Goal: Task Accomplishment & Management: Manage account settings

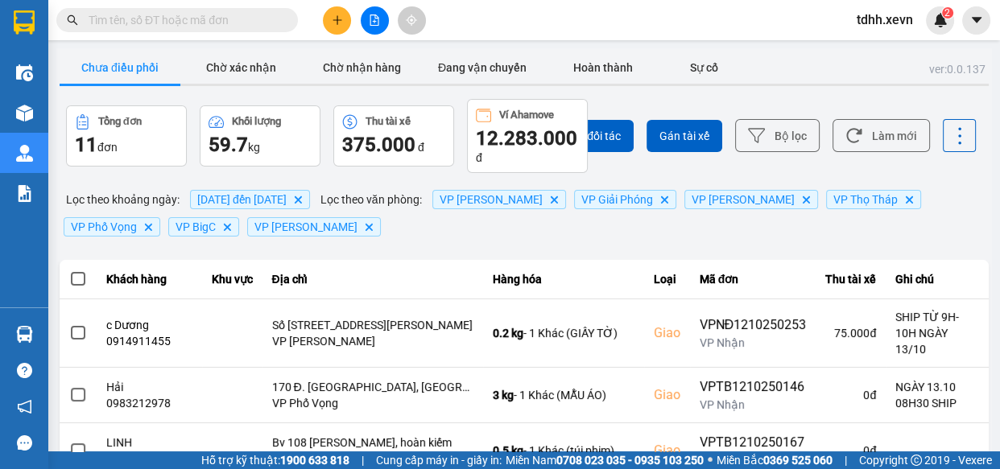
click at [287, 193] on span "09/10/2025 đến 12/10/2025" at bounding box center [241, 199] width 89 height 13
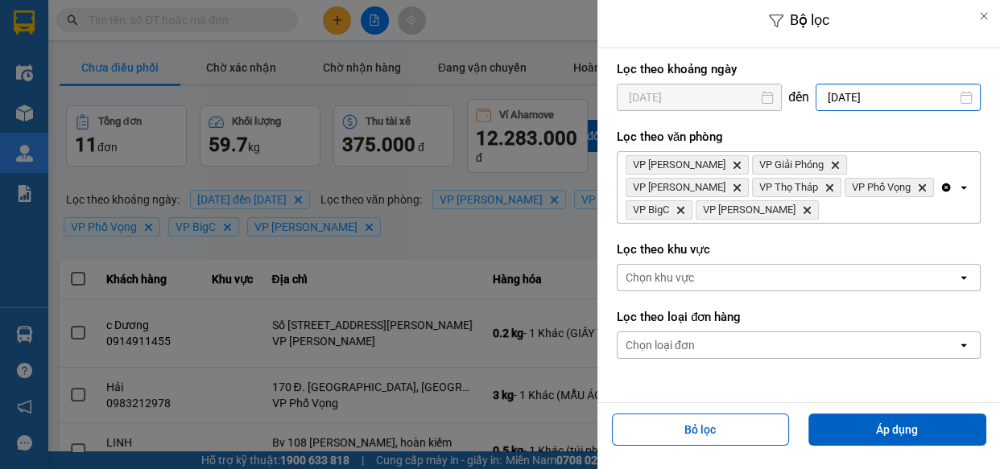
click at [912, 102] on input "12/10/2025" at bounding box center [898, 98] width 163 height 26
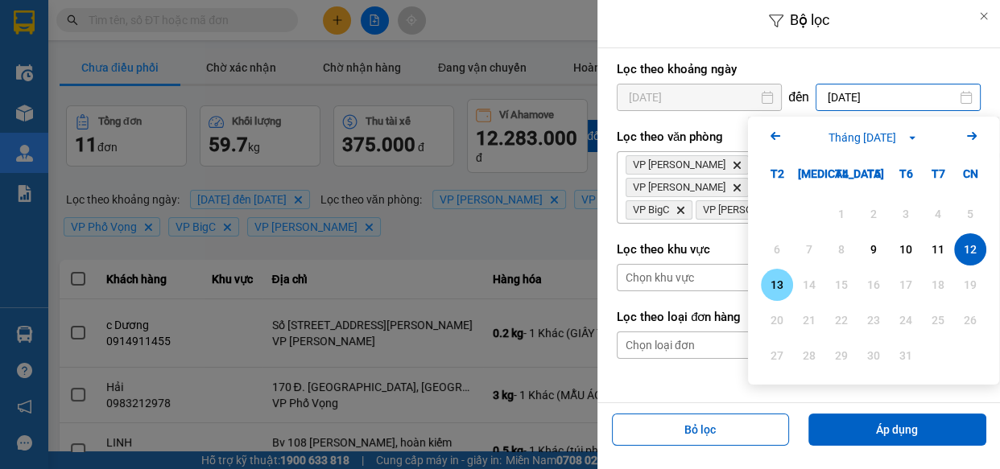
click at [780, 279] on div "13" at bounding box center [777, 284] width 23 height 19
type input "13/10/2025"
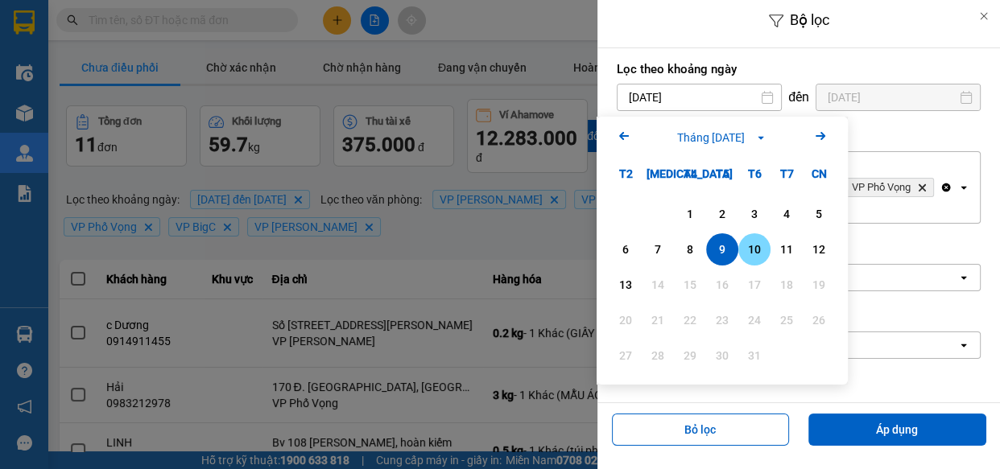
click at [758, 247] on div "10" at bounding box center [754, 249] width 23 height 19
type input "10/10/2025"
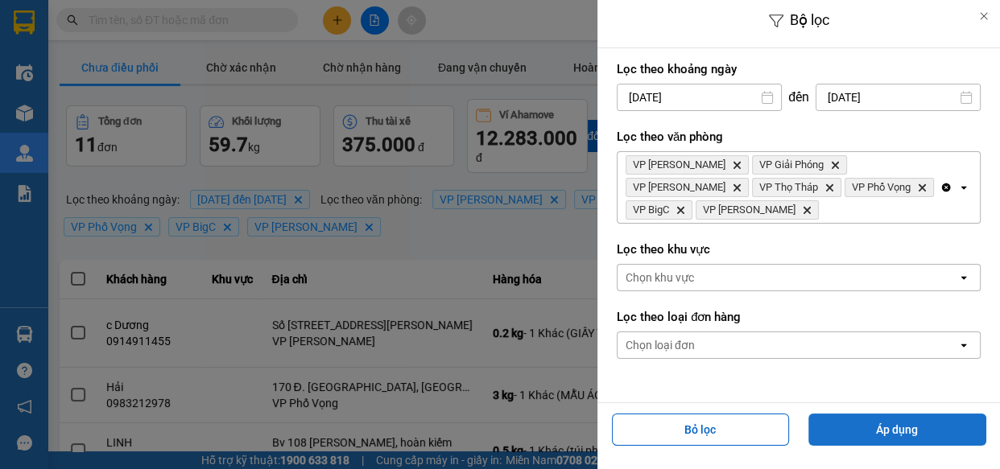
click at [895, 429] on button "Áp dụng" at bounding box center [898, 430] width 178 height 32
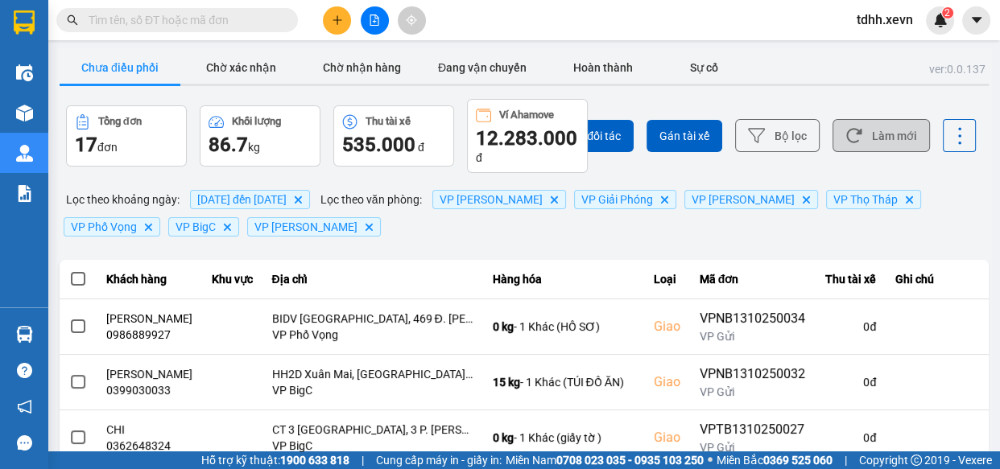
click at [890, 131] on button "Làm mới" at bounding box center [881, 135] width 97 height 33
click at [878, 139] on button "Làm mới" at bounding box center [881, 135] width 97 height 33
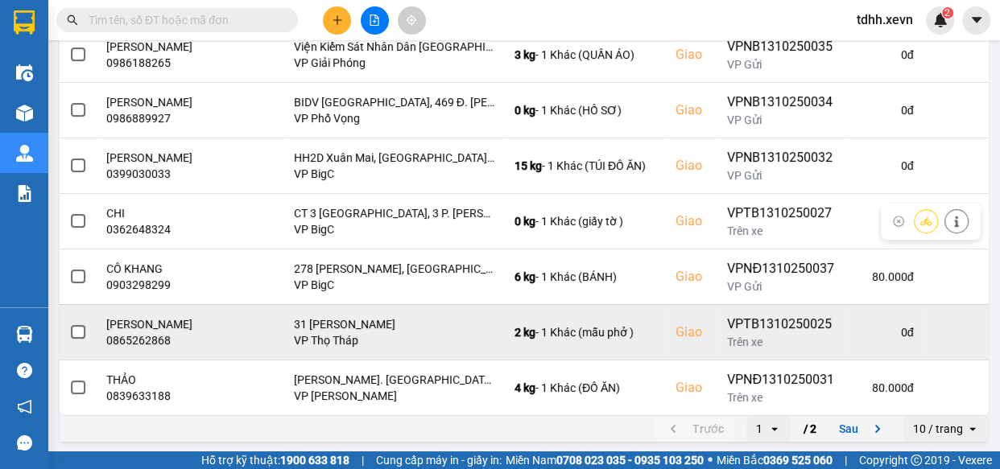
scroll to position [440, 0]
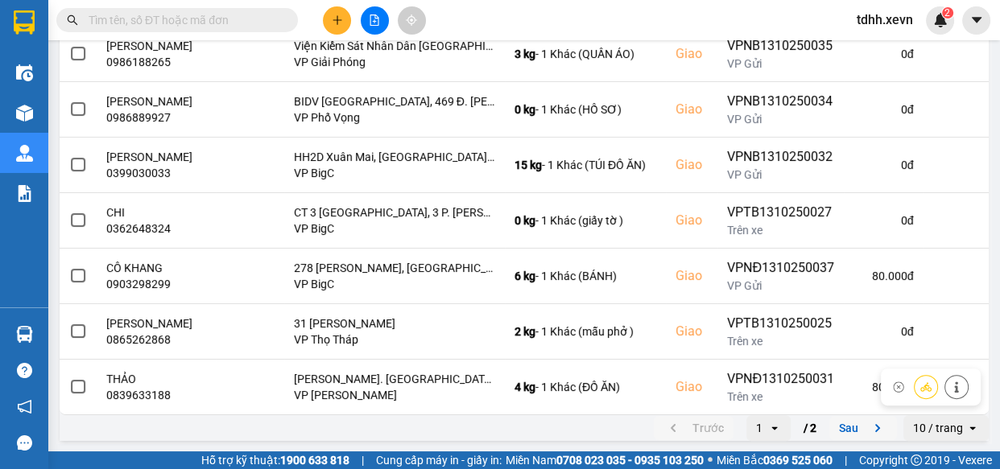
click at [851, 429] on button "Sau" at bounding box center [863, 428] width 68 height 24
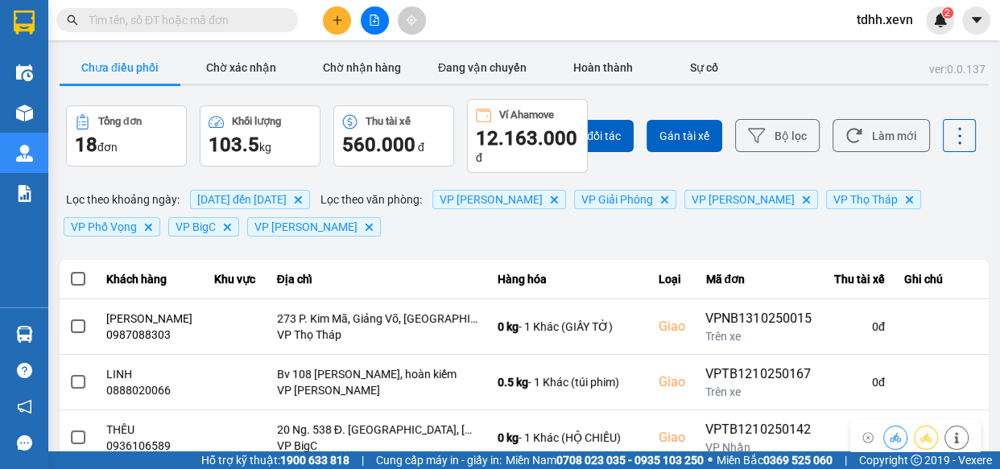
scroll to position [329, 0]
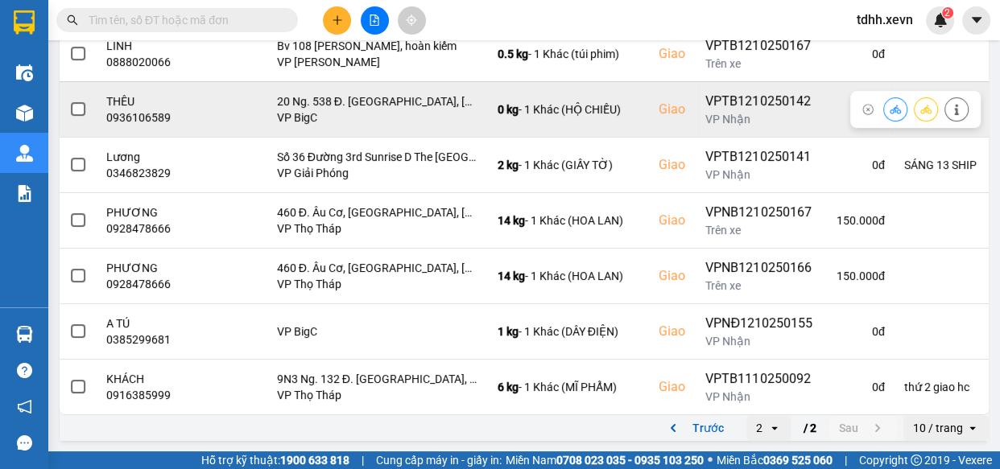
click at [151, 119] on div "0936106589" at bounding box center [150, 118] width 89 height 16
copy div "0936106589"
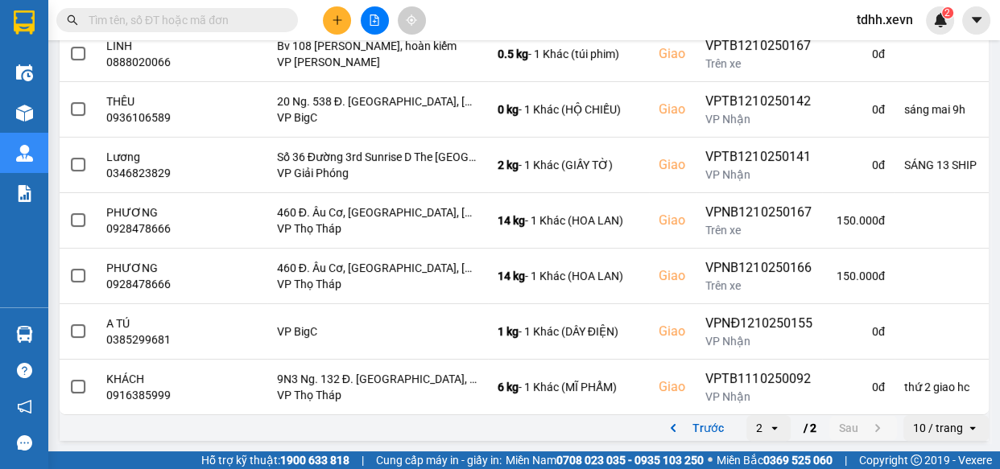
click at [217, 19] on input "text" at bounding box center [184, 20] width 190 height 18
paste input "0936106589"
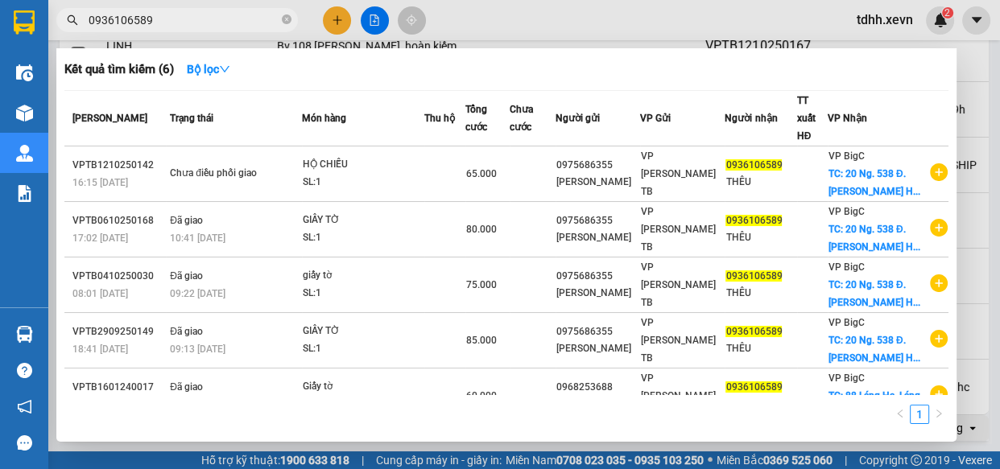
type input "0936106589"
click at [495, 11] on div at bounding box center [500, 234] width 1000 height 469
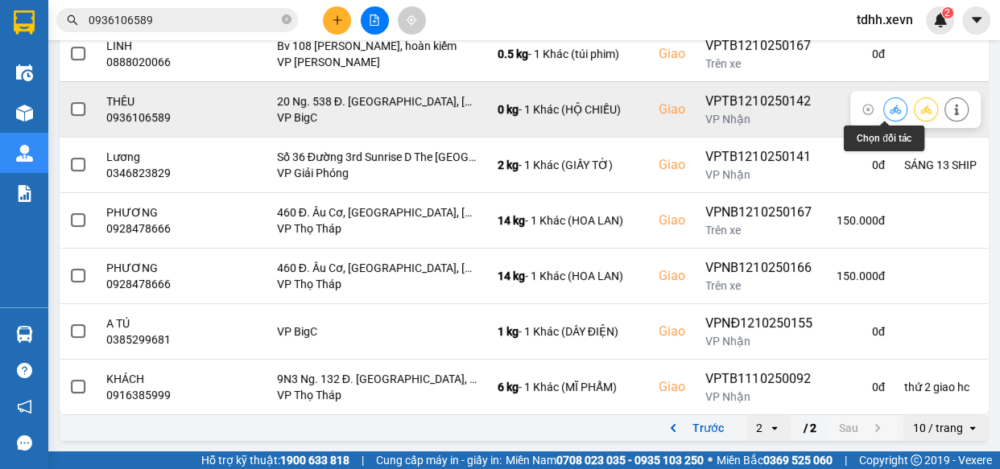
click at [890, 104] on icon at bounding box center [895, 109] width 11 height 11
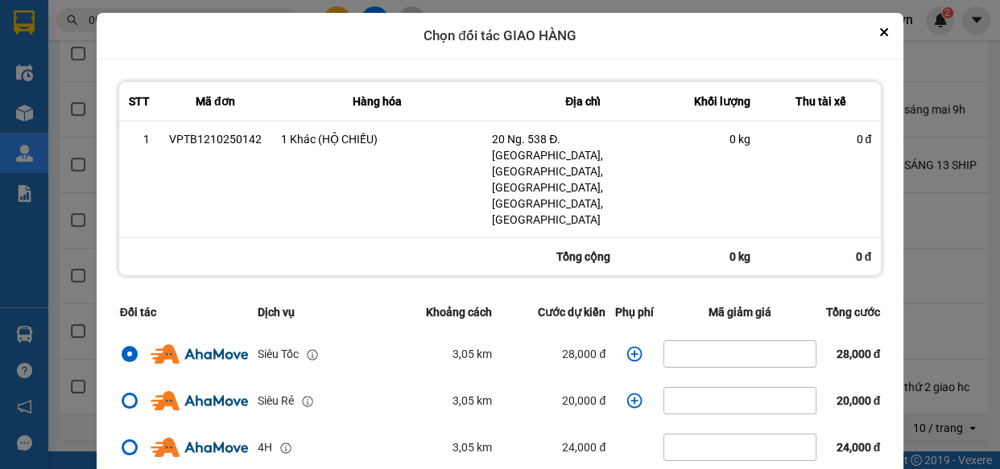
click at [627, 346] on icon "dialog" at bounding box center [635, 354] width 16 height 16
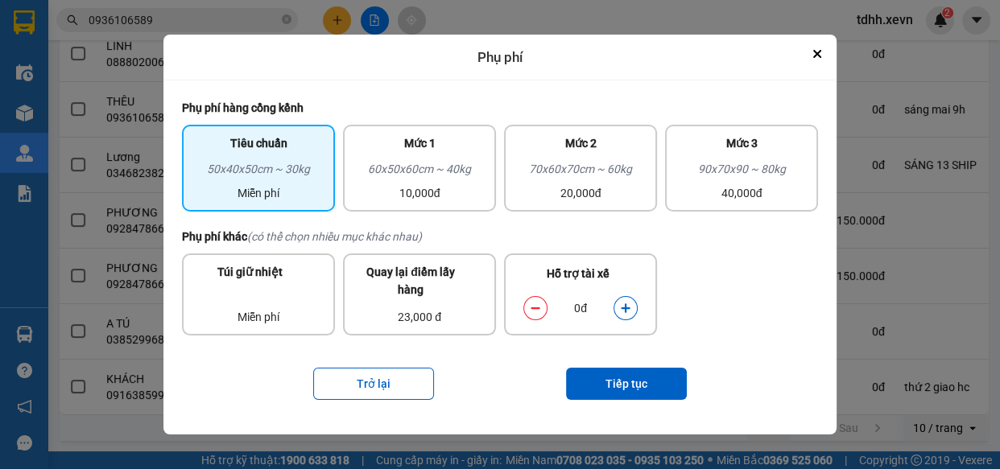
click at [623, 314] on icon "dialog" at bounding box center [625, 308] width 11 height 11
click at [641, 371] on button "Tiếp tục" at bounding box center [626, 384] width 121 height 32
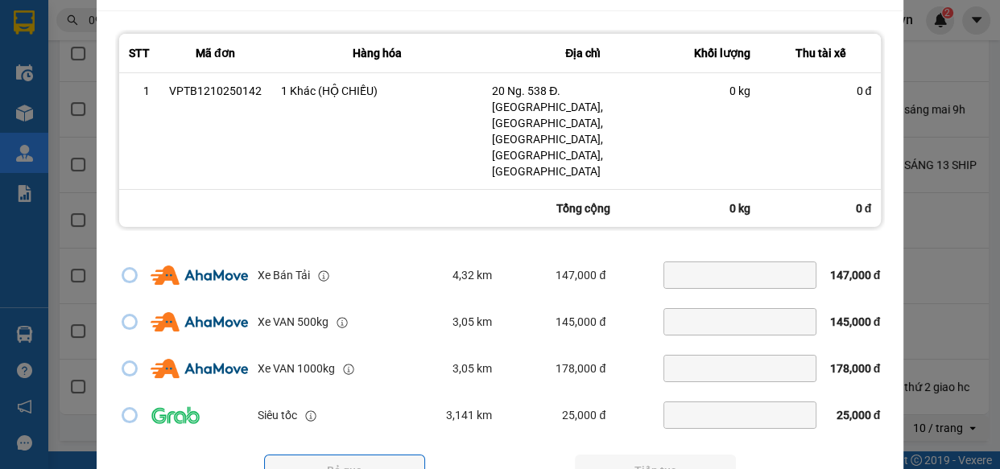
scroll to position [347, 0]
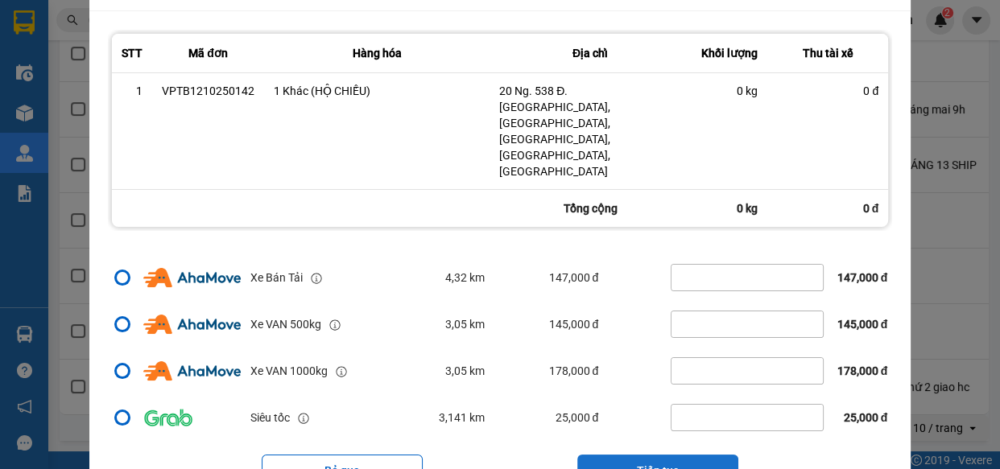
click at [700, 455] on button "Tiếp tục" at bounding box center [657, 471] width 161 height 32
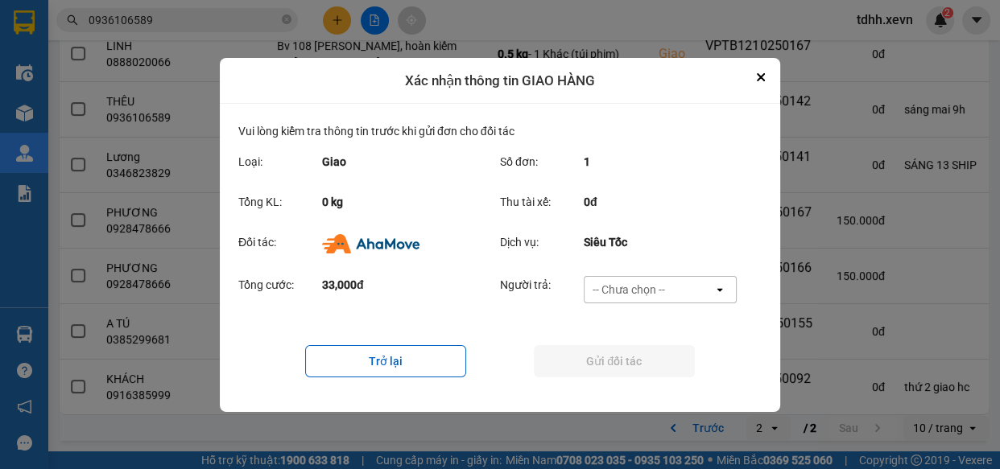
scroll to position [0, 0]
click at [689, 292] on div "-- Chưa chọn --" at bounding box center [649, 290] width 129 height 26
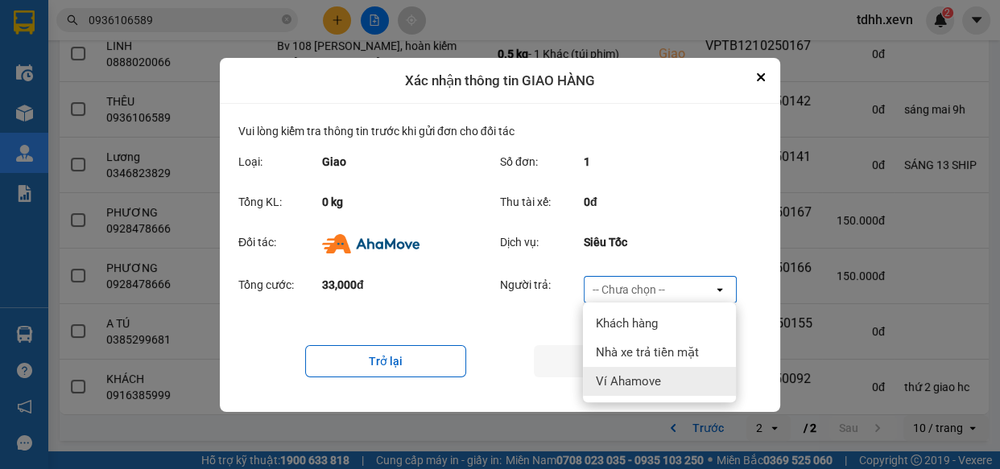
click at [676, 378] on div "Ví Ahamove" at bounding box center [659, 381] width 153 height 29
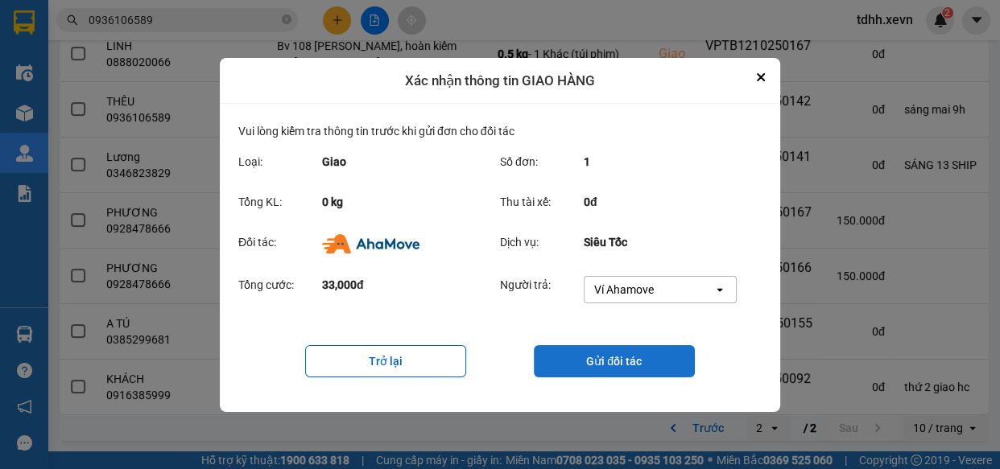
click at [644, 372] on button "Gửi đối tác" at bounding box center [614, 361] width 161 height 32
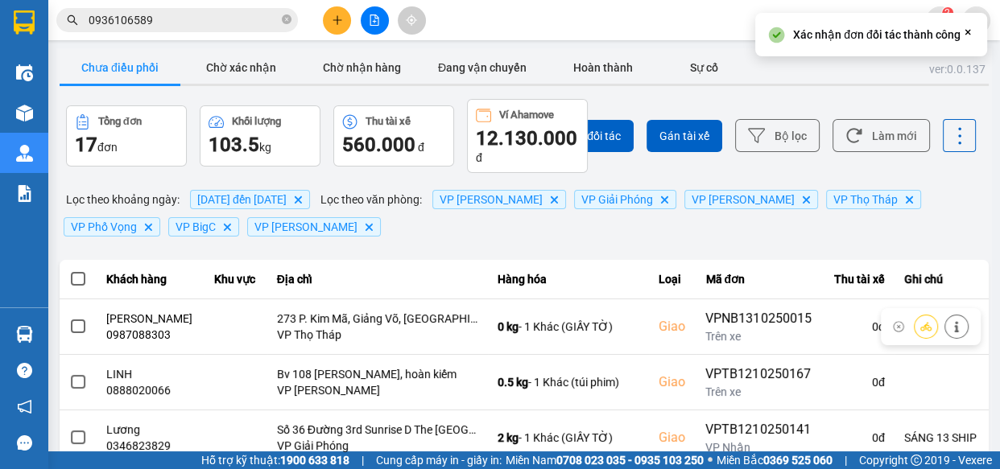
scroll to position [273, 0]
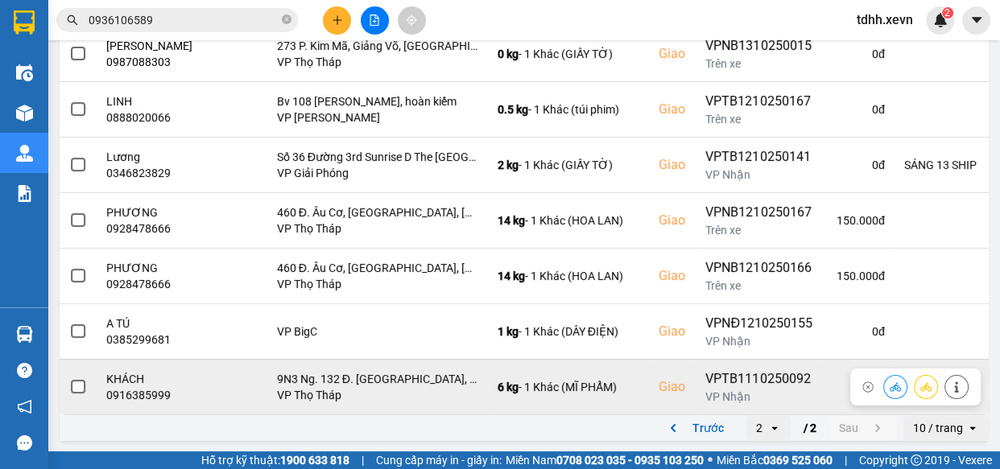
click at [148, 397] on div "0916385999" at bounding box center [150, 395] width 89 height 16
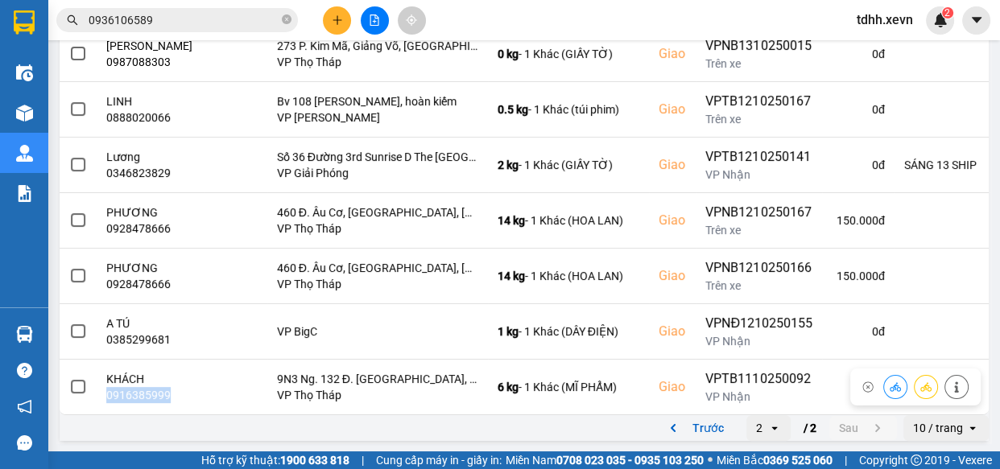
copy div "0916385999"
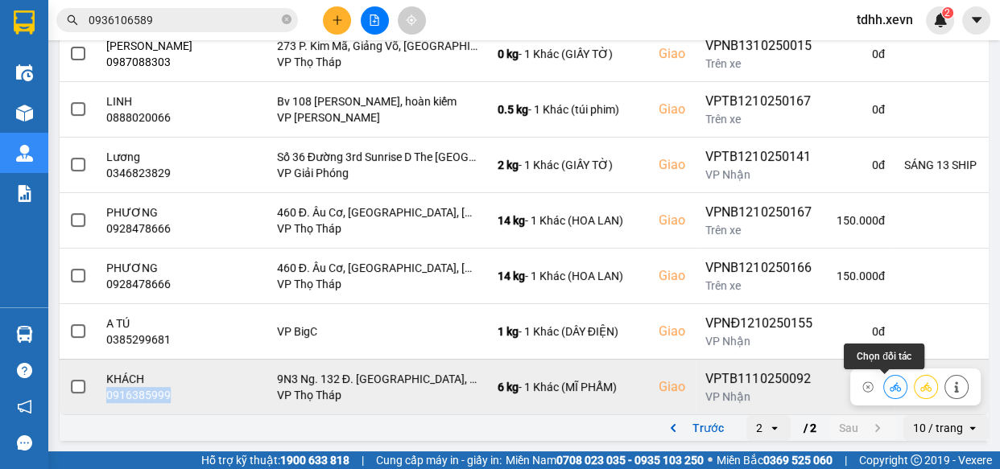
click at [891, 383] on button at bounding box center [895, 387] width 23 height 28
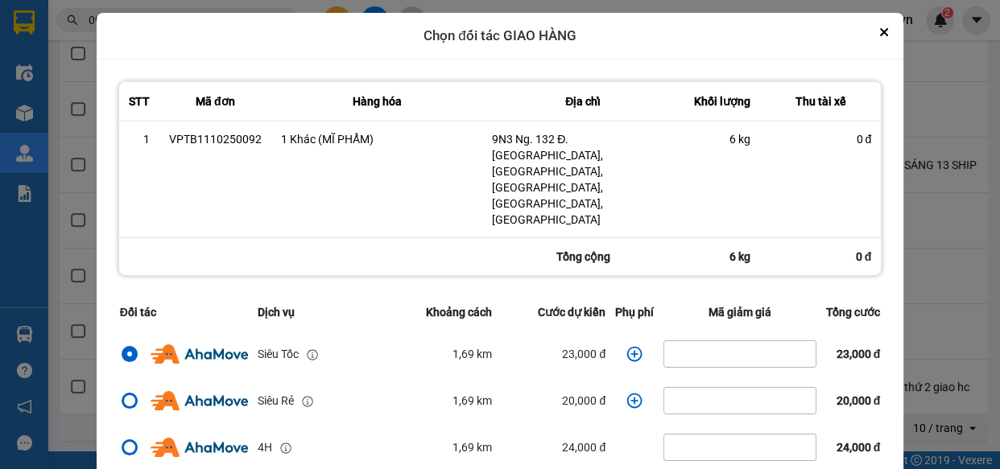
click at [891, 42] on div "Chọn đối tác GIAO HÀNG" at bounding box center [500, 36] width 807 height 47
click at [879, 28] on button "Close" at bounding box center [884, 32] width 19 height 19
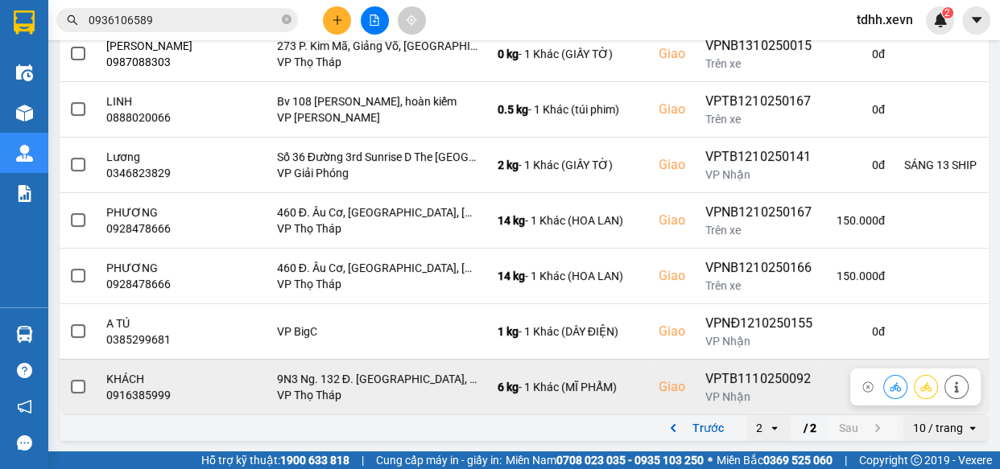
click at [951, 382] on button at bounding box center [956, 387] width 23 height 28
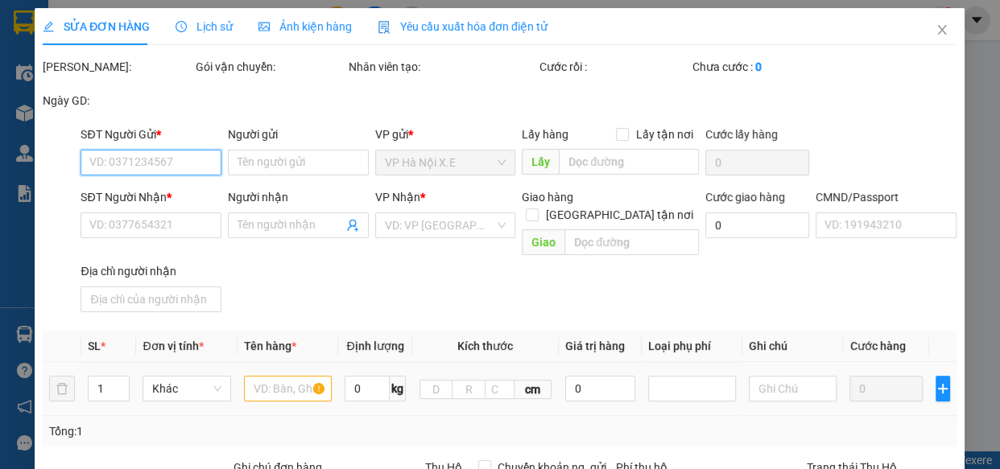
type input "0901721888"
type input "NĂNG"
type input "0916385999"
type input "KHÁCH"
checkbox input "true"
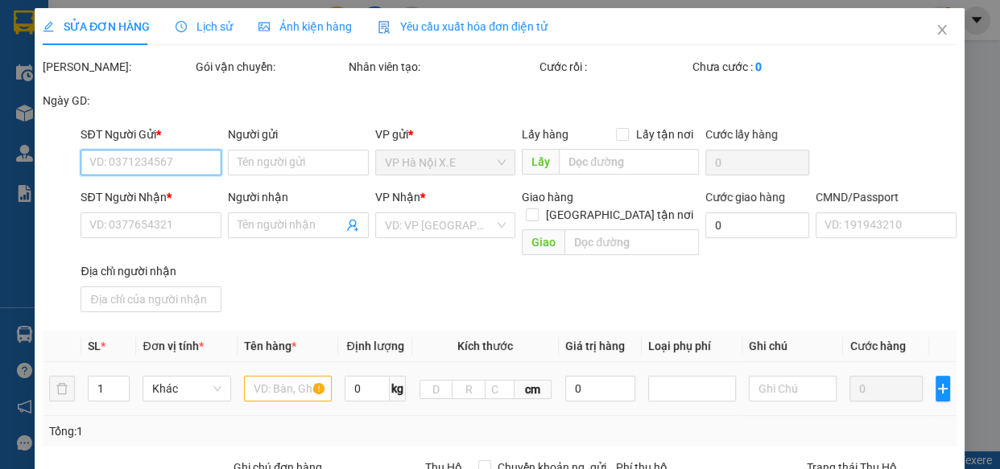
type input "9N3 Ng. 132 Đ. Võ Chí Công, Xuân La, Cầu Giấy, Hà Nội, Việt Nam"
type input "1"
type input "thứ 2 giao hc"
type input "0"
type input "90.000"
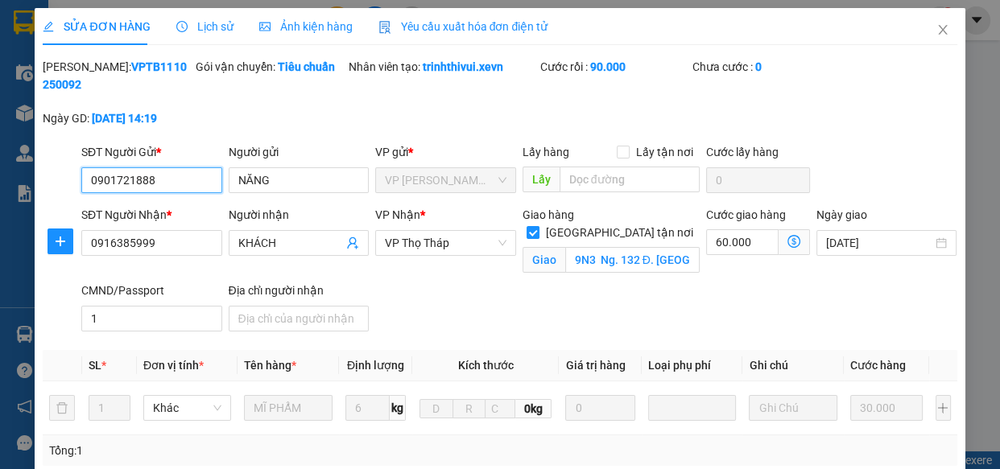
scroll to position [336, 0]
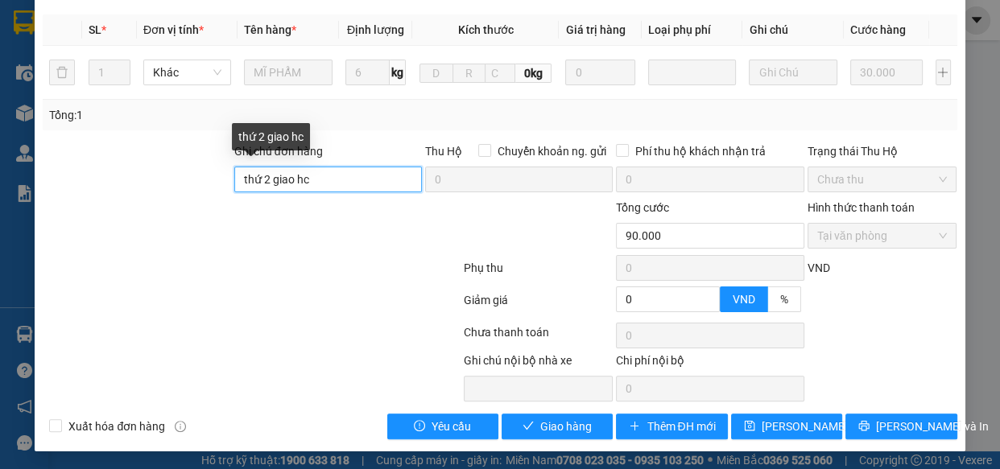
drag, startPoint x: 323, startPoint y: 171, endPoint x: 168, endPoint y: 184, distance: 155.2
click at [168, 184] on div "Ghi chú đơn hàng thứ 2 giao hc Thu Hộ Chuyển khoản ng. gửi 0 Phí thu hộ khách n…" at bounding box center [499, 171] width 917 height 56
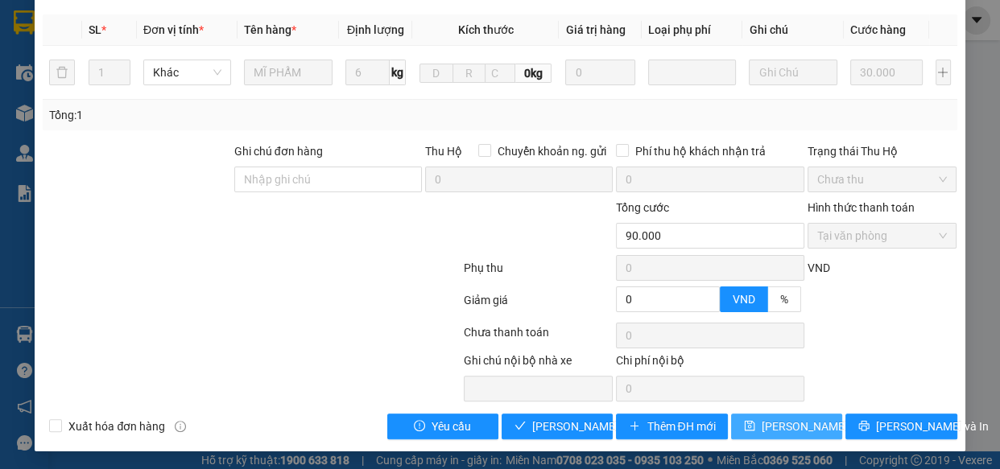
click at [778, 430] on span "Lưu thay đổi" at bounding box center [826, 427] width 129 height 18
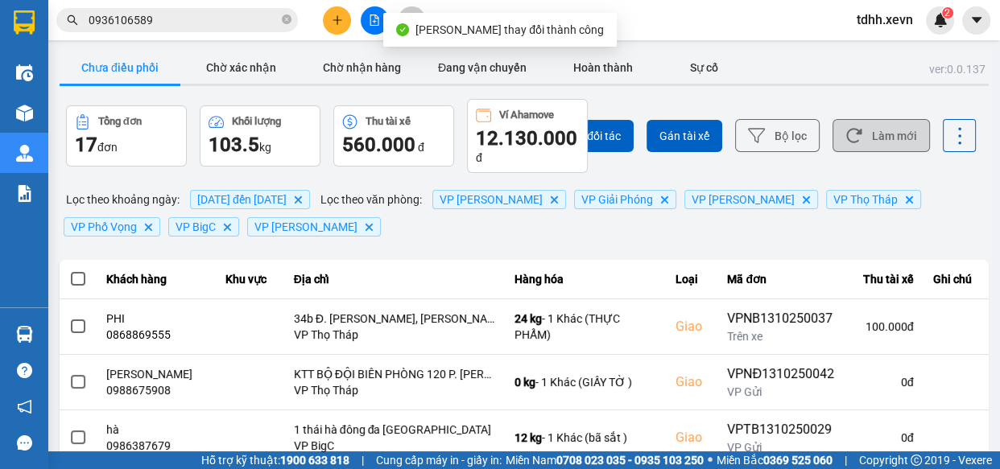
click at [878, 133] on button "Làm mới" at bounding box center [881, 135] width 97 height 33
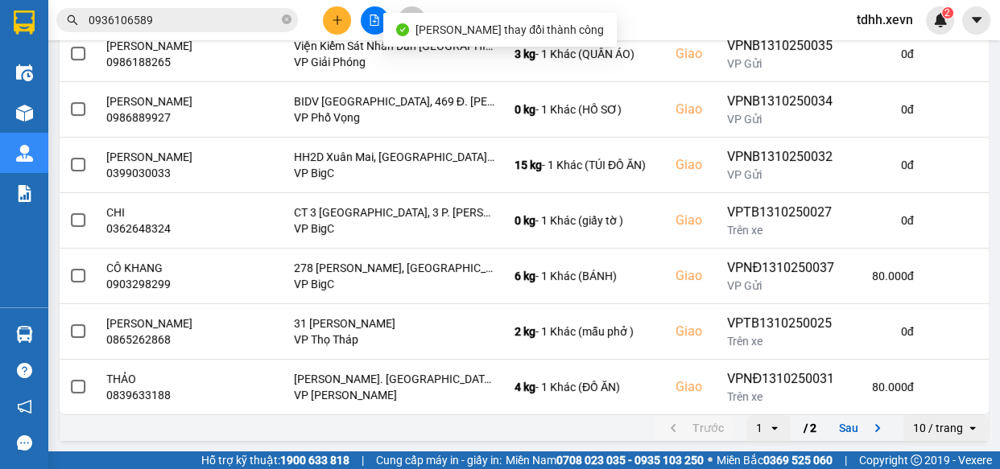
click at [875, 425] on icon "next page. current page 1 / 2" at bounding box center [877, 428] width 19 height 19
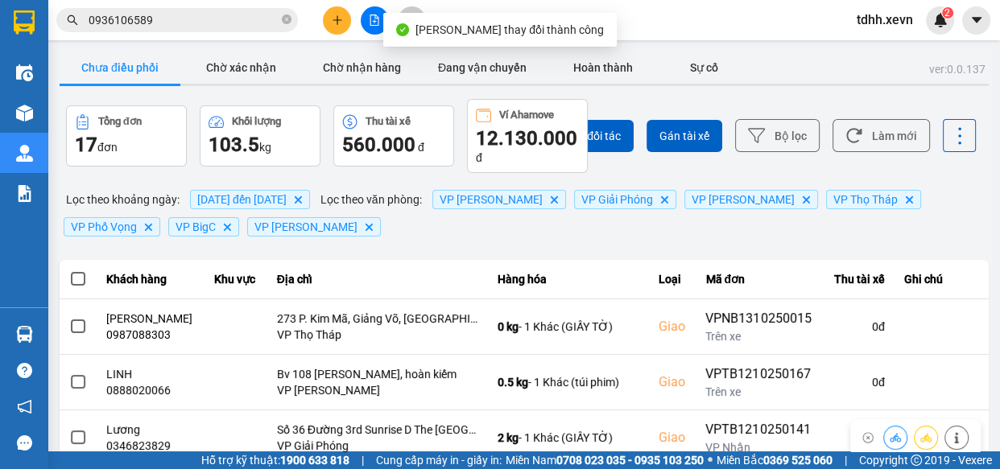
scroll to position [273, 0]
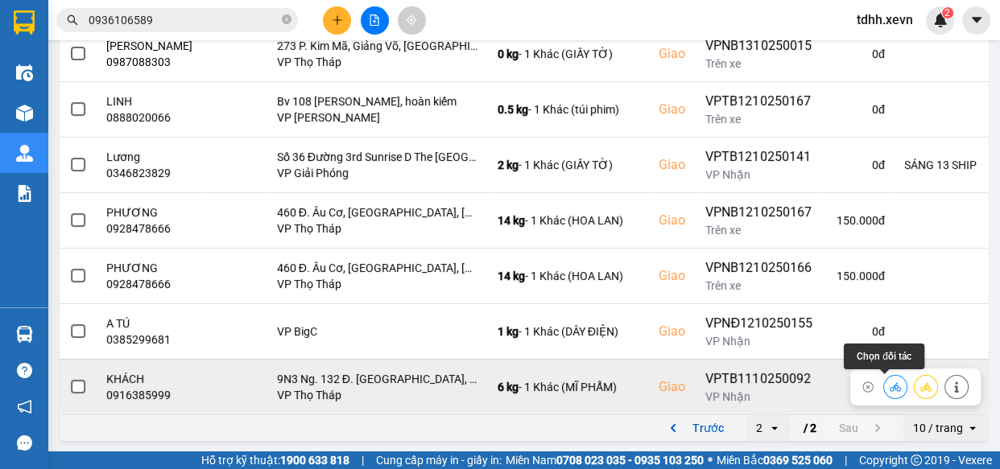
click at [890, 383] on icon at bounding box center [895, 387] width 11 height 11
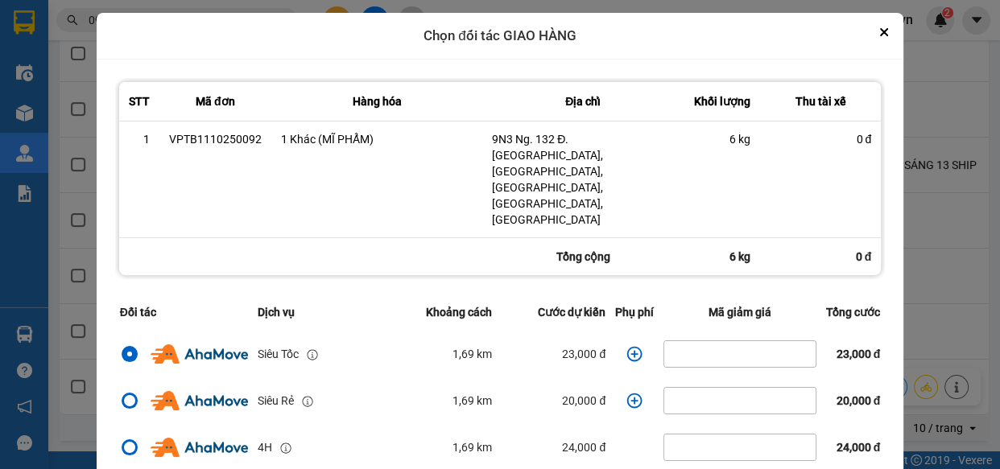
click at [627, 346] on icon "dialog" at bounding box center [635, 354] width 16 height 16
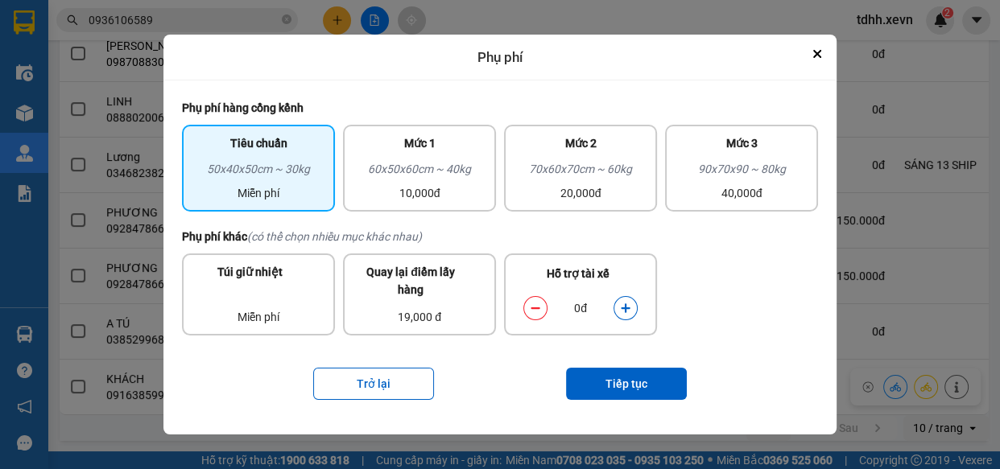
click at [634, 311] on button "dialog" at bounding box center [625, 309] width 23 height 28
click at [643, 399] on button "Tiếp tục" at bounding box center [626, 384] width 121 height 32
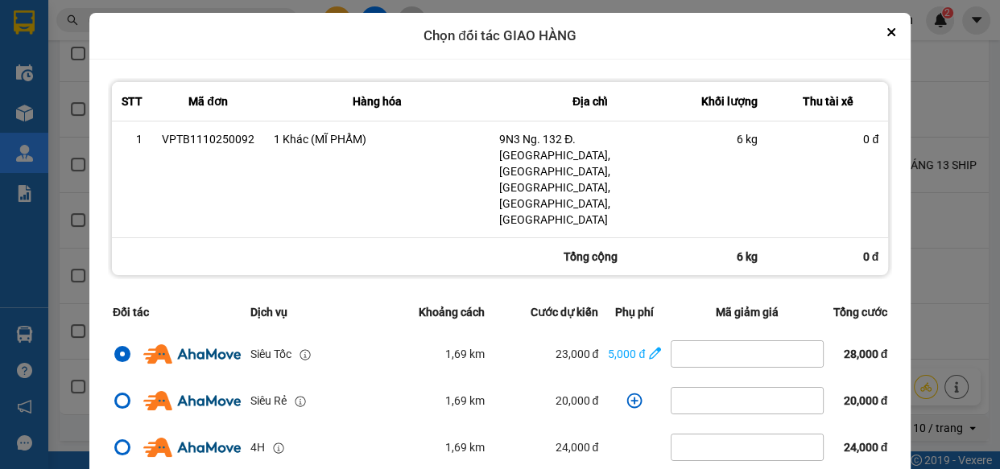
scroll to position [347, 0]
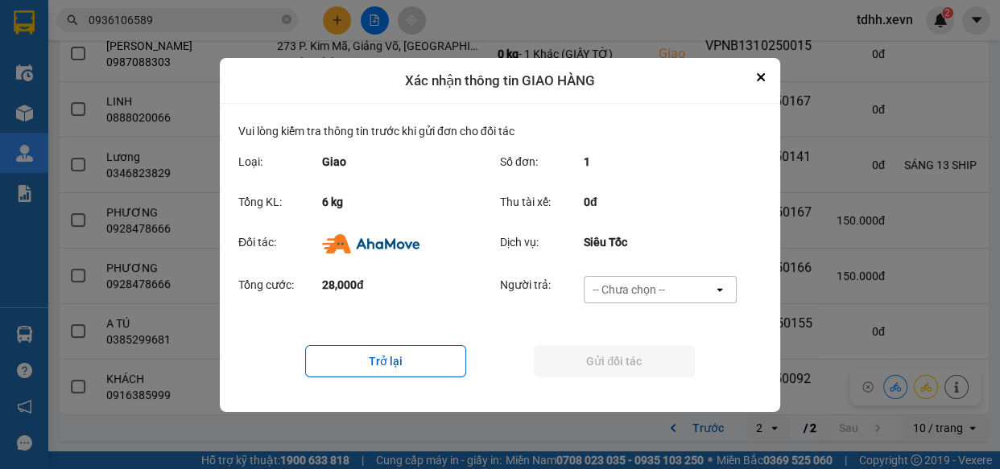
click at [696, 296] on div "-- Chưa chọn --" at bounding box center [649, 290] width 129 height 26
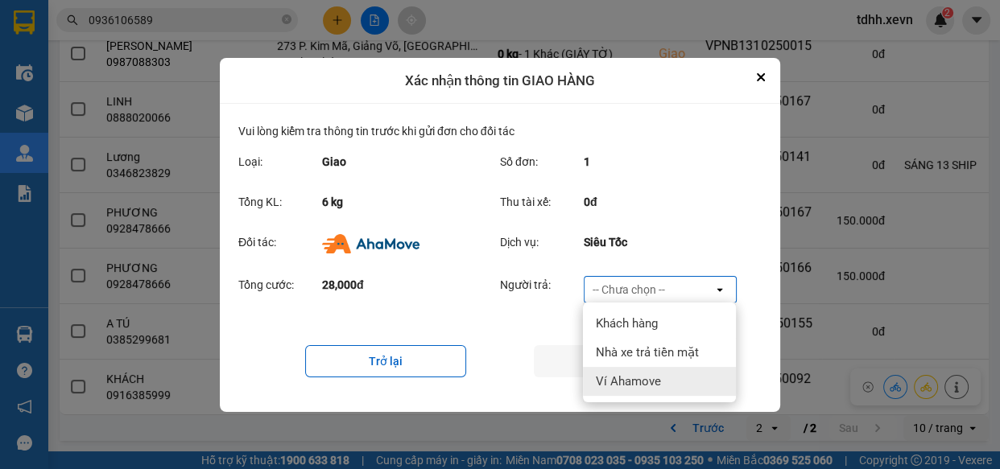
drag, startPoint x: 671, startPoint y: 379, endPoint x: 591, endPoint y: 356, distance: 83.1
click at [670, 380] on div "Ví Ahamove" at bounding box center [659, 381] width 153 height 29
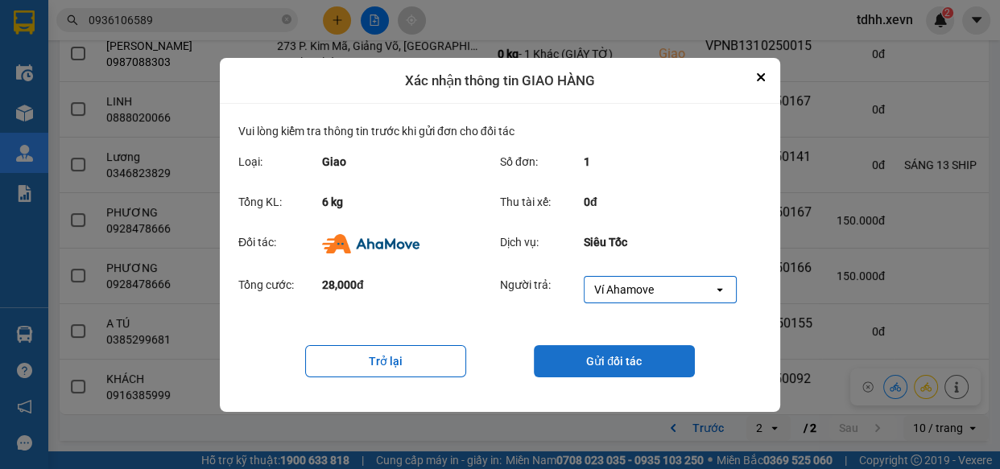
click at [591, 356] on button "Gửi đối tác" at bounding box center [614, 361] width 161 height 32
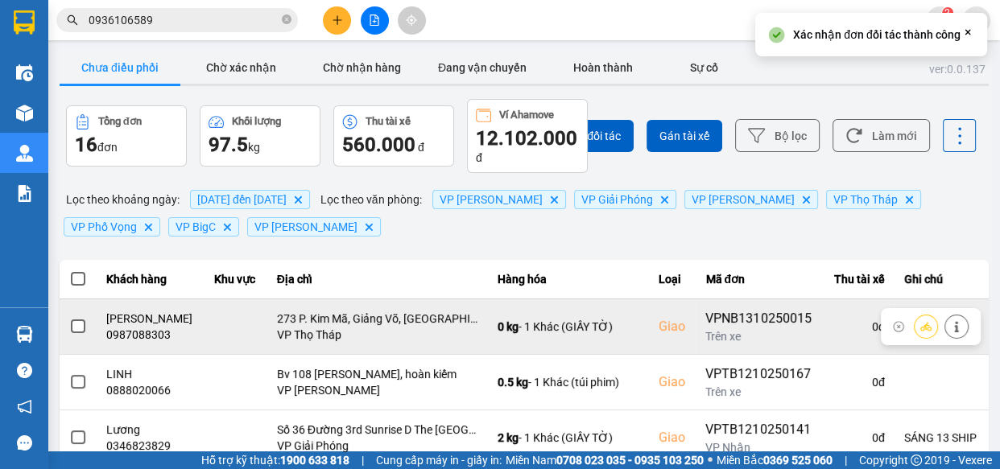
scroll to position [217, 0]
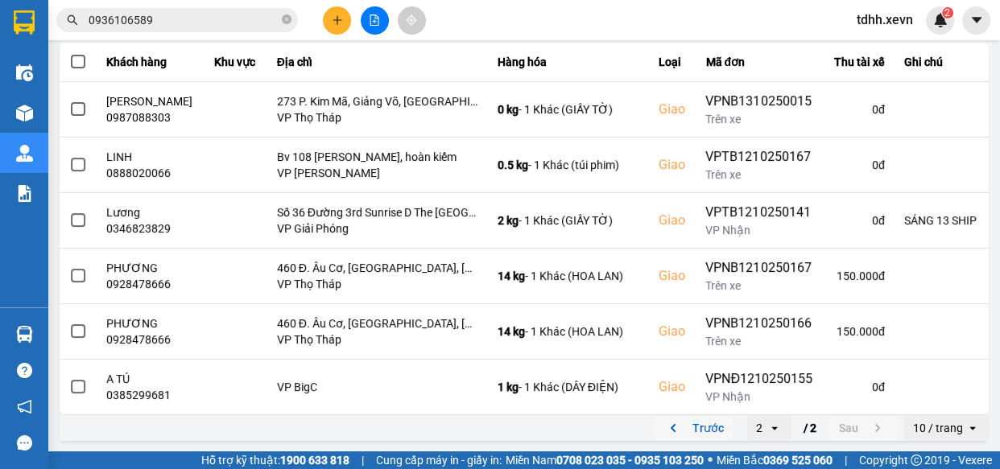
click at [671, 426] on icon "previous page. current page 2 / 2" at bounding box center [673, 428] width 19 height 19
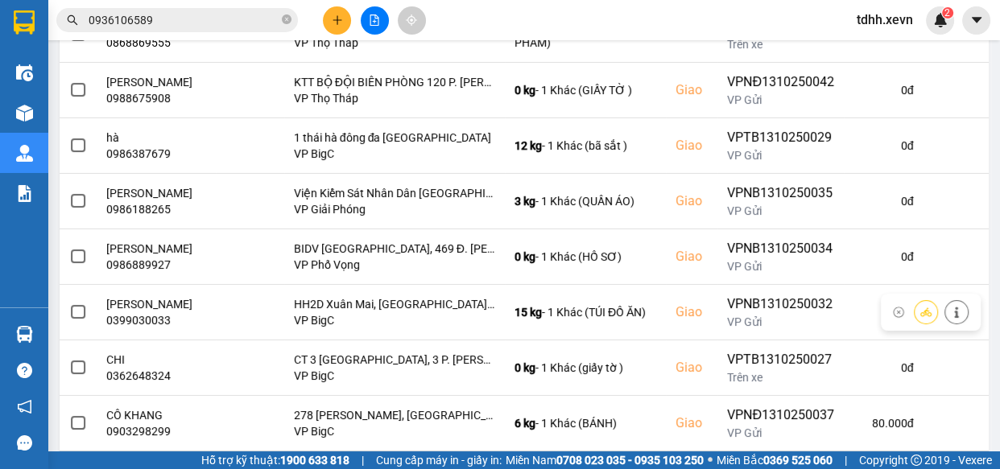
scroll to position [440, 0]
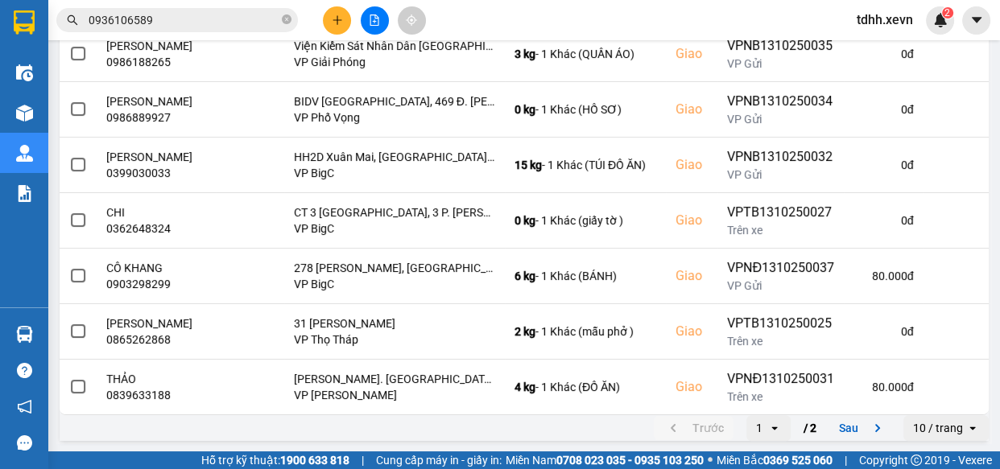
click at [642, 2] on div "Kết quả tìm kiếm ( 6 ) Bộ lọc Mã ĐH Trạng thái Món hàng Thu hộ Tổng cước Chưa c…" at bounding box center [500, 20] width 1000 height 40
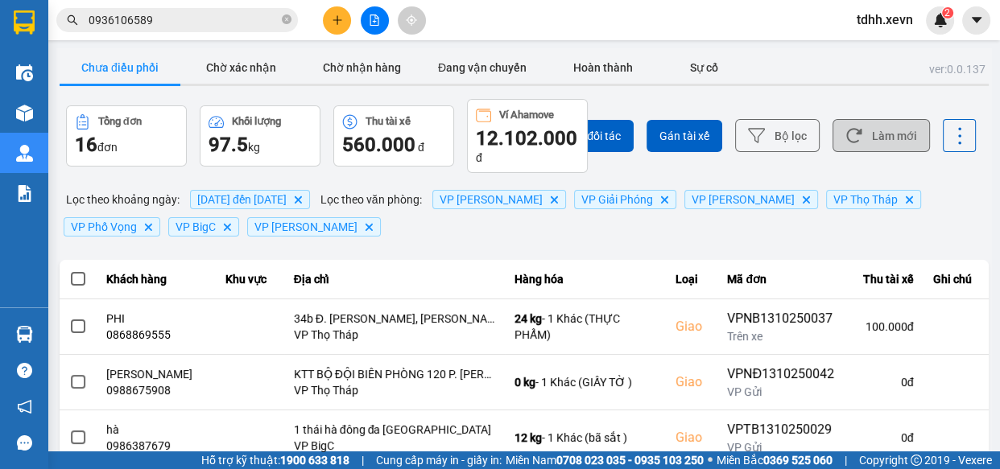
click at [862, 126] on button "Làm mới" at bounding box center [881, 135] width 97 height 33
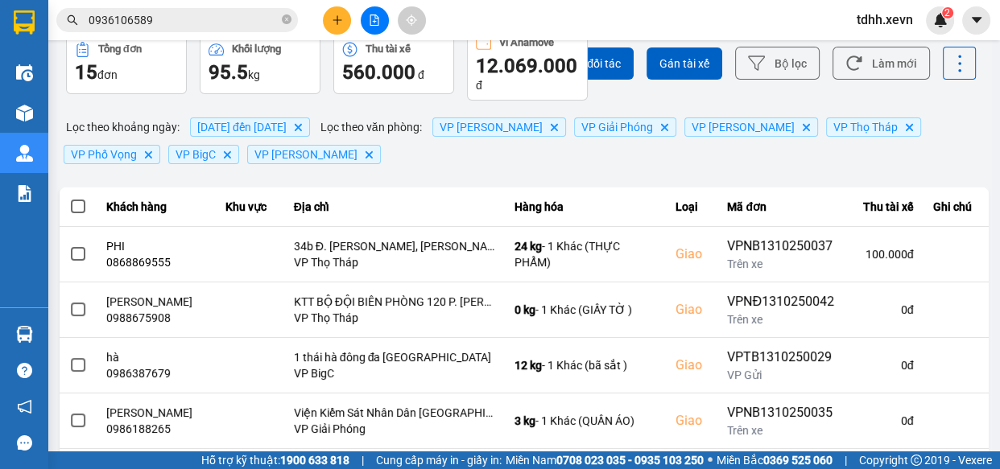
scroll to position [0, 0]
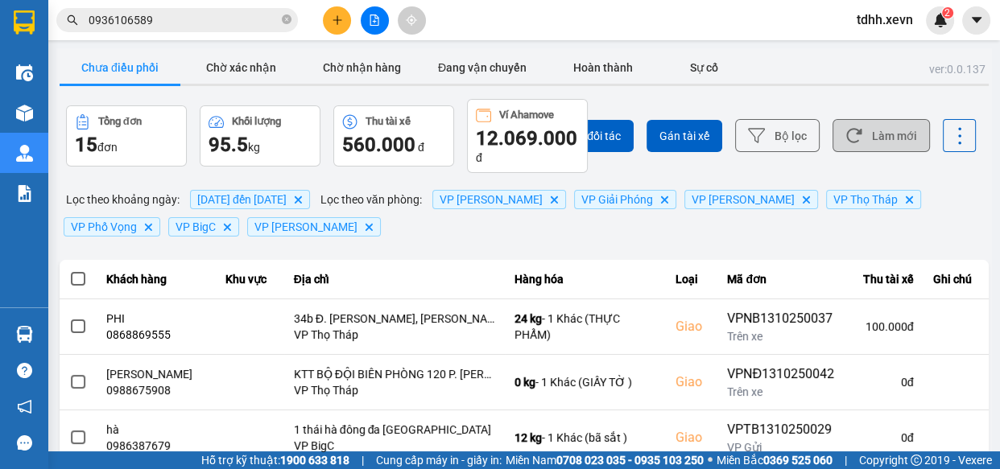
click at [869, 125] on button "Làm mới" at bounding box center [881, 135] width 97 height 33
click at [875, 136] on button "Làm mới" at bounding box center [881, 135] width 97 height 33
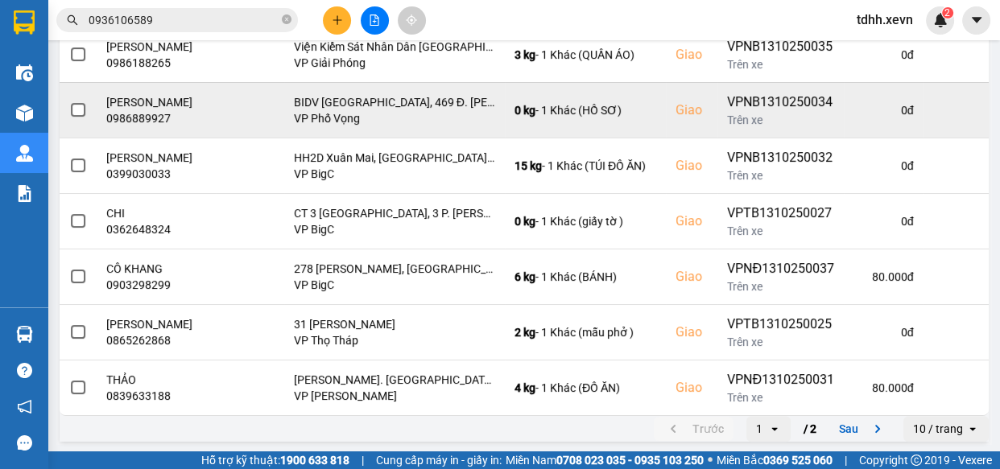
scroll to position [440, 0]
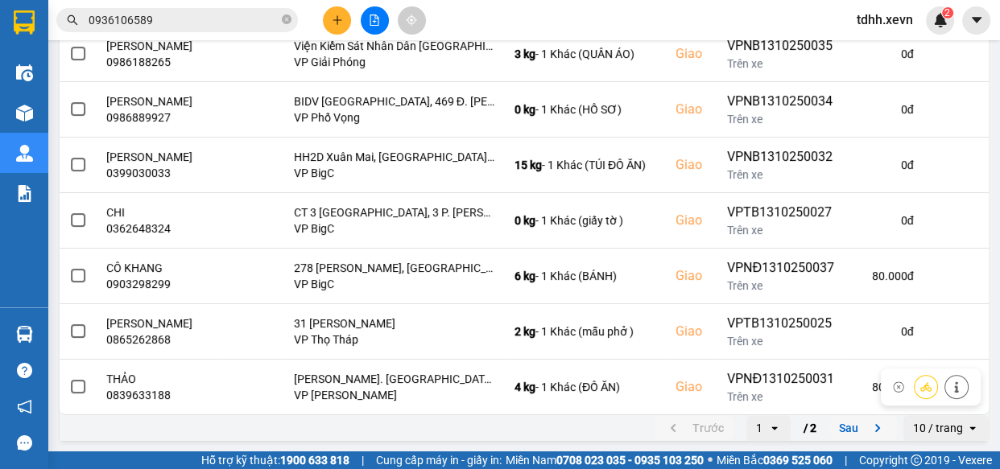
click at [842, 420] on button "Sau" at bounding box center [863, 428] width 68 height 24
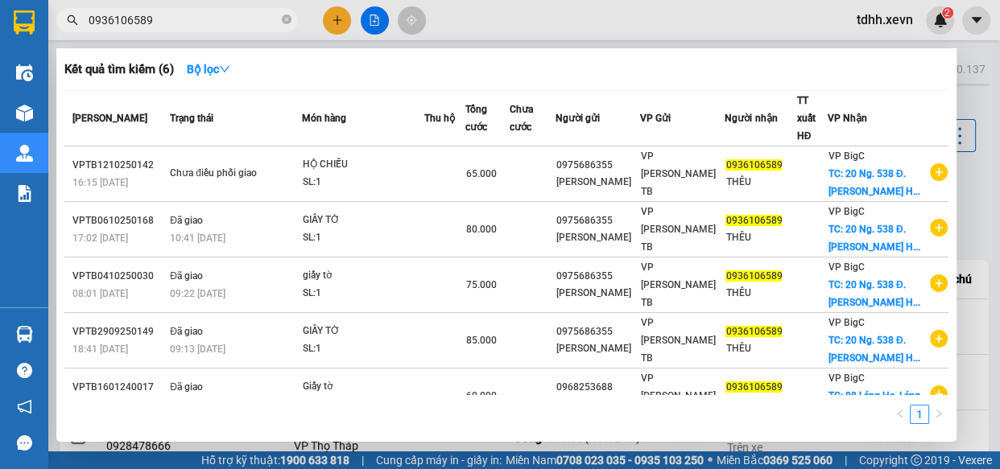
click at [235, 23] on input "0936106589" at bounding box center [184, 20] width 190 height 18
paste input "333272882"
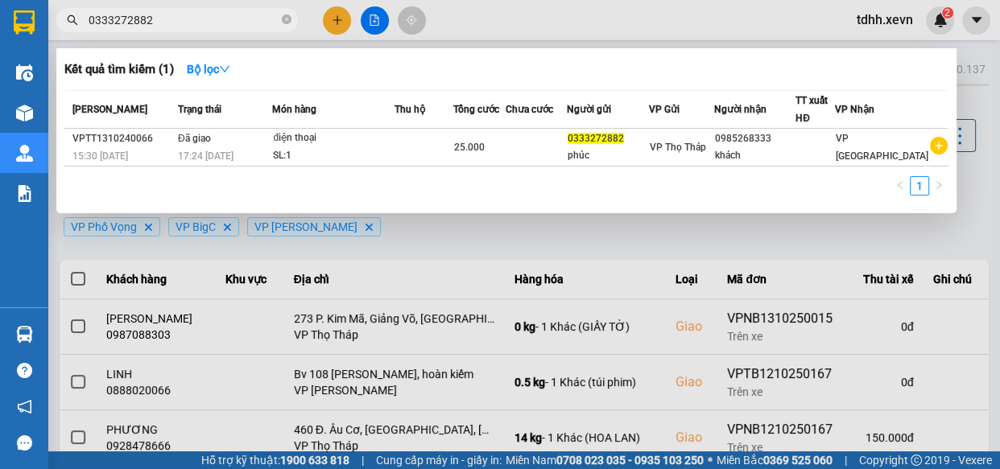
drag, startPoint x: 782, startPoint y: 37, endPoint x: 852, endPoint y: 71, distance: 77.8
click at [784, 35] on div at bounding box center [500, 234] width 1000 height 469
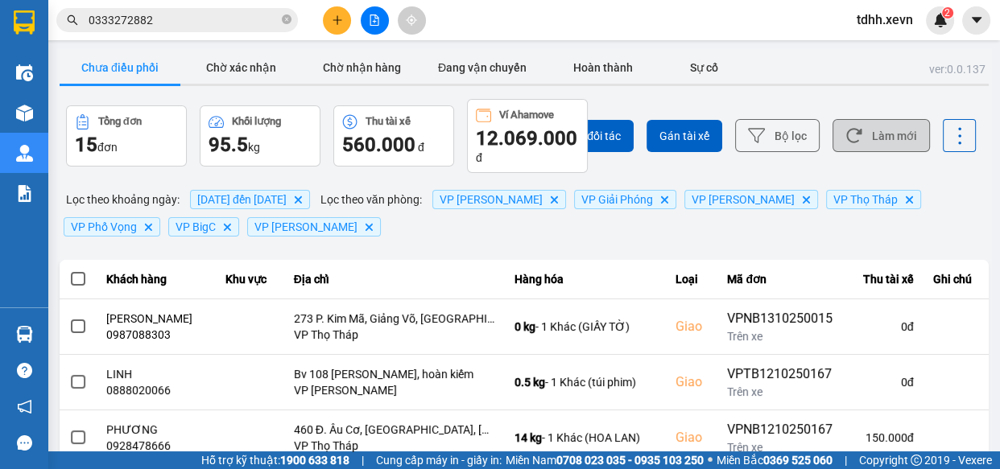
click at [876, 126] on button "Làm mới" at bounding box center [881, 135] width 97 height 33
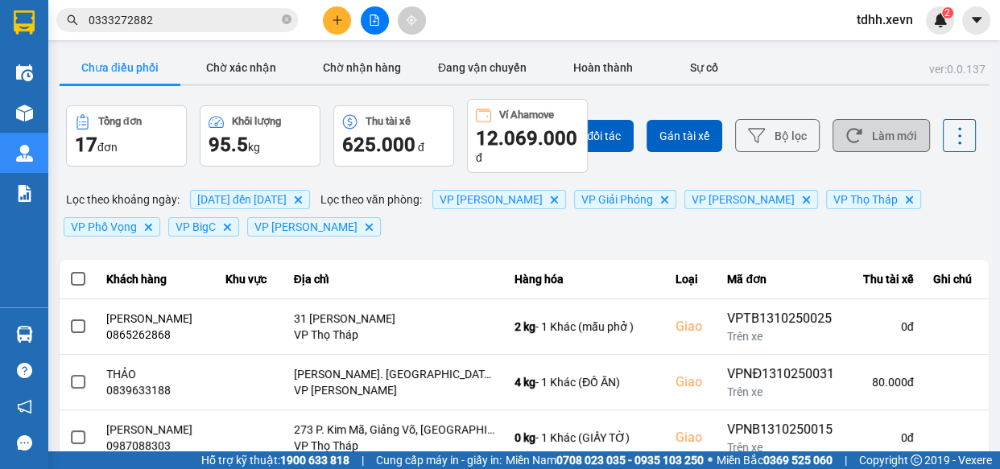
click at [878, 126] on button "Làm mới" at bounding box center [881, 135] width 97 height 33
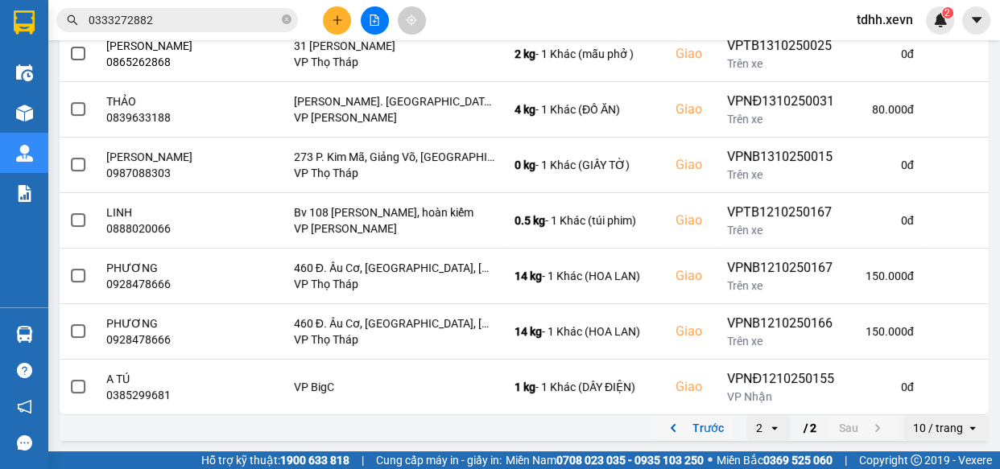
click at [677, 431] on button "Trước" at bounding box center [694, 428] width 80 height 24
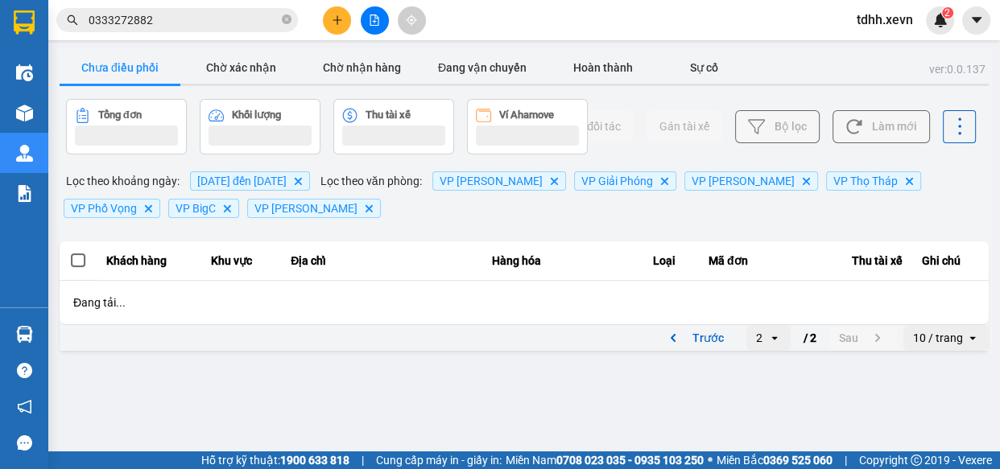
scroll to position [0, 0]
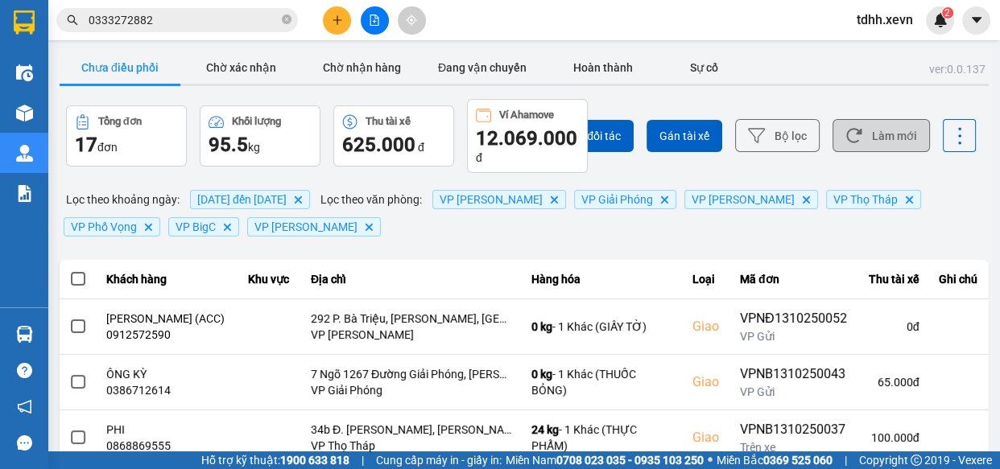
click at [870, 122] on button "Làm mới" at bounding box center [881, 135] width 97 height 33
click at [233, 13] on input "0333272882" at bounding box center [184, 20] width 190 height 18
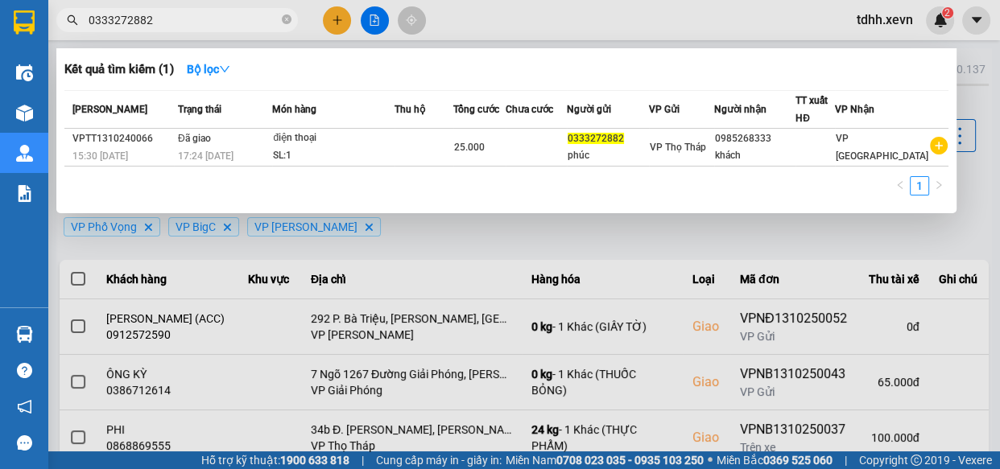
click at [233, 13] on input "0333272882" at bounding box center [184, 20] width 190 height 18
paste input "976160476"
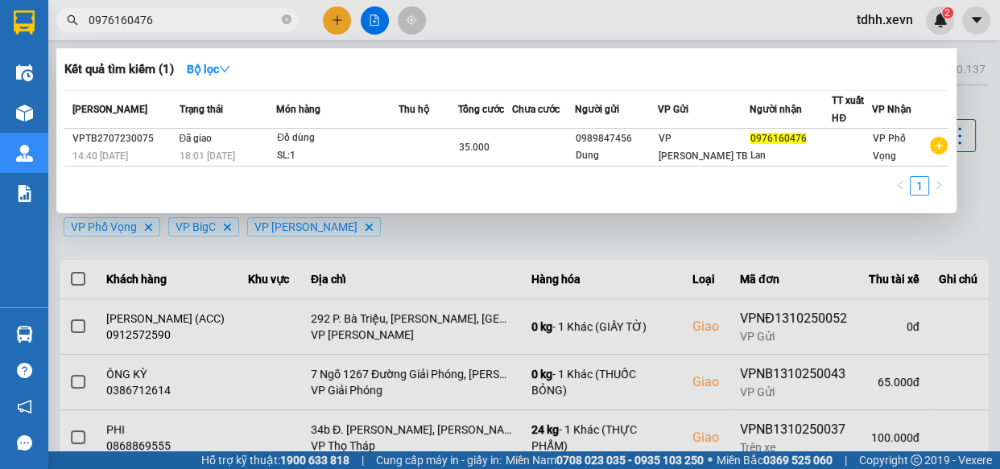
click at [778, 27] on div at bounding box center [500, 234] width 1000 height 469
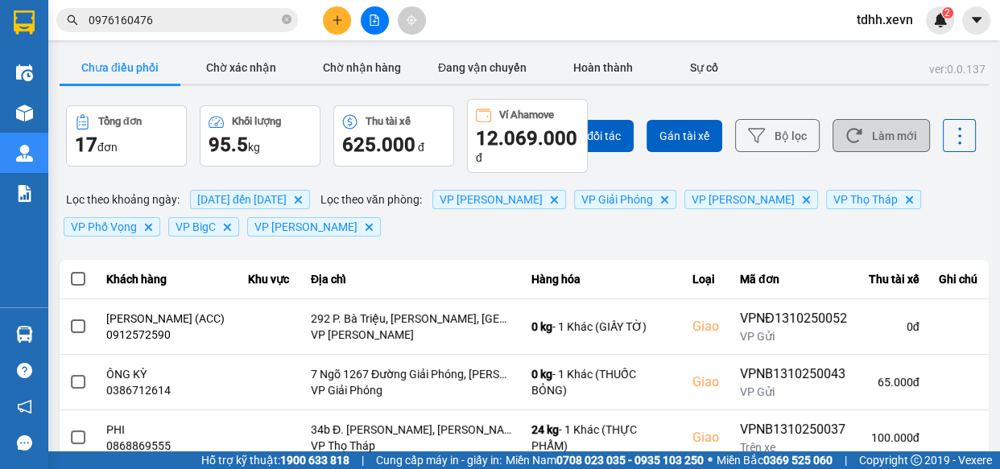
click at [892, 128] on button "Làm mới" at bounding box center [881, 135] width 97 height 33
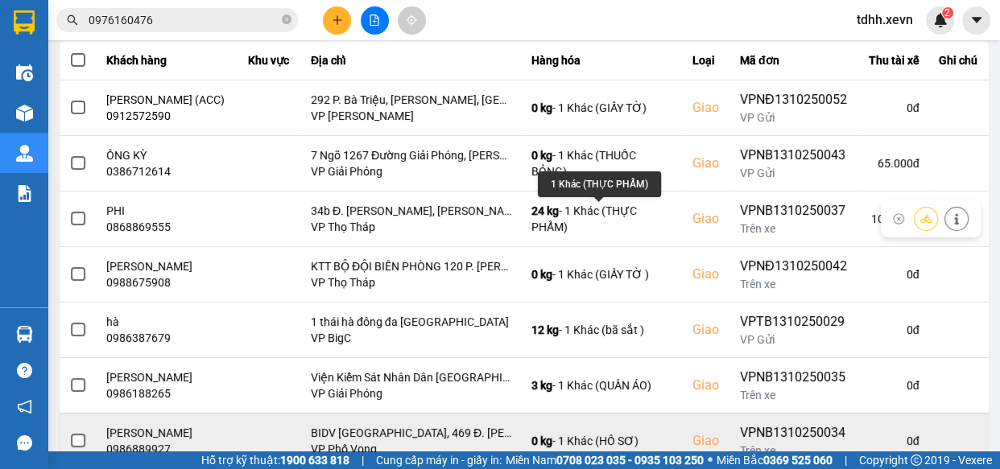
scroll to position [440, 0]
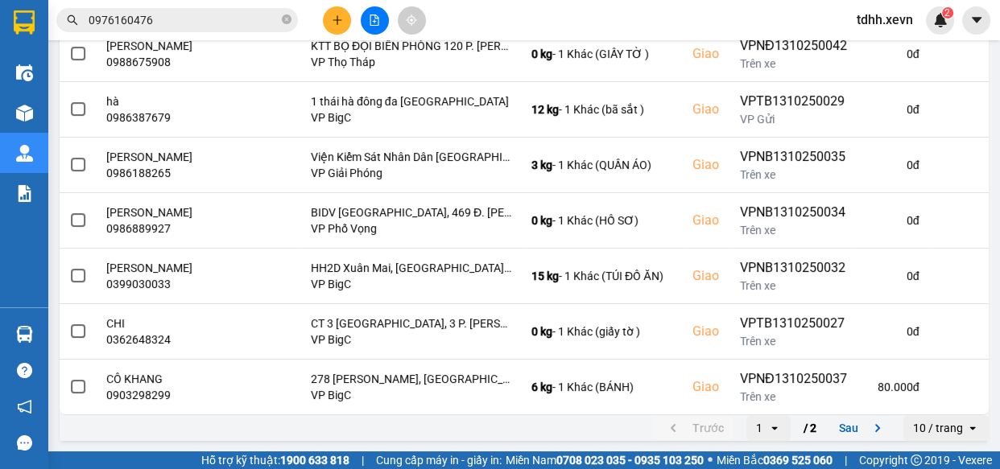
click at [201, 19] on input "0976160476" at bounding box center [184, 20] width 190 height 18
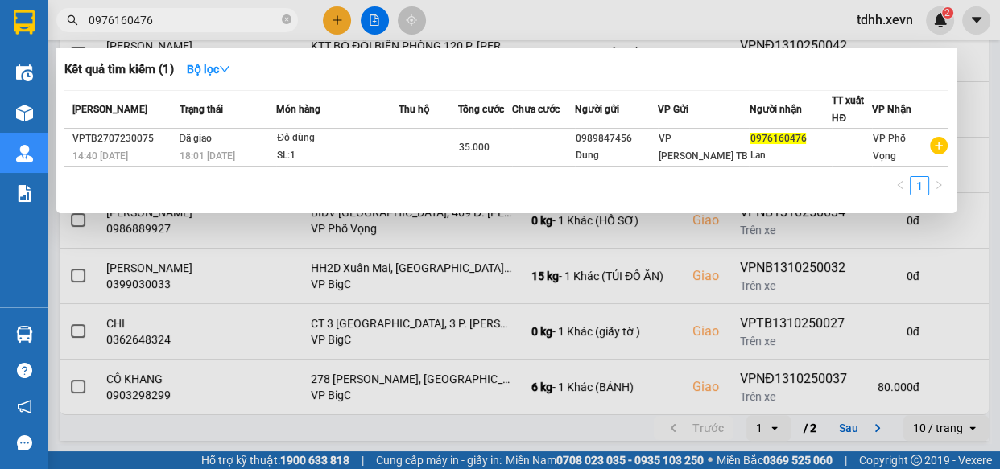
paste input "367446573"
click at [201, 19] on input "0976160476" at bounding box center [184, 20] width 190 height 18
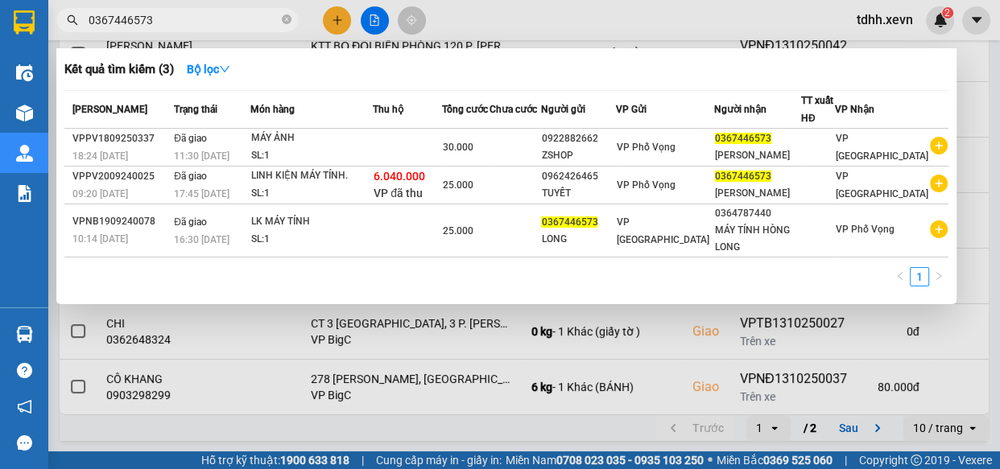
type input "0367446573"
click at [288, 22] on icon "close-circle" at bounding box center [287, 19] width 10 height 10
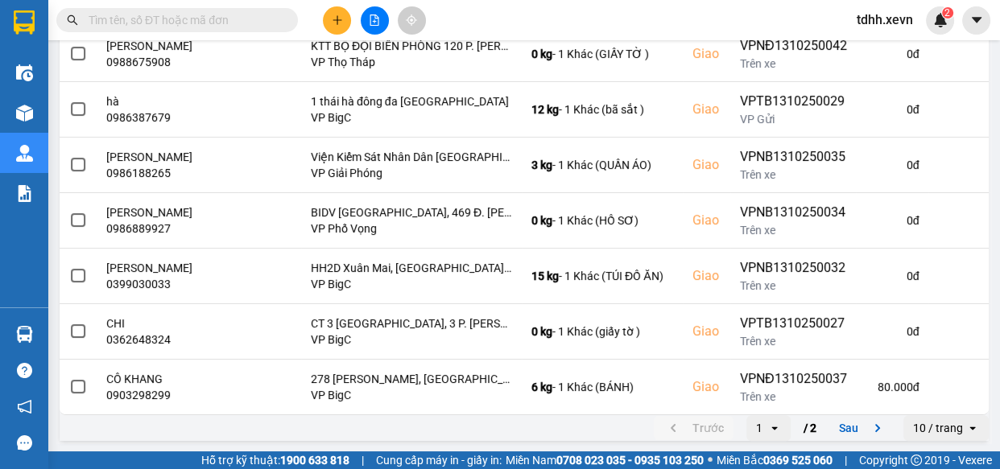
scroll to position [0, 0]
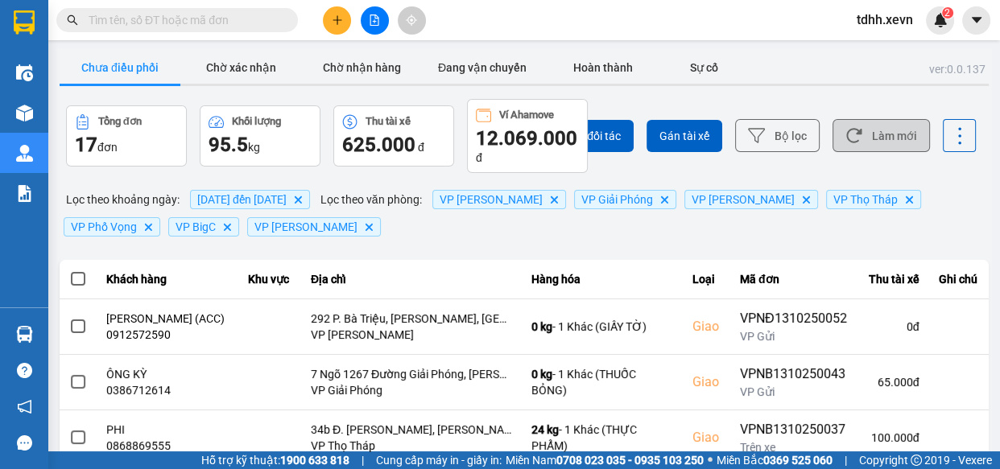
click at [878, 130] on button "Làm mới" at bounding box center [881, 135] width 97 height 33
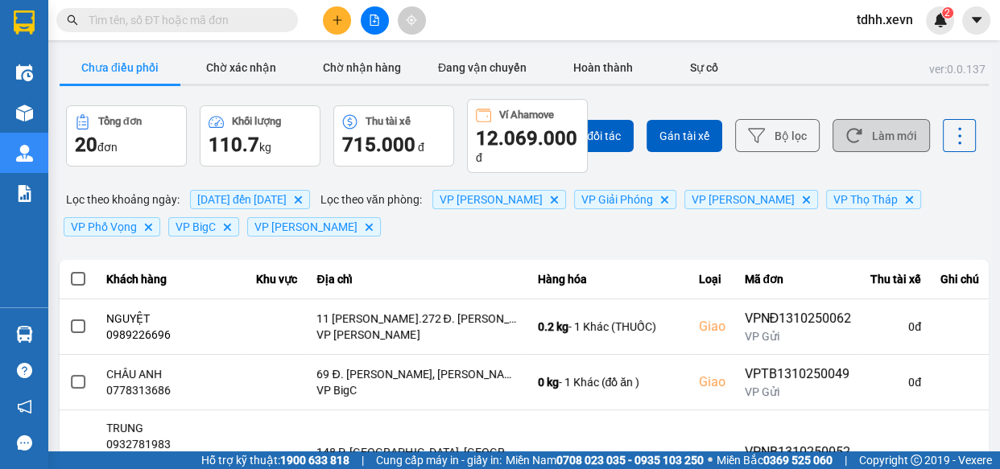
click at [872, 137] on button "Làm mới" at bounding box center [881, 135] width 97 height 33
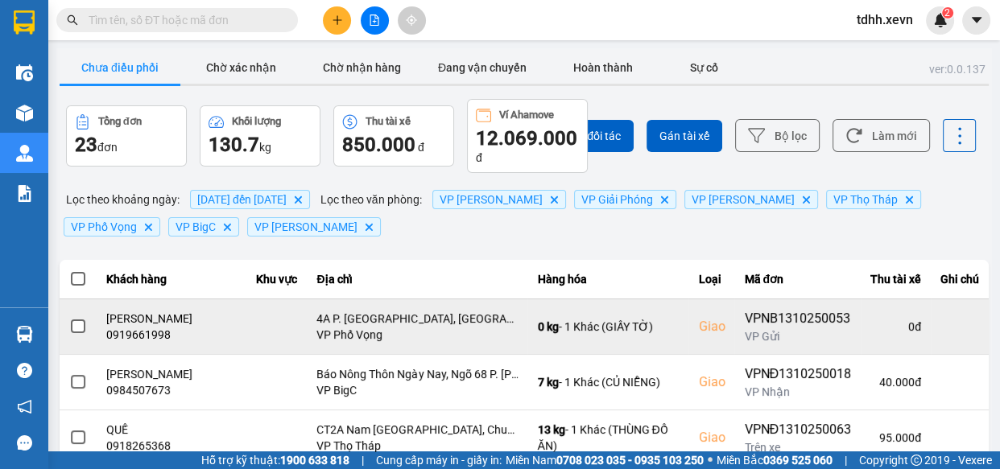
scroll to position [72, 0]
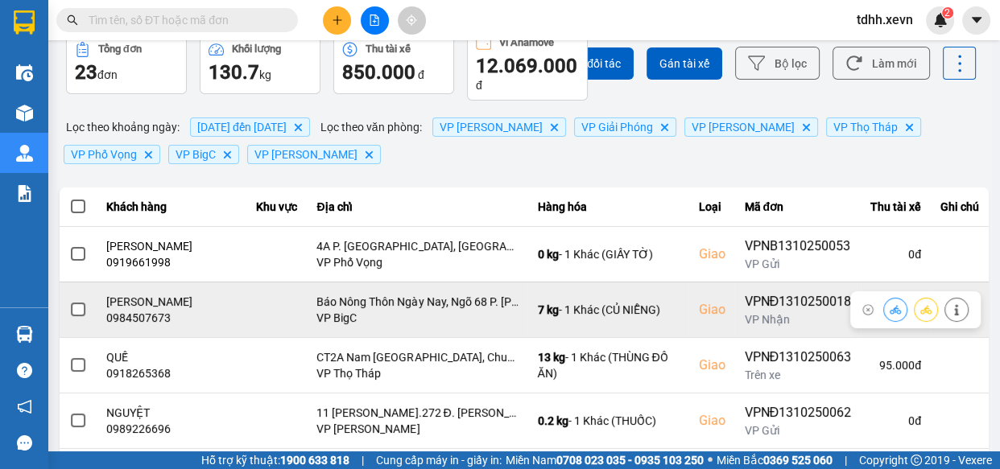
click at [890, 312] on icon at bounding box center [895, 309] width 11 height 11
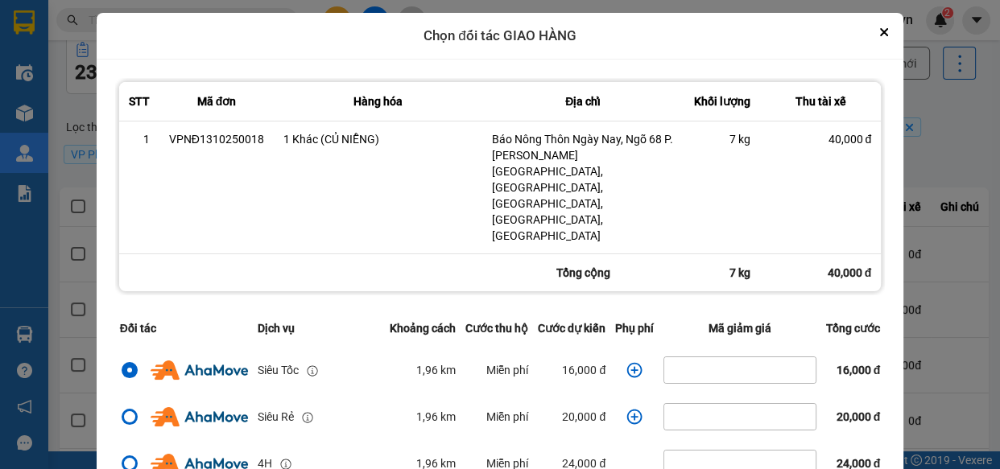
click at [627, 362] on icon "dialog" at bounding box center [634, 369] width 15 height 15
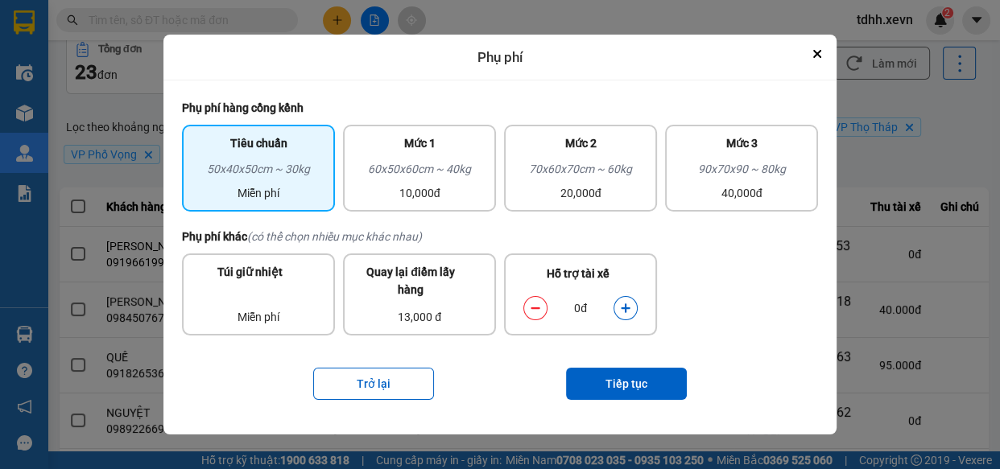
click at [631, 316] on button "dialog" at bounding box center [625, 309] width 23 height 28
click at [638, 378] on button "Tiếp tục" at bounding box center [626, 384] width 121 height 32
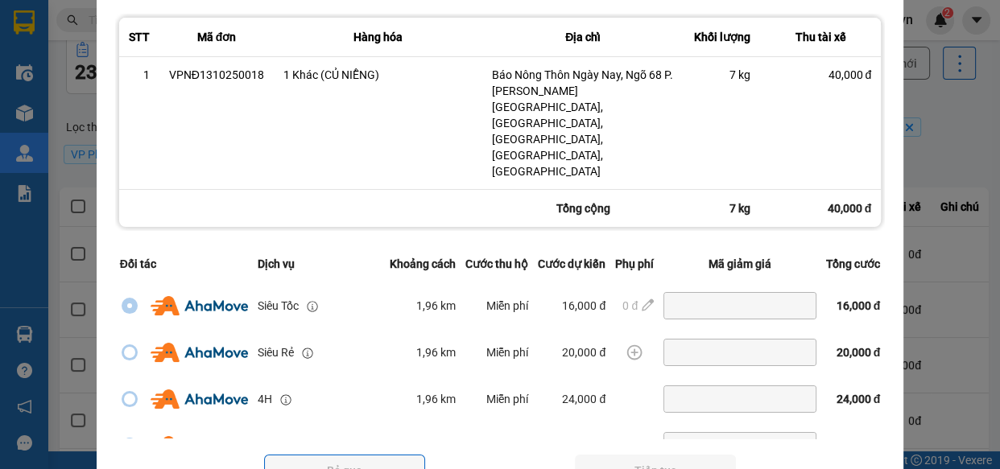
scroll to position [347, 0]
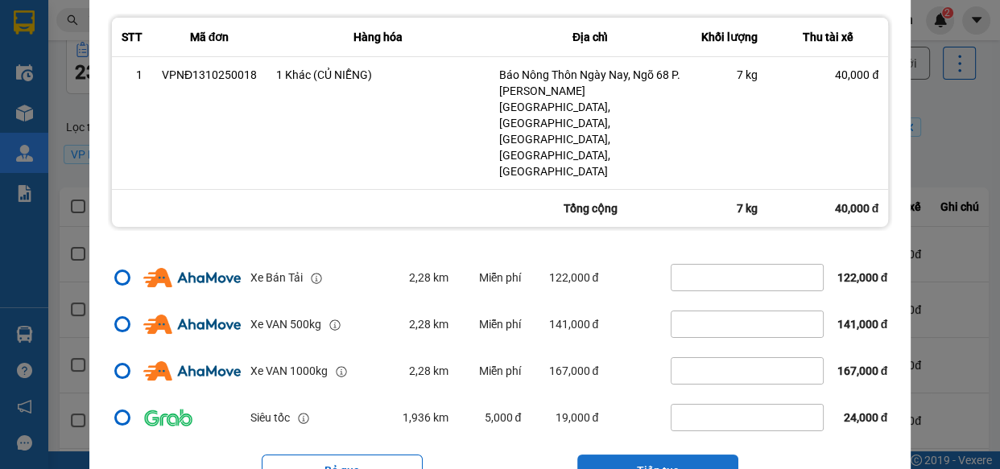
click at [651, 455] on button "Tiếp tục" at bounding box center [657, 471] width 161 height 32
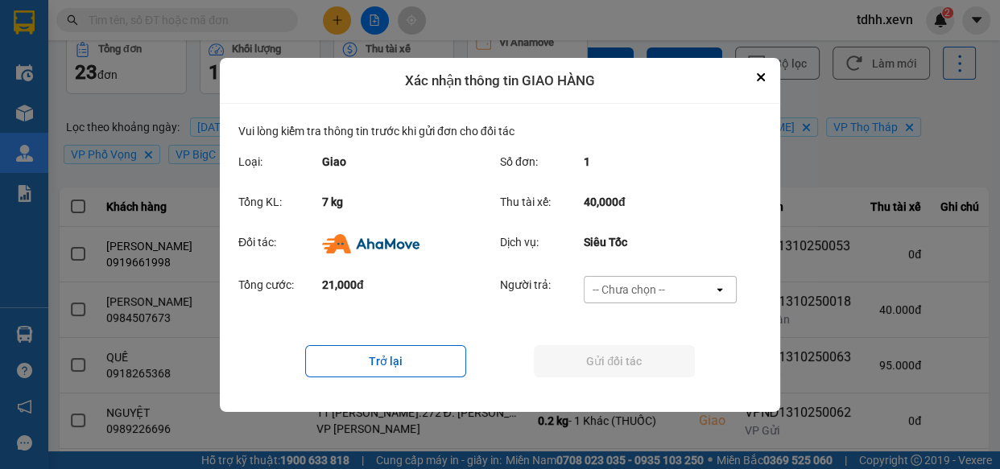
click at [694, 275] on div "Tổng cước: 21,000đ Người trả: -- Chưa chọn -- open" at bounding box center [499, 295] width 523 height 50
click at [671, 282] on div "-- Chưa chọn --" at bounding box center [649, 290] width 129 height 26
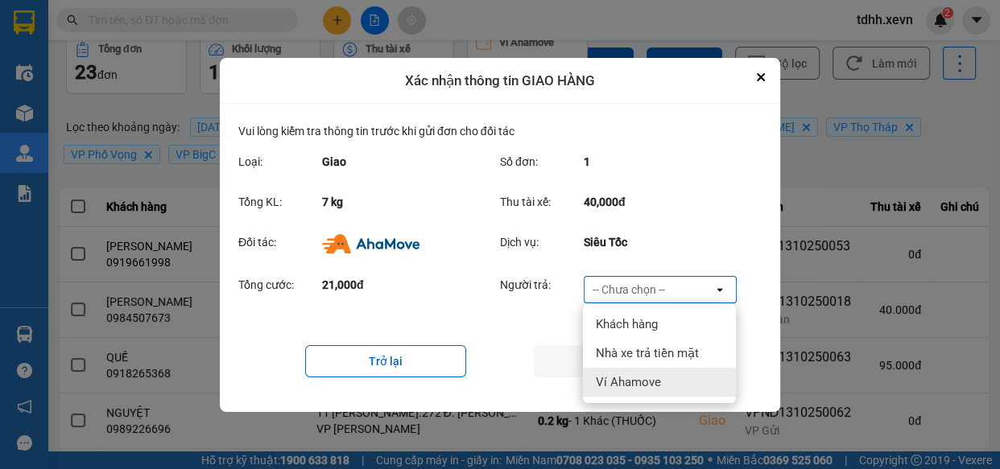
click at [644, 378] on span "Ví Ahamove" at bounding box center [628, 382] width 65 height 16
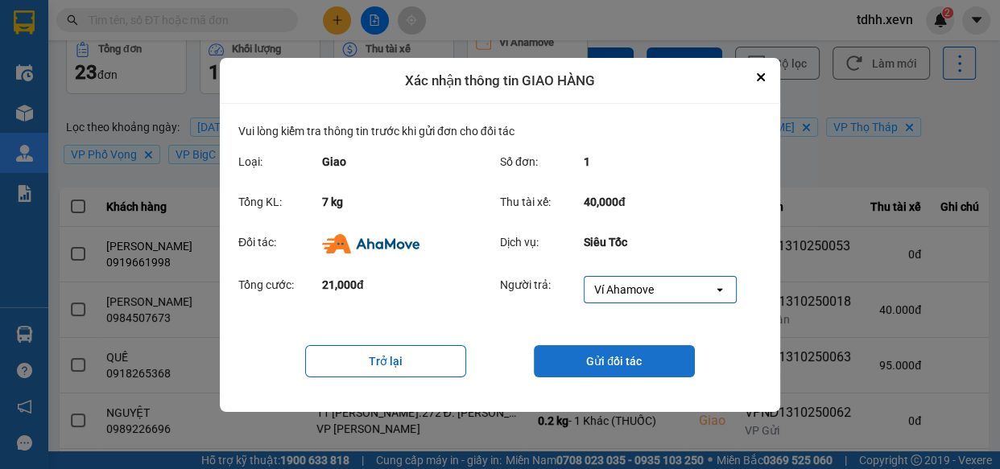
click at [610, 364] on button "Gửi đối tác" at bounding box center [614, 361] width 161 height 32
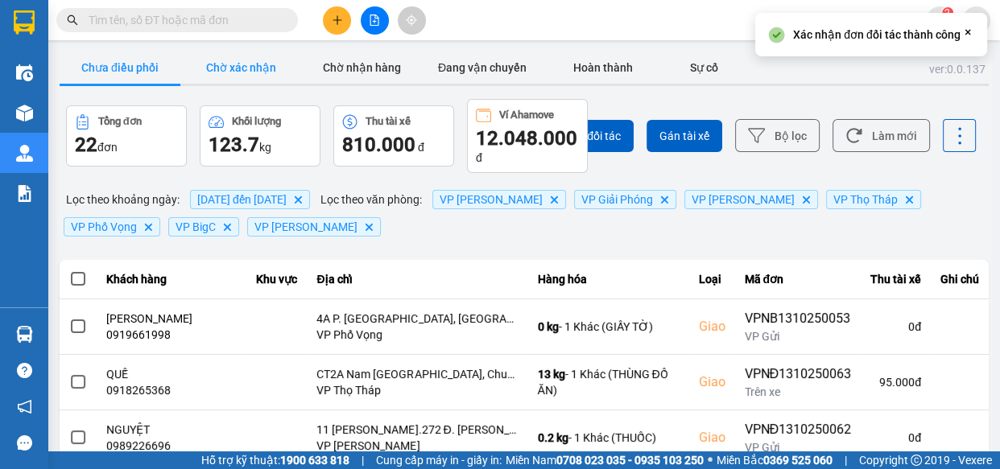
click at [260, 71] on button "Chờ xác nhận" at bounding box center [240, 68] width 121 height 32
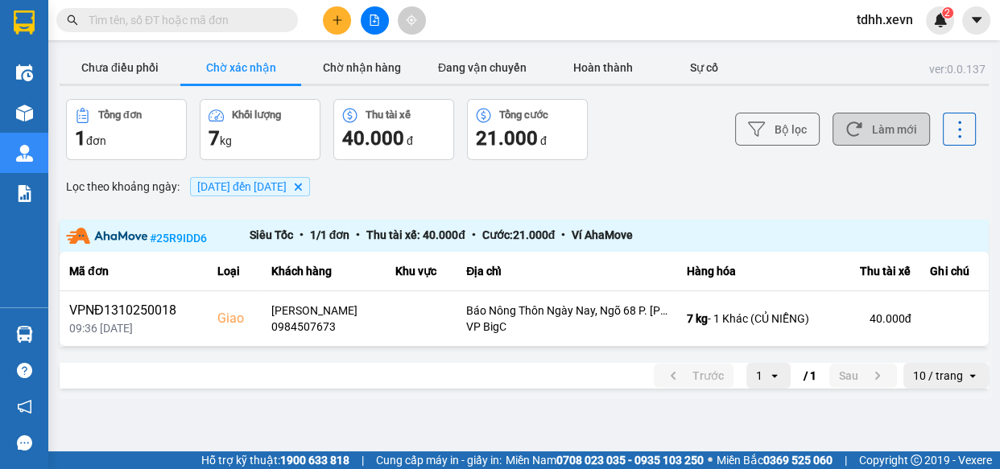
click at [874, 115] on button "Làm mới" at bounding box center [881, 129] width 97 height 33
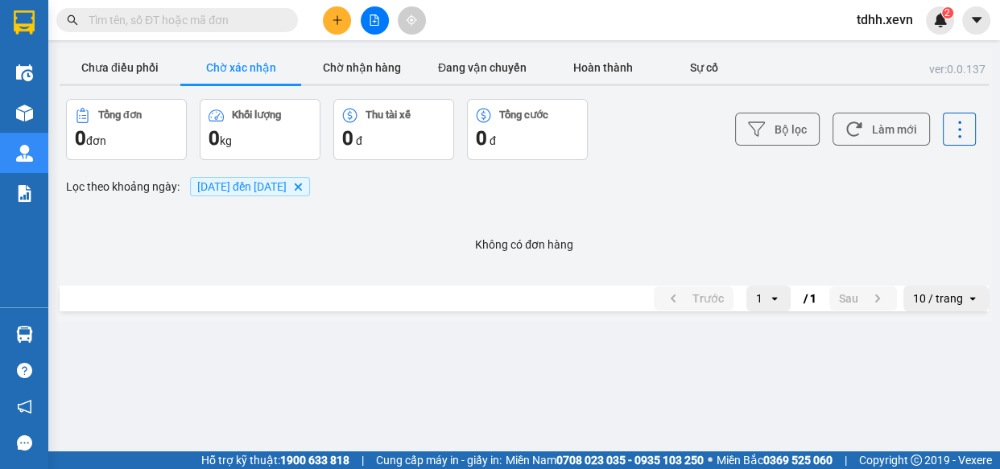
click at [122, 46] on main "ver: 0.0.137 Chưa điều phối Chờ xác nhận Chờ nhận hàng Đang vận chuyển Hoàn thà…" at bounding box center [500, 226] width 1000 height 452
click at [126, 69] on button "Chưa điều phối" at bounding box center [120, 68] width 121 height 32
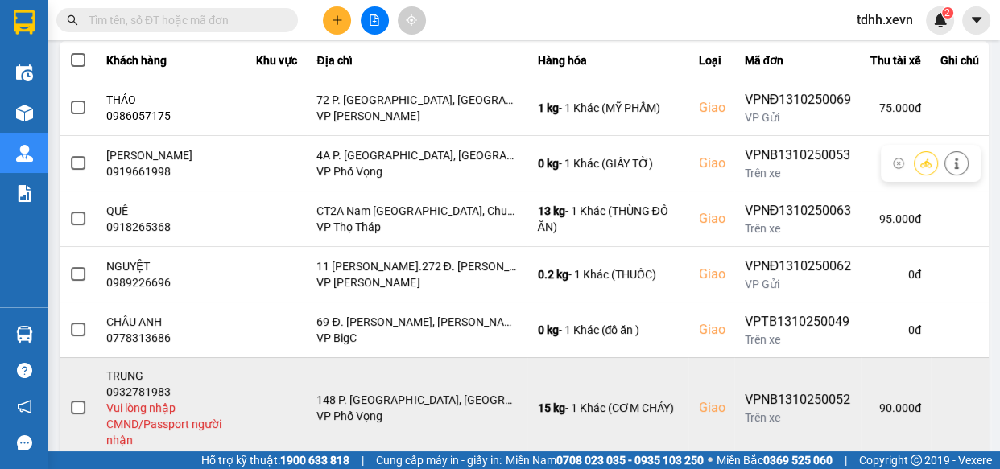
scroll to position [484, 0]
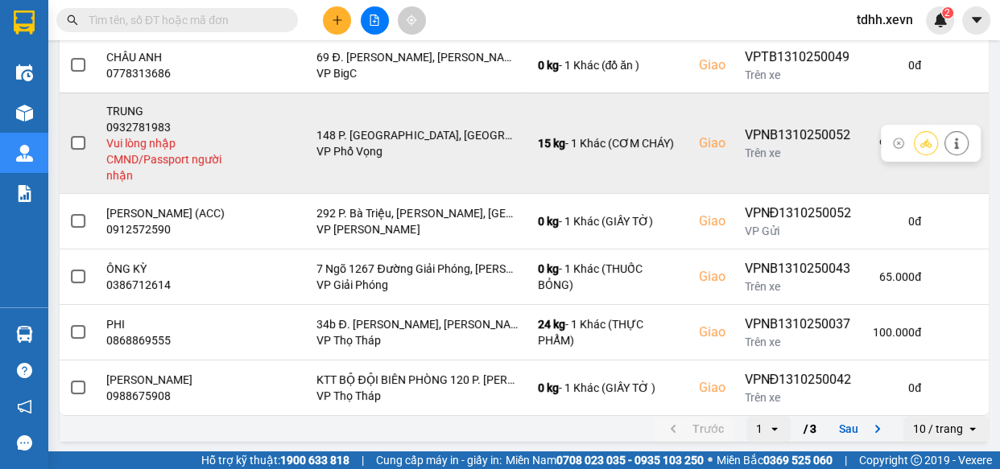
click at [945, 150] on button at bounding box center [956, 143] width 23 height 28
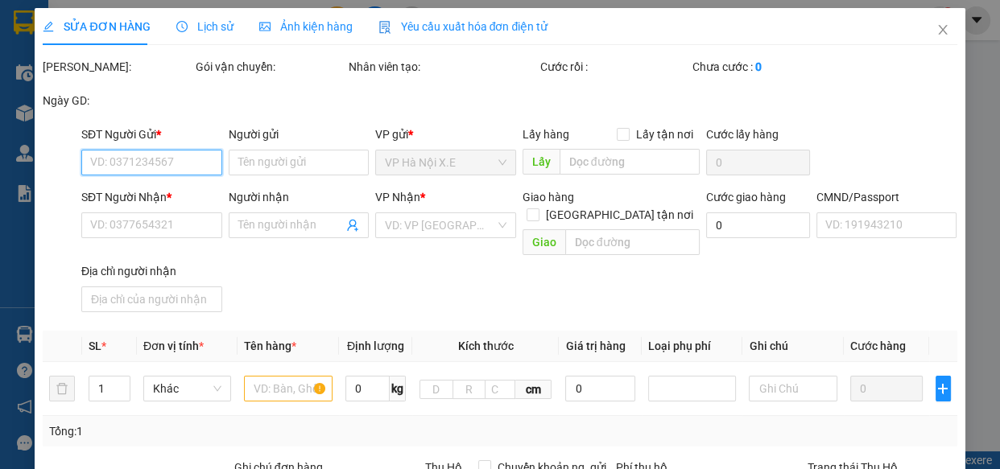
type input "0916488833"
type input "DƯƠNG HẬU"
type input "0932781983"
type input "TRUNG"
checkbox input "true"
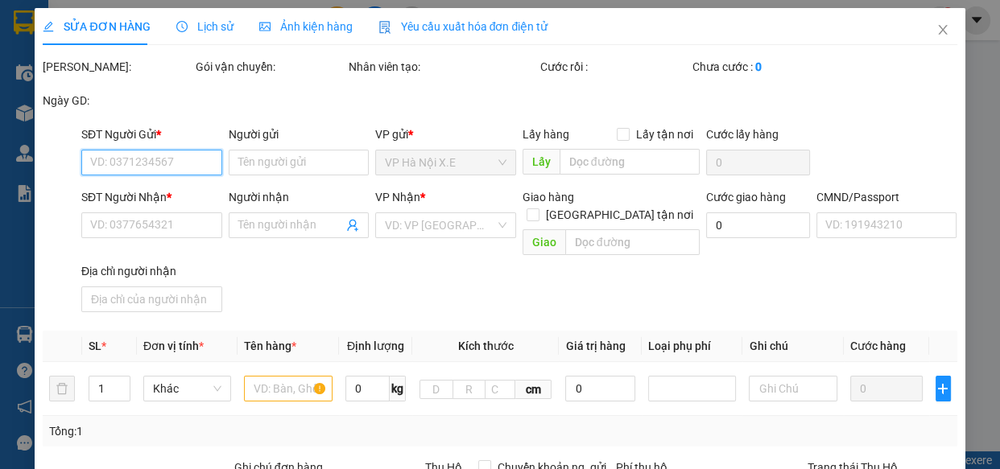
type input "148 P. Hồng Mai, Bạch Mai, Hai Bà Trưng, Hà Nội 100000, Việt Nam"
type input "0"
type input "90.000"
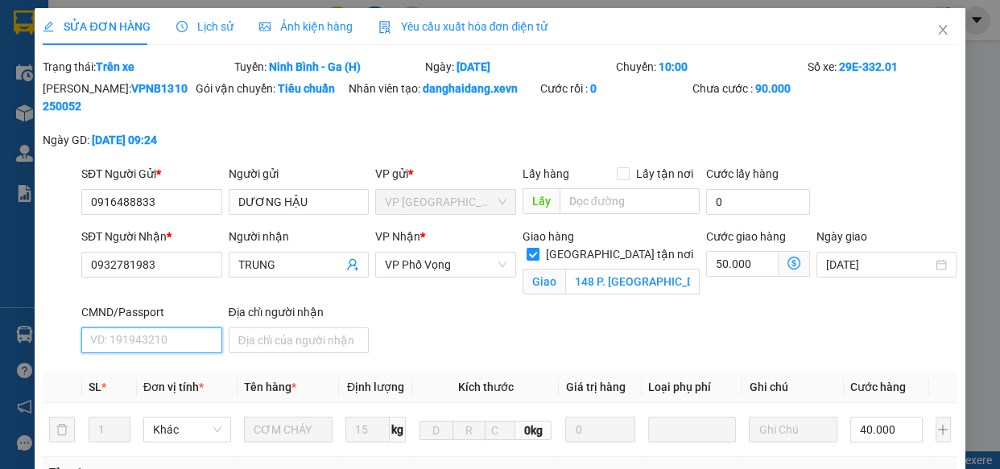
click at [155, 341] on input "CMND/Passport" at bounding box center [151, 341] width 141 height 26
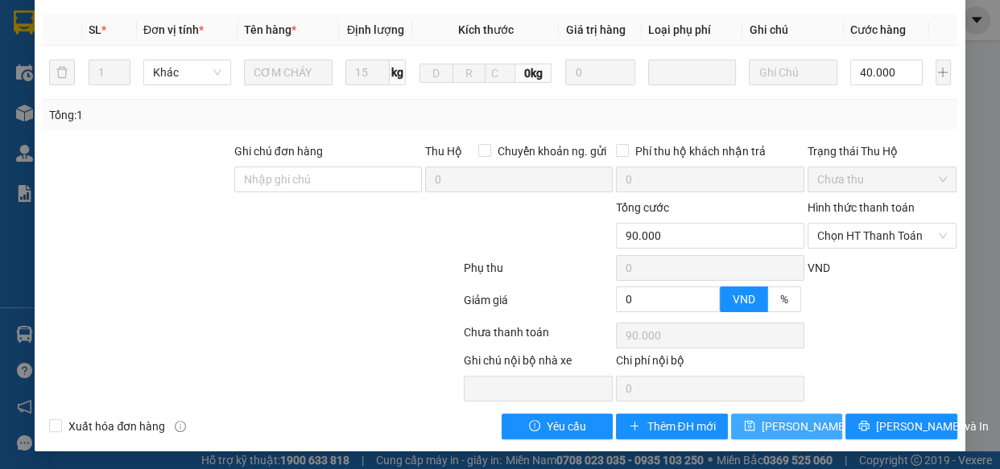
type input "1"
click at [771, 430] on span "[PERSON_NAME] thay đổi" at bounding box center [826, 427] width 129 height 18
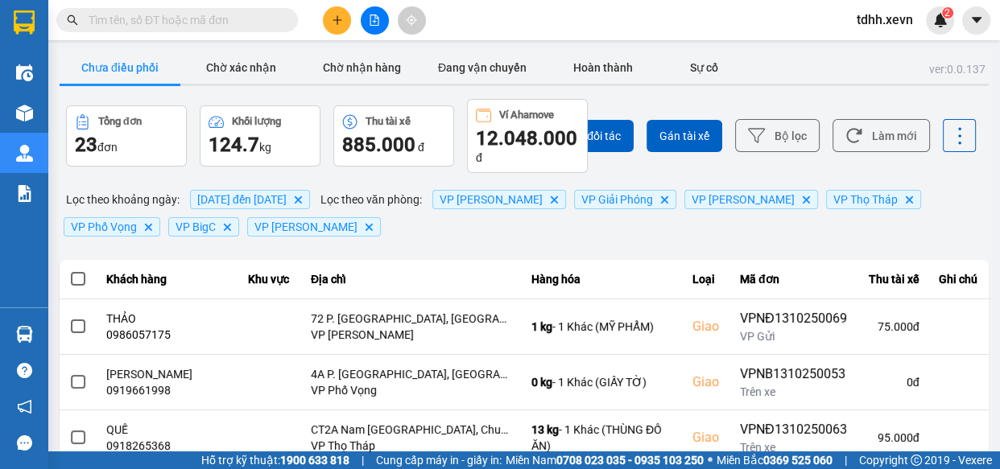
click at [268, 23] on input "text" at bounding box center [184, 20] width 190 height 18
paste input "0916823990"
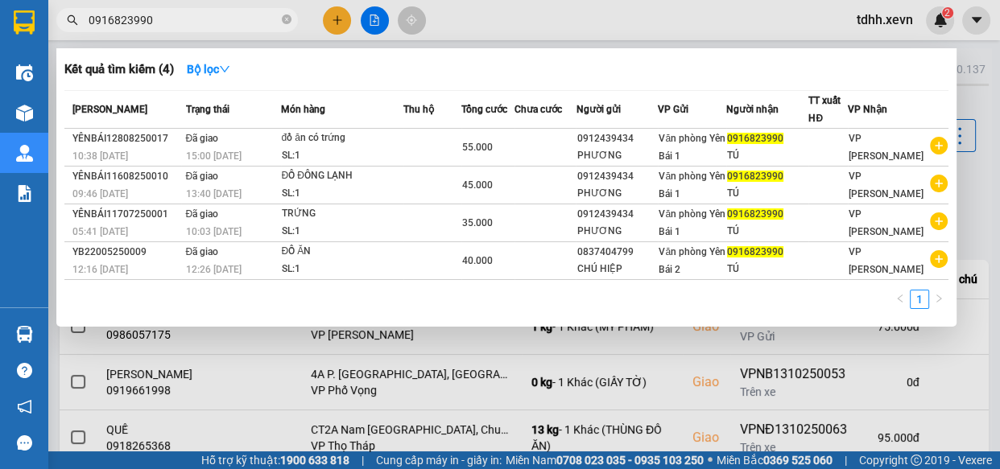
click at [232, 26] on input "0916823990" at bounding box center [184, 20] width 190 height 18
paste input "75571089"
click at [232, 26] on input "0916823990" at bounding box center [184, 20] width 190 height 18
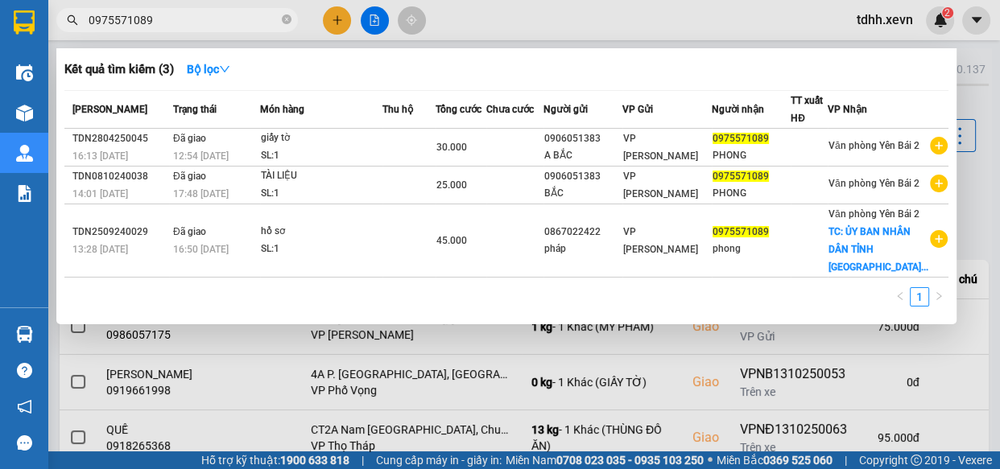
click at [252, 23] on input "0975571089" at bounding box center [184, 20] width 190 height 18
paste input "394637338"
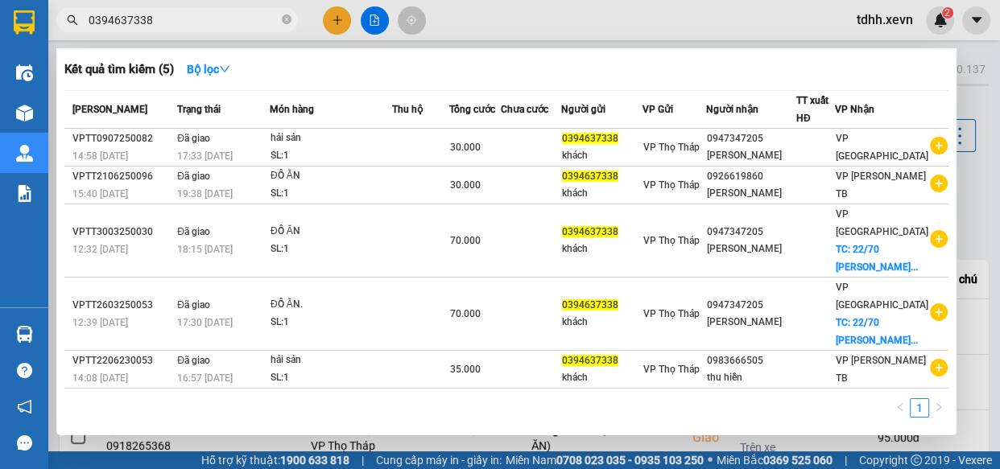
click at [253, 14] on input "0394637338" at bounding box center [184, 20] width 190 height 18
click at [253, 13] on input "0394637338" at bounding box center [184, 20] width 190 height 18
paste input "904574426"
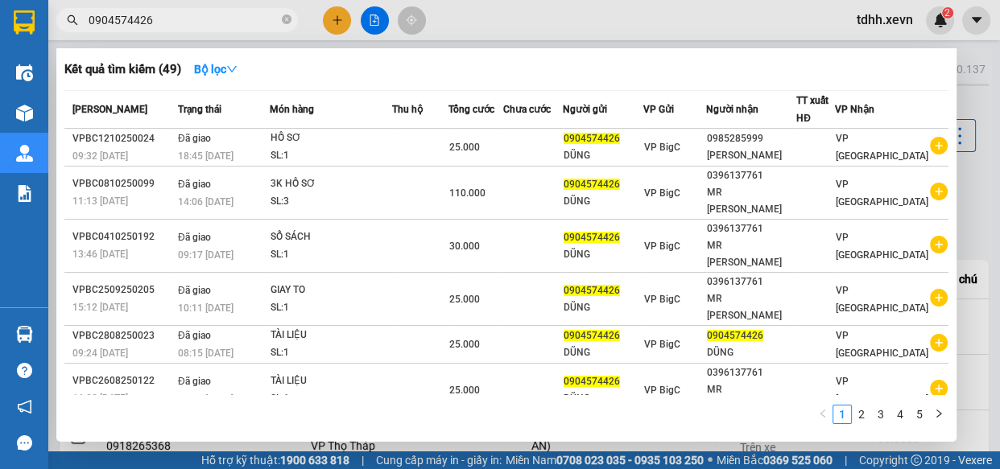
click at [242, 17] on input "0904574426" at bounding box center [184, 20] width 190 height 18
paste input "862576904"
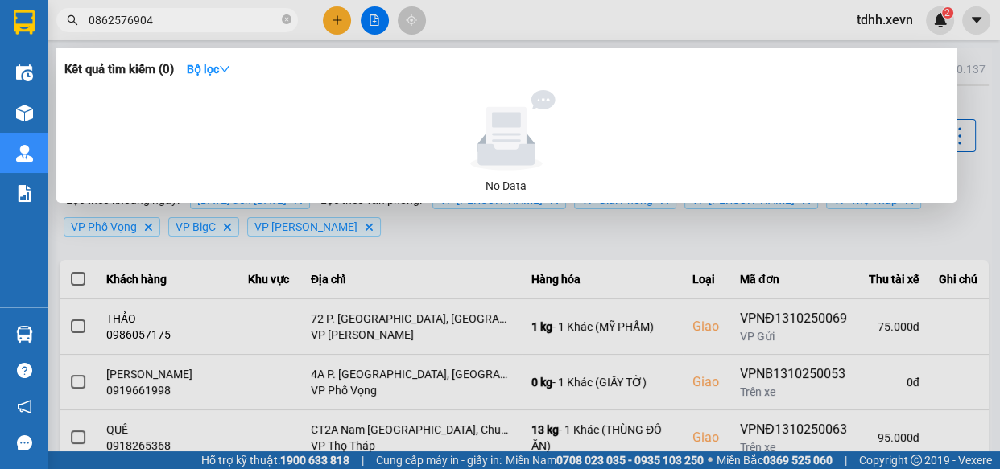
click at [242, 15] on input "0862576904" at bounding box center [184, 20] width 190 height 18
paste input "88020066"
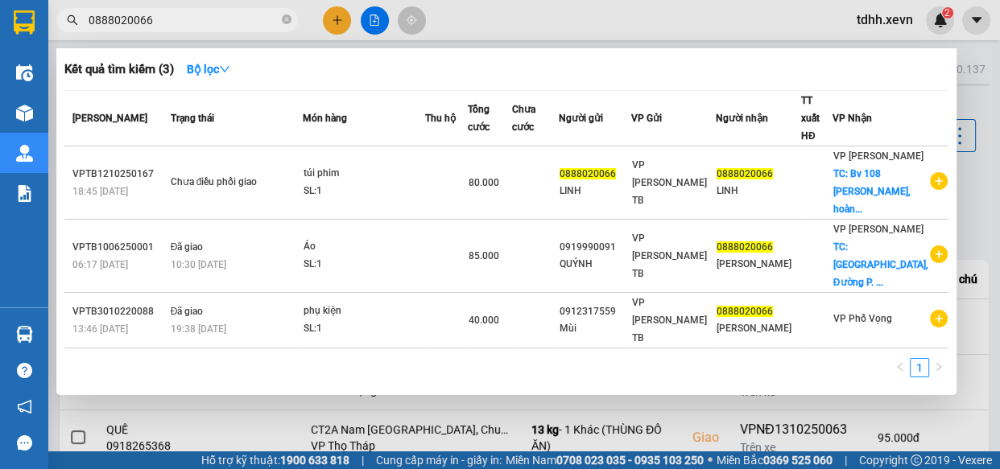
type input "0888020066"
click at [723, 28] on div at bounding box center [500, 234] width 1000 height 469
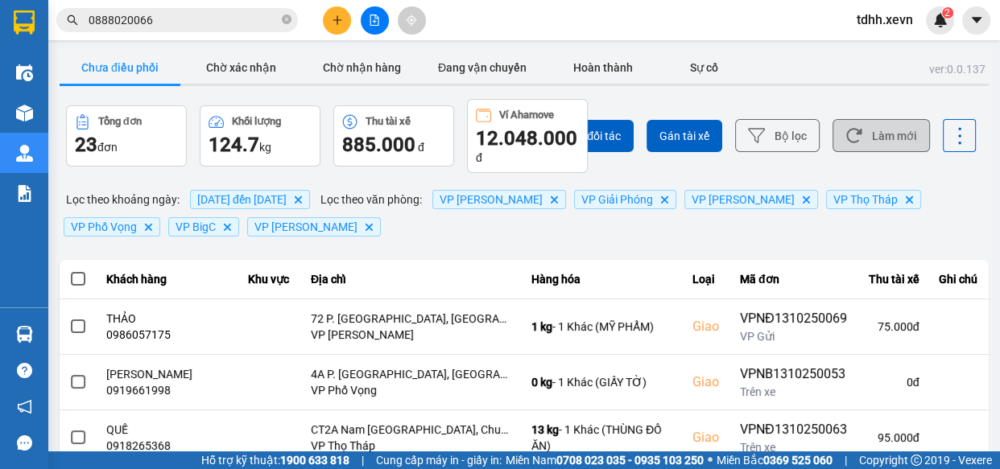
click at [902, 143] on button "Làm mới" at bounding box center [881, 135] width 97 height 33
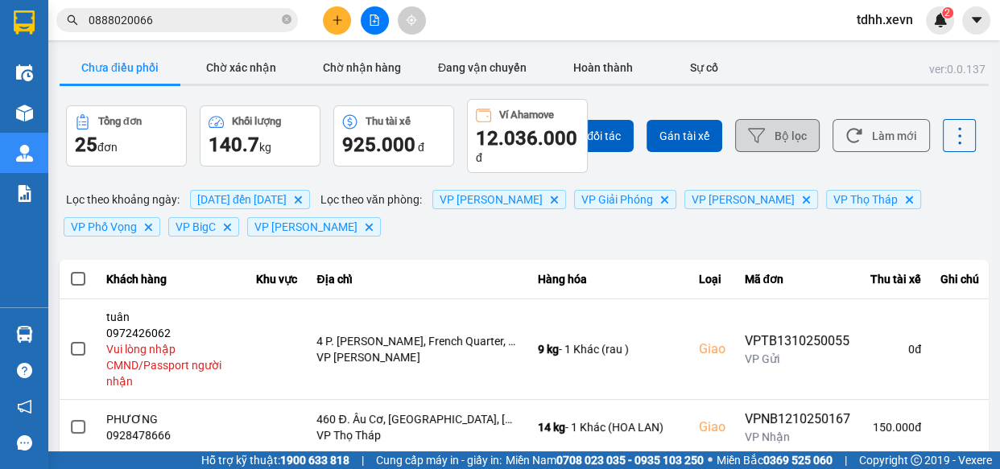
scroll to position [146, 0]
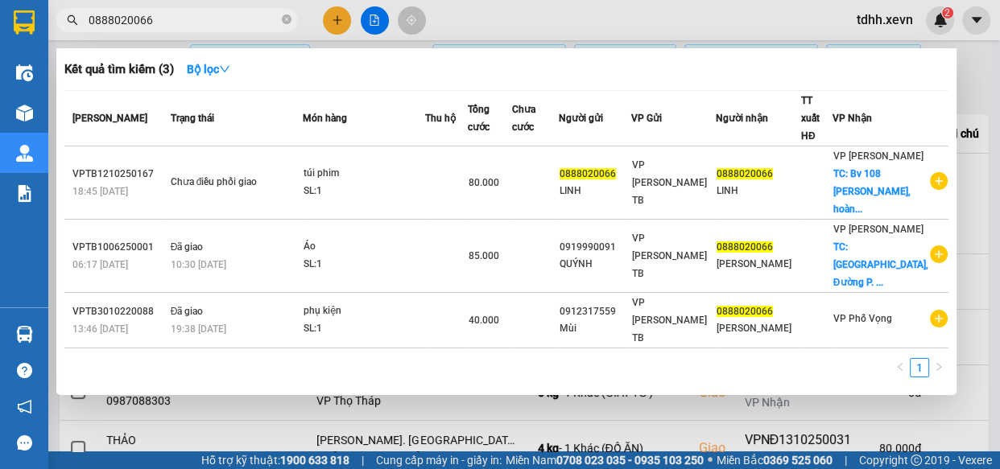
click at [217, 23] on input "0888020066" at bounding box center [184, 20] width 190 height 18
click at [585, 23] on div at bounding box center [500, 234] width 1000 height 469
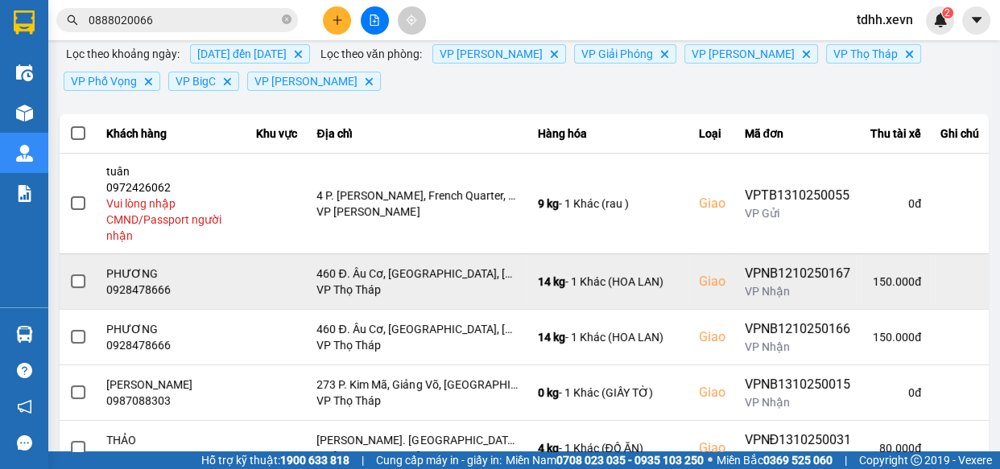
scroll to position [292, 0]
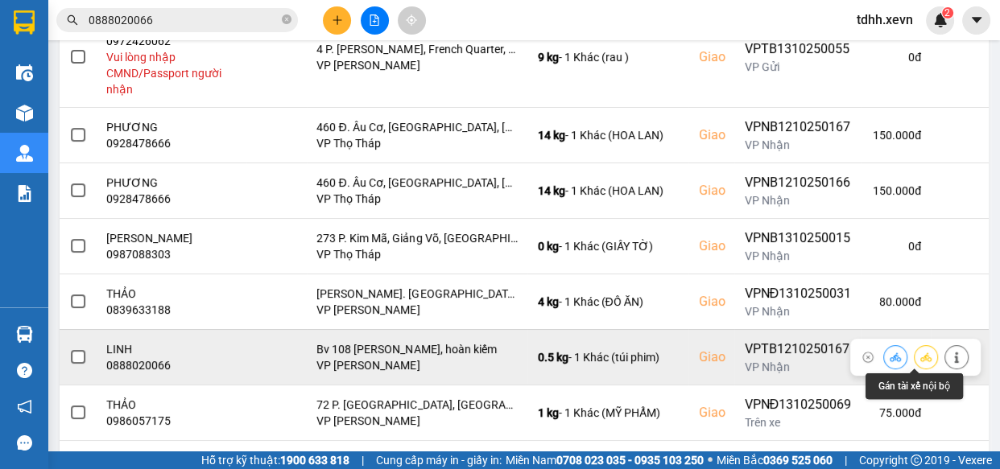
click at [890, 356] on icon at bounding box center [895, 357] width 11 height 11
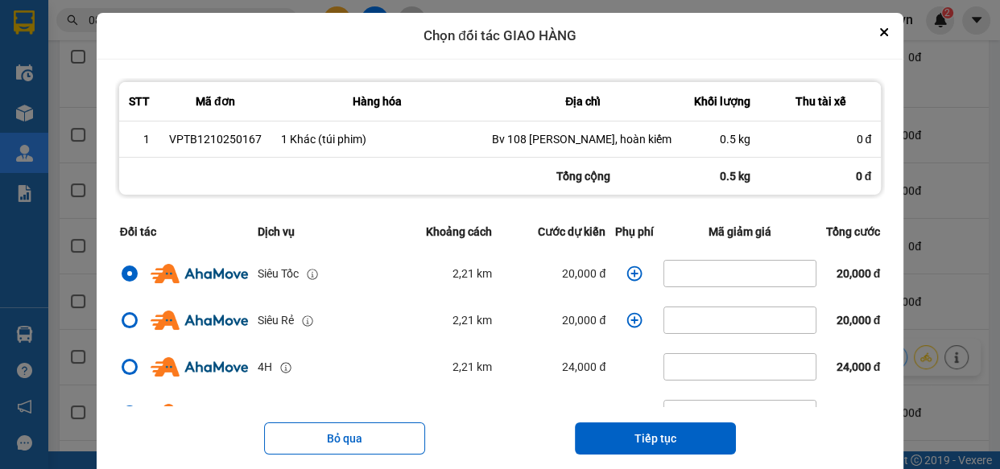
click at [950, 112] on div "ver: 0.0.137 Chưa điều phối Chờ xác nhận Chờ nhận hàng Đang vận chuyển Hoàn thà…" at bounding box center [524, 196] width 936 height 881
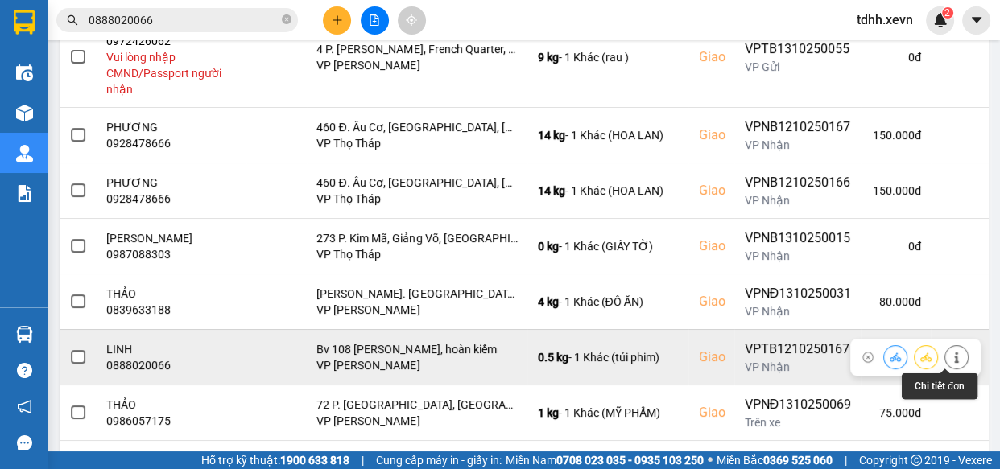
click at [945, 362] on button at bounding box center [956, 357] width 23 height 28
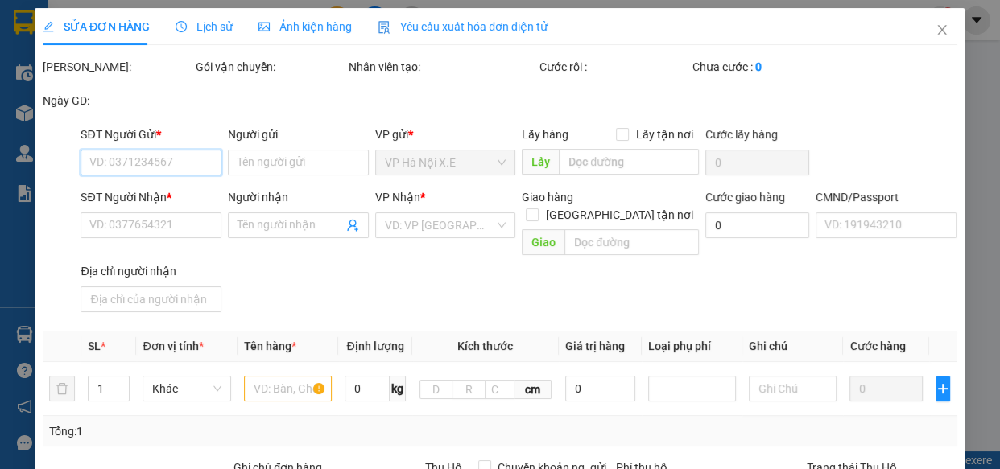
type input "0888020066"
type input "LINH"
type input "0888020066"
type input "LINH"
checkbox input "true"
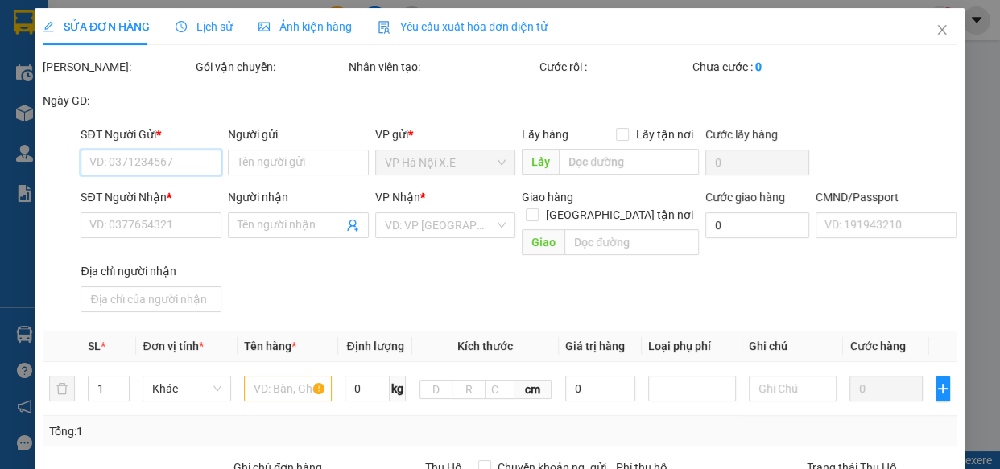
type input "Bv 108 trần hưng đạo, hoàn kiếm"
type input "123"
type input "0"
type input "80.000"
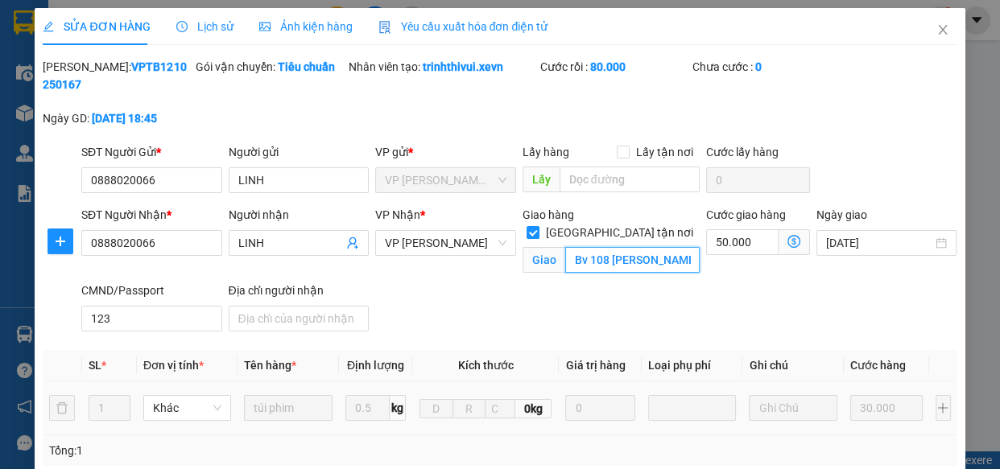
click at [636, 247] on input "Bv 108 trần hưng đạo, hoàn kiếm" at bounding box center [632, 260] width 134 height 26
paste input "ệnh viện Trung ương Quân đội 108, 1B Trần Hưng Đạo, Bạch Đằng, Hai Bà Trưng, Hà…"
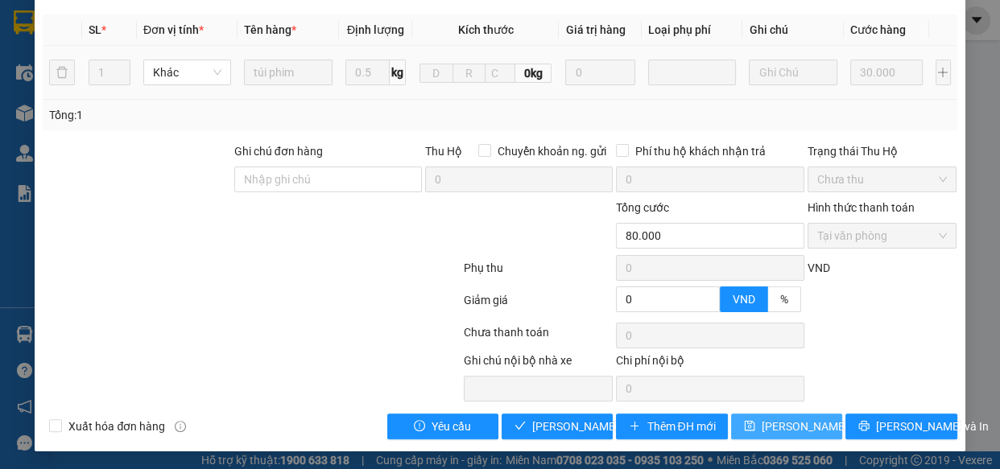
type input "Bệnh viện Trung ương Quân đội 108, 1B Trần Hưng Đạo, Bạch Đằng, Hai Bà Trưng, H…"
click at [775, 427] on span "[PERSON_NAME] thay đổi" at bounding box center [826, 427] width 129 height 18
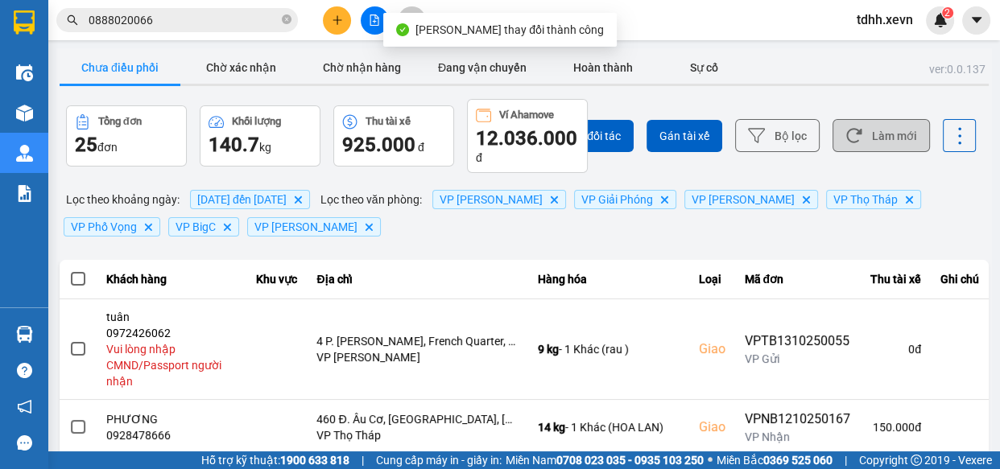
click at [865, 140] on button "Làm mới" at bounding box center [881, 135] width 97 height 33
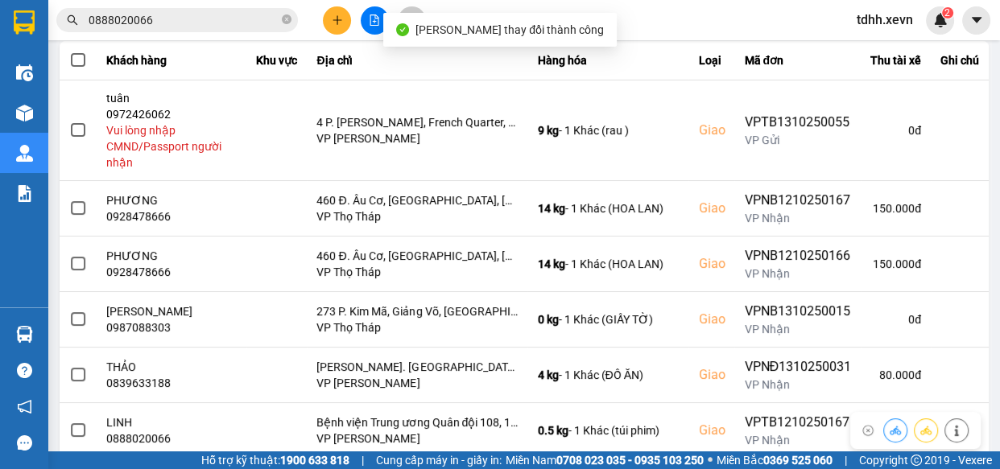
scroll to position [292, 0]
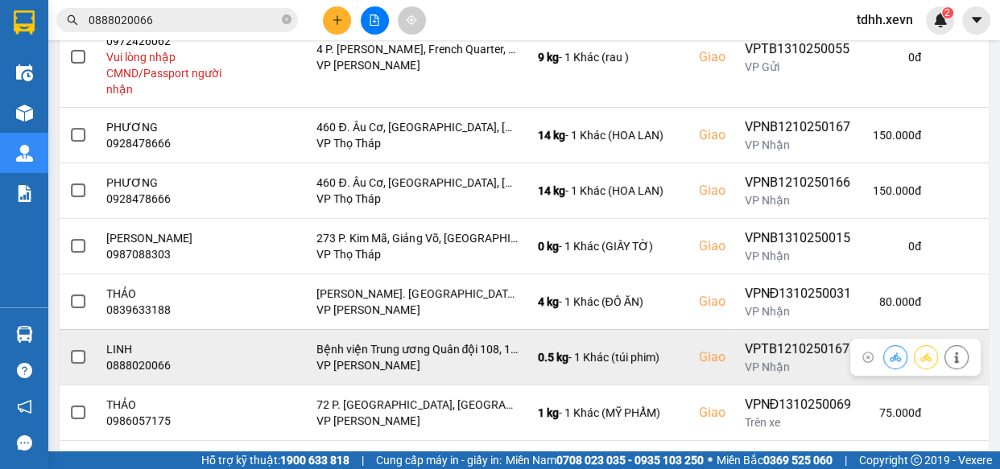
click at [890, 358] on icon at bounding box center [895, 357] width 11 height 9
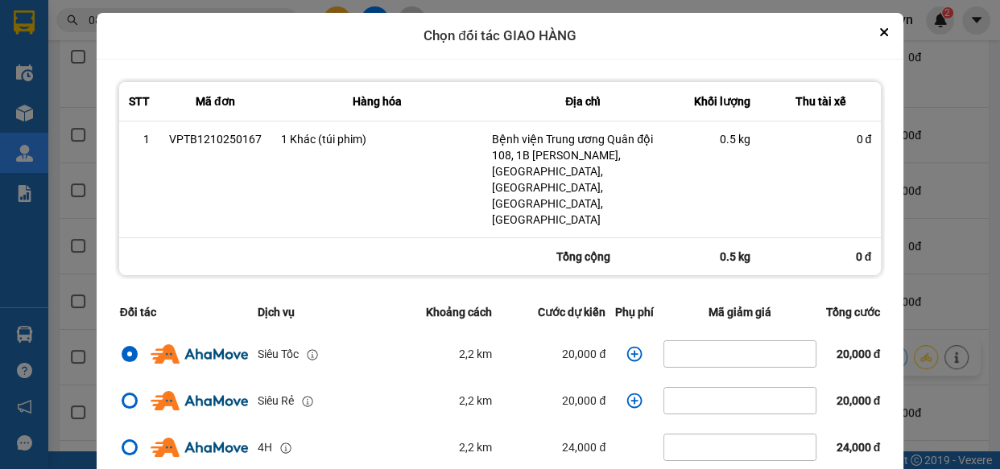
click at [627, 346] on icon "dialog" at bounding box center [634, 353] width 15 height 15
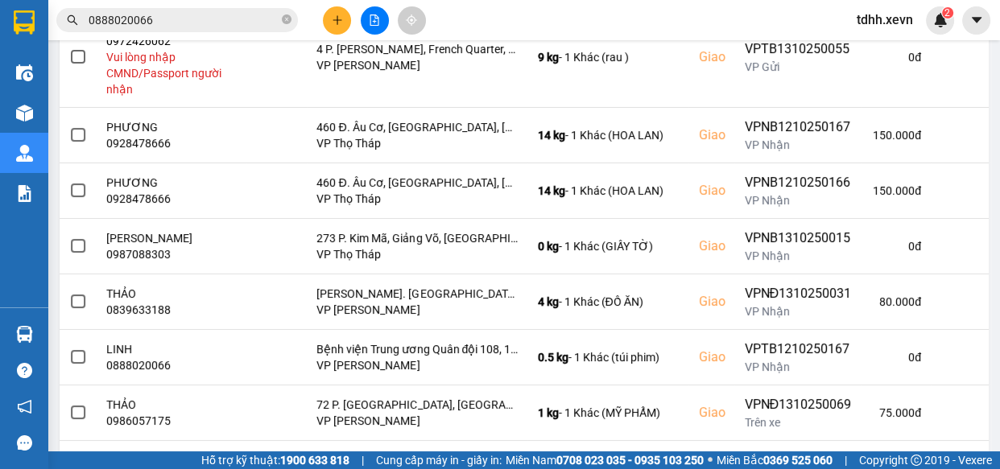
click at [958, 271] on div "ver: 0.0.137 Chưa điều phối Chờ xác nhận Chờ nhận hàng Đang vận chuyển Hoàn thà…" at bounding box center [524, 196] width 936 height 881
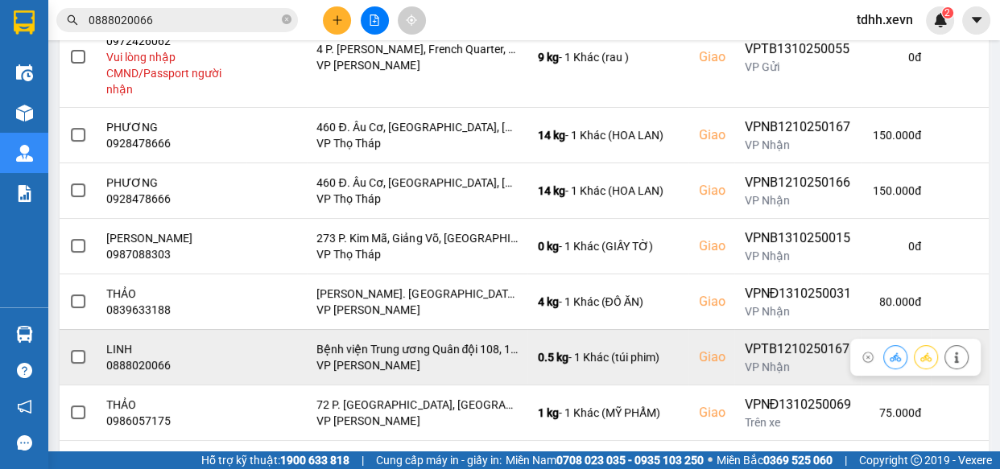
click at [954, 357] on icon at bounding box center [956, 357] width 4 height 11
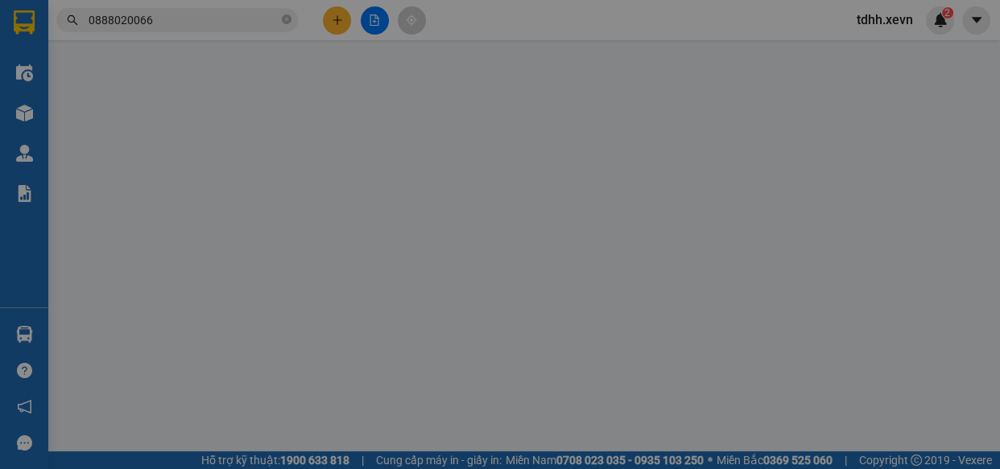
type input "0888020066"
type input "LINH"
type input "0888020066"
type input "LINH"
checkbox input "true"
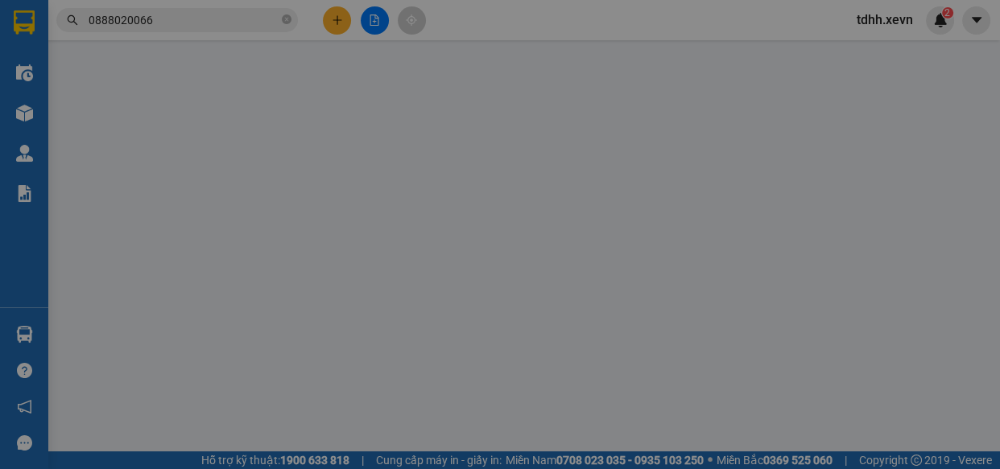
type input "Bệnh viện Trung ương Quân đội 108, 1B Trần Hưng Đạo, Bạch Đằng, Hai Bà Trưng, H…"
type input "123"
type input "0"
type input "80.000"
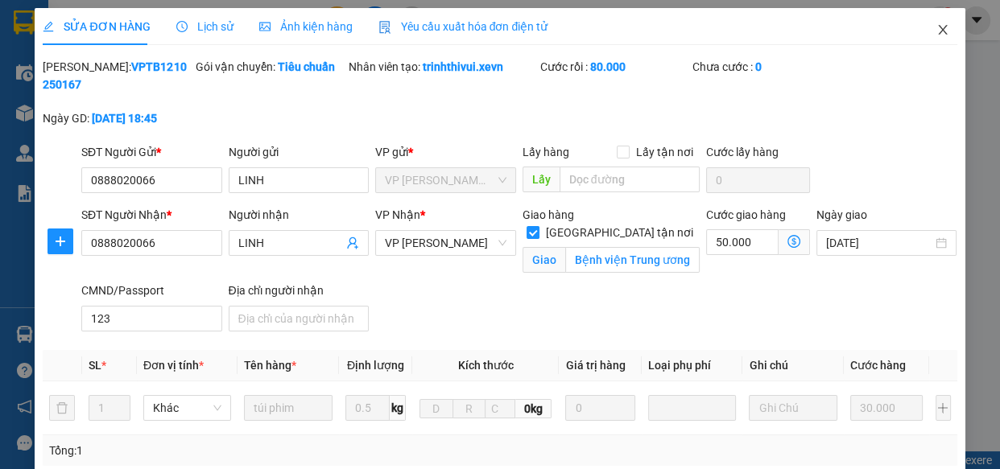
click at [941, 19] on span "Close" at bounding box center [942, 30] width 45 height 45
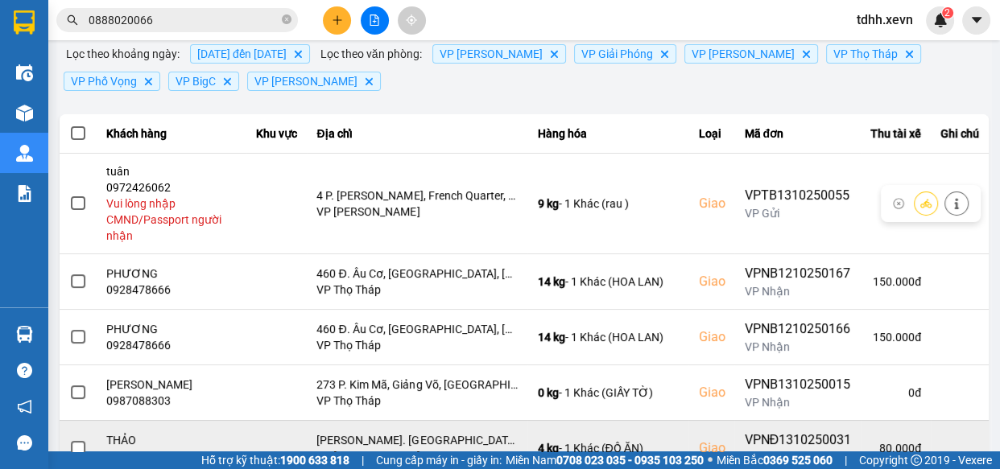
scroll to position [292, 0]
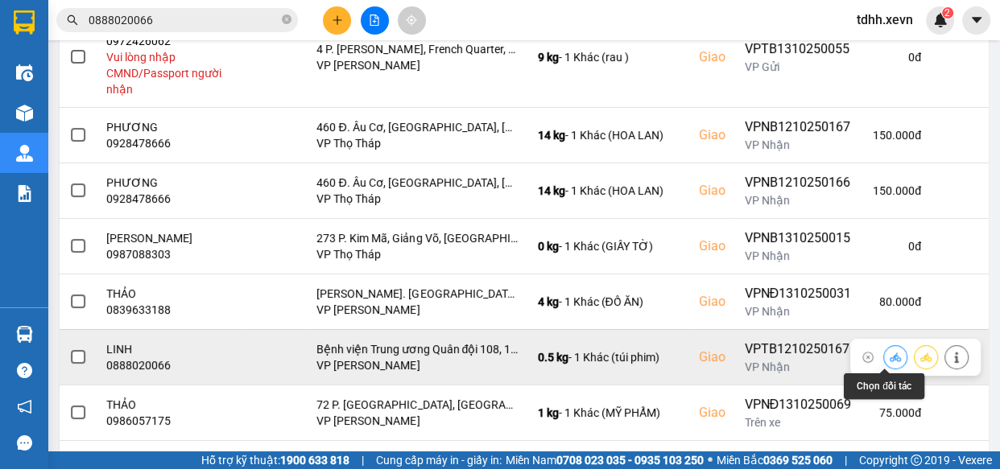
click at [890, 358] on icon at bounding box center [895, 357] width 11 height 9
click at [890, 354] on icon at bounding box center [895, 357] width 11 height 11
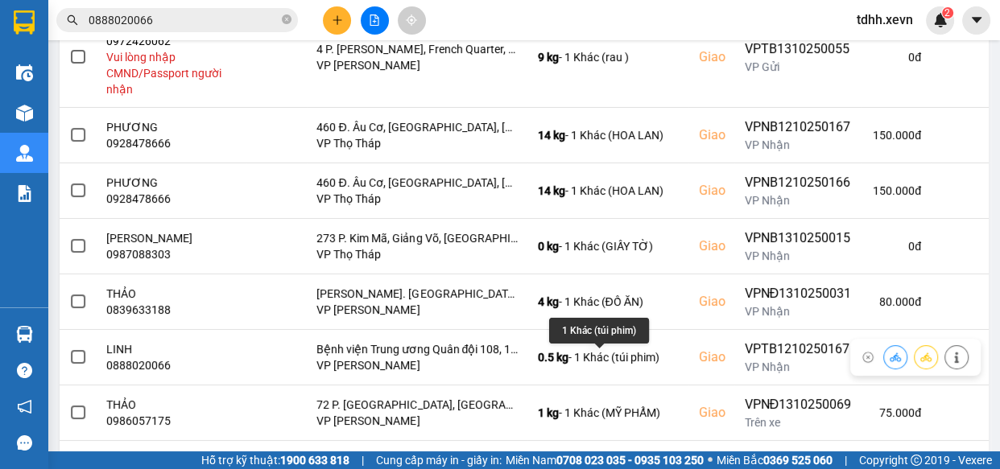
scroll to position [0, 0]
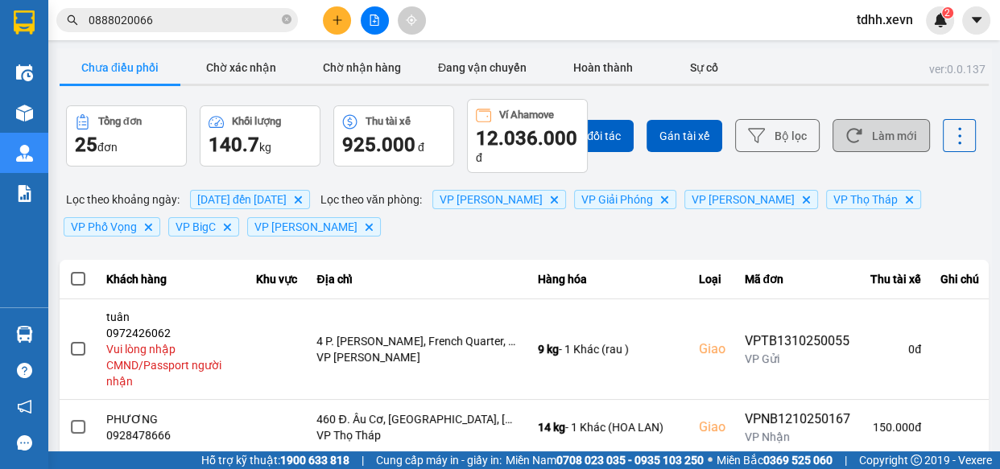
click at [863, 139] on button "Làm mới" at bounding box center [881, 135] width 97 height 33
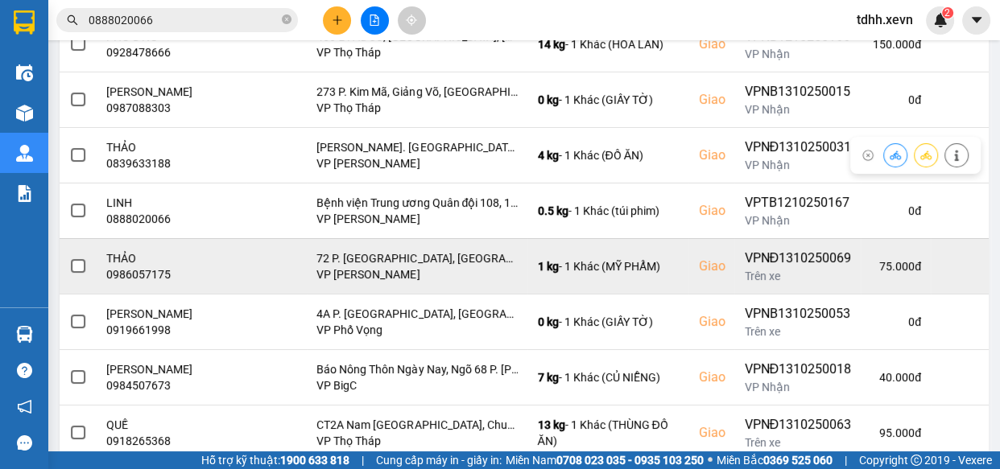
scroll to position [484, 0]
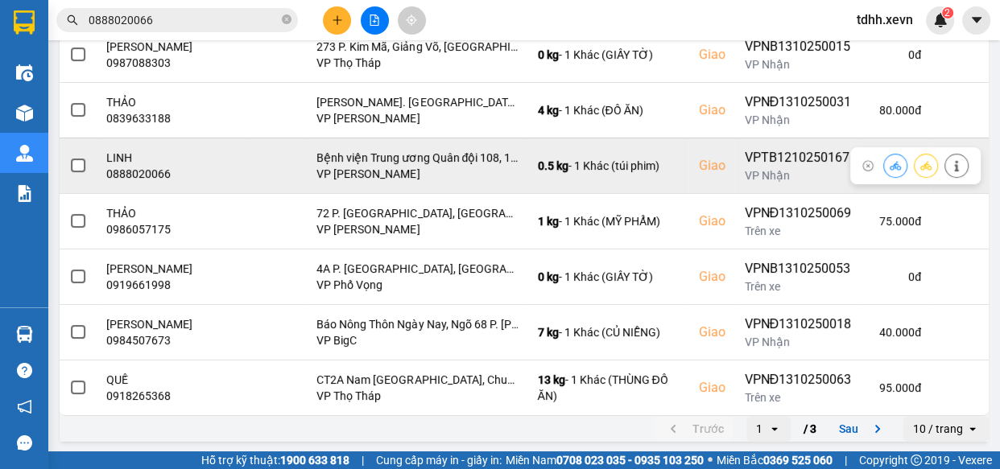
click at [884, 157] on button at bounding box center [895, 165] width 23 height 28
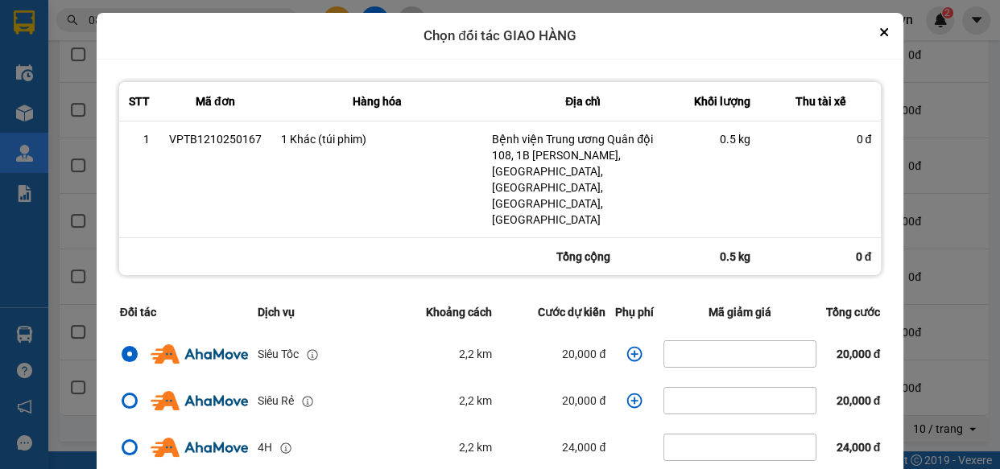
click at [627, 346] on icon "dialog" at bounding box center [635, 354] width 16 height 16
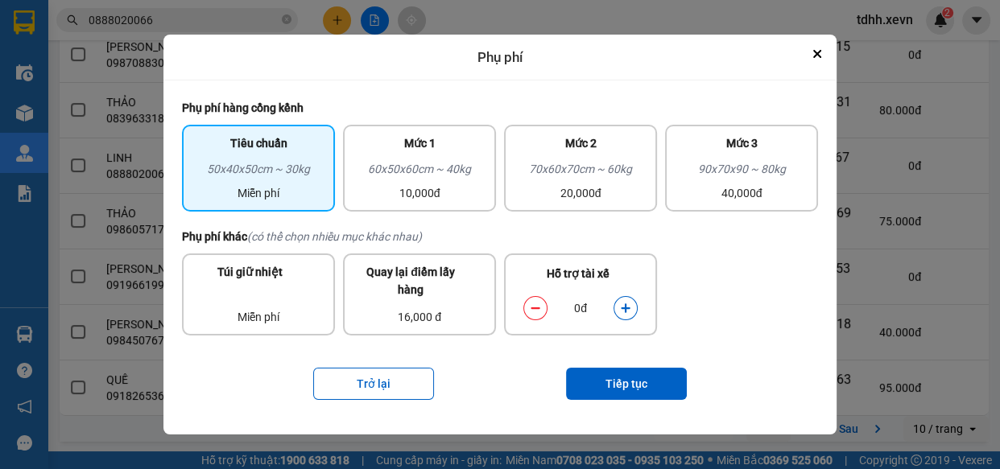
click at [625, 309] on icon "dialog" at bounding box center [625, 308] width 9 height 9
click at [626, 380] on button "Tiếp tục" at bounding box center [626, 384] width 121 height 32
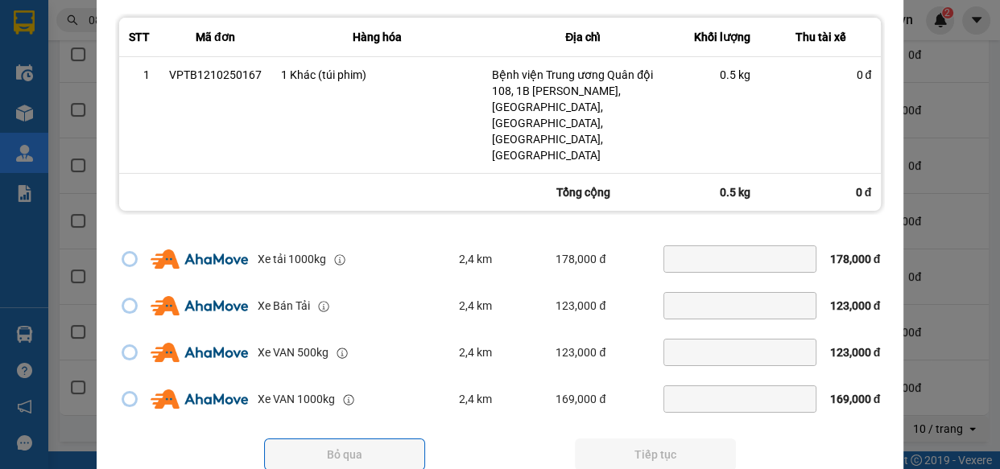
scroll to position [300, 0]
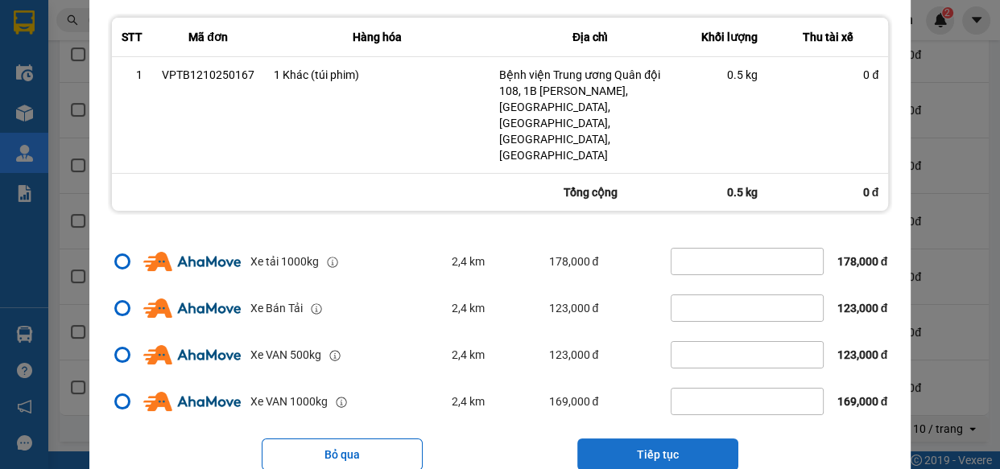
click at [682, 439] on button "Tiếp tục" at bounding box center [657, 455] width 161 height 32
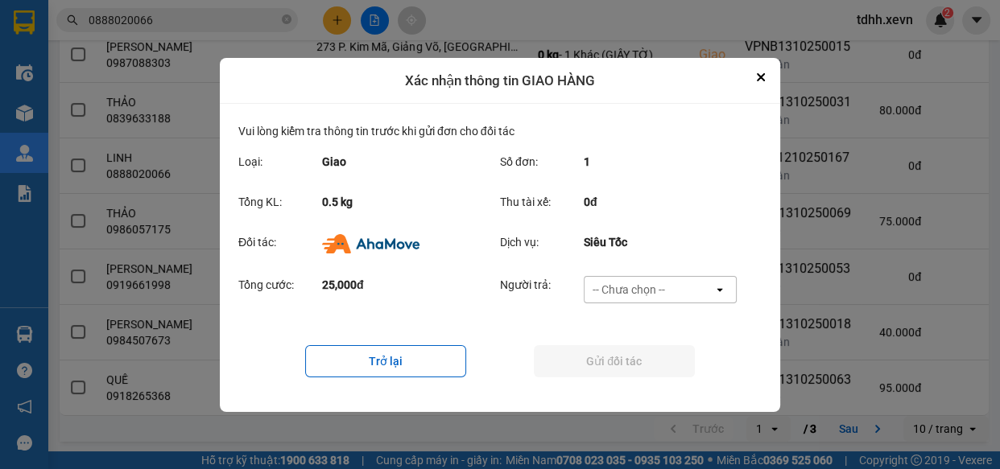
click at [693, 290] on div "-- Chưa chọn --" at bounding box center [649, 290] width 129 height 26
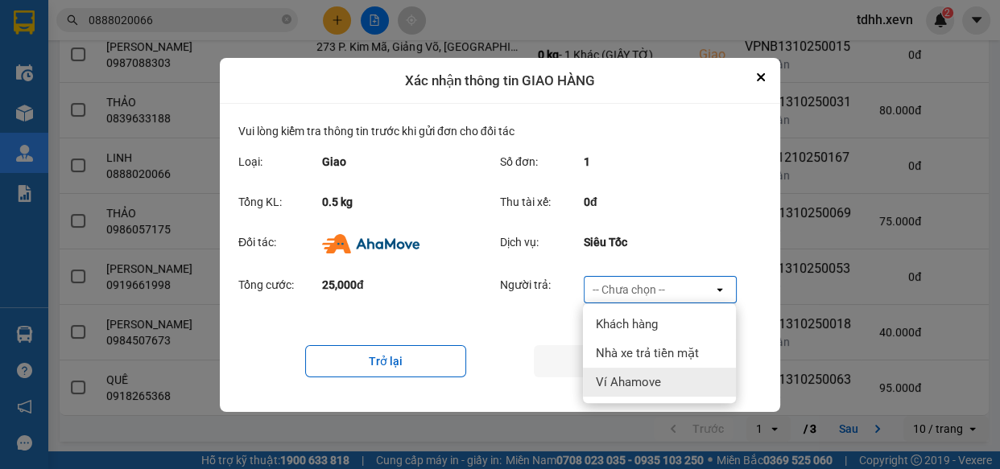
click at [660, 378] on span "Ví Ahamove" at bounding box center [628, 382] width 65 height 16
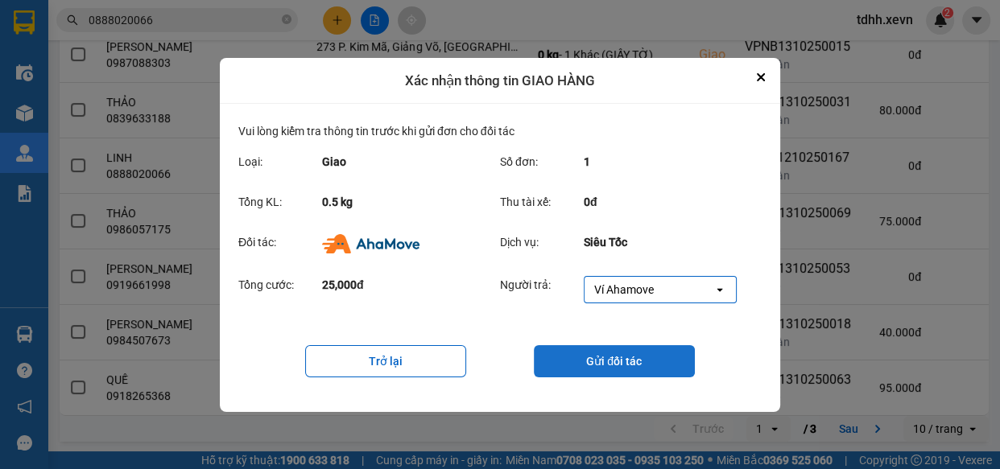
click at [618, 368] on button "Gửi đối tác" at bounding box center [614, 361] width 161 height 32
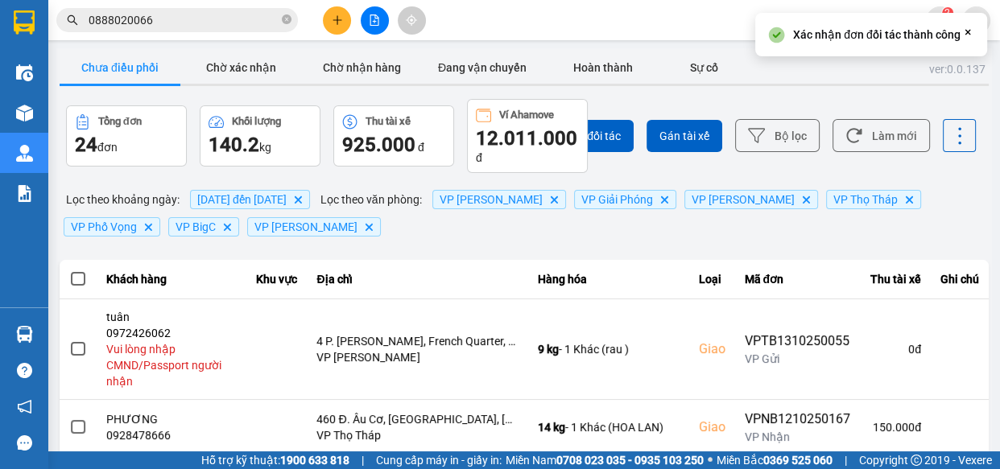
scroll to position [146, 0]
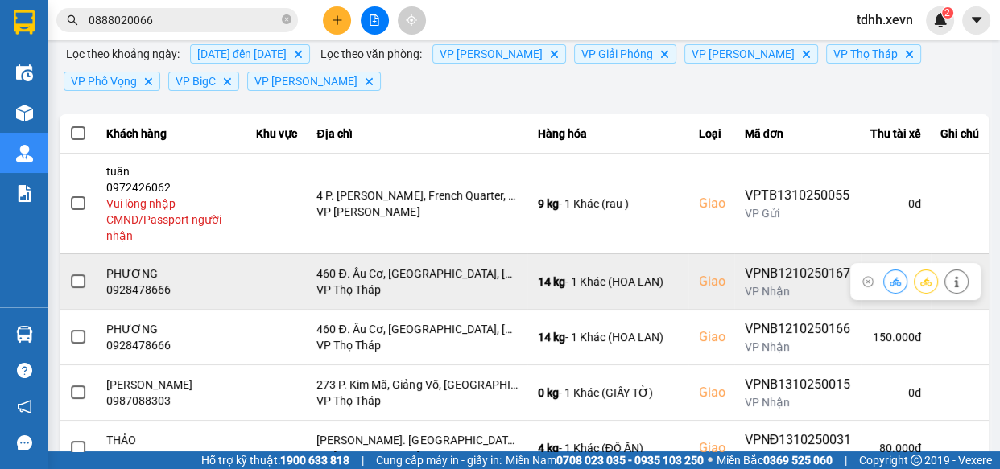
click at [155, 290] on div "0928478666" at bounding box center [171, 290] width 131 height 16
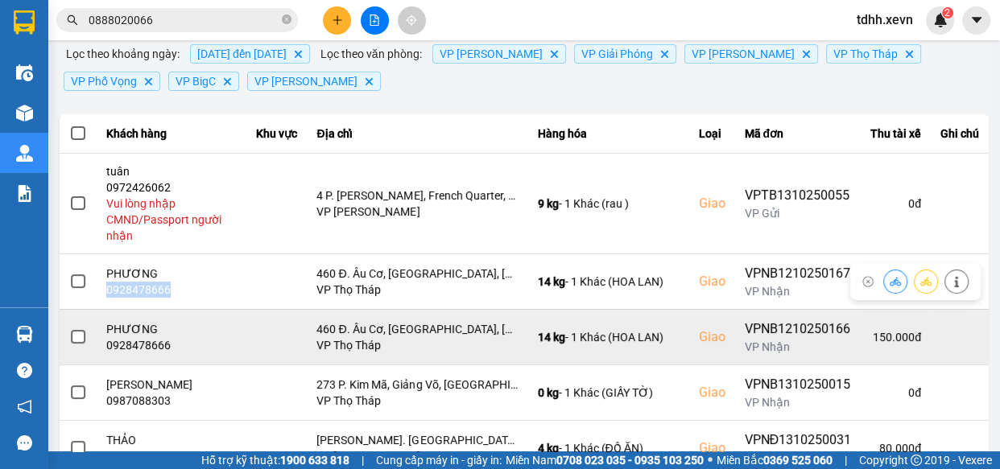
copy div "0928478666"
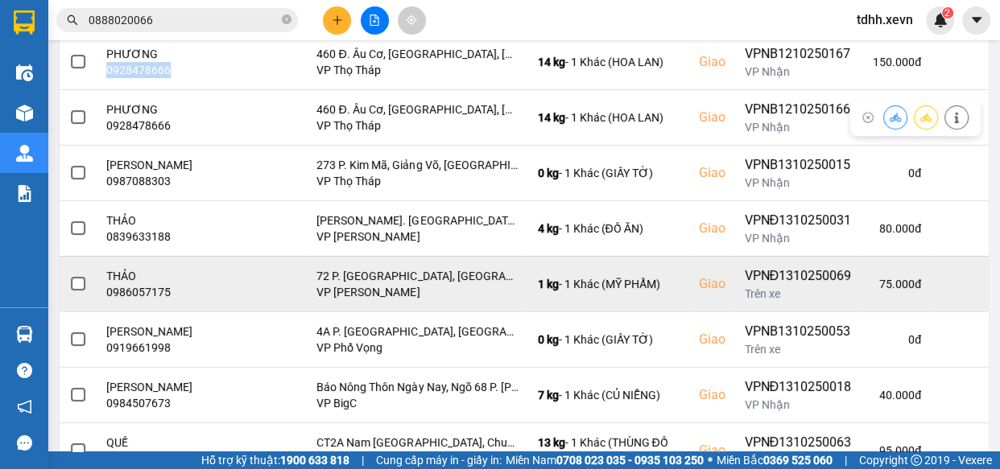
scroll to position [484, 0]
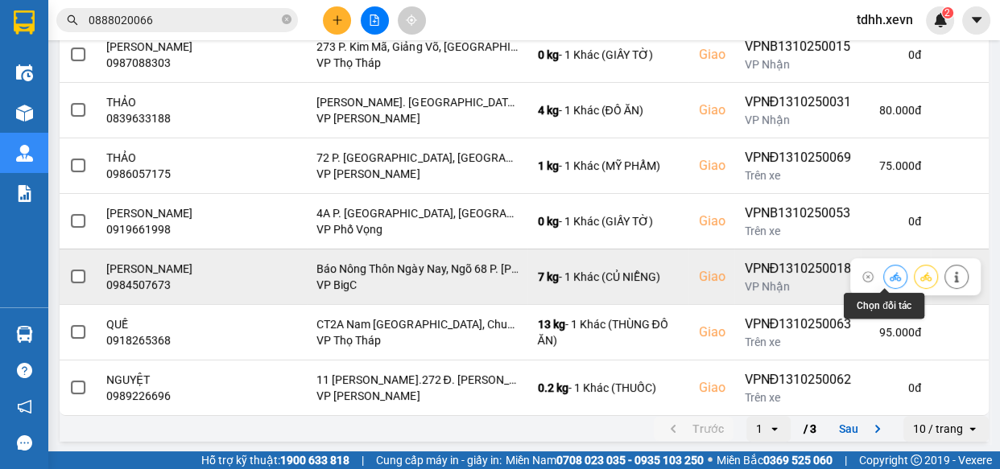
click at [890, 275] on icon at bounding box center [895, 276] width 11 height 9
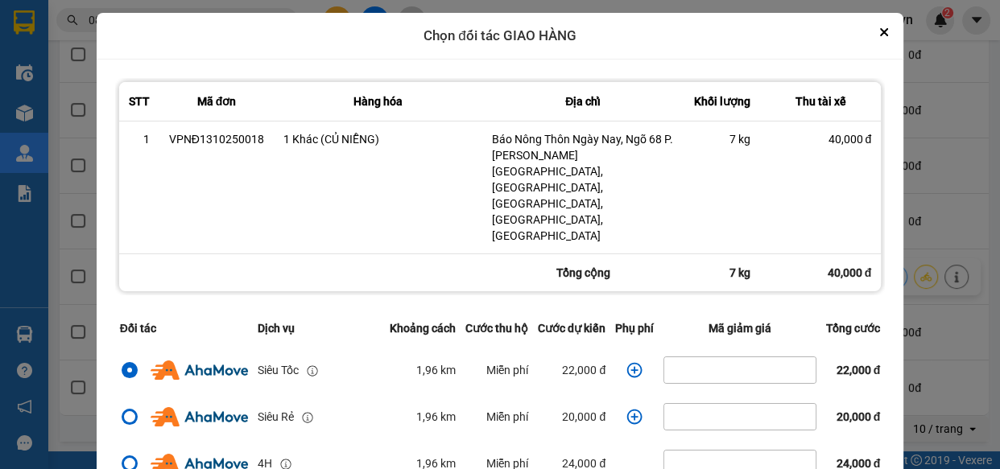
click at [628, 362] on icon "dialog" at bounding box center [635, 370] width 16 height 16
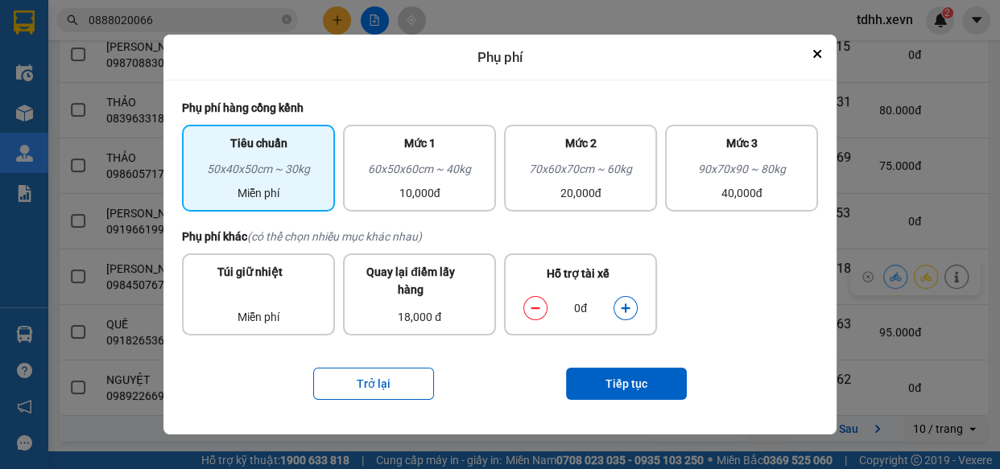
drag, startPoint x: 627, startPoint y: 313, endPoint x: 633, endPoint y: 352, distance: 39.2
click at [627, 312] on icon "dialog" at bounding box center [625, 308] width 11 height 11
click at [644, 384] on button "Tiếp tục" at bounding box center [626, 384] width 121 height 32
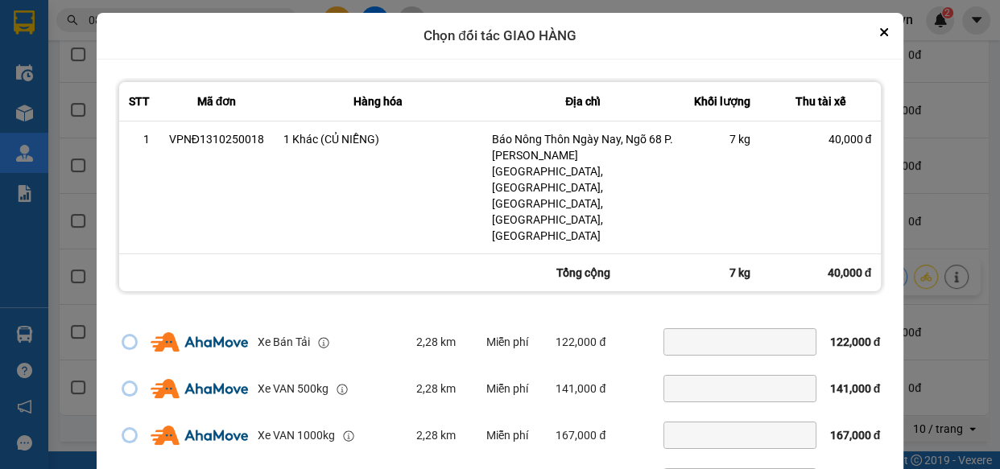
scroll to position [64, 0]
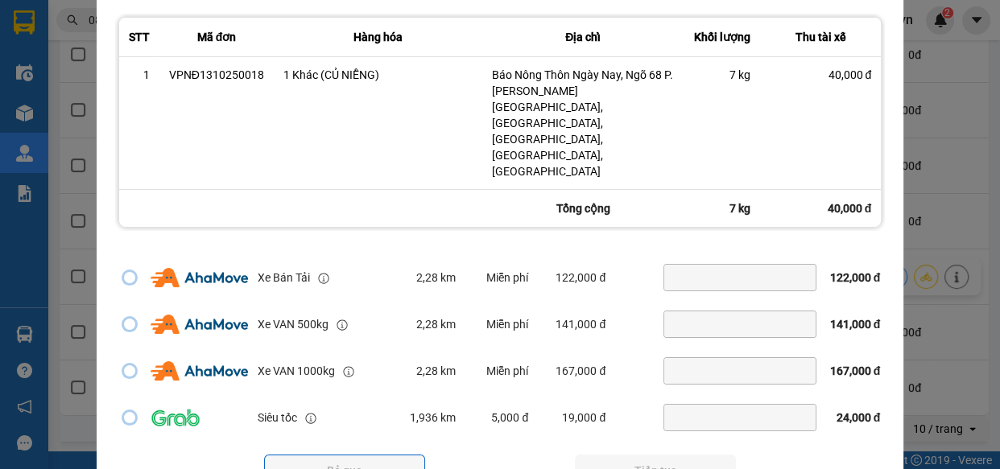
click at [682, 455] on button "Tiếp tục" at bounding box center [655, 471] width 161 height 32
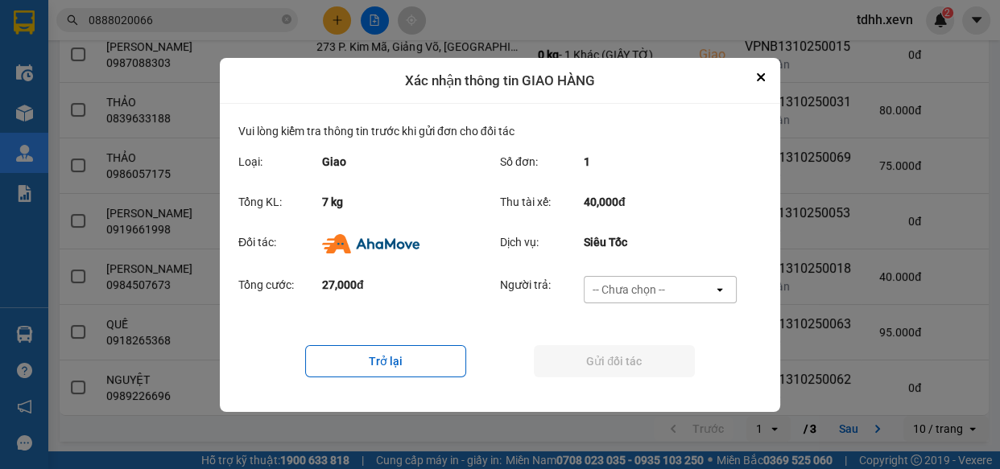
scroll to position [0, 0]
click at [686, 297] on div "-- Chưa chọn --" at bounding box center [649, 290] width 129 height 26
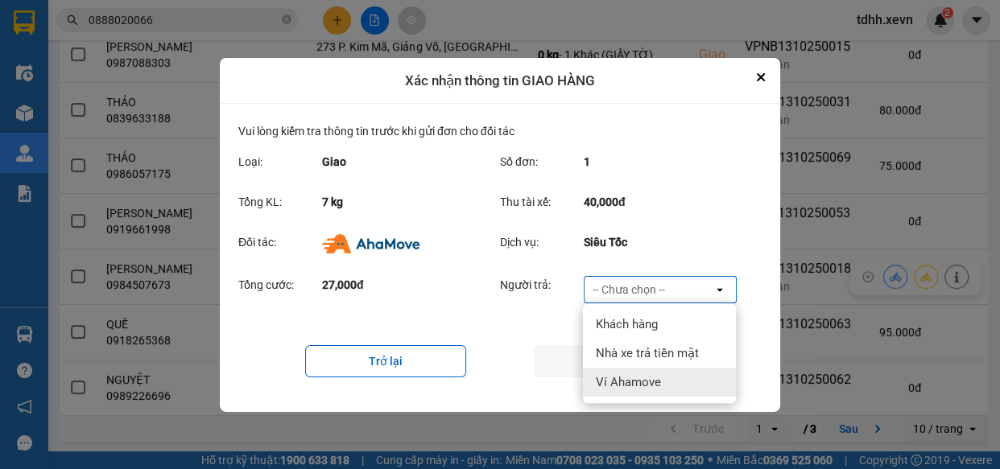
click at [665, 380] on div "Ví Ahamove" at bounding box center [659, 382] width 153 height 29
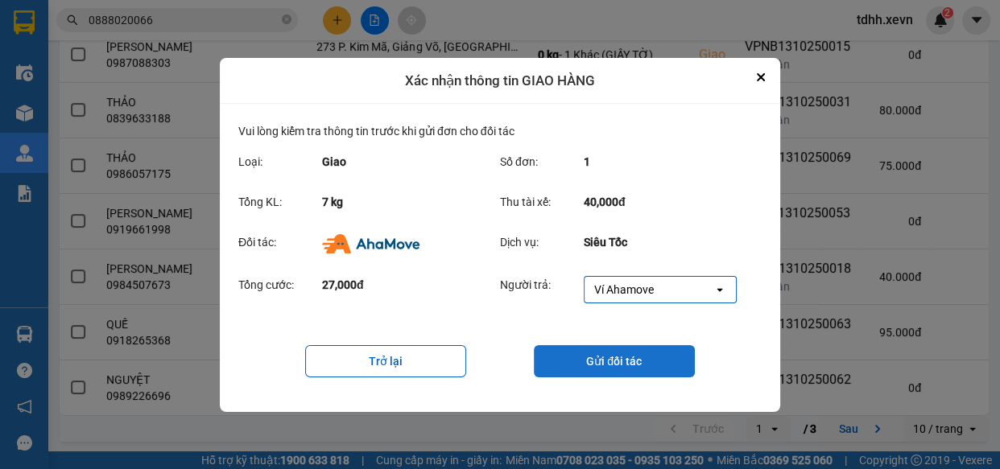
click at [613, 363] on button "Gửi đối tác" at bounding box center [614, 361] width 161 height 32
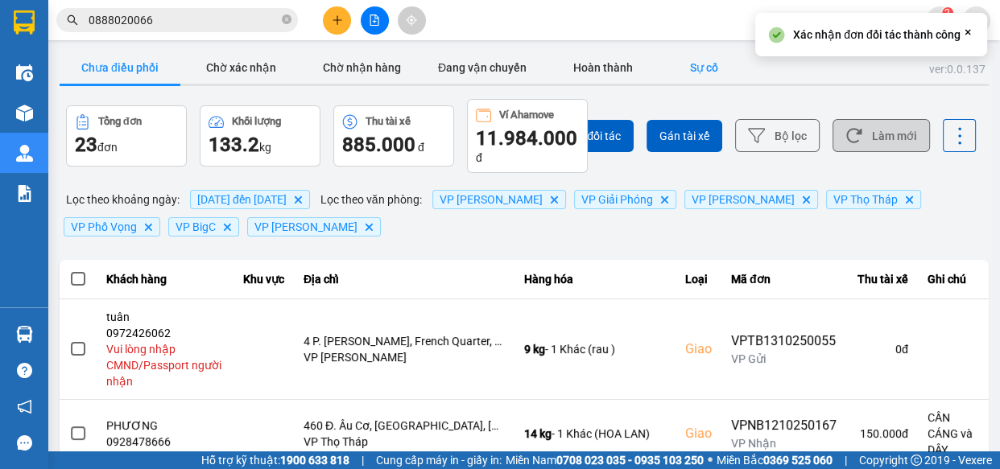
click at [708, 62] on button "Sự cố" at bounding box center [704, 68] width 81 height 32
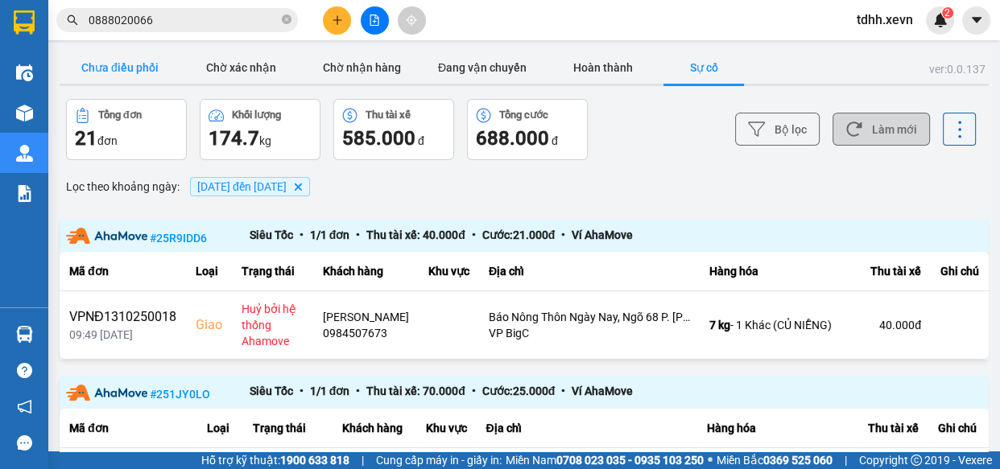
click at [93, 65] on button "Chưa điều phối" at bounding box center [120, 68] width 121 height 32
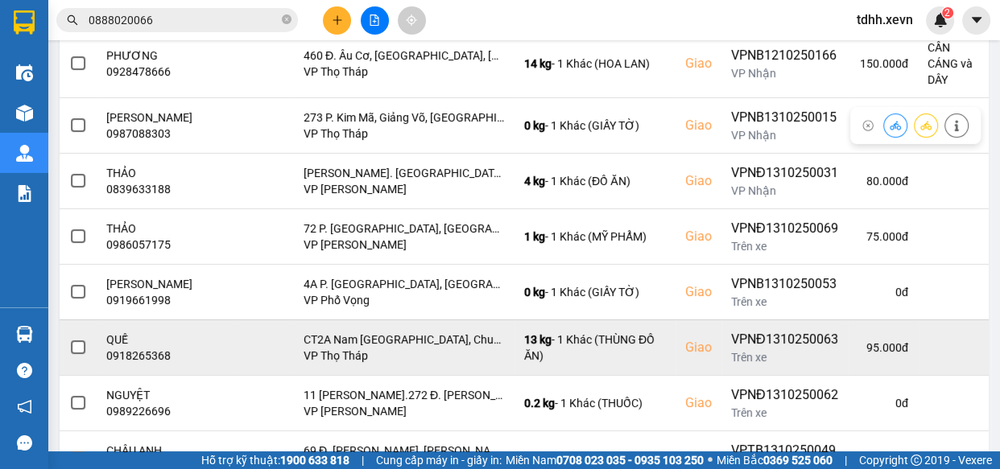
scroll to position [511, 0]
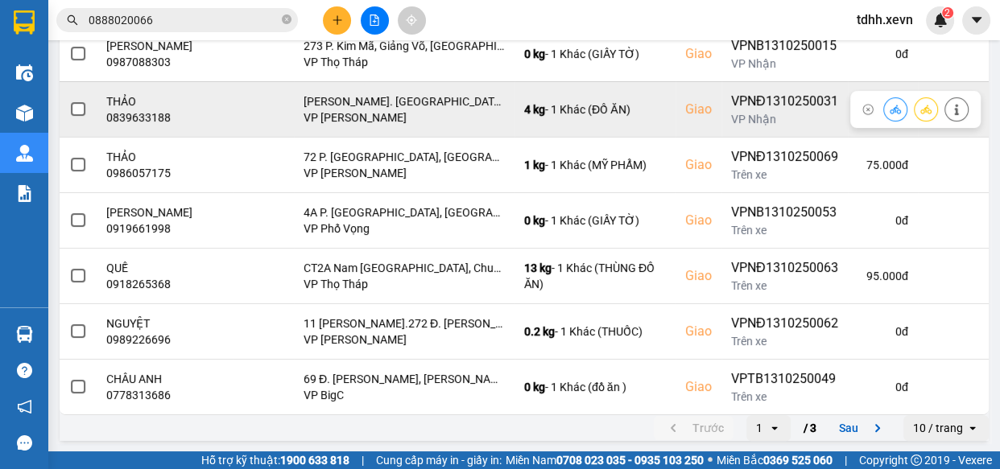
click at [137, 118] on div "0839633188" at bounding box center [165, 118] width 118 height 16
copy div "0839633188"
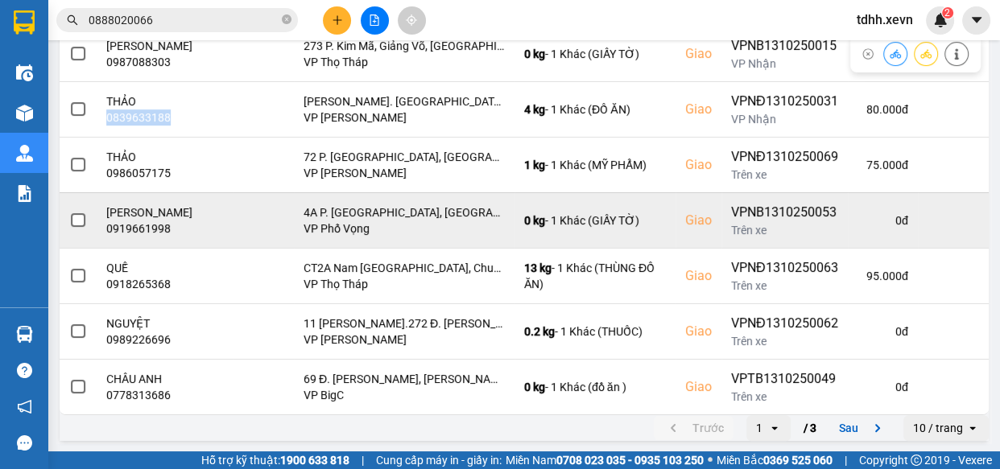
scroll to position [437, 0]
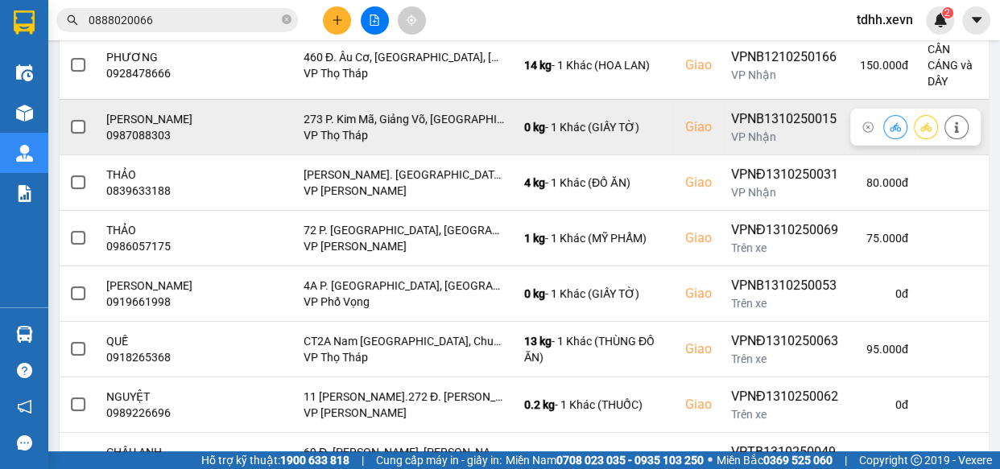
click at [136, 138] on div "0987088303" at bounding box center [165, 135] width 118 height 16
copy div "0987088303"
click at [890, 125] on icon at bounding box center [895, 126] width 11 height 9
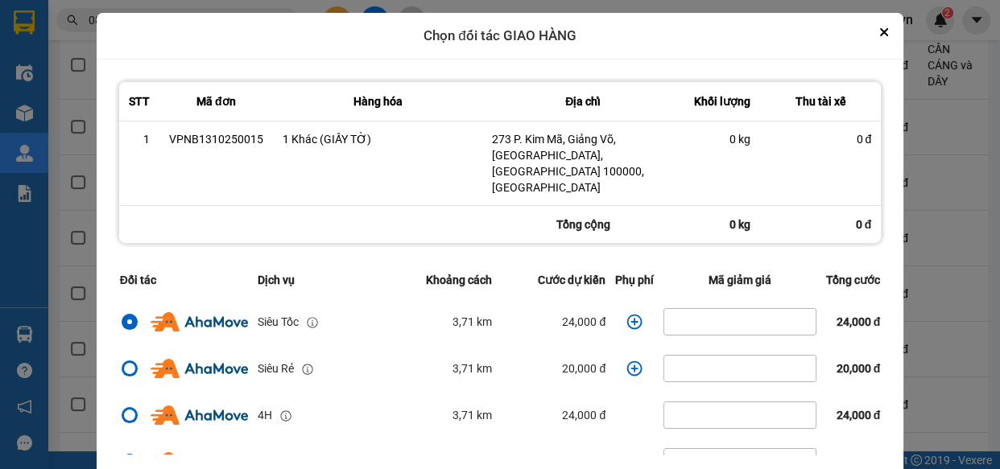
click at [627, 314] on icon "dialog" at bounding box center [635, 322] width 16 height 16
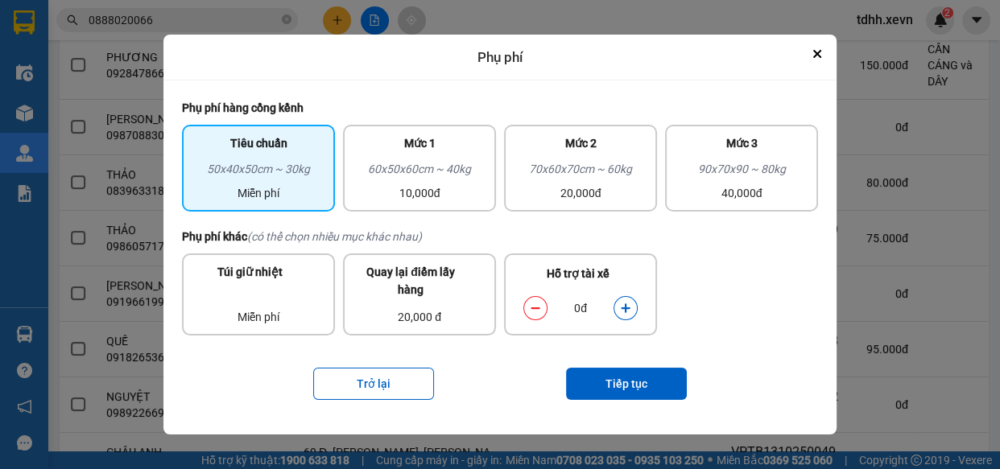
click at [633, 300] on button "dialog" at bounding box center [625, 309] width 23 height 28
click at [626, 383] on button "Tiếp tục" at bounding box center [626, 384] width 121 height 32
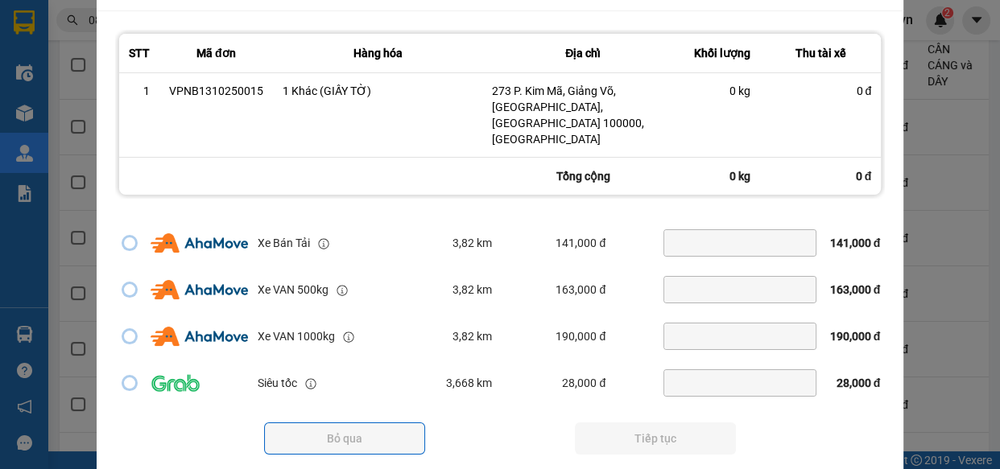
scroll to position [347, 0]
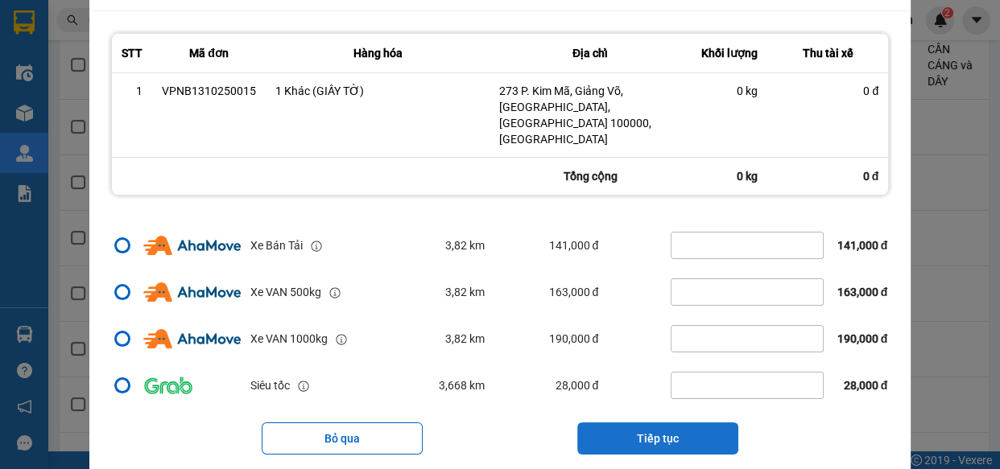
click at [653, 423] on button "Tiếp tục" at bounding box center [657, 439] width 161 height 32
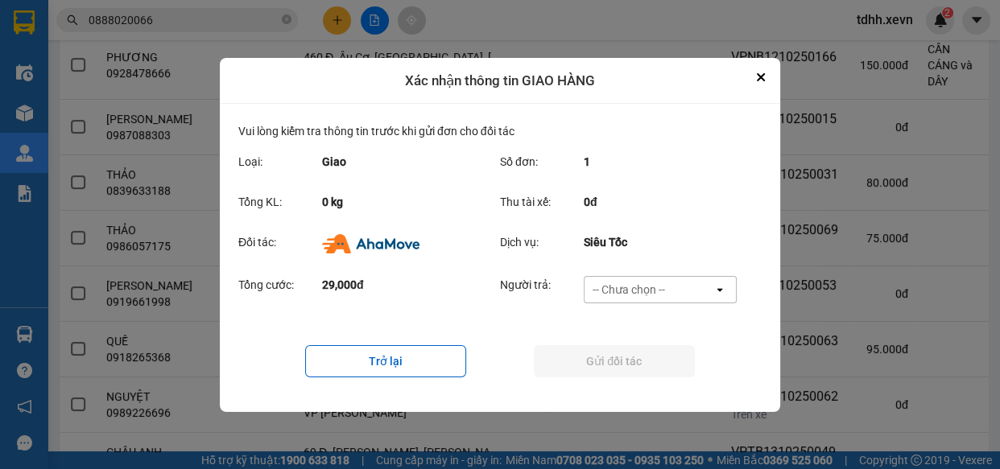
scroll to position [0, 0]
click at [689, 280] on div "-- Chưa chọn --" at bounding box center [649, 290] width 129 height 26
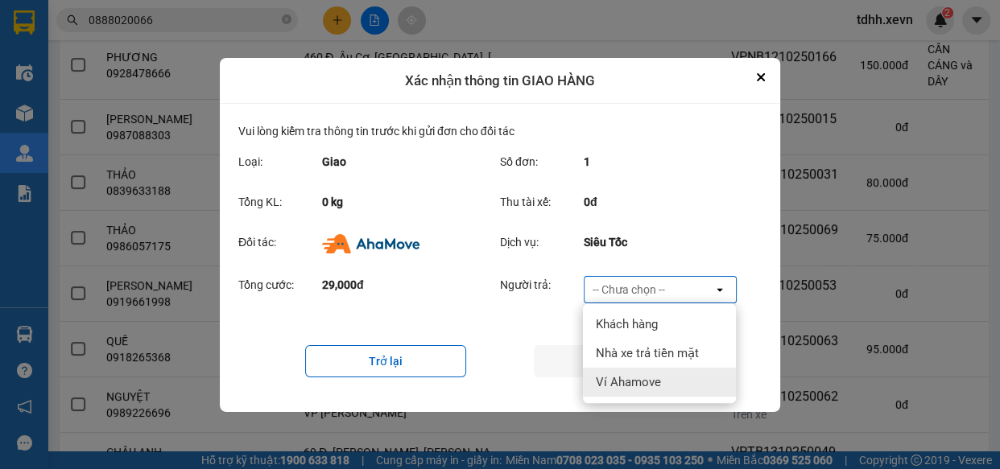
click at [668, 377] on div "Ví Ahamove" at bounding box center [659, 382] width 153 height 29
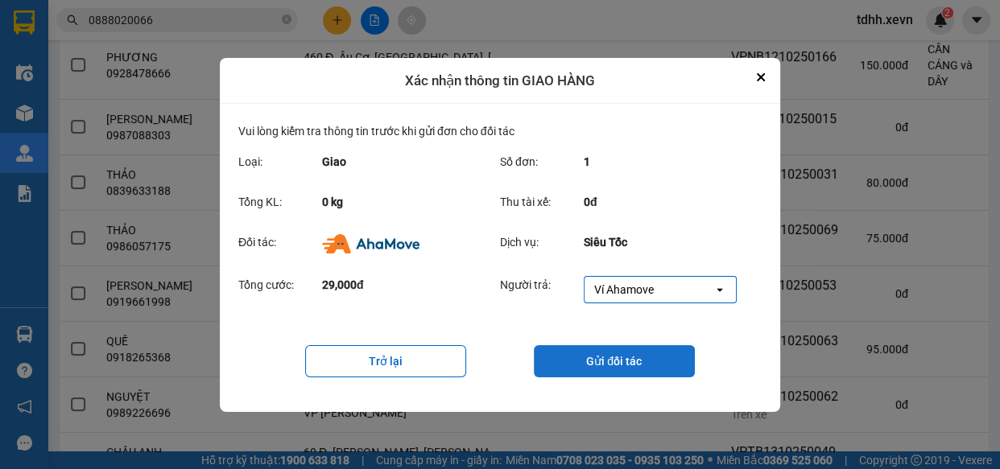
click at [627, 358] on button "Gửi đối tác" at bounding box center [614, 361] width 161 height 32
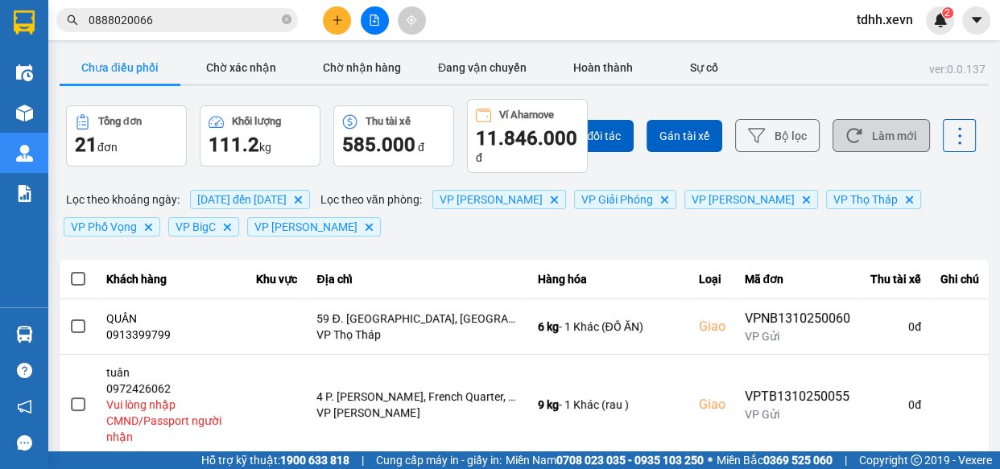
click at [870, 135] on button "Làm mới" at bounding box center [881, 135] width 97 height 33
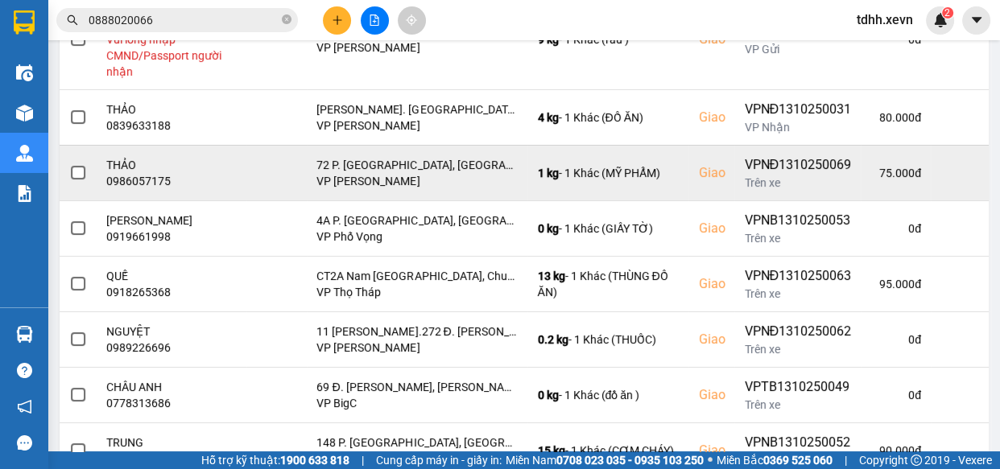
scroll to position [219, 0]
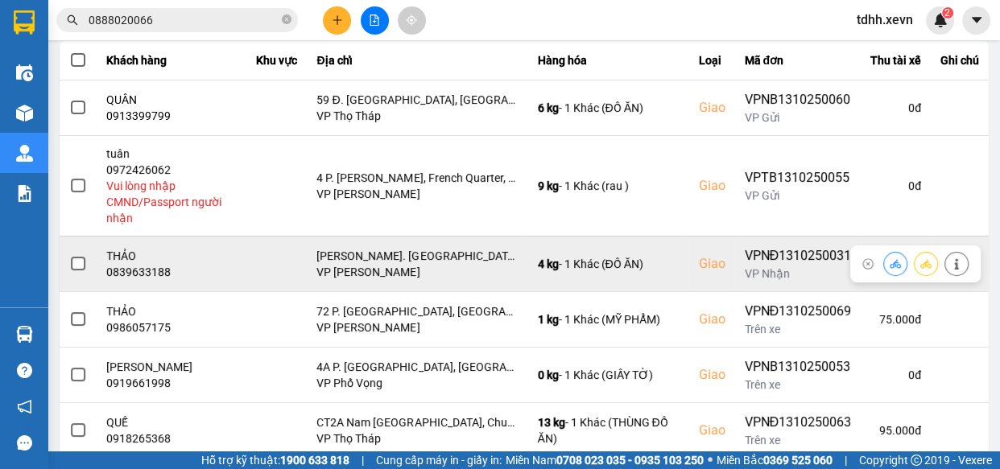
click at [159, 270] on div "0839633188" at bounding box center [171, 272] width 131 height 16
copy div "0839633188"
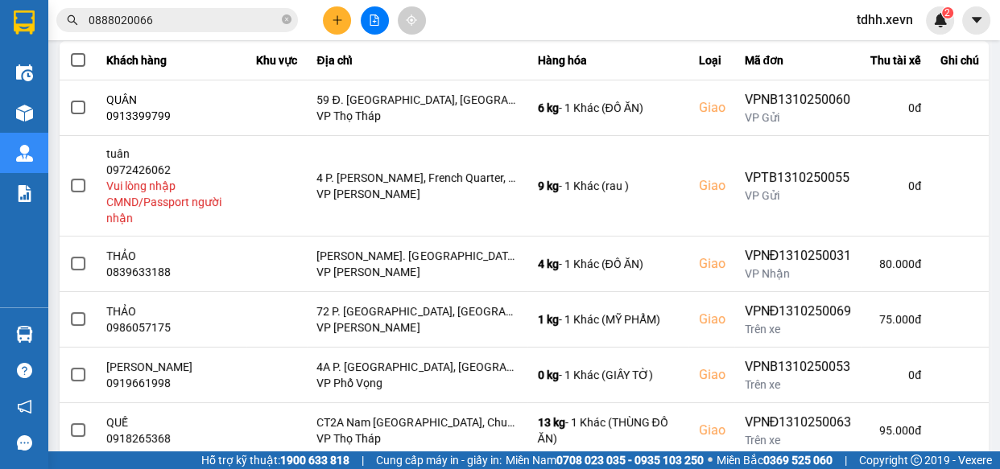
click at [236, 18] on input "0888020066" at bounding box center [184, 20] width 190 height 18
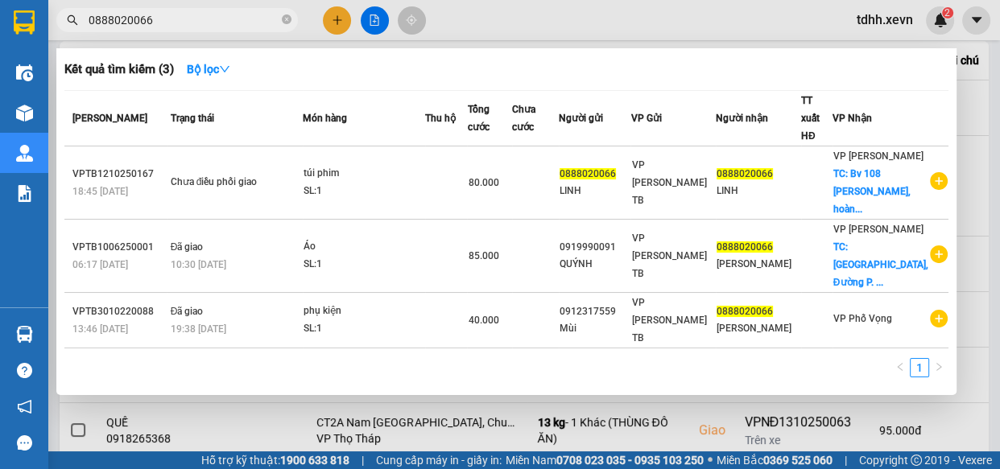
click at [236, 18] on input "0888020066" at bounding box center [184, 20] width 190 height 18
paste input "39633188"
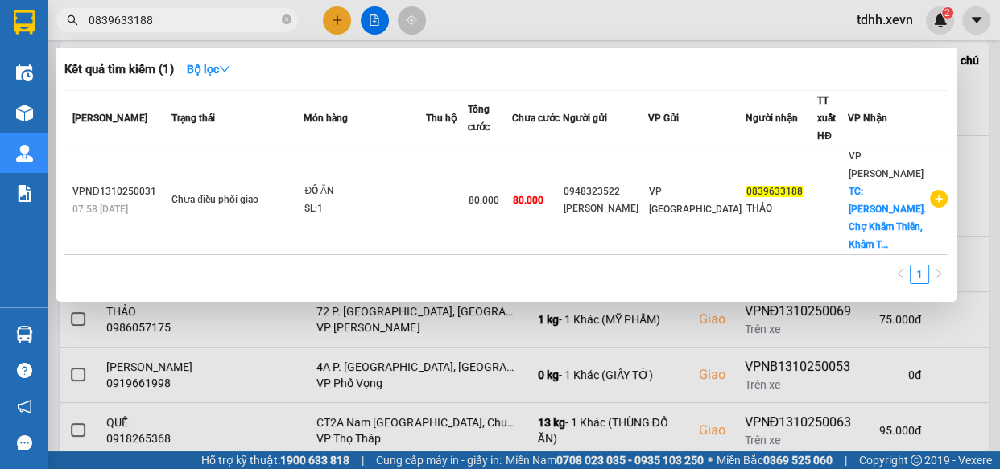
type input "0839633188"
click at [692, 13] on div at bounding box center [500, 234] width 1000 height 469
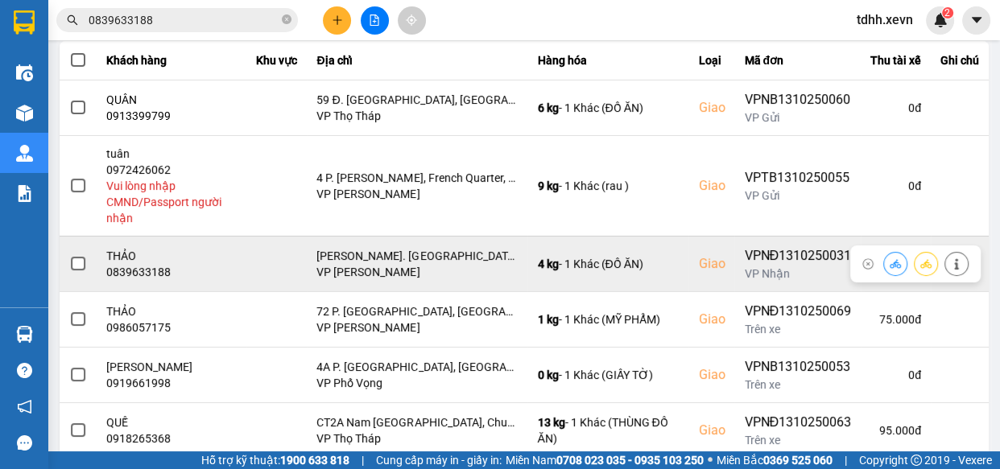
click at [954, 264] on icon at bounding box center [956, 264] width 4 height 11
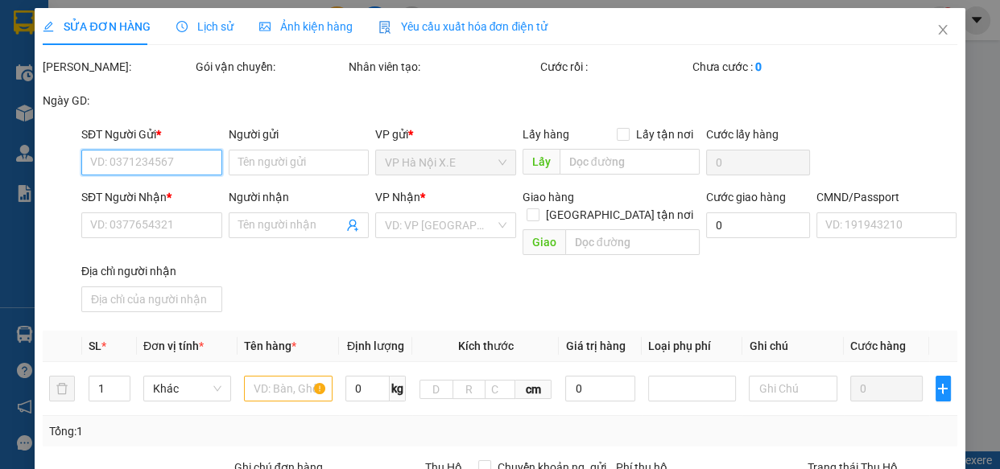
type input "0948323522"
type input "PHẠM KIM LIÊN"
type input "0839633188"
type input "THẢO"
checkbox input "true"
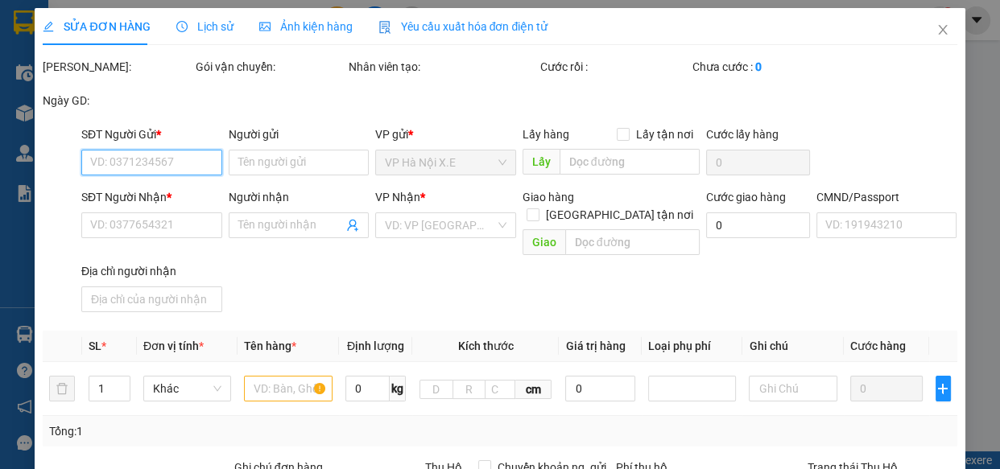
type input "Ng. Chợ Khâm Thiên, Khâm Thiên, Đống Đa, Hà Nội, Việt Nam"
type input "POU"
type input "0"
type input "80.000"
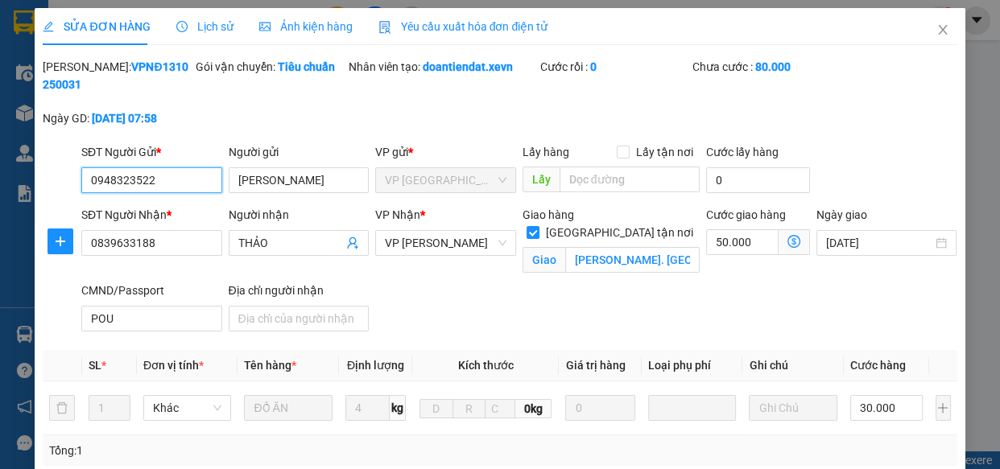
drag, startPoint x: 183, startPoint y: 176, endPoint x: 48, endPoint y: 196, distance: 136.9
click at [48, 196] on div "SĐT Người Gửi * 0948323522 0948323522 Người gửi PHẠM KIM LIÊN VP gửi * VP Nam Đ…" at bounding box center [499, 171] width 917 height 56
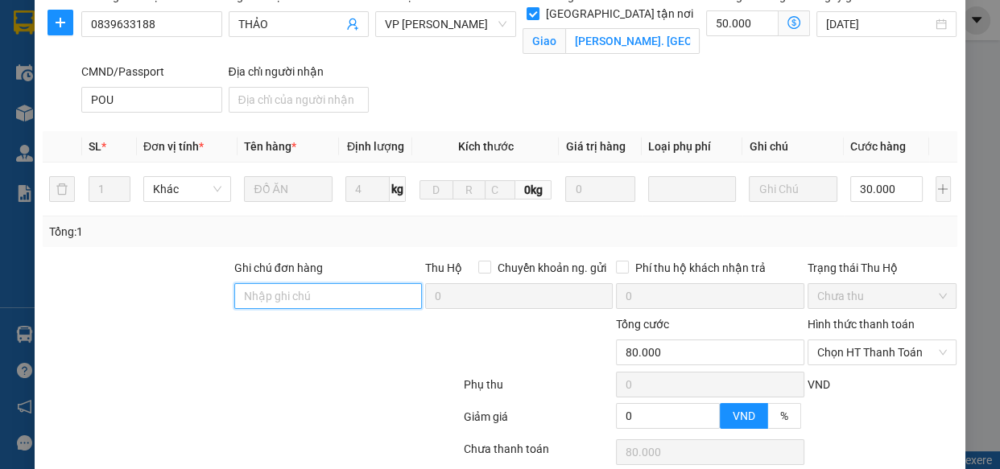
click at [323, 300] on input "Ghi chú đơn hàng" at bounding box center [328, 296] width 188 height 26
type input "n"
click at [271, 306] on input "knm" at bounding box center [328, 296] width 188 height 26
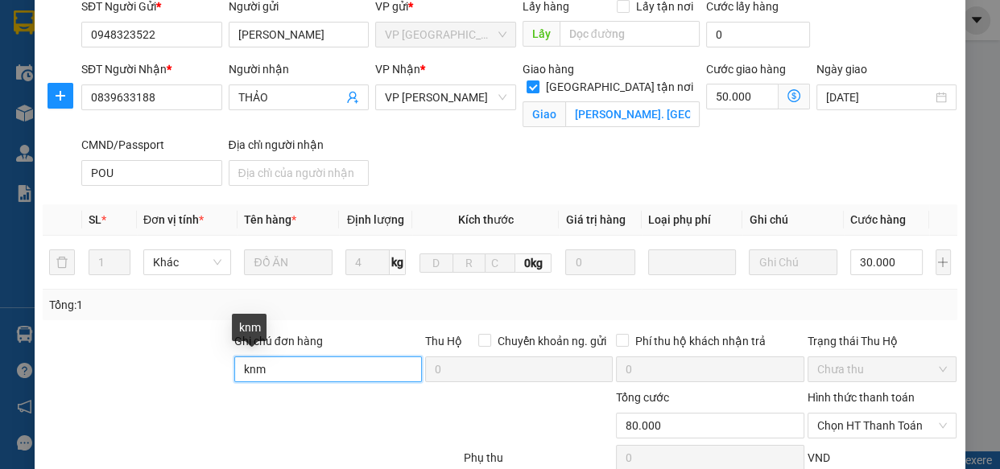
click at [332, 371] on input "knm" at bounding box center [328, 370] width 188 height 26
type input "knm, đã lh ng gửi"
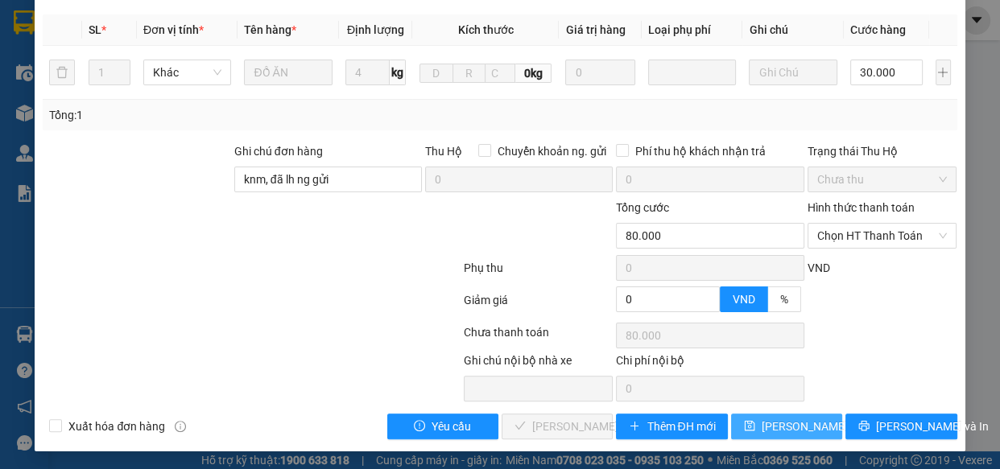
click at [791, 414] on button "[PERSON_NAME] thay đổi" at bounding box center [786, 427] width 111 height 26
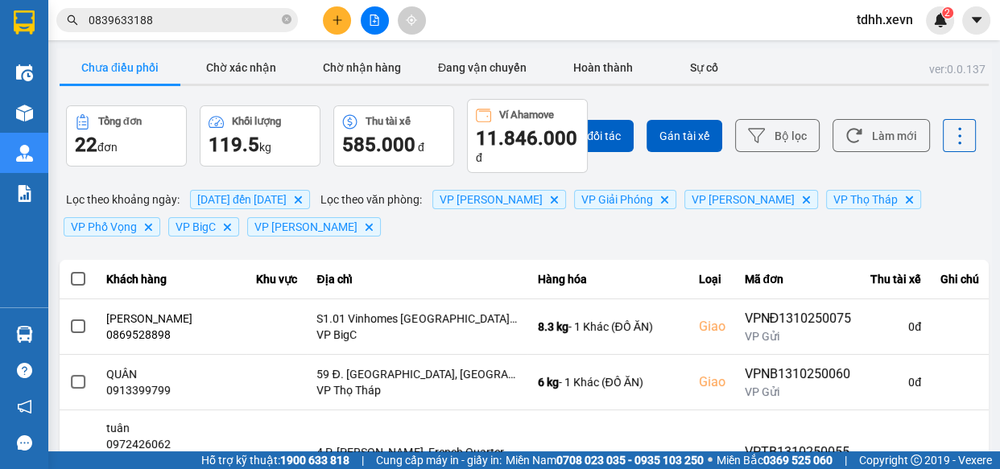
click at [230, 16] on input "0839633188" at bounding box center [184, 20] width 190 height 18
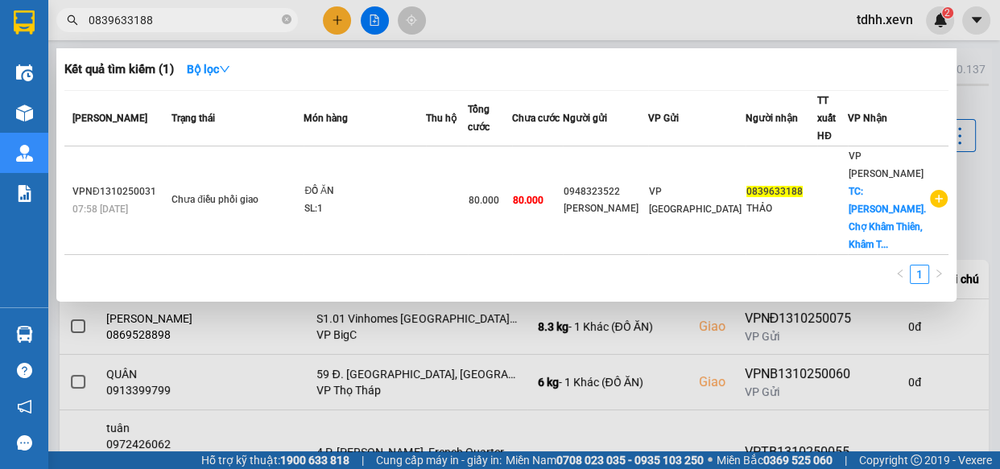
click at [230, 16] on input "0839633188" at bounding box center [184, 20] width 190 height 18
paste input "975919369"
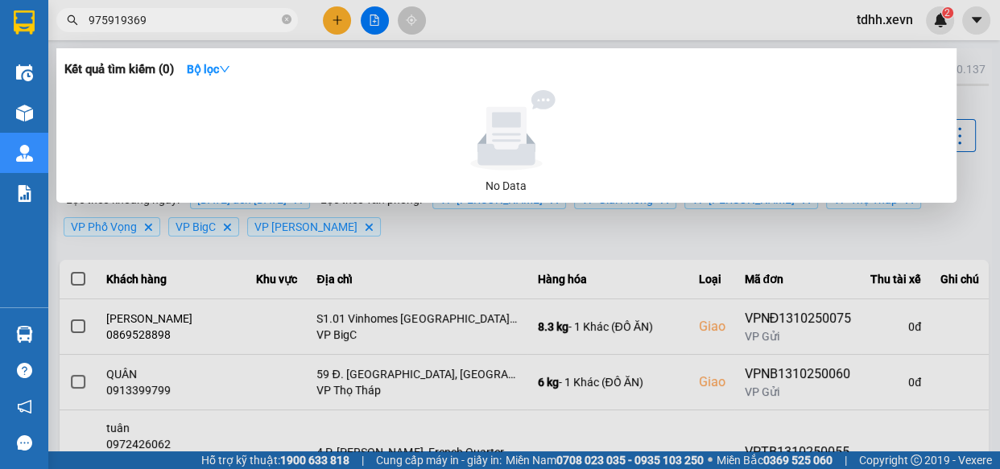
click at [89, 23] on input "975919369" at bounding box center [184, 20] width 190 height 18
type input "0975919369"
click at [287, 19] on icon "close-circle" at bounding box center [287, 19] width 10 height 10
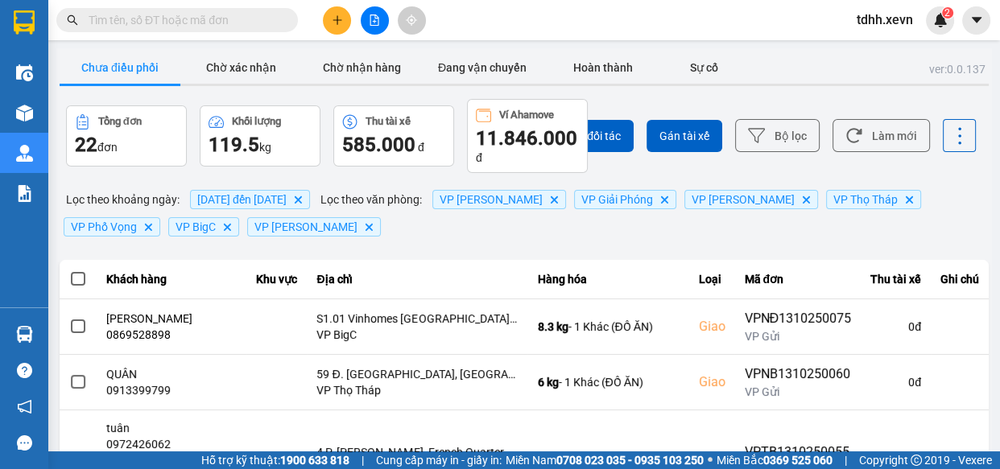
click at [251, 21] on input "text" at bounding box center [184, 20] width 190 height 18
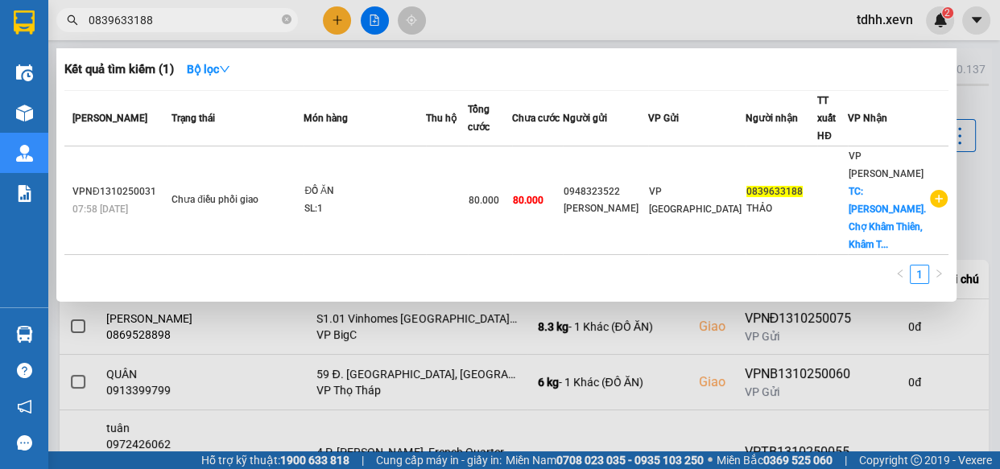
click at [517, 27] on div at bounding box center [500, 234] width 1000 height 469
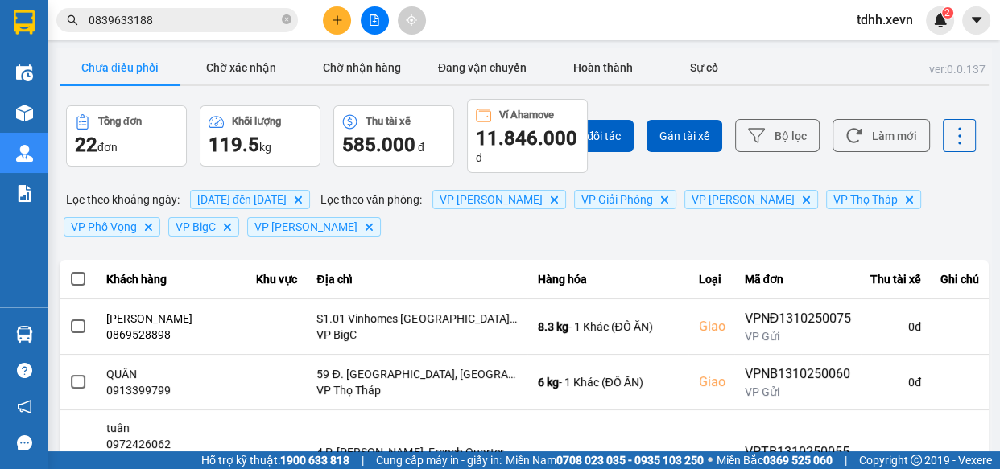
click at [887, 162] on div "Chọn đối tác Gán tài xế Bộ lọc Làm mới" at bounding box center [748, 136] width 455 height 74
click at [900, 128] on button "Làm mới" at bounding box center [881, 135] width 97 height 33
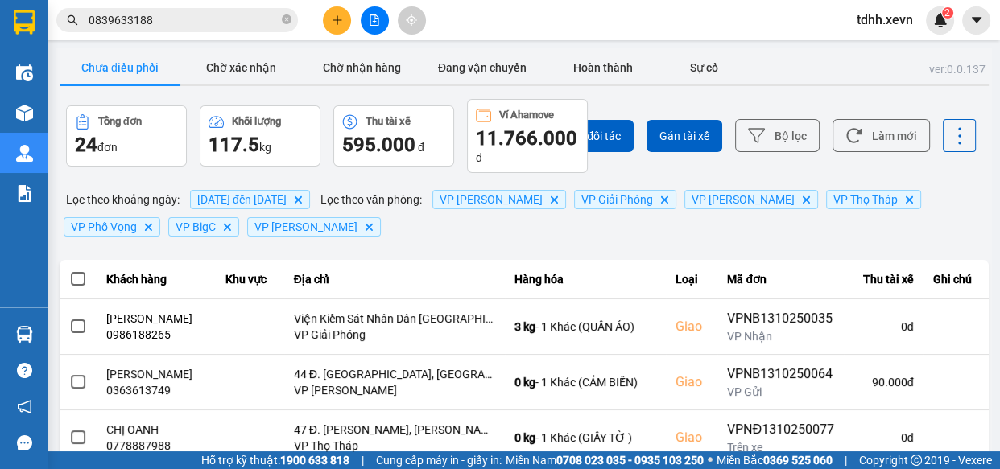
click at [217, 24] on input "0839633188" at bounding box center [184, 20] width 190 height 18
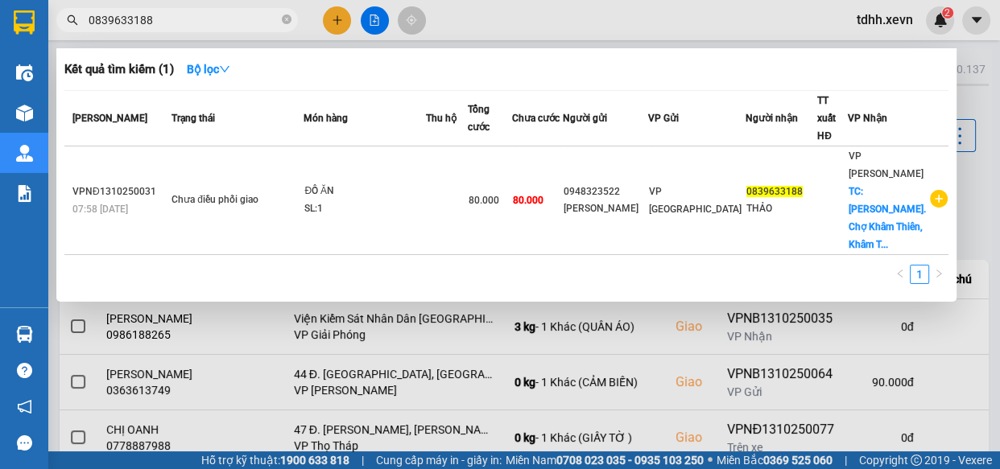
click at [217, 23] on input "0839633188" at bounding box center [184, 20] width 190 height 18
paste input "966552554"
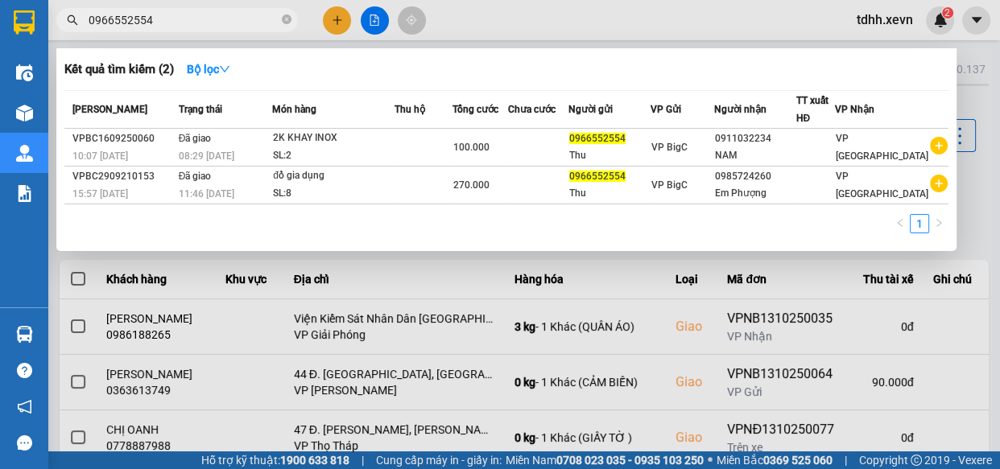
click at [242, 18] on input "0966552554" at bounding box center [184, 20] width 190 height 18
paste input "43620287"
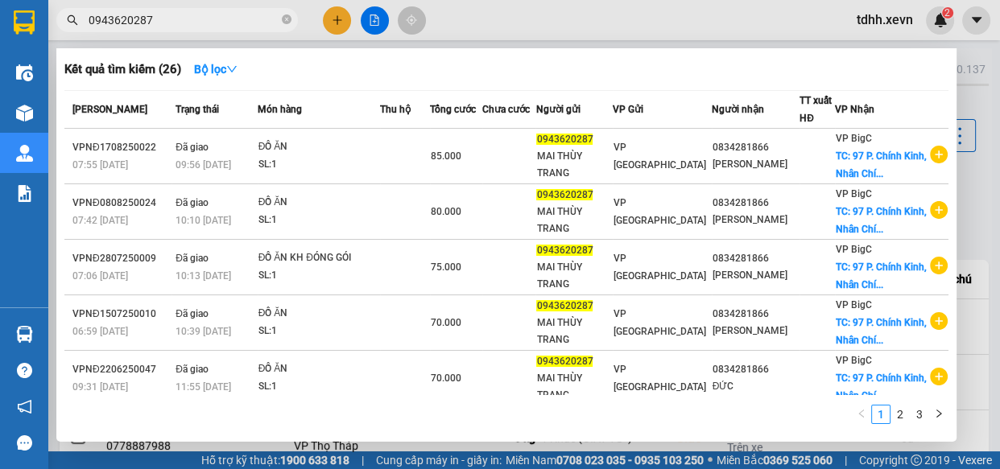
click at [209, 27] on input "0943620287" at bounding box center [184, 20] width 190 height 18
click at [210, 27] on input "0943620287" at bounding box center [184, 20] width 190 height 18
paste input "86226678"
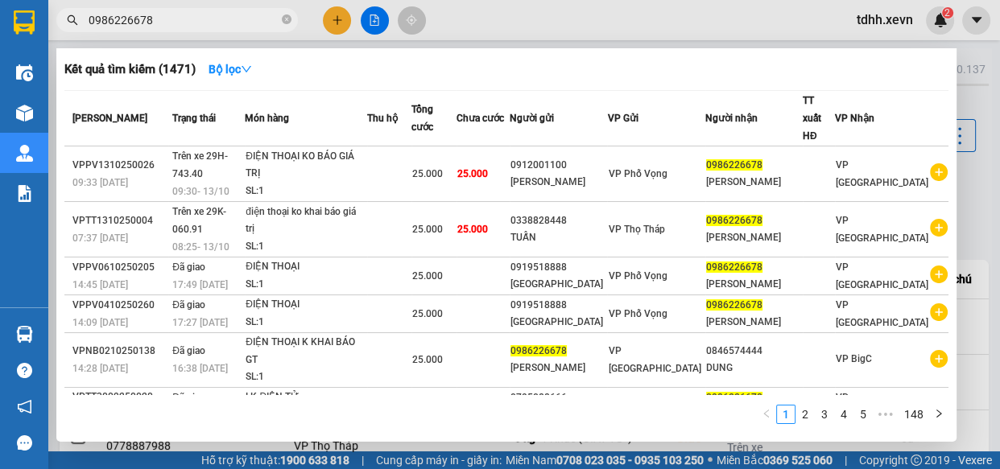
type input "0986226678"
drag, startPoint x: 776, startPoint y: 23, endPoint x: 798, endPoint y: 48, distance: 32.5
click at [776, 23] on div at bounding box center [500, 234] width 1000 height 469
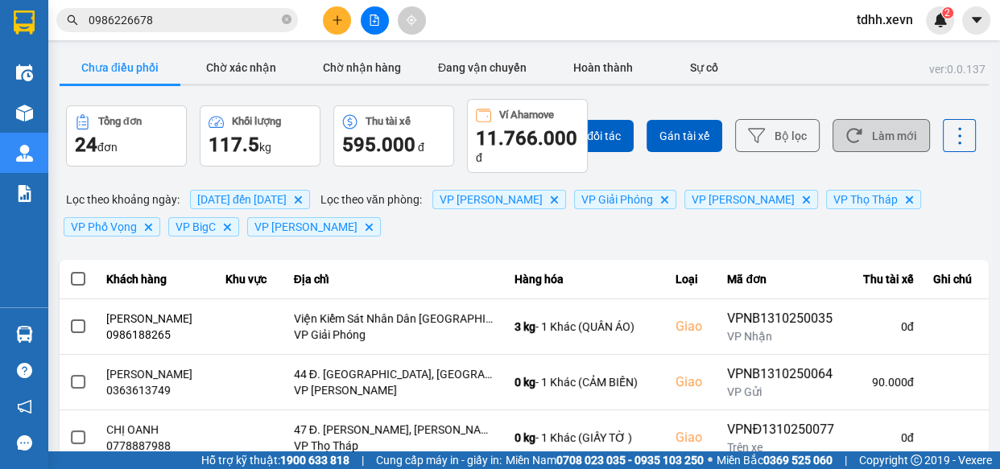
click at [871, 129] on button "Làm mới" at bounding box center [881, 135] width 97 height 33
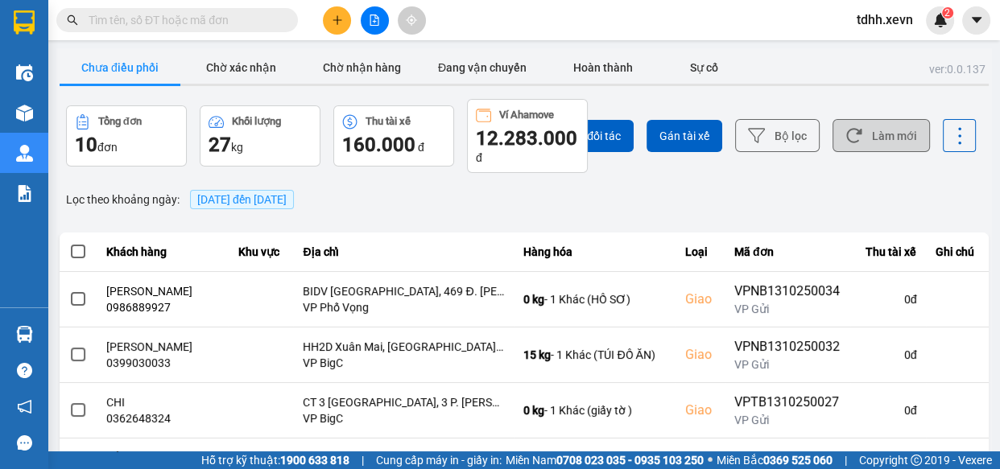
click at [868, 149] on button "Làm mới" at bounding box center [881, 135] width 97 height 33
click at [201, 24] on input "text" at bounding box center [184, 20] width 190 height 18
paste input "0385523433"
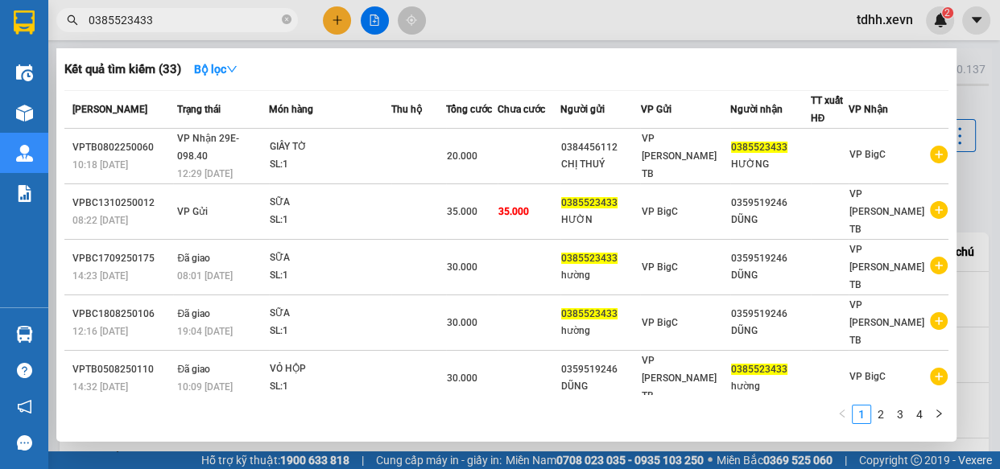
click at [219, 21] on input "0385523433" at bounding box center [184, 20] width 190 height 18
click at [217, 21] on input "0385523433" at bounding box center [184, 20] width 190 height 18
paste input "0982534845"
type input "03855234330982534845"
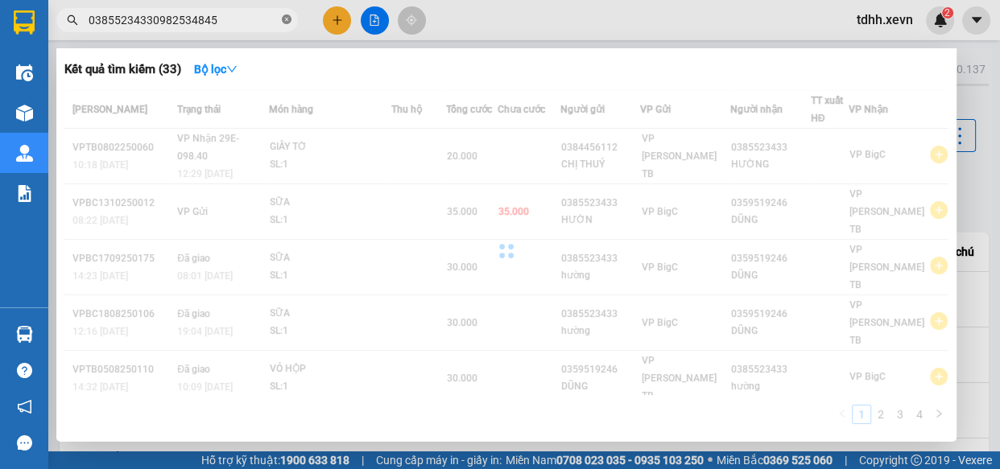
click at [282, 21] on icon "close-circle" at bounding box center [287, 19] width 10 height 10
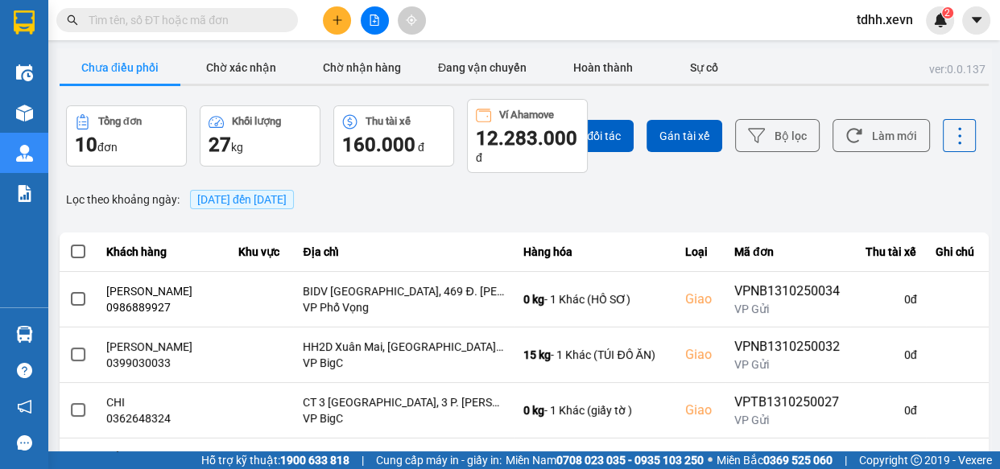
paste input "0982534845"
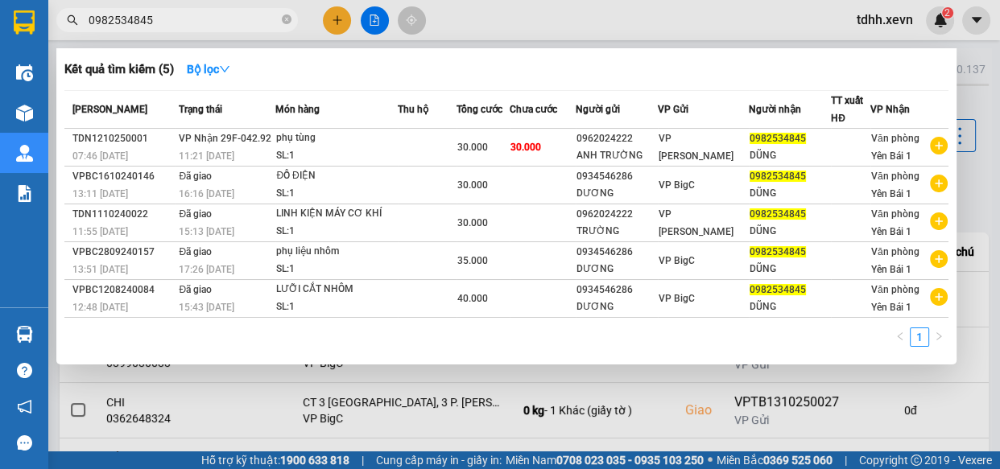
click at [203, 19] on input "0982534845" at bounding box center [184, 20] width 190 height 18
paste input "393384450"
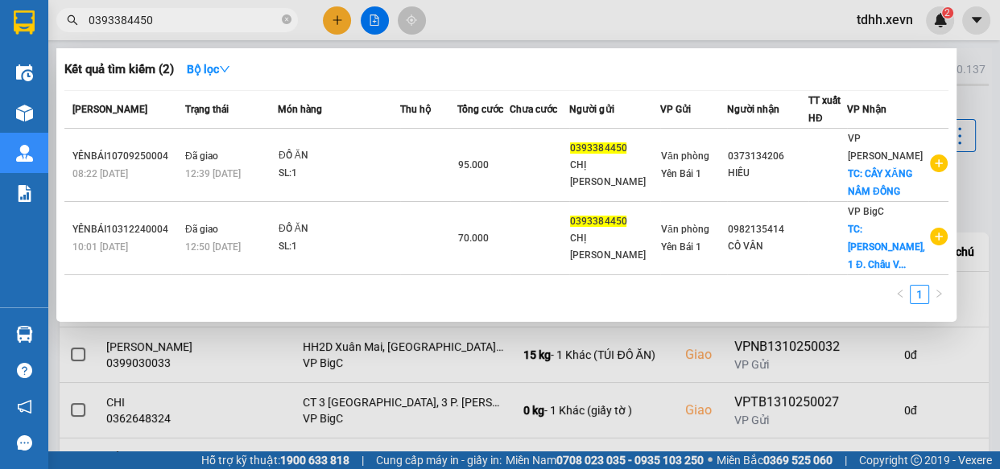
click at [245, 14] on input "0393384450" at bounding box center [184, 20] width 190 height 18
paste input "89288872"
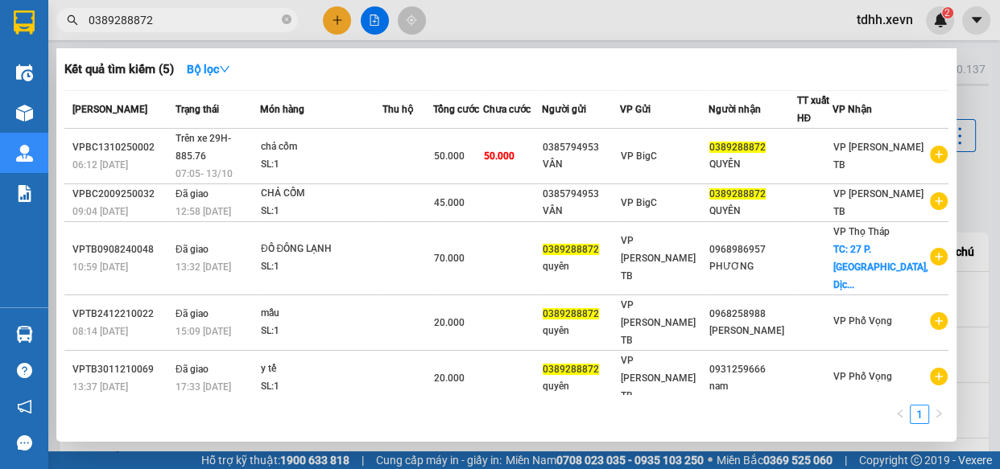
click at [226, 21] on input "0389288872" at bounding box center [184, 20] width 190 height 18
paste input "90175944"
click at [226, 21] on input "0389288872" at bounding box center [184, 20] width 190 height 18
type input "0901759442"
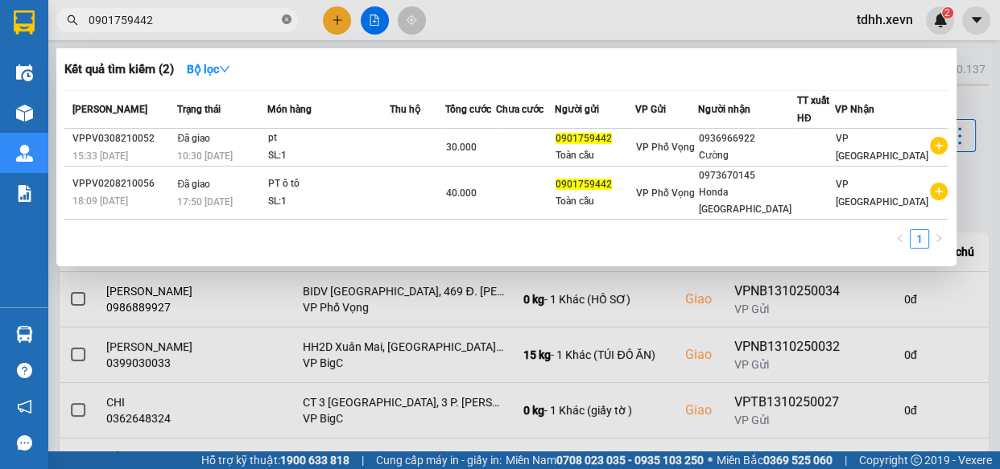
click at [286, 22] on icon "close-circle" at bounding box center [287, 19] width 10 height 10
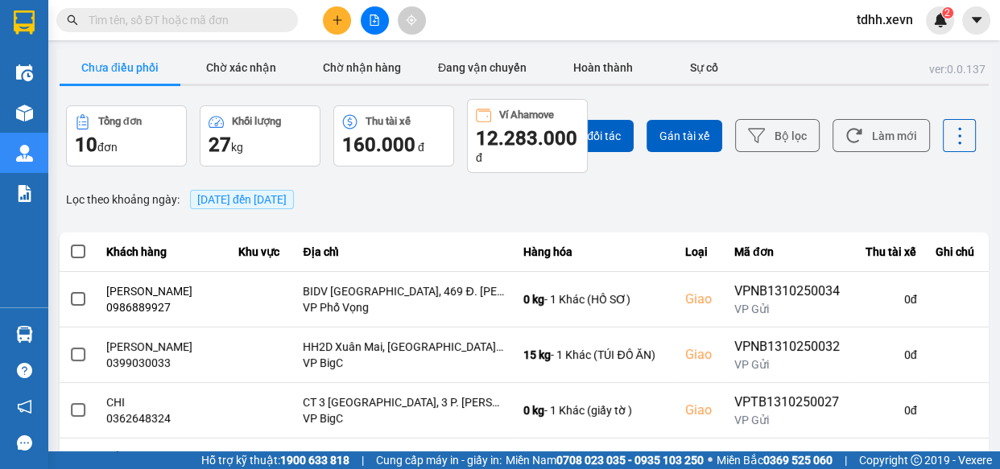
click at [223, 26] on input "text" at bounding box center [184, 20] width 190 height 18
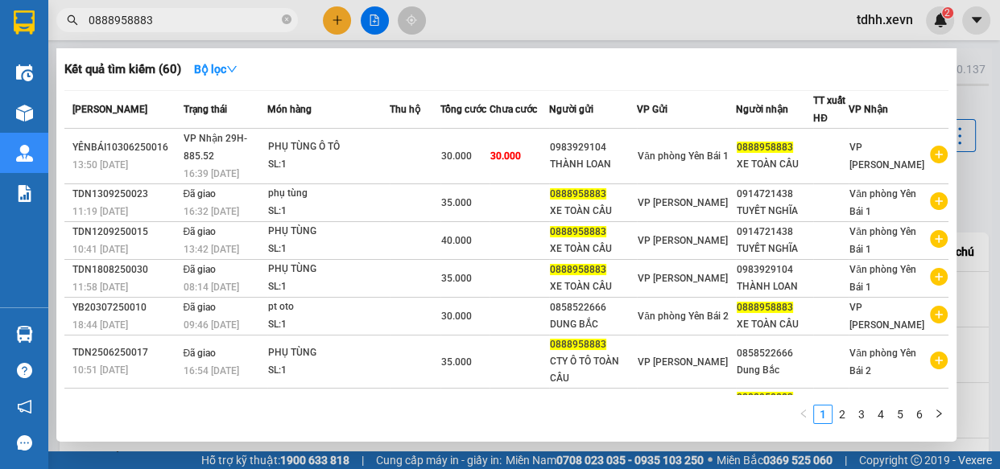
click at [251, 21] on input "0888958883" at bounding box center [184, 20] width 190 height 18
paste input "569811778"
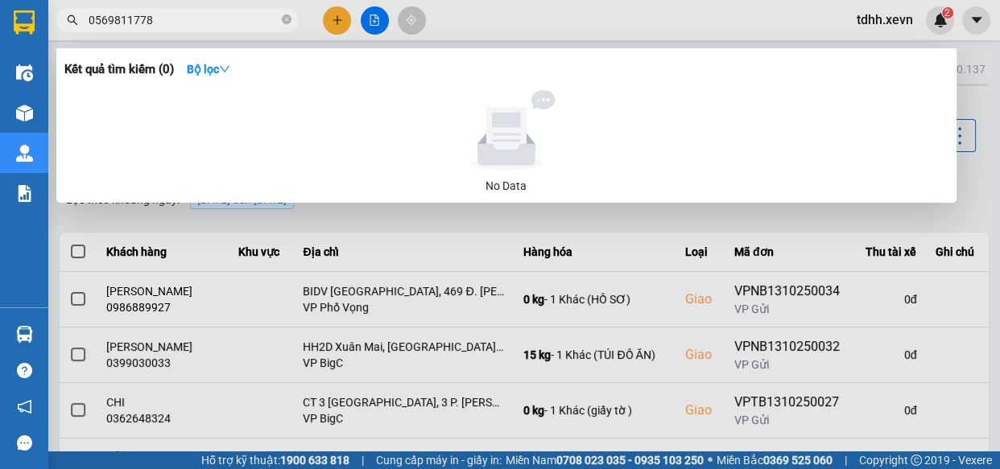
click at [209, 14] on input "0569811778" at bounding box center [184, 20] width 190 height 18
paste input "98487370"
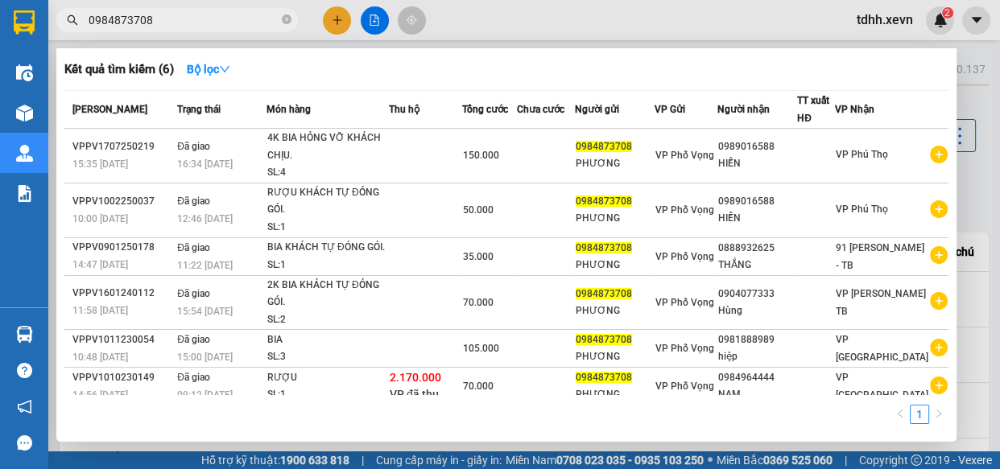
click at [251, 21] on input "0984873708" at bounding box center [184, 20] width 190 height 18
paste input "397755799"
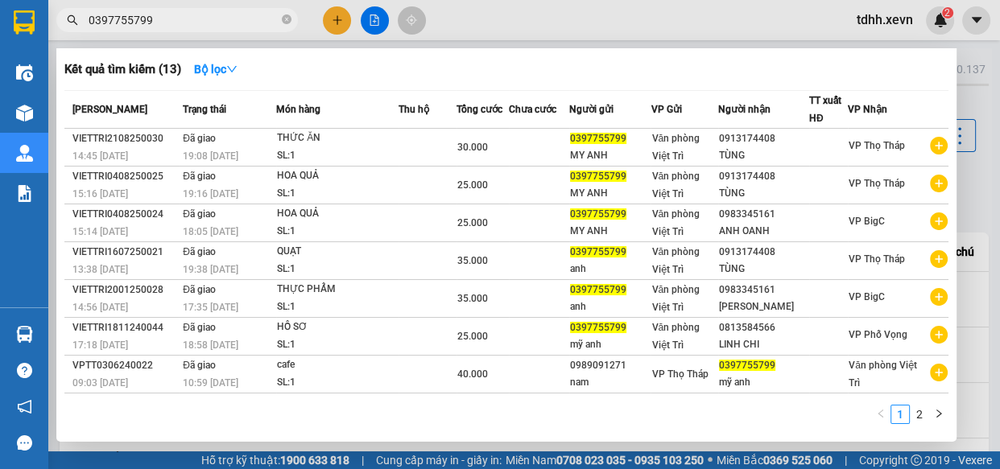
click at [193, 18] on input "0397755799" at bounding box center [184, 20] width 190 height 18
paste input "965357842"
type input "0965357842"
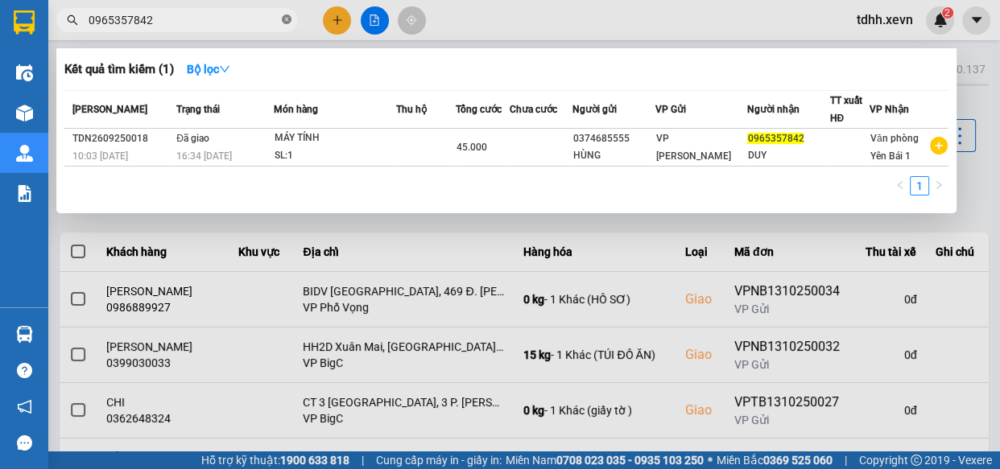
click at [283, 19] on icon "close-circle" at bounding box center [287, 19] width 10 height 10
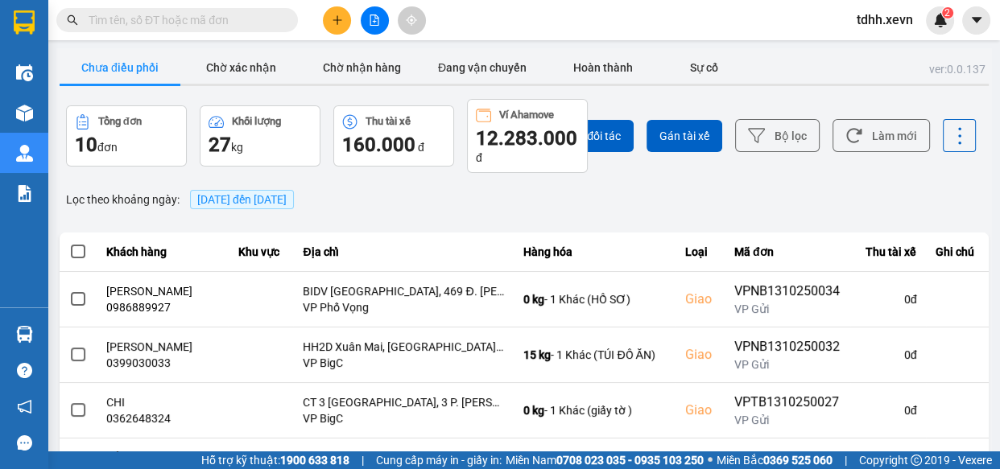
click at [260, 19] on input "text" at bounding box center [184, 20] width 190 height 18
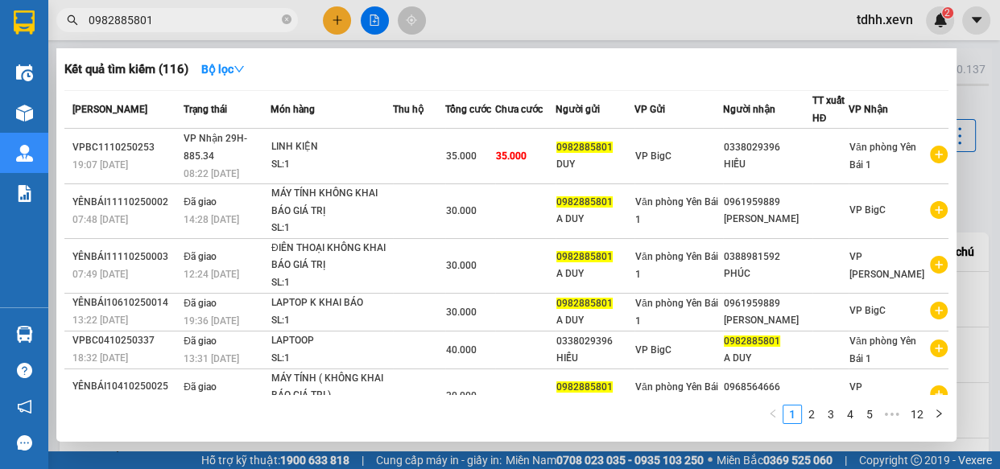
click at [209, 16] on input "0982885801" at bounding box center [184, 20] width 190 height 18
paste input "8871762"
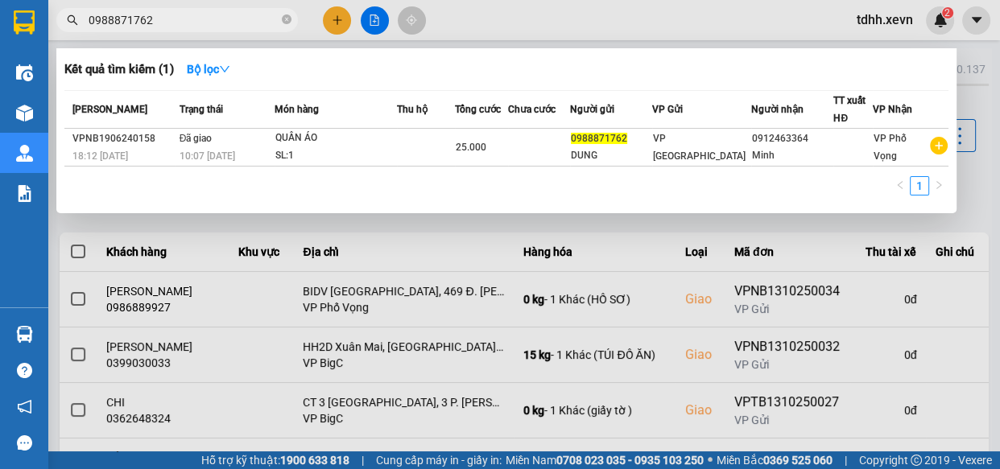
click at [245, 26] on input "0988871762" at bounding box center [184, 20] width 190 height 18
paste input "3456891"
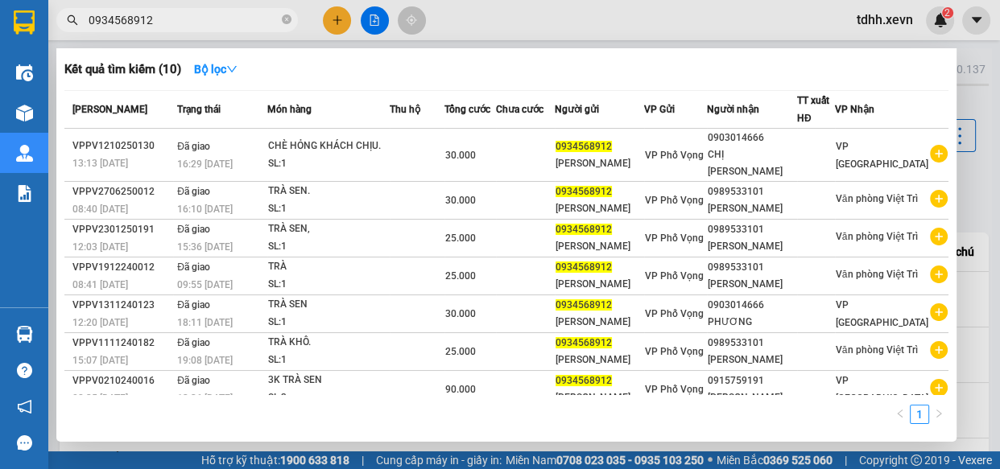
click at [223, 22] on input "0934568912" at bounding box center [184, 20] width 190 height 18
paste input "79028928"
click at [223, 22] on input "0934568912" at bounding box center [184, 20] width 190 height 18
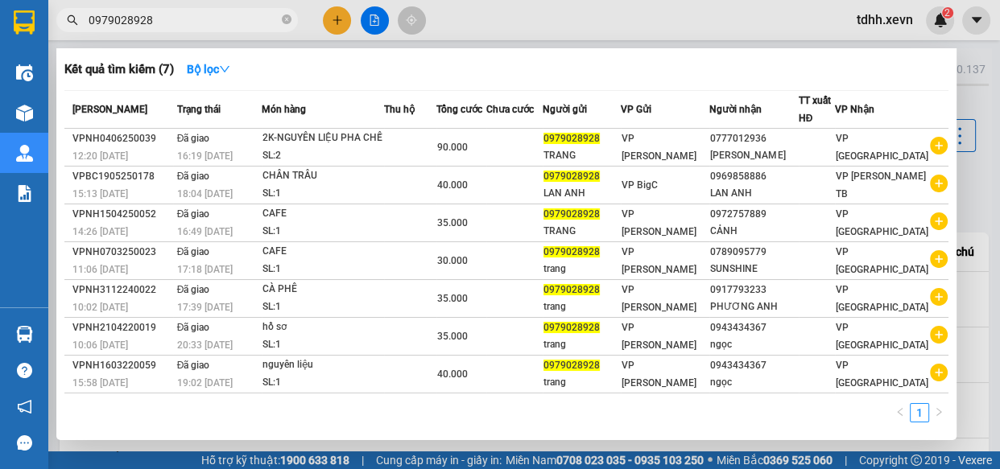
click at [225, 12] on input "0979028928" at bounding box center [184, 20] width 190 height 18
drag, startPoint x: 226, startPoint y: 12, endPoint x: 247, endPoint y: 15, distance: 21.2
click at [227, 12] on input "0979028928" at bounding box center [184, 20] width 190 height 18
paste input "67331779"
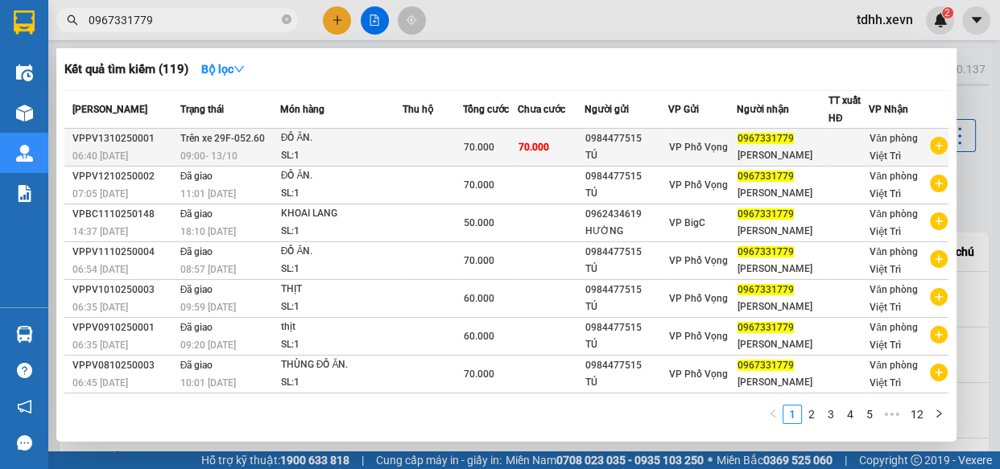
type input "0967331779"
click at [416, 137] on td at bounding box center [433, 148] width 60 height 38
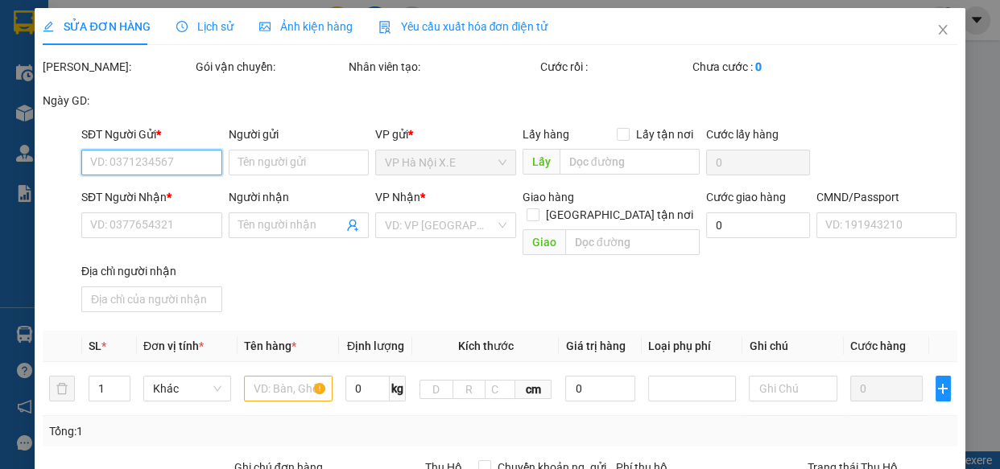
type input "0984477515"
type input "TÚ"
type input "0967331779"
type input "PHÙNG THỊ HIỀN"
type input "tran duc khanh hoa"
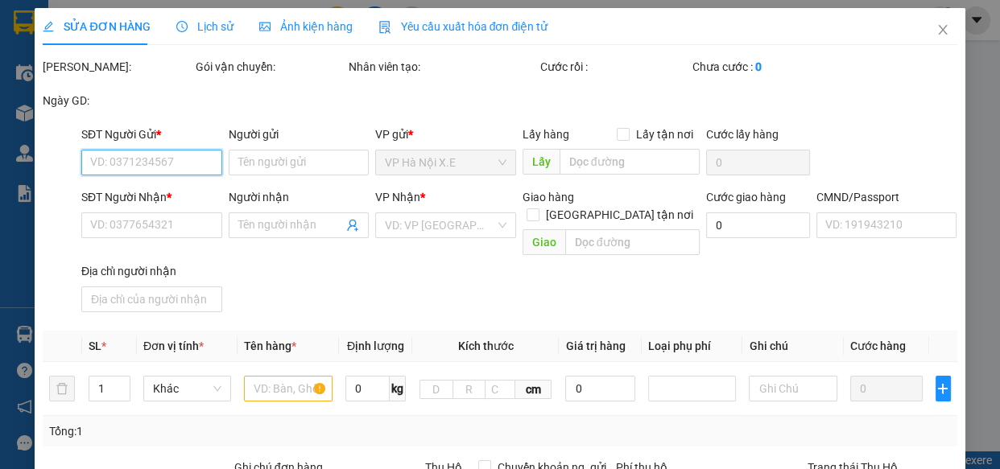
type input "0"
type input "70.000"
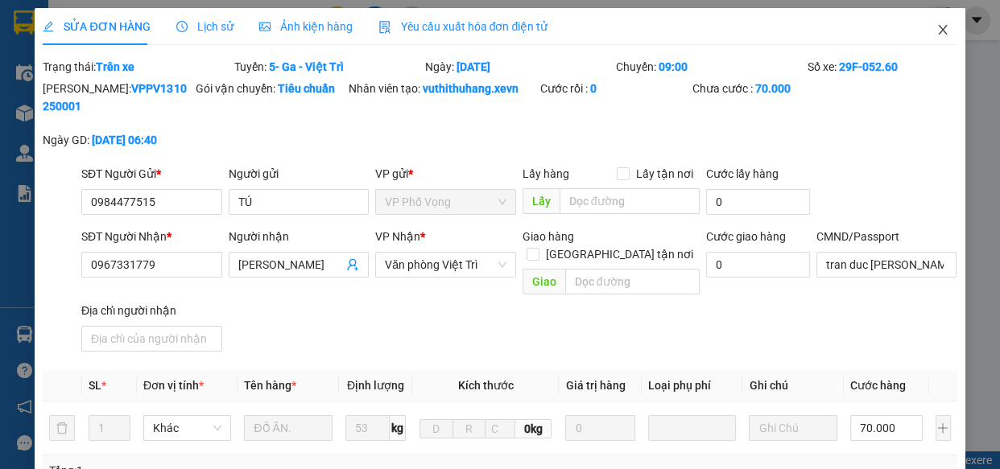
click at [937, 26] on icon "close" at bounding box center [943, 29] width 13 height 13
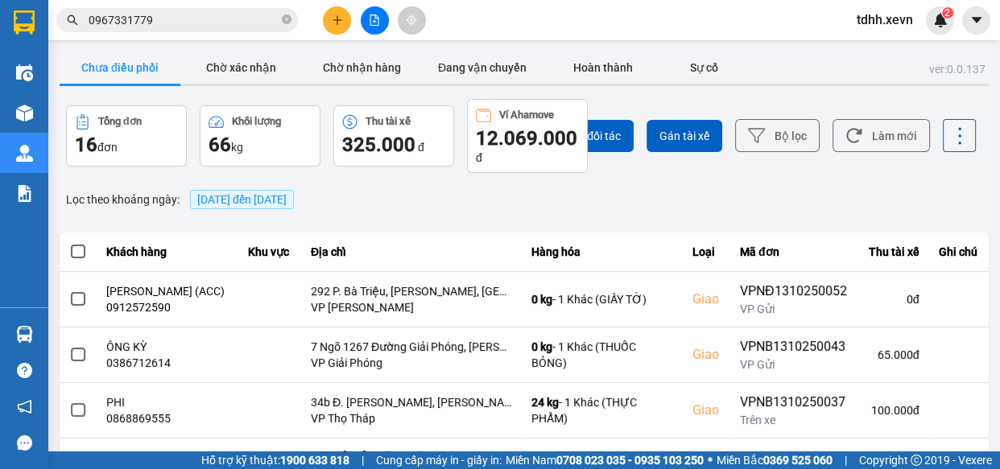
click at [234, 17] on input "0967331779" at bounding box center [184, 20] width 190 height 18
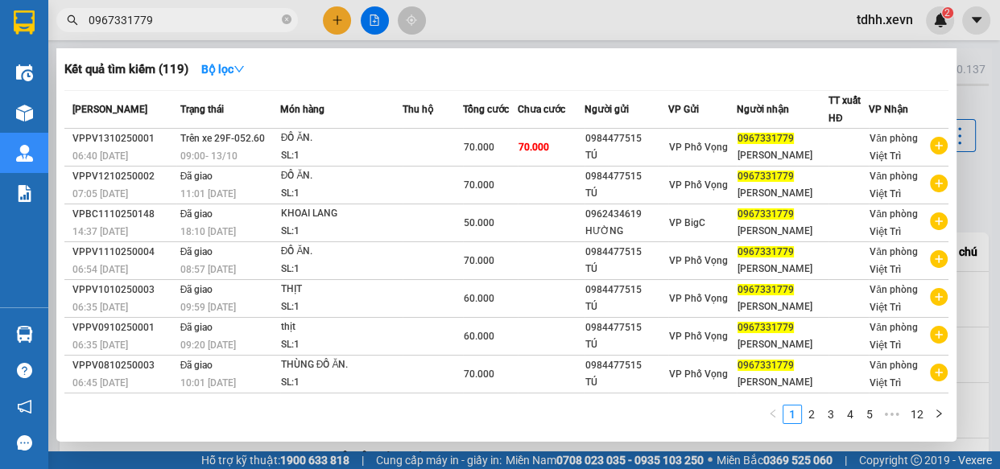
click at [180, 15] on input "0967331779" at bounding box center [184, 20] width 190 height 18
paste input "777225777"
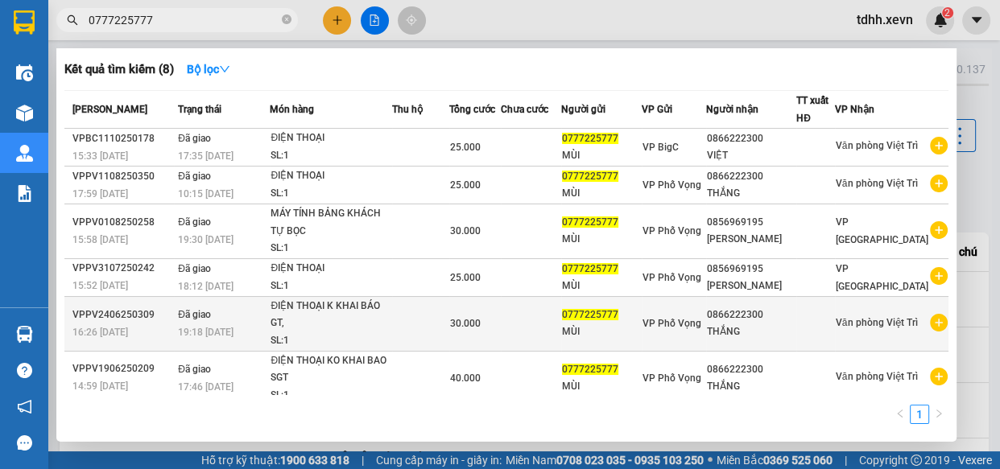
scroll to position [85, 0]
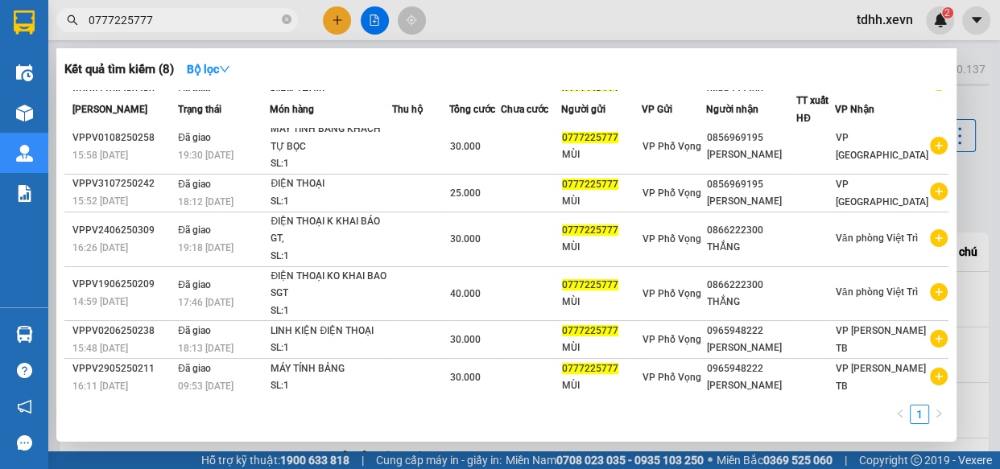
click at [176, 23] on input "0777225777" at bounding box center [184, 20] width 190 height 18
paste input "849015104"
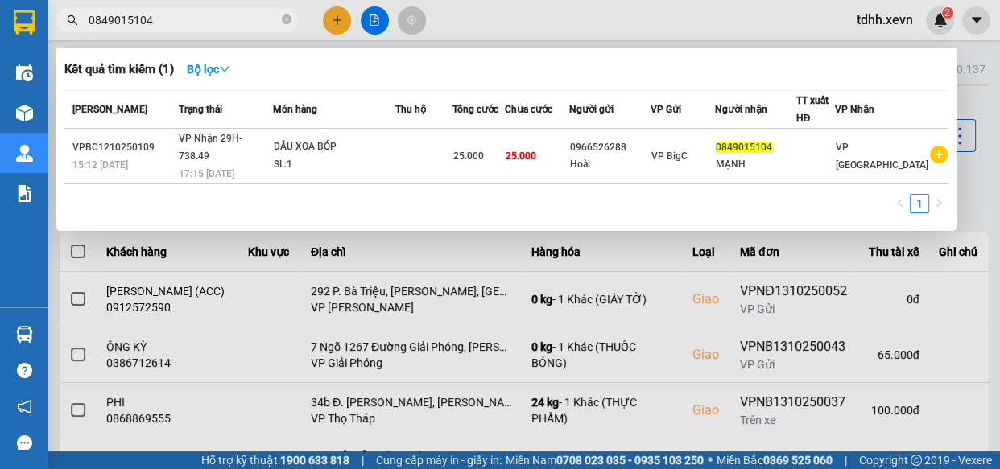
type input "0849015104"
click at [287, 22] on icon "close-circle" at bounding box center [287, 19] width 10 height 10
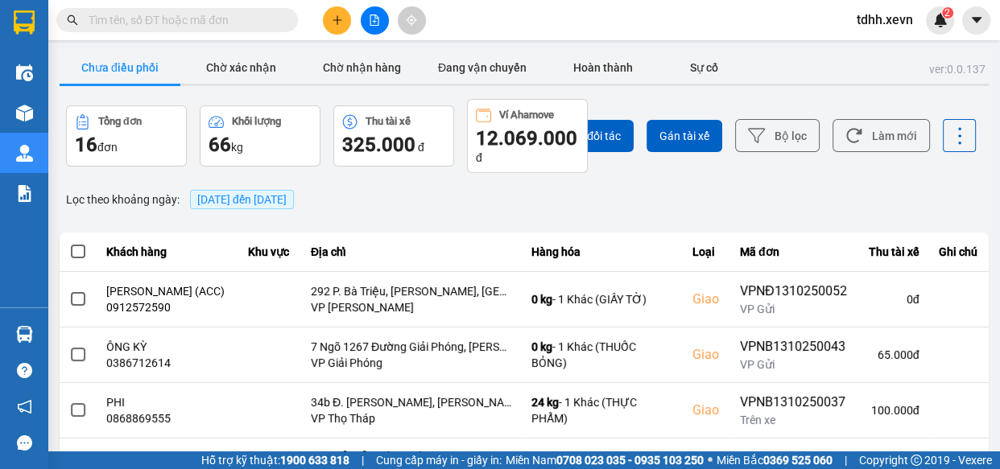
click at [153, 24] on input "text" at bounding box center [184, 20] width 190 height 18
paste input "0912032399"
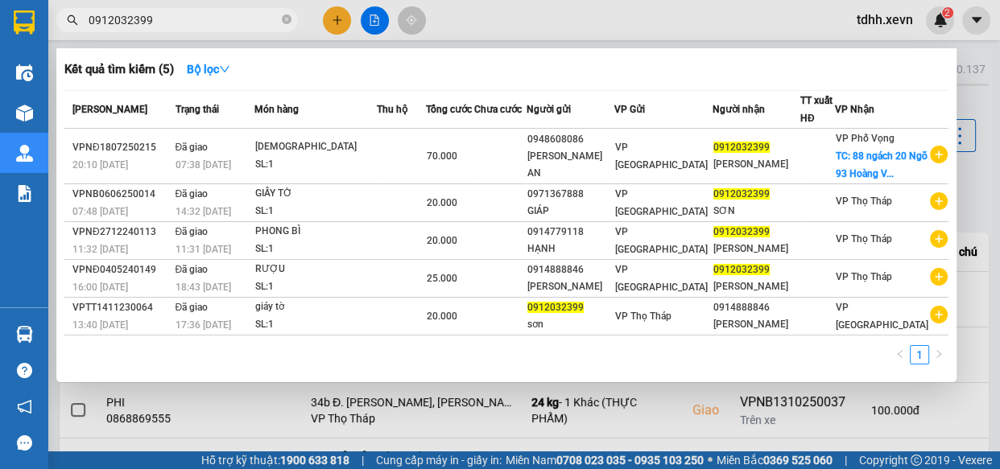
type input "0912032399"
click at [287, 23] on icon "close-circle" at bounding box center [287, 19] width 10 height 10
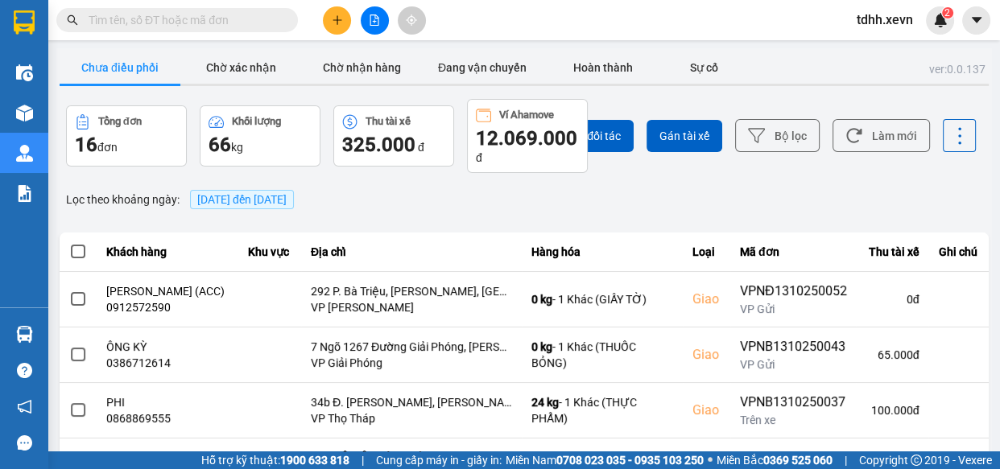
click at [213, 18] on input "text" at bounding box center [184, 20] width 190 height 18
paste input "0988507440"
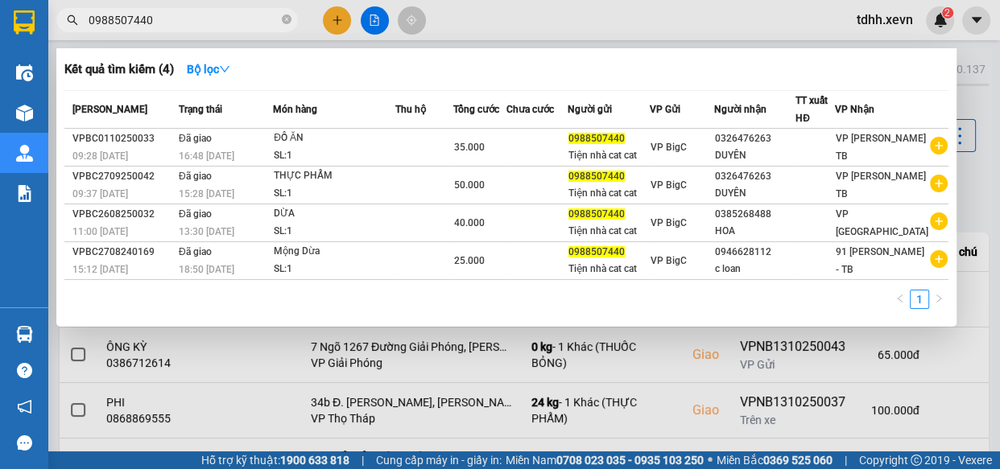
click at [217, 23] on input "0988507440" at bounding box center [184, 20] width 190 height 18
paste input "4507673"
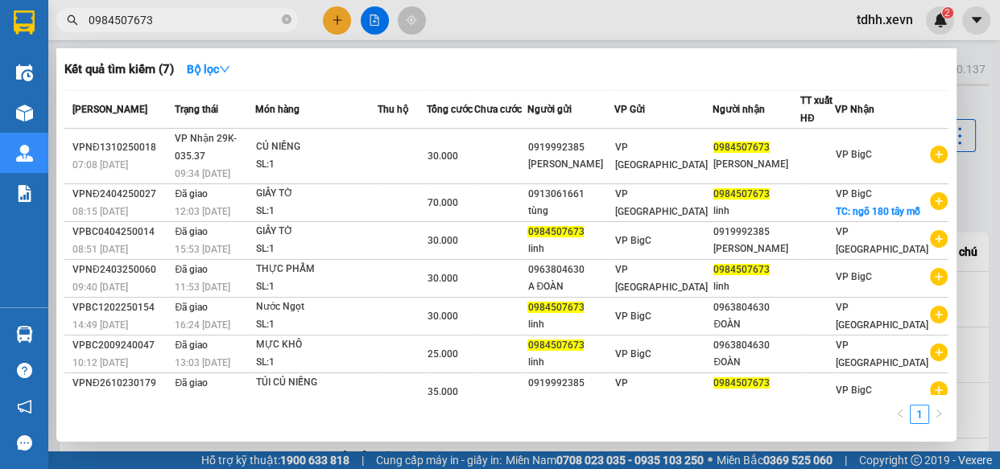
type input "0984507673"
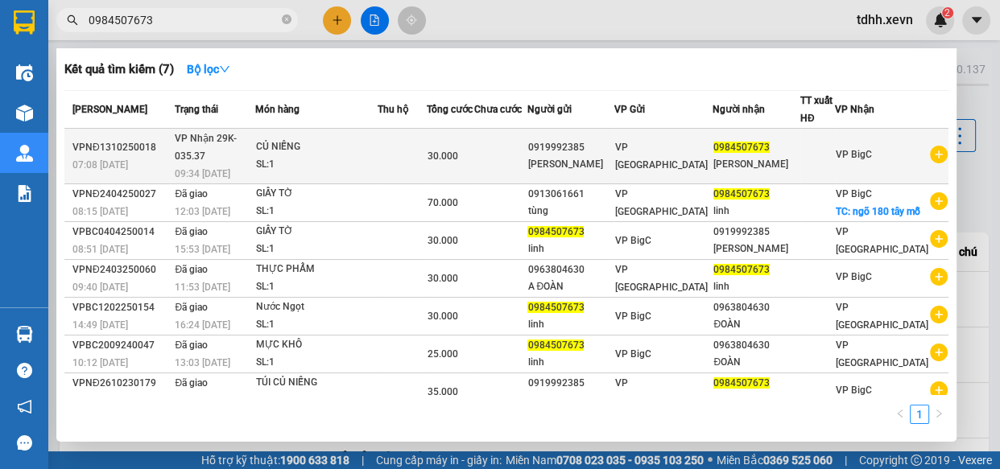
click at [475, 143] on td "30.000" at bounding box center [451, 157] width 48 height 56
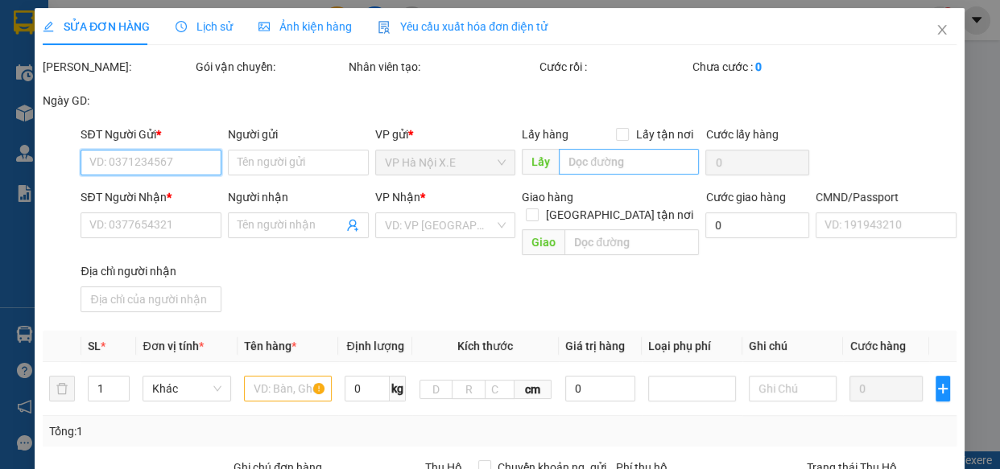
type input "0919992385"
type input "ĐINH THỊ VÂN ANH"
type input "0984507673"
type input "THÙY LINH"
type input "036189003695 thuỳ linh"
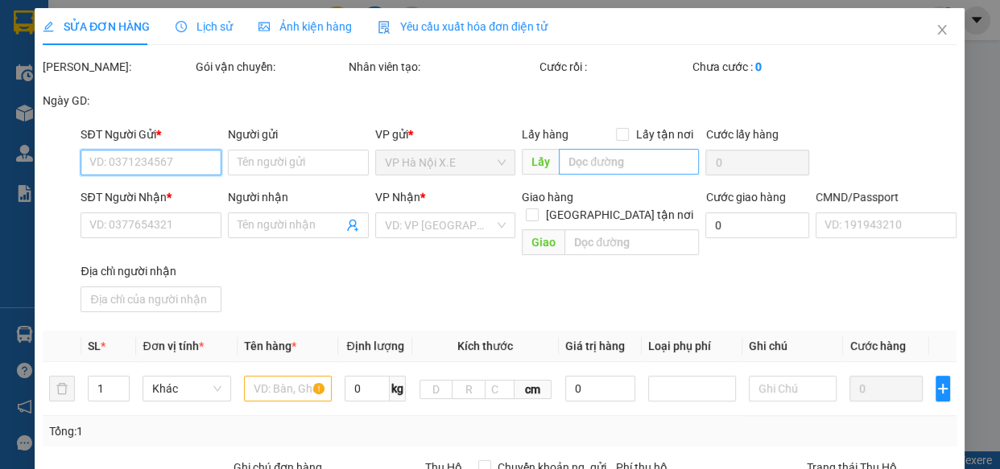
type input "0"
type input "30.000"
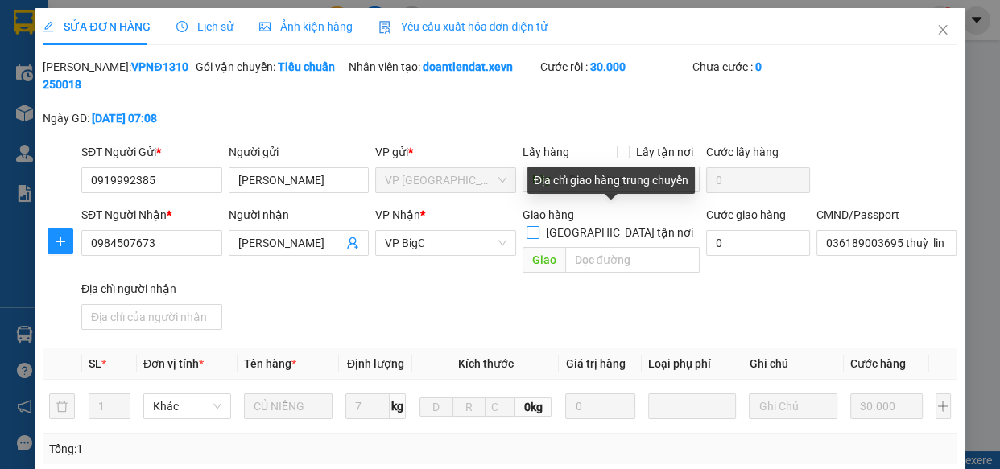
click at [538, 226] on input "[GEOGRAPHIC_DATA] tận nơi" at bounding box center [532, 231] width 11 height 11
checkbox input "true"
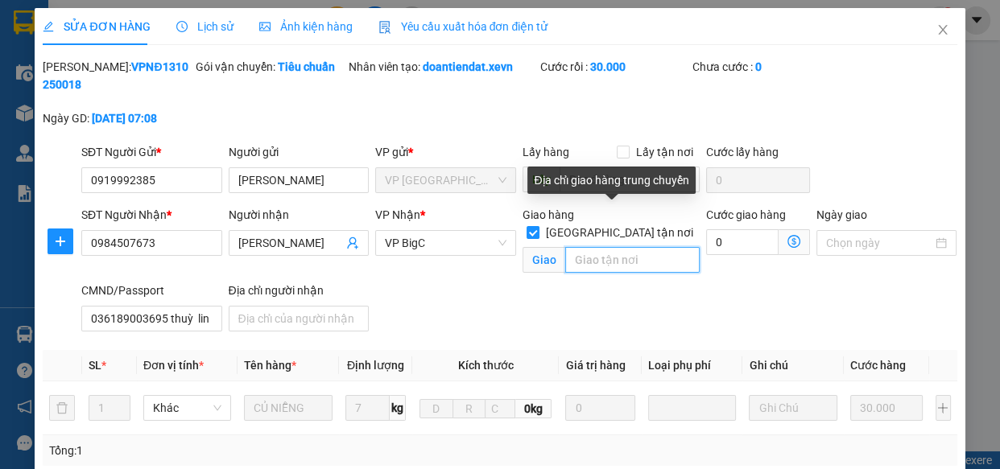
click at [624, 247] on input "text" at bounding box center [632, 260] width 134 height 26
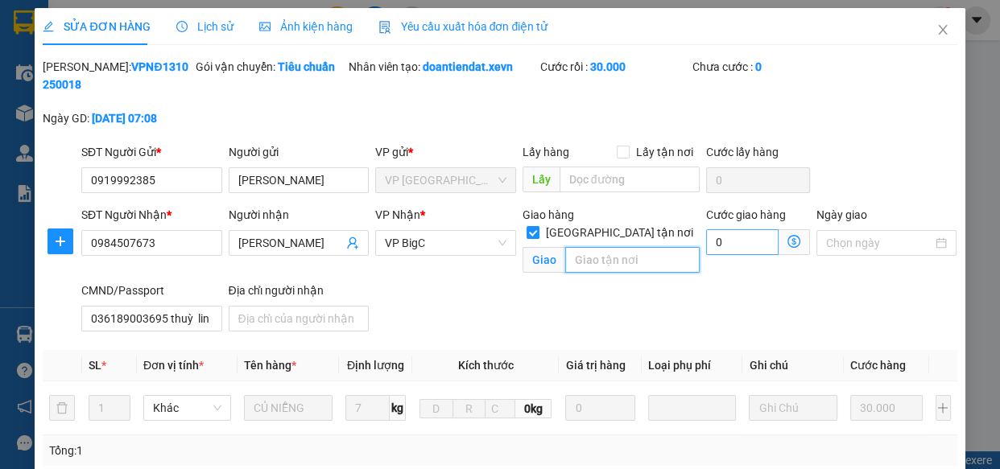
paste input "Báo Nông Thôn Ngày Nay, Ngõ 68 P. Dương Đình Nghệ, Yên Hoà, Cầu Giấy, Hà Nội, V…"
type input "Báo Nông Thôn Ngày Nay, Ngõ 68 P. Dương Đình Nghệ, Yên Hoà, Cầu Giấy, Hà Nội, V…"
click at [753, 242] on input "0" at bounding box center [742, 243] width 72 height 26
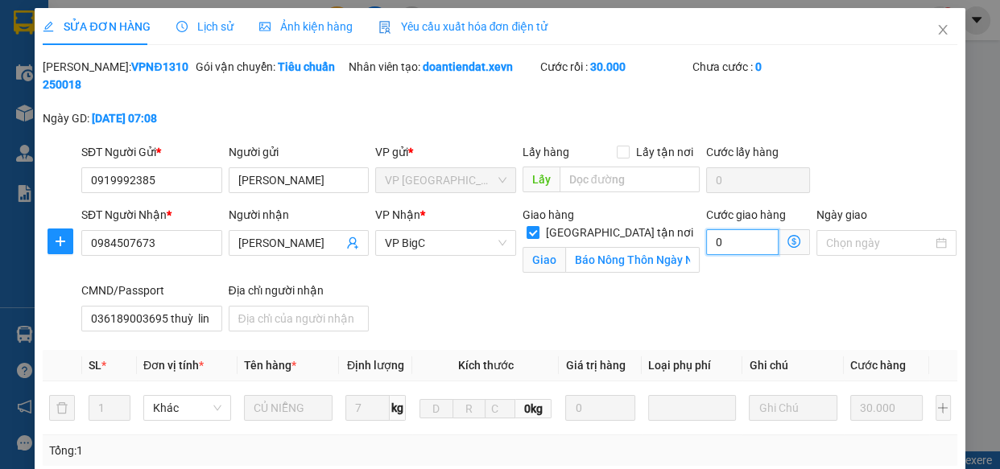
type input "30.004"
type input "4"
type input "30.040"
type input "40"
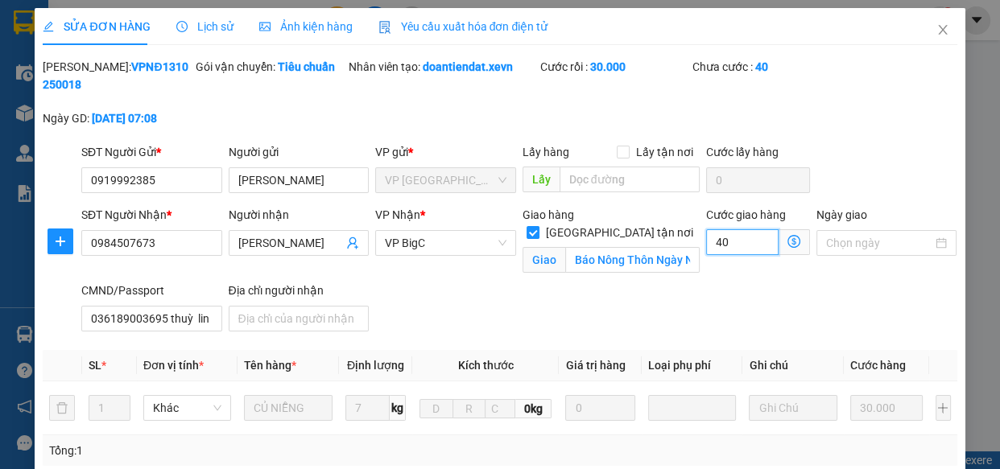
type input "40"
type input "70.000"
type input "40.000"
drag, startPoint x: 572, startPoint y: 325, endPoint x: 591, endPoint y: 337, distance: 22.4
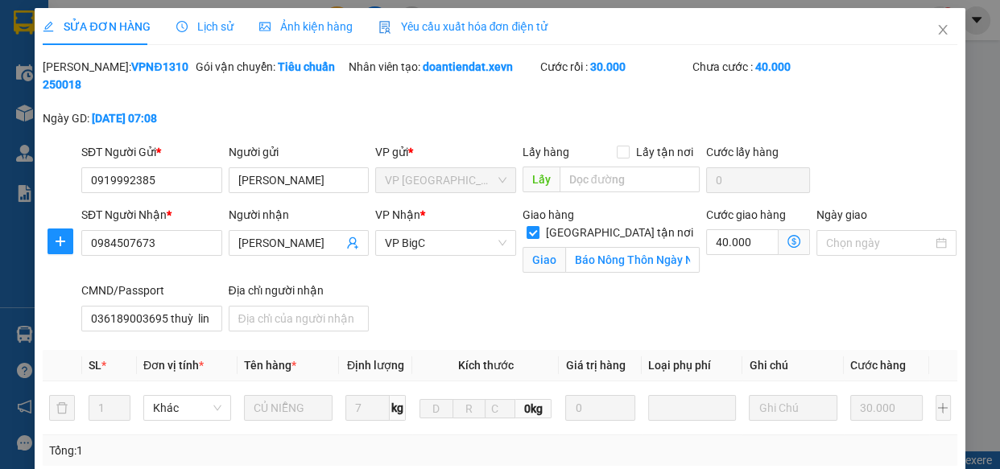
click at [581, 327] on div "SĐT Người Nhận * 0984507673 Người nhận THÙY LINH VP Nhận * VP BigC Giao hàng Gi…" at bounding box center [519, 272] width 883 height 132
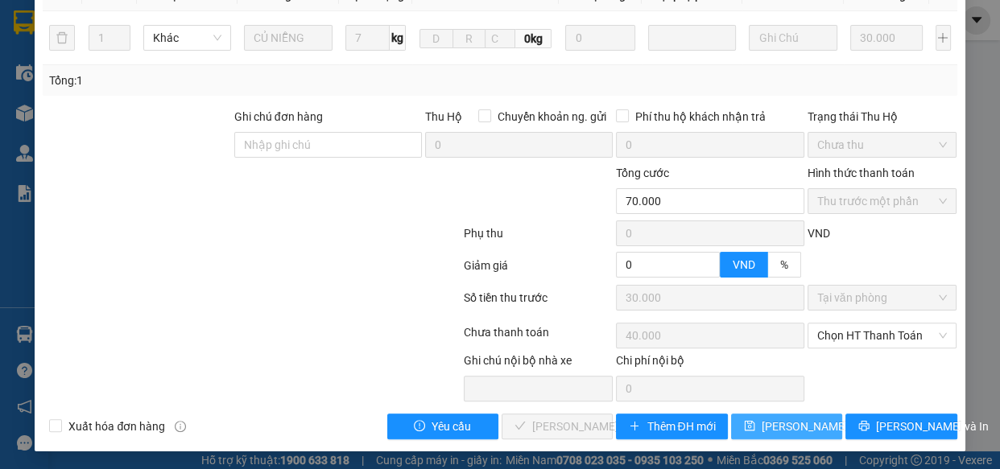
click at [777, 423] on span "[PERSON_NAME] thay đổi" at bounding box center [826, 427] width 129 height 18
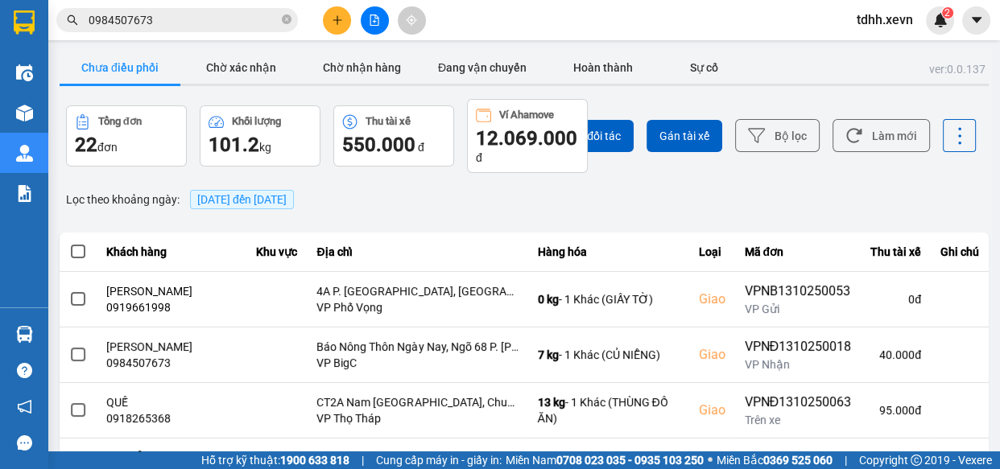
click at [855, 111] on div "Chọn đối tác Gán tài xế Bộ lọc Làm mới" at bounding box center [748, 136] width 455 height 74
click at [883, 121] on button "Làm mới" at bounding box center [881, 135] width 97 height 33
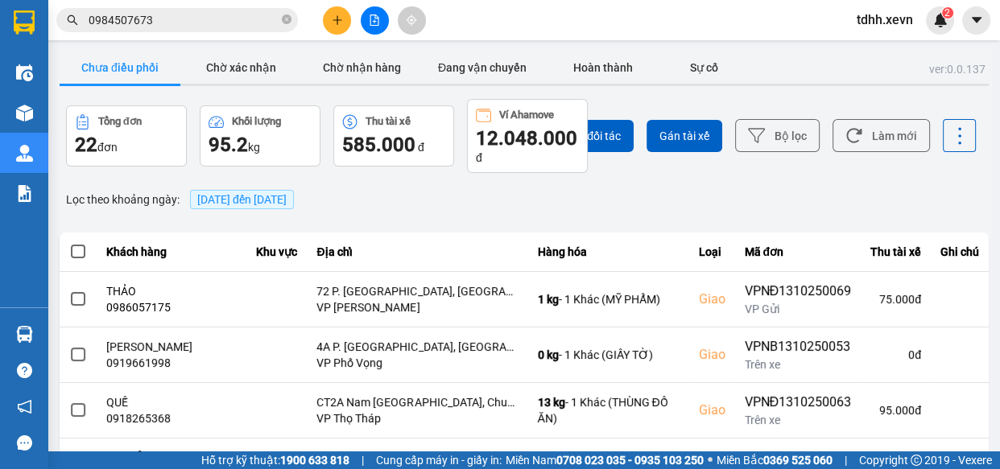
click at [242, 27] on input "0984507673" at bounding box center [184, 20] width 190 height 18
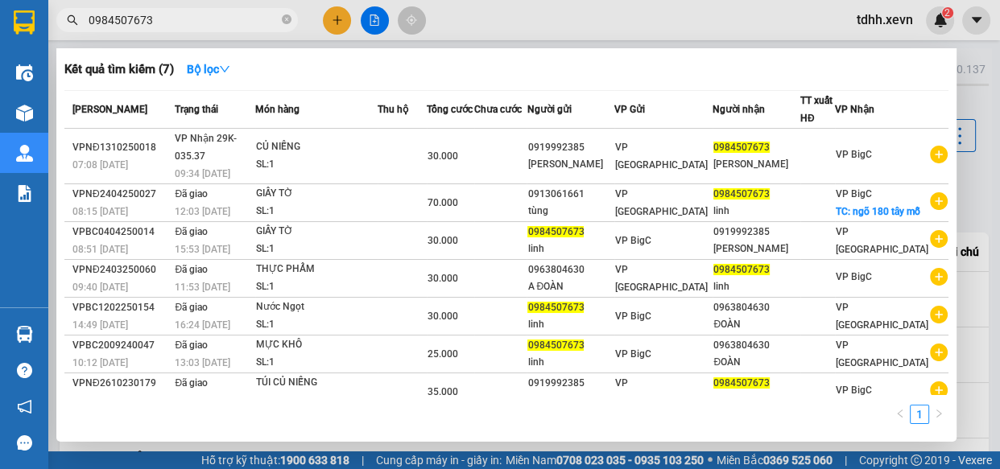
click at [242, 27] on input "0984507673" at bounding box center [184, 20] width 190 height 18
paste input "12192357"
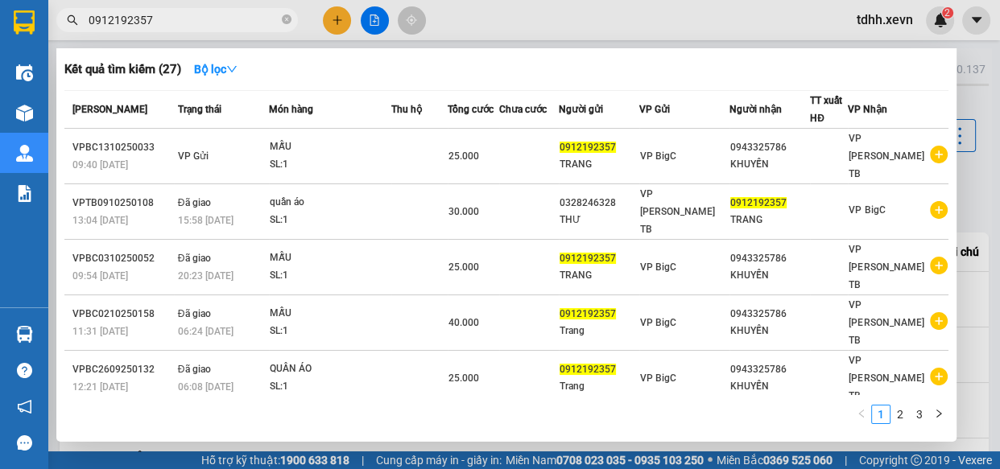
click at [254, 16] on input "0912192357" at bounding box center [184, 20] width 190 height 18
click at [244, 25] on input "0912192357" at bounding box center [184, 20] width 190 height 18
paste input "76732800"
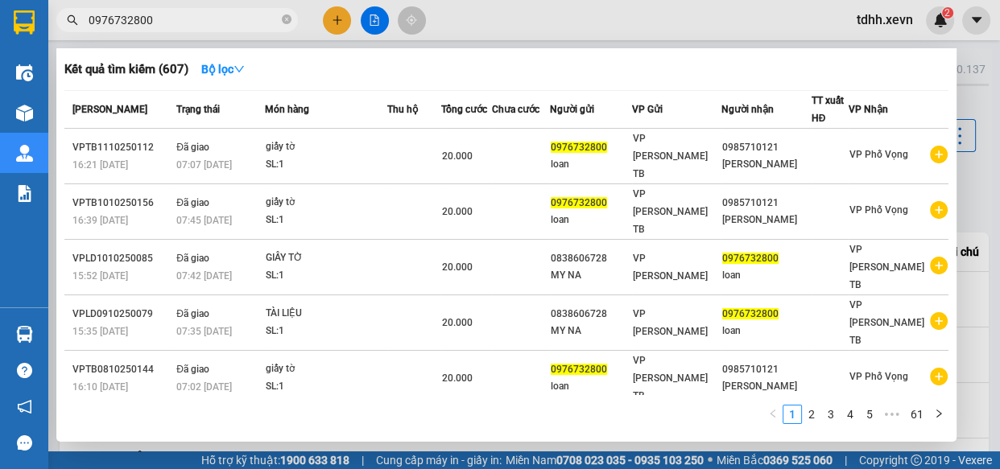
click at [221, 26] on input "0976732800" at bounding box center [184, 20] width 190 height 18
paste input "87367685"
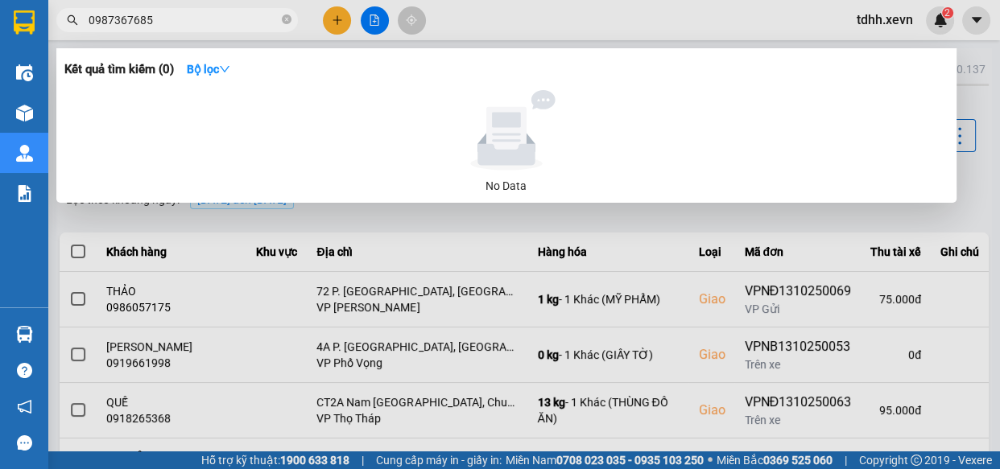
click at [235, 21] on input "0987367685" at bounding box center [184, 20] width 190 height 18
paste input "868836688"
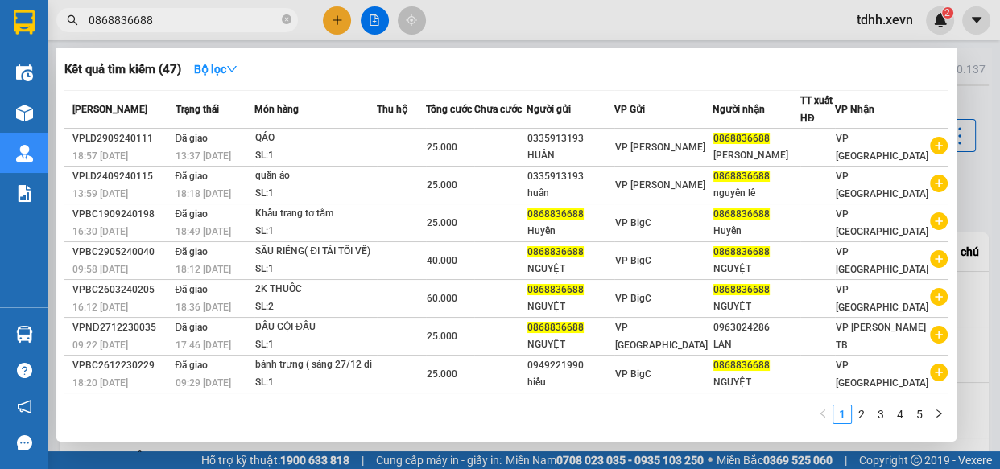
click at [194, 24] on input "0868836688" at bounding box center [184, 20] width 190 height 18
click at [226, 27] on input "0868836688" at bounding box center [184, 20] width 190 height 18
paste input "97801402"
click at [226, 27] on input "0868836688" at bounding box center [184, 20] width 190 height 18
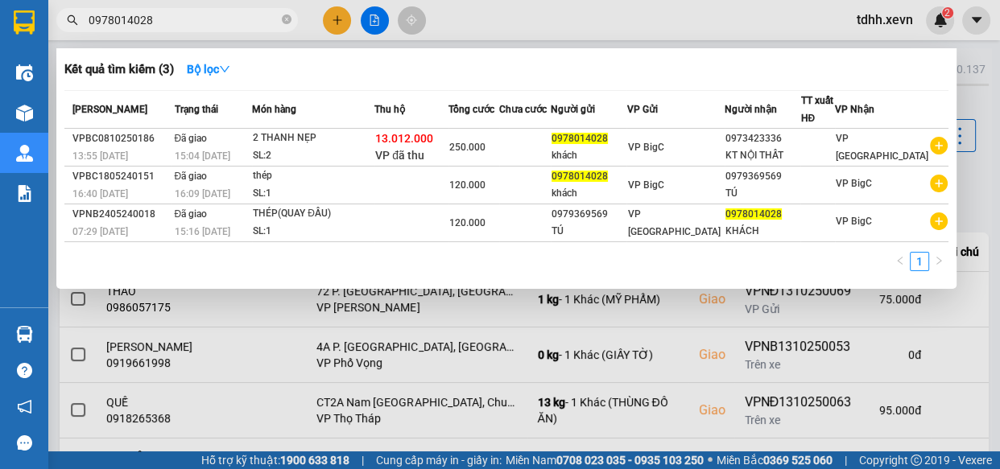
click at [193, 25] on input "0978014028" at bounding box center [184, 20] width 190 height 18
paste input "11625555"
click at [193, 25] on input "0978014028" at bounding box center [184, 20] width 190 height 18
type input "0911625555"
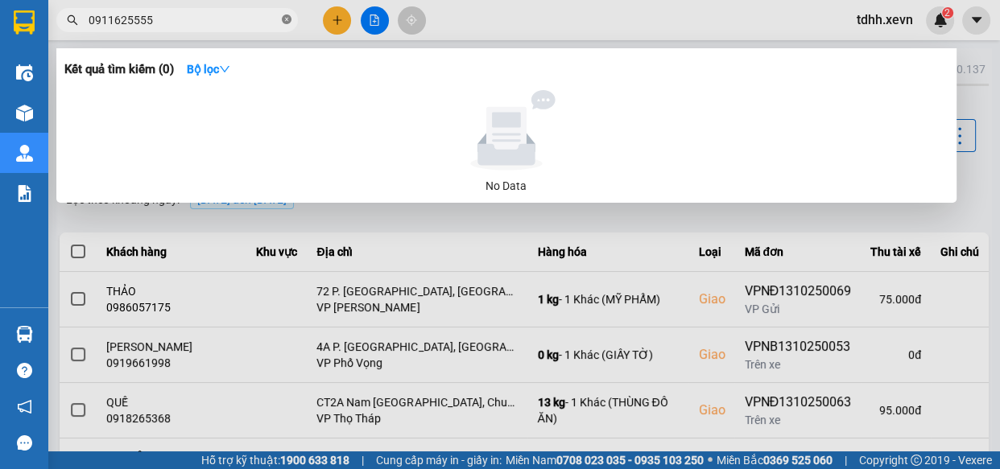
click at [289, 20] on icon "close-circle" at bounding box center [287, 19] width 10 height 10
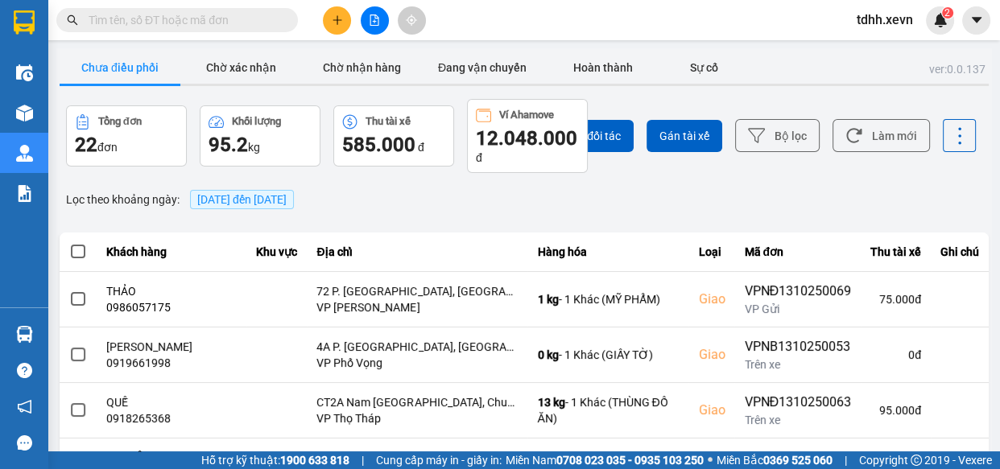
click at [252, 20] on input "text" at bounding box center [184, 20] width 190 height 18
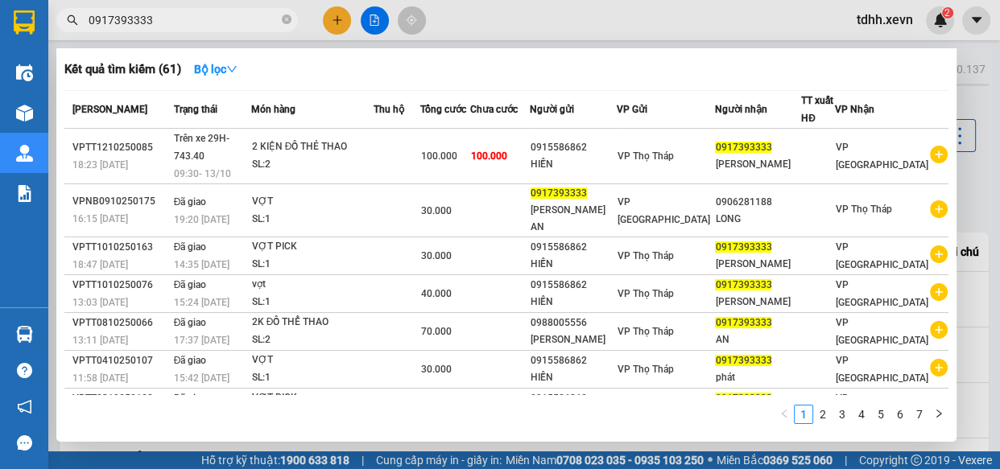
click at [189, 21] on input "0917393333" at bounding box center [184, 20] width 190 height 18
paste input "8481097"
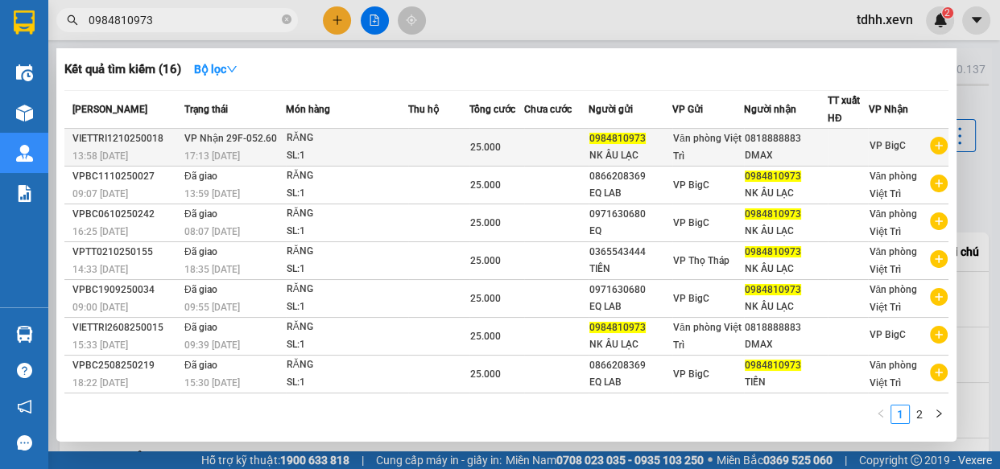
type input "0984810973"
click at [745, 143] on div "0818888883" at bounding box center [786, 138] width 82 height 17
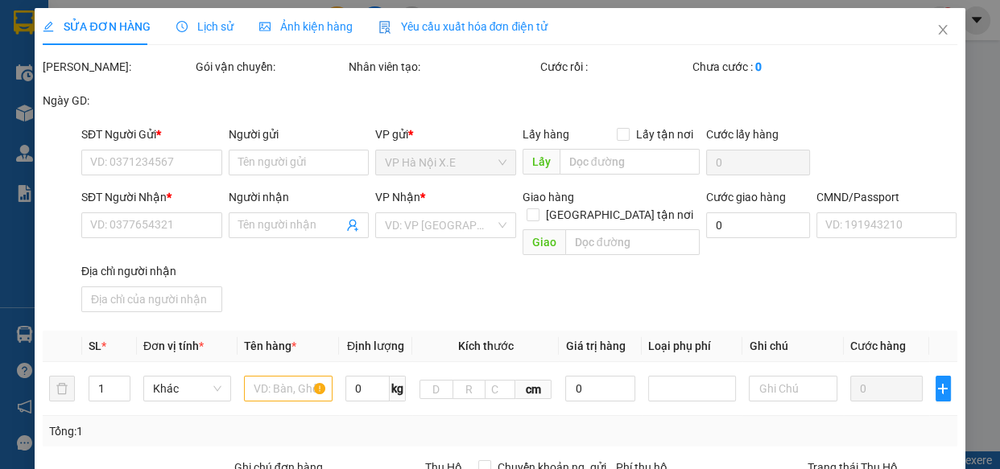
type input "0984810973"
type input "NK ÂU LẠC"
type input "0818888883"
type input "DMAX"
type input "037081000290"
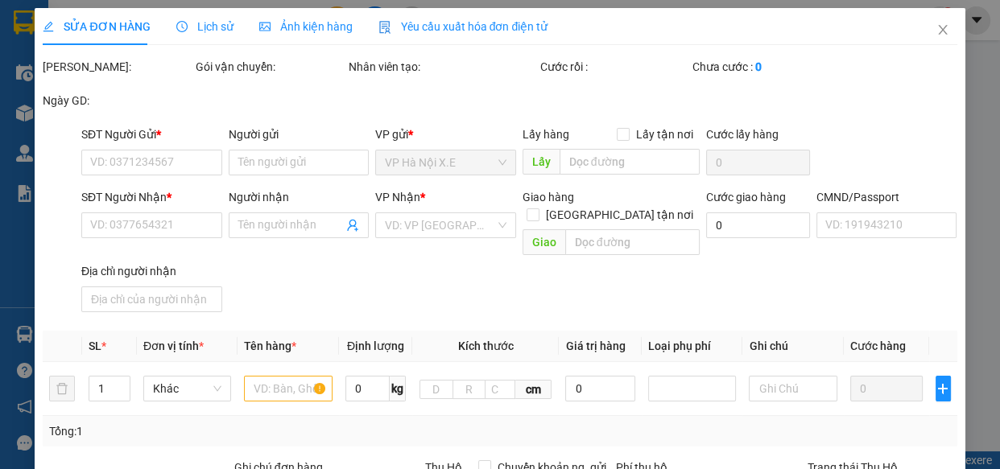
type input "0"
type input "25.000"
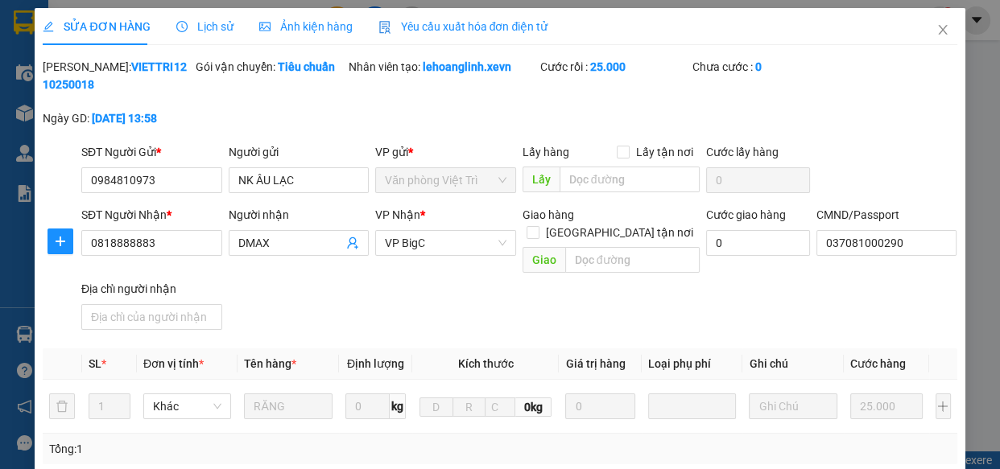
click at [207, 28] on span "Lịch sử" at bounding box center [204, 26] width 57 height 13
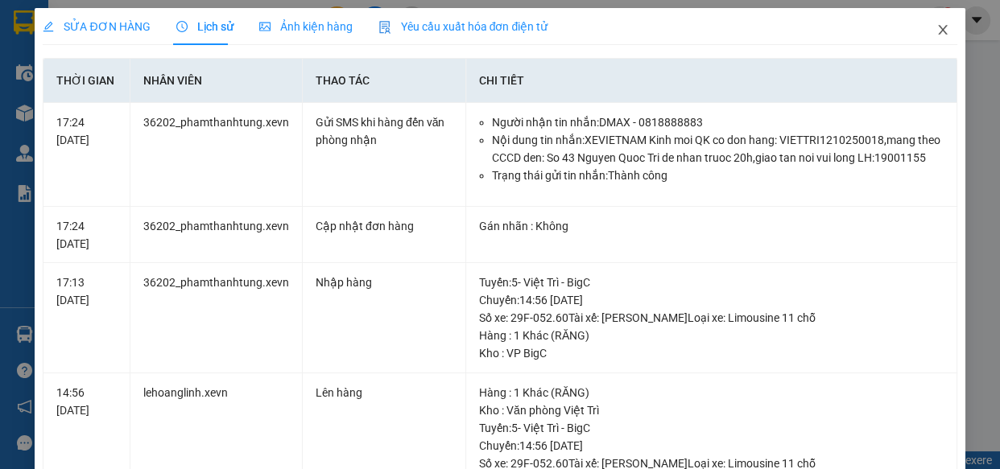
click at [938, 34] on icon "close" at bounding box center [942, 30] width 9 height 10
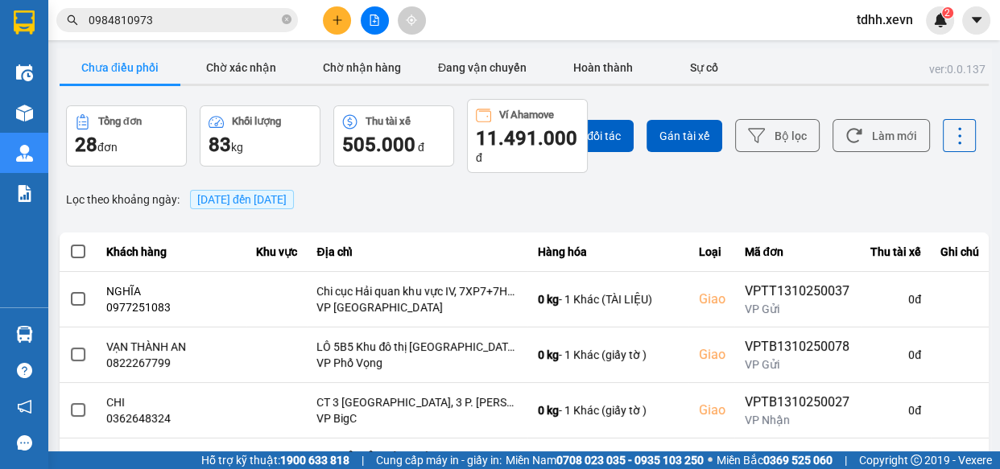
click at [197, 30] on span "0984810973" at bounding box center [177, 20] width 242 height 24
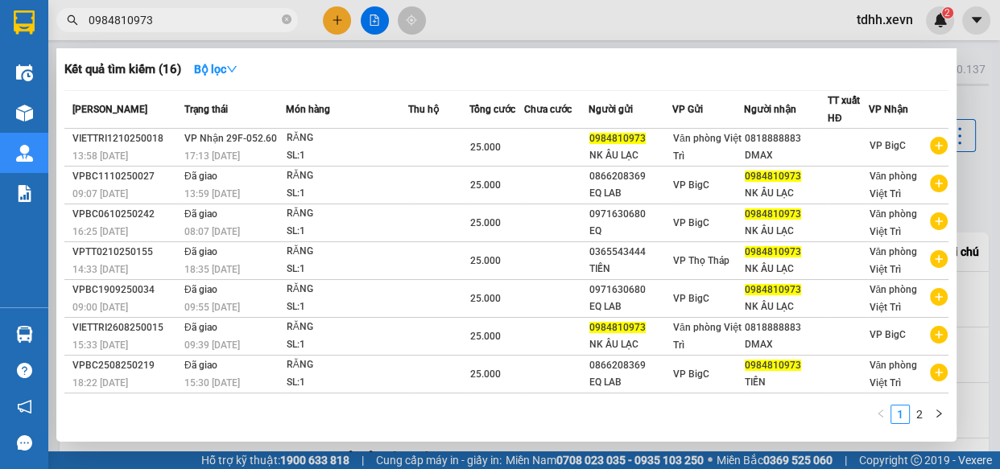
click at [217, 23] on input "0984810973" at bounding box center [184, 20] width 190 height 18
click at [222, 11] on input "0984810973" at bounding box center [184, 20] width 190 height 18
paste input "15585171"
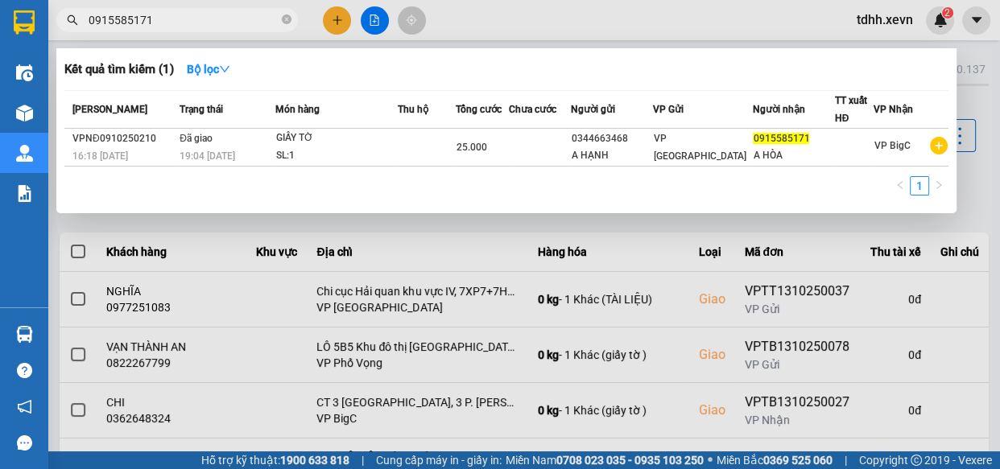
drag, startPoint x: 647, startPoint y: 51, endPoint x: 492, endPoint y: 122, distance: 170.1
click at [496, 122] on th "Tổng cước" at bounding box center [482, 110] width 53 height 38
click at [218, 20] on input "0915585171" at bounding box center [184, 20] width 190 height 18
paste input "79147103"
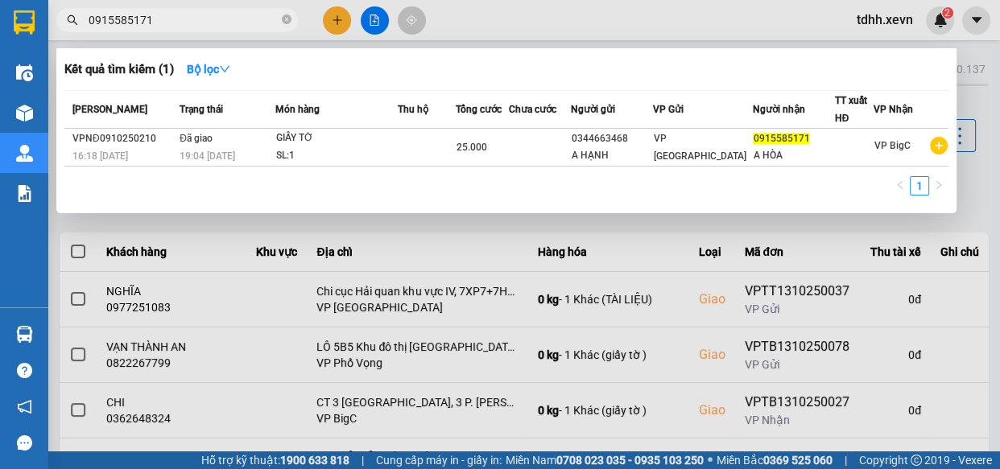
type input "0979147103"
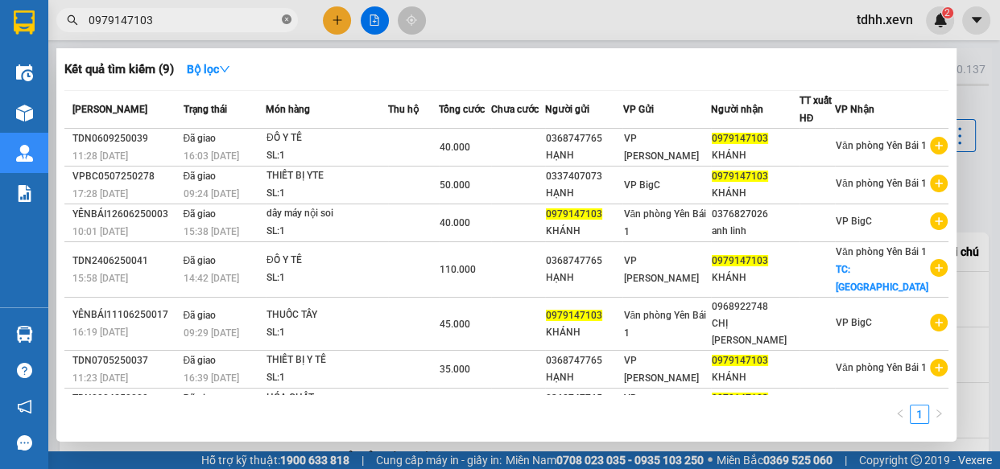
click at [290, 19] on icon "close-circle" at bounding box center [287, 19] width 10 height 10
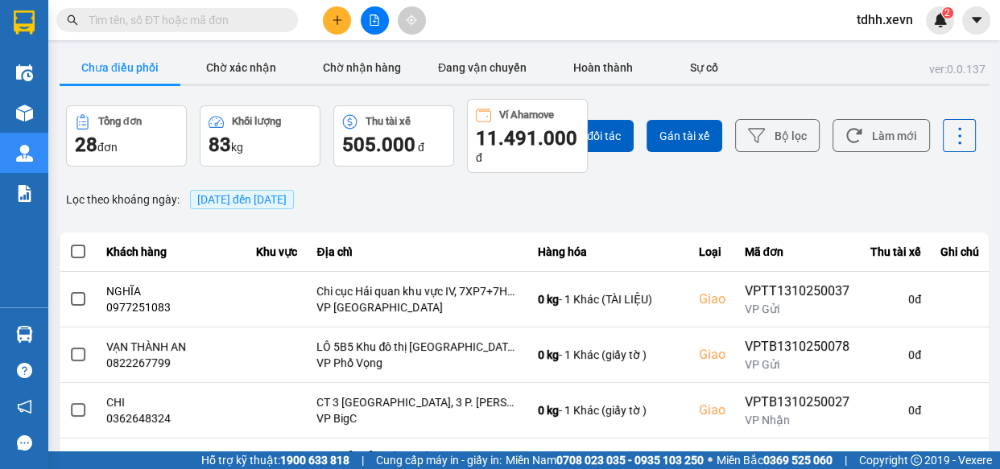
click at [257, 14] on input "text" at bounding box center [184, 20] width 190 height 18
paste input "0392855237"
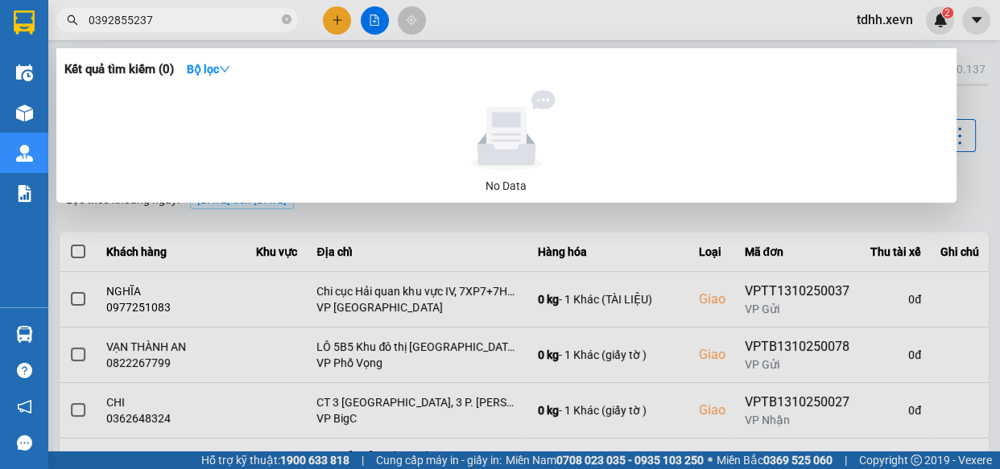
click at [221, 18] on input "0392855237" at bounding box center [184, 20] width 190 height 18
paste input "985639924"
click at [219, 18] on input "0985639924" at bounding box center [184, 20] width 190 height 18
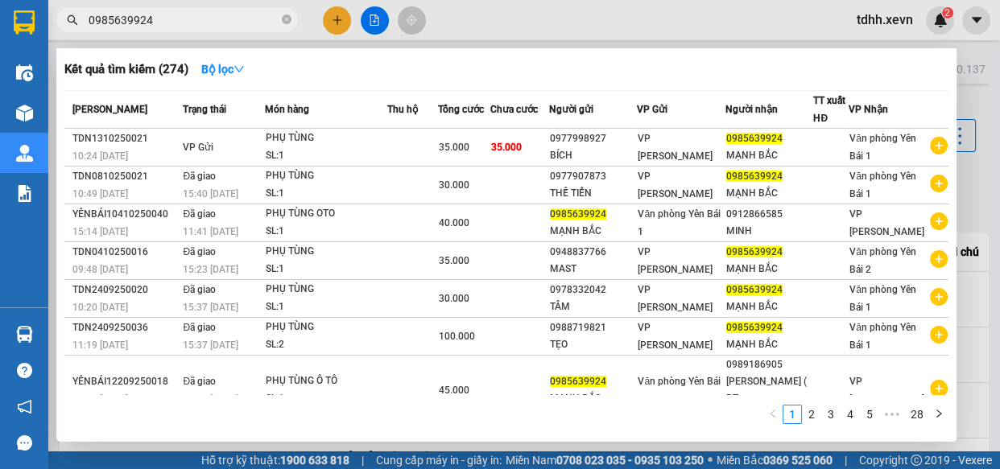
click at [250, 20] on input "0985639924" at bounding box center [184, 20] width 190 height 18
click at [251, 19] on input "0985639924" at bounding box center [184, 20] width 190 height 18
paste input "12677000"
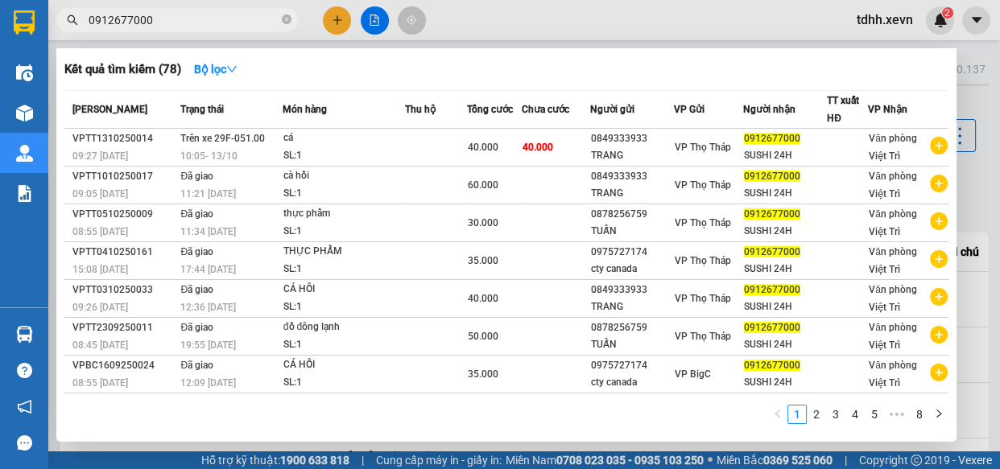
click at [248, 14] on input "0912677000" at bounding box center [184, 20] width 190 height 18
paste input "47054872"
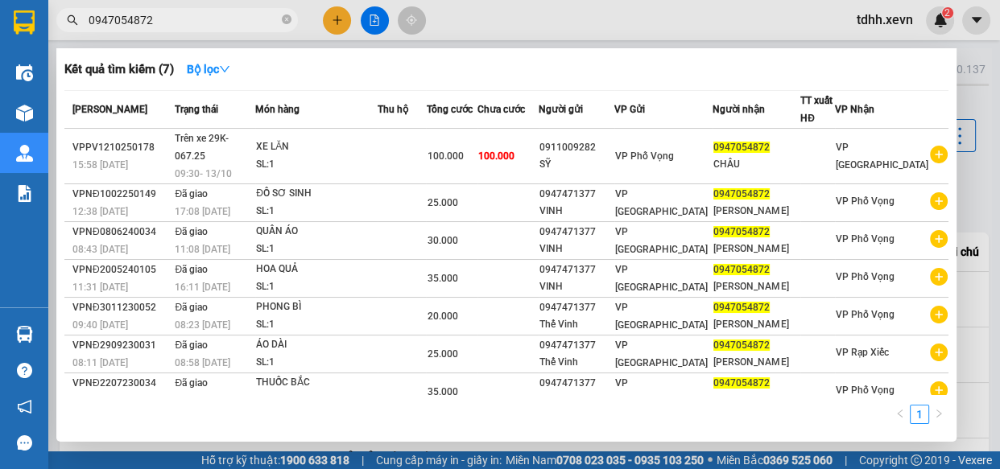
type input "0947054872"
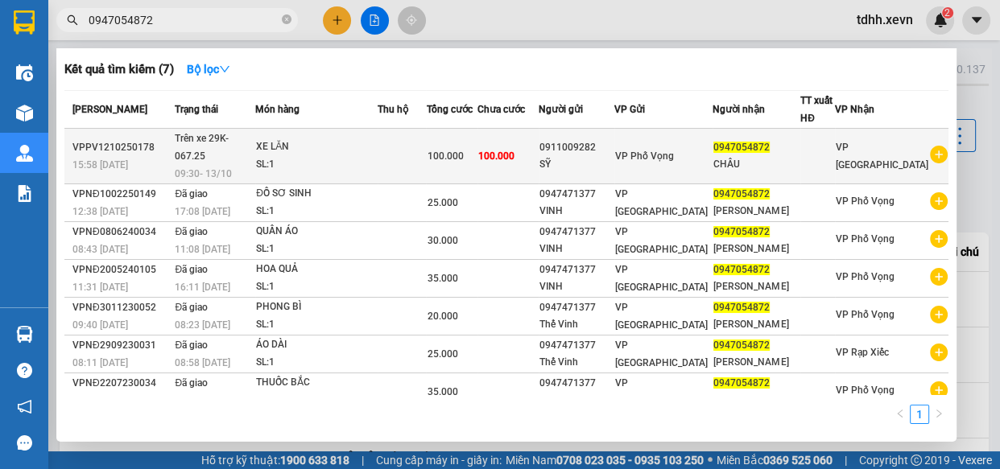
click at [478, 133] on td "100.000" at bounding box center [452, 157] width 52 height 56
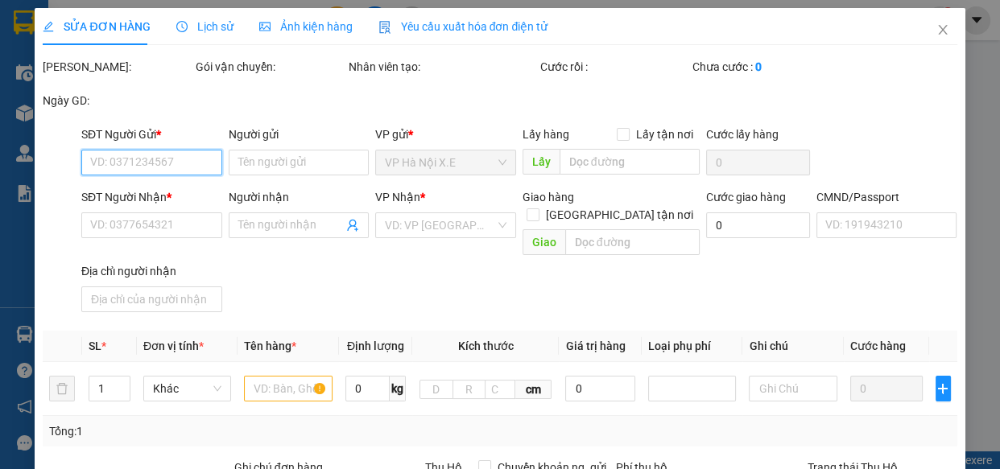
type input "0911009282"
type input "SỸ"
type input "0947054872"
type input "CHÂU"
type input "0"
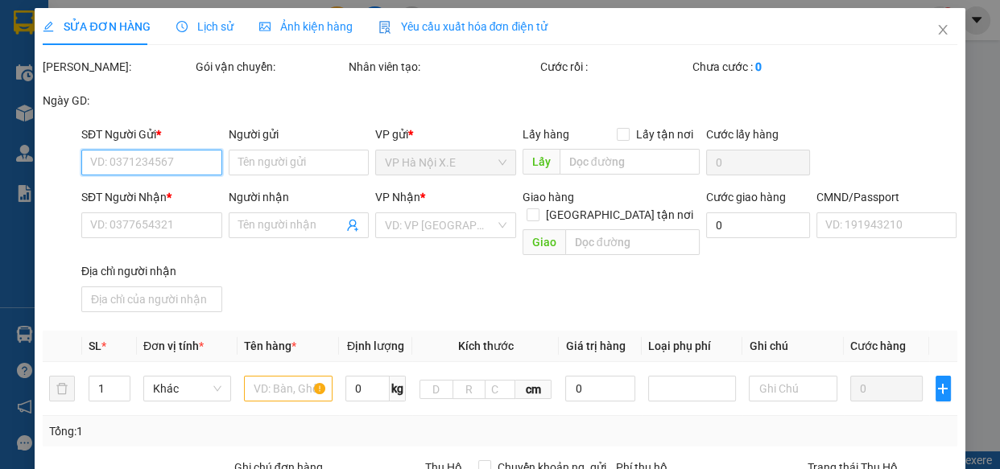
type input "100.000"
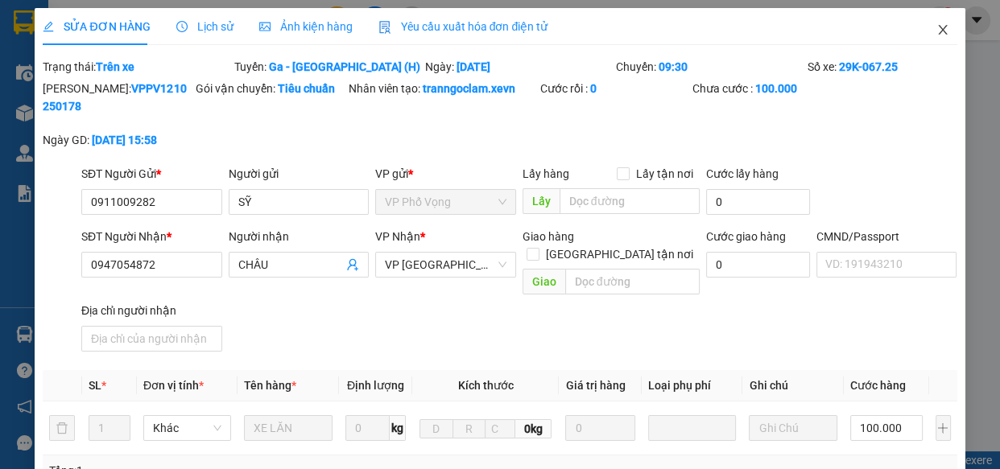
click at [937, 25] on icon "close" at bounding box center [943, 29] width 13 height 13
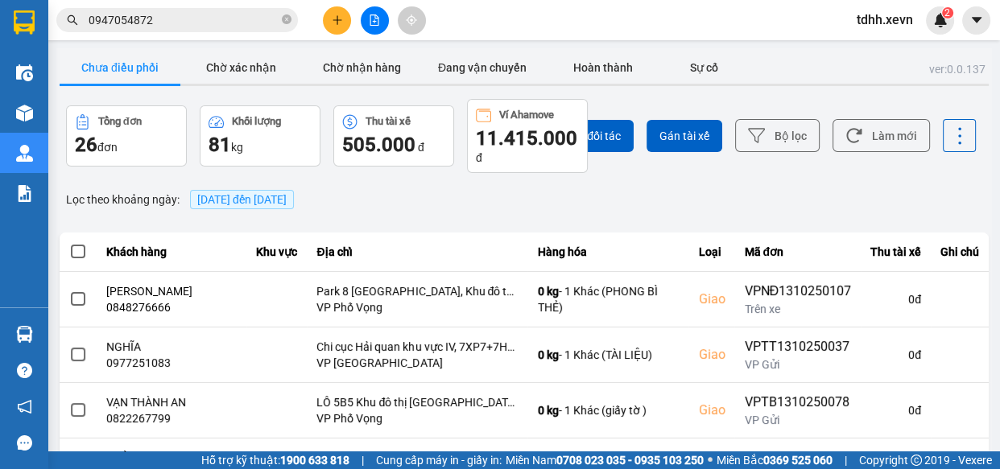
click at [184, 19] on input "0947054872" at bounding box center [184, 20] width 190 height 18
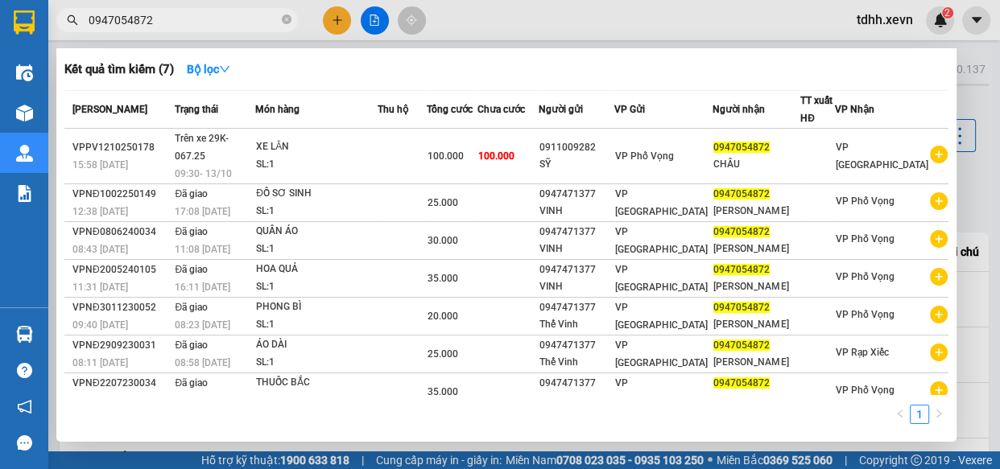
click at [184, 19] on input "0947054872" at bounding box center [184, 20] width 190 height 18
paste input "15375158"
type input "0915375158"
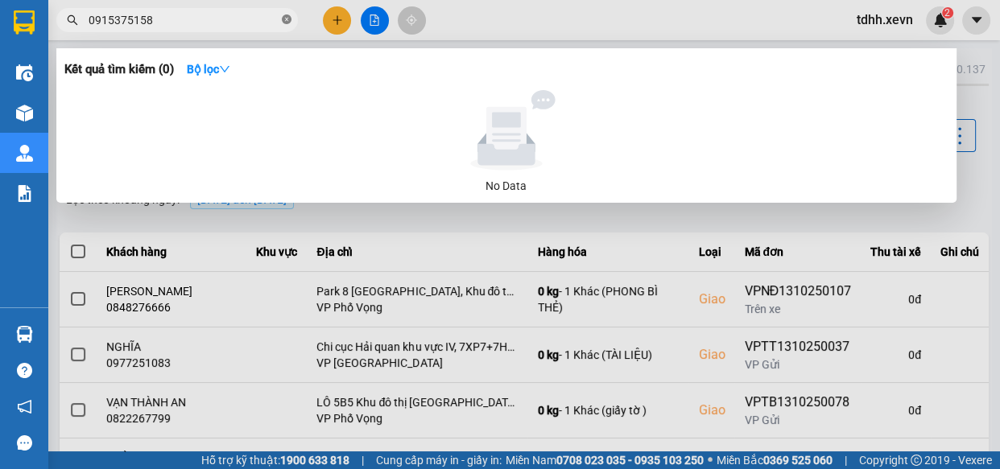
click at [286, 23] on icon "close-circle" at bounding box center [287, 19] width 10 height 10
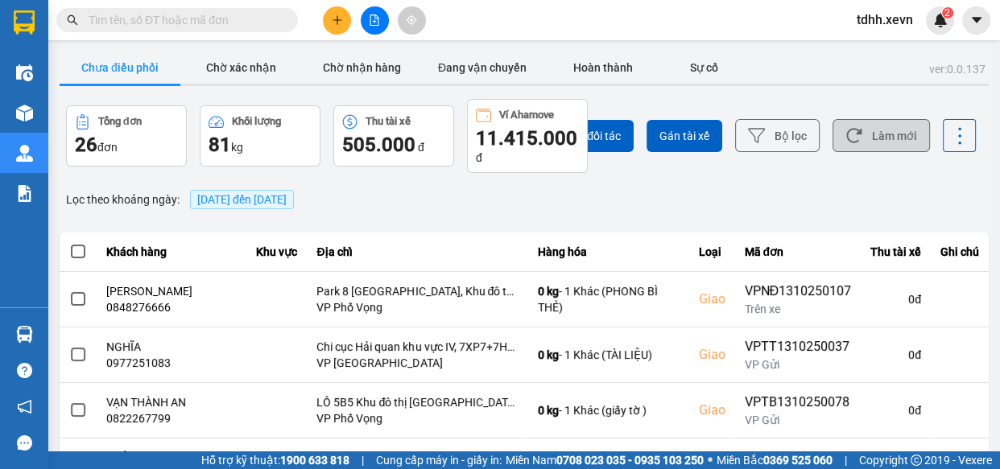
click at [858, 128] on button "Làm mới" at bounding box center [881, 135] width 97 height 33
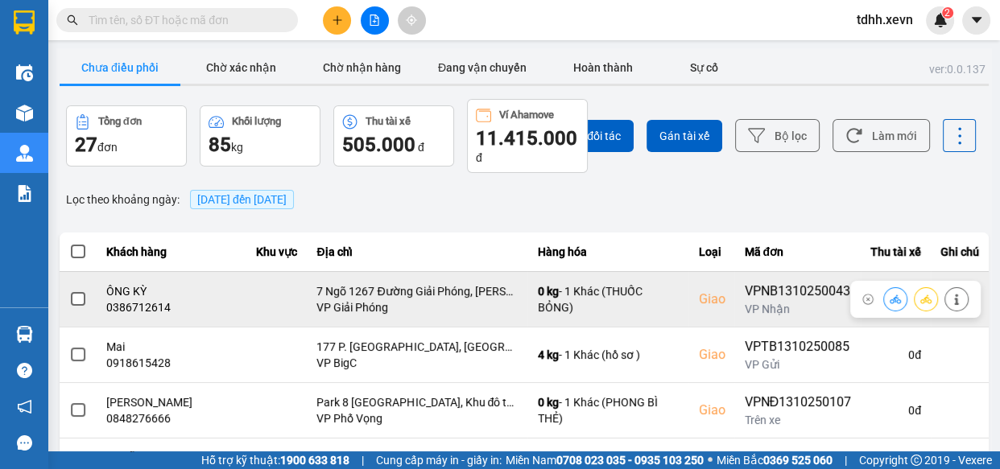
click at [131, 306] on div "0386712614" at bounding box center [171, 308] width 131 height 16
copy div "0386712614"
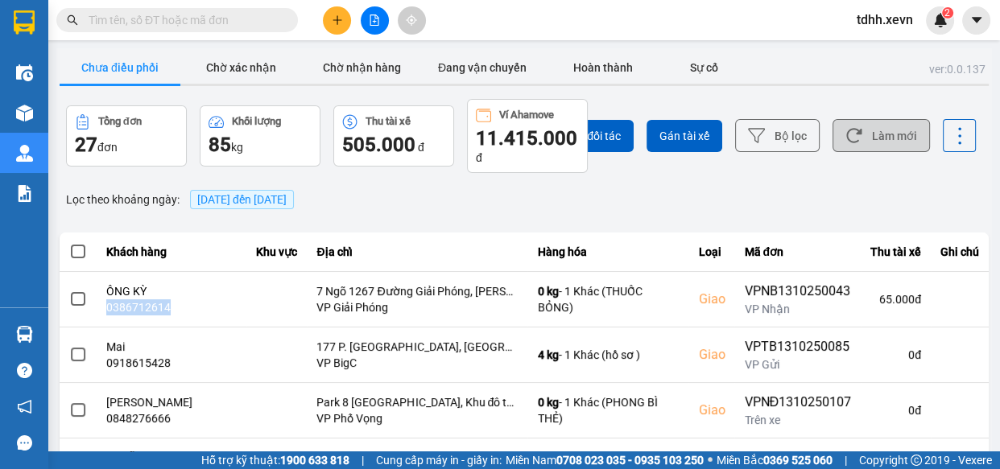
click at [888, 135] on button "Làm mới" at bounding box center [881, 135] width 97 height 33
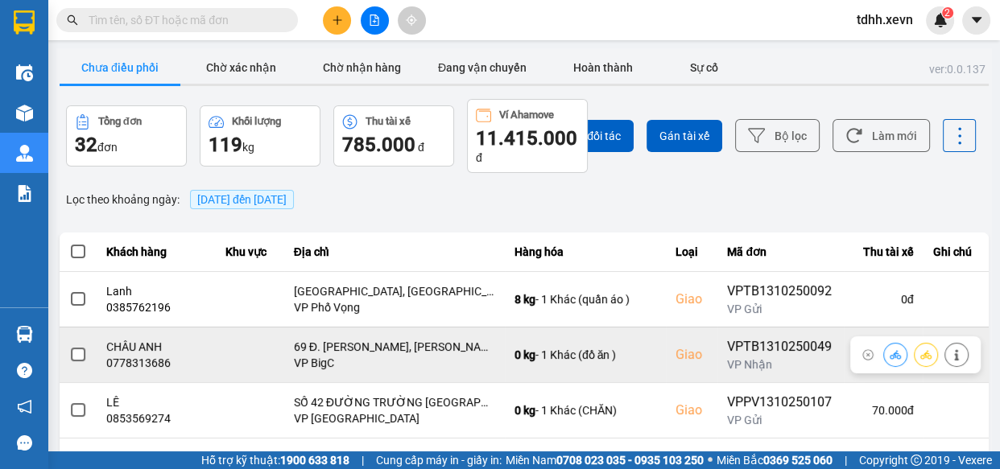
click at [152, 371] on td "CHÂU ANH 0778313686" at bounding box center [156, 355] width 119 height 56
click at [154, 361] on div "0778313686" at bounding box center [156, 363] width 100 height 16
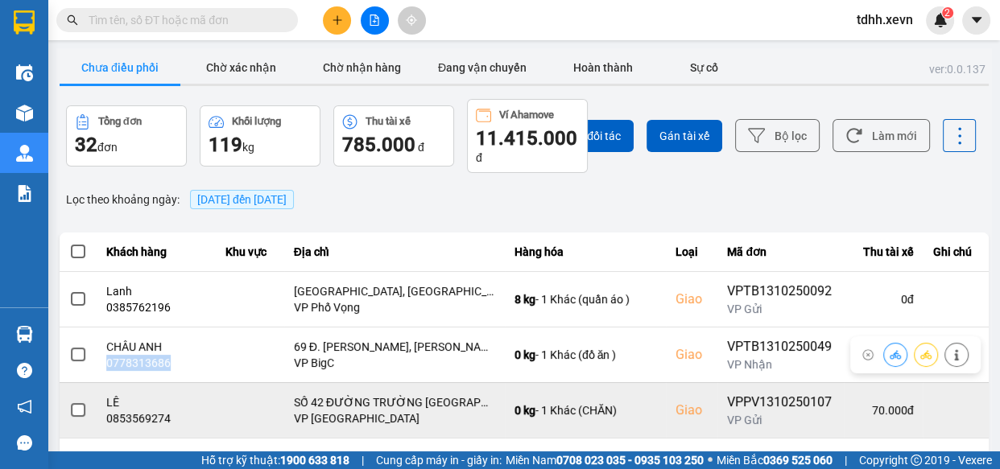
copy div "0778313686"
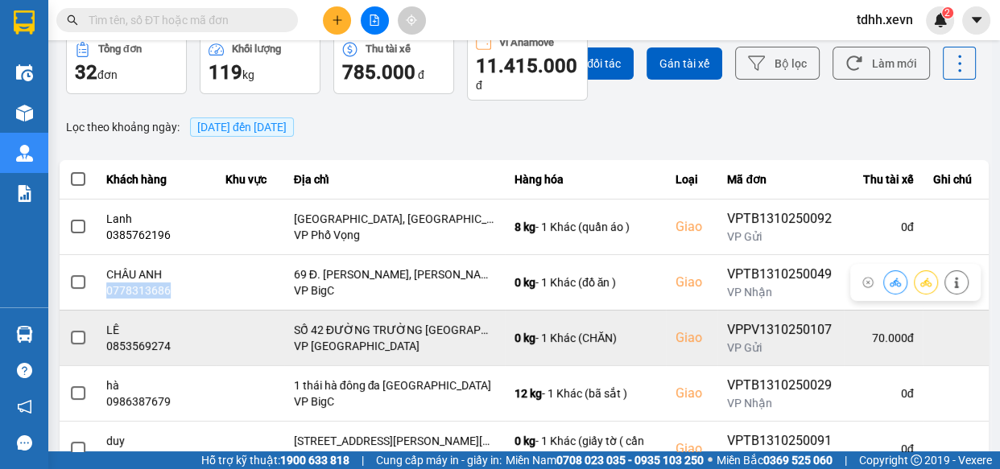
scroll to position [146, 0]
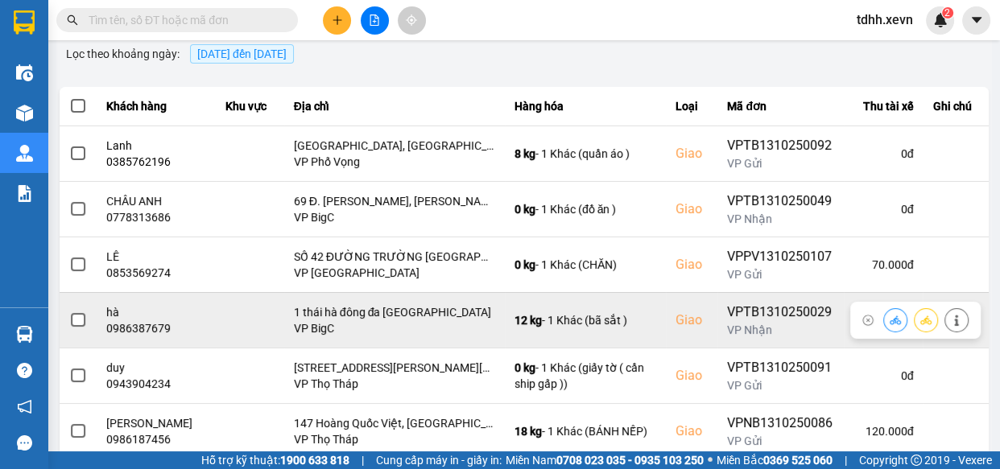
click at [139, 330] on div "0986387679" at bounding box center [156, 329] width 100 height 16
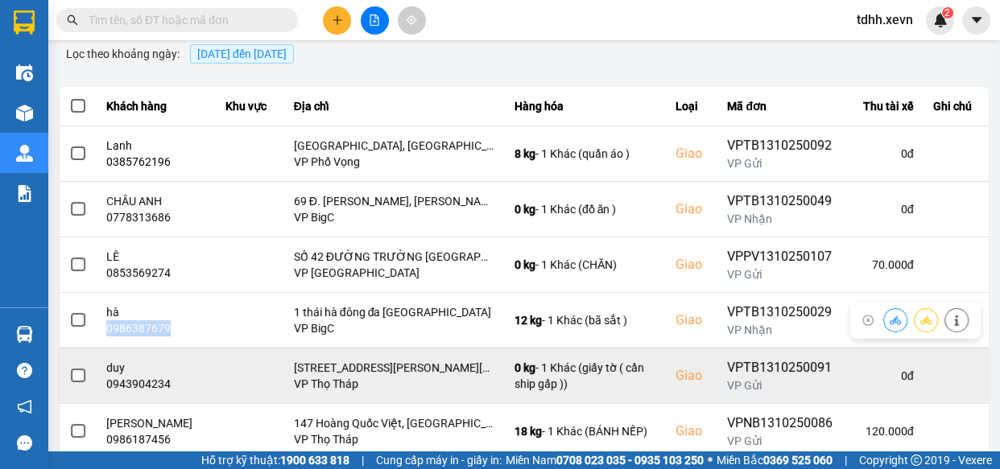
copy div "0986387679"
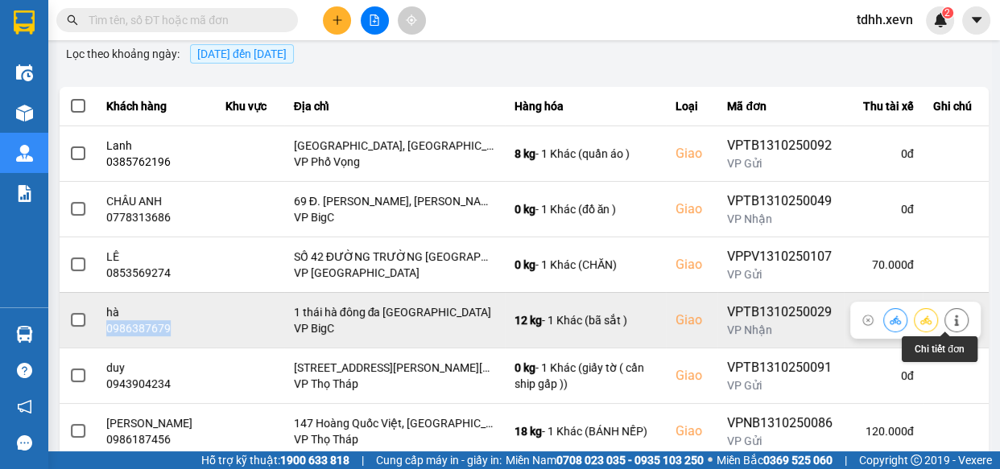
click at [954, 319] on icon at bounding box center [956, 320] width 4 height 11
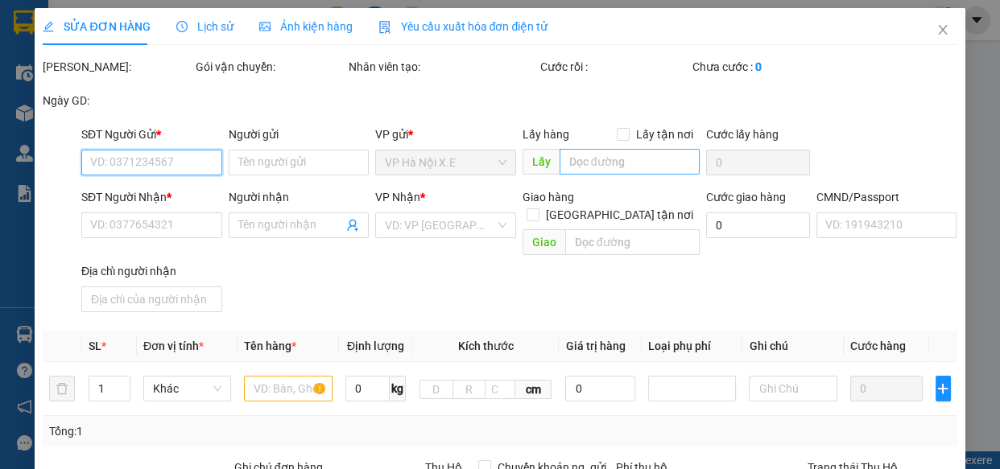
type input "0969555832"
type input "Trường"
type input "0986387679"
type input "hà"
checkbox input "true"
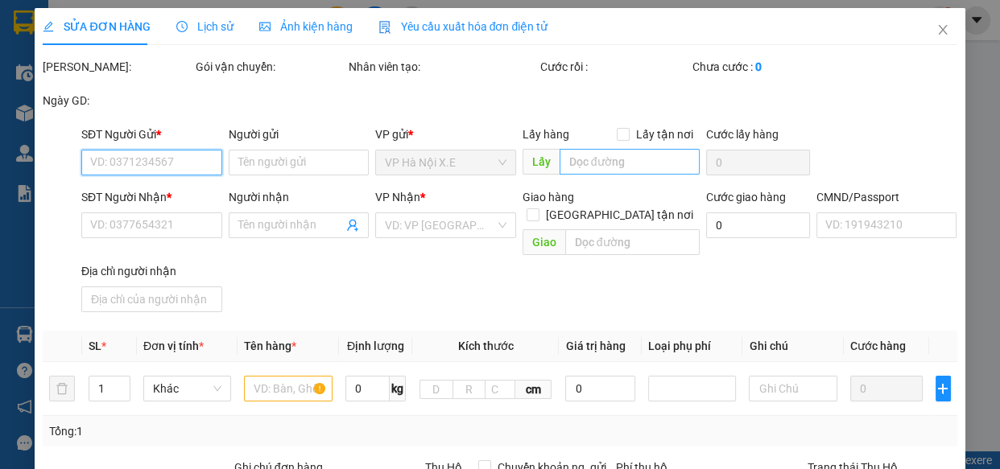
type input "1 thái hà đông đa [GEOGRAPHIC_DATA]"
type input "123"
type input "0"
type input "100.000"
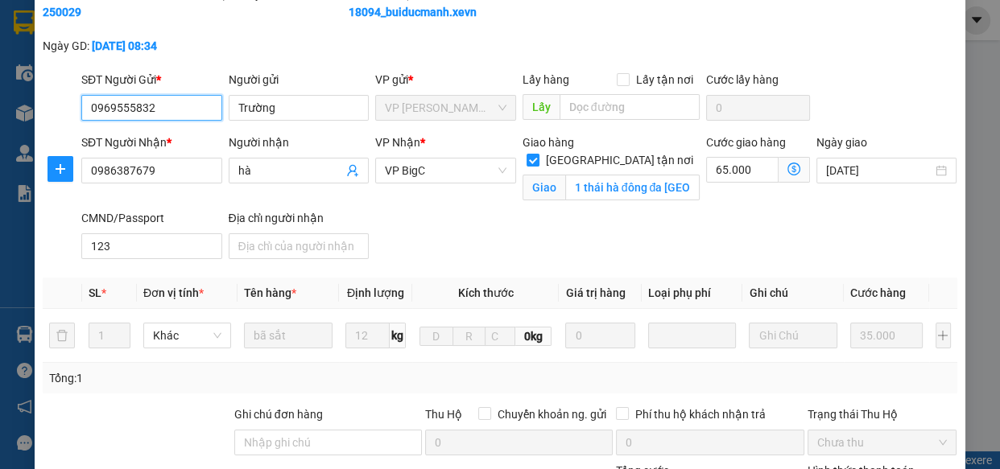
scroll to position [146, 0]
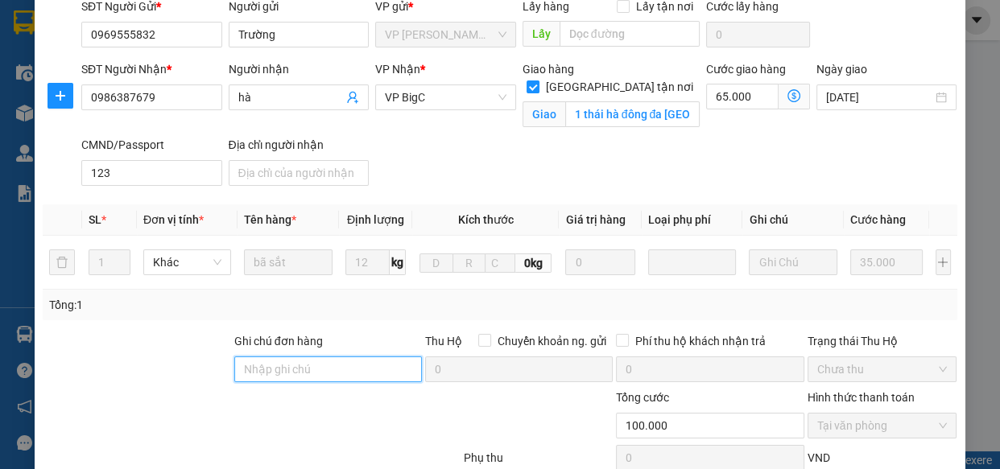
click at [322, 383] on input "Ghi chú đơn hàng" at bounding box center [328, 370] width 188 height 26
type input "cần dây"
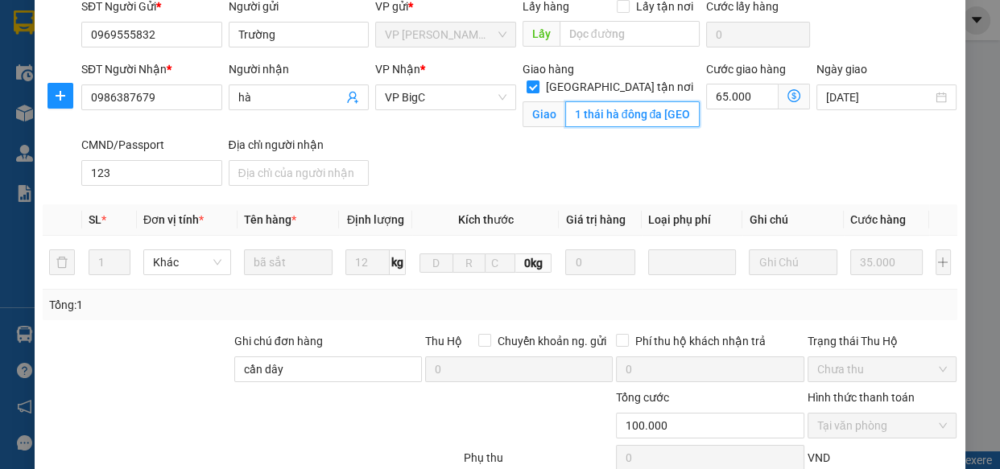
click at [635, 111] on input "1 thái hà đông đa [GEOGRAPHIC_DATA]" at bounding box center [632, 114] width 134 height 26
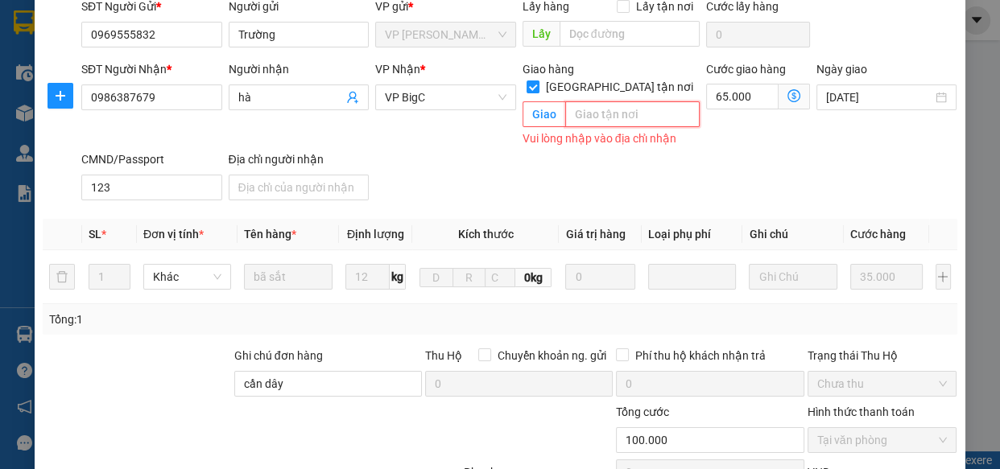
paste input "6/1 P. Thái Hà, Tổ 29, Đống Đa, Hà Nội, Việt Nam"
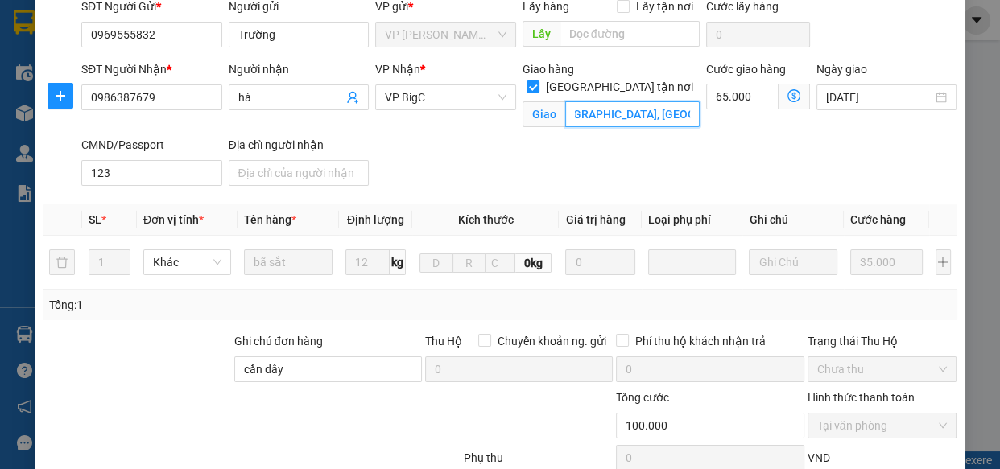
scroll to position [354, 0]
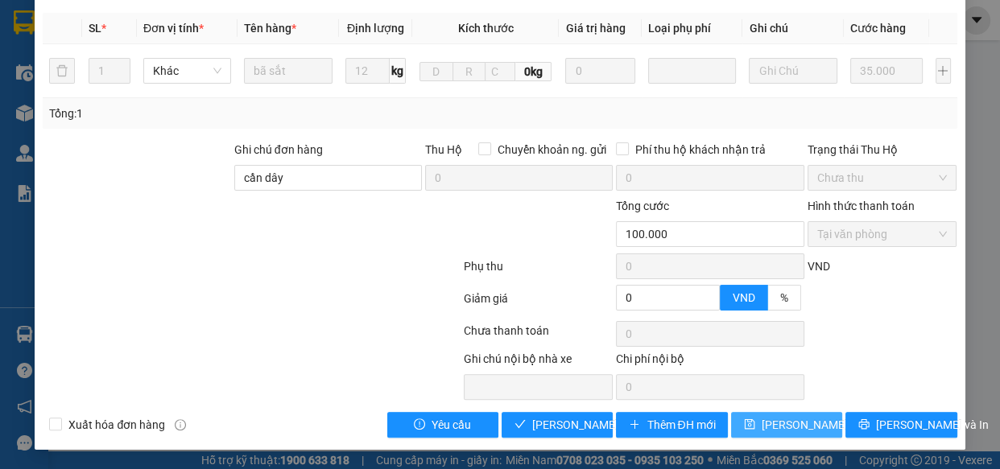
type input "6/1 P. Thái Hà, Tổ 29, Đống Đa, Hà Nội, Việt Nam"
click at [796, 426] on span "[PERSON_NAME] thay đổi" at bounding box center [826, 425] width 129 height 18
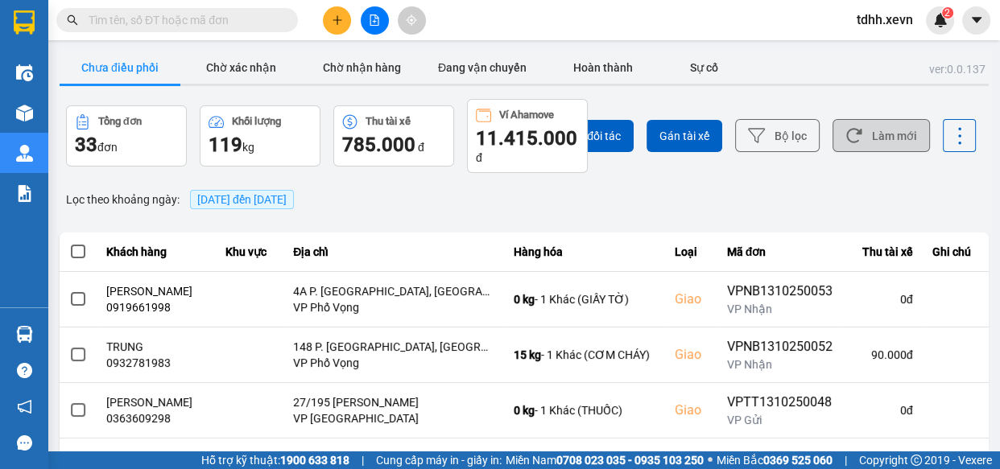
click at [875, 128] on button "Làm mới" at bounding box center [881, 135] width 97 height 33
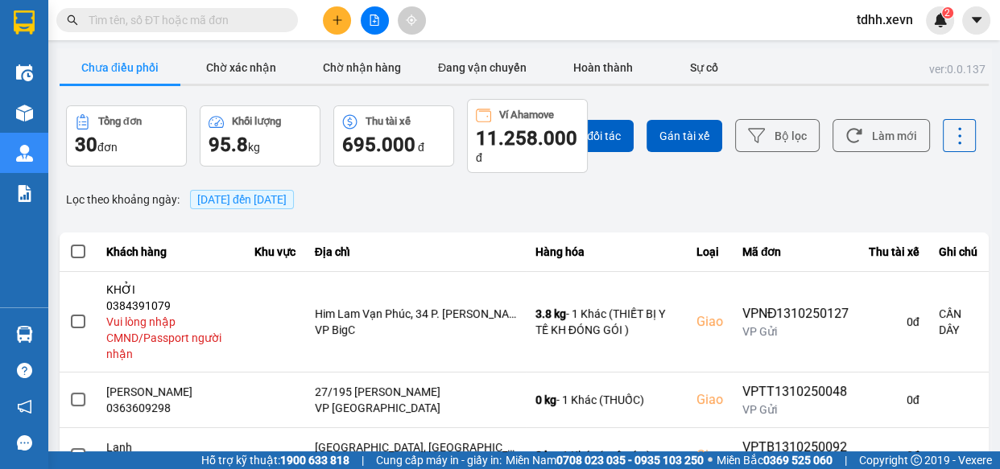
click at [888, 115] on div "Chọn đối tác Gán tài xế Bộ lọc Làm mới" at bounding box center [748, 136] width 455 height 74
click at [862, 137] on button "Làm mới" at bounding box center [881, 135] width 97 height 33
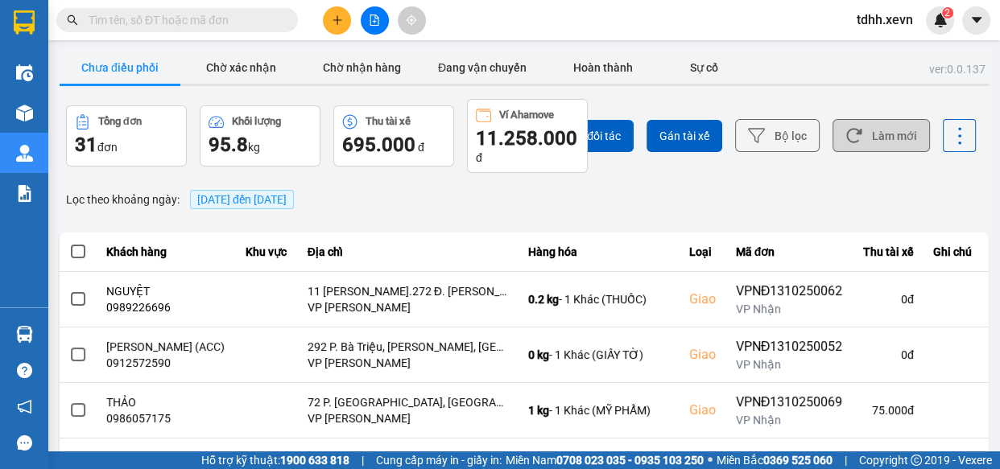
click at [879, 143] on button "Làm mới" at bounding box center [881, 135] width 97 height 33
click at [890, 146] on button "Làm mới" at bounding box center [881, 135] width 97 height 33
click at [885, 130] on button "Làm mới" at bounding box center [881, 135] width 97 height 33
click at [891, 129] on button "Làm mới" at bounding box center [881, 135] width 97 height 33
click at [883, 145] on button "Làm mới" at bounding box center [881, 135] width 97 height 33
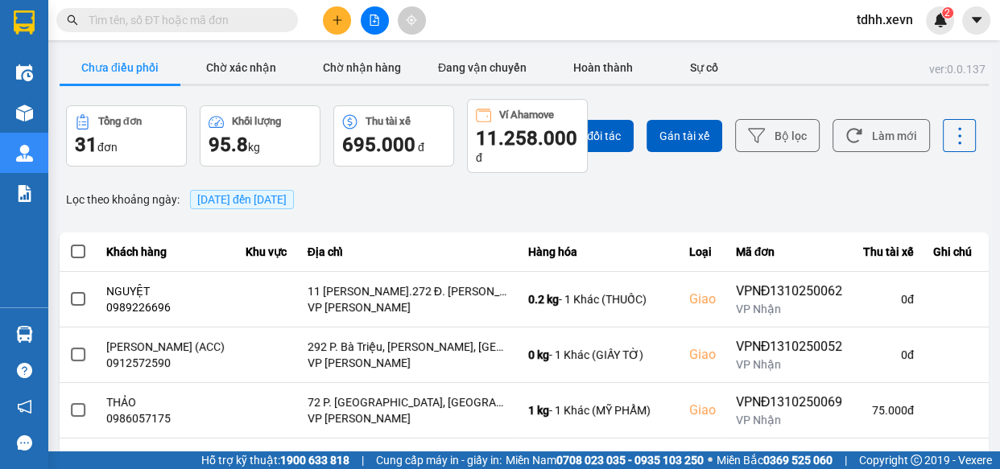
click at [211, 19] on input "text" at bounding box center [184, 20] width 190 height 18
click at [210, 19] on input "text" at bounding box center [184, 20] width 190 height 18
paste input "0916771994"
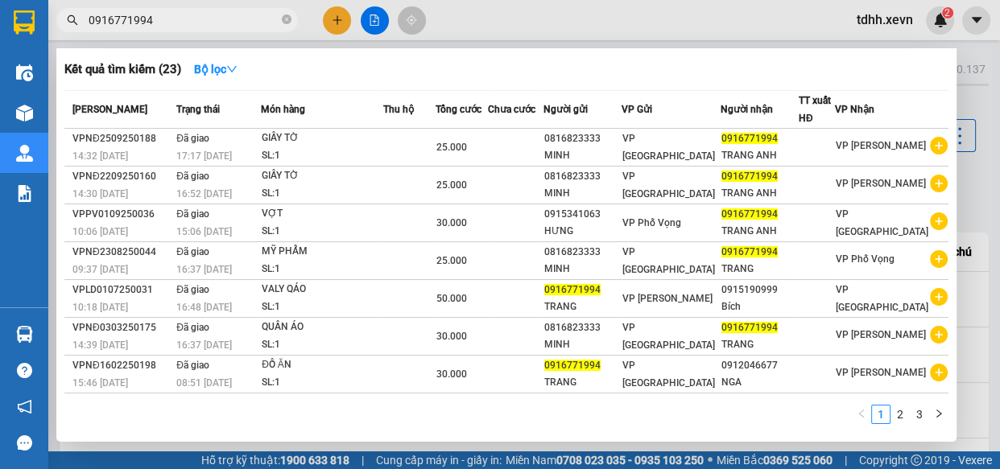
type input "0916771994"
click at [287, 22] on icon "close-circle" at bounding box center [287, 19] width 10 height 10
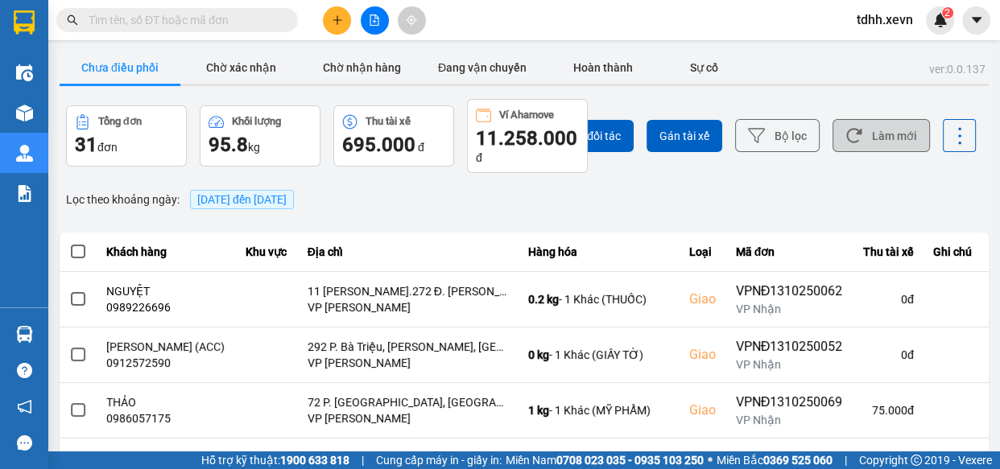
click at [903, 139] on button "Làm mới" at bounding box center [881, 135] width 97 height 33
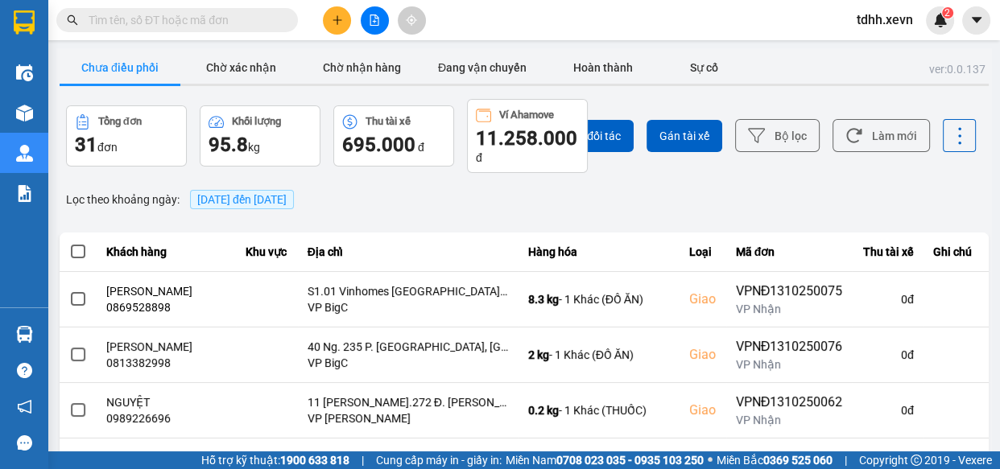
click at [230, 16] on input "text" at bounding box center [184, 20] width 190 height 18
paste input "0962853311"
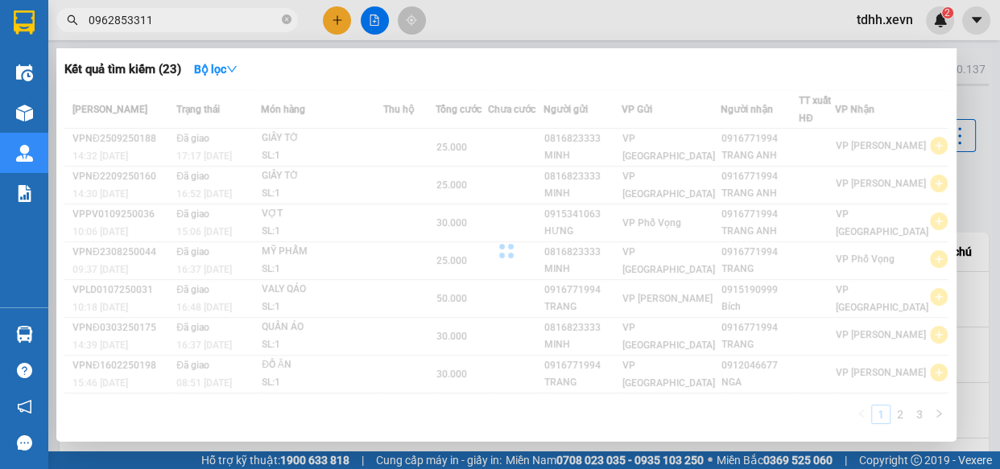
type input "0962853311"
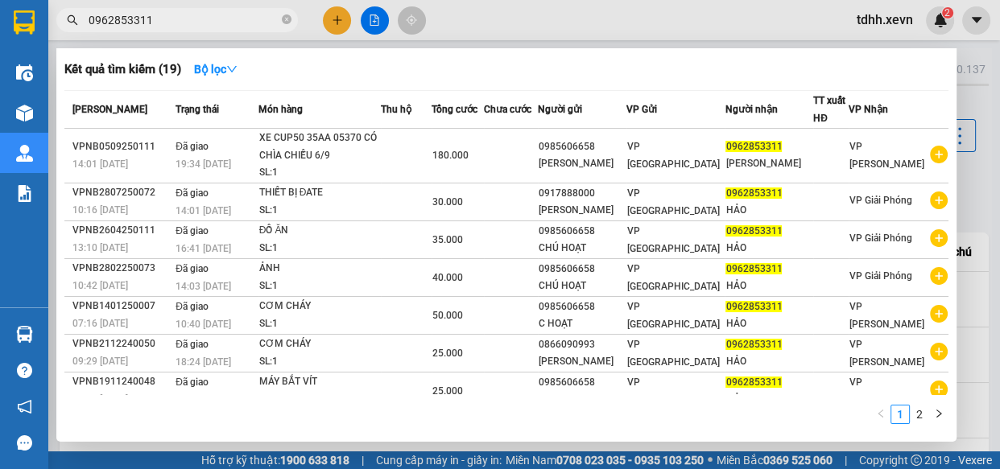
click at [747, 0] on div at bounding box center [500, 234] width 1000 height 469
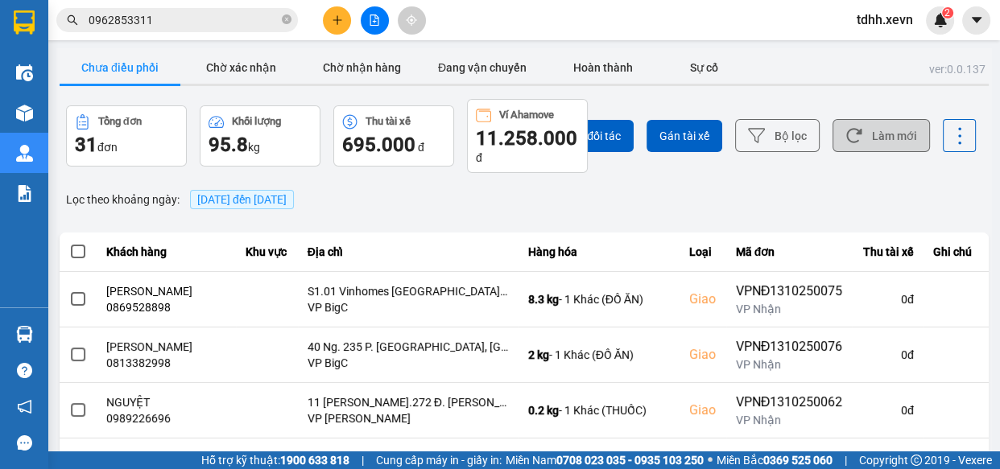
click at [887, 130] on button "Làm mới" at bounding box center [881, 135] width 97 height 33
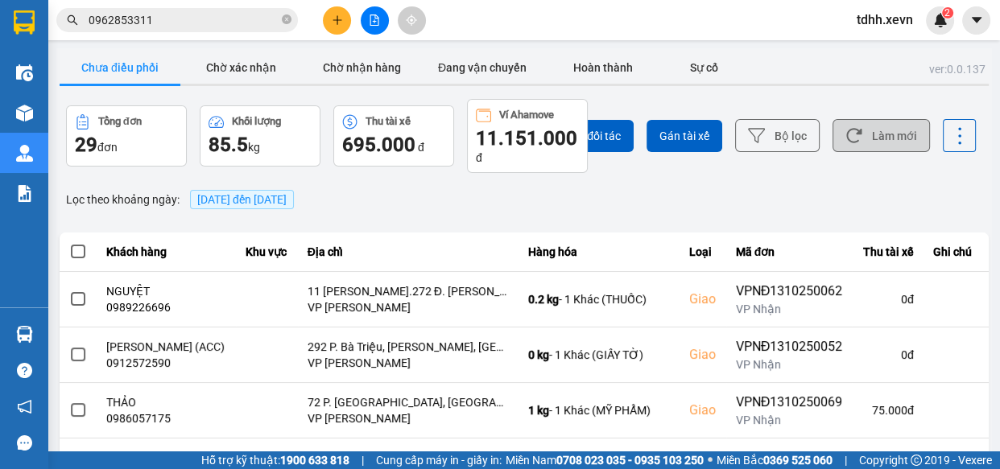
click at [894, 139] on button "Làm mới" at bounding box center [881, 135] width 97 height 33
click at [893, 144] on button "Làm mới" at bounding box center [881, 135] width 97 height 33
drag, startPoint x: 887, startPoint y: 126, endPoint x: 869, endPoint y: 114, distance: 22.1
click at [880, 120] on button "Làm mới" at bounding box center [881, 135] width 97 height 33
click at [866, 128] on button "Làm mới" at bounding box center [881, 135] width 97 height 33
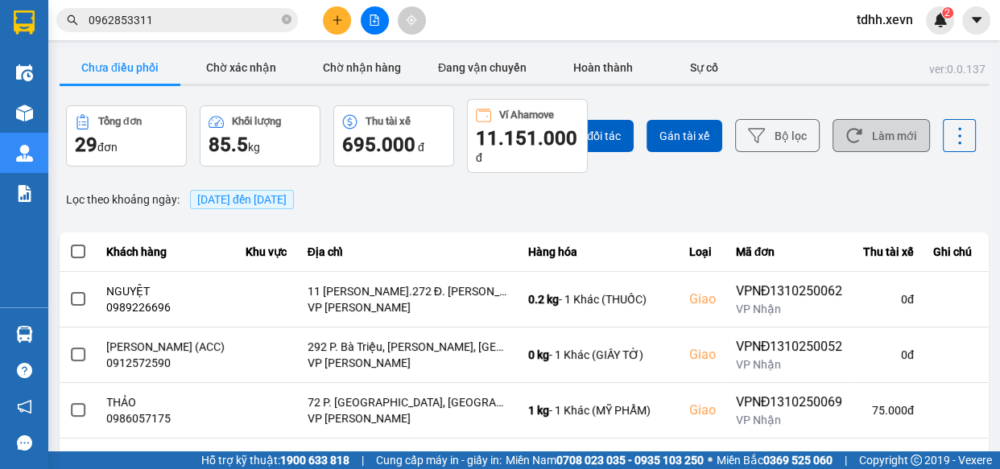
click at [846, 134] on icon at bounding box center [854, 135] width 17 height 17
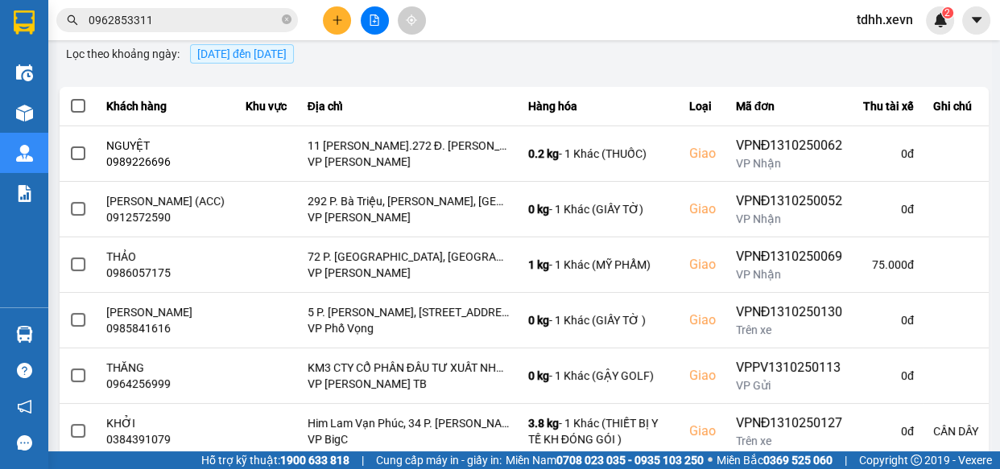
scroll to position [219, 0]
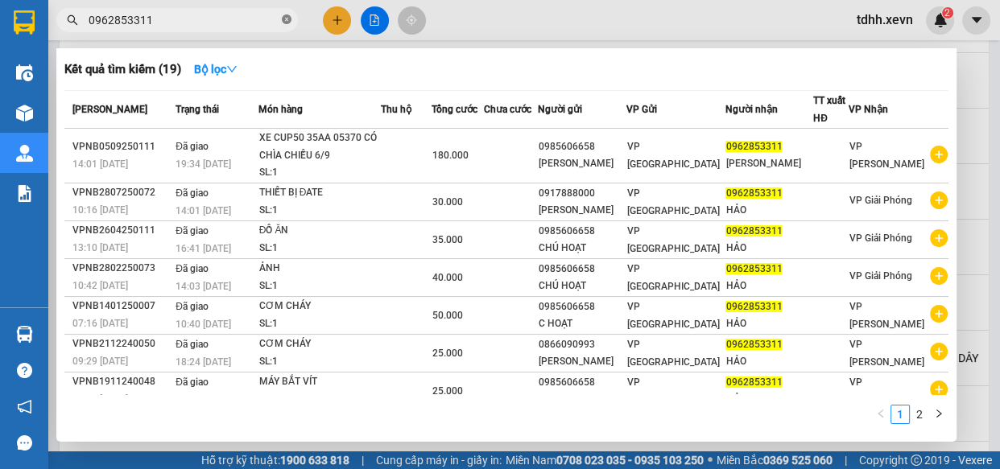
click at [290, 20] on icon "close-circle" at bounding box center [287, 19] width 10 height 10
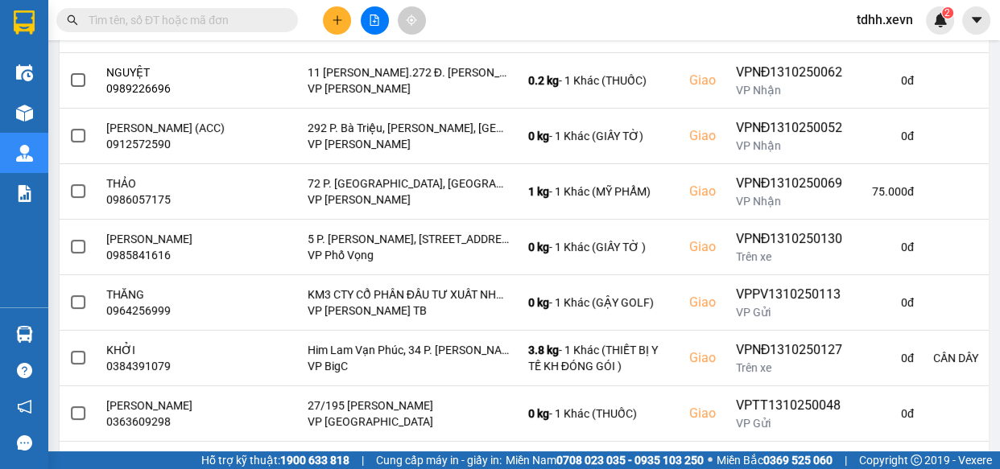
scroll to position [0, 0]
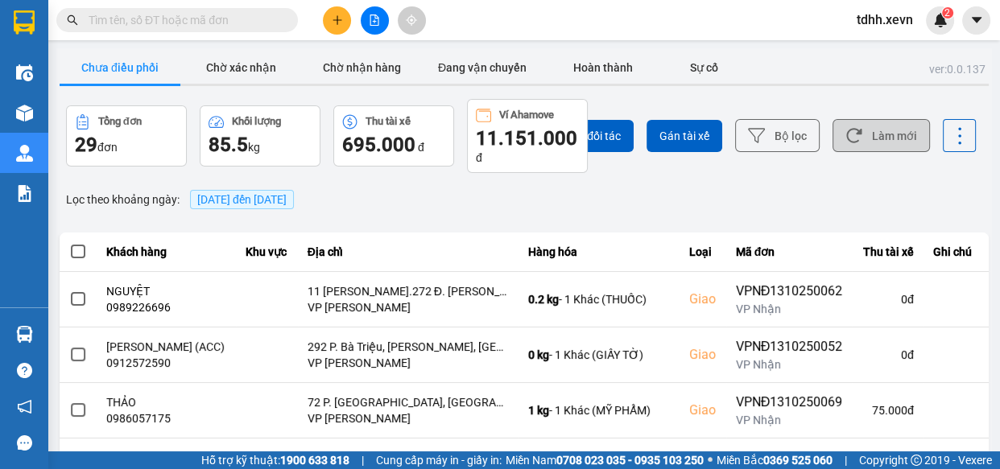
click at [872, 129] on button "Làm mới" at bounding box center [881, 135] width 97 height 33
click at [846, 117] on div "Chọn đối tác Gán tài xế Bộ lọc Làm mới" at bounding box center [748, 136] width 455 height 74
click at [853, 122] on button "Làm mới" at bounding box center [881, 135] width 97 height 33
click at [209, 22] on input "text" at bounding box center [184, 20] width 190 height 18
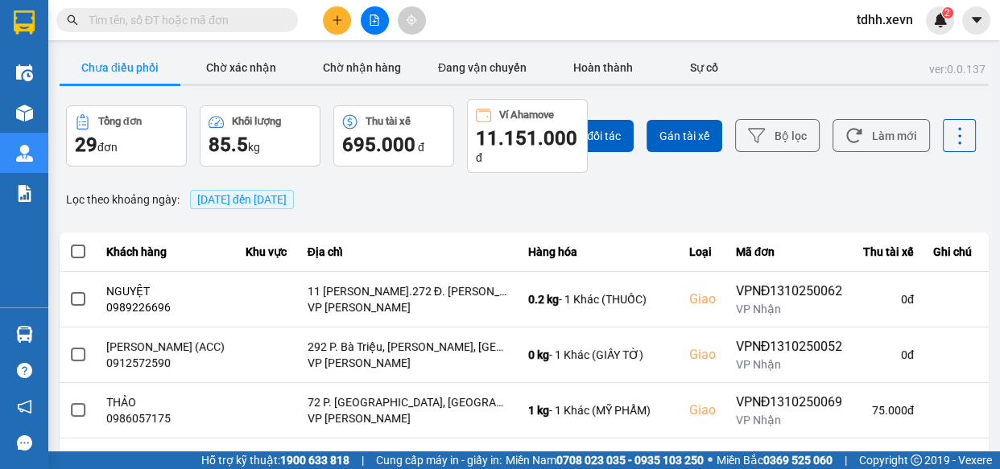
paste input "0966885166"
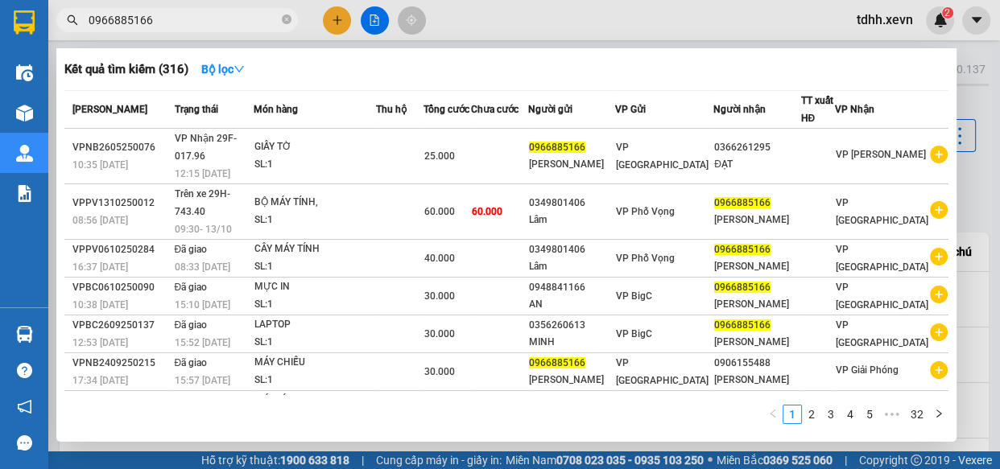
click at [205, 22] on input "0966885166" at bounding box center [184, 20] width 190 height 18
paste input "8889812"
click at [205, 21] on input "0966885166" at bounding box center [184, 20] width 190 height 18
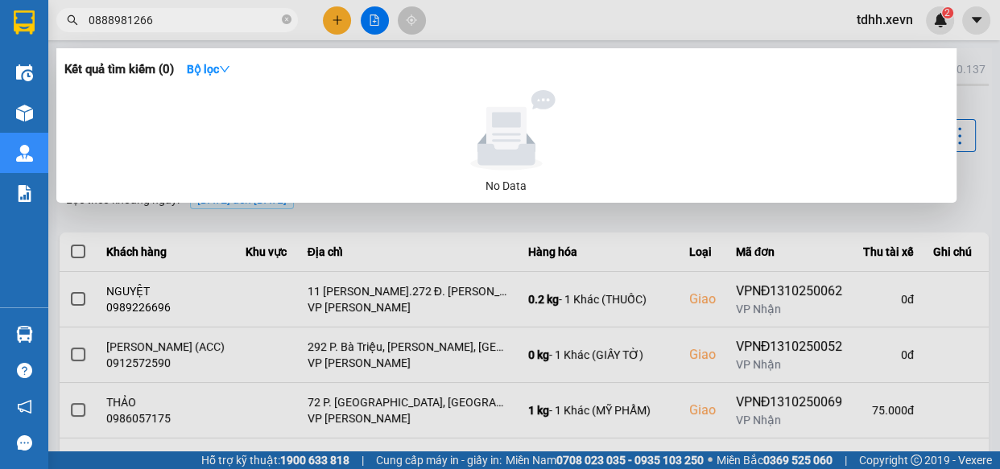
click at [187, 14] on input "0888981266" at bounding box center [184, 20] width 190 height 18
paste input "986079777"
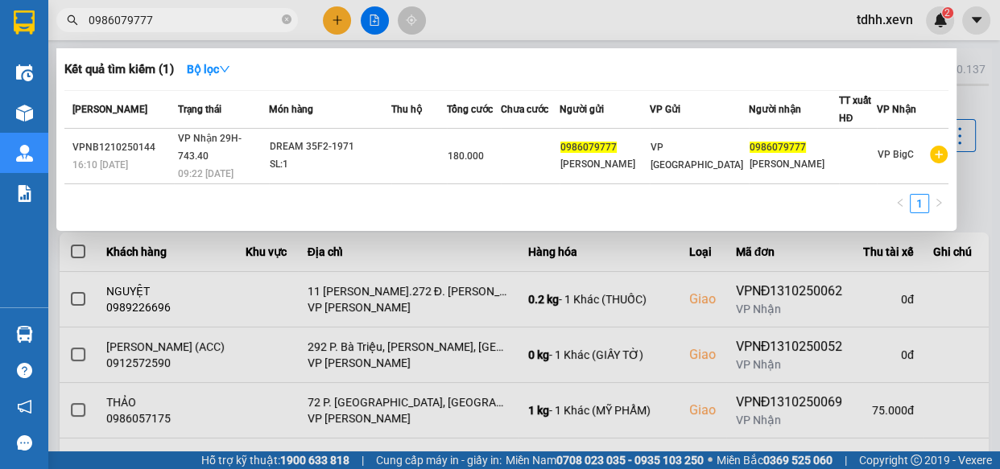
type input "0986079777"
click at [289, 21] on icon "close-circle" at bounding box center [287, 19] width 10 height 10
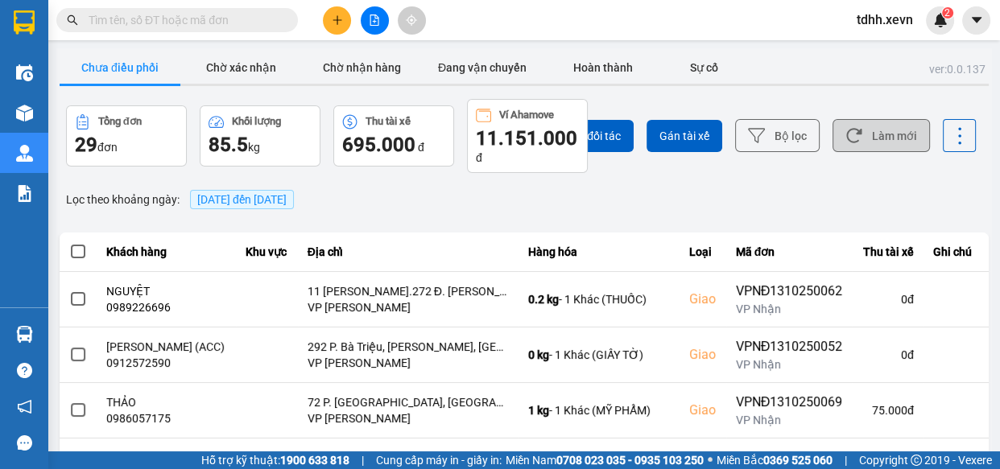
click at [894, 129] on button "Làm mới" at bounding box center [881, 135] width 97 height 33
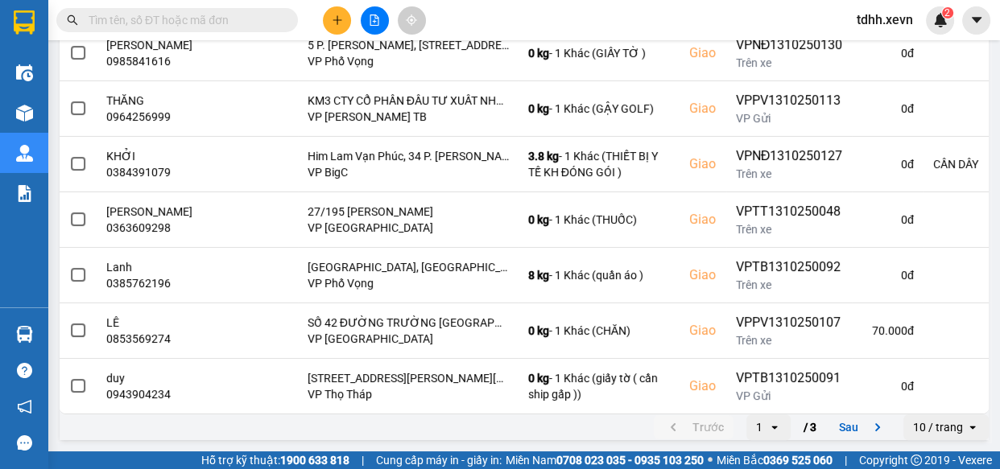
click at [844, 427] on button "Sau" at bounding box center [863, 428] width 68 height 24
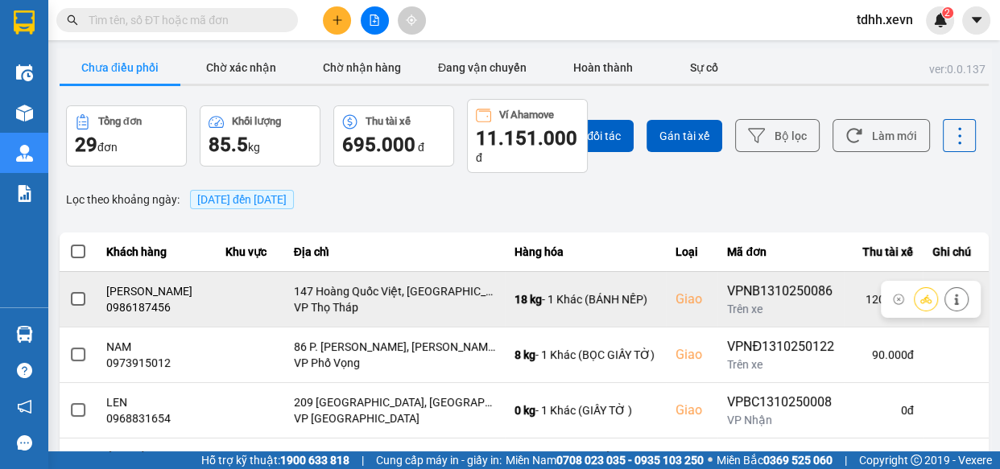
scroll to position [412, 0]
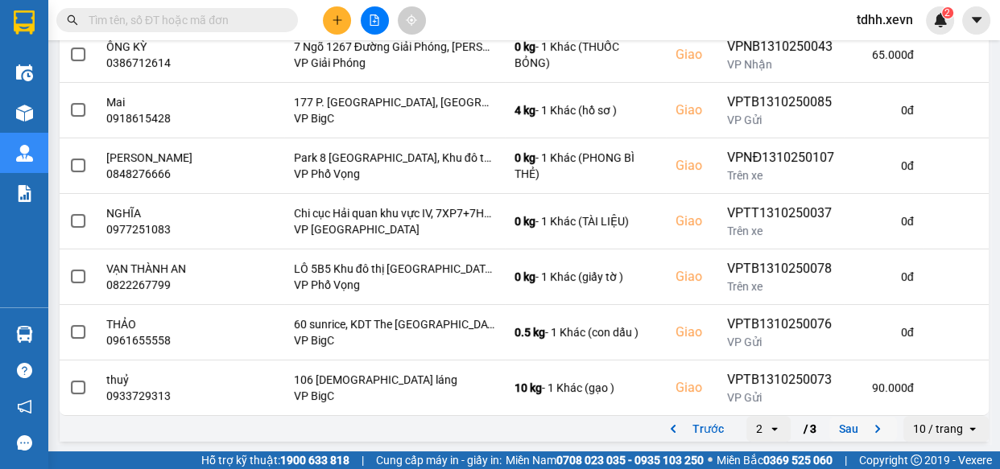
click at [868, 434] on icon "next page. current page 2 / 3" at bounding box center [877, 429] width 19 height 19
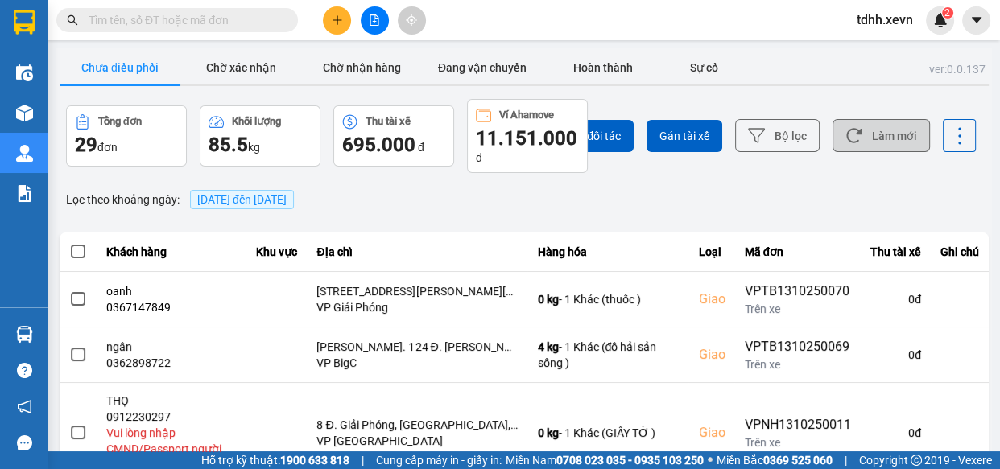
click at [849, 125] on button "Làm mới" at bounding box center [881, 135] width 97 height 33
click at [887, 118] on div "Chọn đối tác Gán tài xế Bộ lọc Làm mới" at bounding box center [748, 136] width 455 height 74
click at [875, 137] on button "Làm mới" at bounding box center [881, 135] width 97 height 33
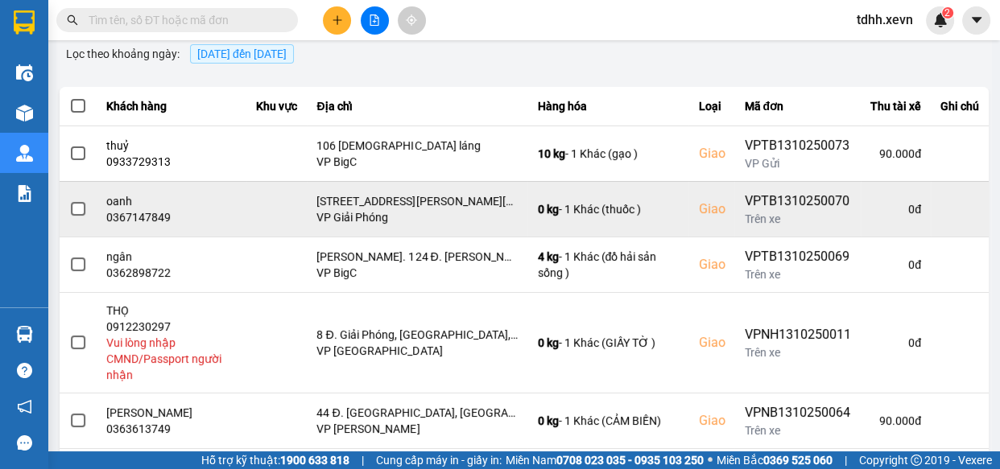
scroll to position [219, 0]
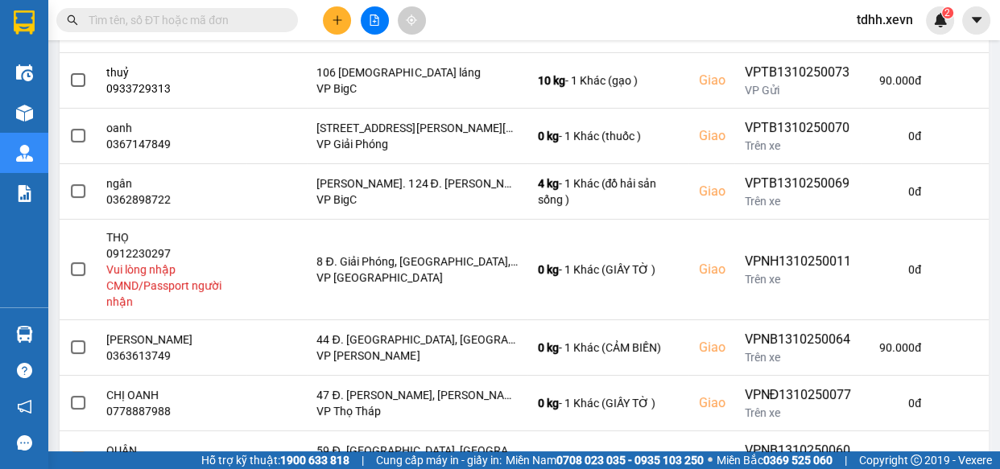
click at [199, 17] on input "text" at bounding box center [184, 20] width 190 height 18
paste input "0961793968"
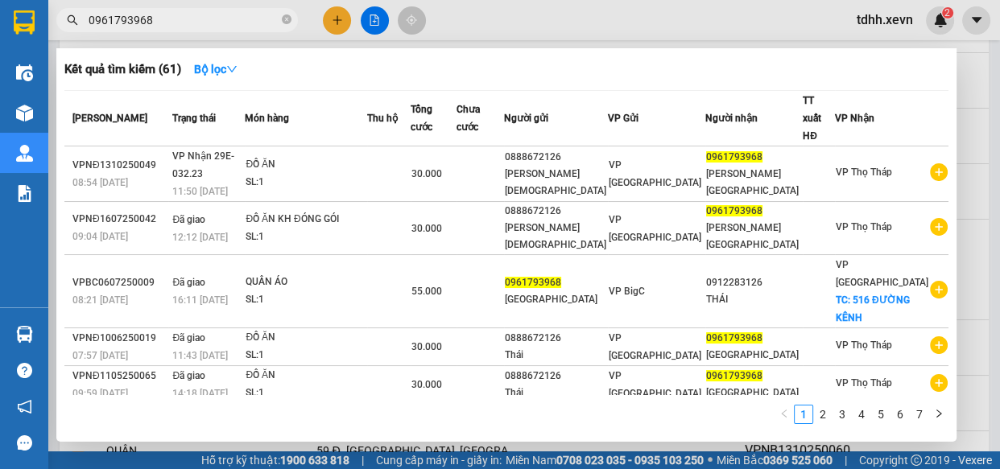
click at [226, 19] on input "0961793968" at bounding box center [184, 20] width 190 height 18
paste input "357687425"
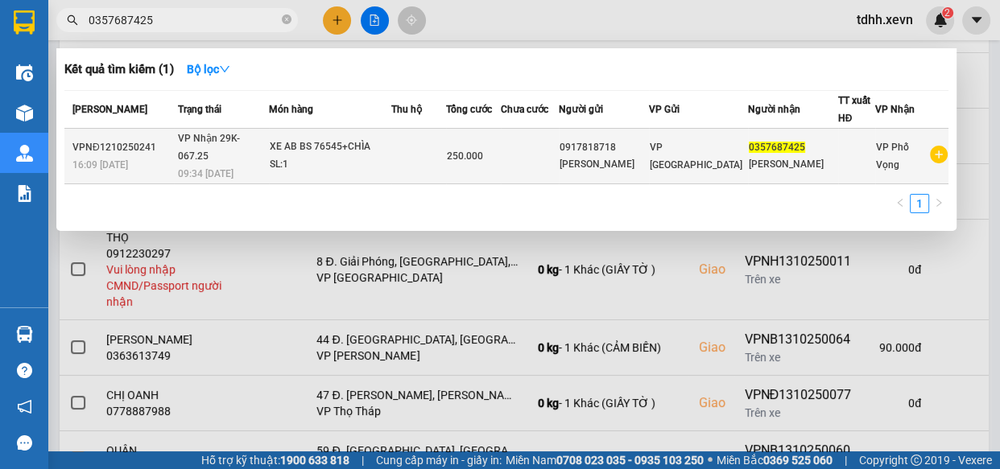
type input "0357687425"
click at [376, 158] on div "SL: 1" at bounding box center [330, 165] width 121 height 18
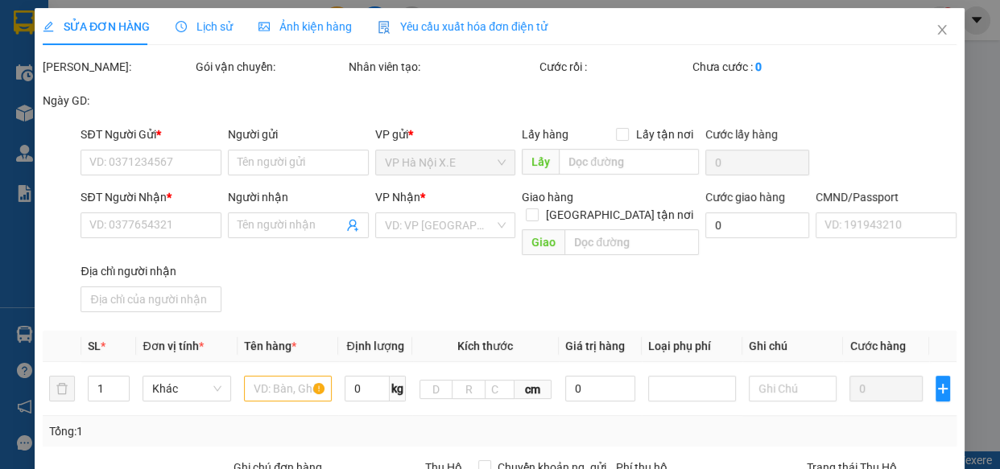
type input "0917818718"
type input "TRẦN GIA LONG"
type input "0357687425"
type input "TRẦN MINH QUANG"
type input "ĐOÀN TRỌNG TRUNG"
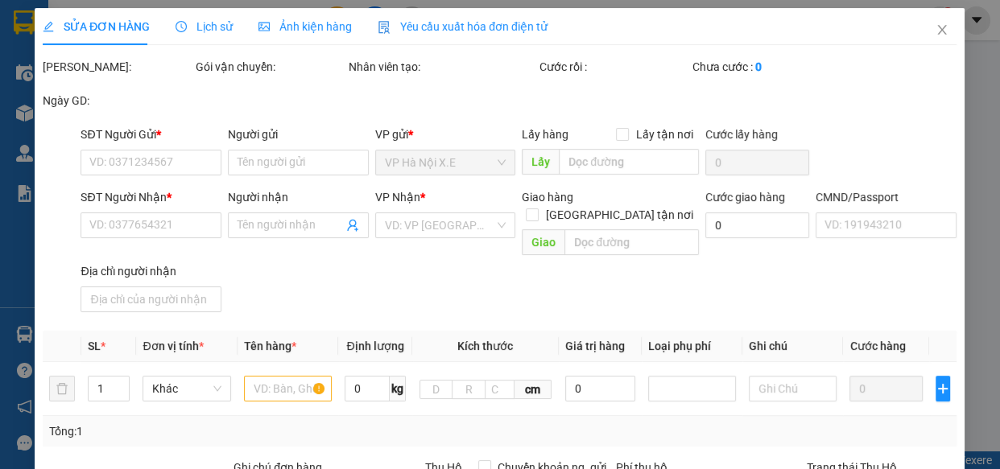
type input "0"
type input "250.000"
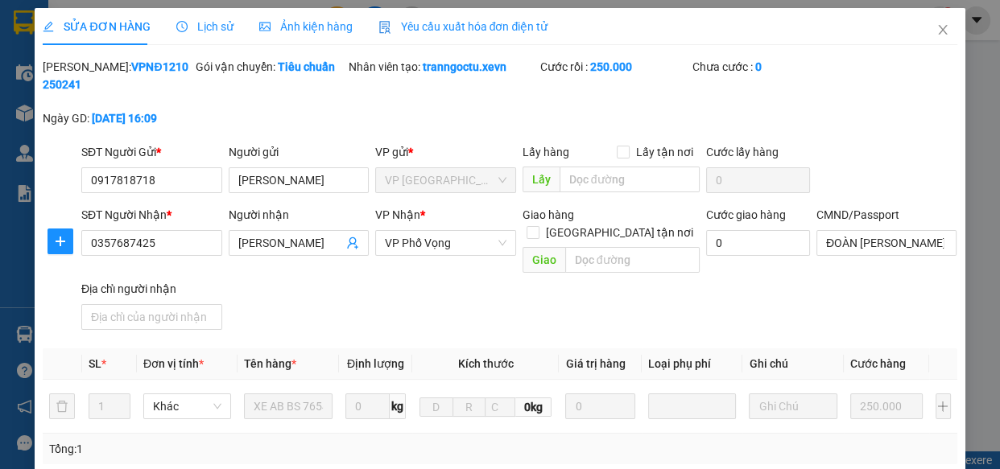
click at [207, 24] on span "Lịch sử" at bounding box center [204, 26] width 57 height 13
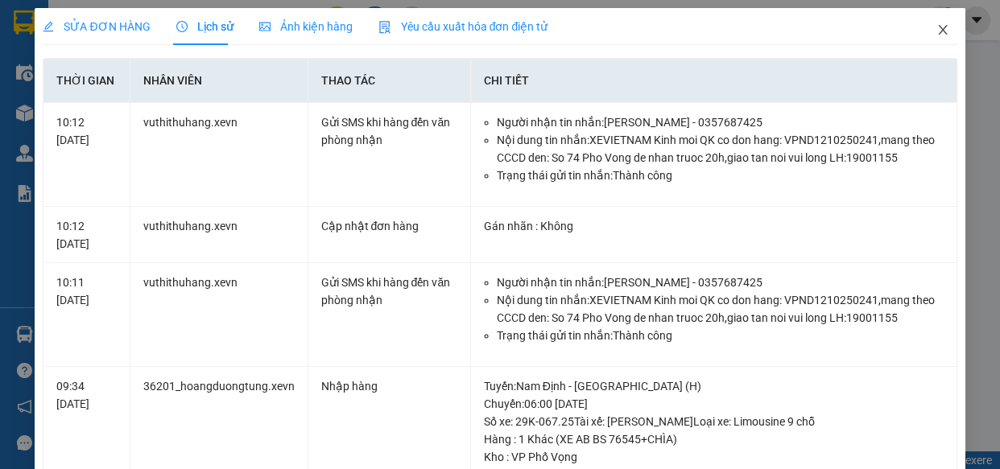
click at [937, 32] on icon "close" at bounding box center [943, 29] width 13 height 13
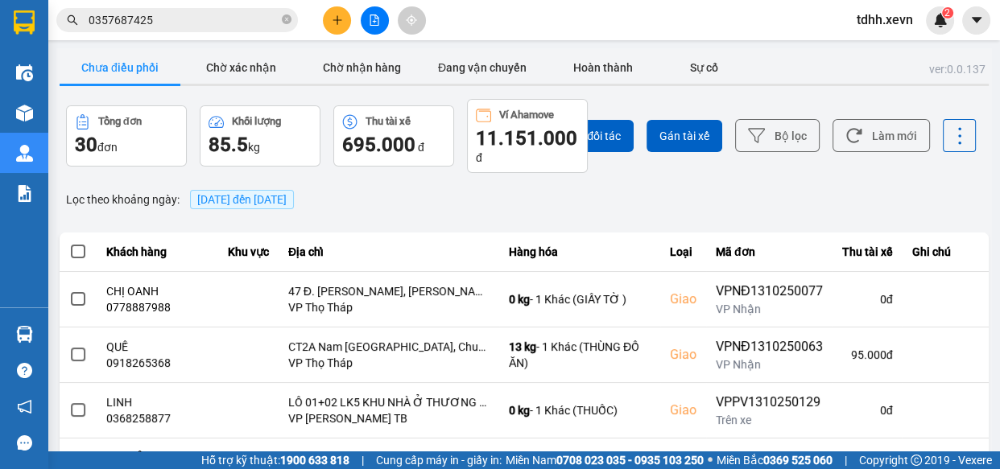
click at [184, 20] on input "0357687425" at bounding box center [184, 20] width 190 height 18
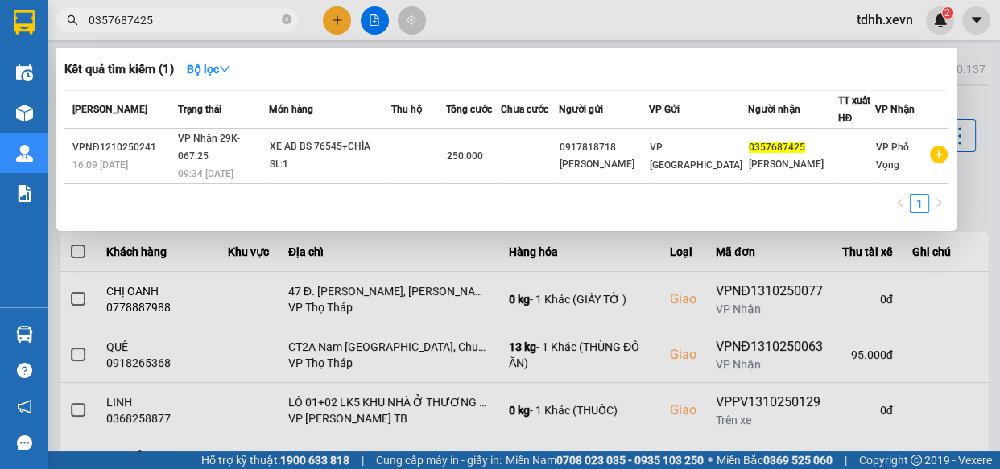
click at [205, 16] on input "0357687425" at bounding box center [184, 20] width 190 height 18
paste input "966181292"
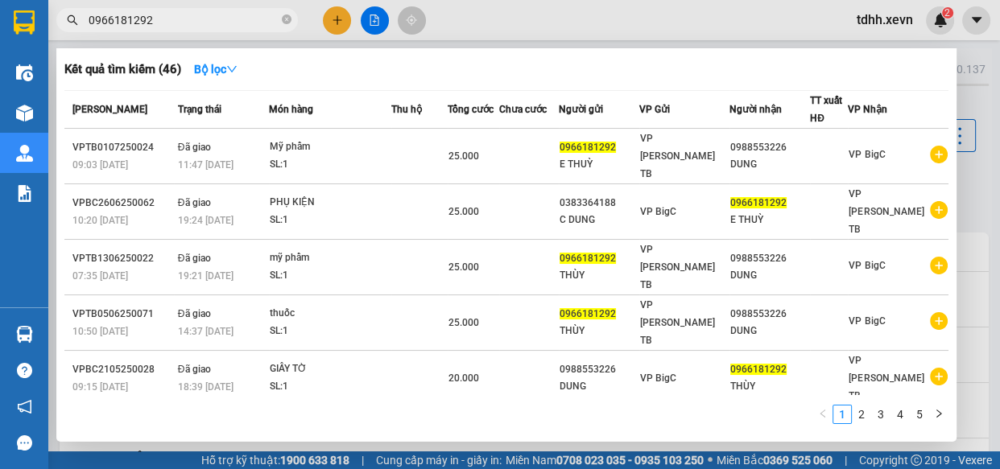
click at [246, 23] on input "0966181292" at bounding box center [184, 20] width 190 height 18
paste input "395262456"
click at [246, 23] on input "0966181292" at bounding box center [184, 20] width 190 height 18
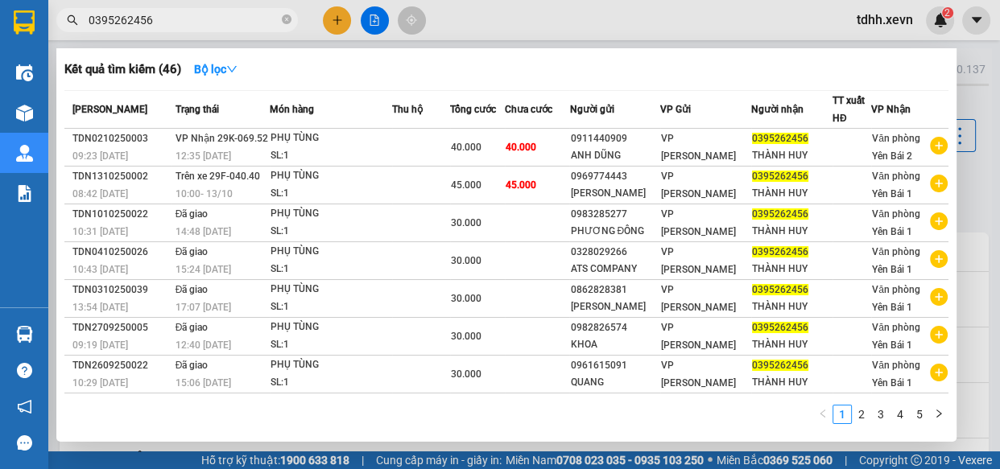
click at [506, 126] on th "Tổng cước" at bounding box center [478, 110] width 56 height 38
click at [205, 23] on input "0395262456" at bounding box center [184, 20] width 190 height 18
paste input "62655221"
click at [205, 23] on input "0395262456" at bounding box center [184, 20] width 190 height 18
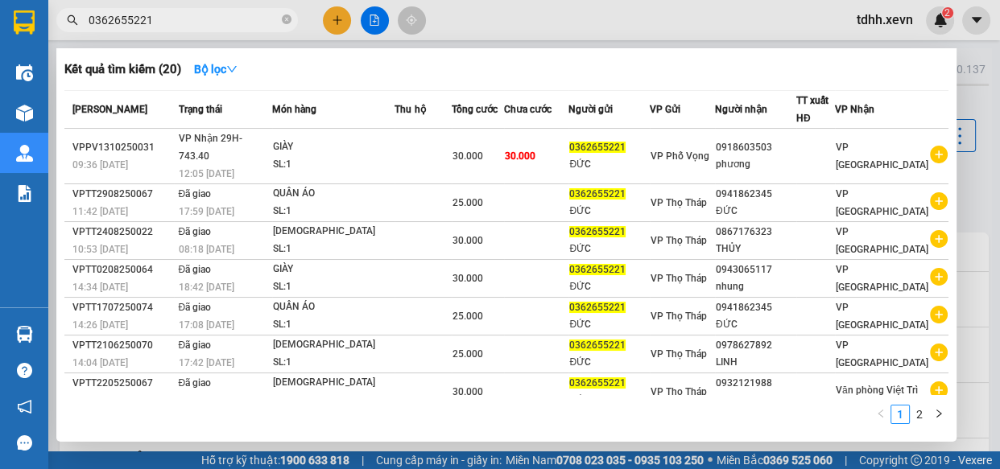
click at [498, 126] on th "Tổng cước" at bounding box center [478, 110] width 52 height 38
click at [250, 20] on input "0362655221" at bounding box center [184, 20] width 190 height 18
paste input "976055733"
type input "0976055733"
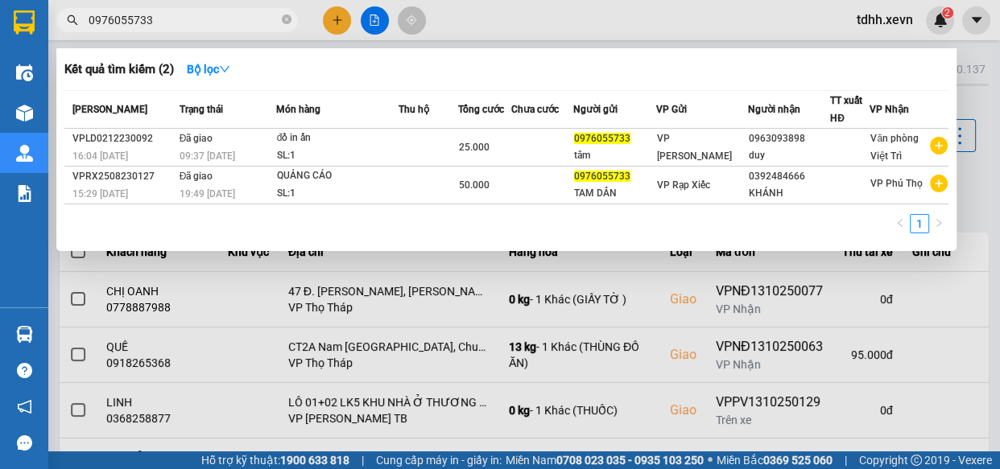
click at [216, 21] on input "0976055733" at bounding box center [184, 20] width 190 height 18
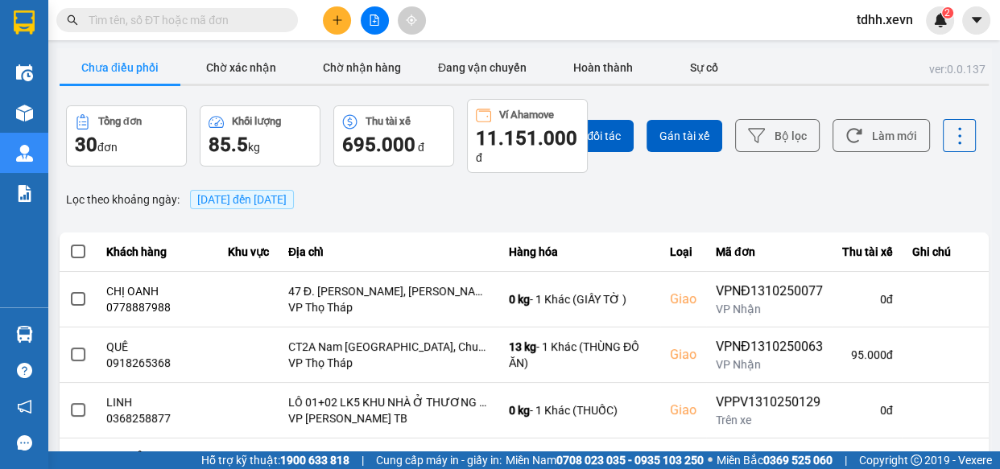
click at [246, 17] on input "text" at bounding box center [184, 20] width 190 height 18
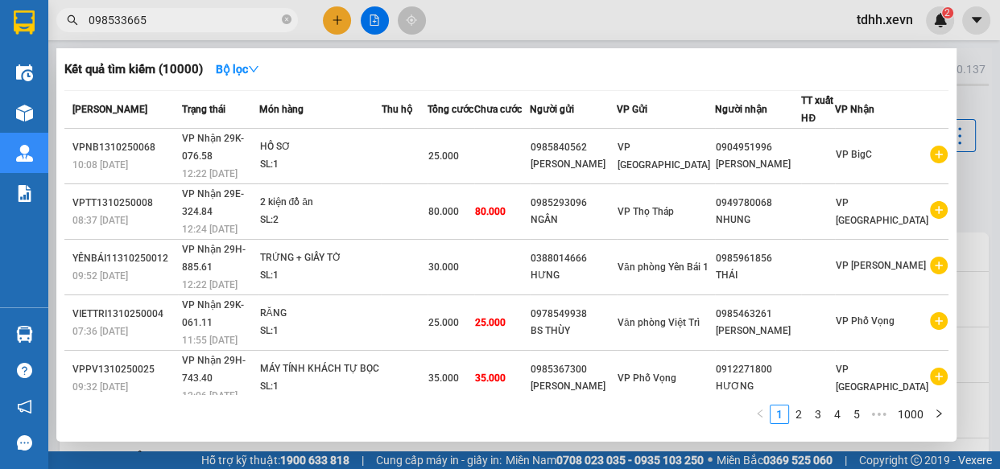
type input "0985336650"
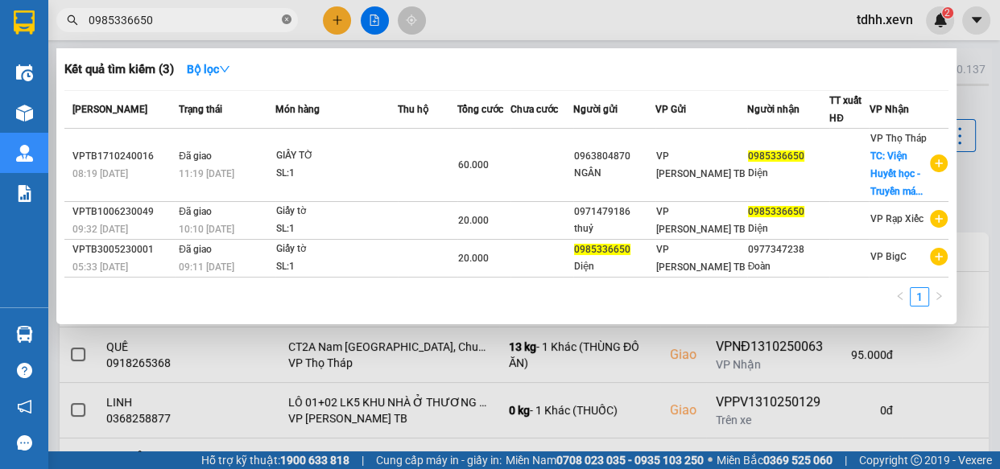
click at [284, 16] on icon "close-circle" at bounding box center [287, 19] width 10 height 10
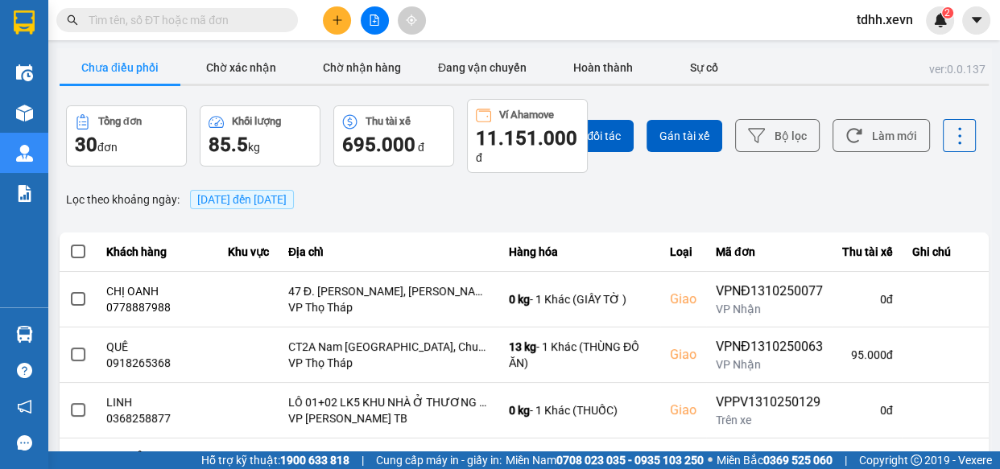
click at [202, 25] on input "text" at bounding box center [184, 20] width 190 height 18
click at [172, 21] on input "text" at bounding box center [184, 20] width 190 height 18
click at [888, 134] on button "Làm mới" at bounding box center [881, 135] width 97 height 33
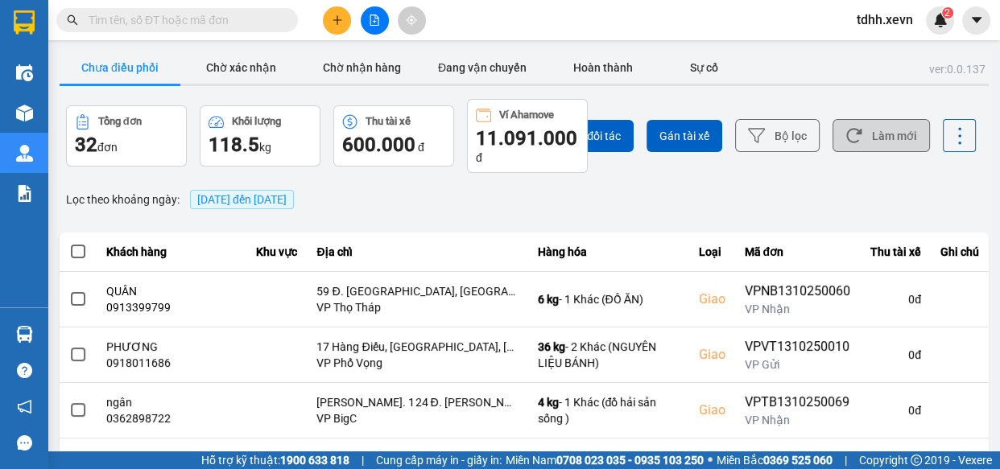
click at [890, 125] on button "Làm mới" at bounding box center [881, 135] width 97 height 33
click at [879, 127] on button "Làm mới" at bounding box center [881, 135] width 97 height 33
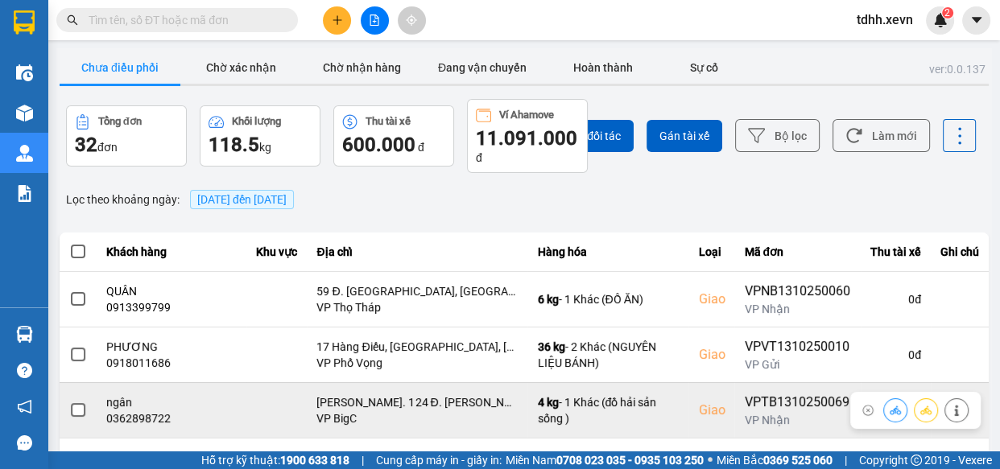
click at [126, 412] on div "0362898722" at bounding box center [171, 419] width 131 height 16
click at [126, 413] on div "0362898722" at bounding box center [171, 419] width 131 height 16
copy div "0362898722"
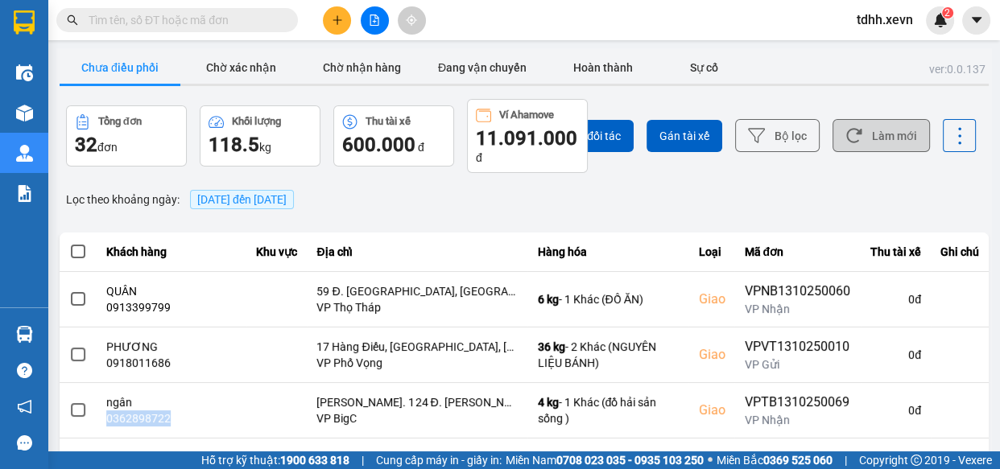
click at [910, 139] on button "Làm mới" at bounding box center [881, 135] width 97 height 33
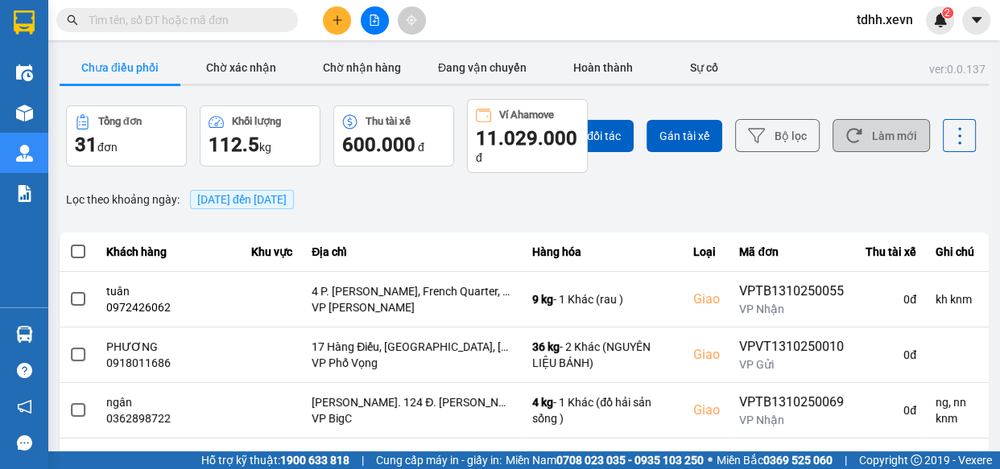
click at [872, 139] on button "Làm mới" at bounding box center [881, 135] width 97 height 33
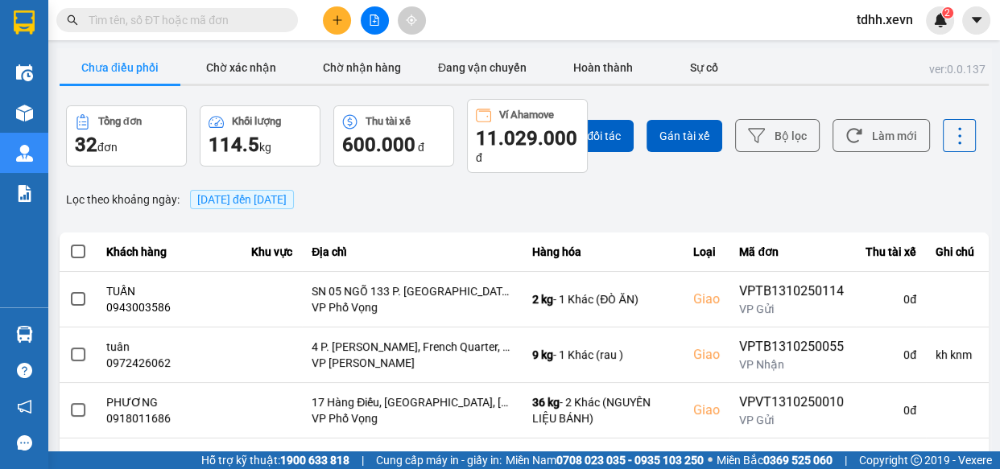
click at [223, 19] on input "text" at bounding box center [184, 20] width 190 height 18
paste input "0339118111"
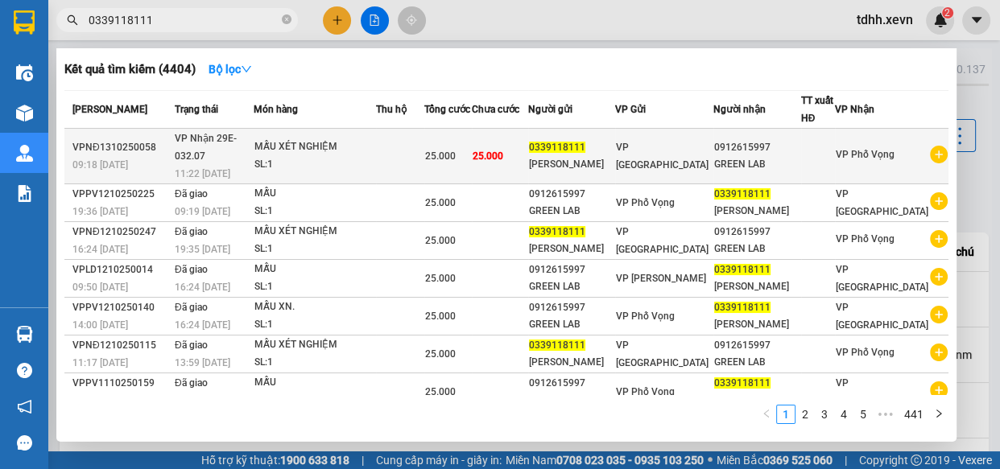
click at [352, 154] on div "MẪU XÉT NGHIỆM" at bounding box center [314, 148] width 121 height 18
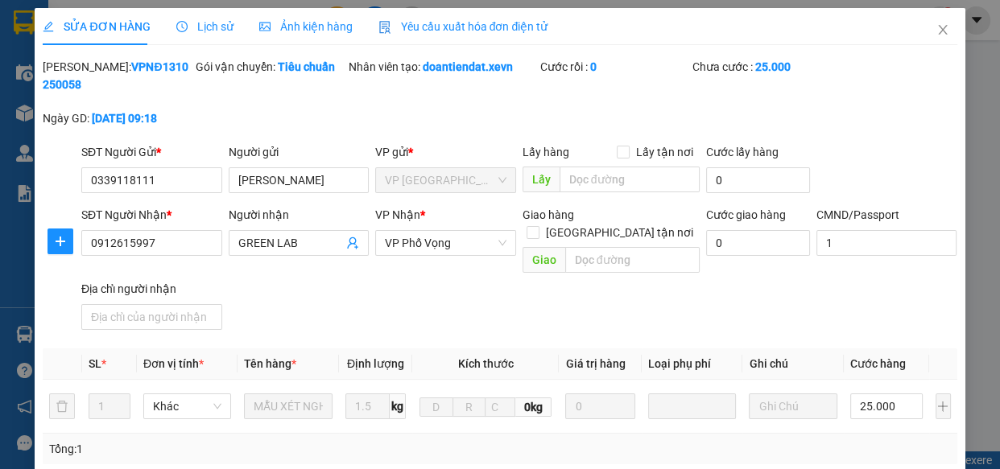
click at [214, 23] on span "Lịch sử" at bounding box center [204, 26] width 57 height 13
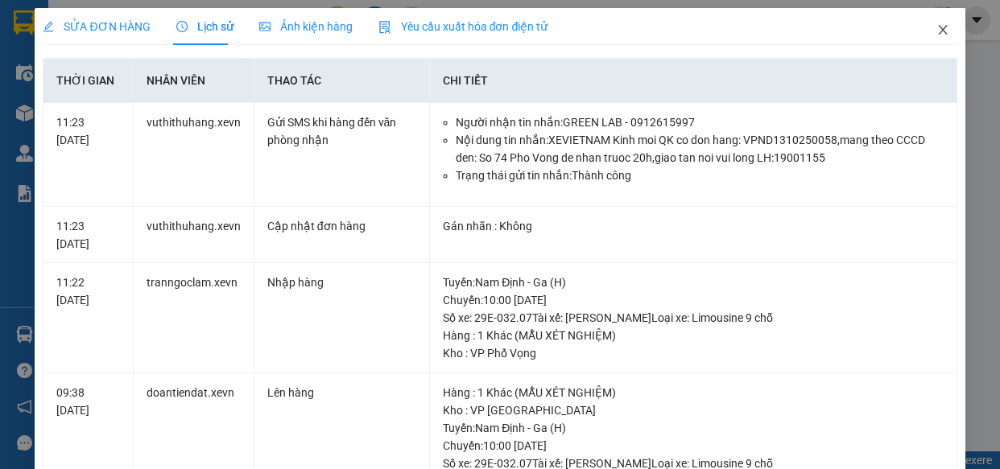
click at [937, 29] on icon "close" at bounding box center [943, 29] width 13 height 13
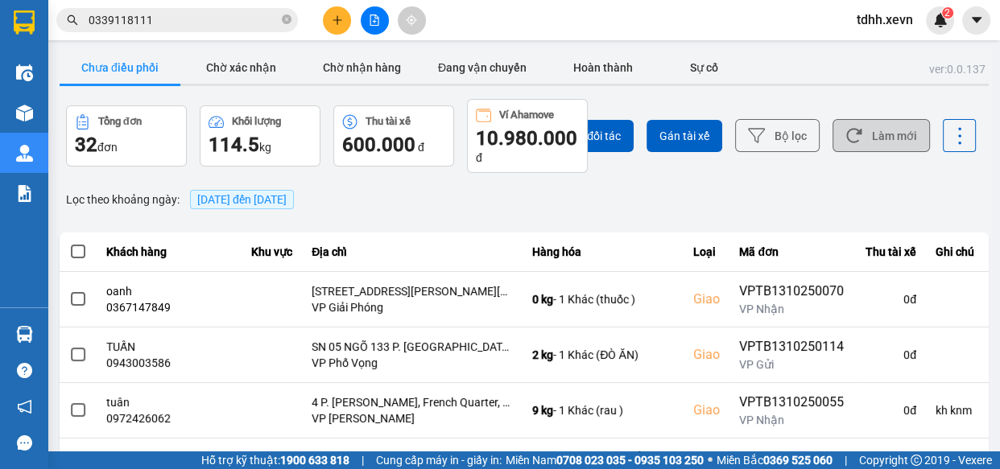
click at [884, 134] on button "Làm mới" at bounding box center [881, 135] width 97 height 33
click at [877, 142] on button "Làm mới" at bounding box center [881, 135] width 97 height 33
click at [846, 139] on icon at bounding box center [854, 135] width 17 height 17
click at [872, 130] on button "Làm mới" at bounding box center [881, 135] width 97 height 33
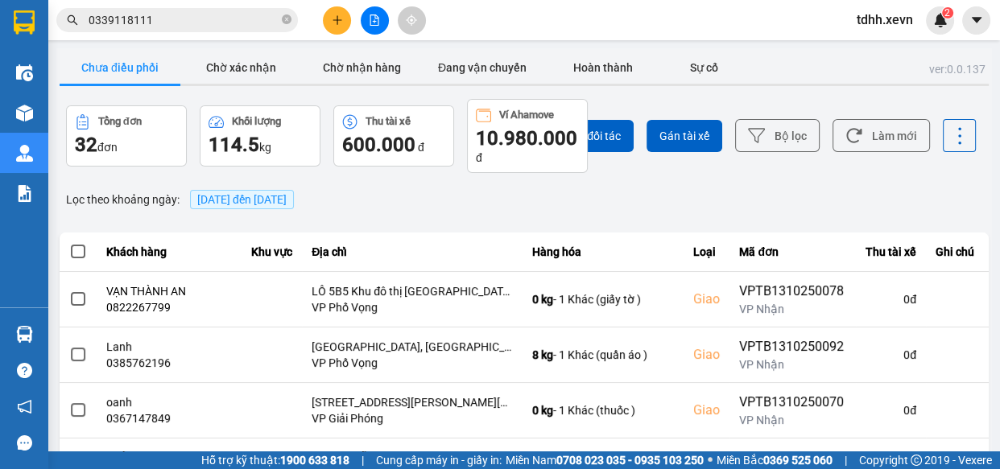
click at [196, 23] on input "0339118111" at bounding box center [184, 20] width 190 height 18
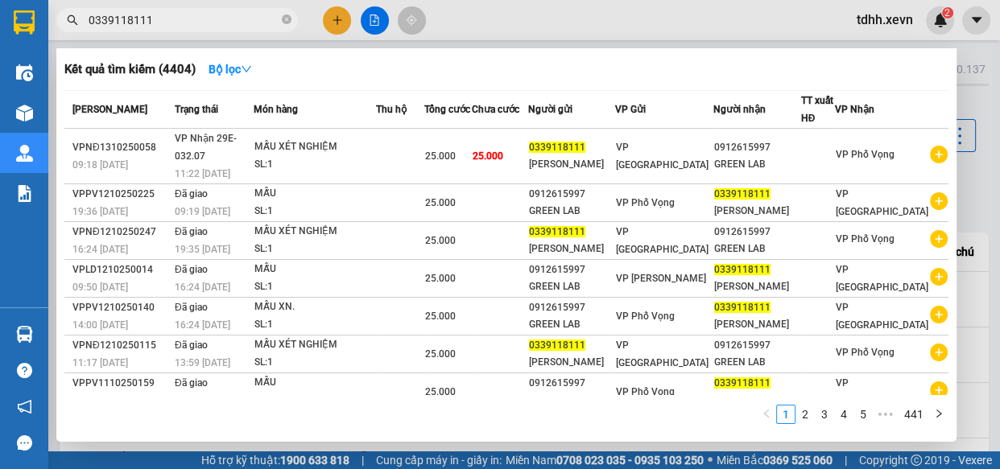
click at [193, 24] on input "0339118111" at bounding box center [184, 20] width 190 height 18
paste input "987461410"
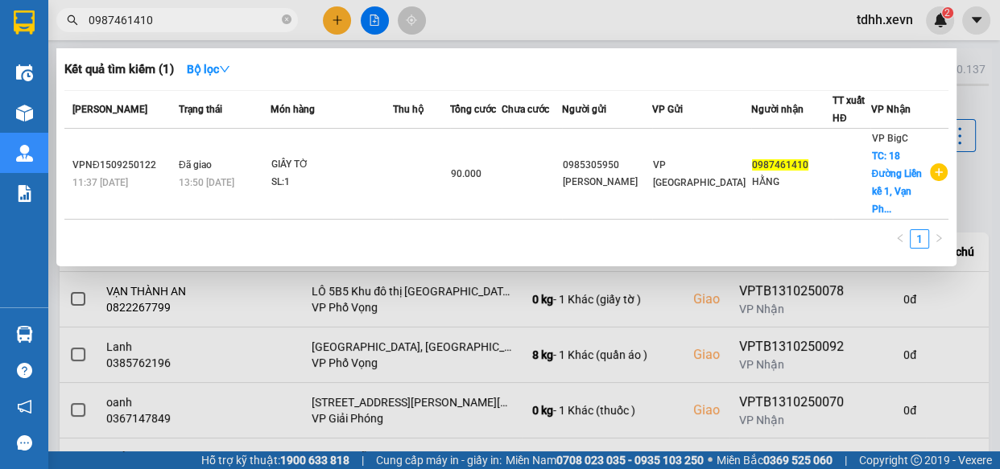
type input "0987461410"
click at [578, 46] on div at bounding box center [500, 234] width 1000 height 469
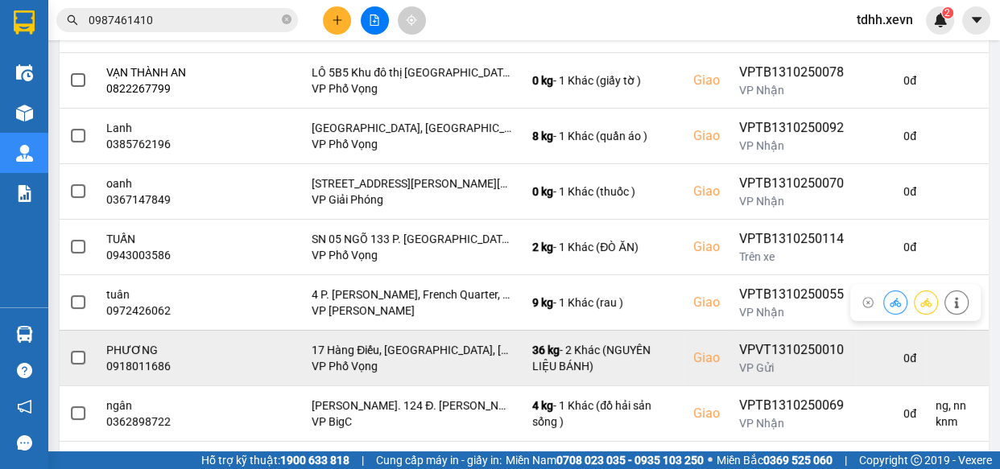
scroll to position [292, 0]
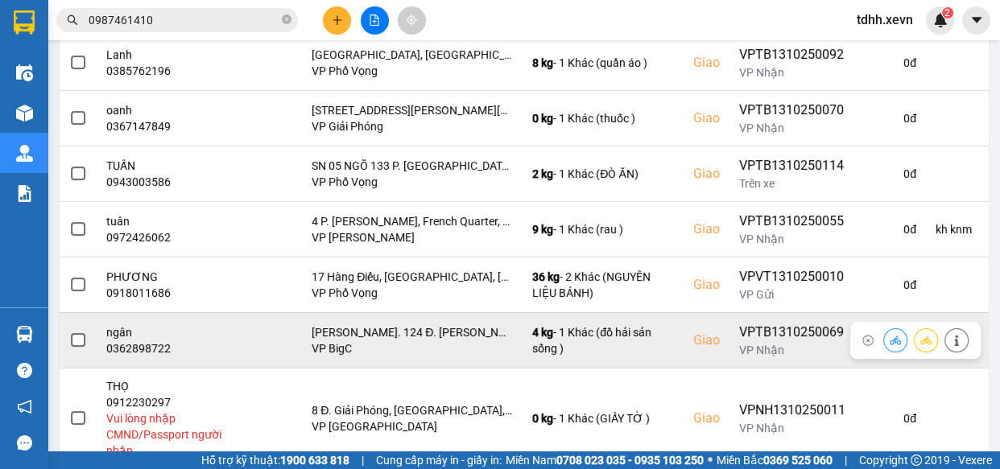
click at [135, 348] on div "0362898722" at bounding box center [169, 349] width 126 height 16
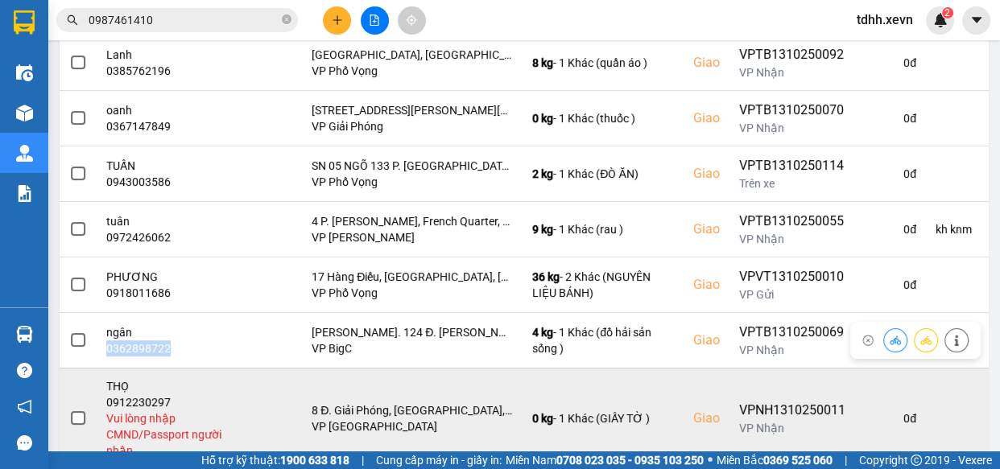
copy div "0362898722"
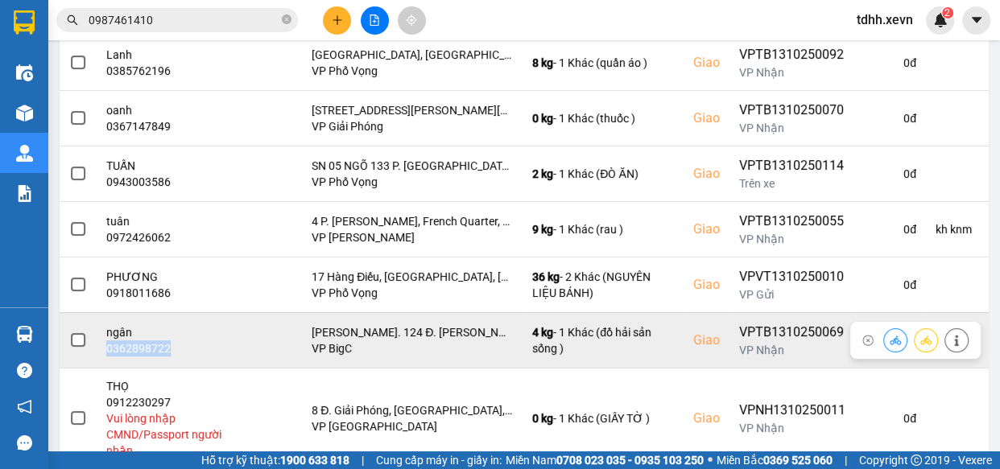
click at [951, 339] on icon at bounding box center [956, 340] width 11 height 11
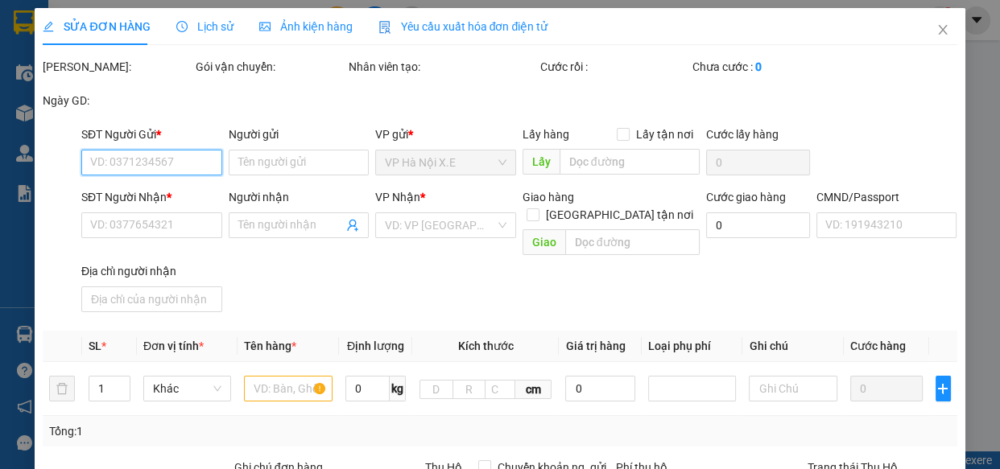
type input "0799241637"
type input "CHỊ HÀ"
type input "0362898722"
type input "ngân"
checkbox input "true"
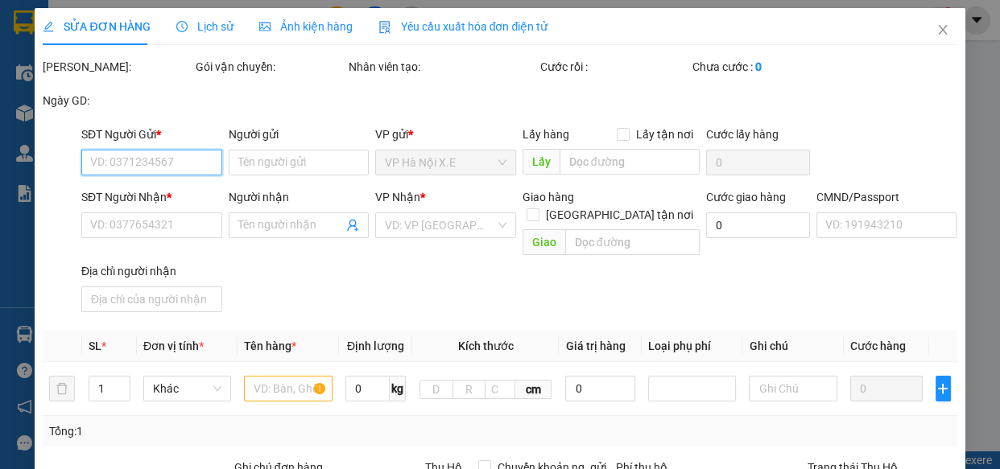
type input "Ng. 124 Đ. Nguyễn Hoàng Tôn, Tây Hồ, Hà Nội, Việt Nam"
type input "034072000141 văn quang"
type input "ng, nn knm"
type input "0"
type input "110.000"
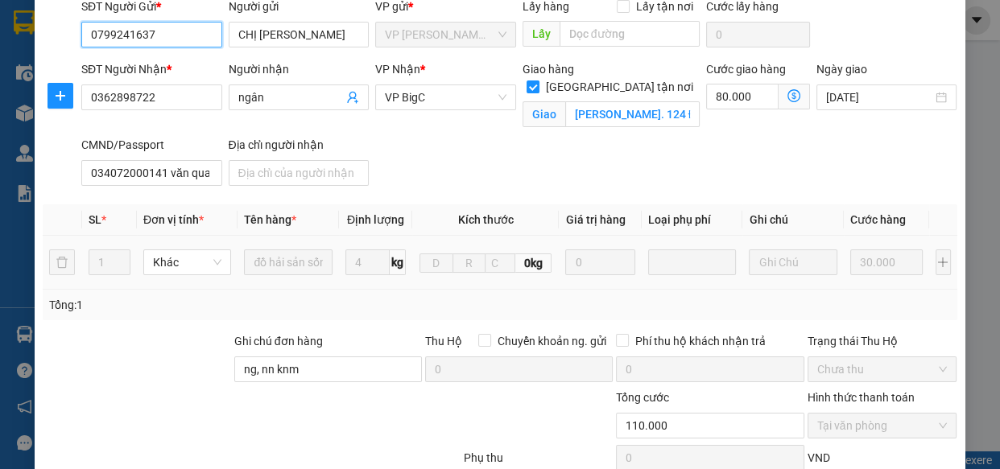
scroll to position [292, 0]
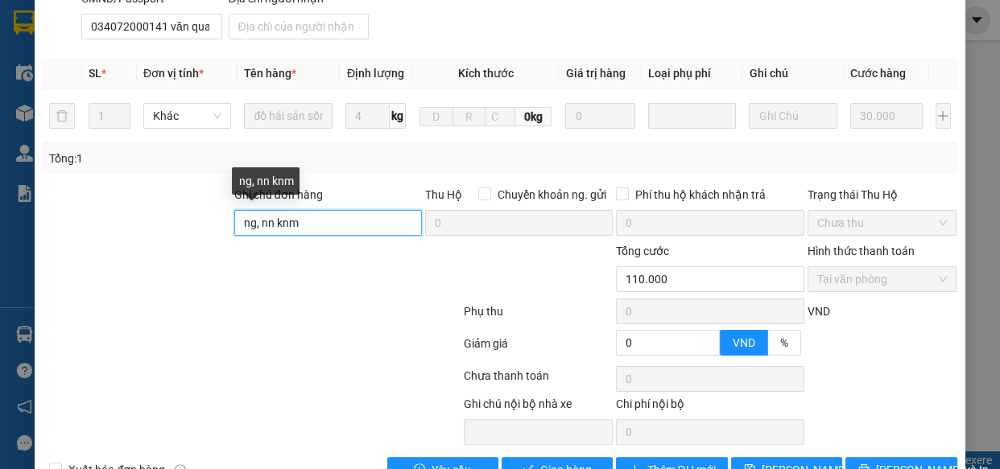
drag, startPoint x: 332, startPoint y: 211, endPoint x: 235, endPoint y: 233, distance: 99.1
click at [234, 233] on input "ng, nn knm" at bounding box center [328, 223] width 188 height 26
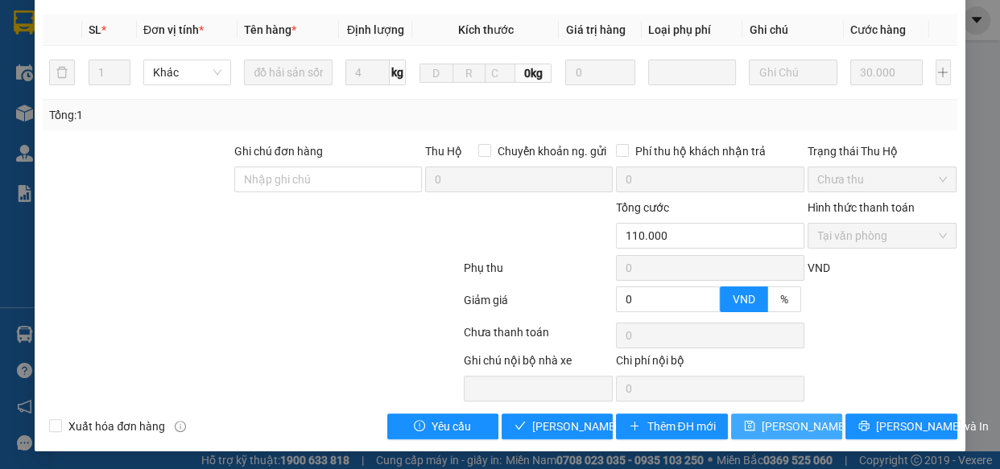
click at [781, 427] on span "[PERSON_NAME] thay đổi" at bounding box center [826, 427] width 129 height 18
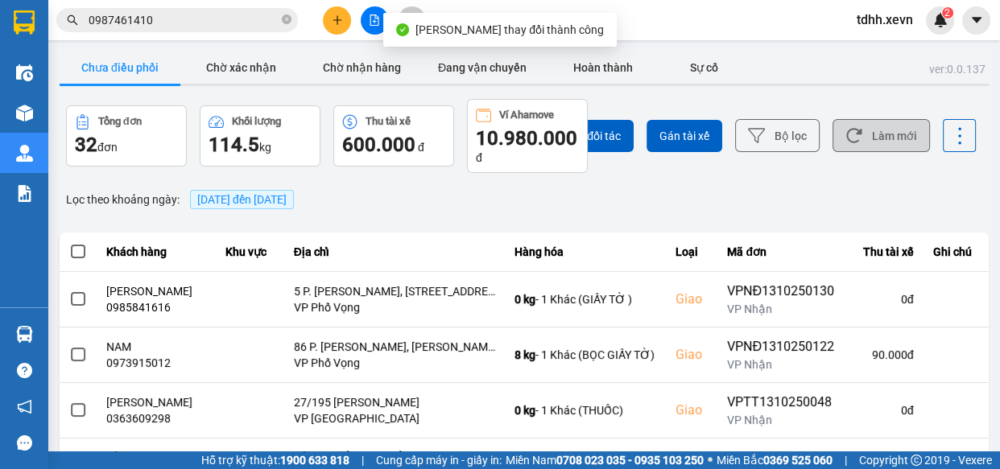
click at [877, 142] on button "Làm mới" at bounding box center [881, 135] width 97 height 33
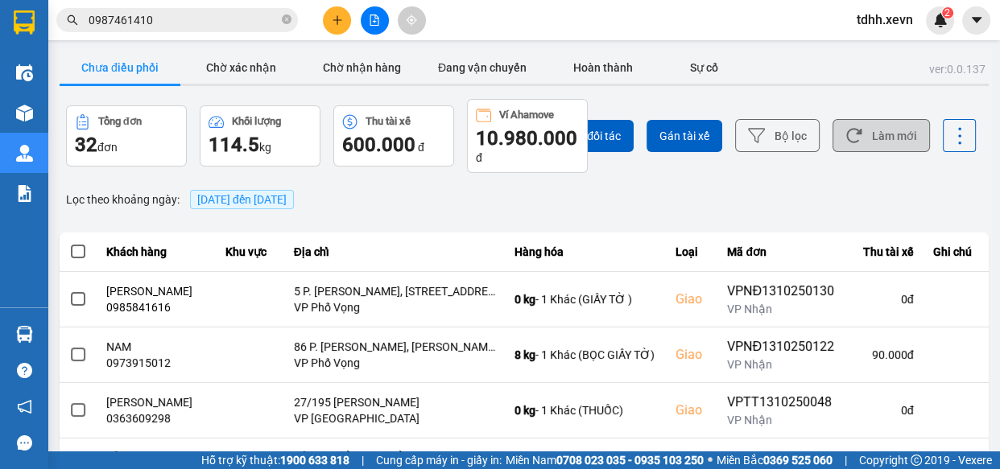
click at [887, 139] on button "Làm mới" at bounding box center [881, 135] width 97 height 33
click at [233, 23] on input "0987461410" at bounding box center [184, 20] width 190 height 18
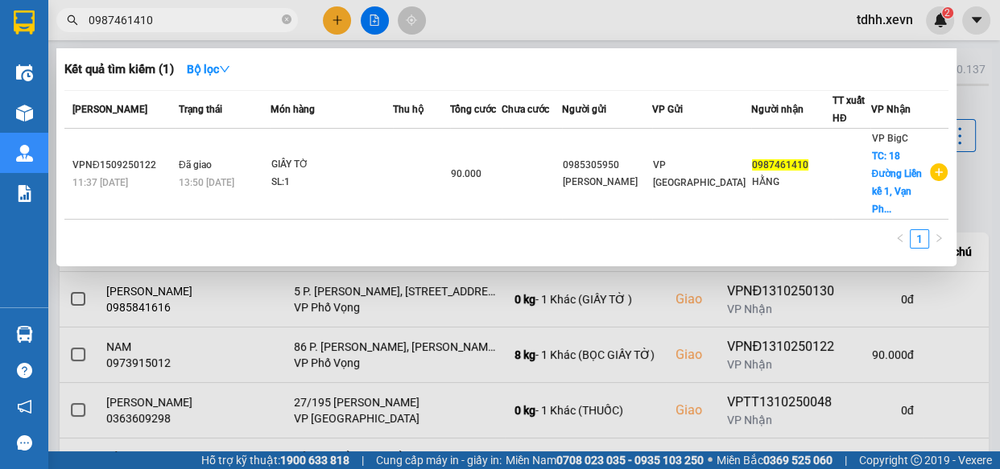
click at [233, 23] on input "0987461410" at bounding box center [184, 20] width 190 height 18
paste input "365738131"
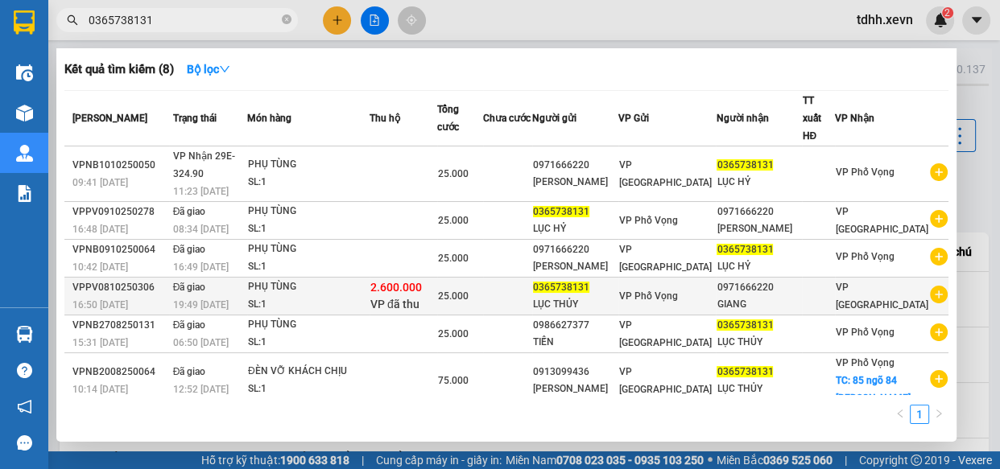
type input "0365738131"
click at [436, 312] on div "2.600.000 VP đã thu" at bounding box center [403, 296] width 66 height 34
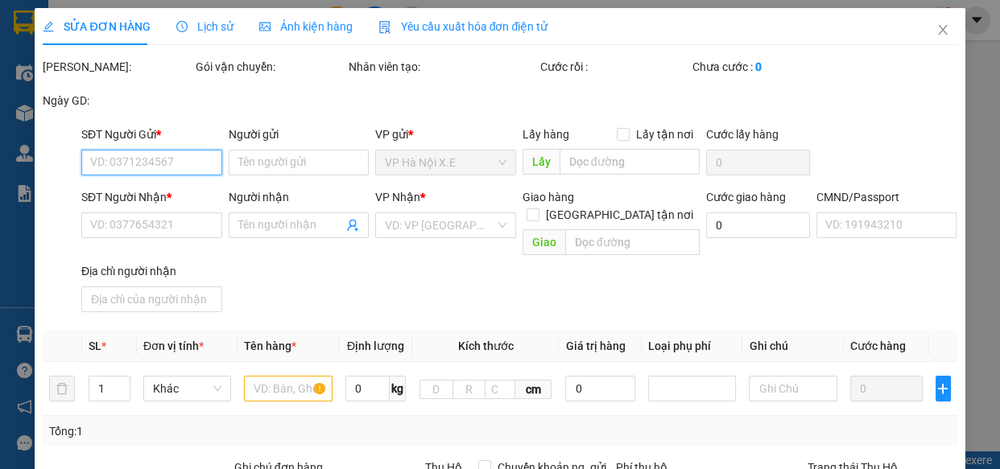
type input "0365738131"
type input "LỤC THỦY"
type input "0971666220"
type input "GIANG"
type input "037200001561 PHẠM TRƯỜNG GIANG"
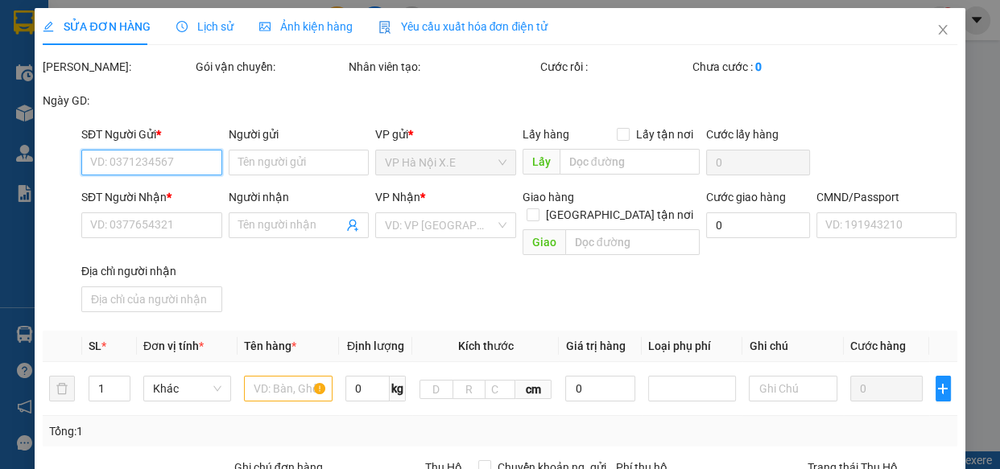
checkbox input "true"
type input "2.600.000"
type input "40.000"
type input "25.000"
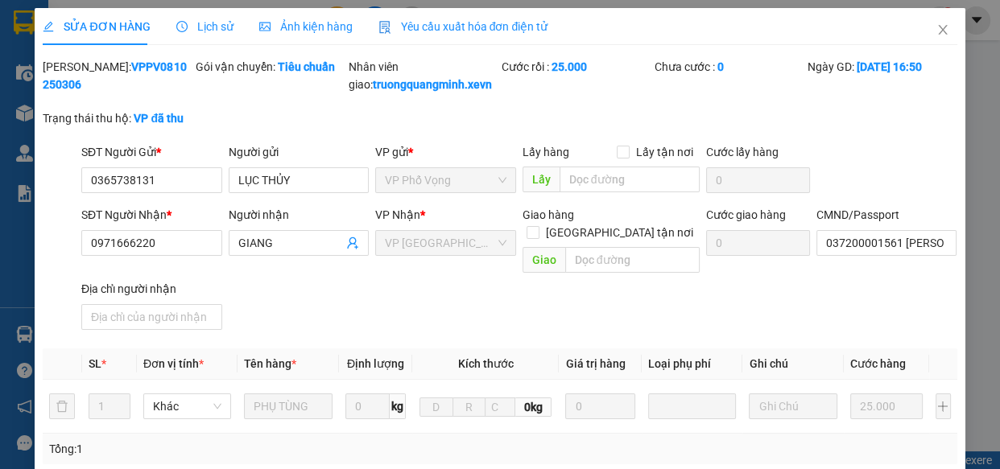
click at [204, 23] on span "Lịch sử" at bounding box center [204, 26] width 57 height 13
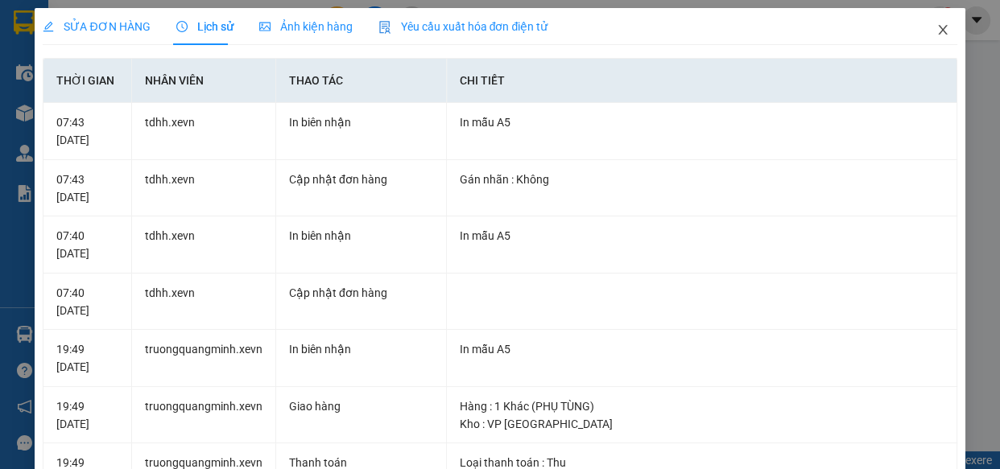
click at [937, 32] on icon "close" at bounding box center [943, 29] width 13 height 13
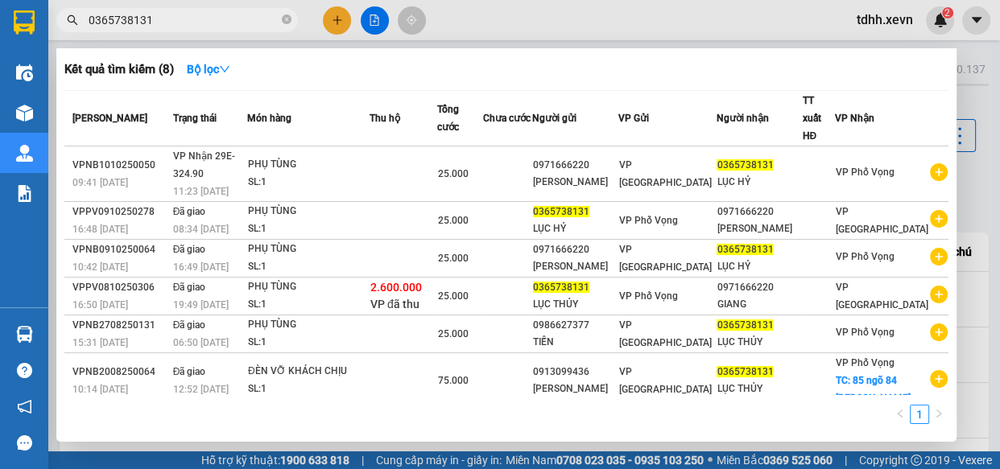
click at [196, 17] on input "0365738131" at bounding box center [184, 20] width 190 height 18
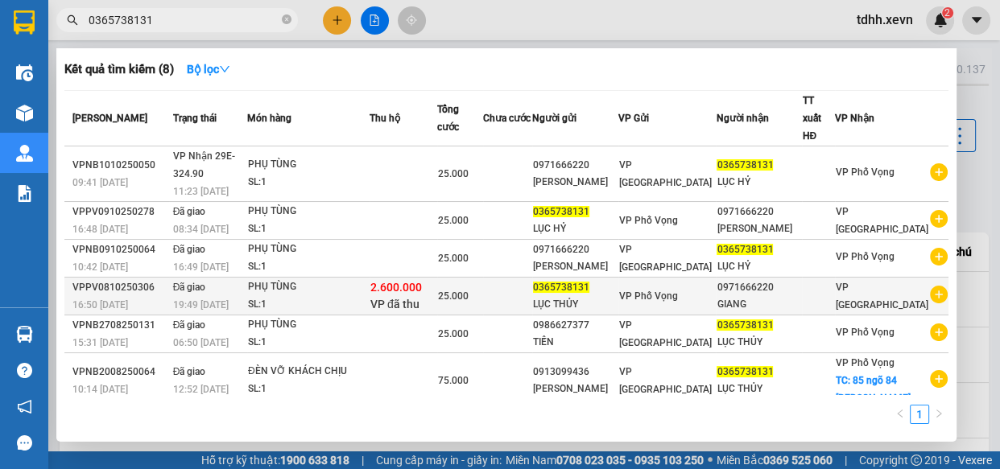
click at [678, 302] on span "VP Phố Vọng" at bounding box center [648, 296] width 59 height 11
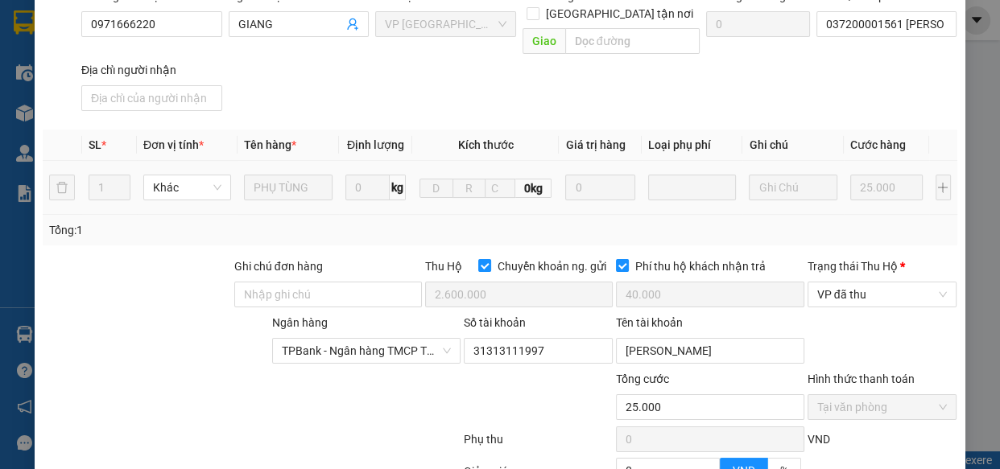
scroll to position [391, 0]
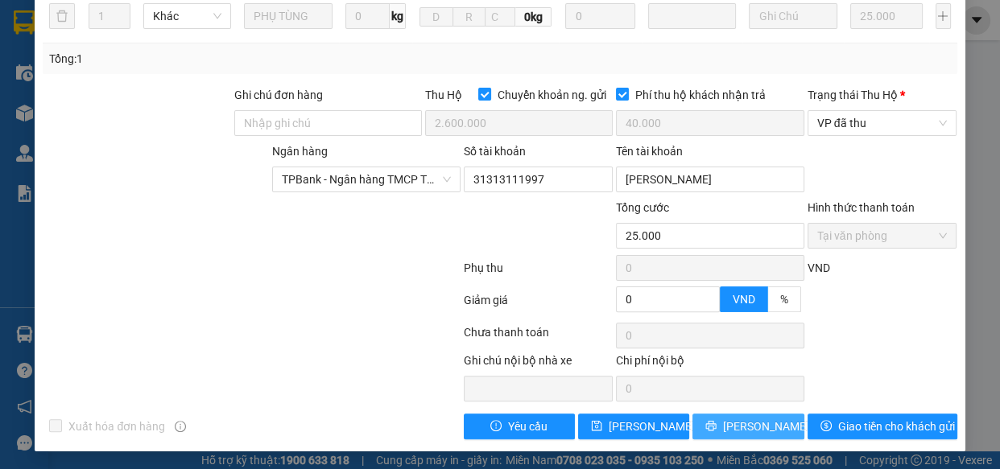
click at [737, 426] on span "[PERSON_NAME] và In" at bounding box center [779, 427] width 113 height 18
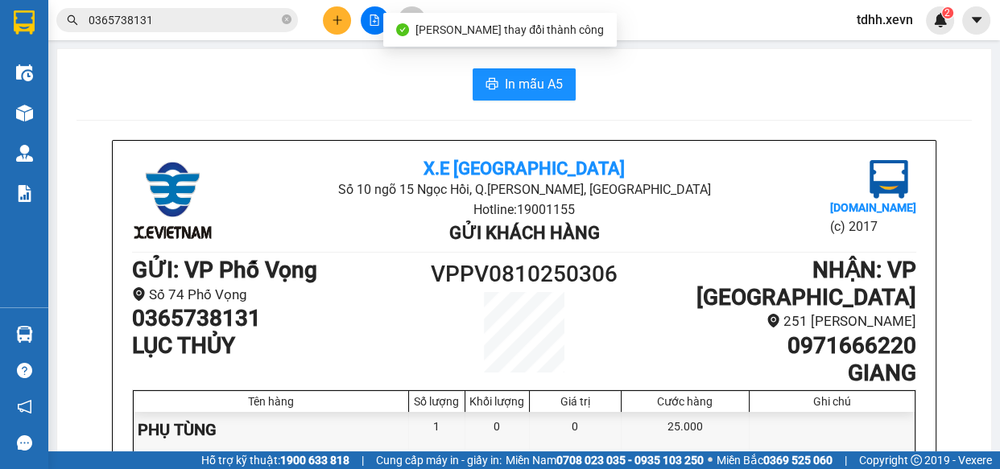
scroll to position [146, 0]
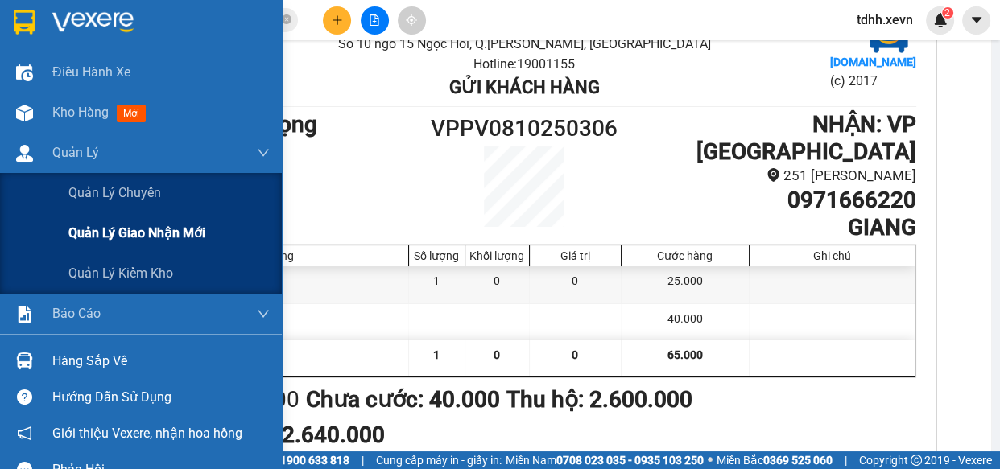
click at [186, 234] on span "Quản lý giao nhận mới" at bounding box center [136, 233] width 137 height 20
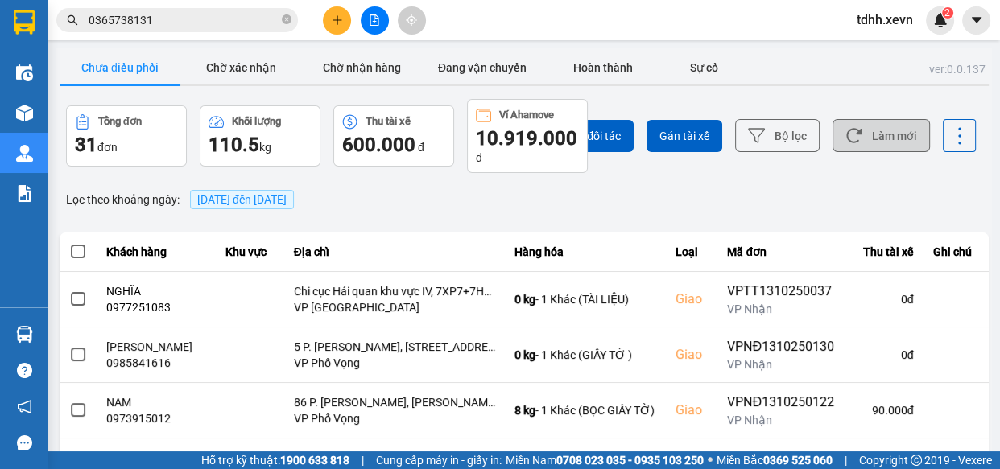
click at [872, 134] on button "Làm mới" at bounding box center [881, 135] width 97 height 33
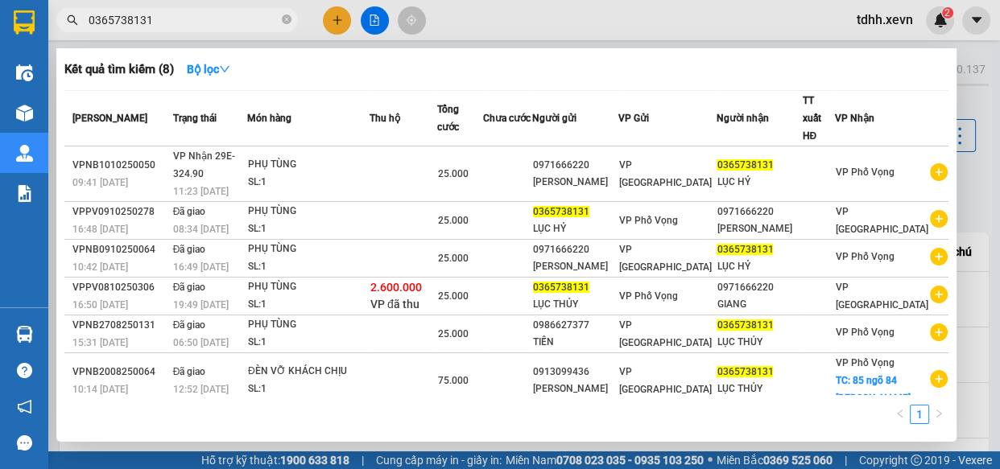
click at [258, 23] on input "0365738131" at bounding box center [184, 20] width 190 height 18
paste input "984174943"
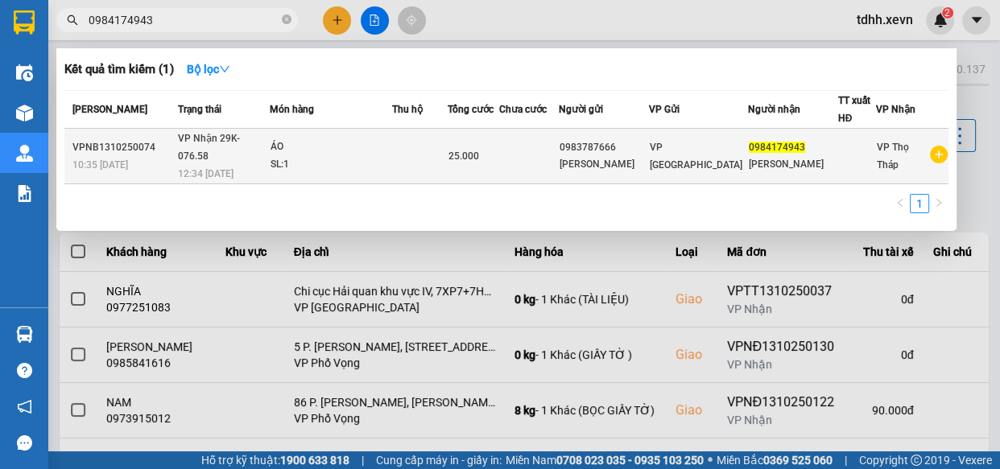
type input "0984174943"
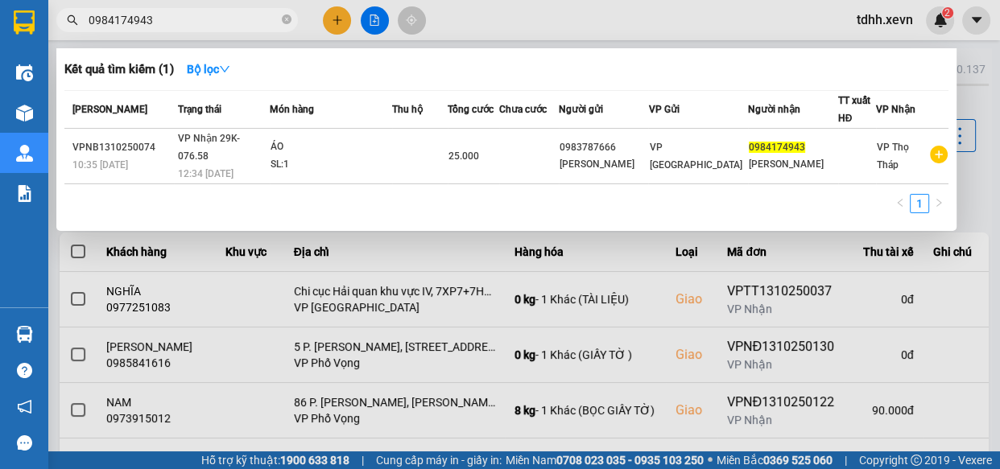
click at [492, 125] on th "Tổng cước" at bounding box center [474, 110] width 52 height 38
click at [521, 271] on div at bounding box center [500, 234] width 1000 height 469
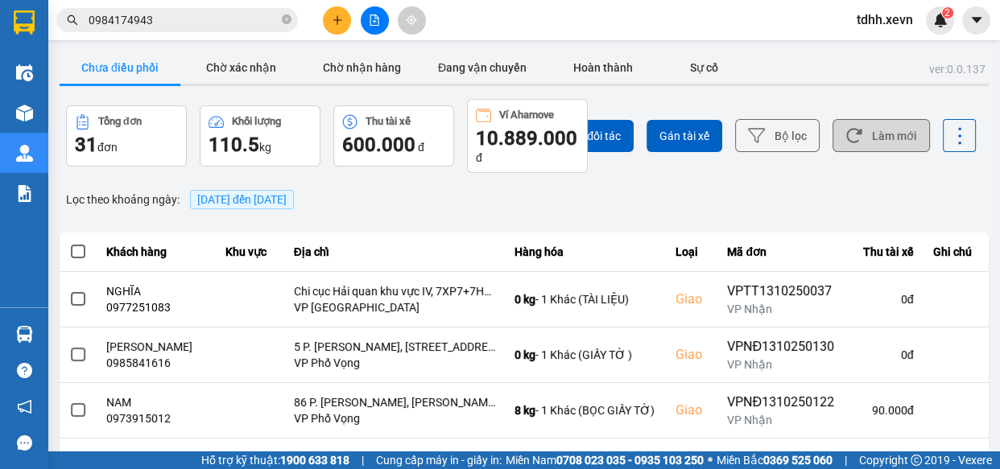
click at [912, 135] on button "Làm mới" at bounding box center [881, 135] width 97 height 33
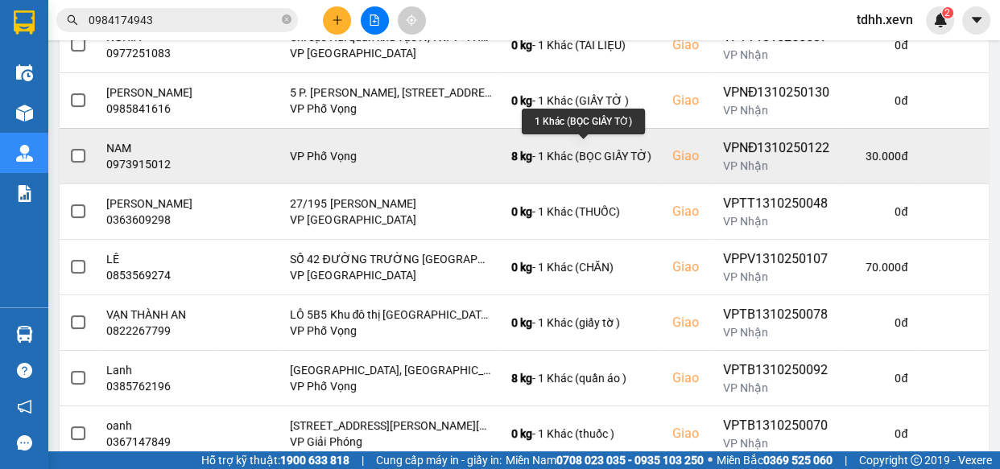
scroll to position [412, 0]
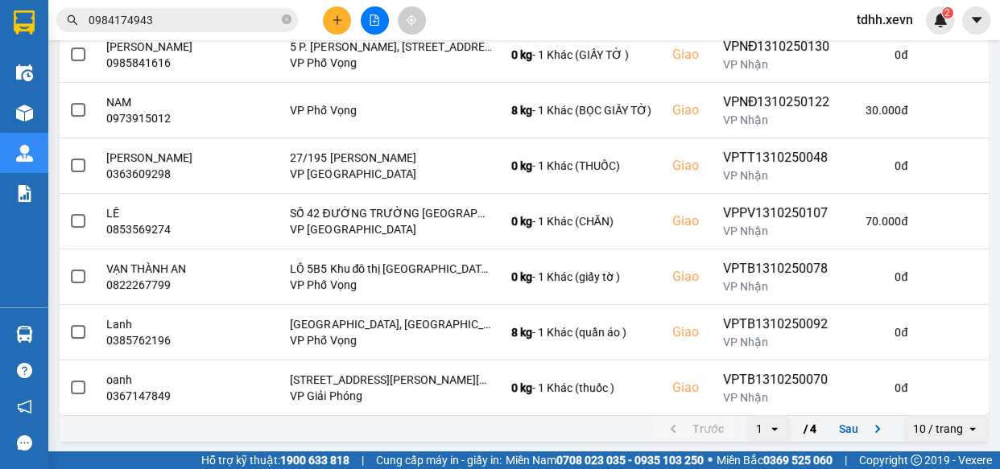
click at [858, 424] on button "Sau" at bounding box center [863, 429] width 68 height 24
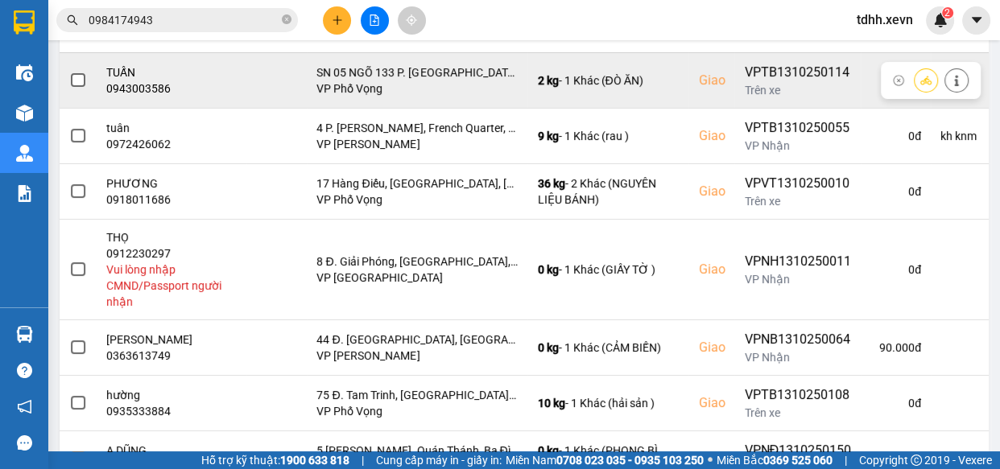
scroll to position [366, 0]
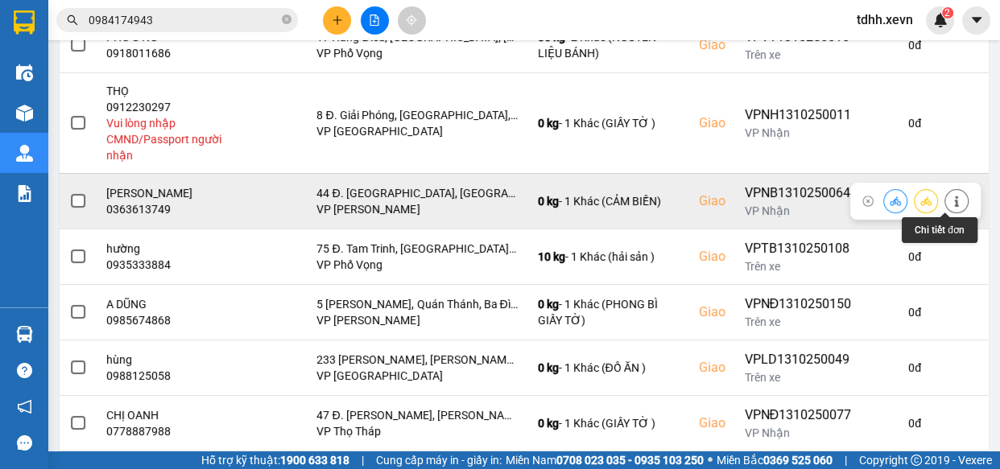
click at [953, 201] on button at bounding box center [956, 201] width 23 height 28
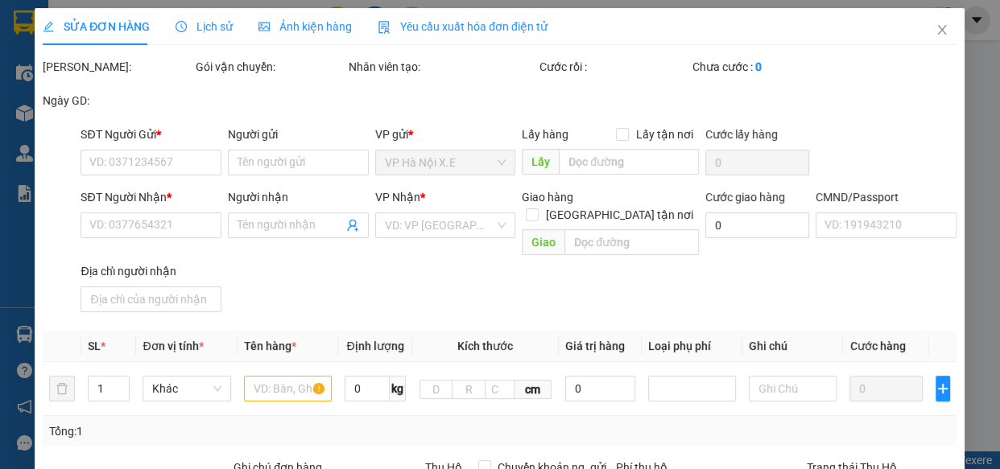
type input "0914508008"
type input "ĐÀM MINH TUẤN"
type input "0363613749"
type input "NGUYỄN HỒNG NGA"
checkbox input "true"
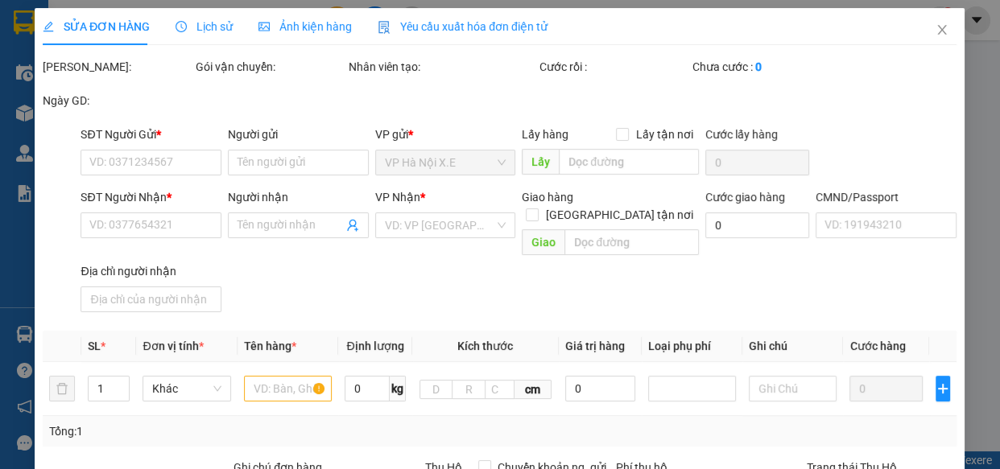
type input "44 Đ. Yên Phụ, Trúc Bạch, Ba Đình, Hà Nội 100000, Việt Nam"
type input "SHIP BEE-0982551355"
type input "1"
type input "0"
type input "90.000"
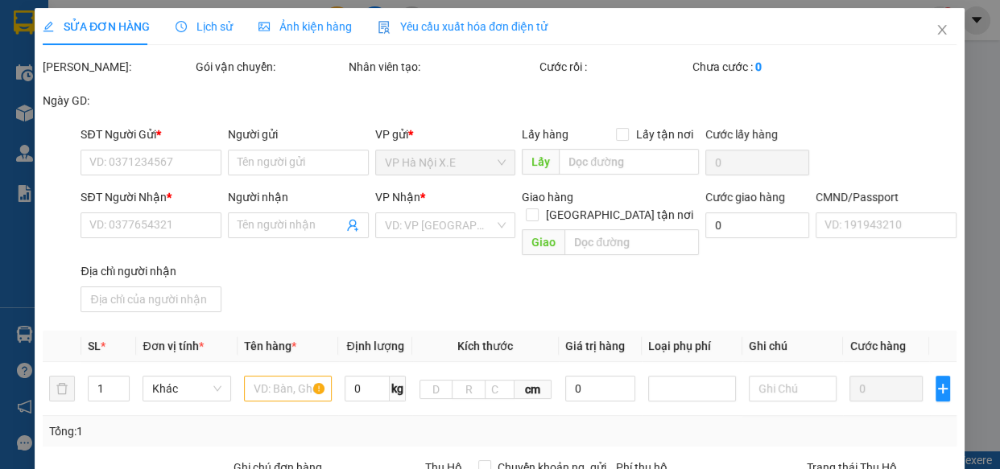
type input "90.000"
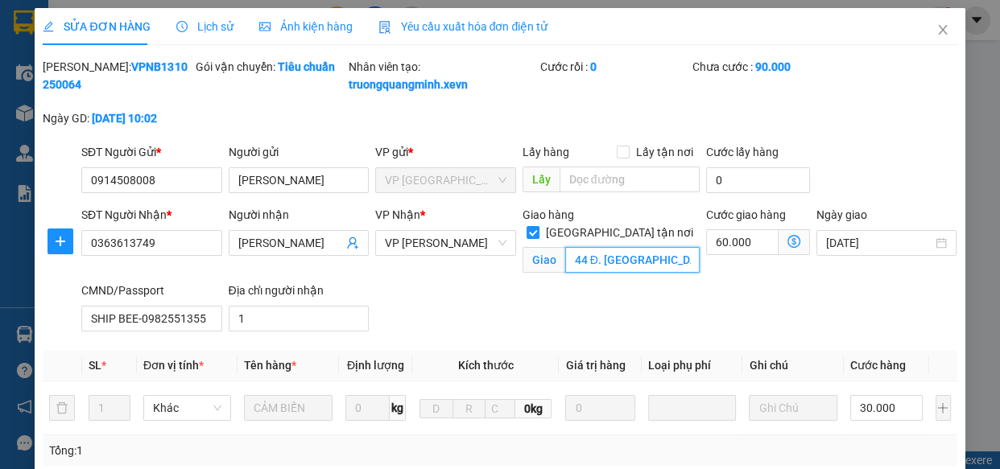
click at [626, 260] on input "44 Đ. Yên Phụ, Trúc Bạch, Ba Đình, Hà Nội 100000, Việt Nam" at bounding box center [632, 260] width 134 height 26
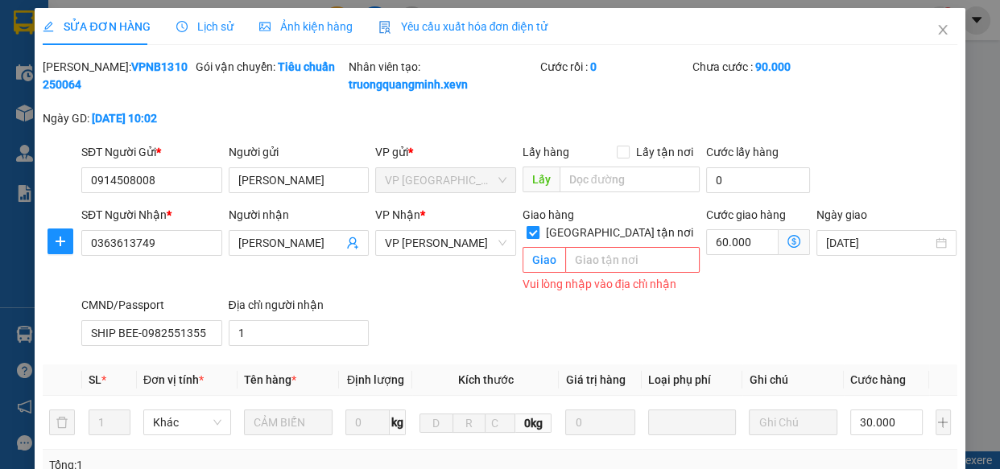
click at [538, 231] on input "[GEOGRAPHIC_DATA] tận nơi" at bounding box center [532, 231] width 11 height 11
checkbox input "false"
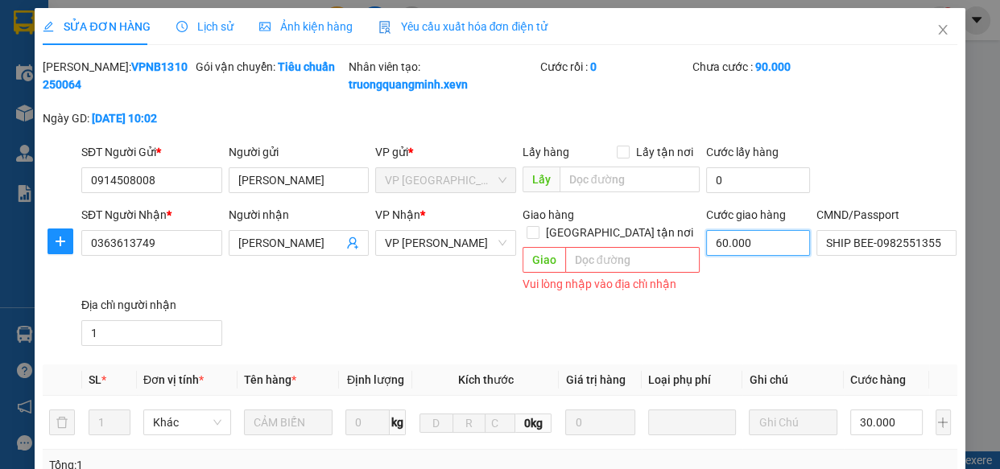
click at [729, 253] on input "60.000" at bounding box center [758, 243] width 104 height 26
type input "30.000"
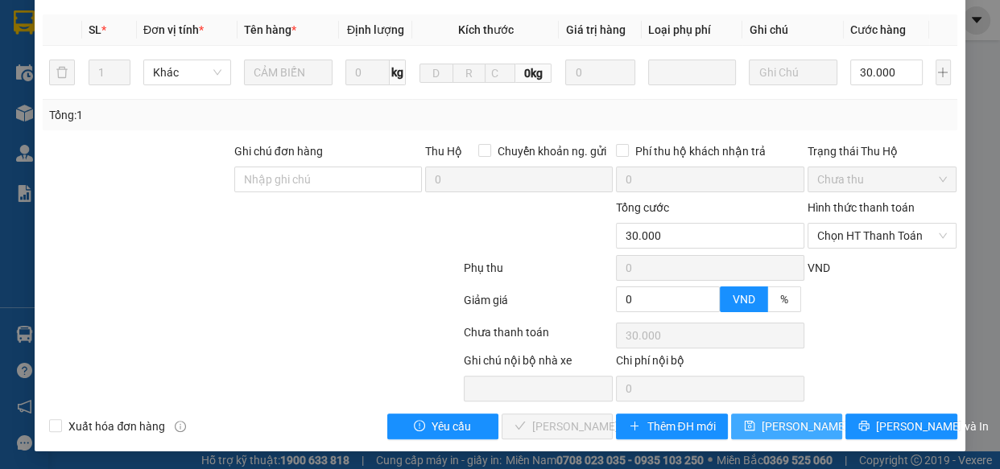
type input "0"
drag, startPoint x: 799, startPoint y: 427, endPoint x: 792, endPoint y: 406, distance: 21.9
click at [800, 427] on span "[PERSON_NAME] thay đổi" at bounding box center [826, 427] width 129 height 18
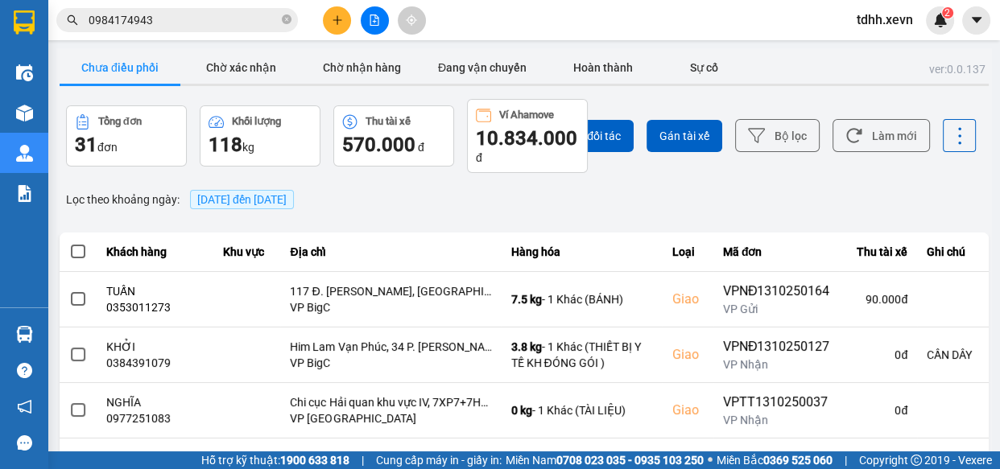
click at [206, 23] on input "0984174943" at bounding box center [184, 20] width 190 height 18
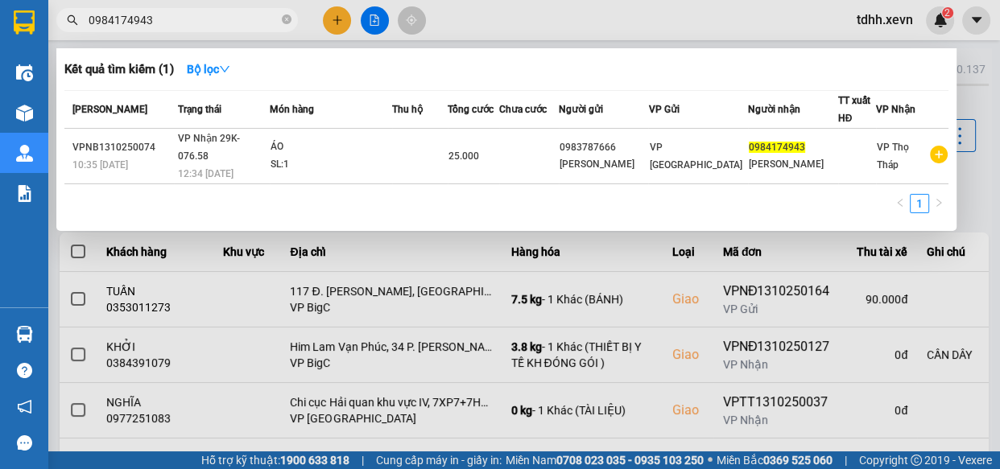
click at [206, 23] on input "0984174943" at bounding box center [184, 20] width 190 height 18
click at [283, 23] on icon "close-circle" at bounding box center [287, 19] width 10 height 10
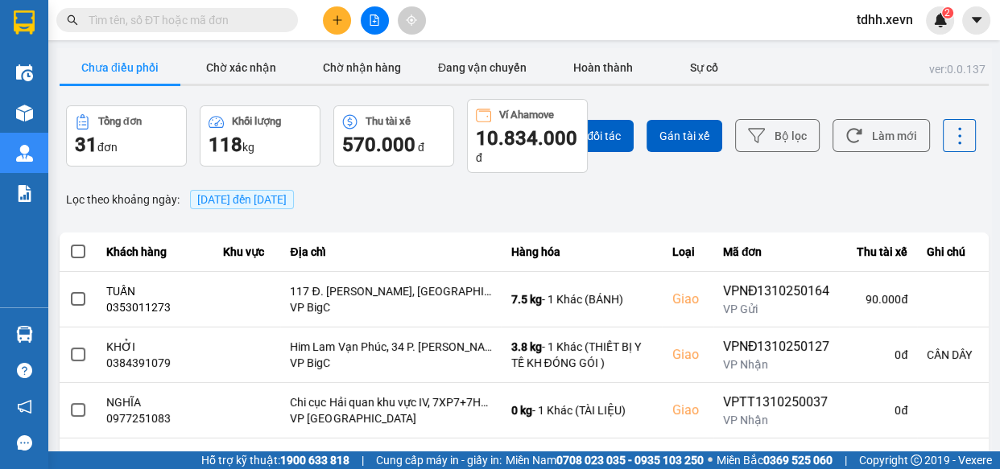
click at [259, 20] on input "text" at bounding box center [184, 20] width 190 height 18
click at [262, 20] on input "text" at bounding box center [184, 20] width 190 height 18
click at [237, 24] on input "text" at bounding box center [184, 20] width 190 height 18
click at [218, 31] on span at bounding box center [177, 20] width 242 height 24
click at [242, 16] on input "text" at bounding box center [184, 20] width 190 height 18
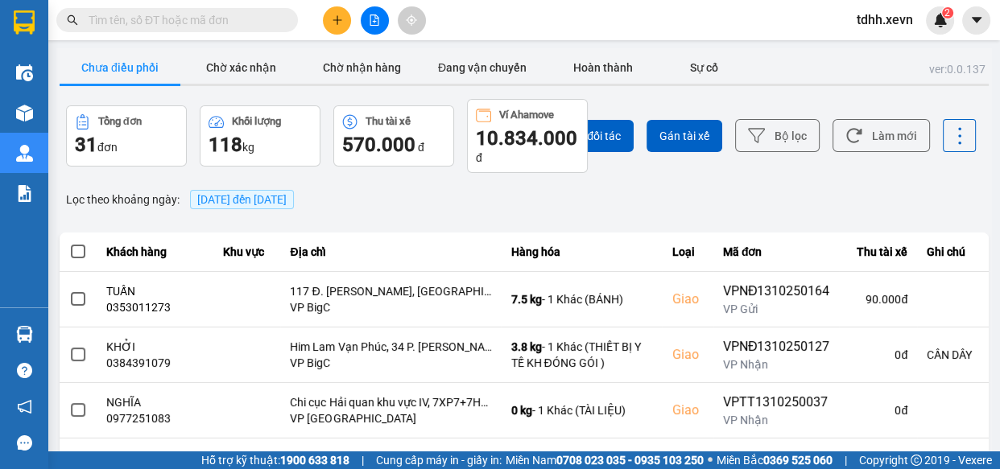
click at [242, 16] on input "text" at bounding box center [184, 20] width 190 height 18
paste input "0886819699"
type input "0886819699"
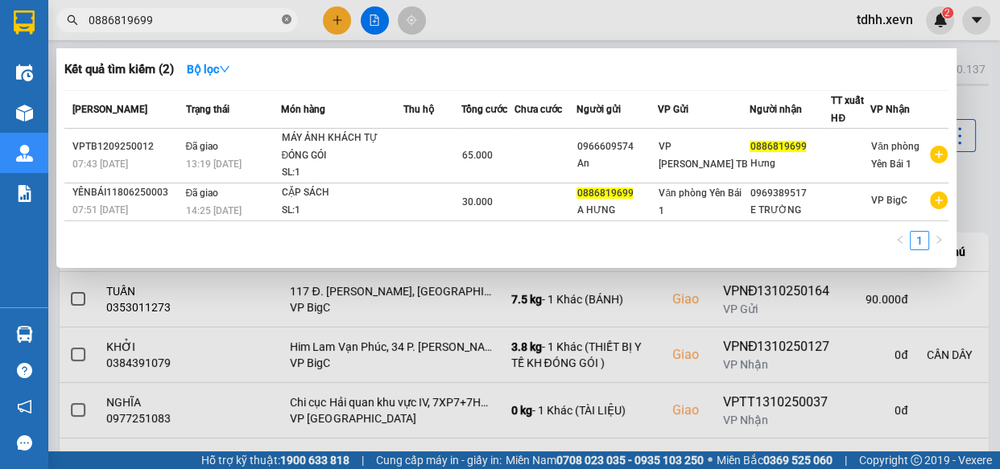
click at [283, 18] on icon "close-circle" at bounding box center [287, 19] width 10 height 10
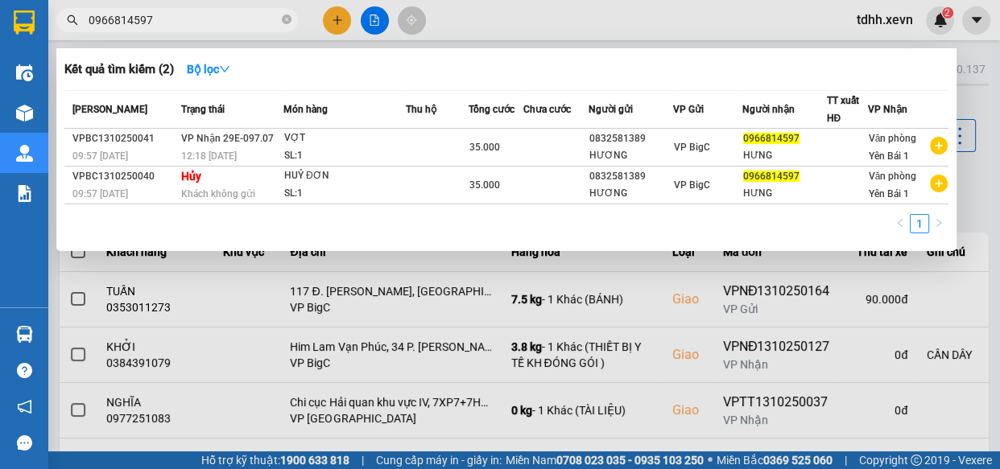
type input "0966814597"
click at [287, 15] on icon "close-circle" at bounding box center [287, 19] width 10 height 10
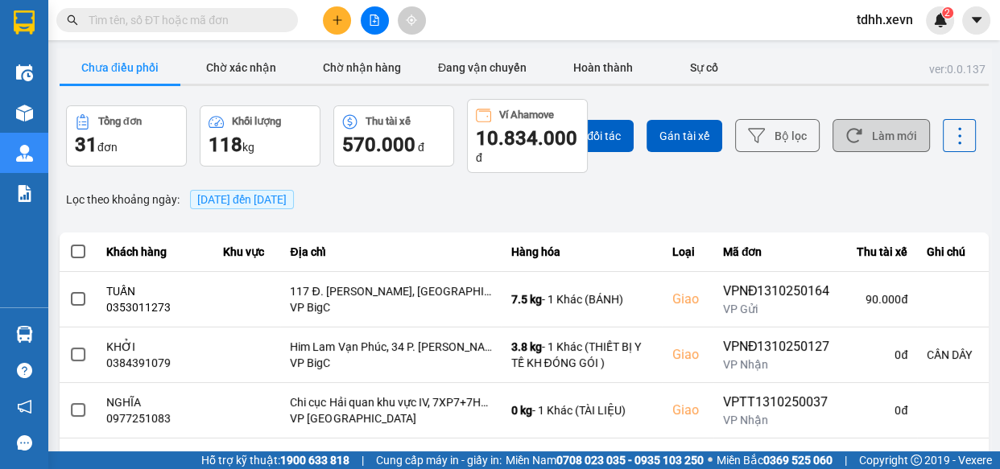
click at [866, 128] on button "Làm mới" at bounding box center [881, 135] width 97 height 33
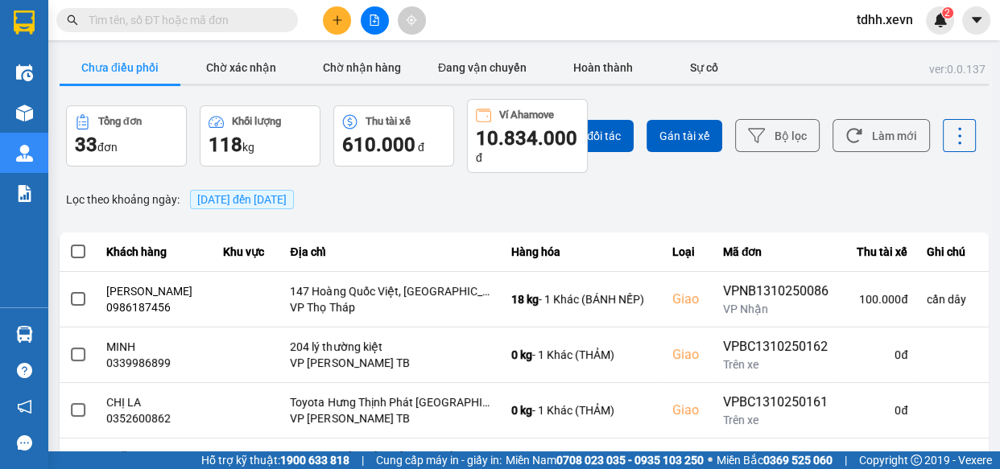
click at [234, 13] on input "text" at bounding box center [184, 20] width 190 height 18
paste input "0788816999"
click at [234, 13] on input "text" at bounding box center [184, 20] width 190 height 18
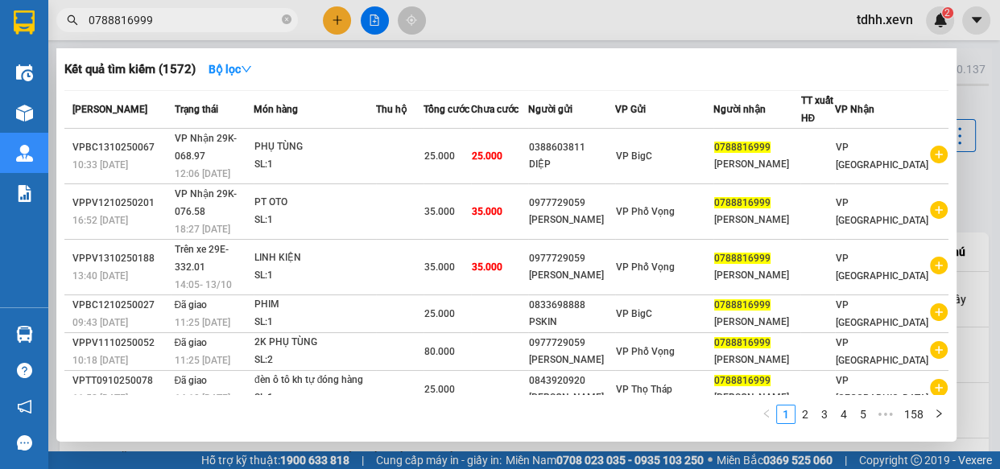
click at [193, 24] on input "0788816999" at bounding box center [184, 20] width 190 height 18
paste input "983984015"
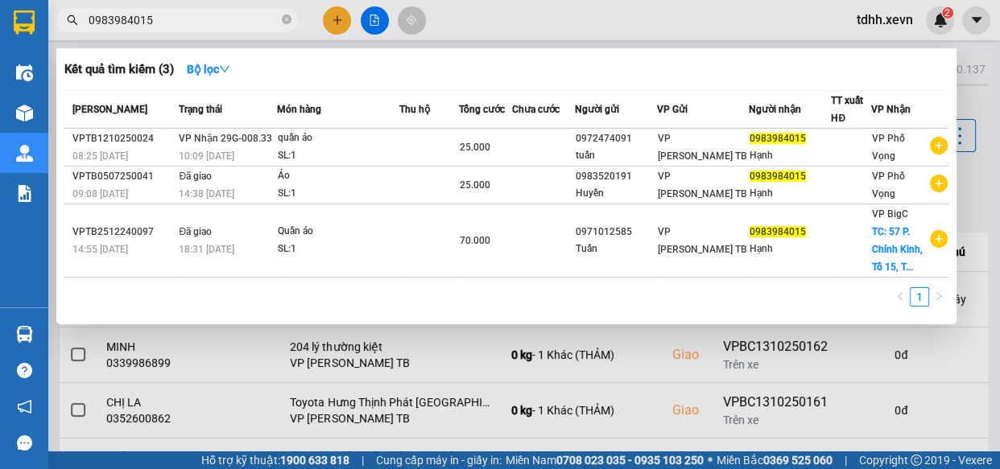
type input "0983984015"
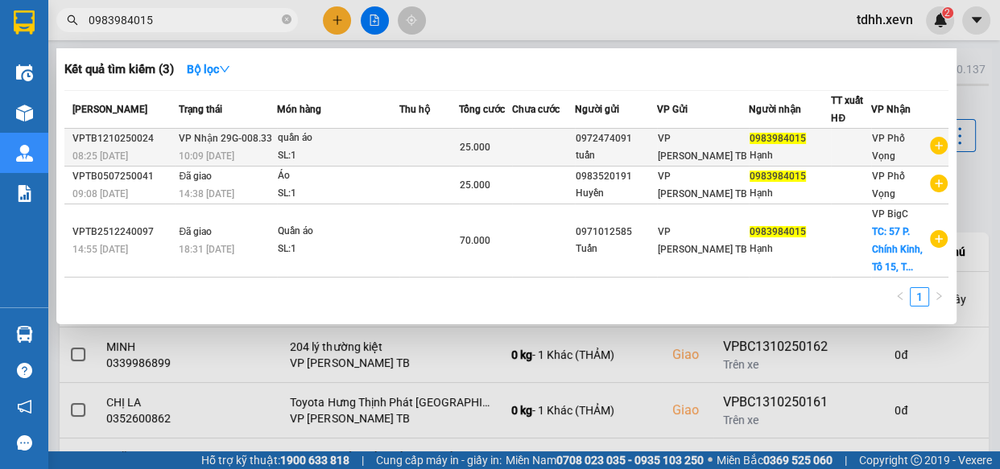
click at [475, 151] on span "25.000" at bounding box center [475, 147] width 31 height 11
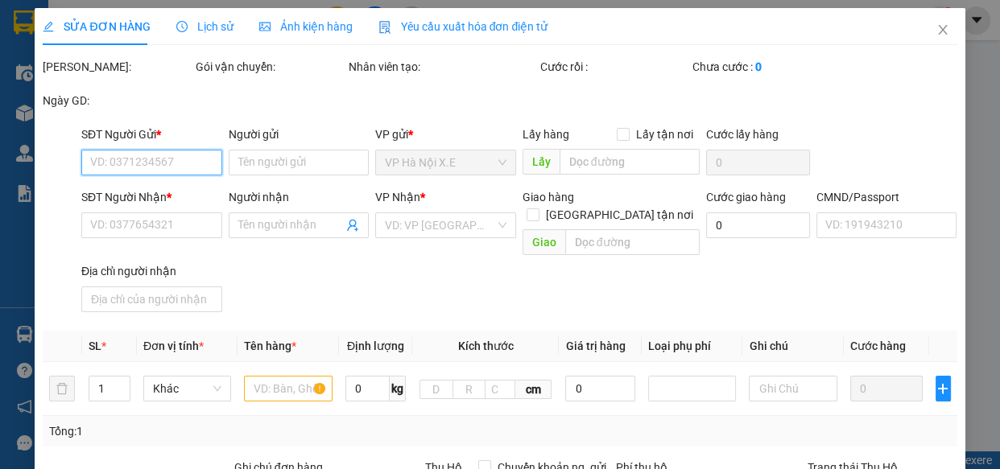
type input "0972474091"
type input "tuấn"
type input "0983984015"
type input "Hạnh"
type input "HOÀNG THỊ HẠNH"
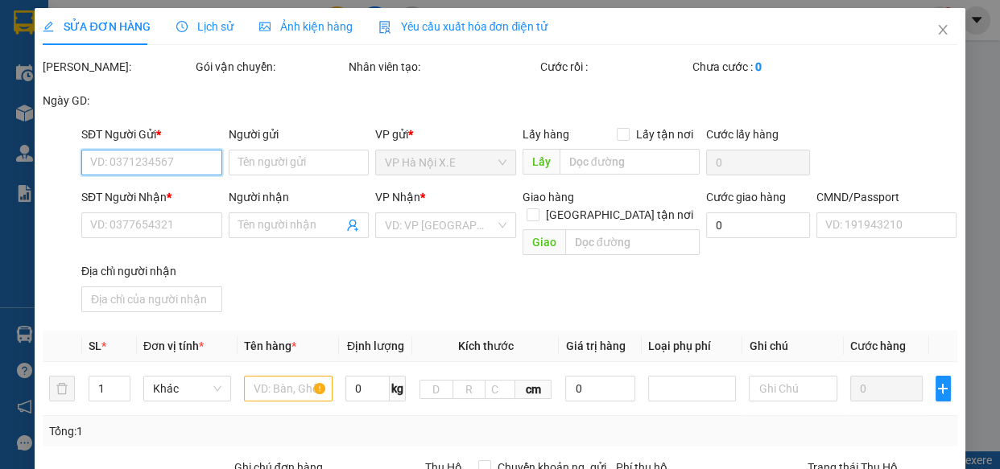
type input "0"
type input "25.000"
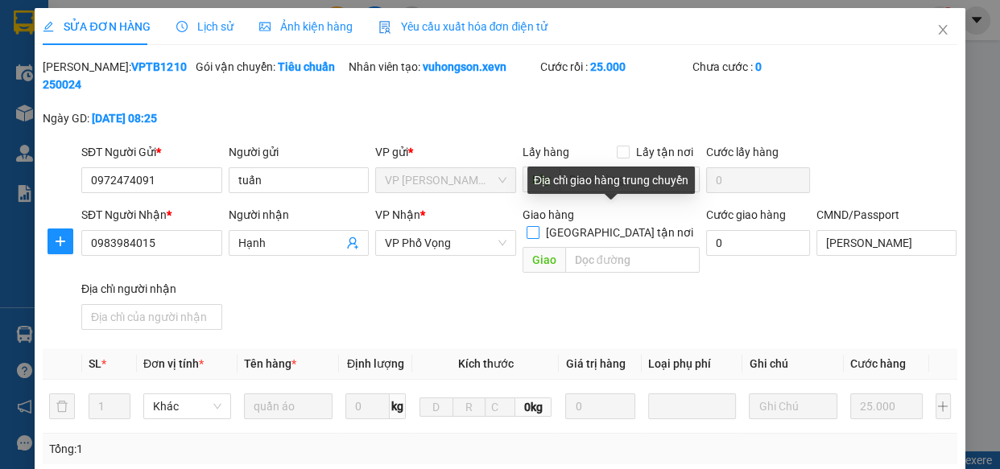
click at [538, 226] on input "[GEOGRAPHIC_DATA] tận nơi" at bounding box center [532, 231] width 11 height 11
checkbox input "true"
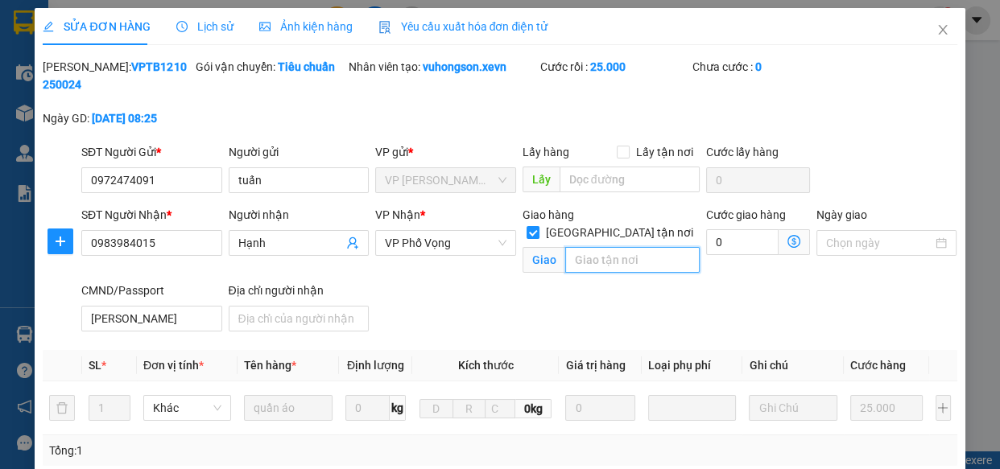
drag, startPoint x: 630, startPoint y: 253, endPoint x: 729, endPoint y: 244, distance: 99.4
click at [631, 254] on input "text" at bounding box center [632, 260] width 134 height 26
paste input "26 Ng. 1 Đ. Đại Mỗ, Vạn Phúc, Nam Từ Liêm, Hà Nội, Việt Nam"
type input "26 Ng. 1 Đ. Đại Mỗ, Vạn Phúc, Nam Từ Liêm, Hà Nội, Việt Nam"
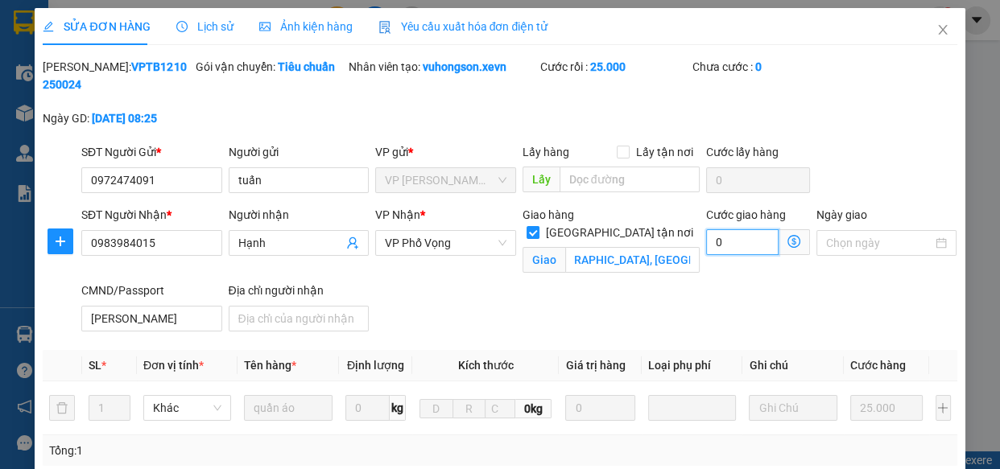
click at [737, 242] on input "0" at bounding box center [742, 243] width 72 height 26
type input "25.009"
type input "9"
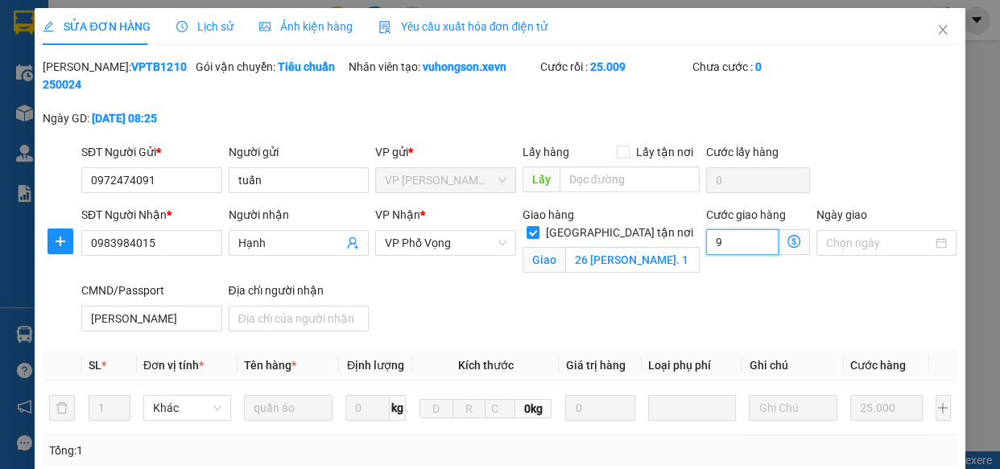
type input "25.095"
type input "95"
type input "120.000"
type input "95.000"
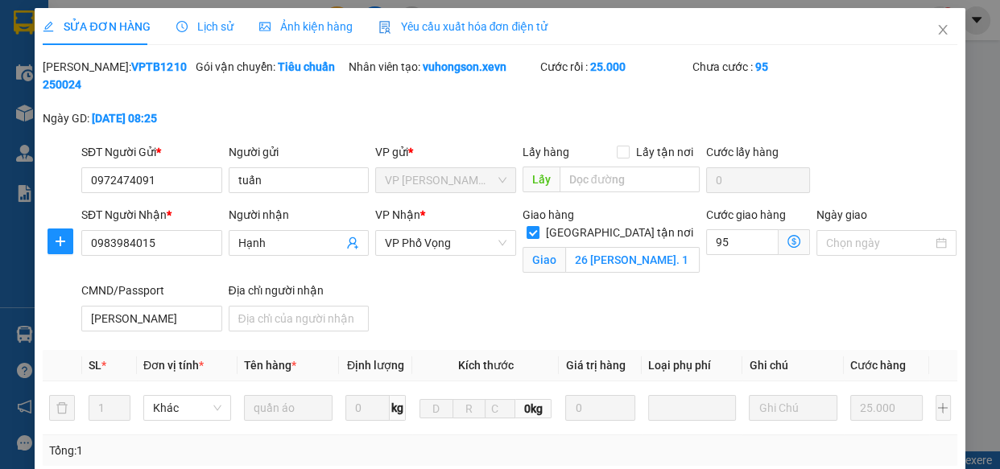
type input "95.000"
click at [656, 311] on div "SĐT Người Nhận * 0983984015 Người nhận Hạnh VP Nhận * VP Phố Vọng Giao hàng Gia…" at bounding box center [519, 272] width 883 height 132
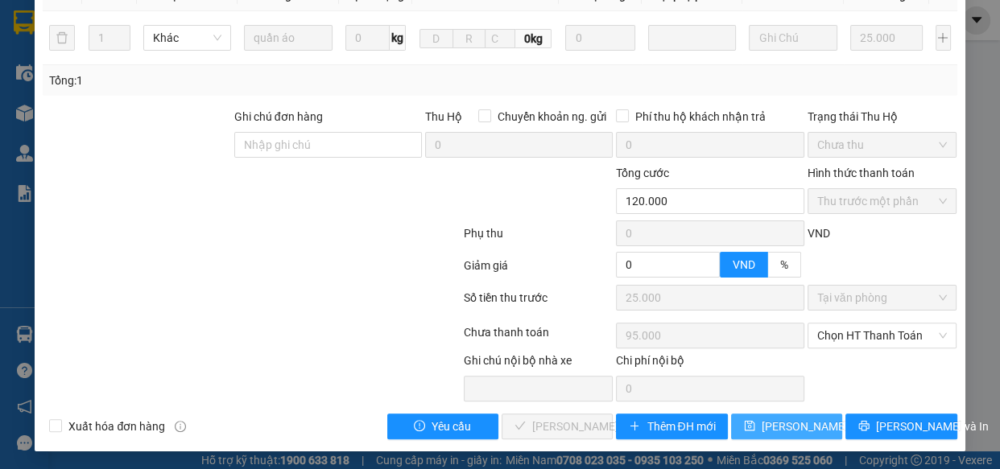
click at [772, 427] on span "[PERSON_NAME] thay đổi" at bounding box center [826, 427] width 129 height 18
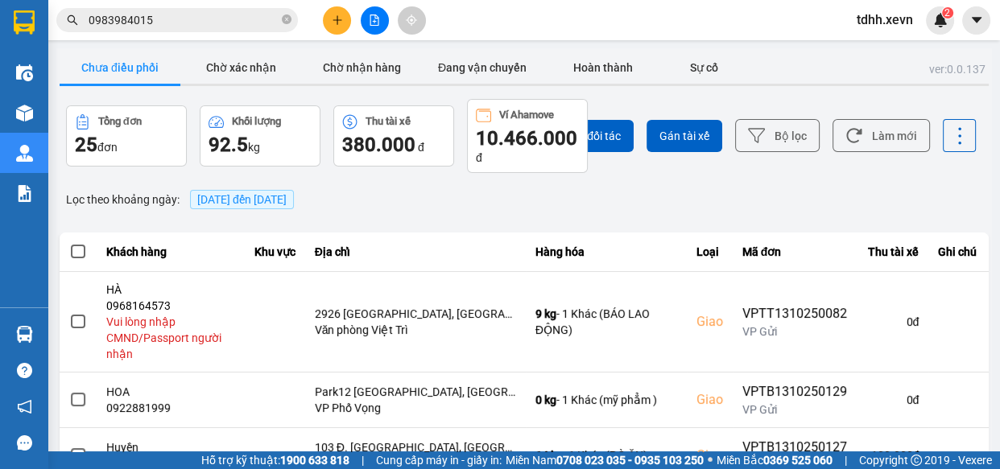
click at [190, 23] on input "0983984015" at bounding box center [184, 20] width 190 height 18
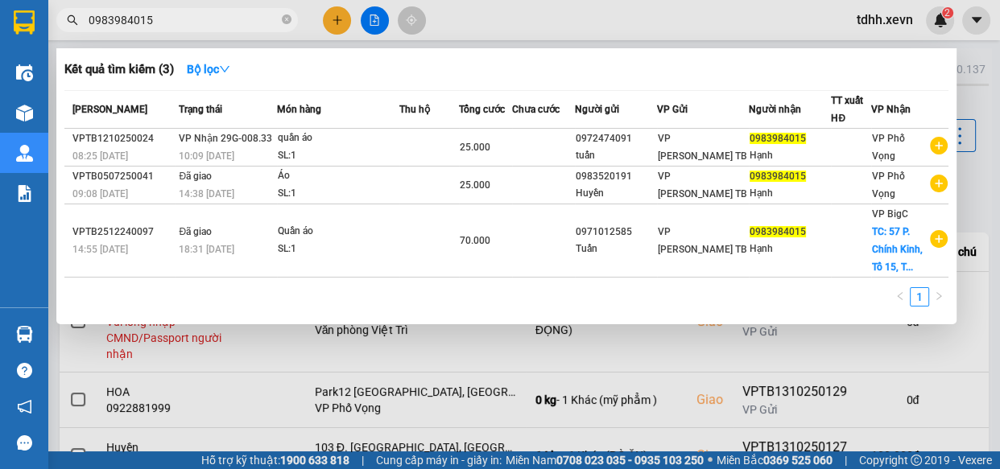
paste input "8065364"
click at [190, 23] on input "0983984015" at bounding box center [184, 20] width 190 height 18
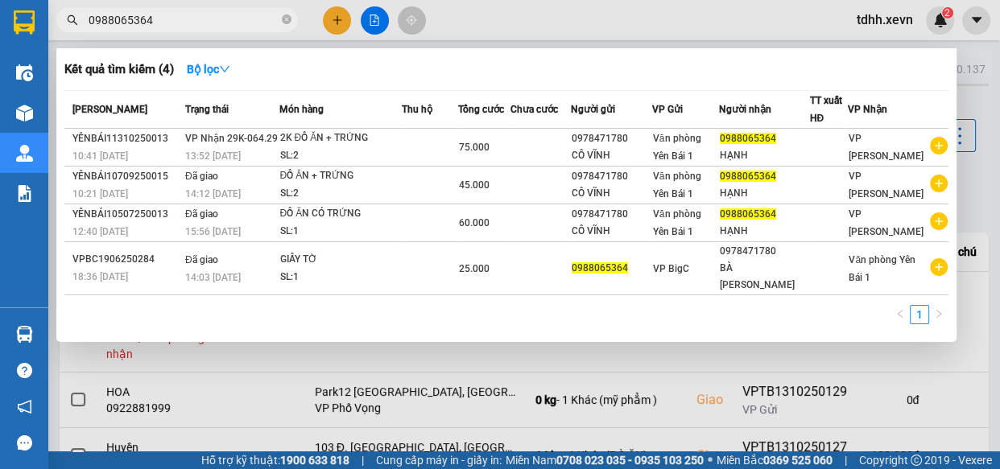
type input "0988065364"
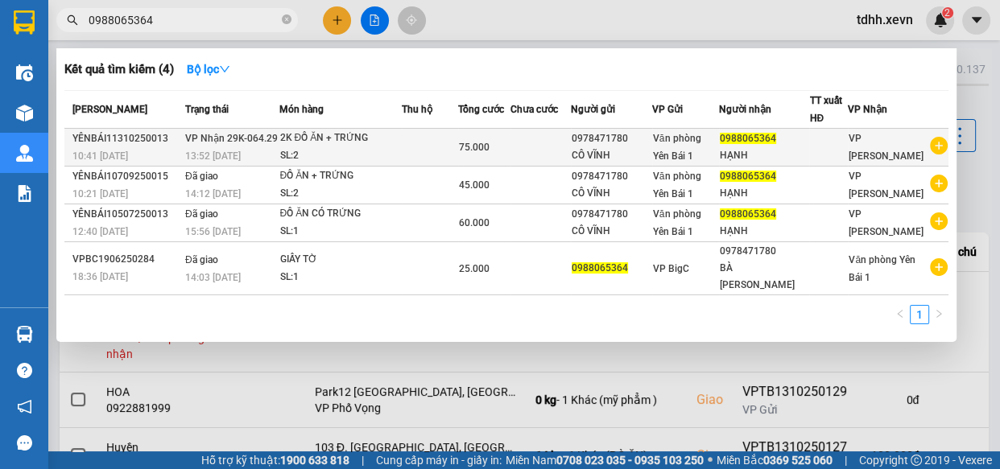
click at [484, 129] on td "75.000" at bounding box center [484, 148] width 52 height 38
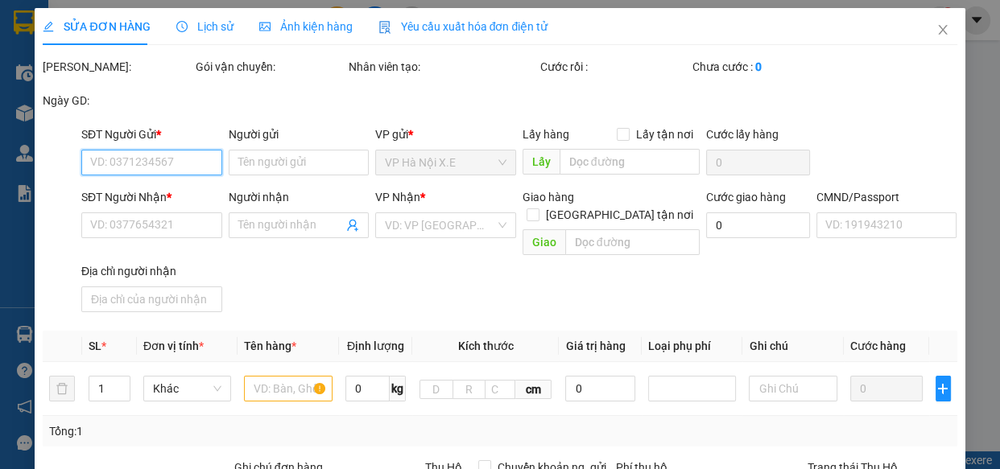
type input "0978471780"
type input "CÔ VĨNH"
type input "0988065364"
type input "HẠNH"
type input "1"
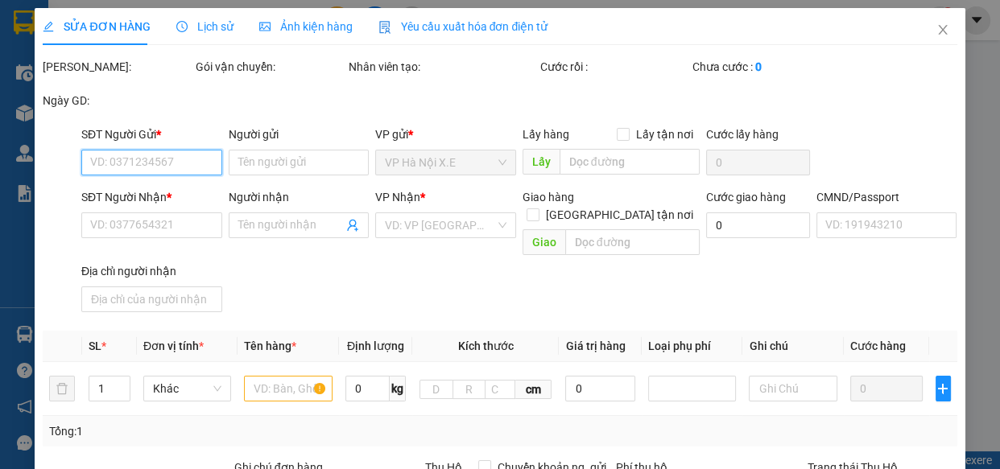
type input "0"
type input "75.000"
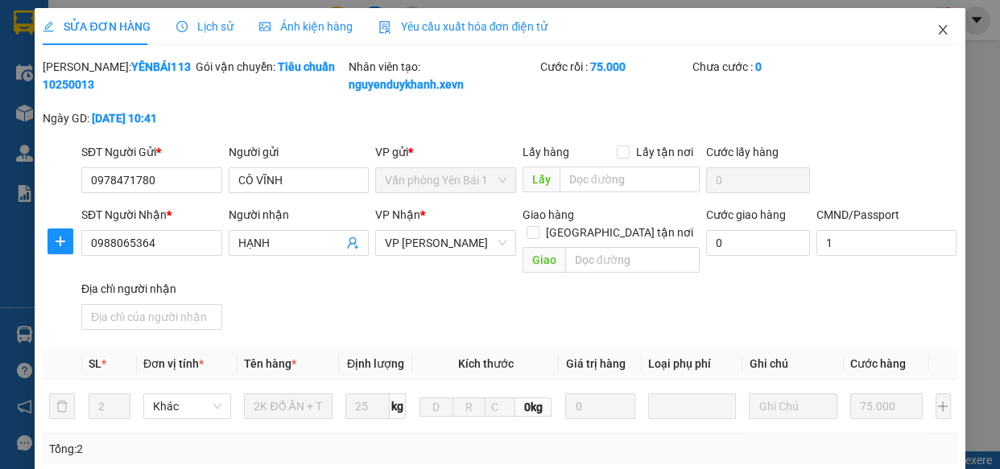
click at [938, 26] on icon "close" at bounding box center [942, 30] width 9 height 10
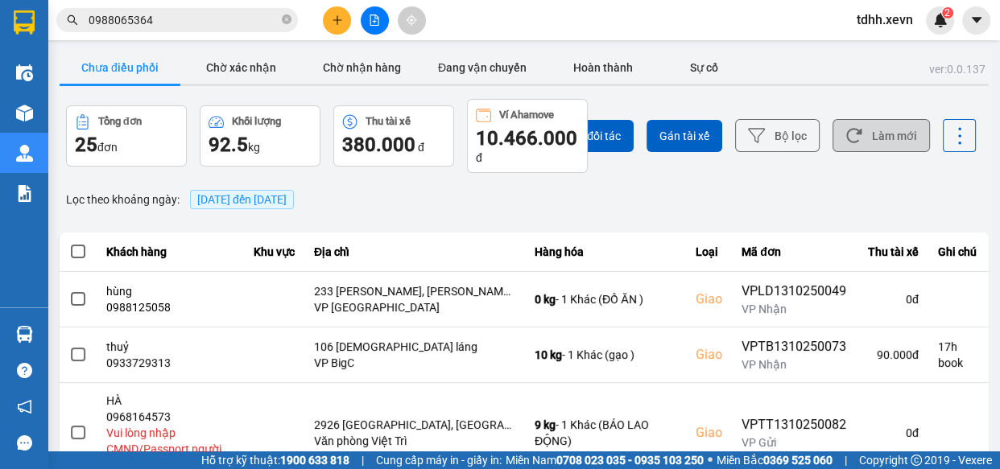
click at [879, 123] on button "Làm mới" at bounding box center [881, 135] width 97 height 33
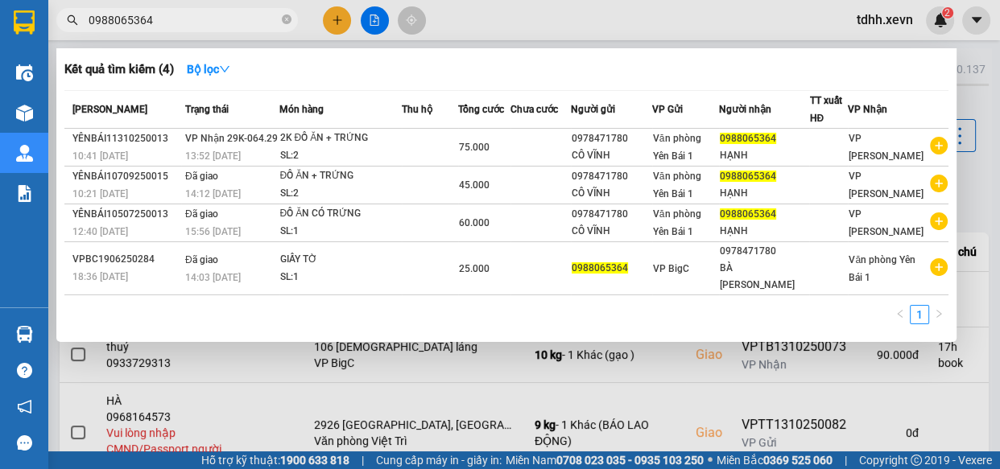
click at [200, 12] on input "0988065364" at bounding box center [184, 20] width 190 height 18
paste input "329128129"
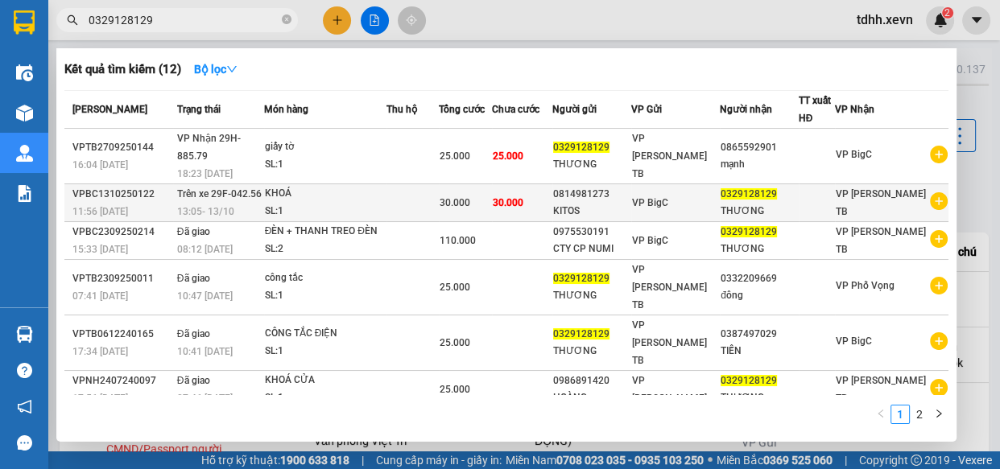
type input "0329128129"
click at [552, 184] on td "30.000" at bounding box center [522, 203] width 60 height 38
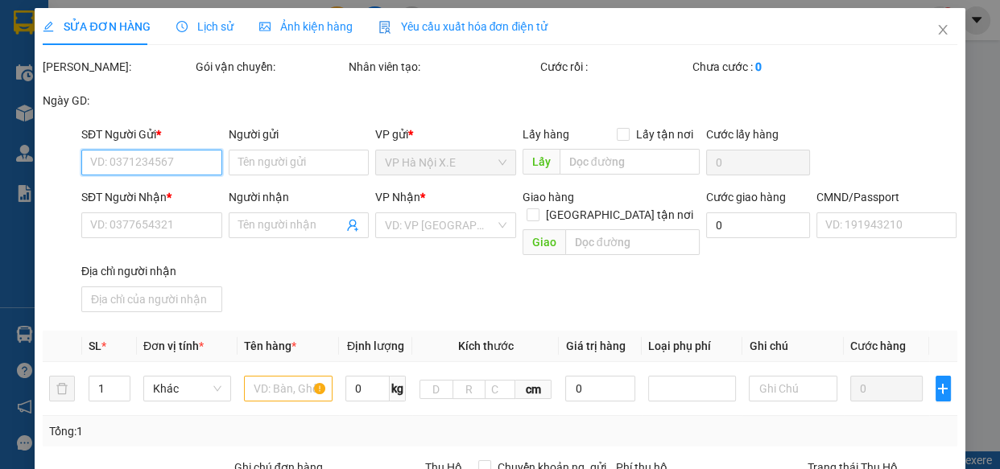
type input "0814981273"
type input "KITOS"
type input "0329128129"
type input "THƯƠNG"
type input "0"
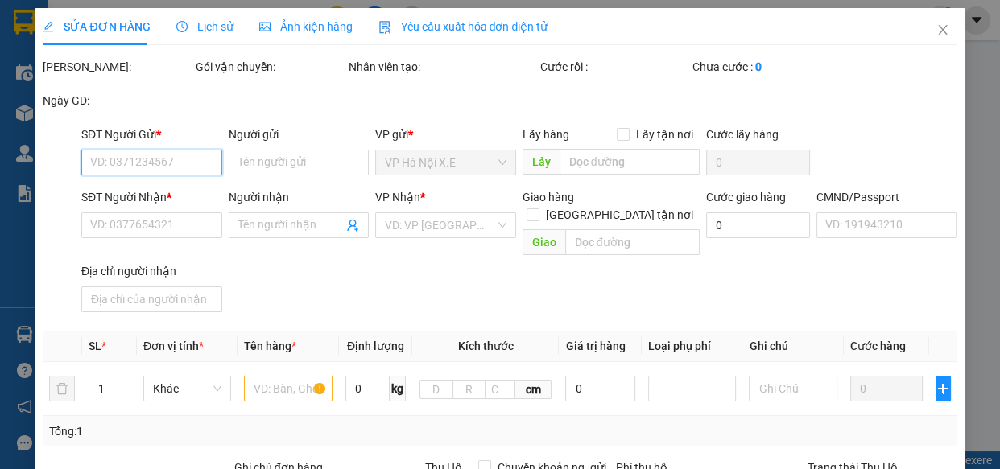
type input "30.000"
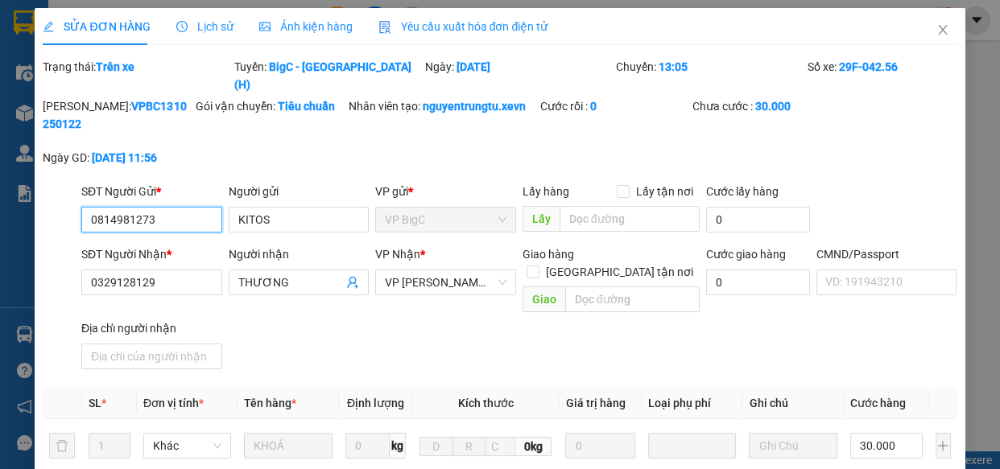
drag, startPoint x: 176, startPoint y: 198, endPoint x: 68, endPoint y: 213, distance: 108.9
click at [68, 213] on div "SĐT Người Gửi * 0814981273 0814981273 Người gửi KITOS VP gửi * VP BigC Lấy hàng…" at bounding box center [499, 211] width 917 height 56
click at [937, 31] on icon "close" at bounding box center [943, 29] width 13 height 13
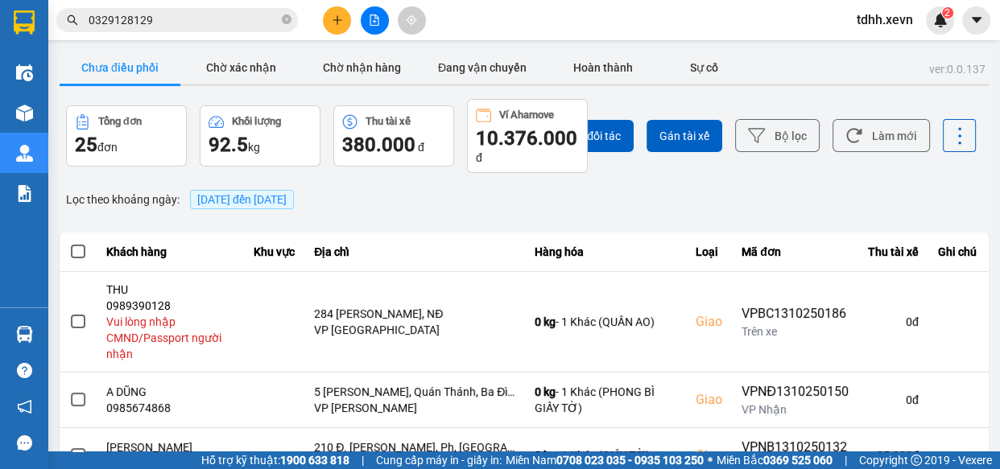
click at [253, 18] on input "0329128129" at bounding box center [184, 20] width 190 height 18
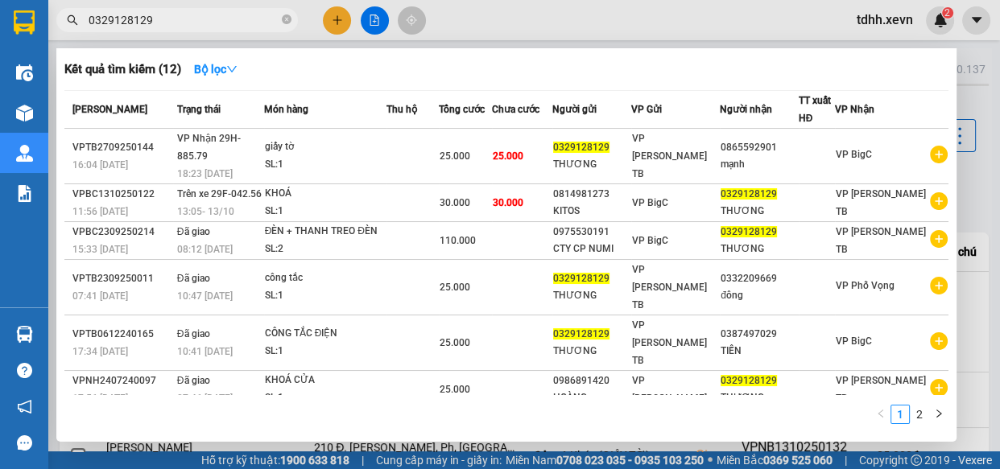
click at [253, 18] on input "0329128129" at bounding box center [184, 20] width 190 height 18
paste input "96511433"
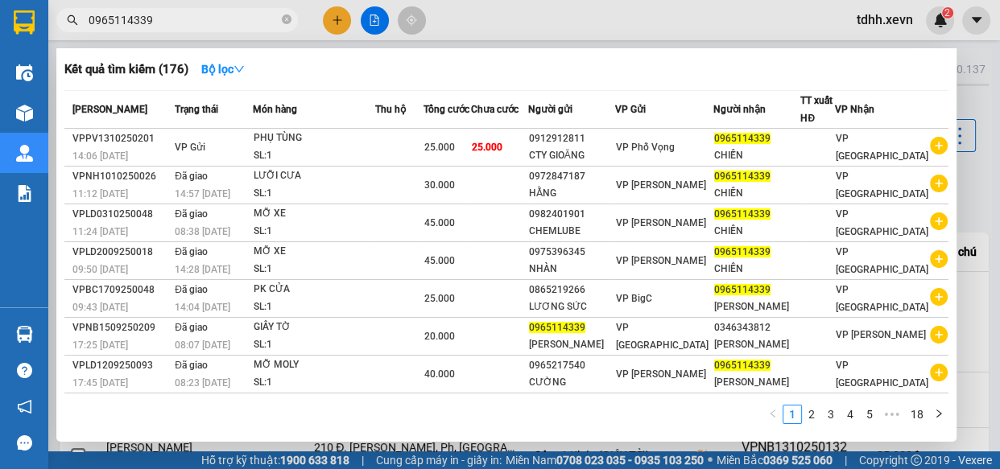
type input "0965114339"
click at [664, 14] on div at bounding box center [500, 234] width 1000 height 469
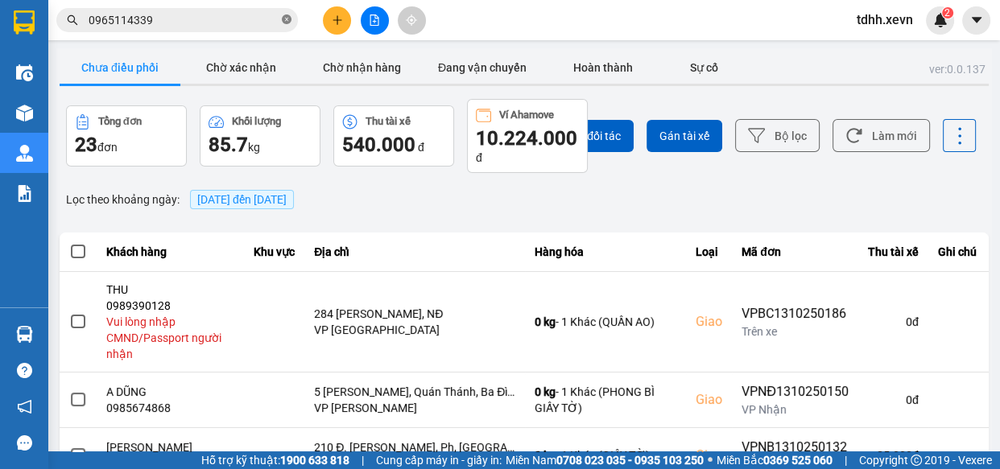
click at [285, 17] on icon "close-circle" at bounding box center [287, 19] width 10 height 10
click at [837, 113] on div "Chọn đối tác Gán tài xế Bộ lọc Làm mới" at bounding box center [748, 136] width 455 height 74
click at [847, 126] on button "Làm mới" at bounding box center [881, 135] width 97 height 33
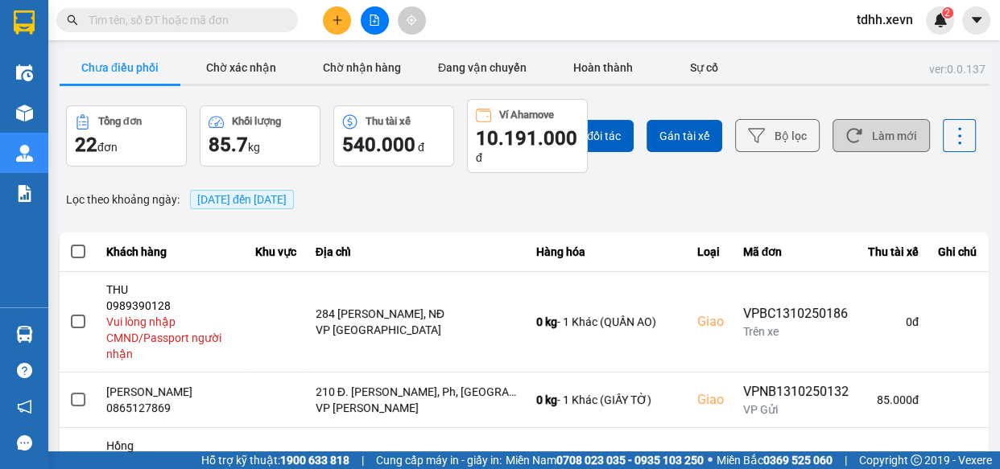
click at [887, 135] on button "Làm mới" at bounding box center [881, 135] width 97 height 33
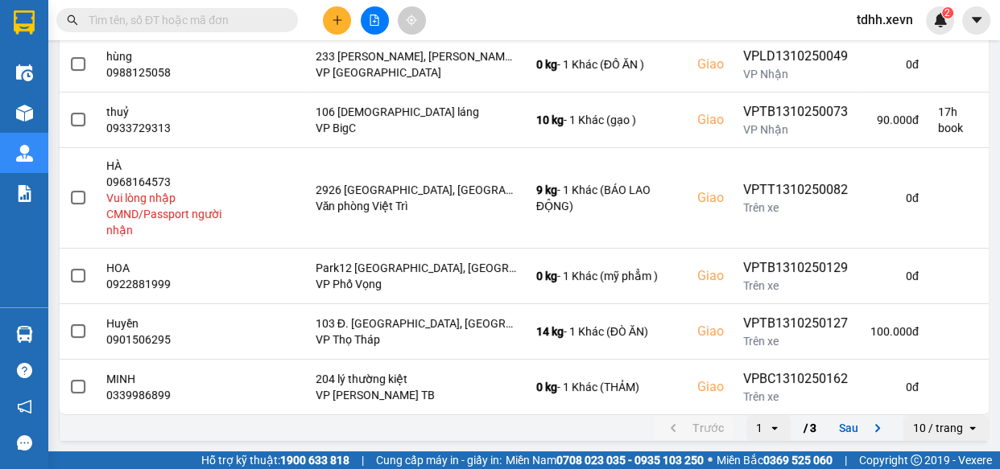
scroll to position [35, 0]
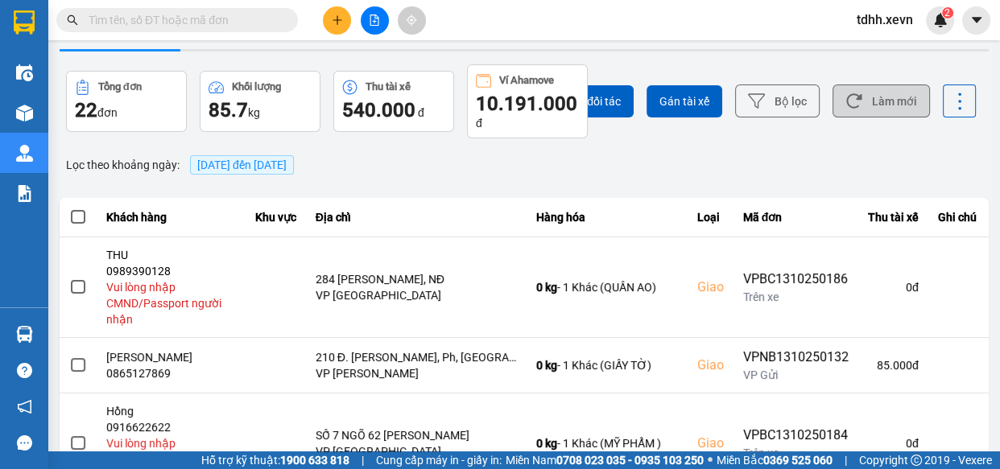
click at [857, 86] on button "Làm mới" at bounding box center [881, 101] width 97 height 33
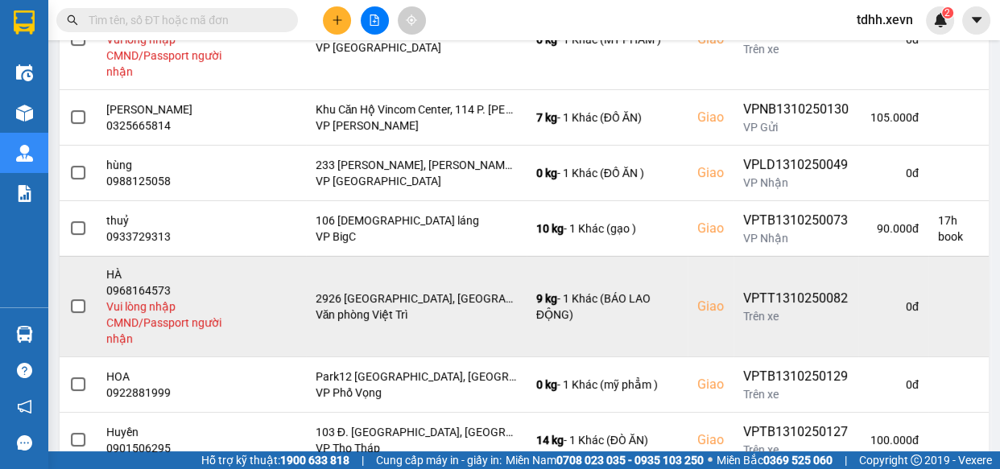
scroll to position [548, 0]
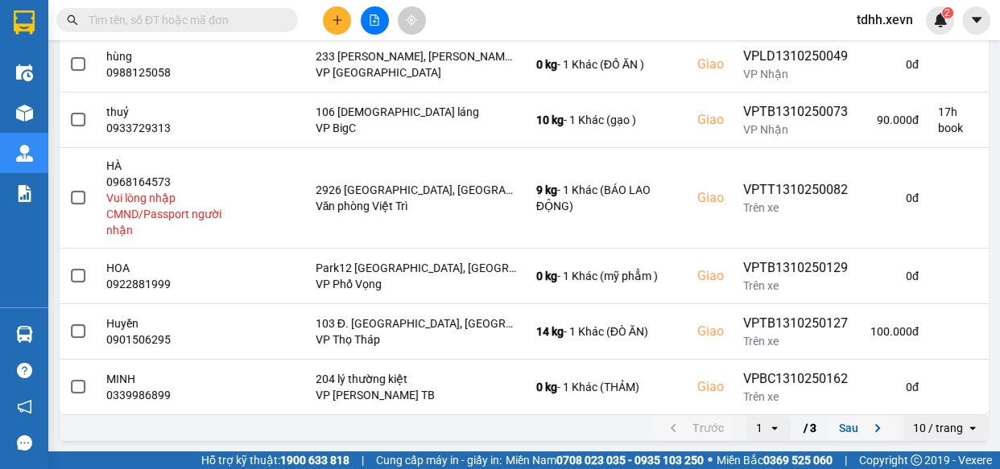
click at [840, 426] on button "Sau" at bounding box center [863, 428] width 68 height 24
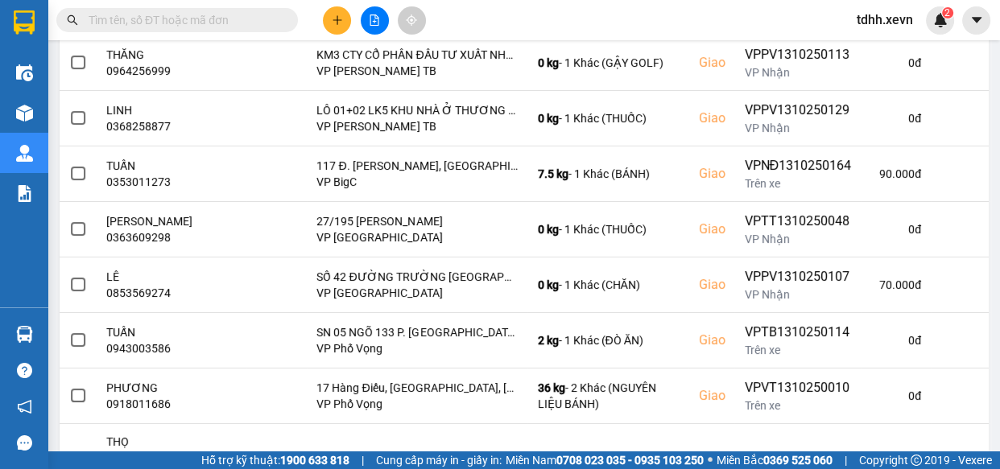
scroll to position [0, 0]
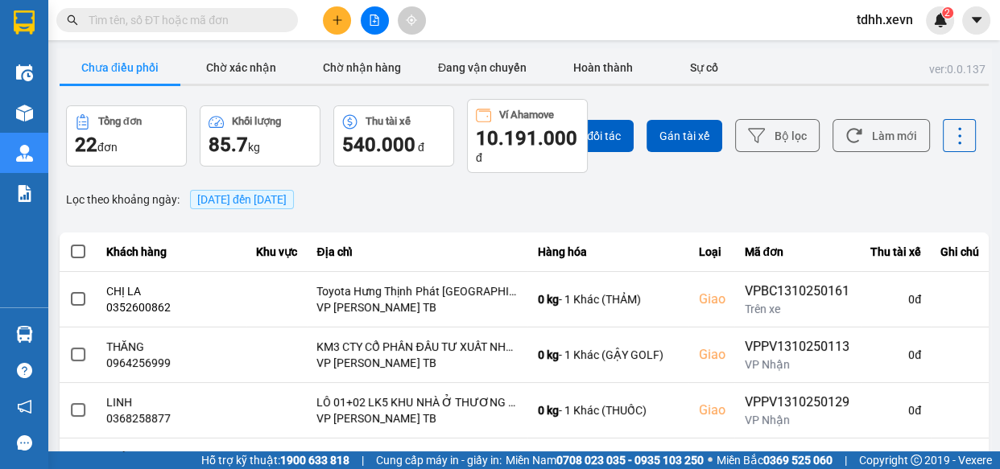
click at [208, 17] on input "text" at bounding box center [184, 20] width 190 height 18
paste input "0989226696"
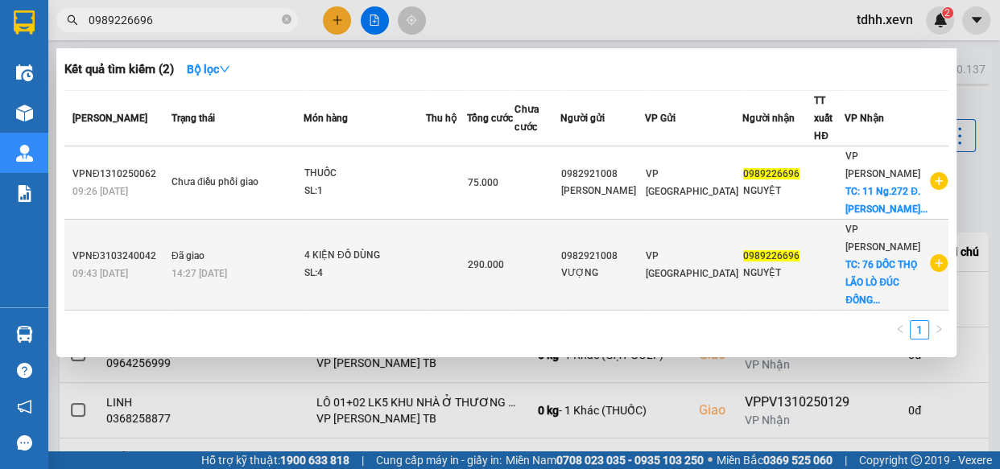
type input "0989226696"
click at [515, 259] on div "290.000" at bounding box center [491, 265] width 47 height 18
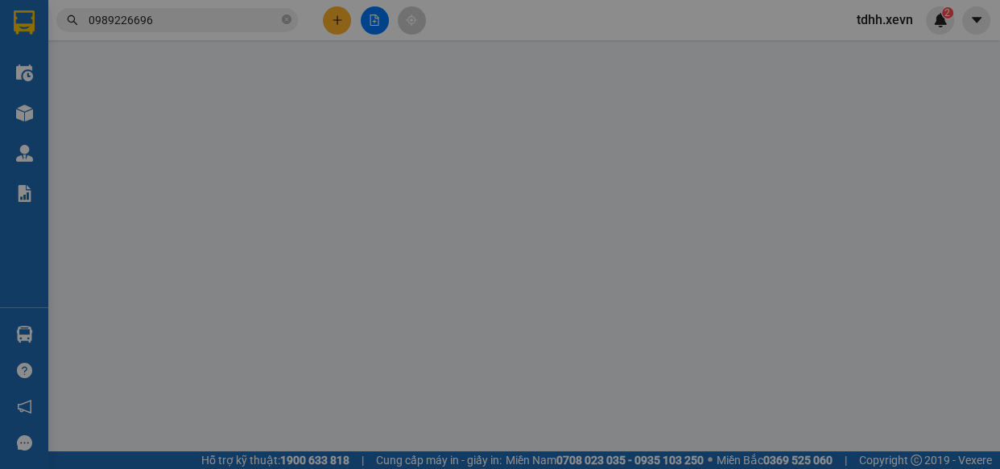
type input "0982921008"
type input "VƯỢNG"
type input "0989226696"
type input "NGUYỆT"
checkbox input "true"
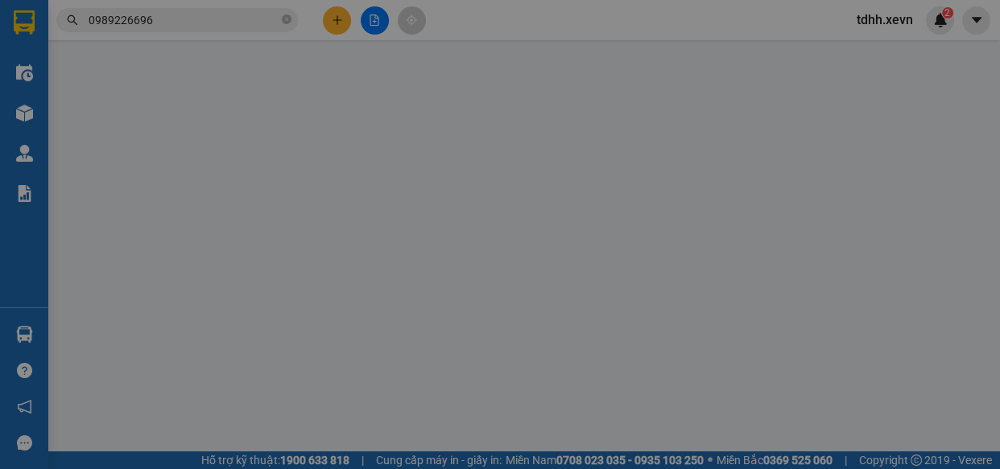
type input "76 DỐC THỌ LÃO LÒ ĐÚC ĐỐNG ĐA HN"
type input "140.000"
type input "035304006668 HUYỀN MY"
type input "CẦN CÁNG và DÂY"
type input "0"
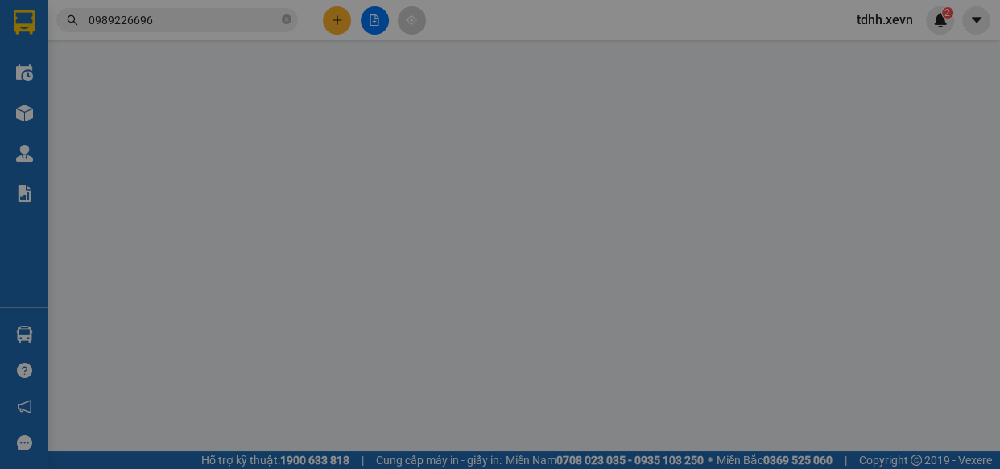
type input "290.000"
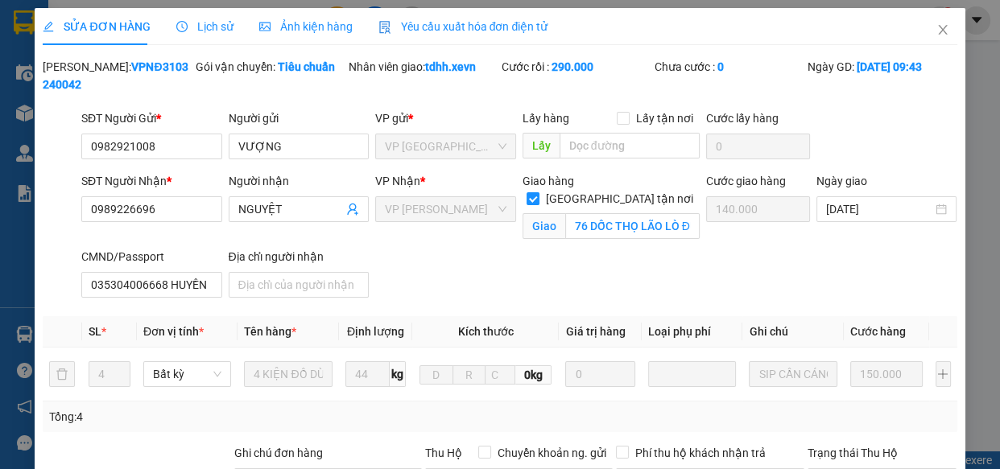
click at [215, 21] on span "Lịch sử" at bounding box center [204, 26] width 57 height 13
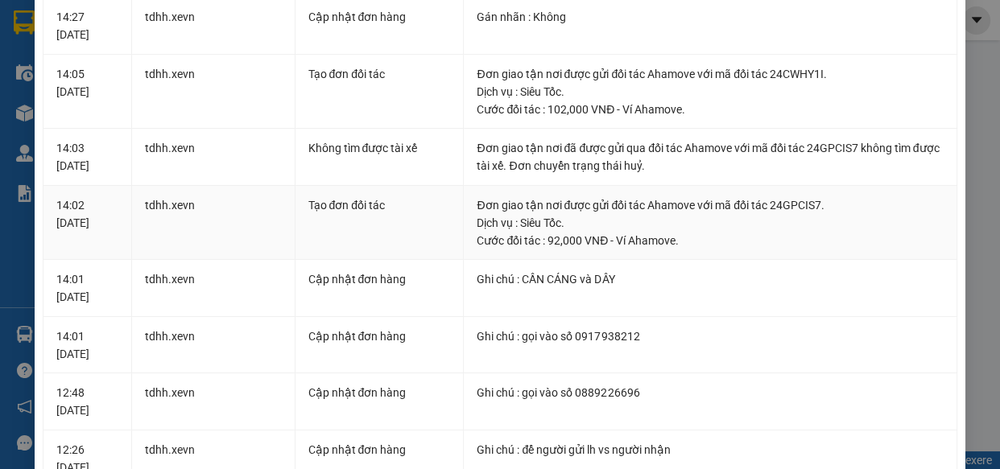
scroll to position [366, 0]
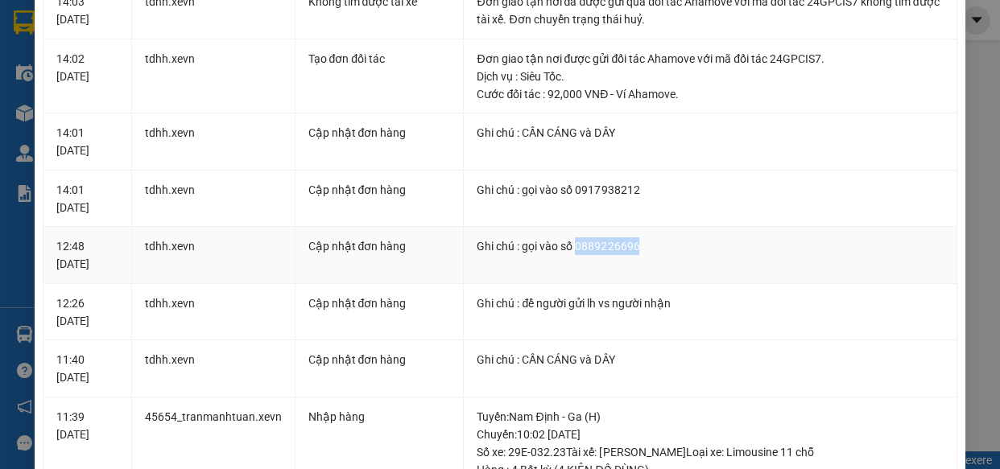
drag, startPoint x: 570, startPoint y: 246, endPoint x: 645, endPoint y: 249, distance: 74.9
click at [645, 249] on div "Ghi chú : gọi vào số 0889226696" at bounding box center [710, 247] width 466 height 18
copy div "0889226696"
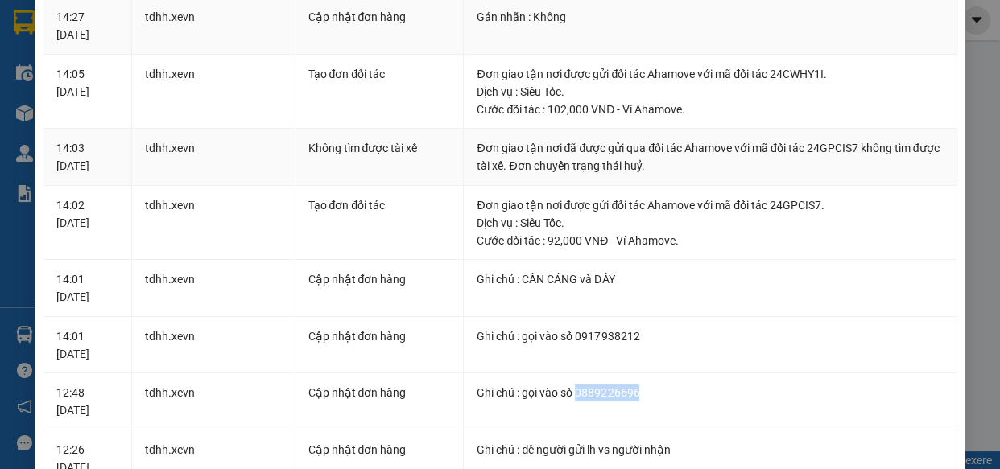
scroll to position [0, 0]
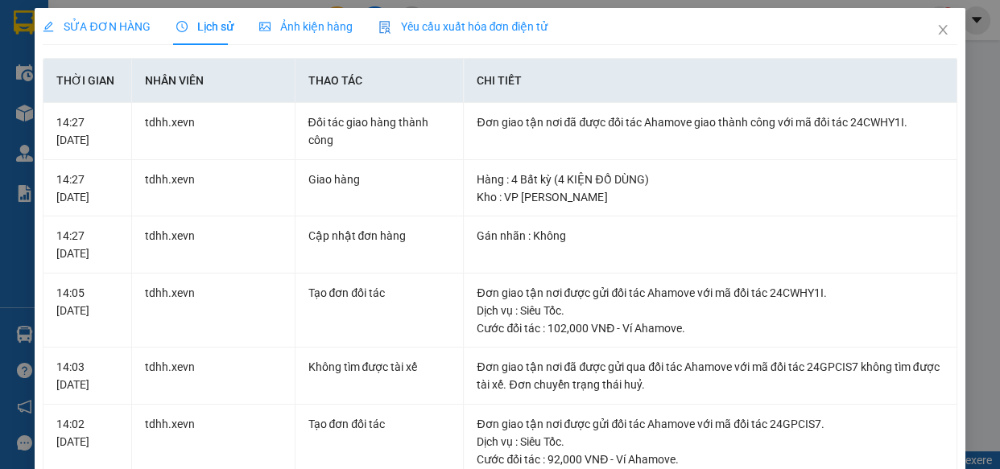
click at [108, 21] on span "SỬA ĐƠN HÀNG" at bounding box center [96, 26] width 107 height 13
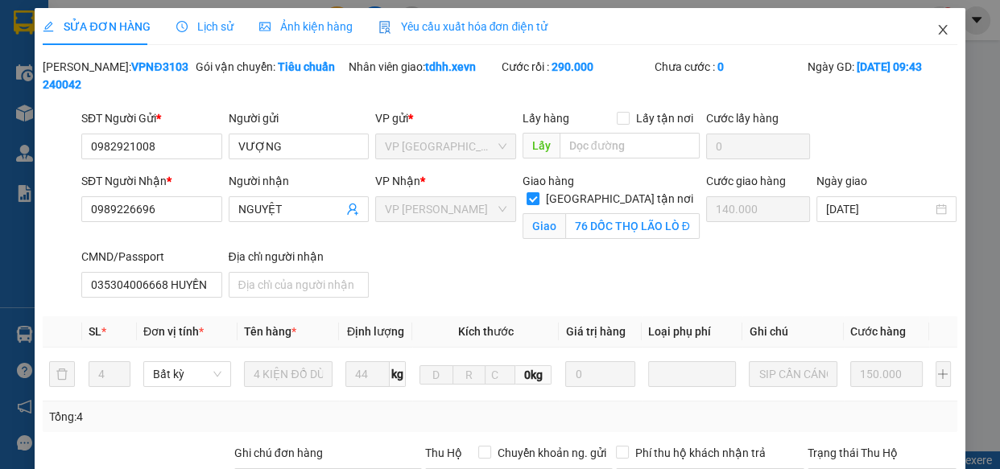
click at [933, 23] on span "Close" at bounding box center [942, 30] width 45 height 45
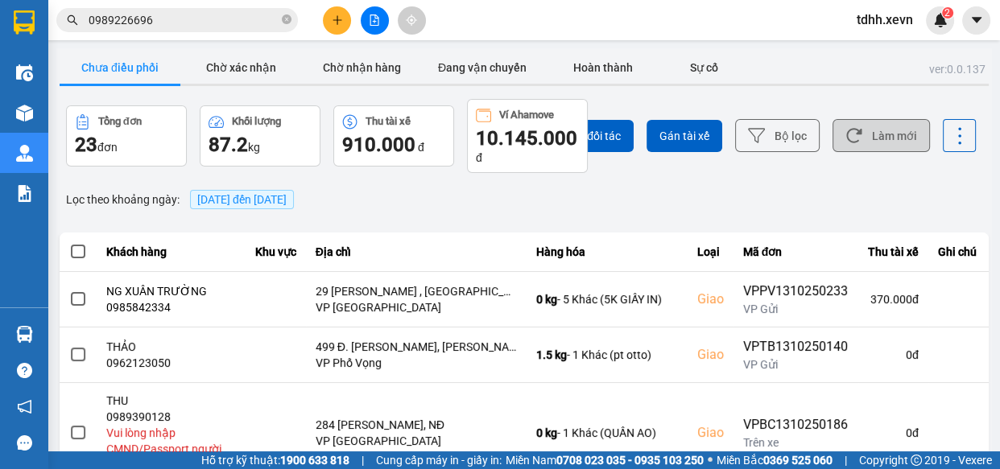
click at [903, 141] on button "Làm mới" at bounding box center [881, 135] width 97 height 33
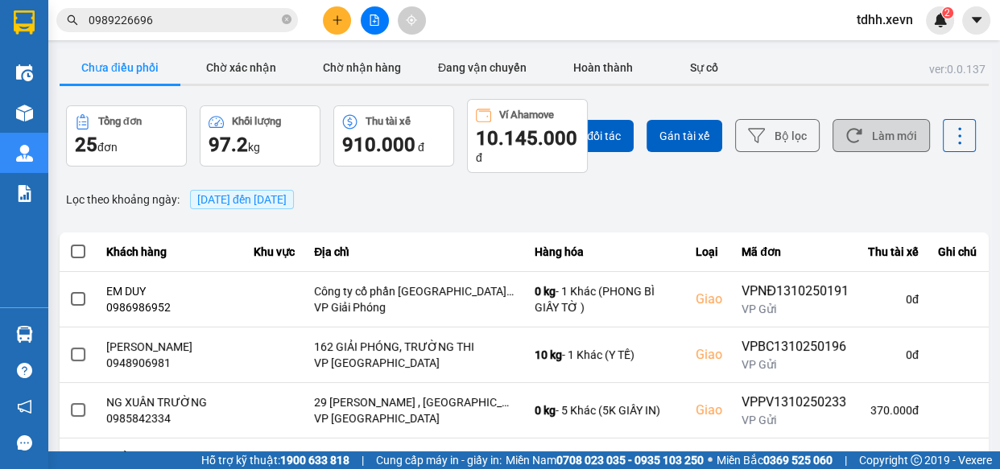
click at [885, 140] on button "Làm mới" at bounding box center [881, 135] width 97 height 33
click at [190, 23] on input "0989226696" at bounding box center [184, 20] width 190 height 18
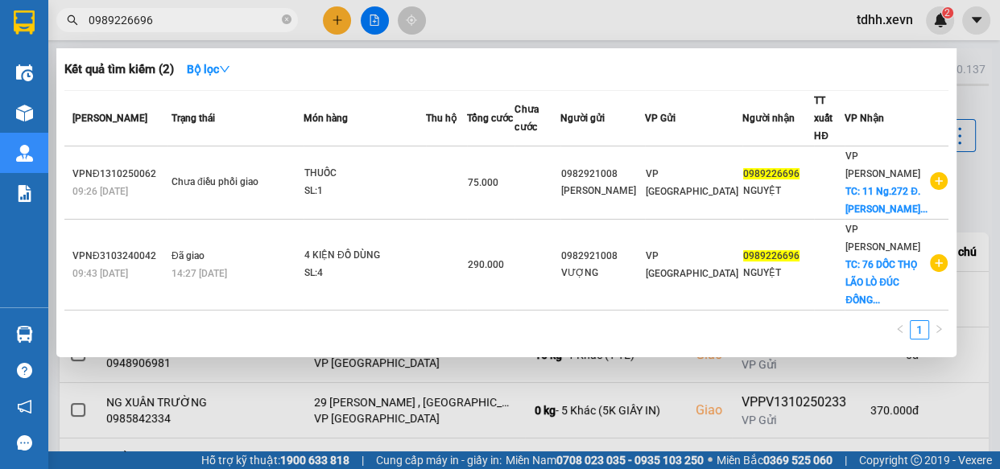
paste input "76855884"
click at [190, 23] on input "0989226696" at bounding box center [184, 20] width 190 height 18
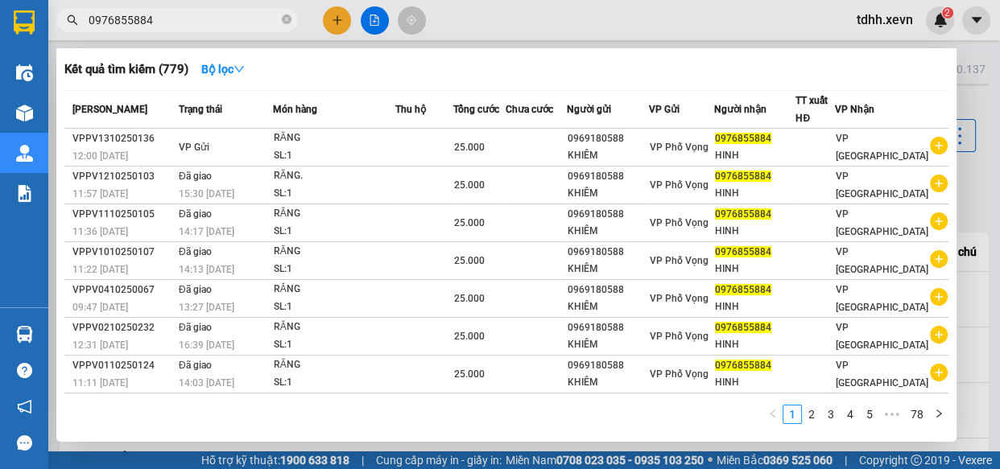
click at [180, 10] on span "0976855884" at bounding box center [177, 20] width 242 height 24
click at [209, 19] on input "0976855884" at bounding box center [184, 20] width 190 height 18
paste input "04843552"
click at [209, 19] on input "0904843552" at bounding box center [184, 20] width 190 height 18
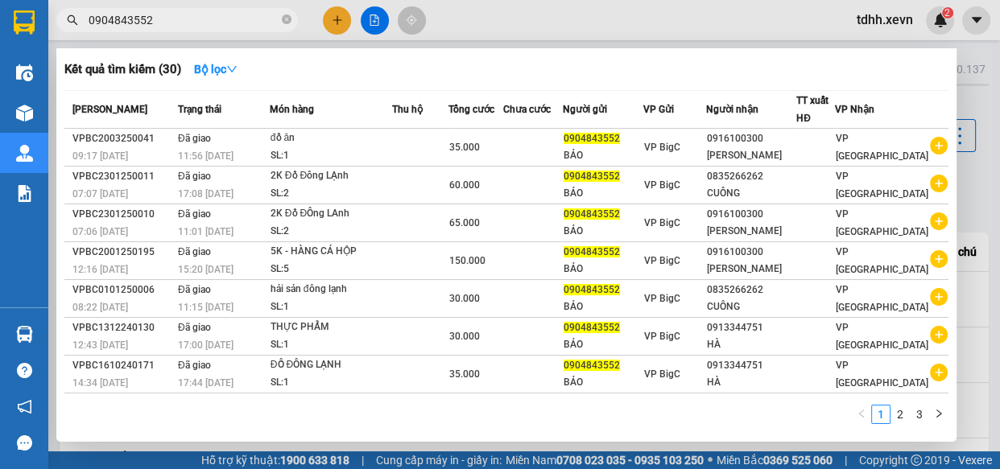
click at [794, 31] on div at bounding box center [500, 234] width 1000 height 469
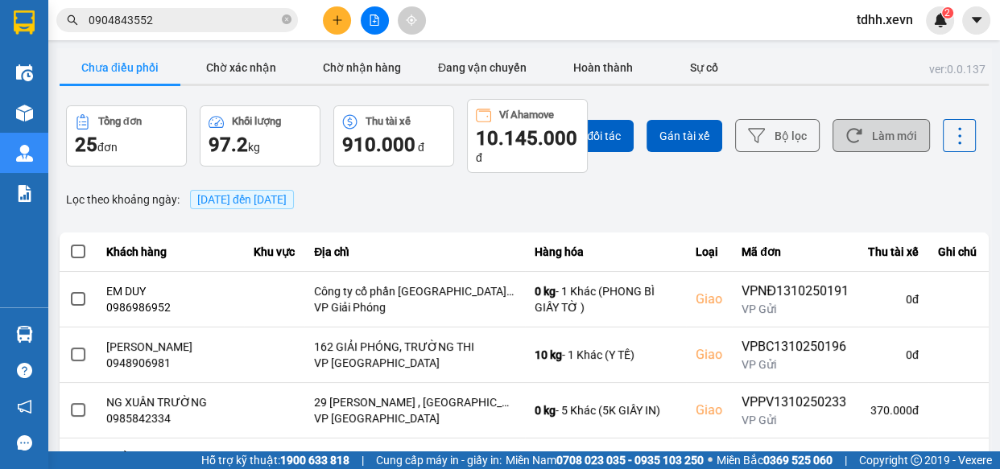
click at [865, 139] on button "Làm mới" at bounding box center [881, 135] width 97 height 33
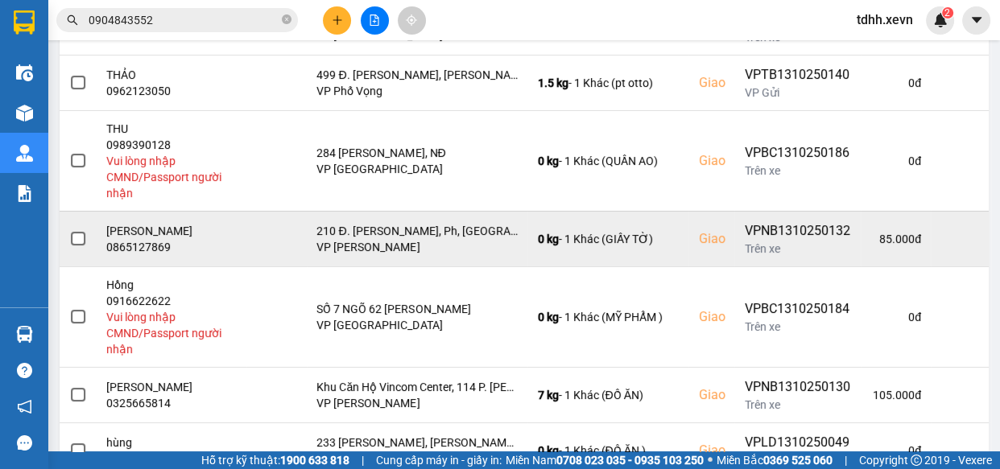
scroll to position [503, 0]
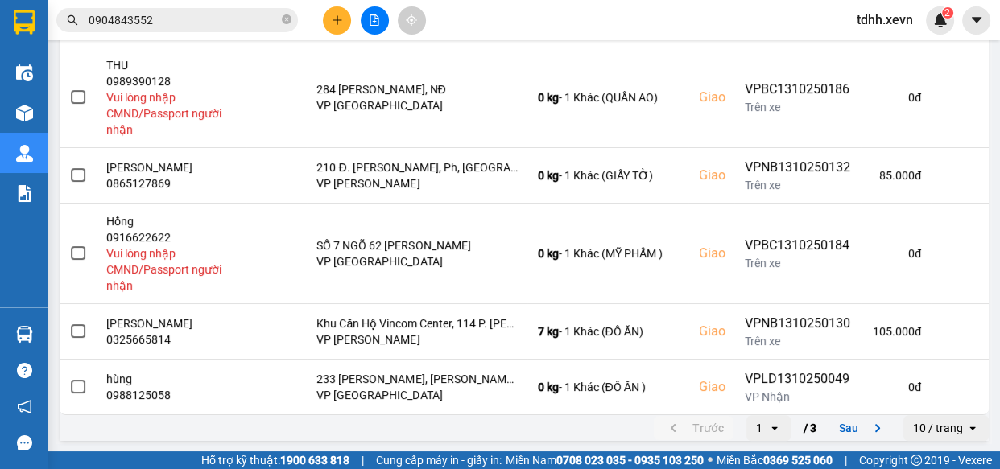
click at [251, 13] on input "0904843552" at bounding box center [184, 20] width 190 height 18
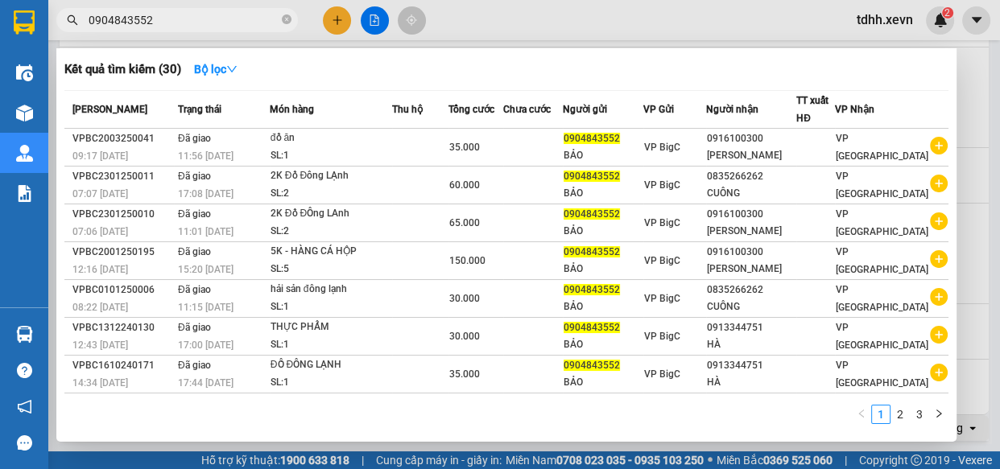
click at [249, 13] on input "0904843552" at bounding box center [184, 20] width 190 height 18
paste input "83183587"
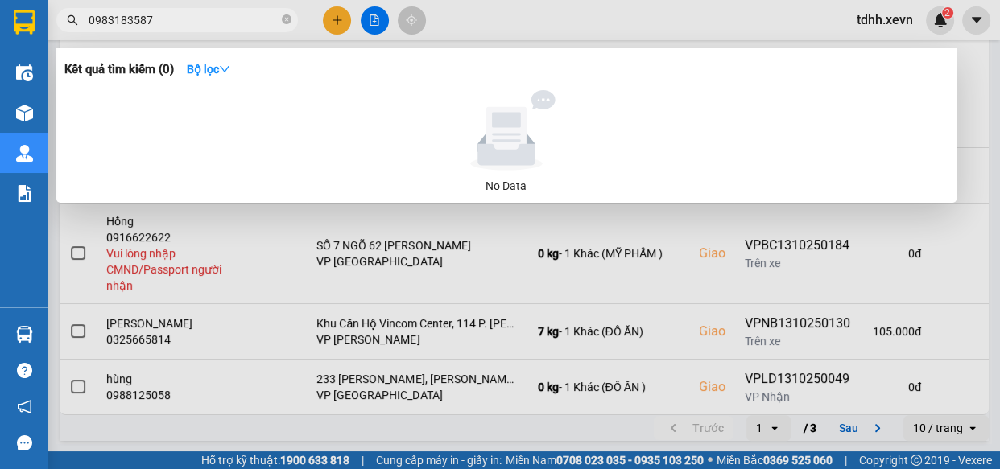
drag, startPoint x: 686, startPoint y: 22, endPoint x: 724, endPoint y: 47, distance: 45.3
click at [687, 22] on div at bounding box center [500, 234] width 1000 height 469
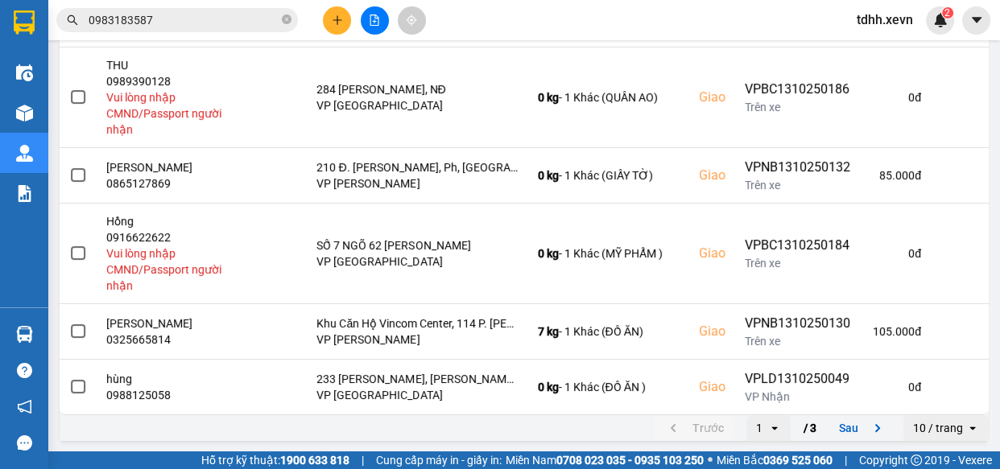
scroll to position [0, 0]
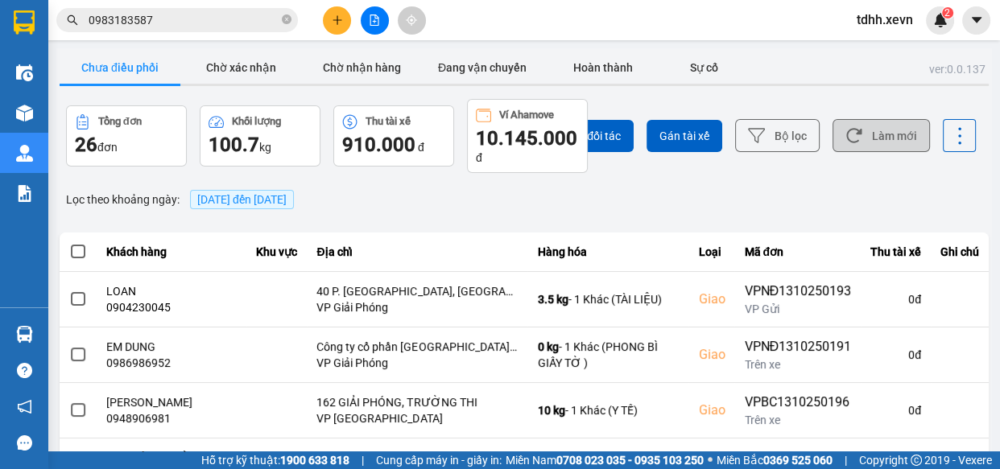
click at [869, 143] on button "Làm mới" at bounding box center [881, 135] width 97 height 33
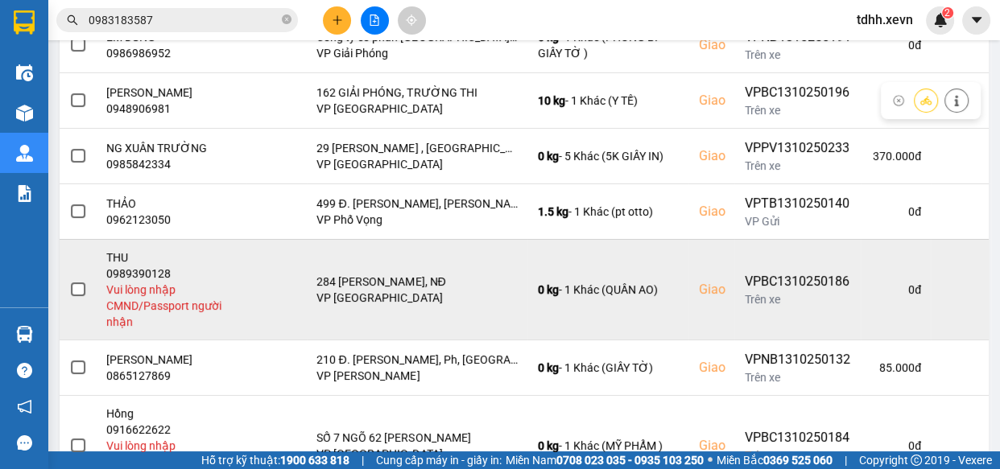
scroll to position [503, 0]
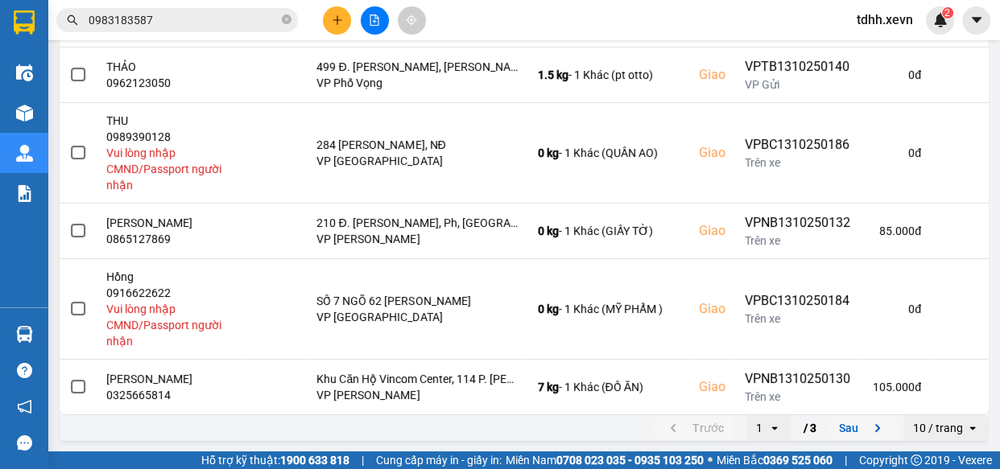
click at [853, 424] on button "Sau" at bounding box center [863, 428] width 68 height 24
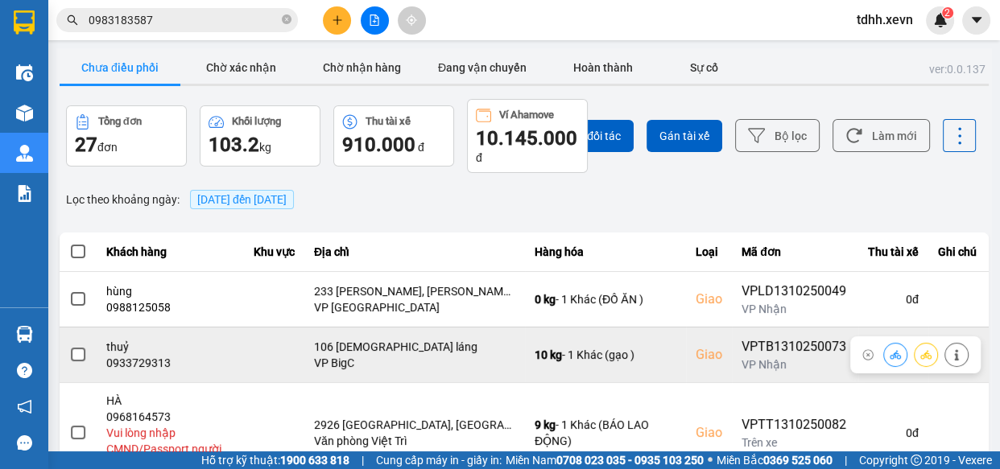
scroll to position [72, 0]
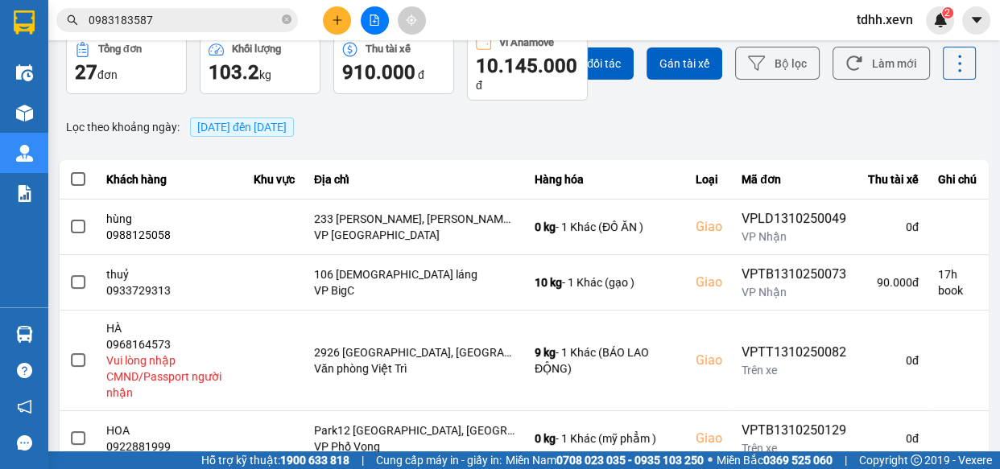
click at [188, 20] on input "0983183587" at bounding box center [184, 20] width 190 height 18
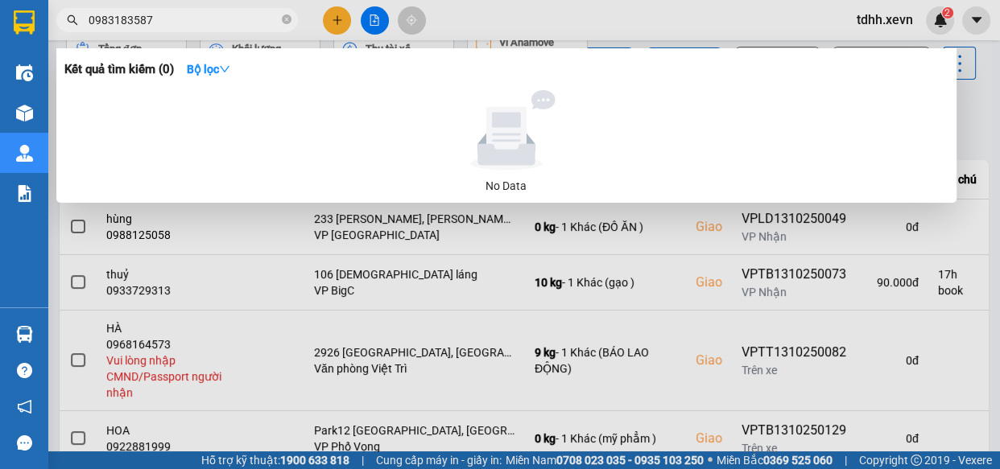
paste input "702120399"
click at [188, 20] on input "0702120399" at bounding box center [184, 20] width 190 height 18
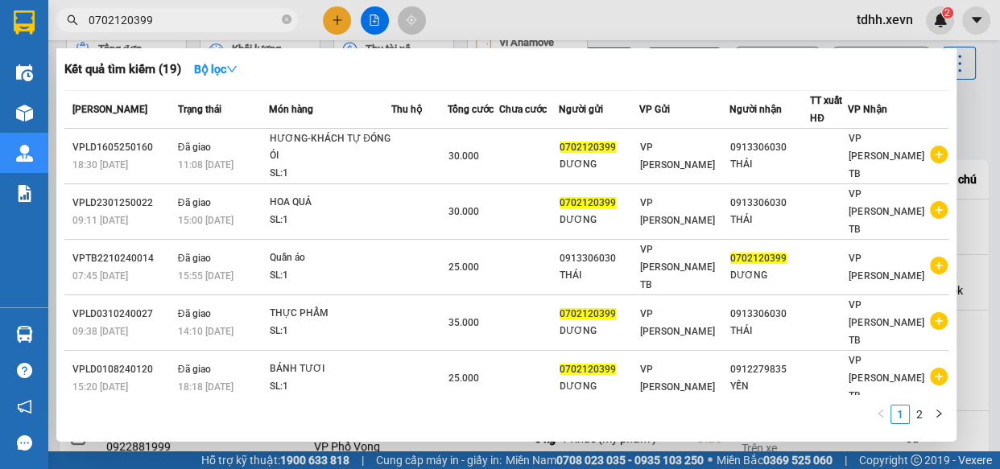
click at [189, 18] on input "0702120399" at bounding box center [184, 20] width 190 height 18
paste input "966328884"
type input "0966328884"
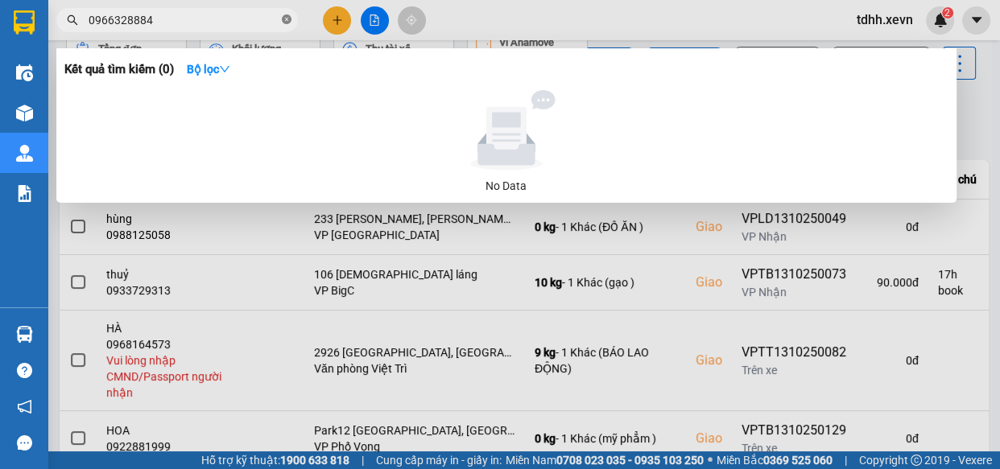
click at [287, 20] on icon "close-circle" at bounding box center [287, 19] width 10 height 10
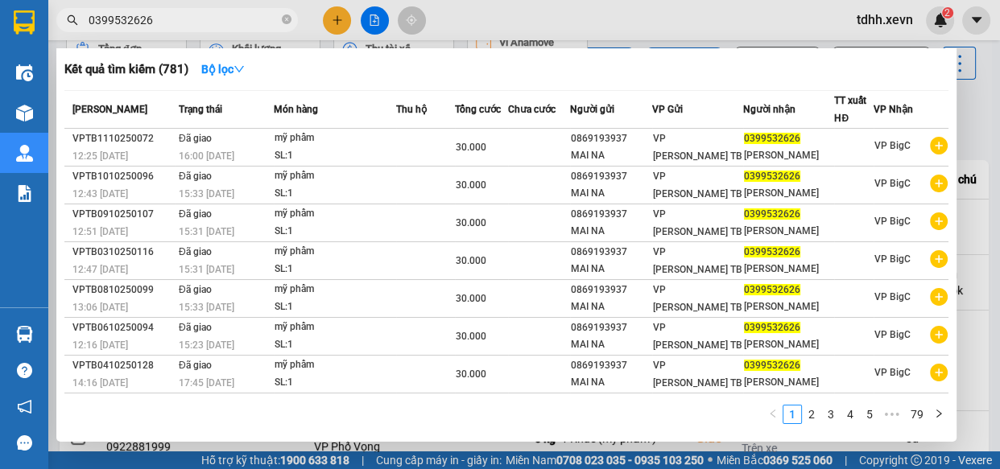
click at [180, 26] on input "0399532626" at bounding box center [184, 20] width 190 height 18
paste input "75450570"
click at [180, 26] on input "0399532626" at bounding box center [184, 20] width 190 height 18
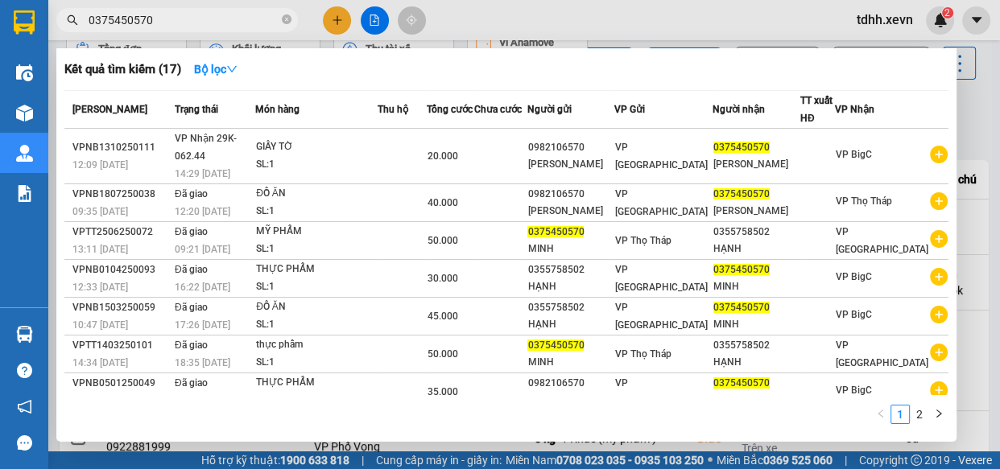
type input "0375450570"
drag, startPoint x: 734, startPoint y: 21, endPoint x: 780, endPoint y: 78, distance: 73.8
click at [739, 21] on div at bounding box center [500, 234] width 1000 height 469
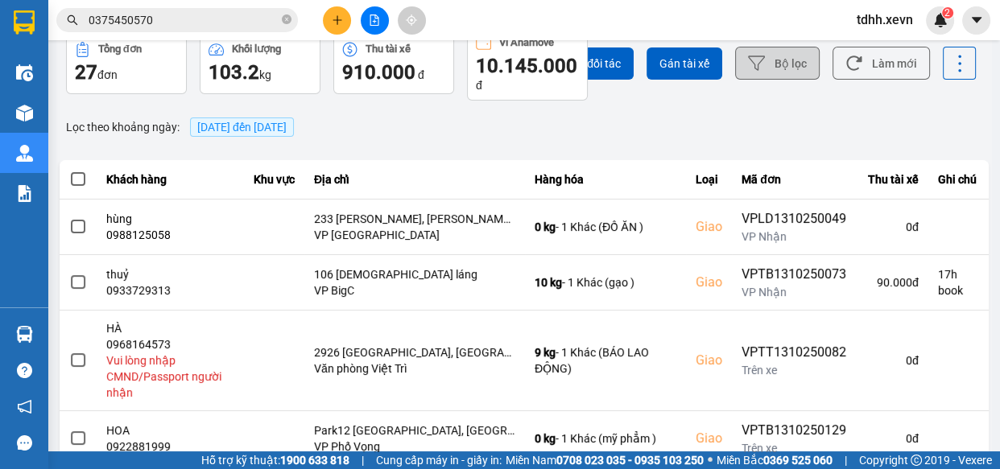
scroll to position [0, 0]
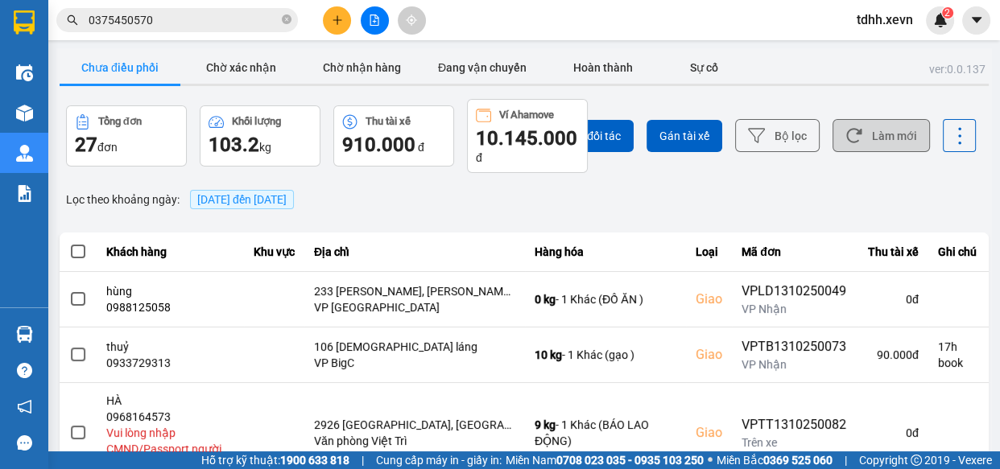
click at [862, 122] on button "Làm mới" at bounding box center [881, 135] width 97 height 33
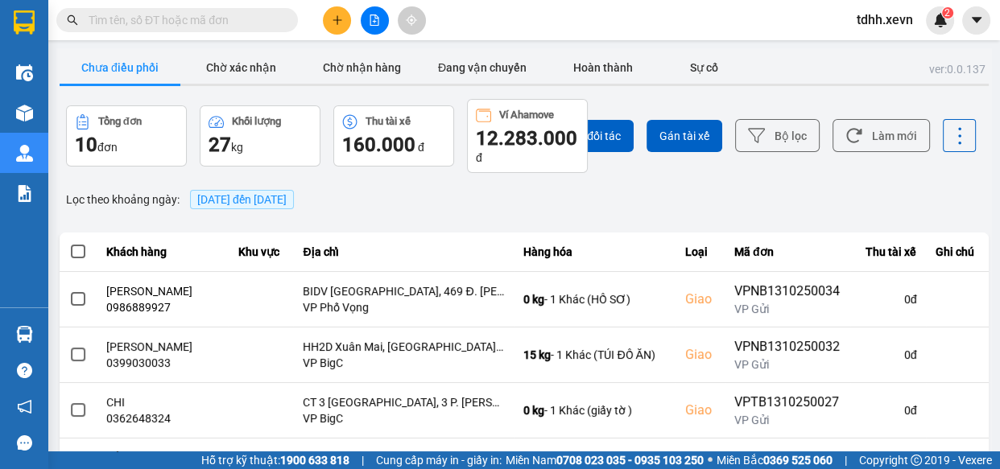
click at [877, 141] on button "Làm mới" at bounding box center [881, 135] width 97 height 33
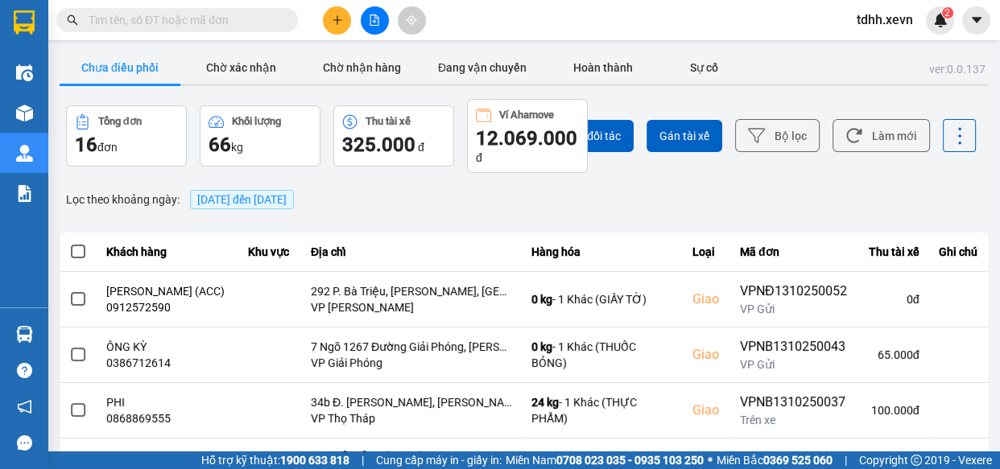
click at [238, 20] on input "text" at bounding box center [184, 20] width 190 height 18
paste input "0983474376"
click at [238, 20] on input "text" at bounding box center [184, 20] width 190 height 18
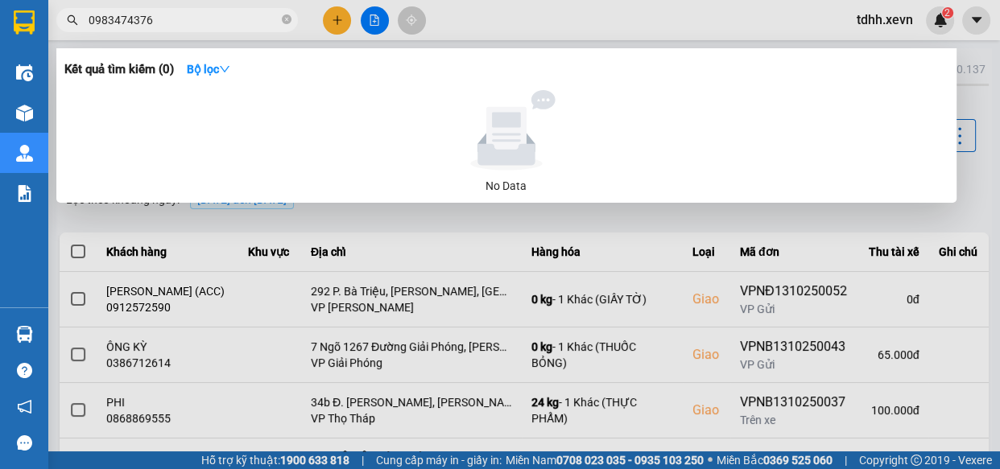
type input "0983474376"
click at [216, 25] on input "0983474376" at bounding box center [184, 20] width 190 height 18
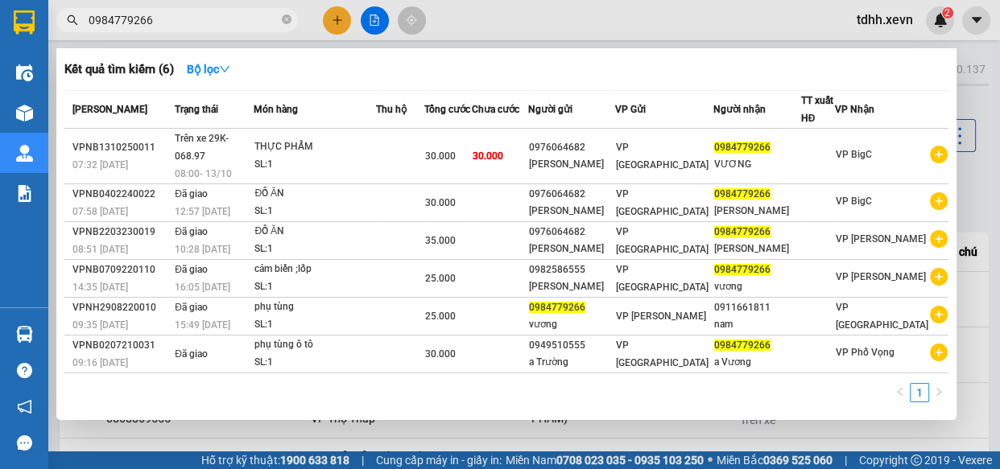
type input "0984779266"
click at [282, 23] on icon "close-circle" at bounding box center [287, 19] width 10 height 10
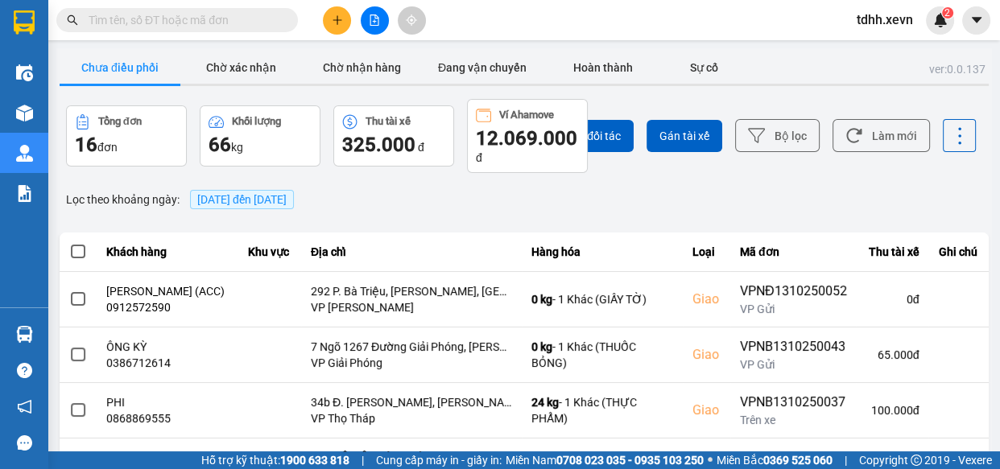
click at [173, 26] on input "text" at bounding box center [184, 20] width 190 height 18
paste input "0367446573"
type input "0367446573"
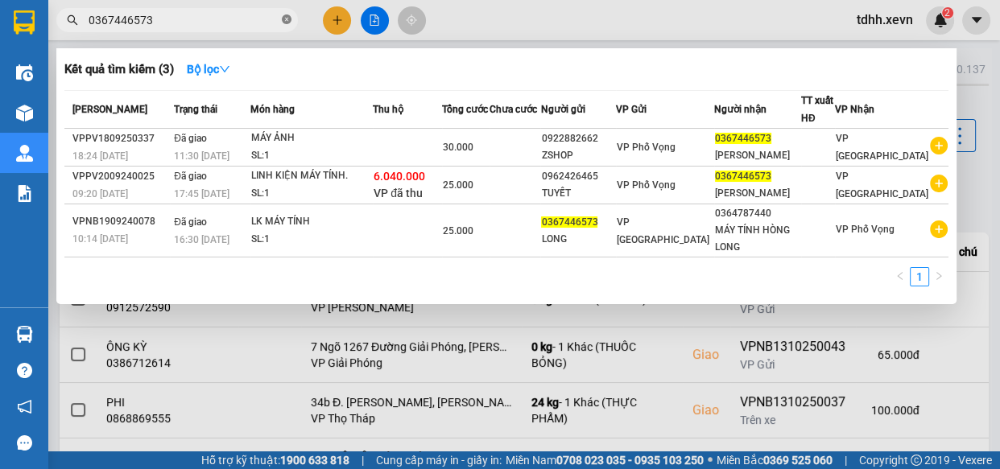
click at [287, 16] on icon "close-circle" at bounding box center [287, 19] width 10 height 10
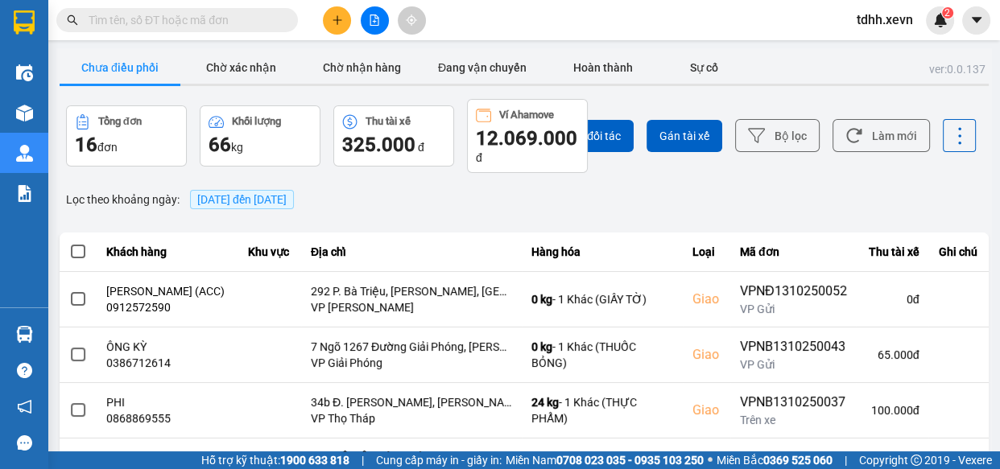
paste input "912032399"
click at [229, 16] on input "text" at bounding box center [184, 20] width 190 height 18
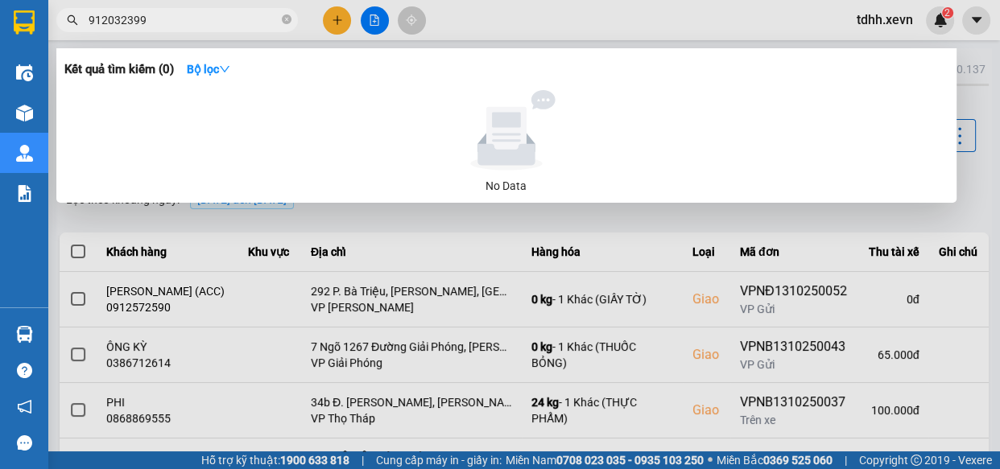
click at [90, 16] on input "912032399" at bounding box center [184, 20] width 190 height 18
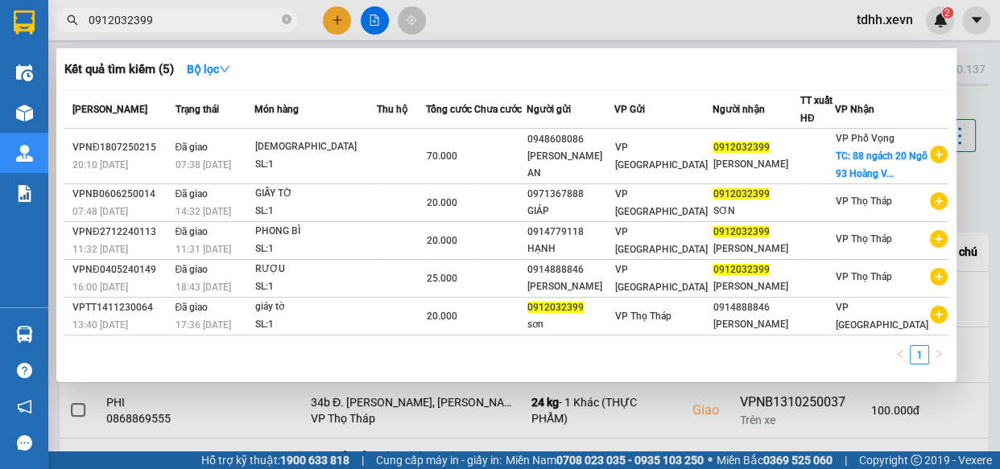
click at [221, 21] on input "0912032399" at bounding box center [184, 20] width 190 height 18
paste input "49022003"
click at [221, 21] on input "0912032399" at bounding box center [184, 20] width 190 height 18
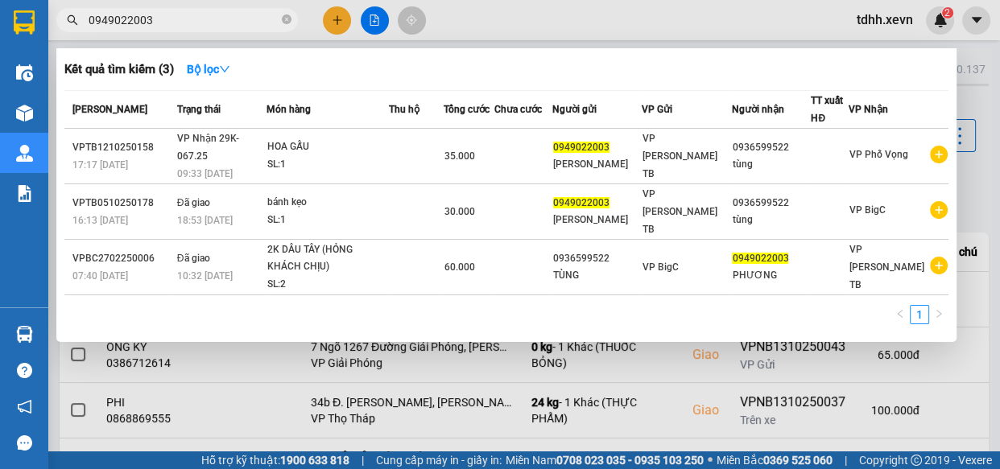
click at [217, 22] on input "0949022003" at bounding box center [184, 20] width 190 height 18
paste input "372331315"
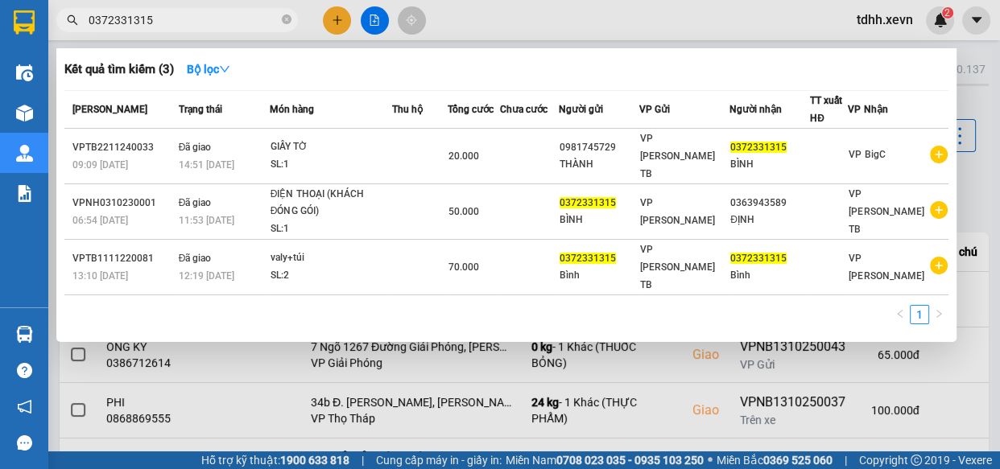
type input "0372331315"
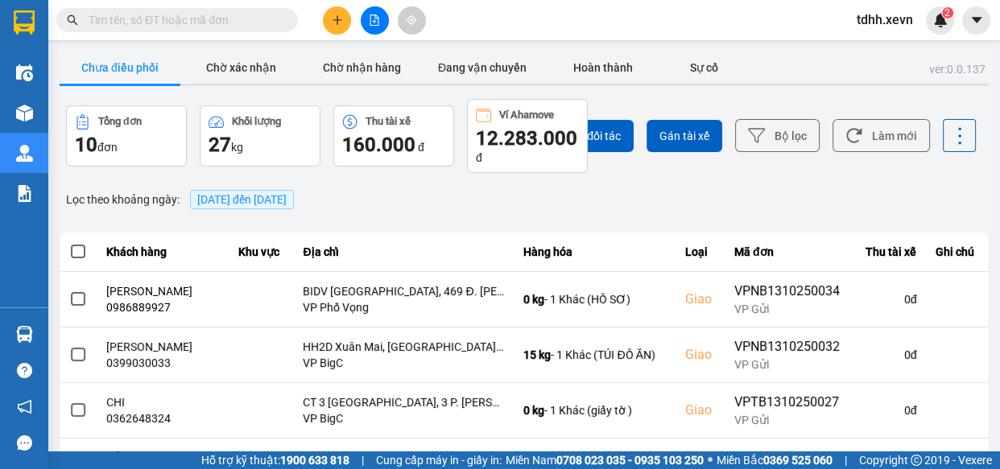
click at [227, 27] on input "text" at bounding box center [184, 20] width 190 height 18
paste input "0392664669"
type input "0392664669"
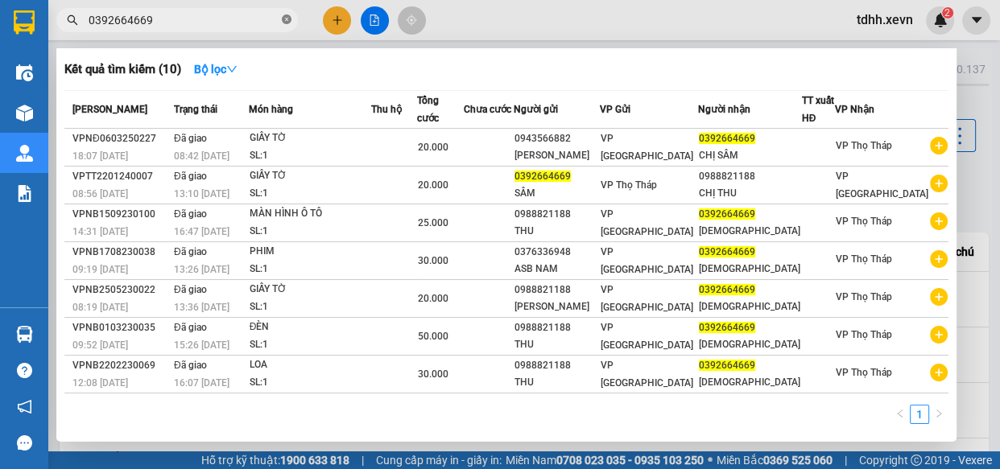
click at [284, 21] on icon "close-circle" at bounding box center [287, 19] width 10 height 10
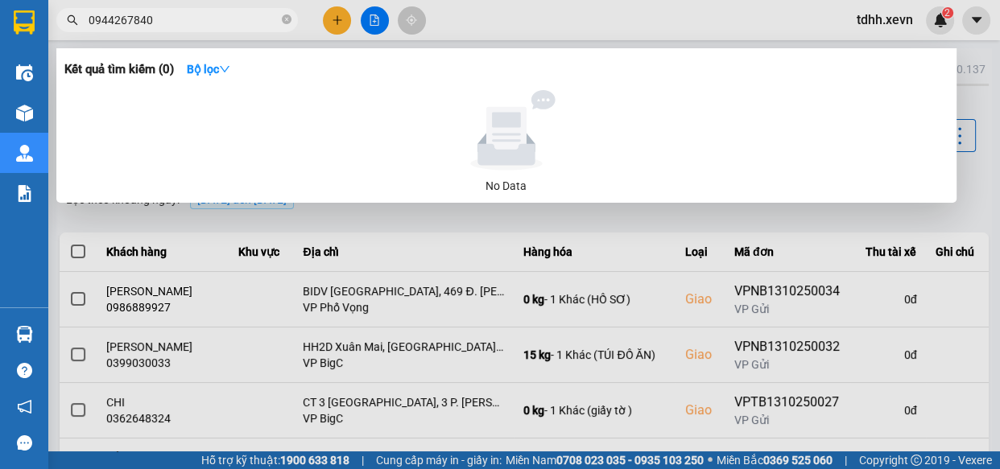
click at [118, 21] on input "0944267840" at bounding box center [184, 20] width 190 height 18
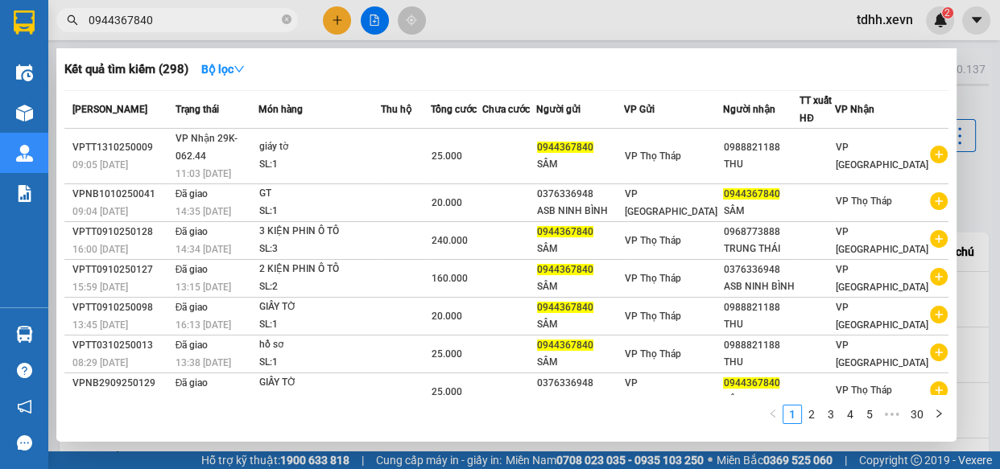
click at [246, 23] on input "0944367840" at bounding box center [184, 20] width 190 height 18
paste input "2293891888"
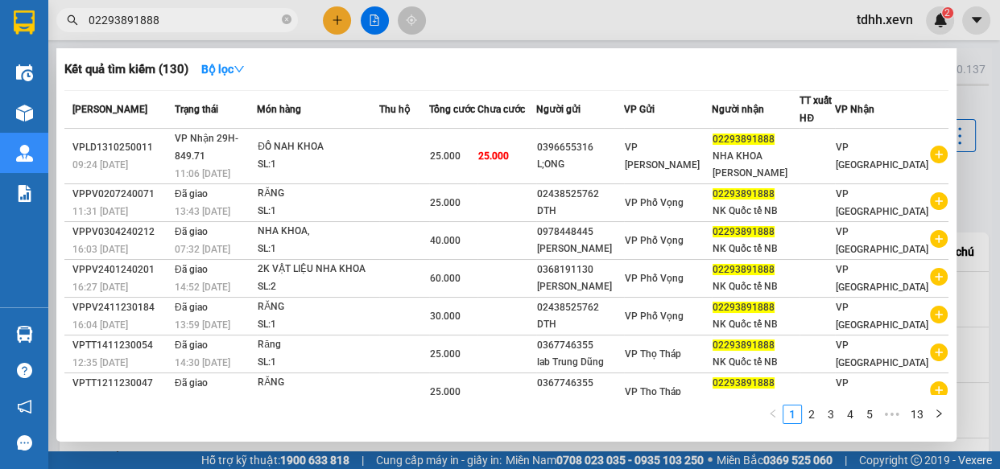
type input "02293891888"
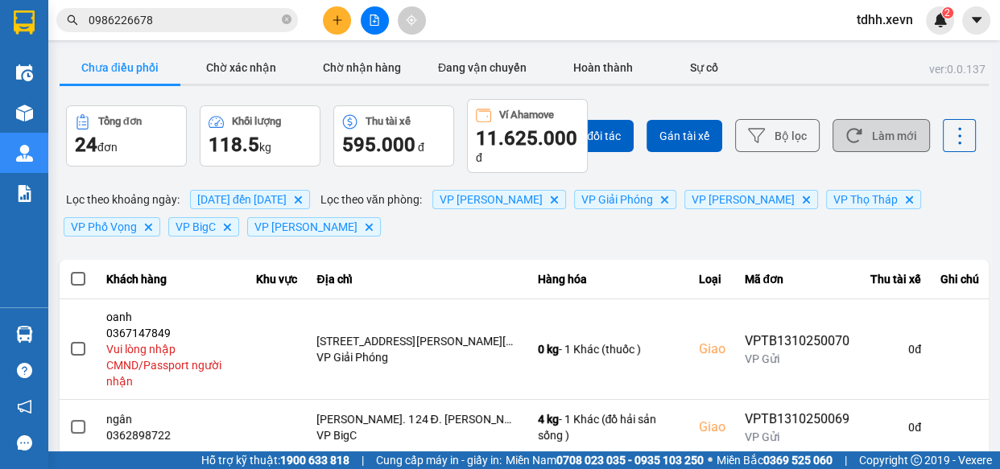
click at [858, 130] on button "Làm mới" at bounding box center [881, 135] width 97 height 33
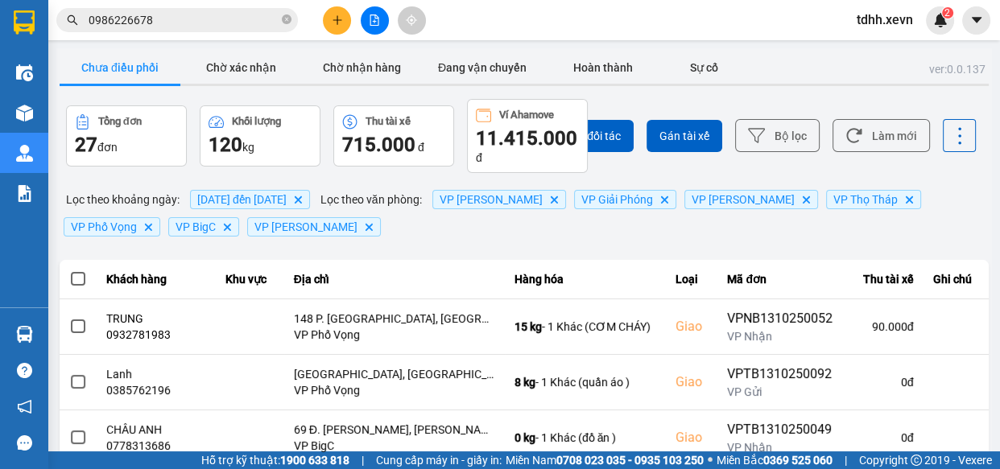
scroll to position [72, 0]
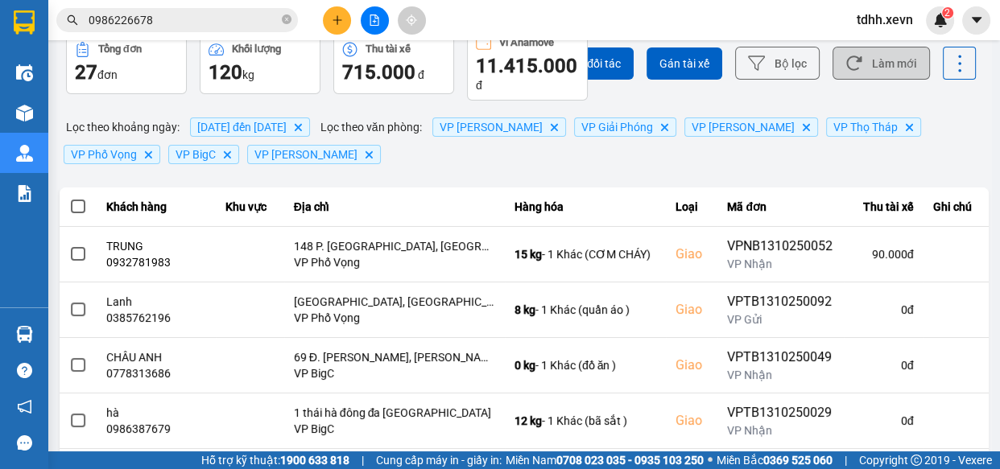
click at [879, 67] on button "Làm mới" at bounding box center [881, 63] width 97 height 33
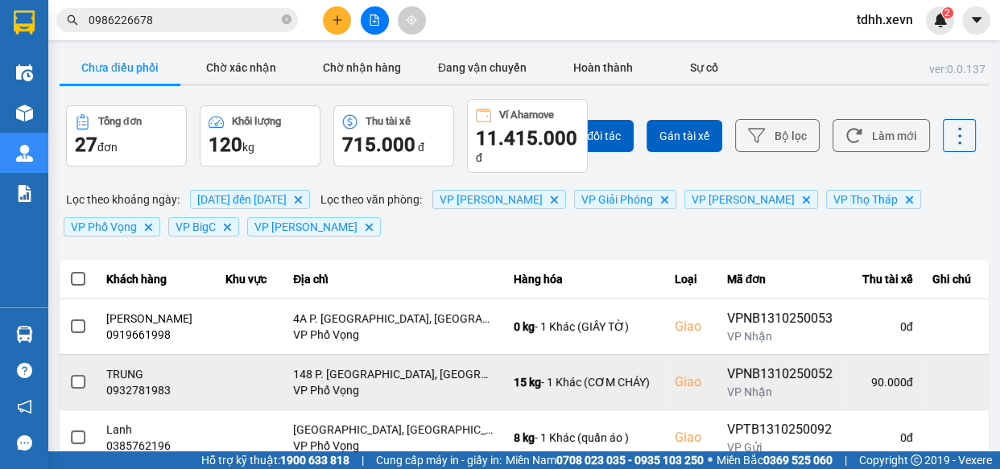
scroll to position [219, 0]
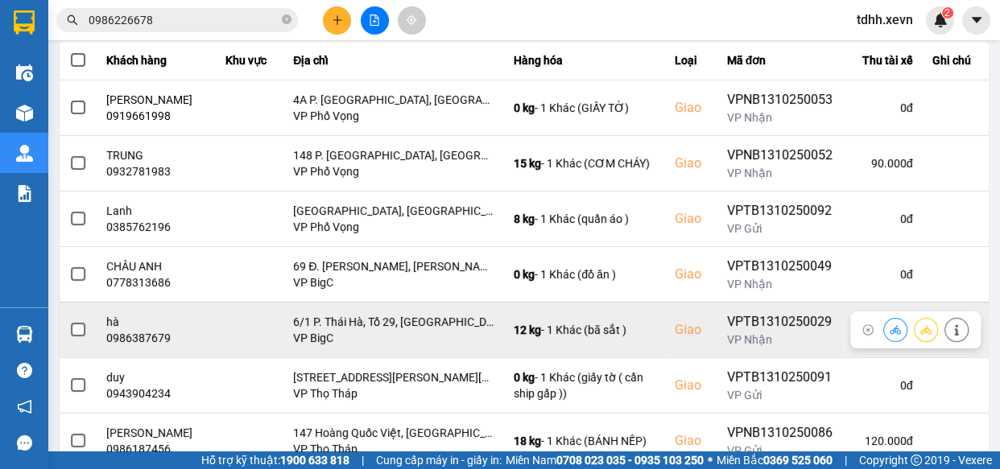
click at [890, 329] on icon at bounding box center [895, 329] width 11 height 9
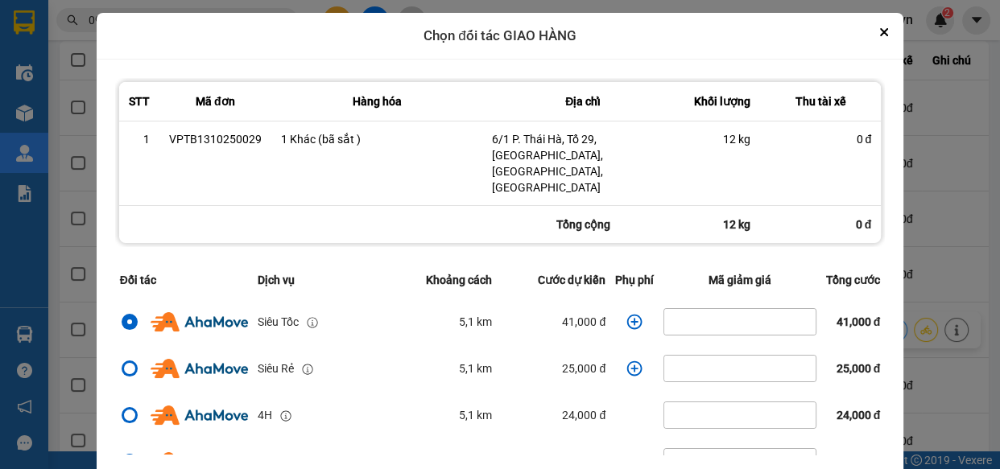
click at [627, 314] on icon "dialog" at bounding box center [635, 322] width 16 height 16
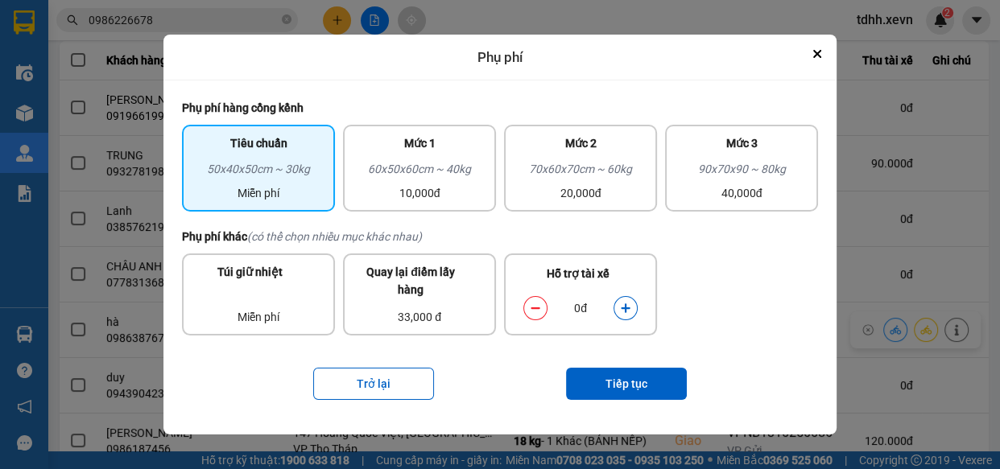
click at [626, 307] on icon "dialog" at bounding box center [625, 308] width 9 height 9
click at [624, 305] on icon "dialog" at bounding box center [625, 308] width 11 height 11
click at [627, 378] on button "Tiếp tục" at bounding box center [626, 384] width 121 height 32
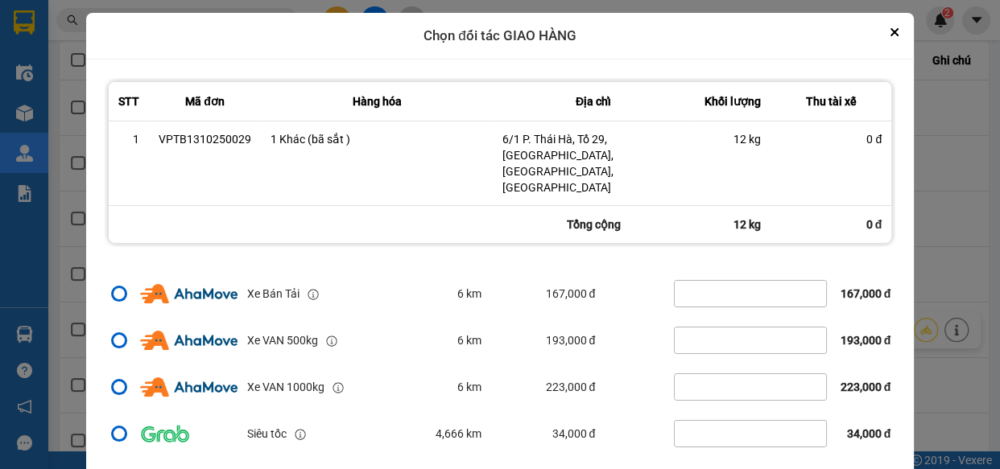
scroll to position [48, 0]
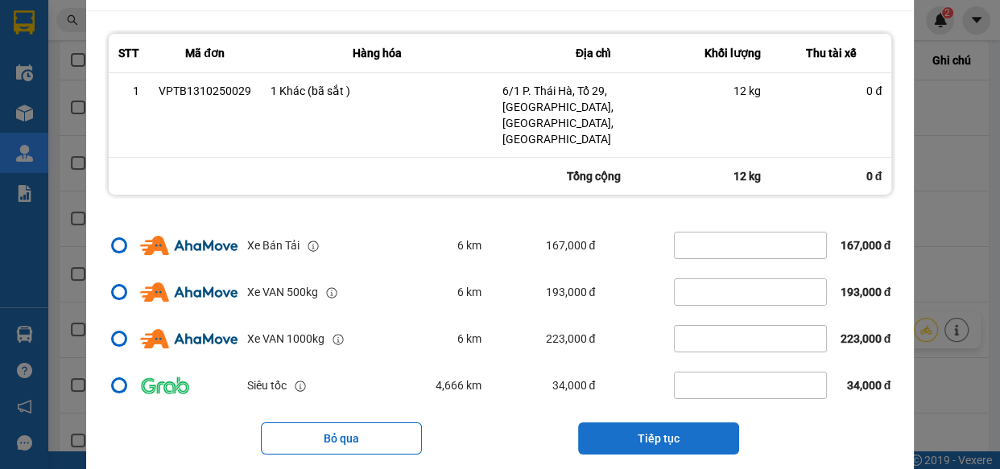
click at [663, 423] on button "Tiếp tục" at bounding box center [658, 439] width 161 height 32
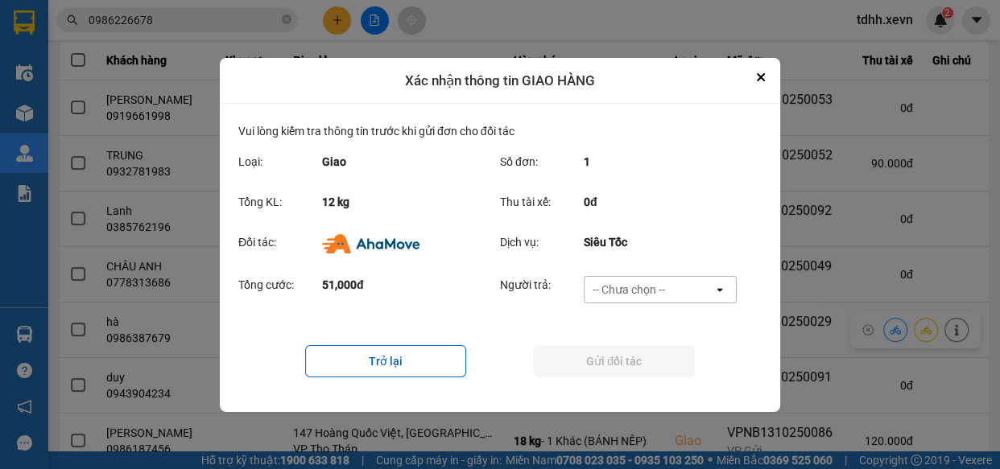
click at [657, 290] on div "-- Chưa chọn --" at bounding box center [629, 290] width 72 height 16
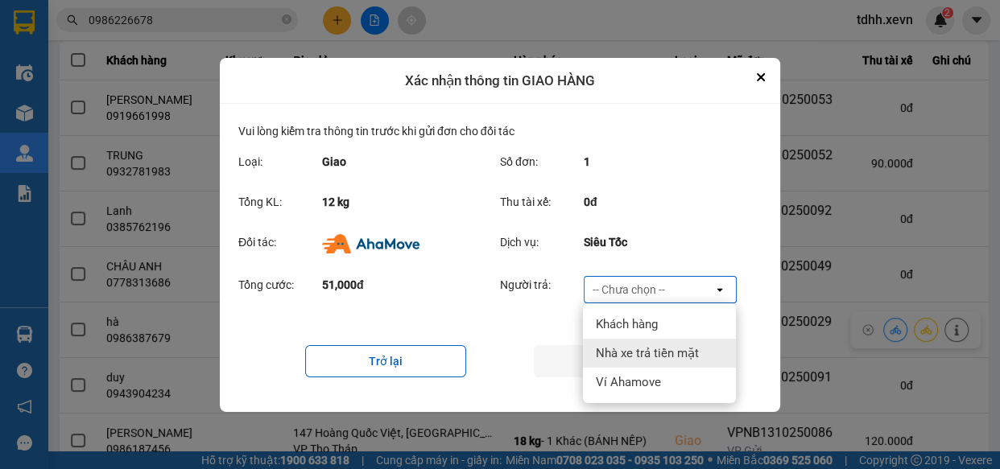
click at [648, 375] on span "Ví Ahamove" at bounding box center [628, 382] width 65 height 16
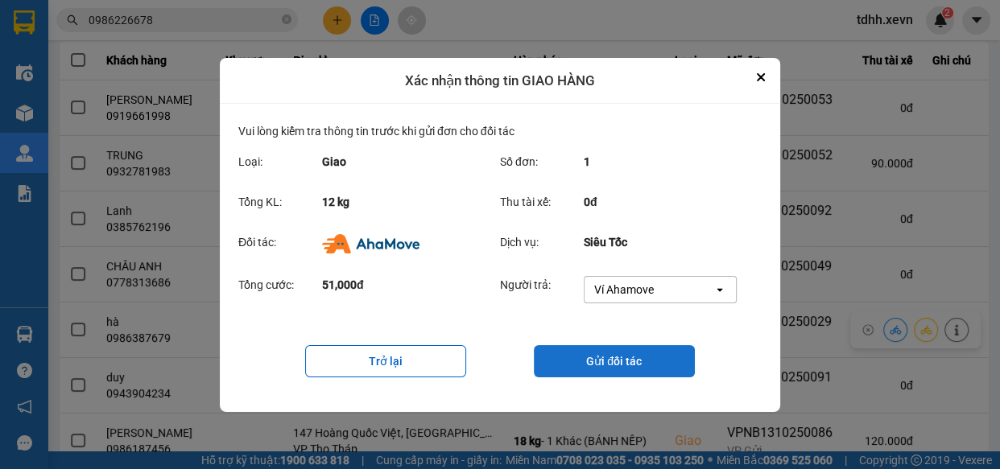
click at [606, 357] on button "Gửi đối tác" at bounding box center [614, 361] width 161 height 32
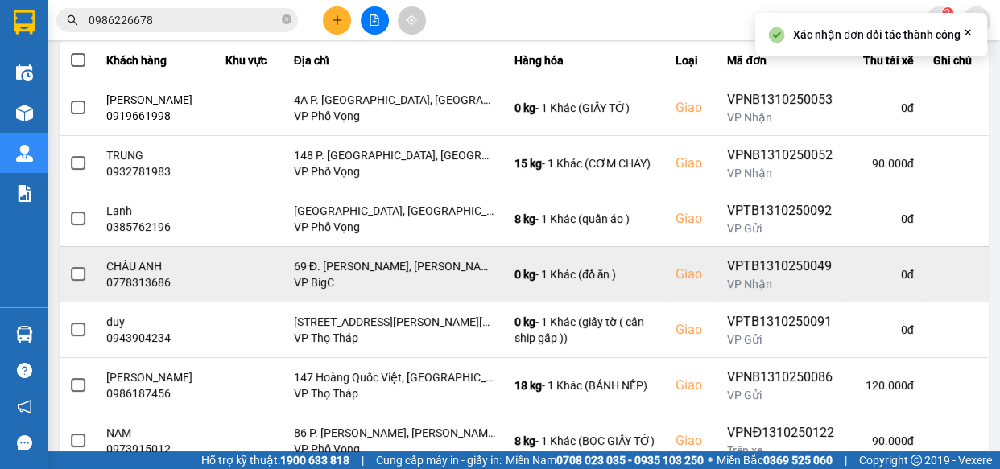
scroll to position [292, 0]
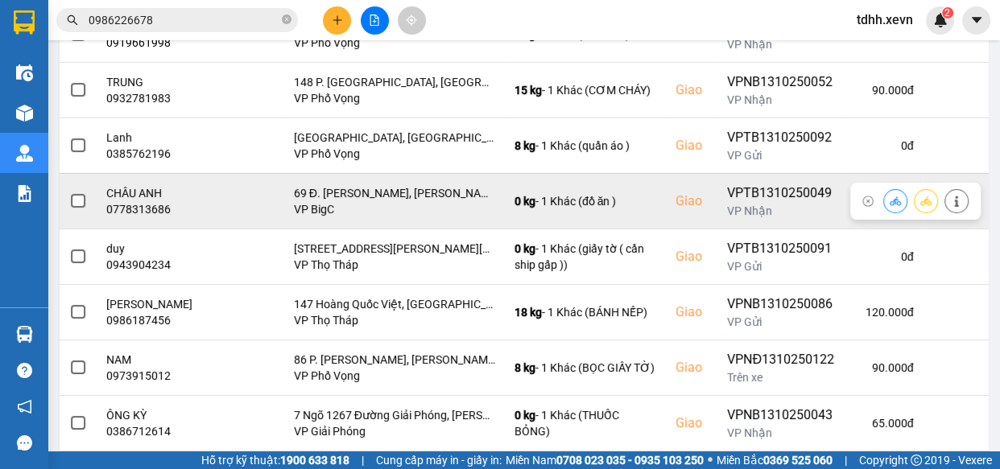
click at [134, 213] on div "0778313686" at bounding box center [156, 209] width 100 height 16
copy div "0778313686"
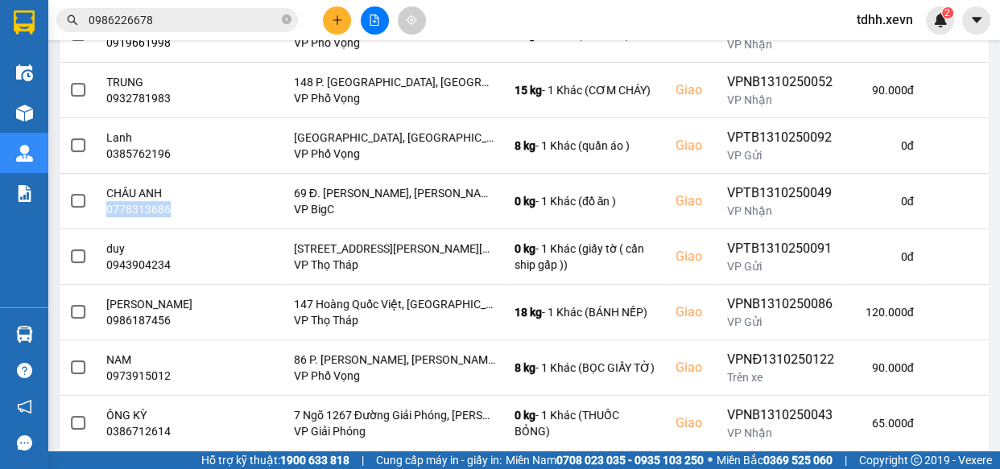
scroll to position [0, 0]
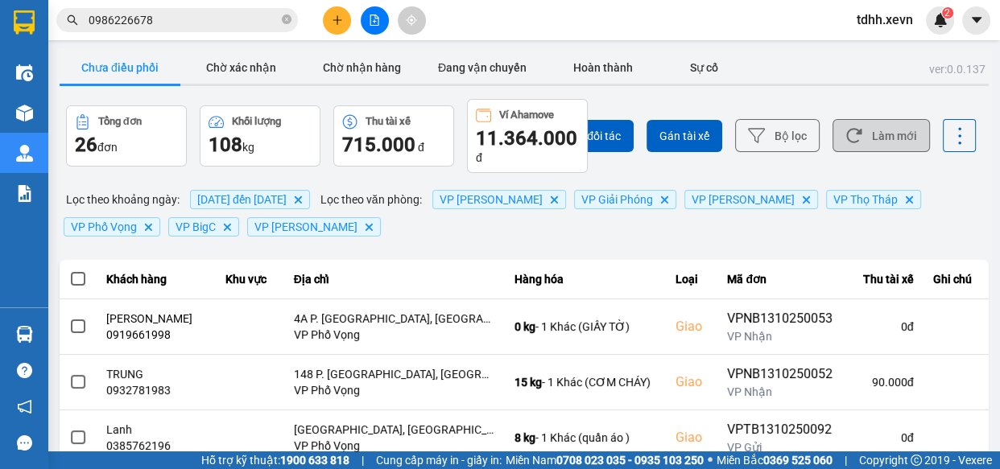
click at [857, 135] on button "Làm mới" at bounding box center [881, 135] width 97 height 33
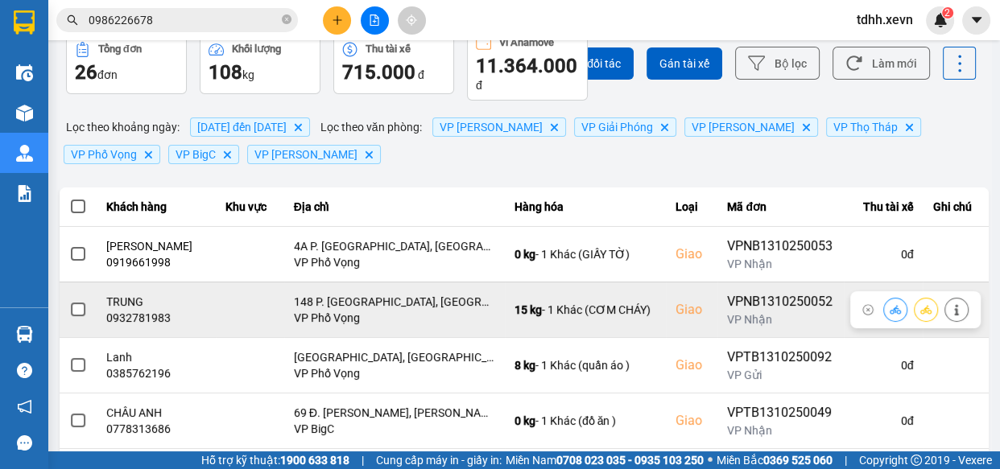
click at [136, 321] on div "0932781983" at bounding box center [156, 318] width 100 height 16
copy div "0932781983"
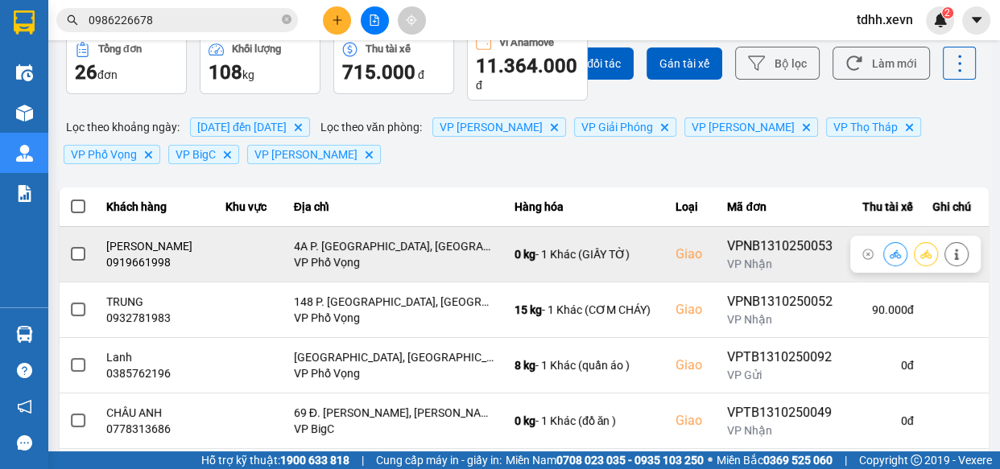
click at [145, 261] on div "0919661998" at bounding box center [156, 262] width 100 height 16
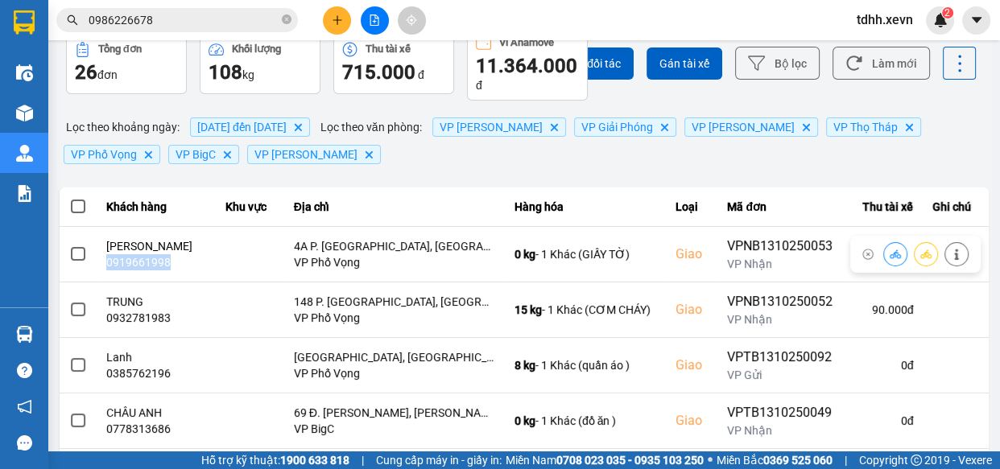
copy div "0919661998"
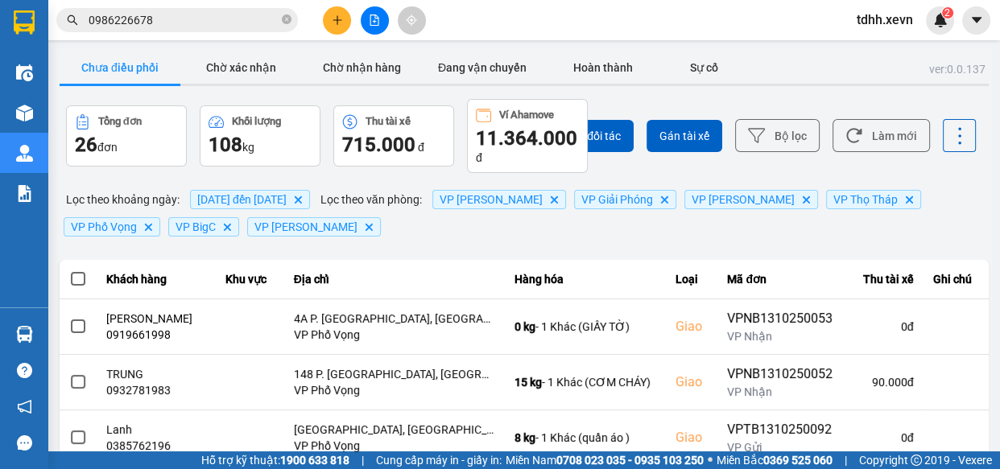
click at [875, 114] on div "Chọn đối tác Gán tài xế Bộ lọc Làm mới" at bounding box center [748, 136] width 455 height 74
click at [879, 119] on button "Làm mới" at bounding box center [881, 135] width 97 height 33
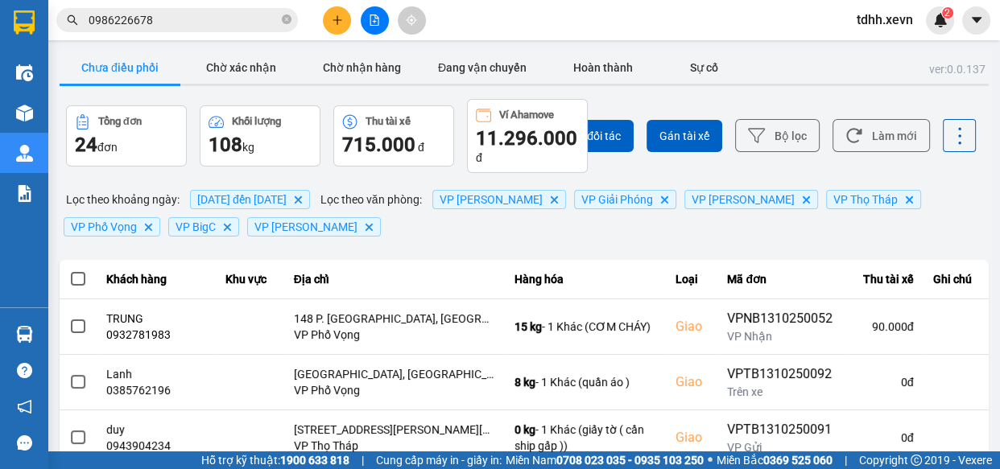
click at [896, 118] on div "Chọn đối tác Gán tài xế Bộ lọc Làm mới" at bounding box center [748, 136] width 455 height 74
click at [893, 125] on button "Làm mới" at bounding box center [881, 135] width 97 height 33
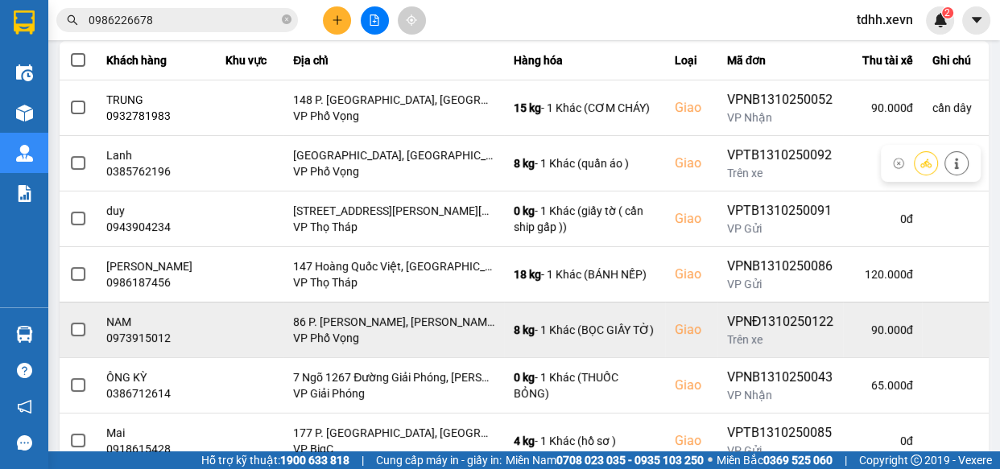
scroll to position [292, 0]
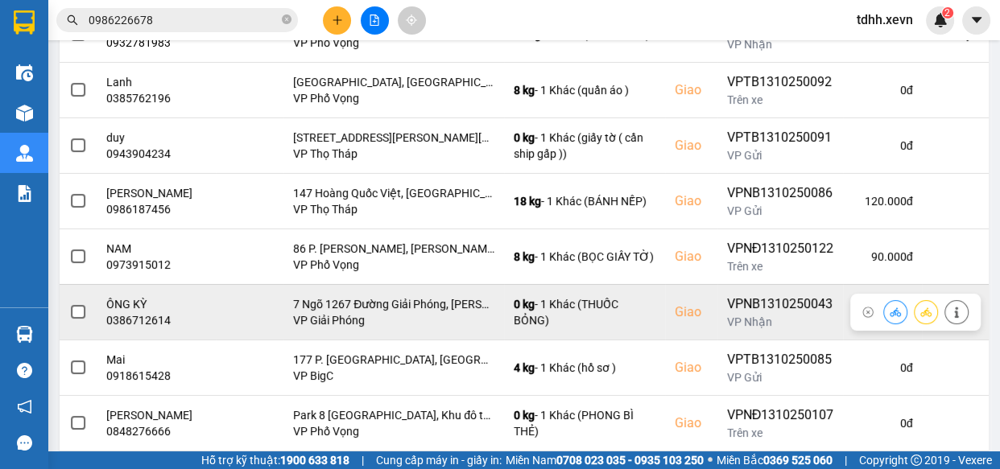
click at [159, 316] on div "0386712614" at bounding box center [156, 320] width 100 height 16
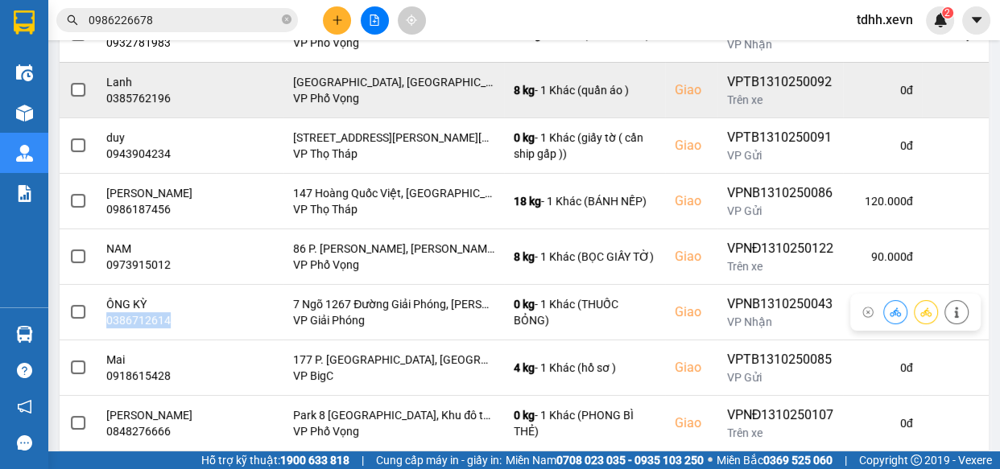
copy div "0386712614"
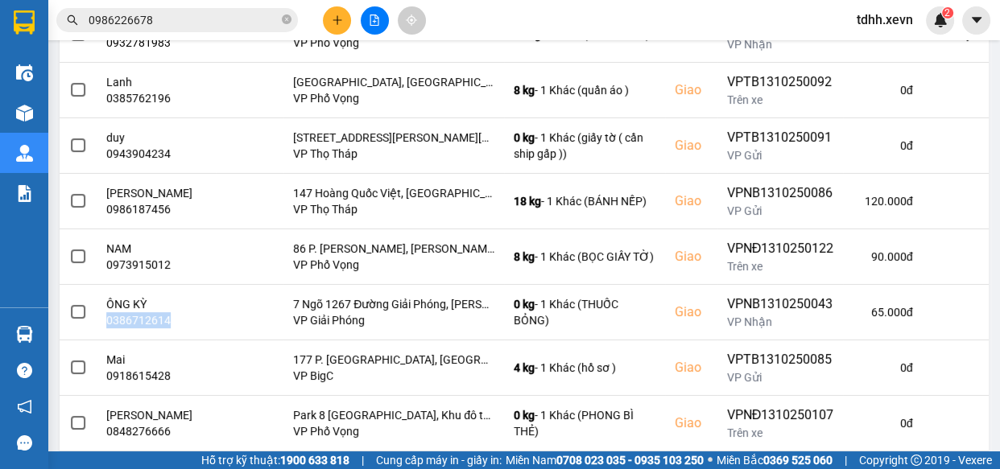
click at [225, 24] on input "0986226678" at bounding box center [184, 20] width 190 height 18
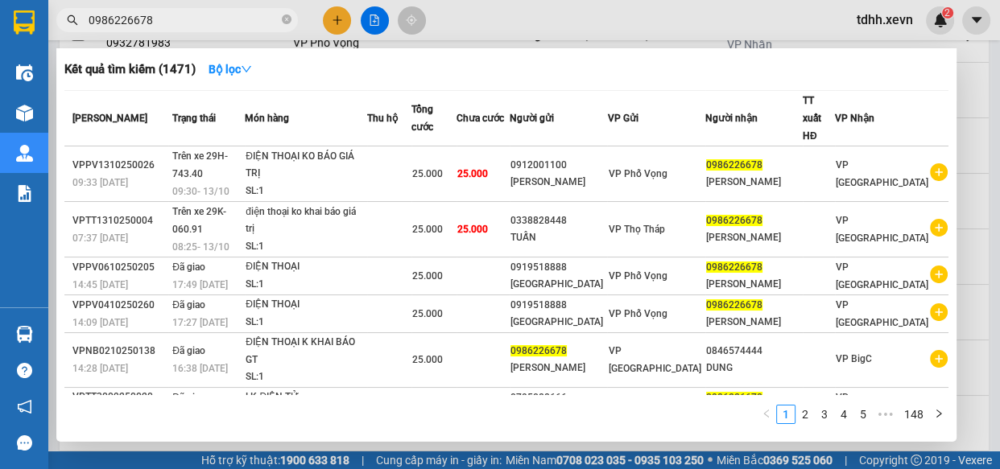
click at [225, 23] on input "0986226678" at bounding box center [184, 20] width 190 height 18
paste input "73847226"
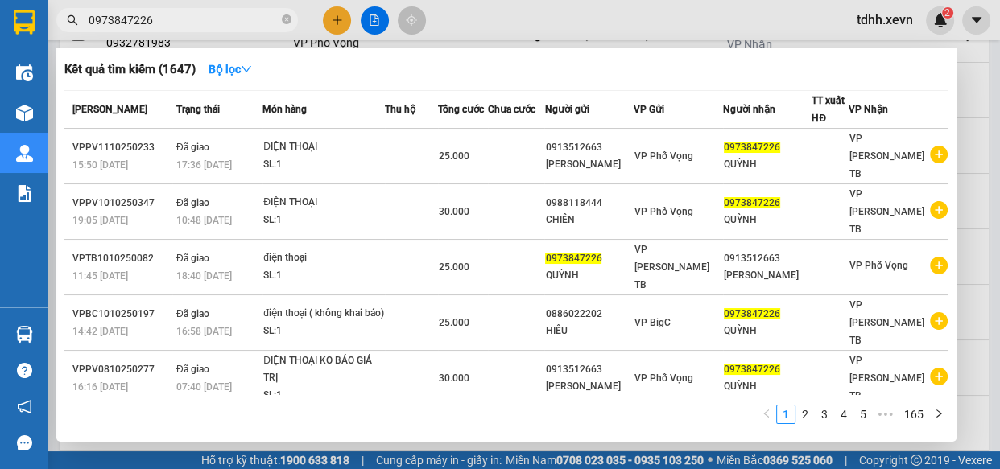
type input "0973847226"
click at [578, 23] on div at bounding box center [500, 234] width 1000 height 469
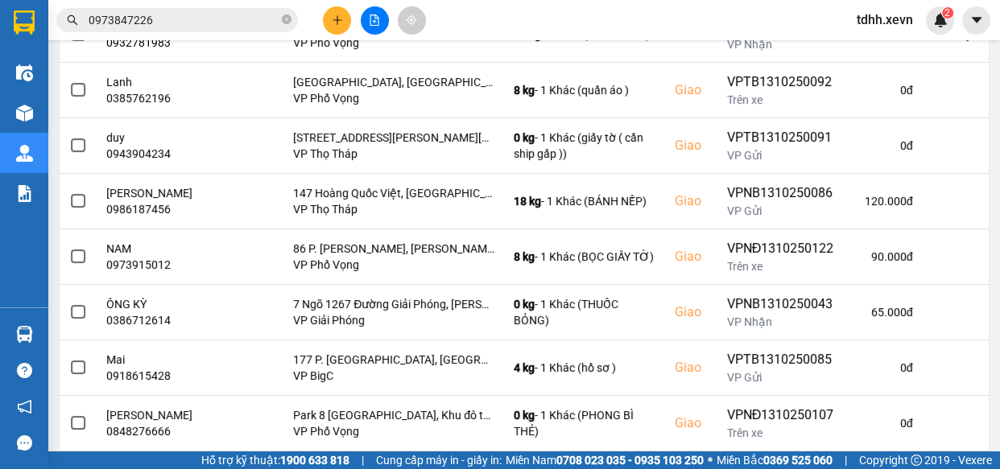
scroll to position [0, 0]
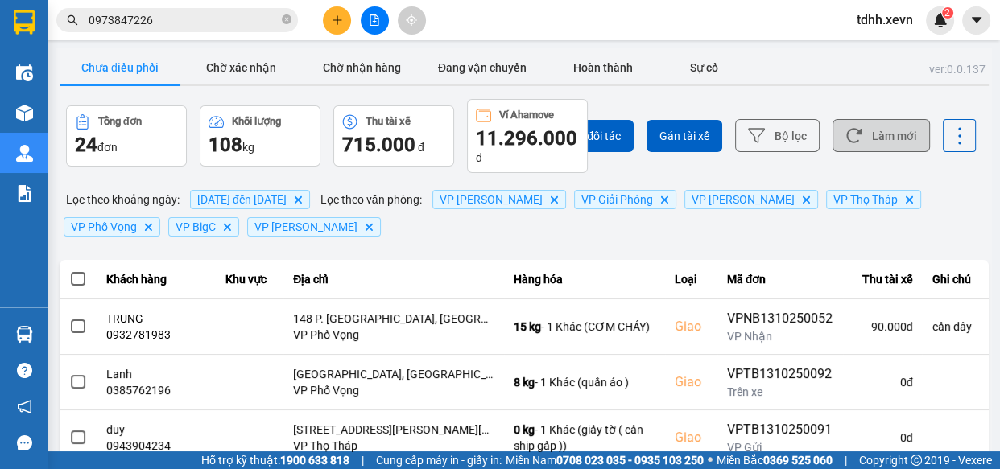
click at [871, 141] on button "Làm mới" at bounding box center [881, 135] width 97 height 33
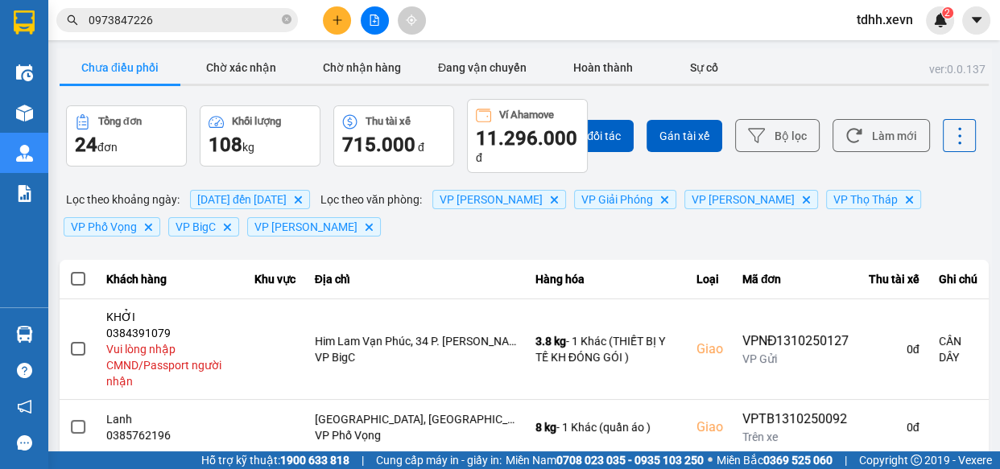
scroll to position [219, 0]
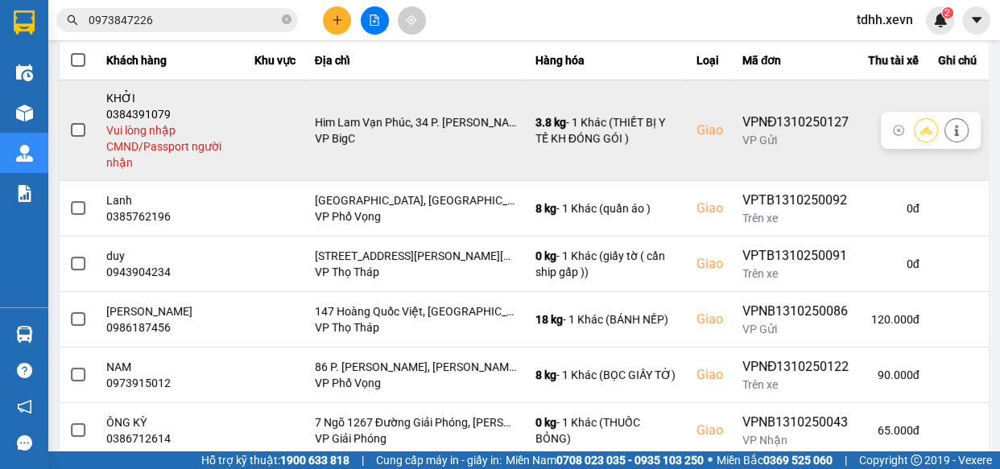
click at [951, 129] on icon at bounding box center [956, 130] width 11 height 11
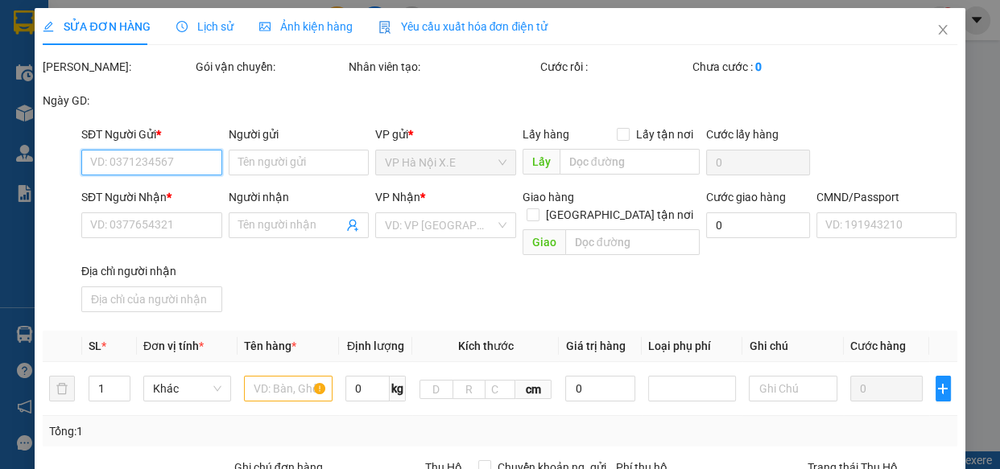
type input "0912032399"
type input "HẢI SƠN"
type input "0384391079"
type input "KHỞI"
checkbox input "true"
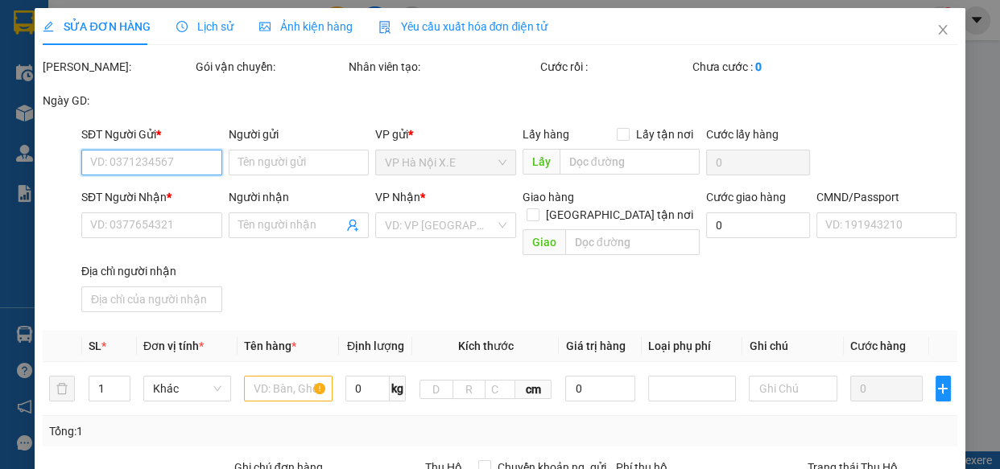
type input "Him Lam Vạn Phúc, 34 P. [PERSON_NAME], [GEOGRAPHIC_DATA], [GEOGRAPHIC_DATA], [G…"
type input "CẦN DÂY"
type input "0"
type input "125.000"
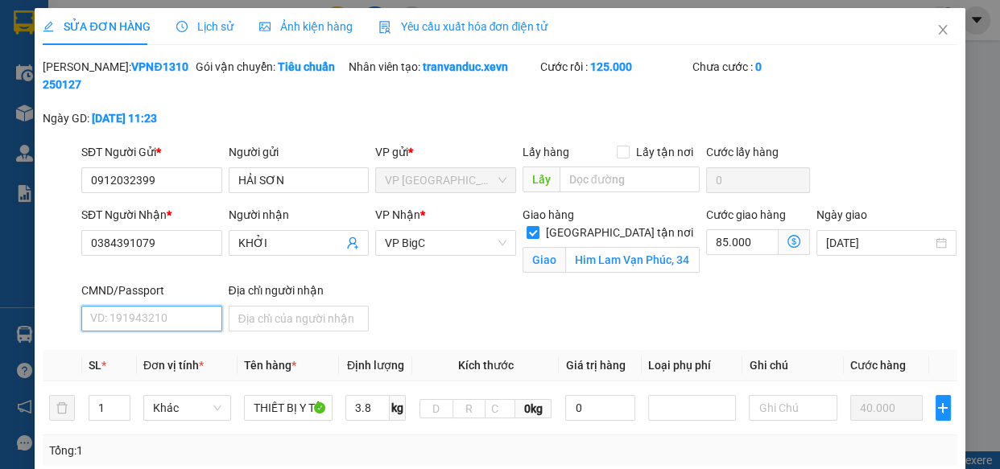
click at [176, 317] on input "CMND/Passport" at bounding box center [151, 319] width 141 height 26
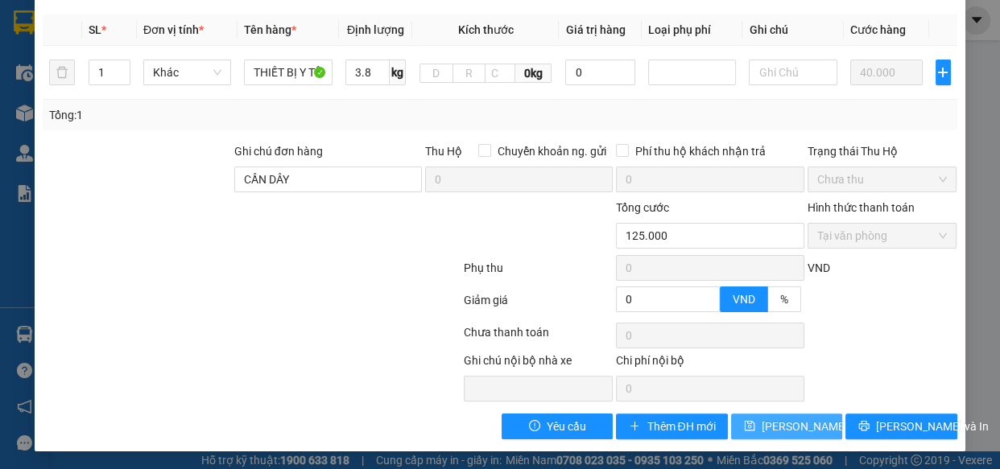
type input "1"
click at [776, 427] on span "[PERSON_NAME] thay đổi" at bounding box center [826, 427] width 129 height 18
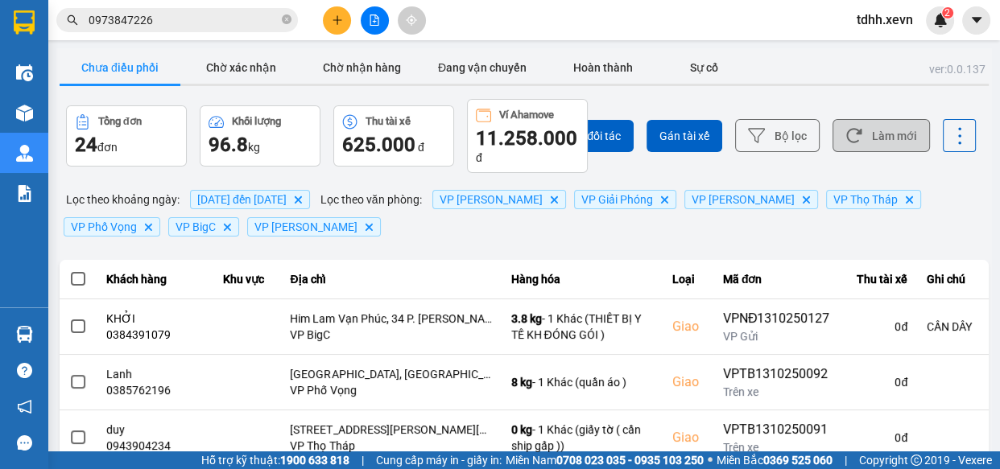
click at [899, 137] on button "Làm mới" at bounding box center [881, 135] width 97 height 33
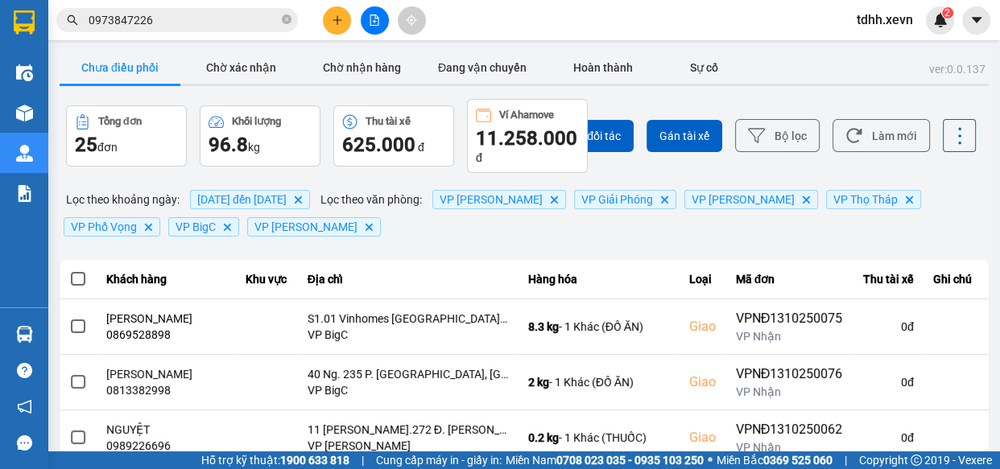
scroll to position [72, 0]
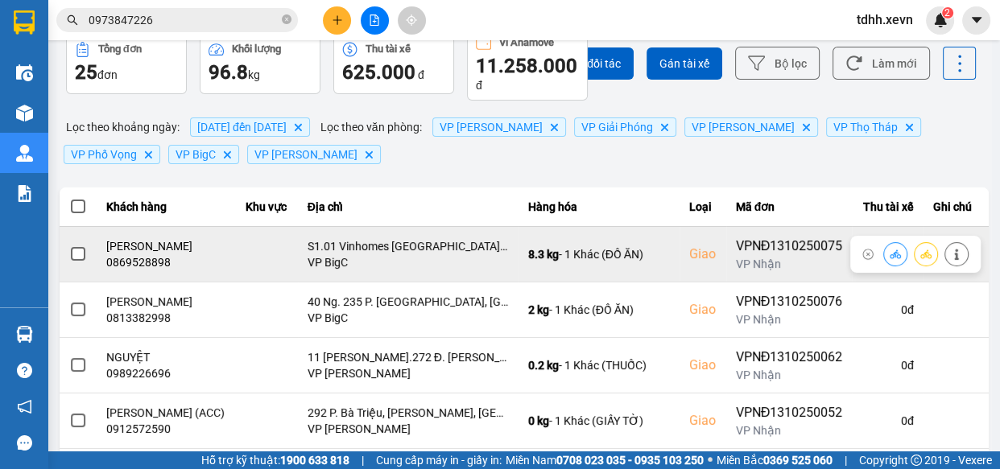
click at [120, 271] on div "0869528898" at bounding box center [166, 262] width 121 height 16
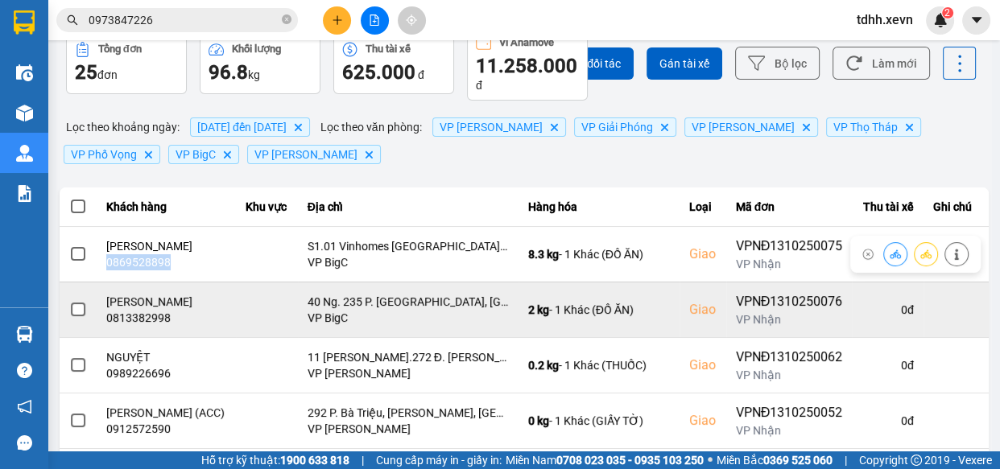
copy div "0869528898"
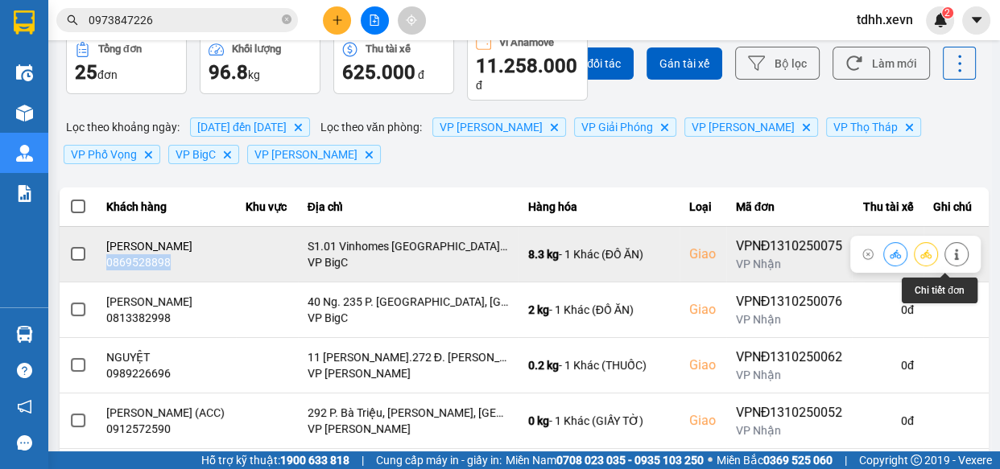
click at [951, 260] on icon at bounding box center [956, 254] width 11 height 11
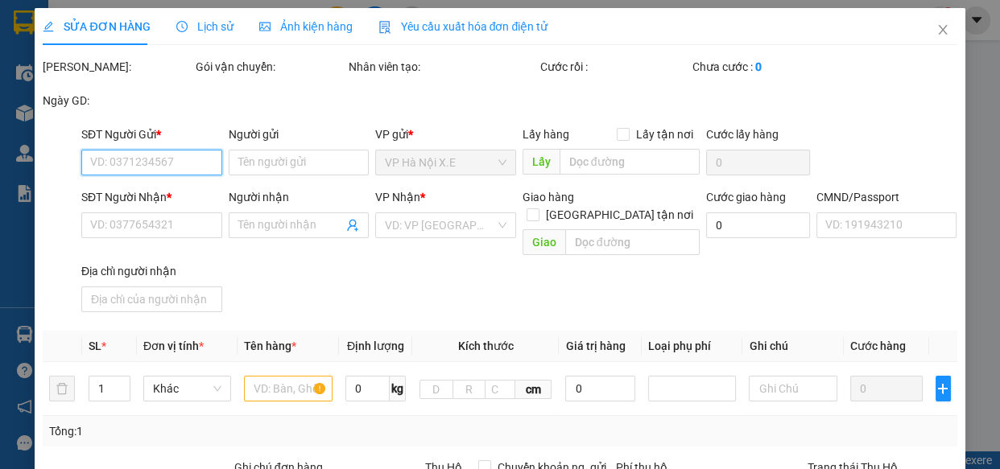
type input "0946062959"
type input "CÔ HÀ"
type input "0869528898"
type input "HOÀNG THỊ THU THẢO"
checkbox input "true"
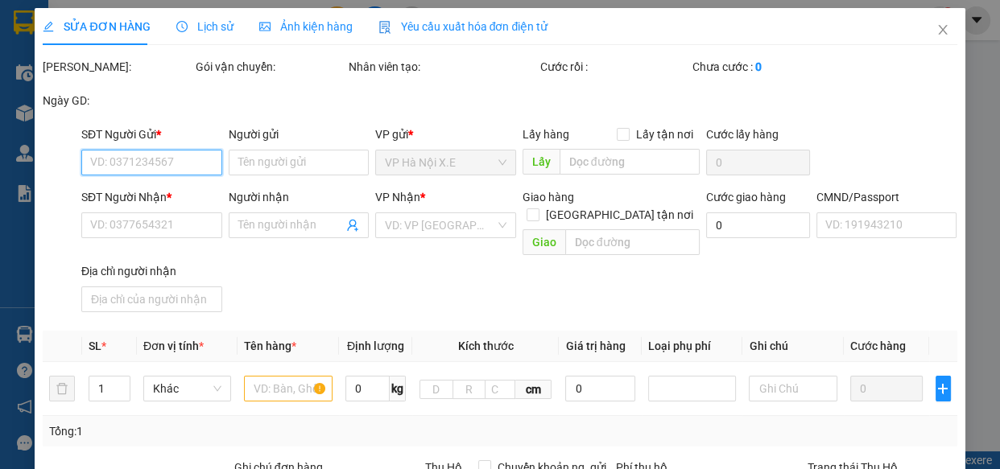
type input "S1.01 Vinhomes Smart City, Tây Mỗ, Nam Từ Liêm, Hà Nội, Việt Nam"
type input "036194018527 DOAN"
type input "0"
type input "130.000"
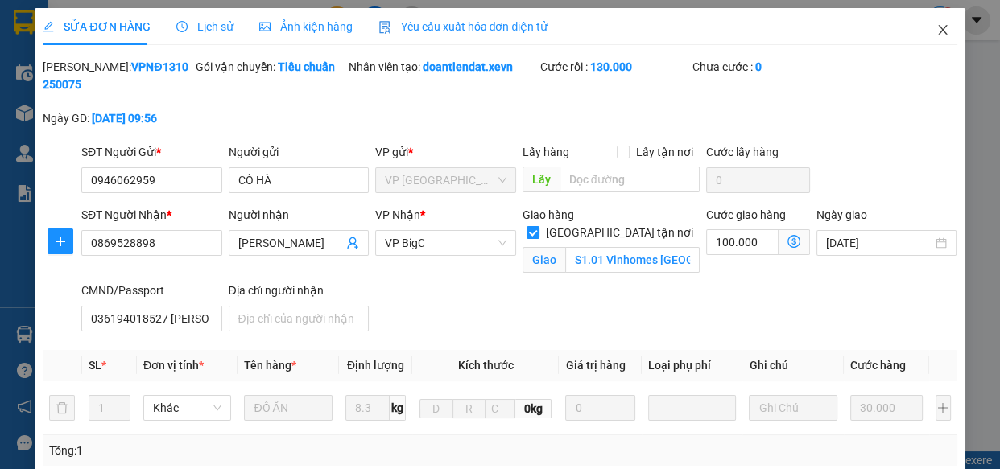
click at [933, 23] on span "Close" at bounding box center [942, 30] width 45 height 45
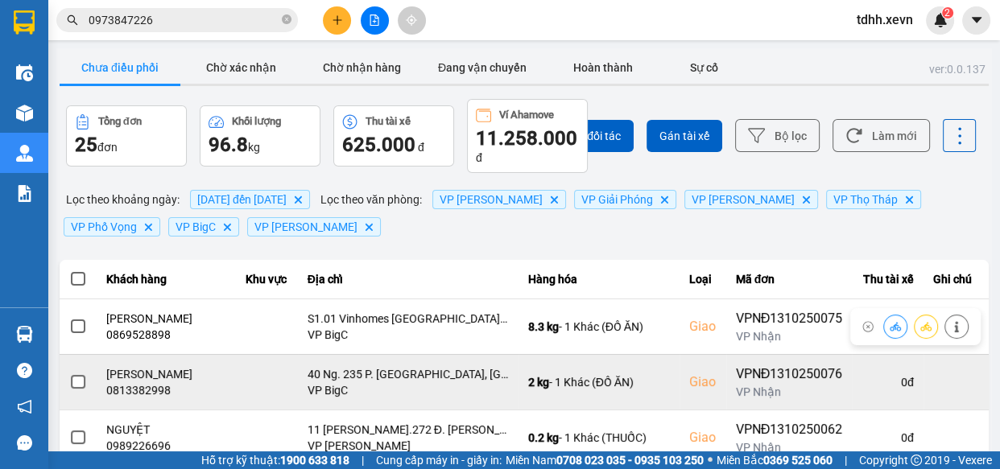
scroll to position [72, 0]
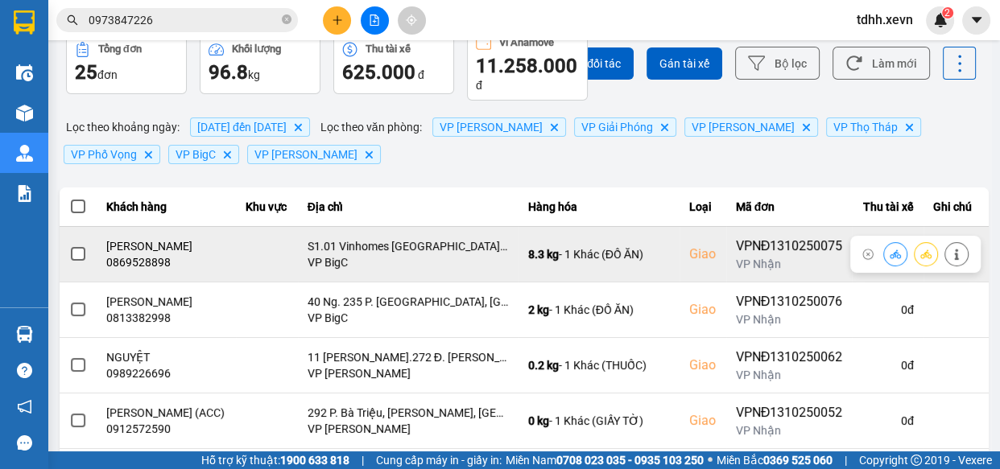
click at [889, 250] on button at bounding box center [895, 254] width 23 height 28
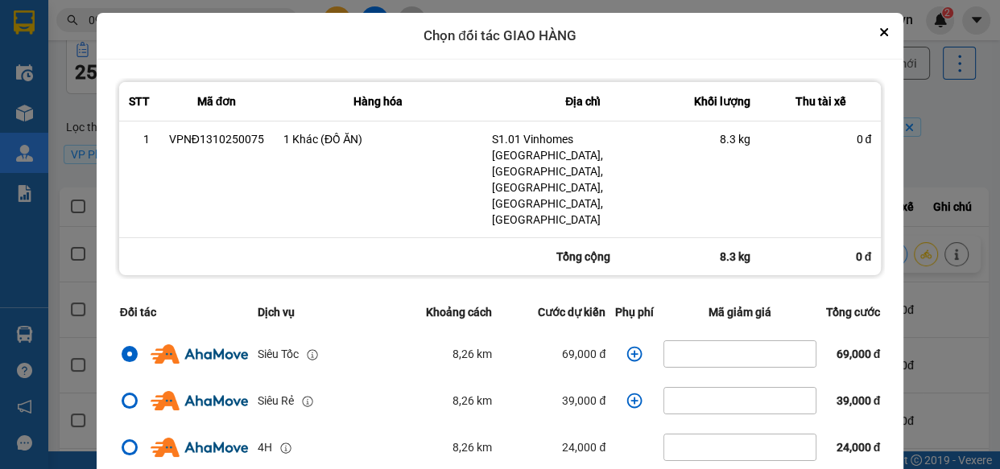
click at [627, 346] on icon "dialog" at bounding box center [635, 354] width 16 height 16
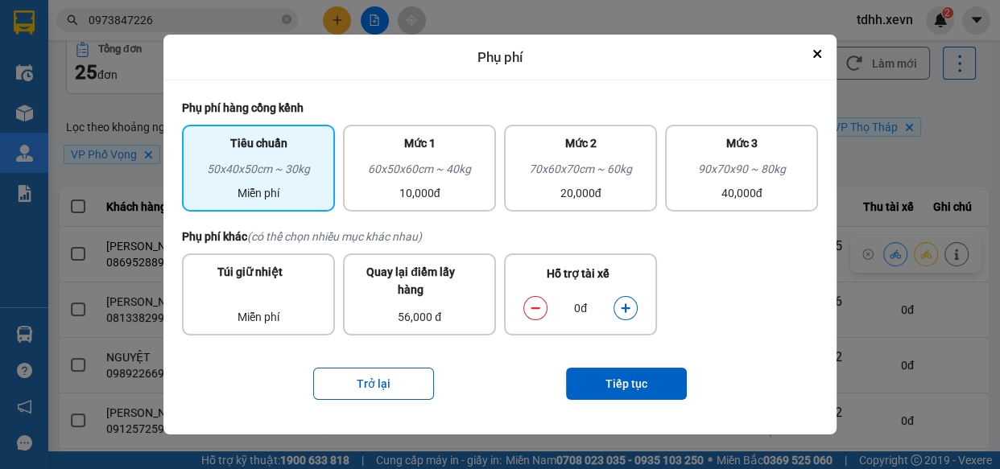
click at [627, 295] on div "0đ" at bounding box center [580, 308] width 130 height 32
click at [626, 299] on button "dialog" at bounding box center [625, 309] width 23 height 28
click at [631, 370] on button "Tiếp tục" at bounding box center [626, 384] width 121 height 32
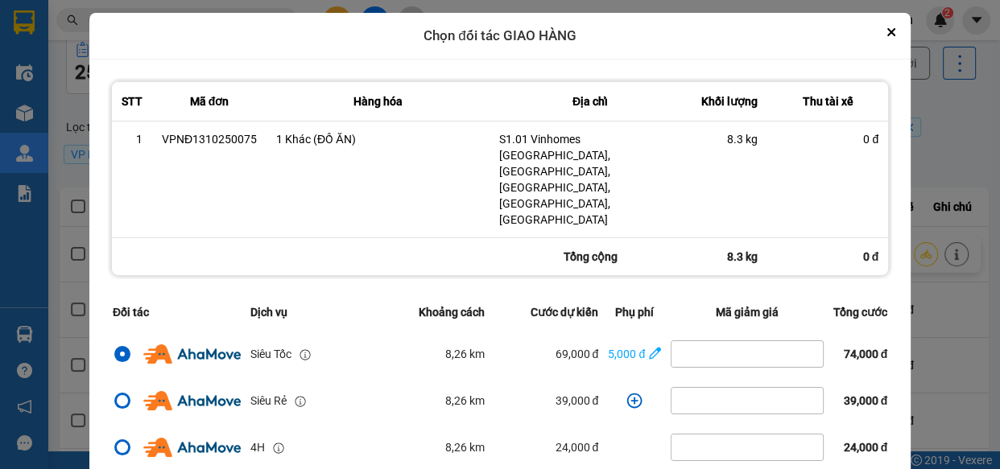
scroll to position [300, 0]
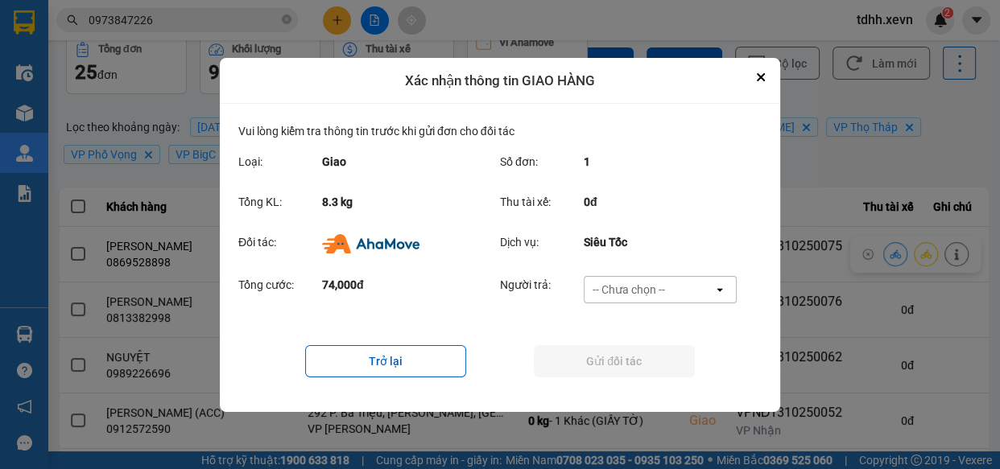
click at [674, 287] on div "-- Chưa chọn --" at bounding box center [649, 290] width 129 height 26
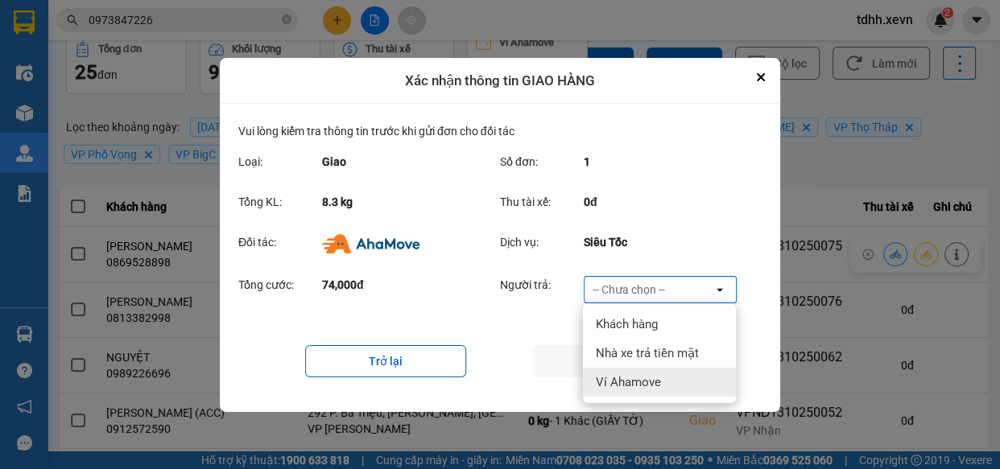
click at [636, 380] on span "Ví Ahamove" at bounding box center [628, 382] width 65 height 16
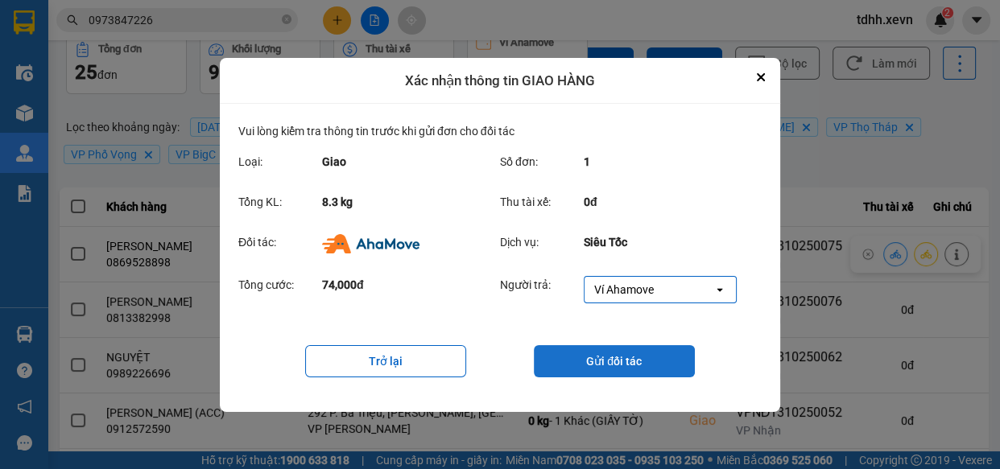
click at [613, 348] on button "Gửi đối tác" at bounding box center [614, 361] width 161 height 32
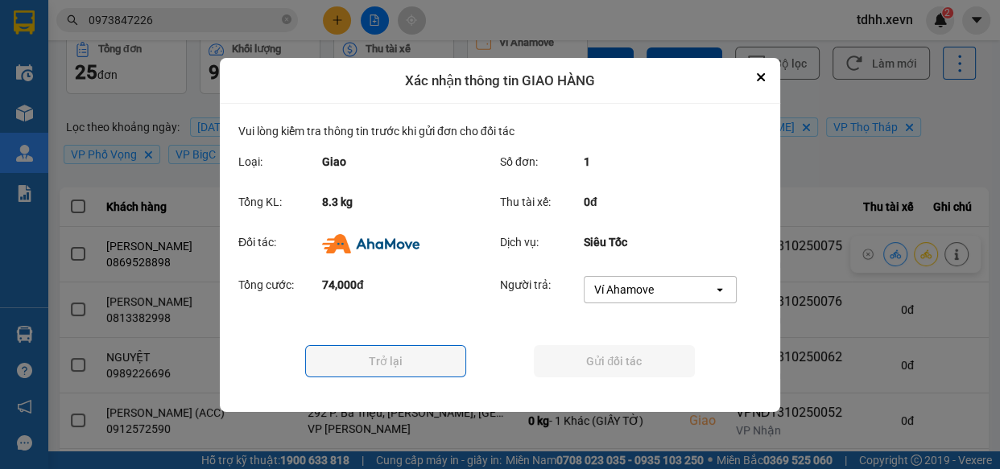
scroll to position [0, 0]
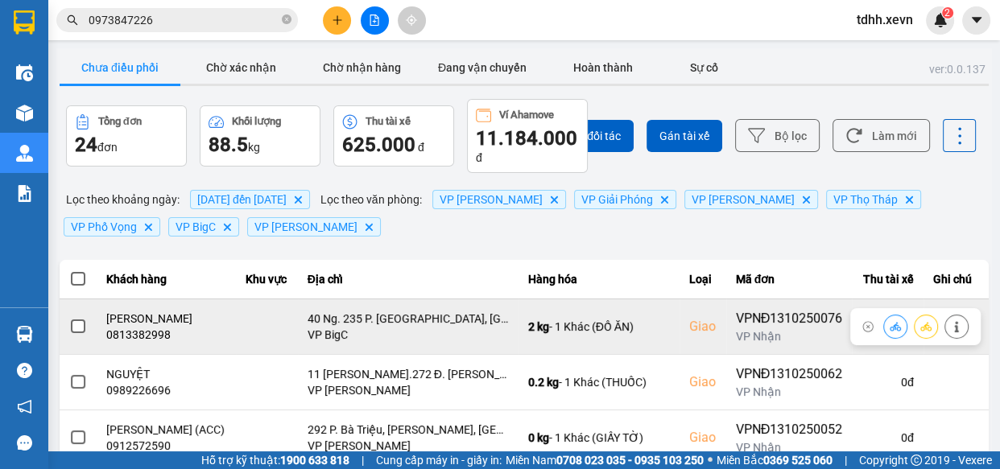
click at [147, 331] on div "0813382998" at bounding box center [166, 335] width 121 height 16
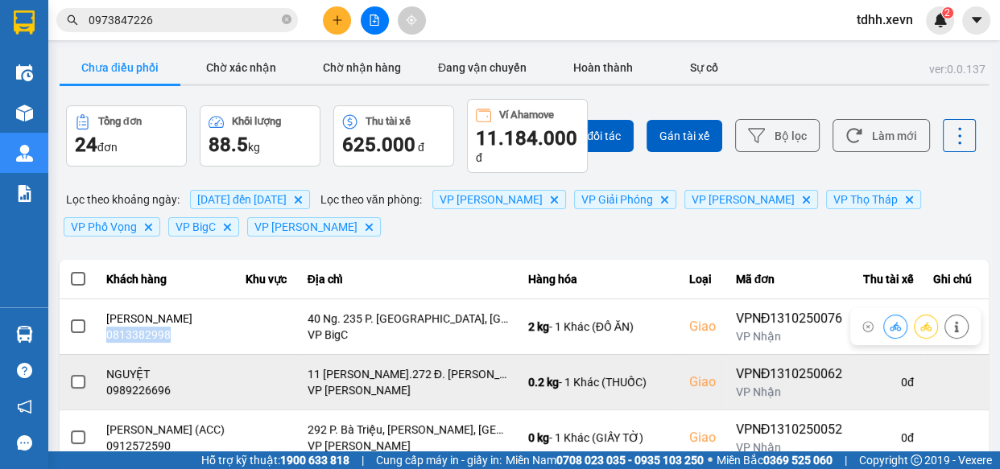
copy div "0813382998"
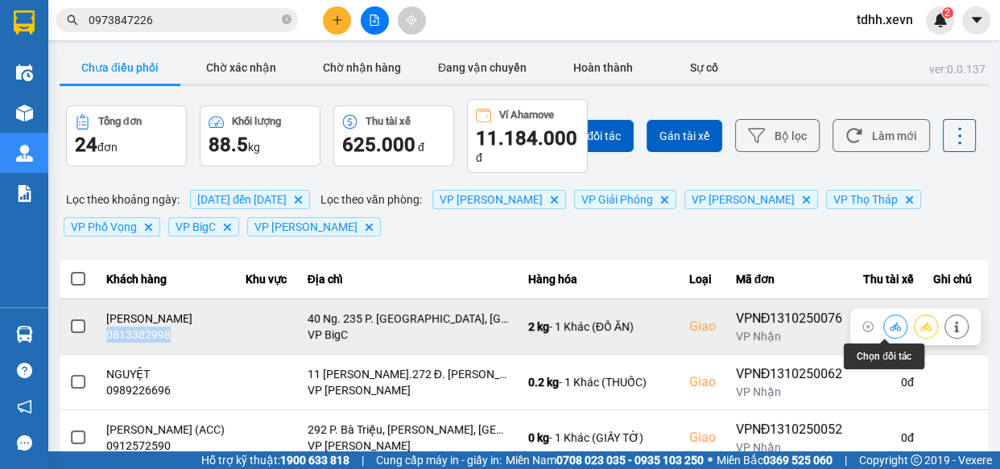
click at [890, 323] on icon at bounding box center [895, 326] width 11 height 11
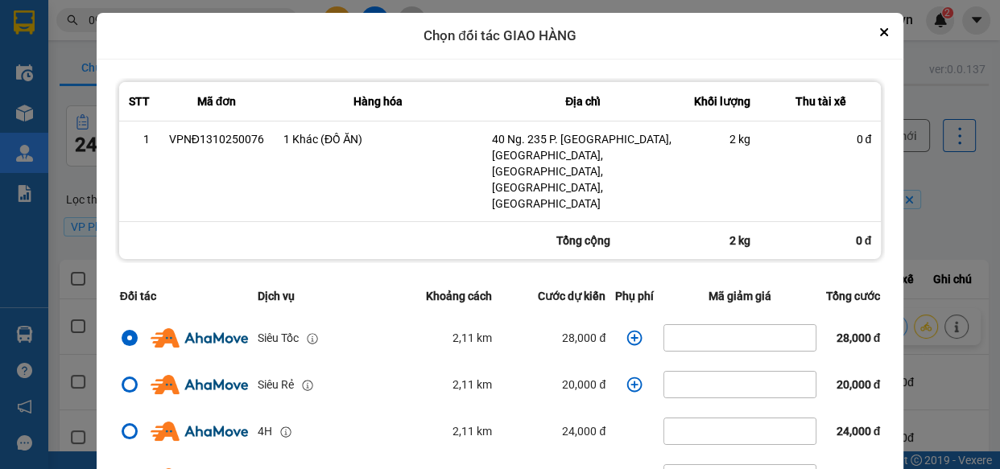
click at [627, 330] on icon "dialog" at bounding box center [634, 337] width 15 height 15
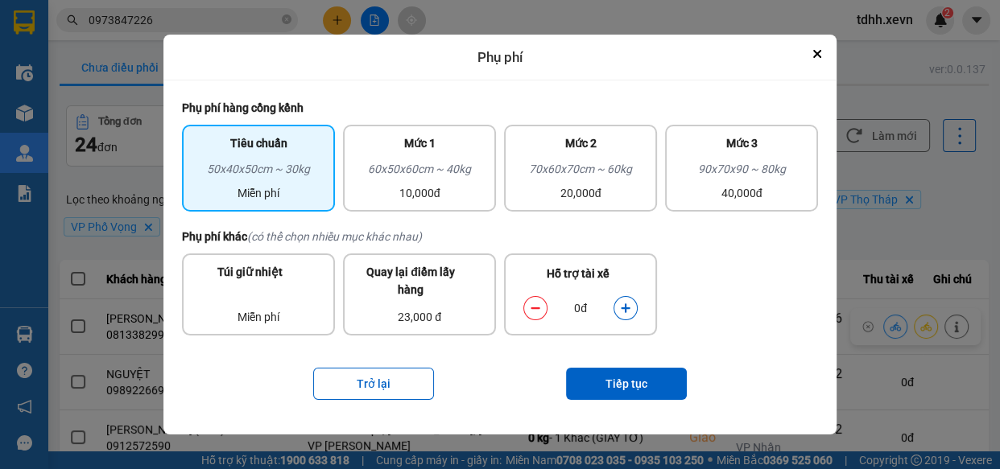
click at [625, 301] on button "dialog" at bounding box center [625, 309] width 23 height 28
click at [631, 382] on button "Tiếp tục" at bounding box center [626, 384] width 121 height 32
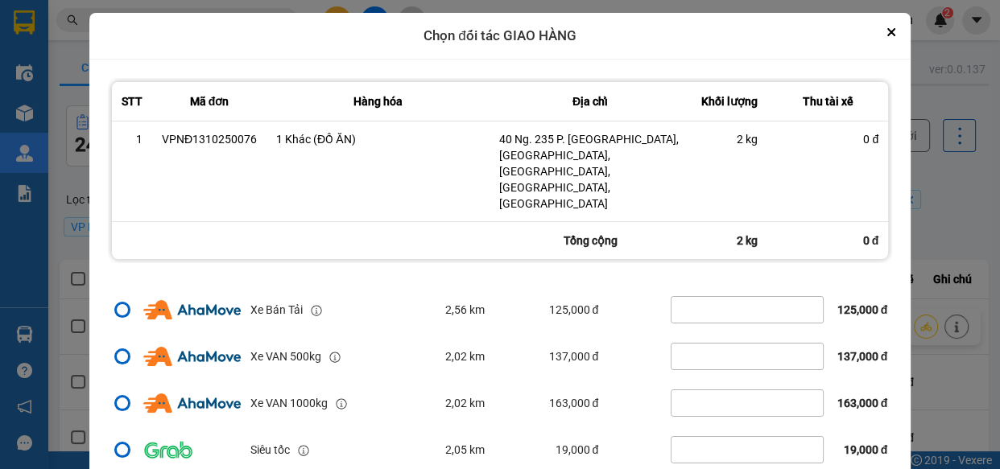
scroll to position [48, 0]
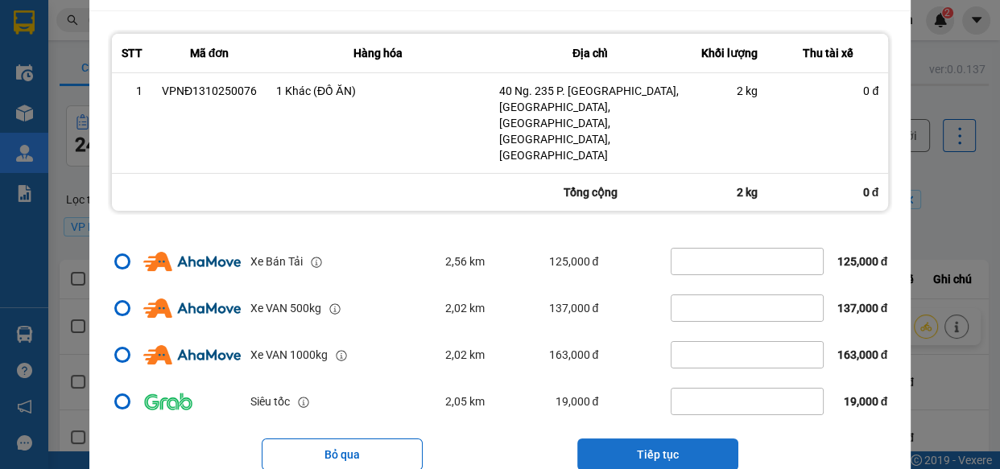
click at [681, 439] on button "Tiếp tục" at bounding box center [657, 455] width 161 height 32
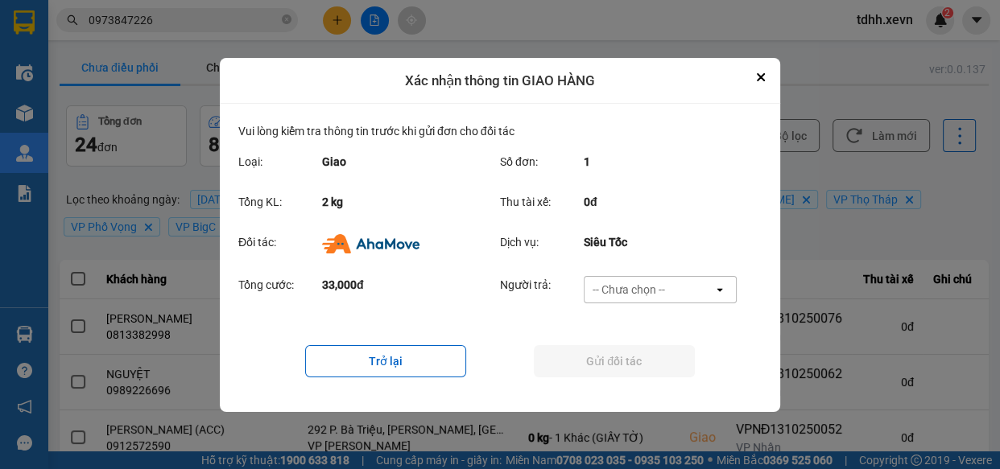
scroll to position [0, 0]
click at [689, 276] on div "-- Chưa chọn -- open" at bounding box center [660, 289] width 153 height 27
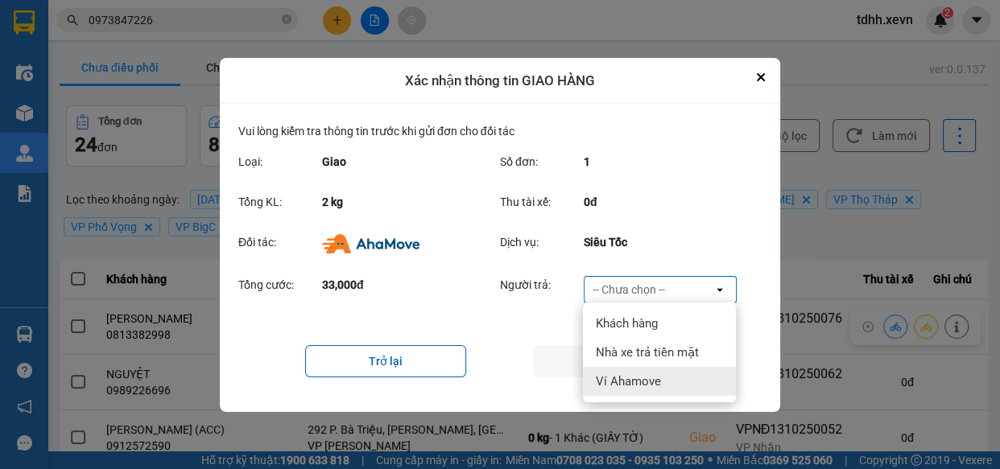
click at [660, 383] on span "Ví Ahamove" at bounding box center [628, 382] width 65 height 16
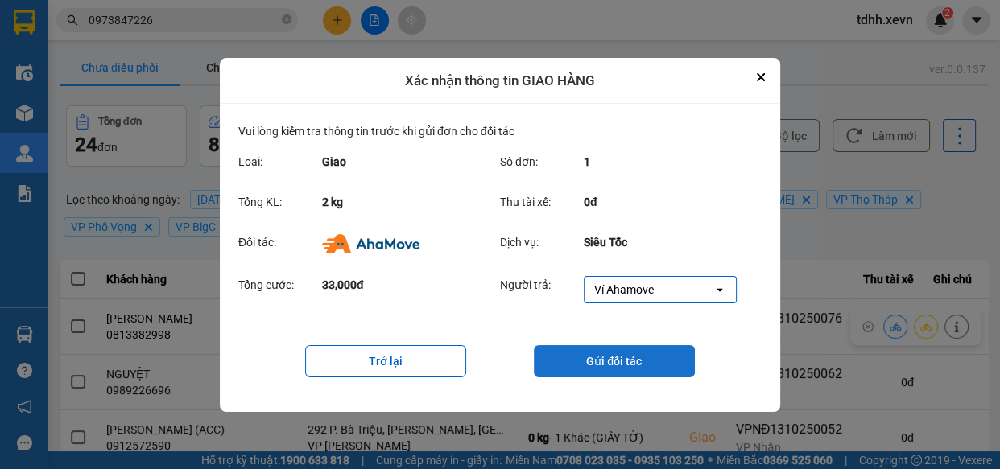
click at [611, 361] on button "Gửi đối tác" at bounding box center [614, 361] width 161 height 32
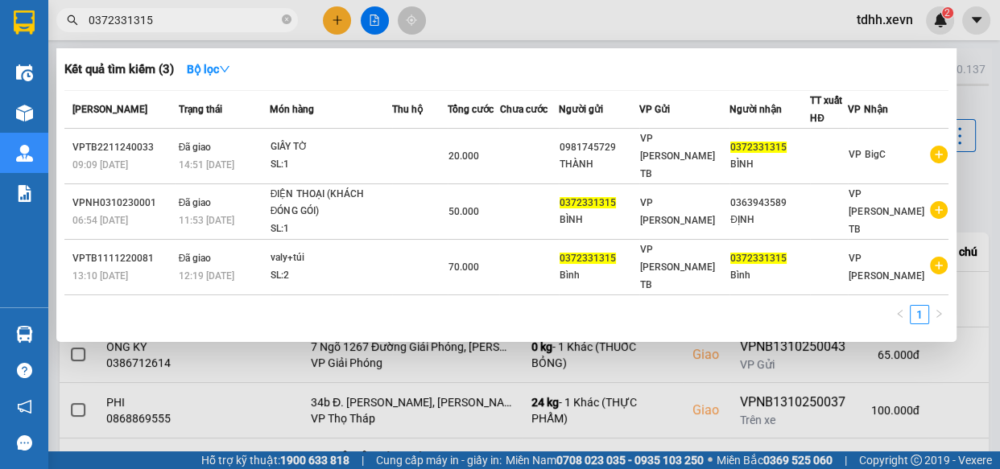
click at [213, 18] on input "0372331315" at bounding box center [184, 20] width 190 height 18
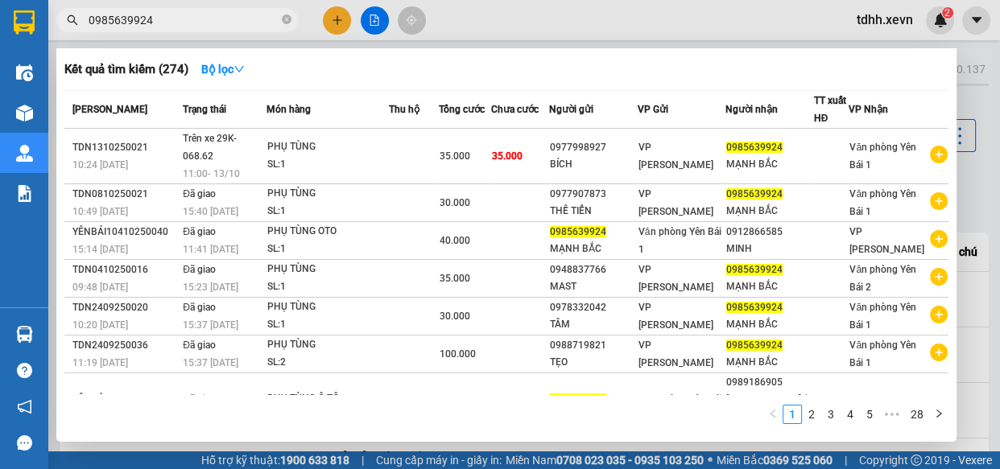
type input "0985639924"
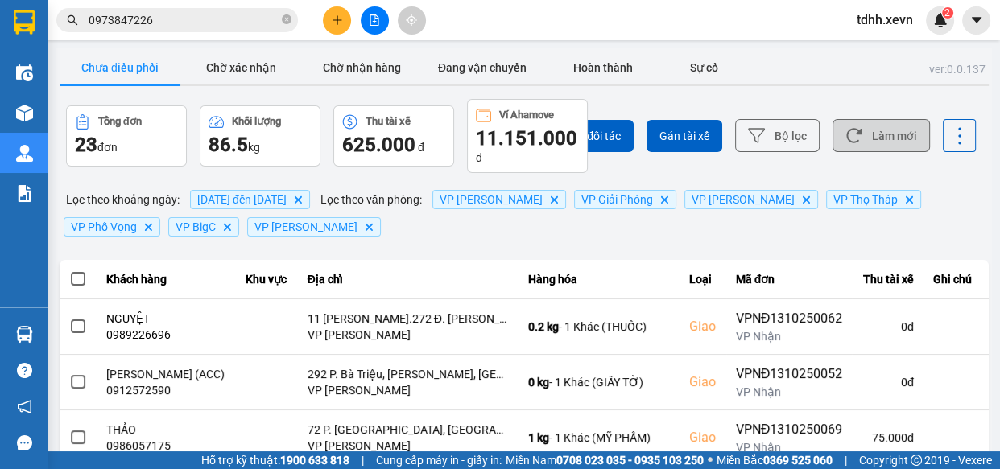
drag, startPoint x: 0, startPoint y: 0, endPoint x: 886, endPoint y: 125, distance: 894.6
click at [891, 133] on button "Làm mới" at bounding box center [881, 135] width 97 height 33
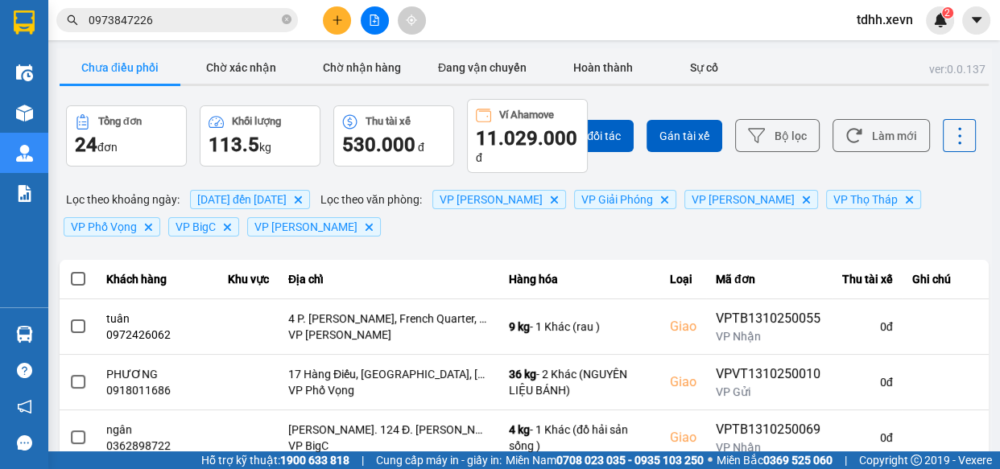
scroll to position [72, 0]
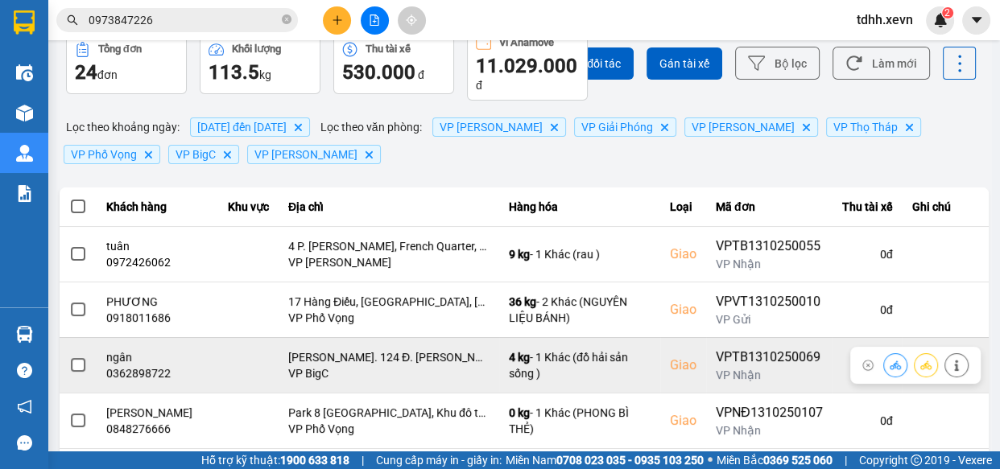
click at [153, 370] on div "0362898722" at bounding box center [157, 374] width 102 height 16
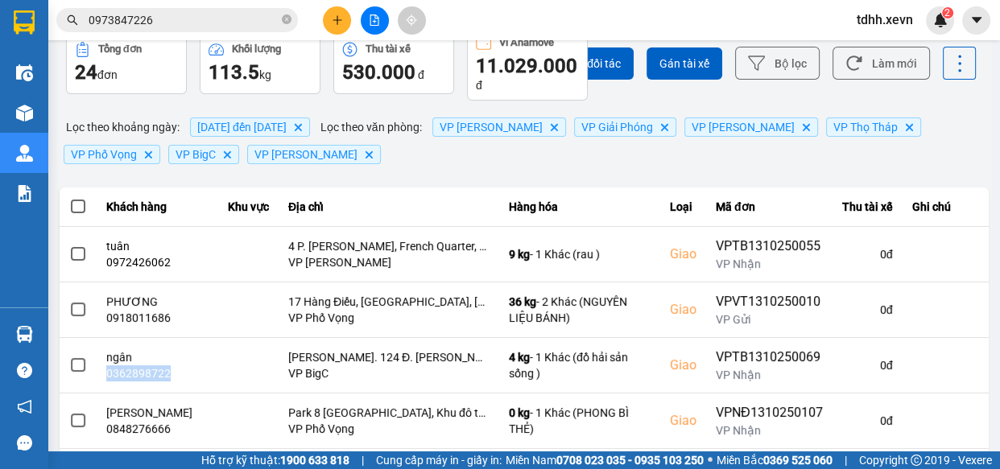
scroll to position [0, 0]
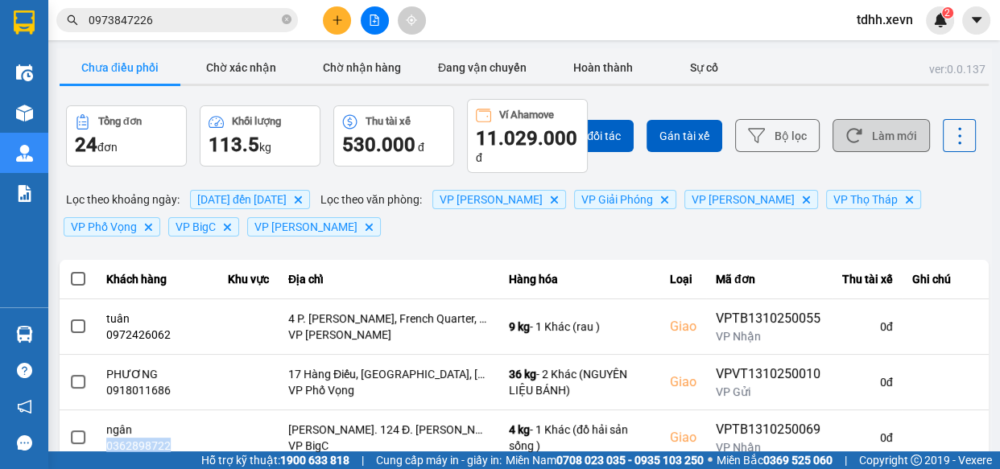
click at [875, 135] on button "Làm mới" at bounding box center [881, 135] width 97 height 33
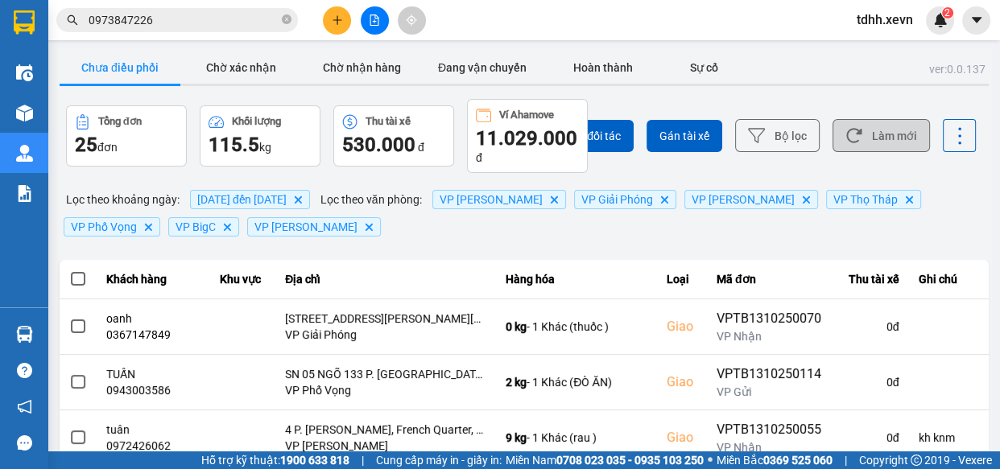
click at [870, 140] on button "Làm mới" at bounding box center [881, 135] width 97 height 33
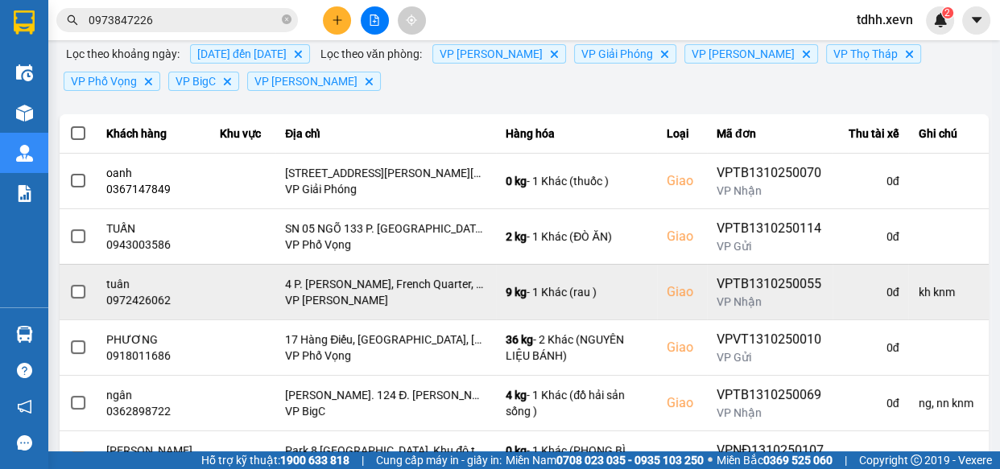
scroll to position [292, 0]
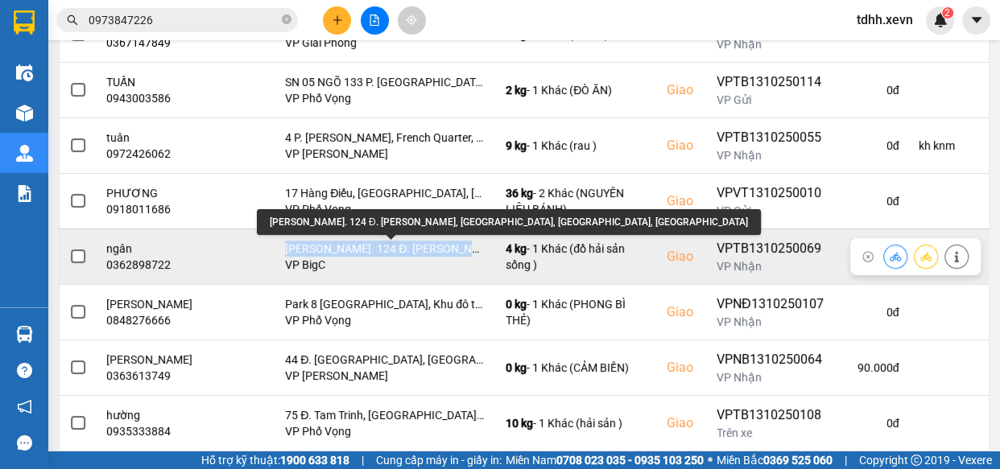
drag, startPoint x: 287, startPoint y: 242, endPoint x: 481, endPoint y: 243, distance: 194.1
click at [481, 243] on td "[PERSON_NAME]. 124 Đ. [PERSON_NAME], [GEOGRAPHIC_DATA], [GEOGRAPHIC_DATA], [GEO…" at bounding box center [385, 257] width 221 height 56
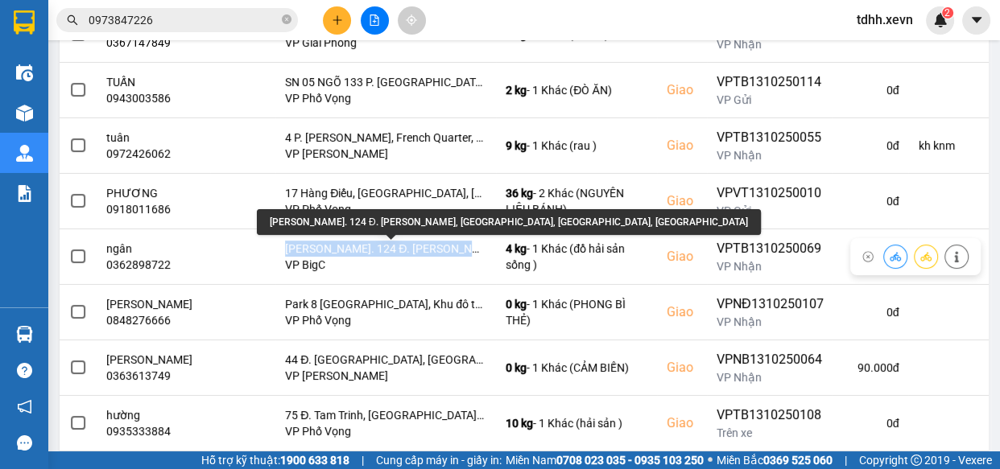
copy div "[PERSON_NAME]. 124 Đ. [PERSON_NAME], [GEOGRAPHIC_DATA]"
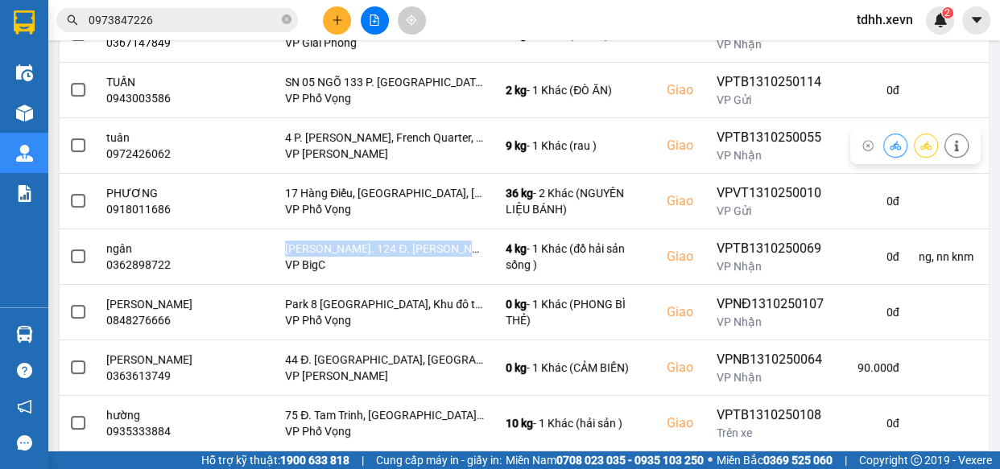
scroll to position [0, 0]
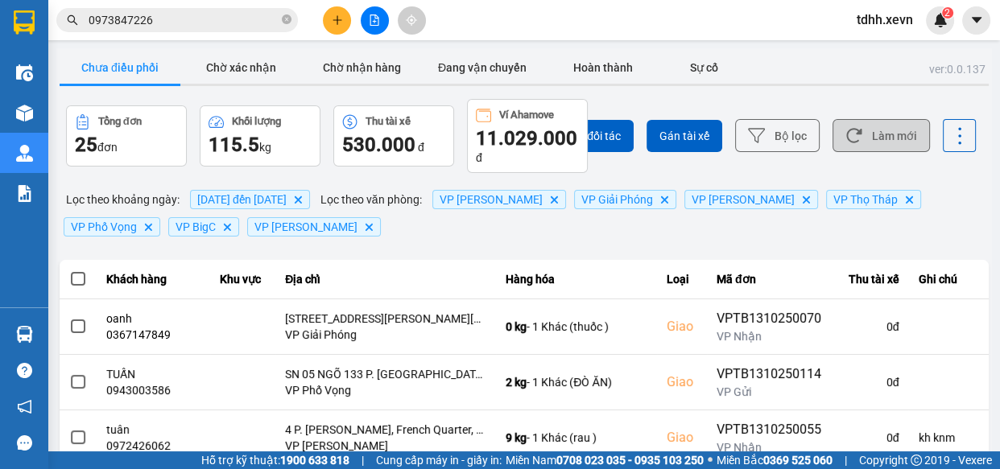
click at [852, 131] on icon at bounding box center [854, 135] width 17 height 17
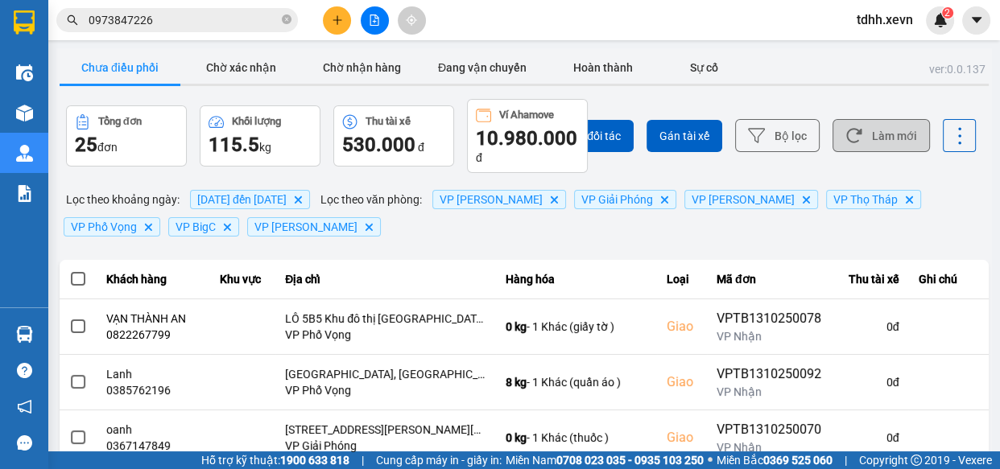
click at [855, 126] on button "Làm mới" at bounding box center [881, 135] width 97 height 33
click at [859, 146] on button "Làm mới" at bounding box center [881, 135] width 97 height 33
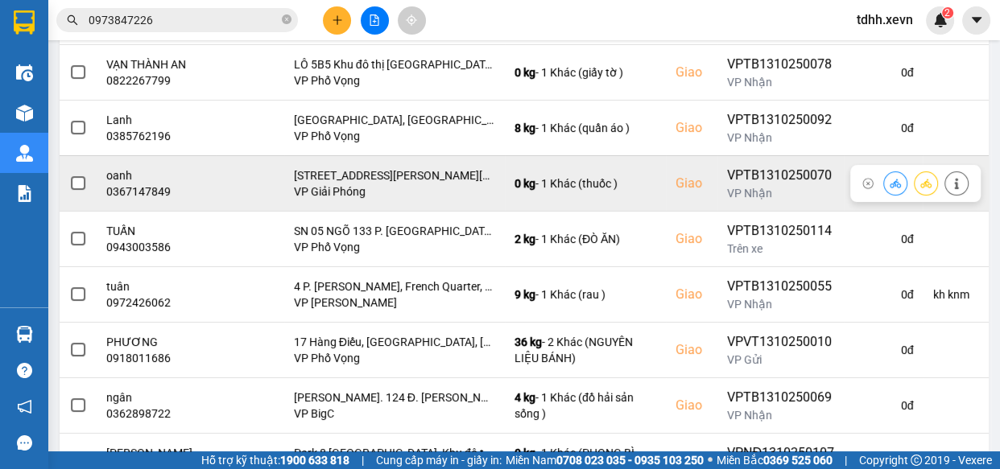
scroll to position [439, 0]
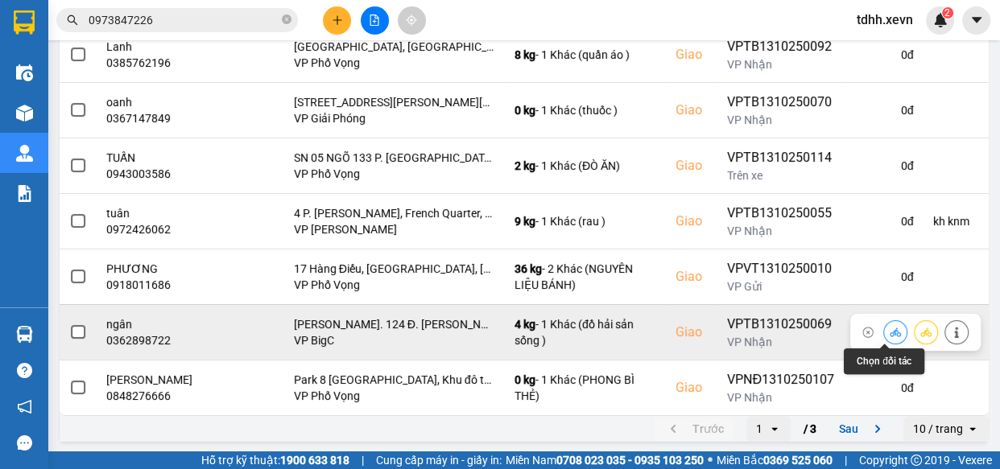
click at [890, 330] on icon at bounding box center [895, 332] width 11 height 9
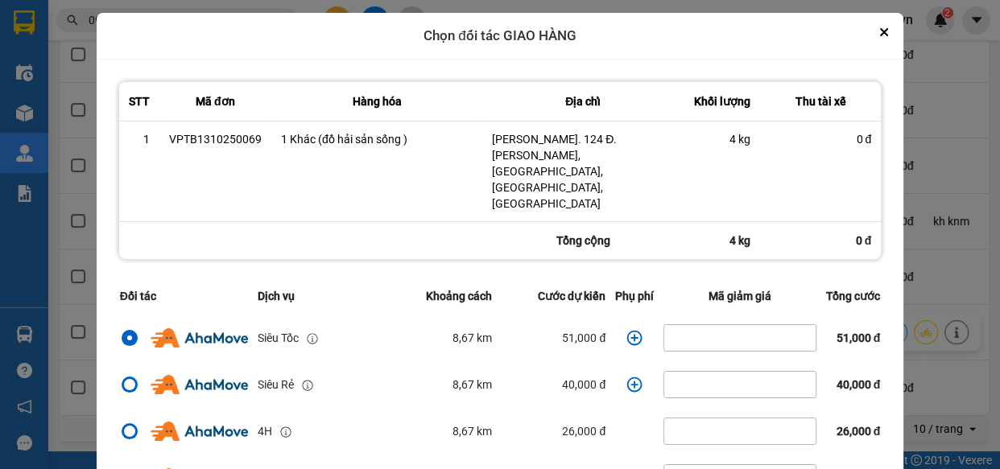
click at [973, 240] on div "ver: 0.0.137 Chưa điều phối Chờ xác nhận Chờ nhận hàng Đang vận chuyển Hoàn thà…" at bounding box center [524, 27] width 936 height 836
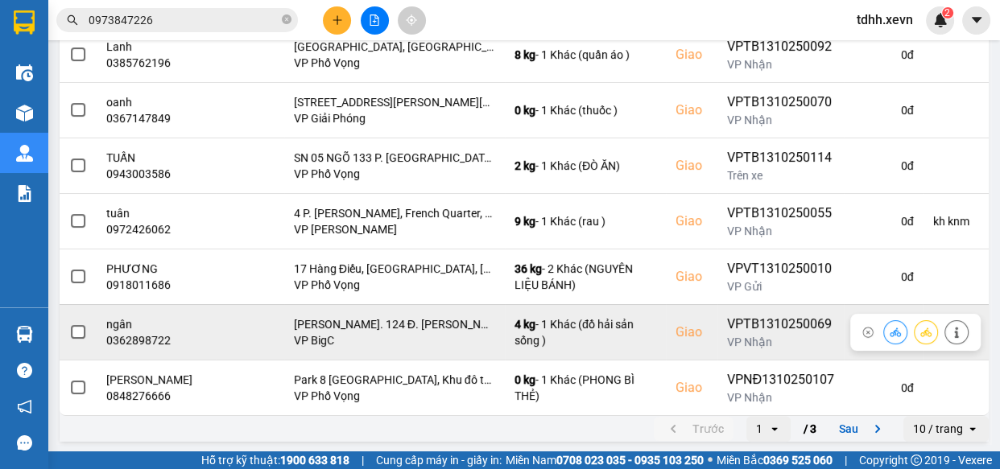
click at [953, 333] on button at bounding box center [956, 332] width 23 height 28
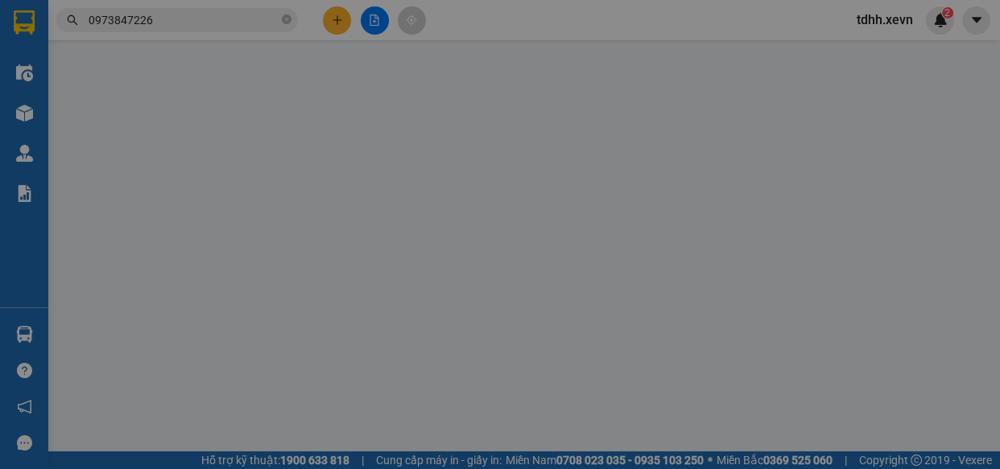
type input "0799241637"
type input "CHỊ [PERSON_NAME]"
type input "0362898722"
type input "ngân"
checkbox input "true"
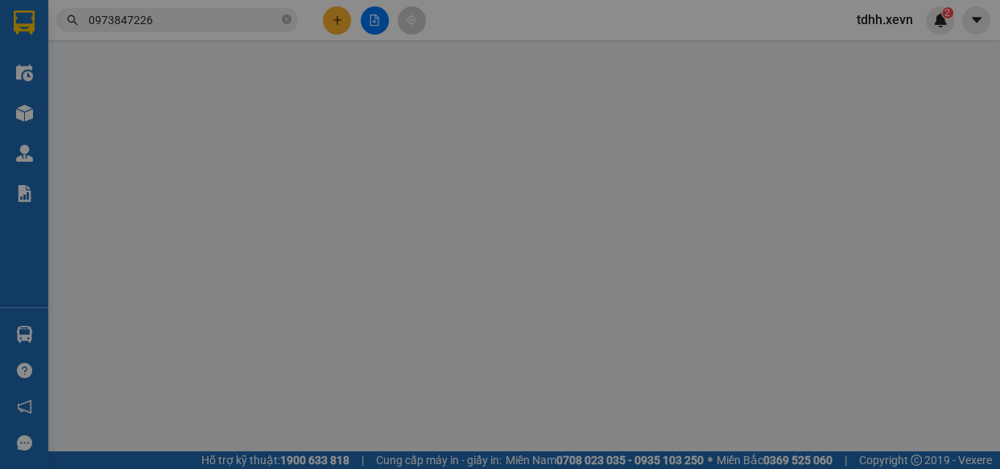
type input "[PERSON_NAME]. 124 Đ. [PERSON_NAME], [GEOGRAPHIC_DATA], [GEOGRAPHIC_DATA], [GEO…"
type input "034072000141 văn quang"
type input "0"
type input "110.000"
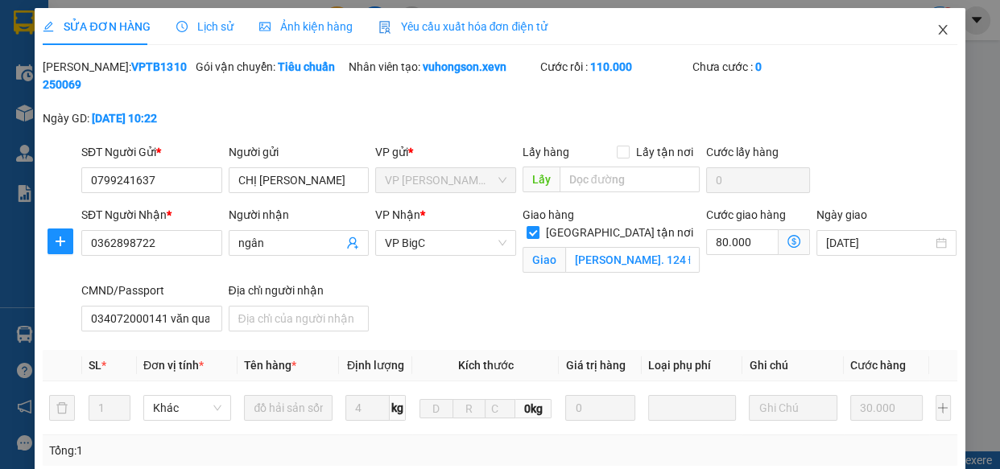
click at [937, 27] on icon "close" at bounding box center [943, 29] width 13 height 13
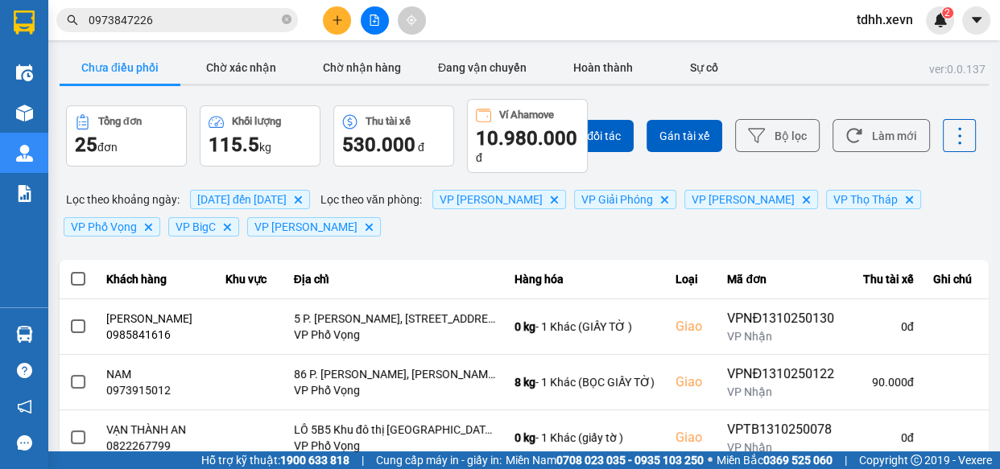
scroll to position [440, 0]
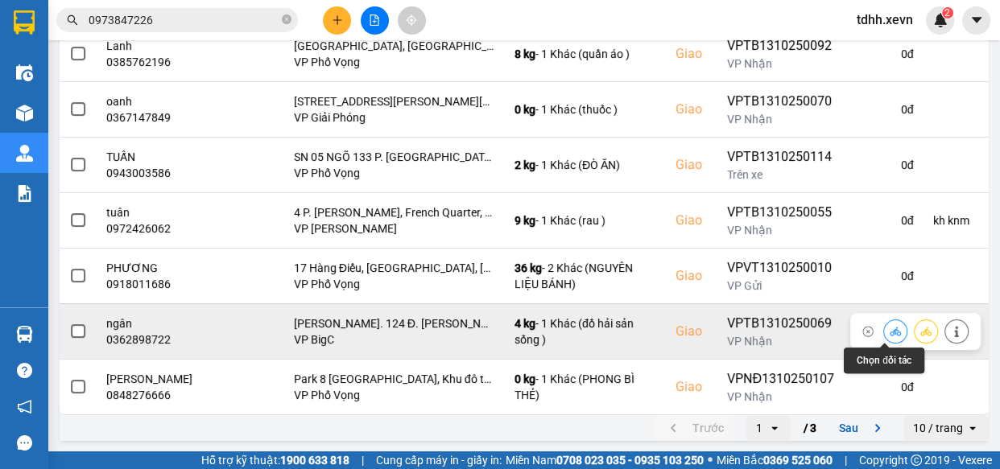
click at [890, 331] on icon at bounding box center [895, 331] width 11 height 9
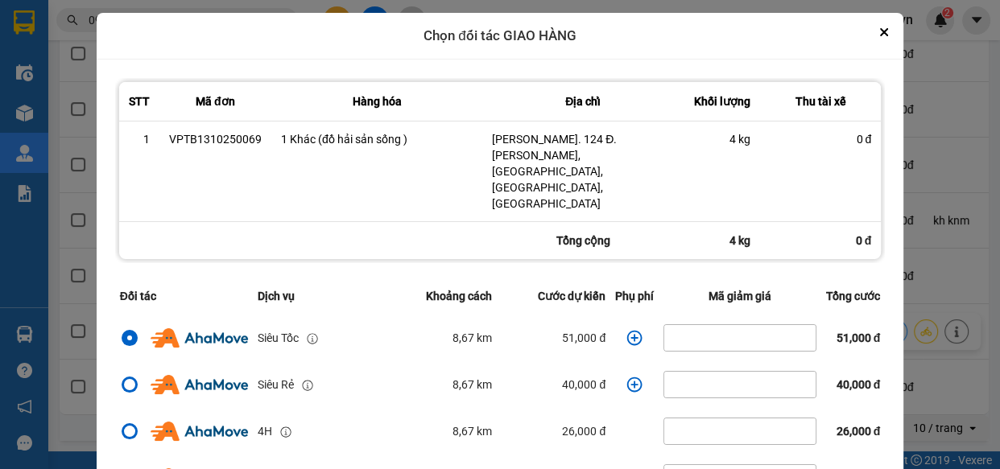
click at [627, 330] on icon "dialog" at bounding box center [634, 337] width 15 height 15
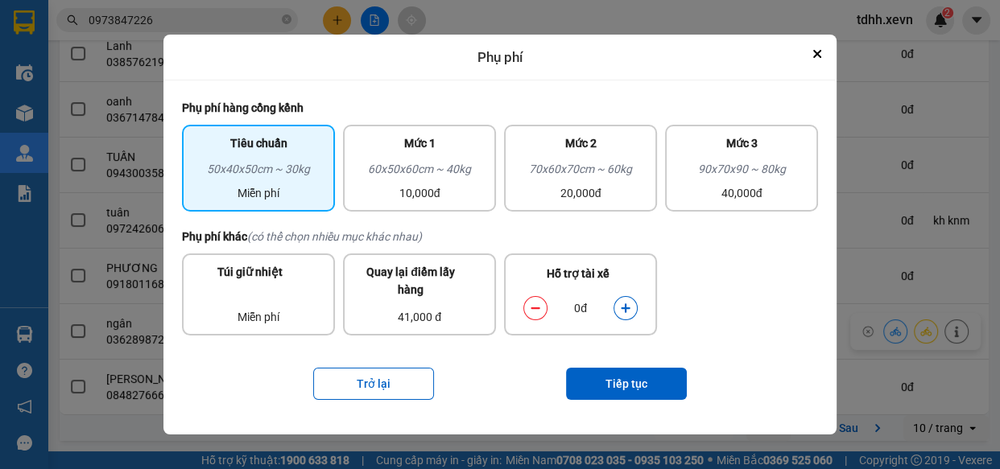
click at [622, 304] on icon "dialog" at bounding box center [625, 308] width 11 height 11
drag, startPoint x: 623, startPoint y: 288, endPoint x: 626, endPoint y: 384, distance: 95.9
click at [621, 306] on icon "dialog" at bounding box center [625, 308] width 11 height 11
click at [634, 383] on button "Tiếp tục" at bounding box center [626, 384] width 121 height 32
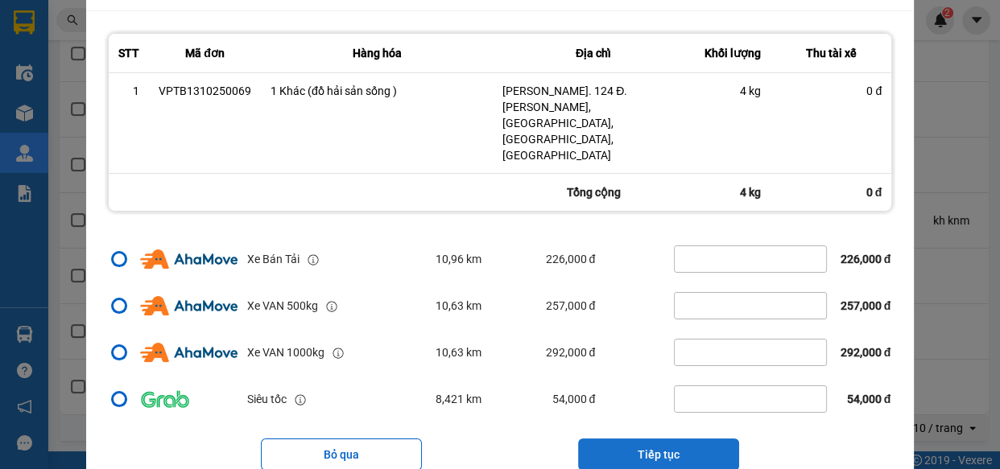
scroll to position [347, 0]
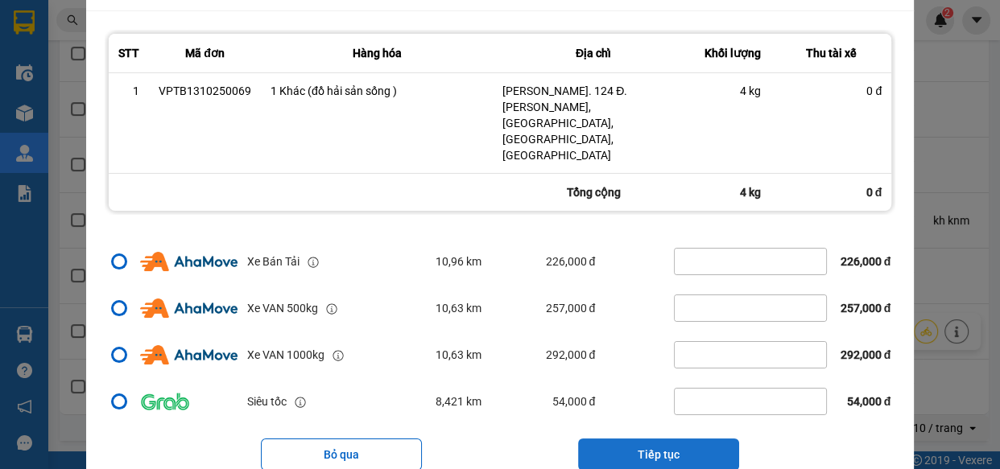
click at [653, 439] on button "Tiếp tục" at bounding box center [658, 455] width 161 height 32
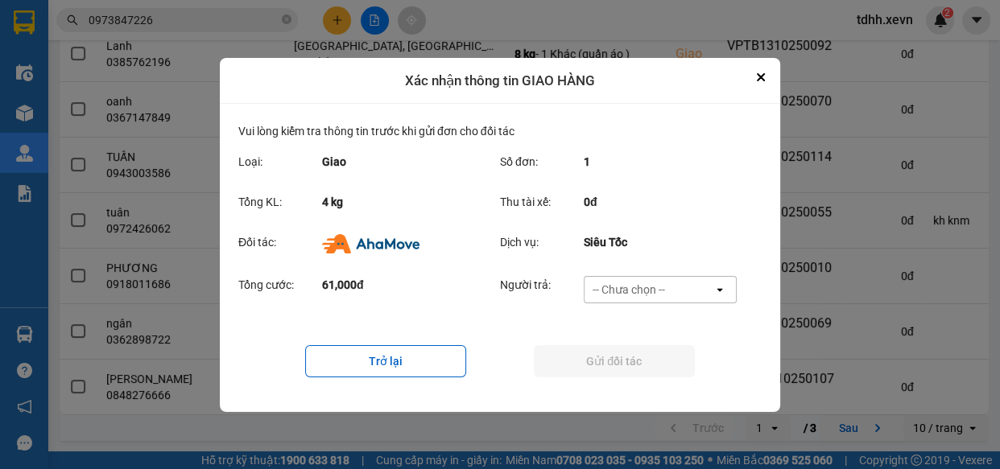
scroll to position [0, 0]
drag, startPoint x: 675, startPoint y: 283, endPoint x: 680, endPoint y: 296, distance: 14.5
click at [676, 283] on div "-- Chưa chọn --" at bounding box center [649, 290] width 129 height 26
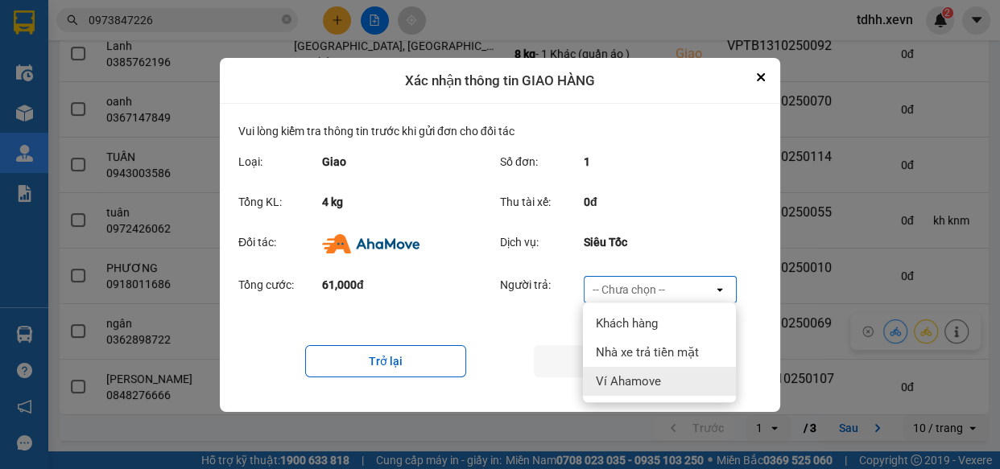
click at [688, 378] on div "Ví Ahamove" at bounding box center [659, 381] width 153 height 29
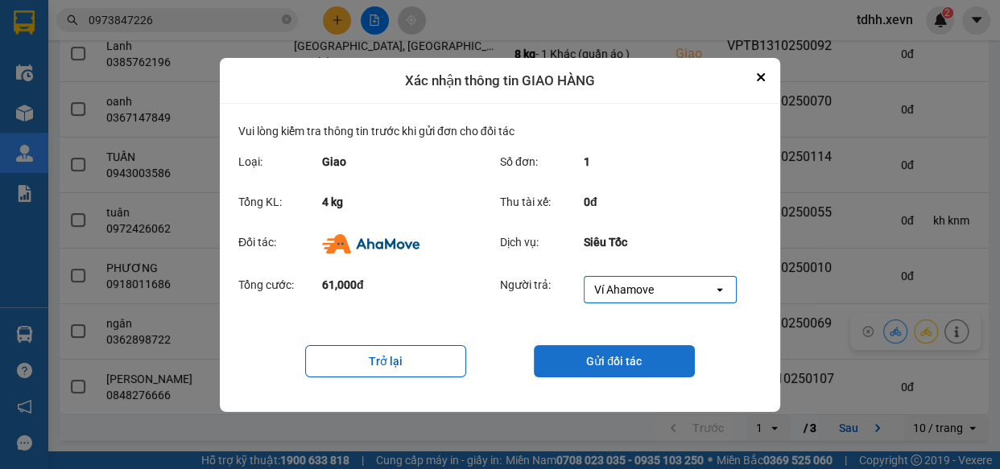
click at [627, 352] on button "Gửi đối tác" at bounding box center [614, 361] width 161 height 32
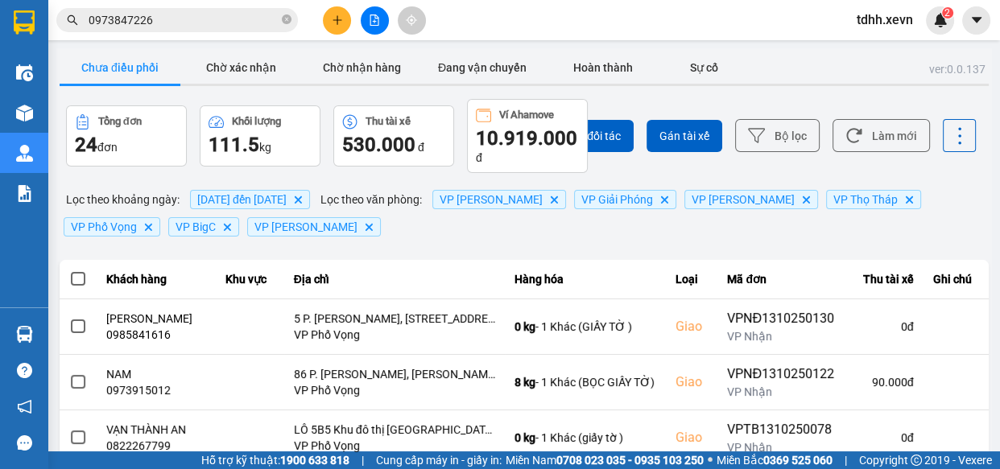
click at [898, 111] on div "Chọn đối tác Gán tài xế Bộ lọc Làm mới" at bounding box center [748, 136] width 455 height 74
click at [890, 126] on button "Làm mới" at bounding box center [881, 135] width 97 height 33
drag, startPoint x: 238, startPoint y: 16, endPoint x: 230, endPoint y: 12, distance: 8.3
click at [237, 16] on input "0973847226" at bounding box center [184, 20] width 190 height 18
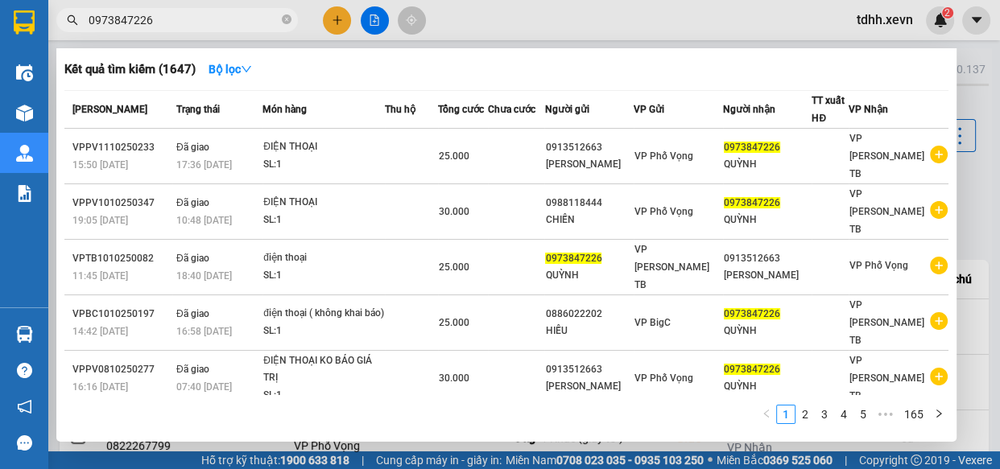
drag, startPoint x: 230, startPoint y: 12, endPoint x: 221, endPoint y: 5, distance: 12.1
click at [221, 6] on div "Kết quả tìm kiếm ( 1647 ) Bộ lọc Mã ĐH Trạng thái Món hàng Thu hộ Tổng cước Chư…" at bounding box center [157, 20] width 314 height 28
paste input "0971169194"
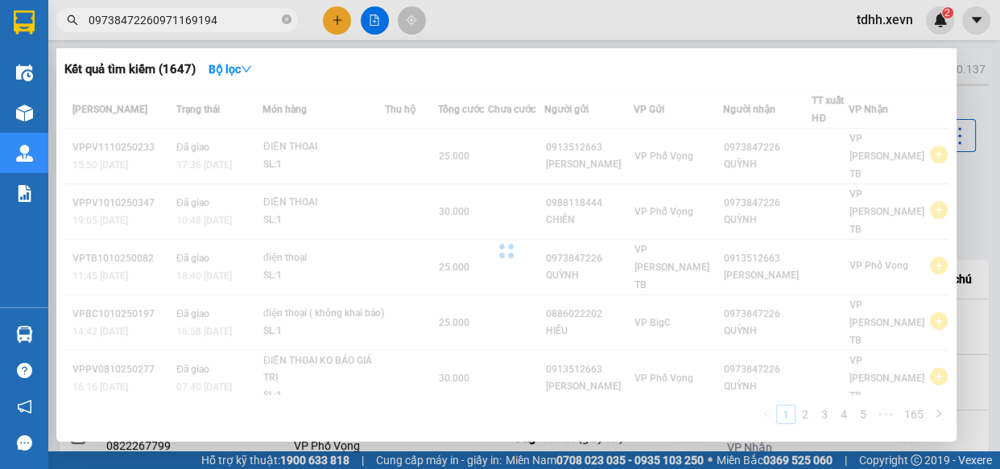
click at [244, 16] on input "09738472260971169194" at bounding box center [184, 20] width 190 height 18
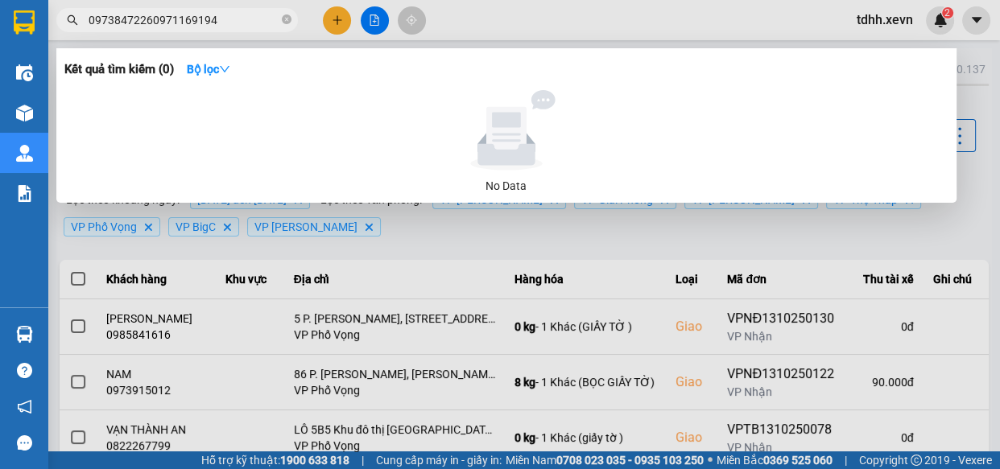
click at [244, 16] on input "09738472260971169194" at bounding box center [184, 20] width 190 height 18
paste input "text"
type input "0971169194"
click at [285, 16] on icon "close-circle" at bounding box center [287, 19] width 10 height 10
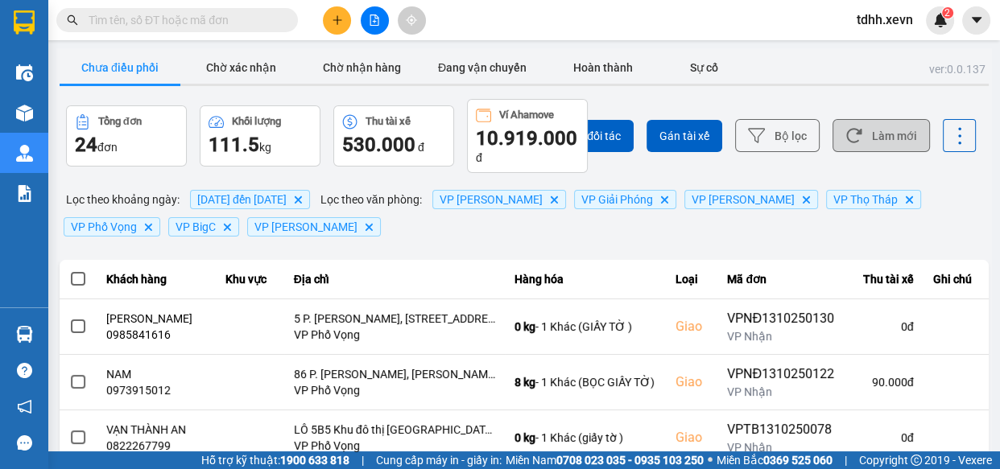
click at [885, 137] on button "Làm mới" at bounding box center [881, 135] width 97 height 33
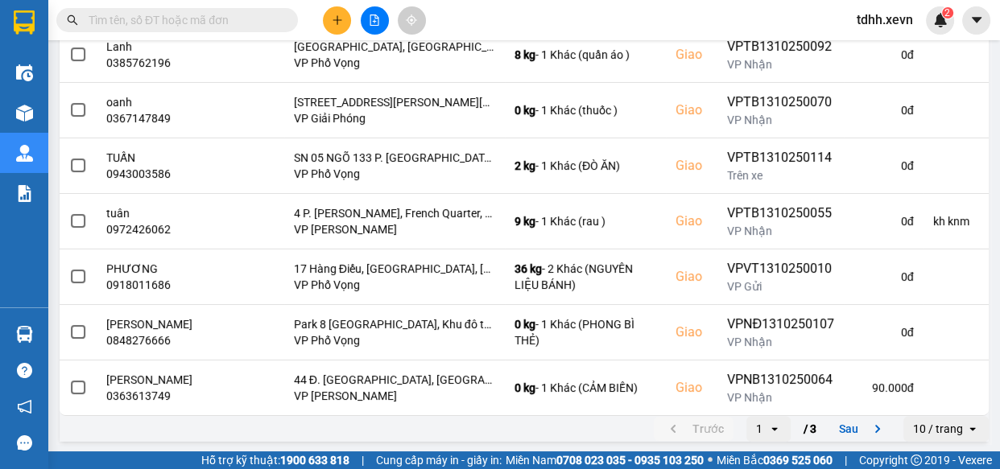
scroll to position [440, 0]
click at [851, 419] on button "Sau" at bounding box center [863, 428] width 68 height 24
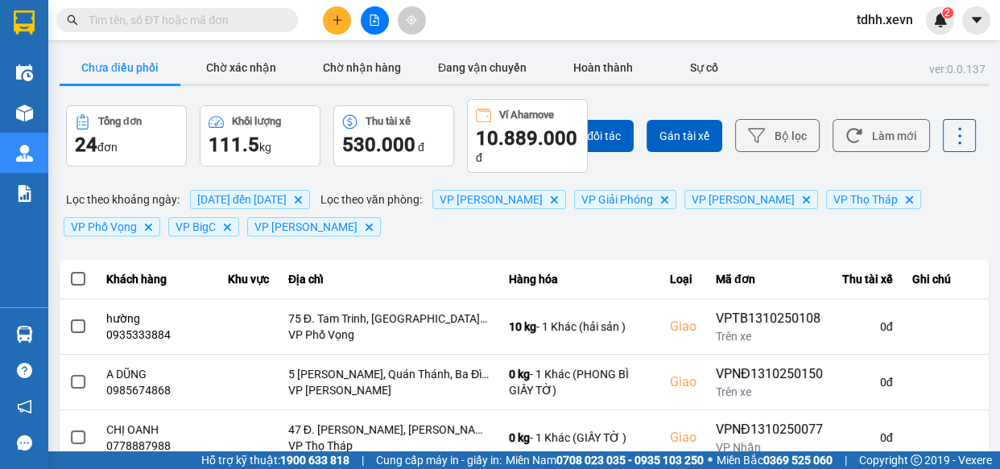
scroll to position [452, 0]
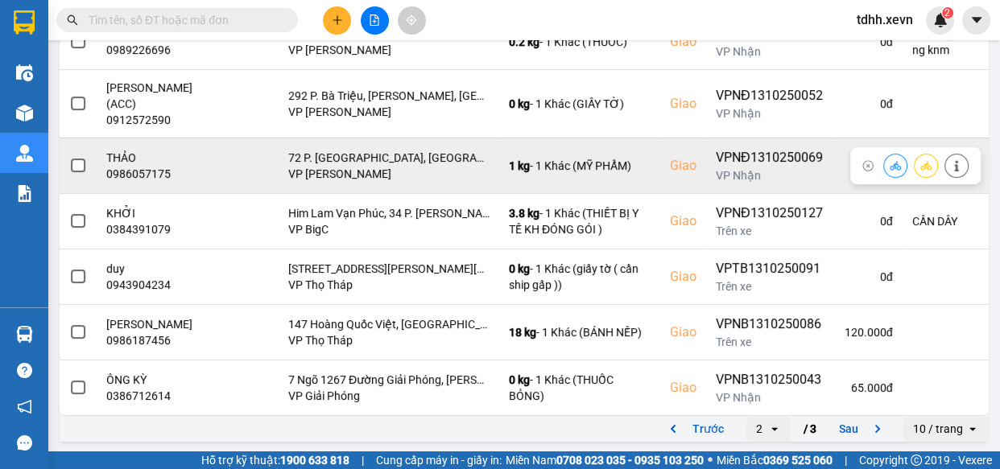
click at [148, 173] on div "0986057175" at bounding box center [157, 174] width 102 height 16
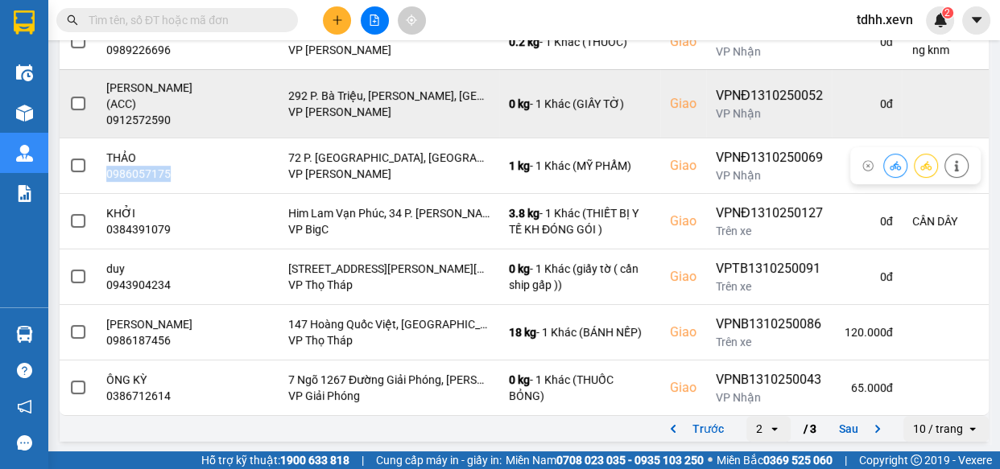
copy div "0986057175"
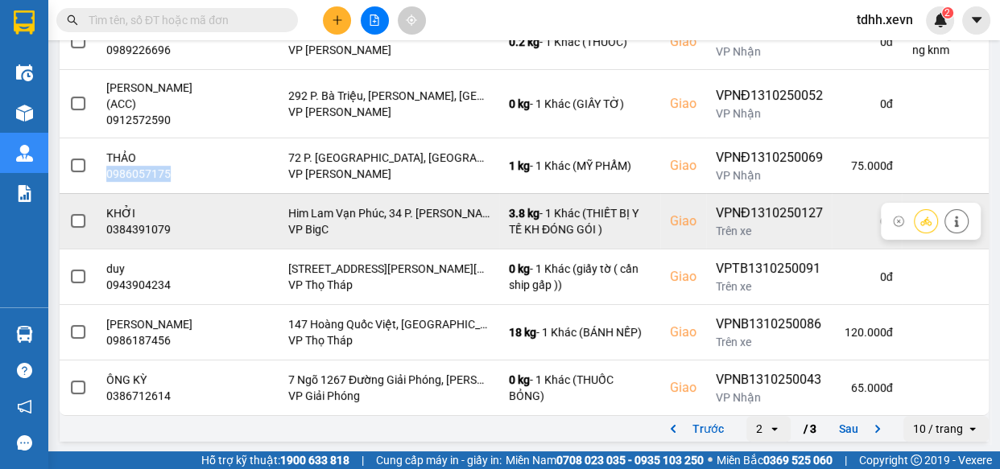
scroll to position [378, 0]
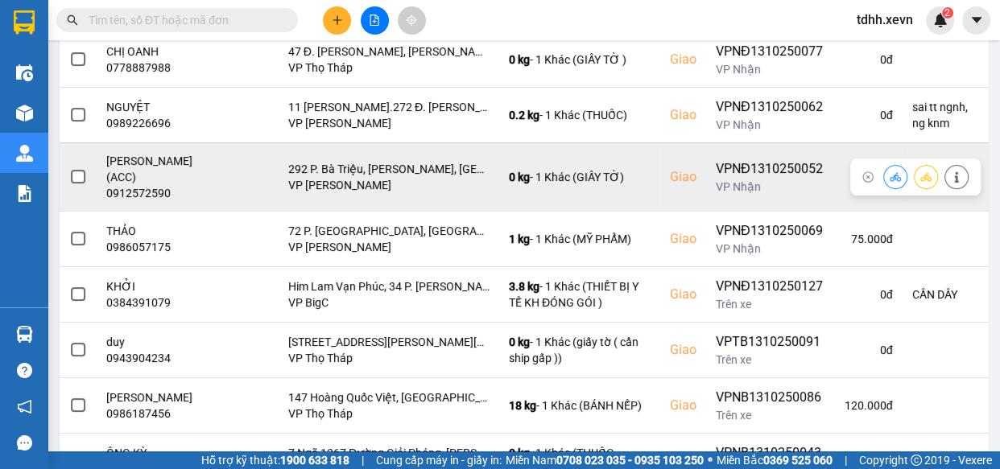
click at [158, 192] on div "0912572590" at bounding box center [157, 193] width 102 height 16
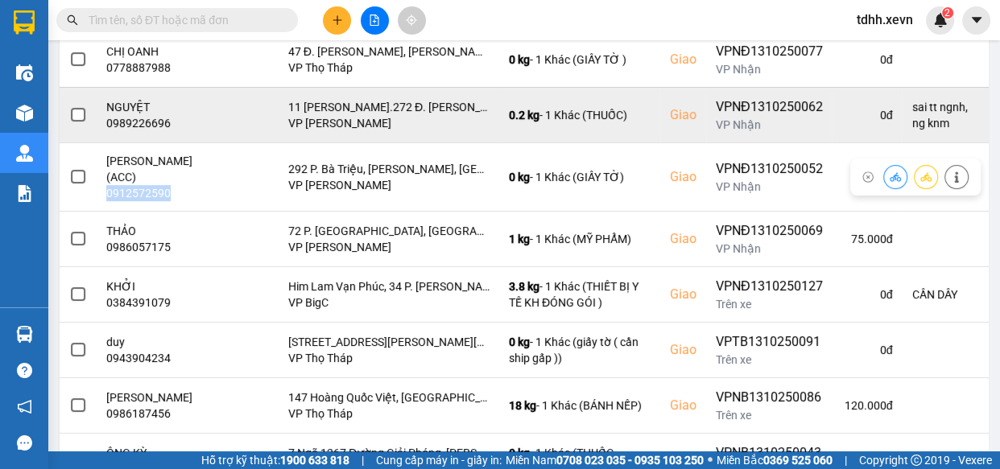
copy div "0912572590"
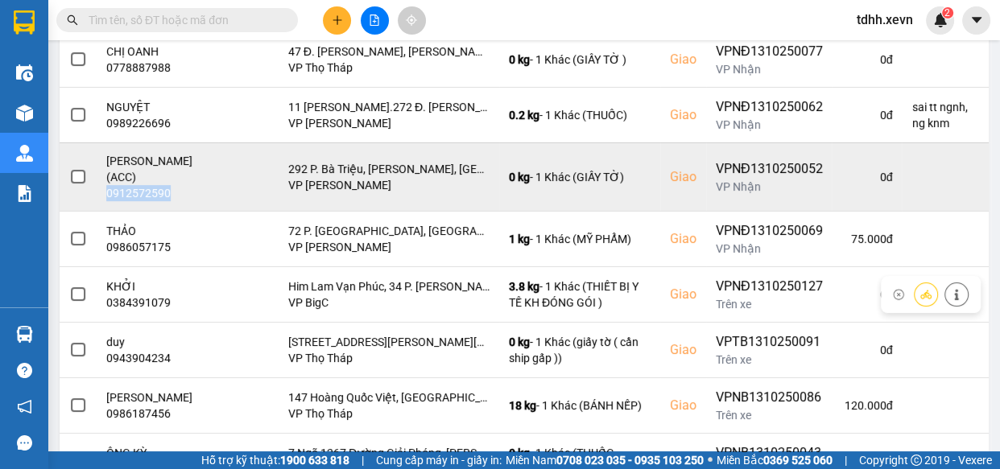
scroll to position [306, 0]
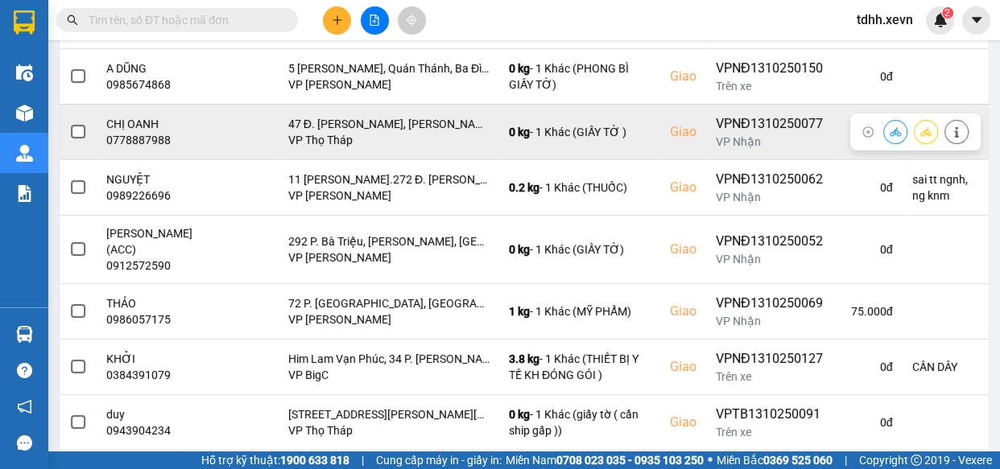
click at [154, 137] on div "0778887988" at bounding box center [157, 140] width 102 height 16
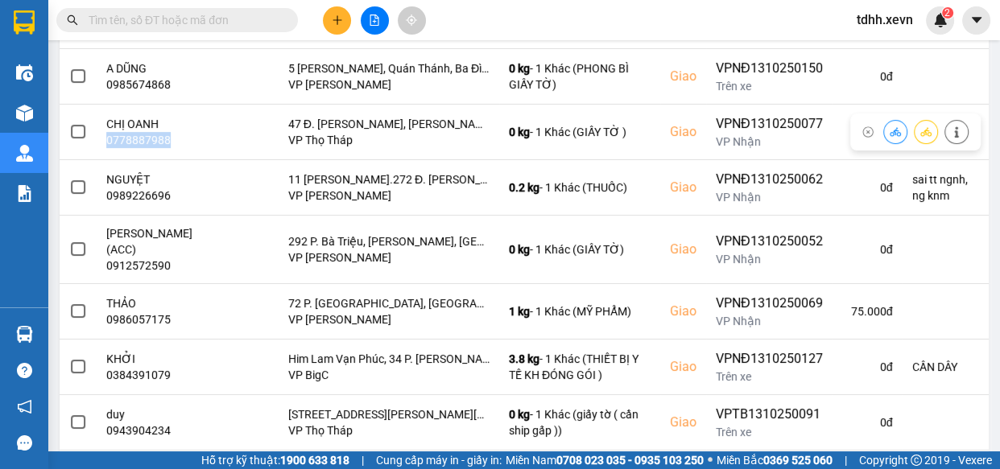
copy div "0778887988"
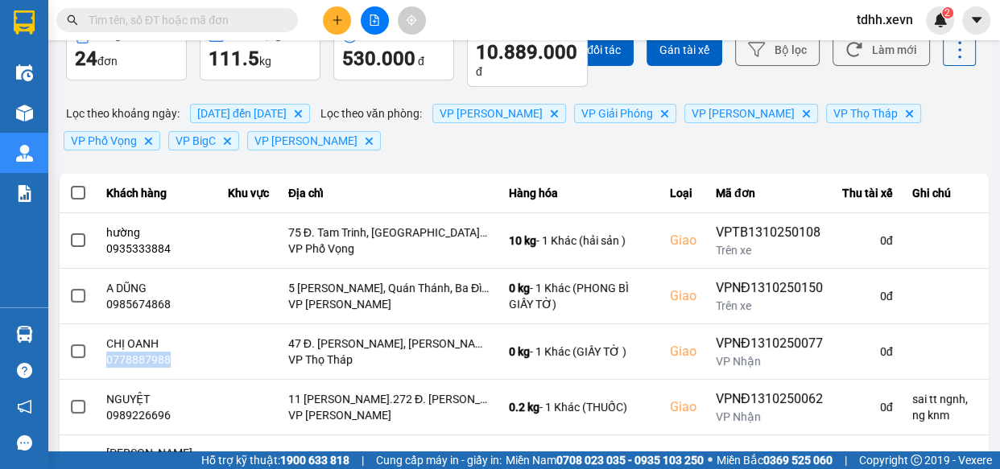
scroll to position [452, 0]
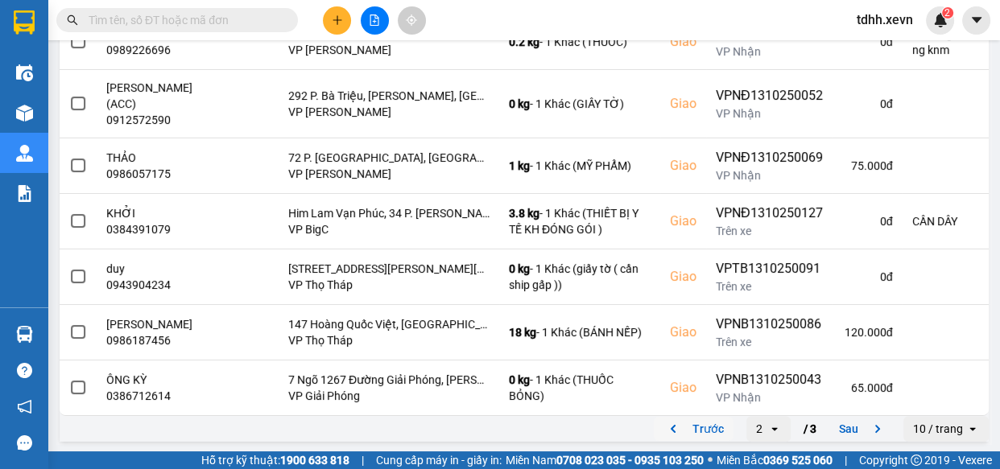
click at [701, 425] on button "Trước" at bounding box center [694, 429] width 80 height 24
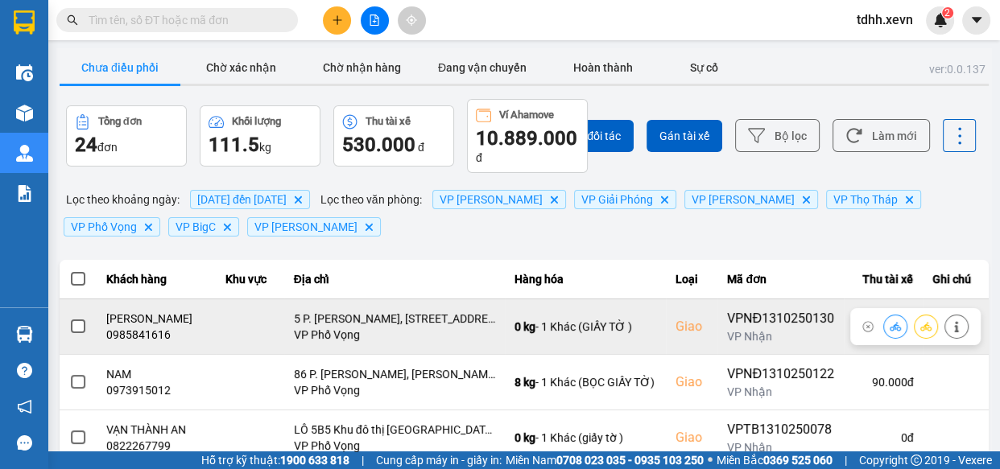
click at [132, 333] on div "0985841616" at bounding box center [156, 335] width 100 height 16
copy div "0985841616"
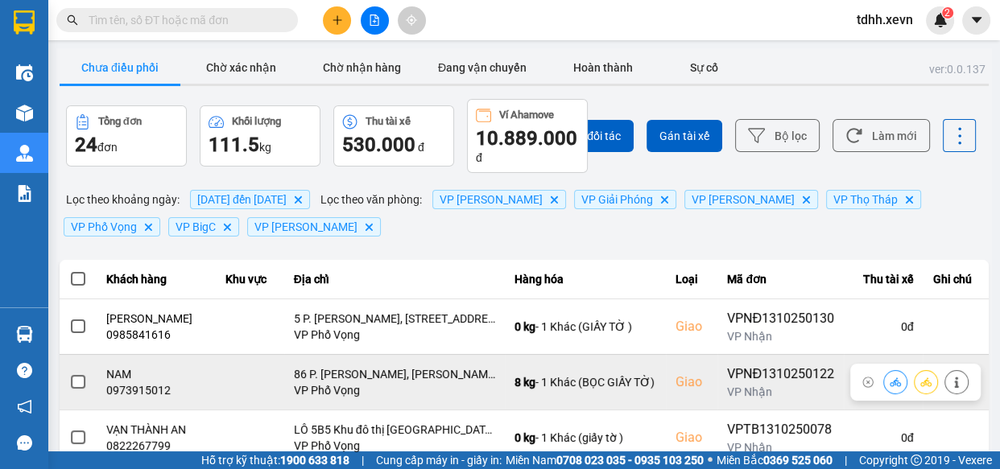
click at [136, 393] on div "0973915012" at bounding box center [156, 391] width 100 height 16
click at [135, 393] on div "0973915012" at bounding box center [156, 391] width 100 height 16
copy div "0973915012"
click at [143, 383] on div "0973915012" at bounding box center [156, 391] width 100 height 16
click at [141, 395] on div "0973915012" at bounding box center [156, 391] width 100 height 16
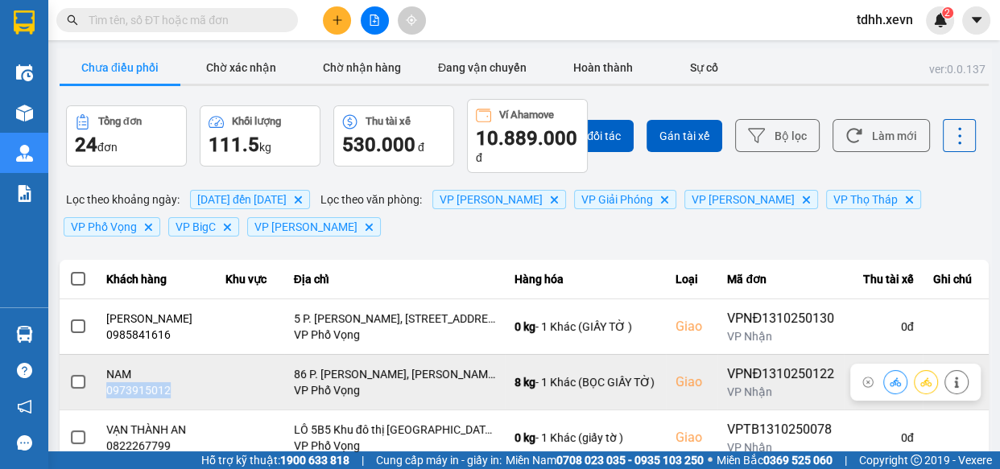
click at [141, 395] on div "0973915012" at bounding box center [156, 391] width 100 height 16
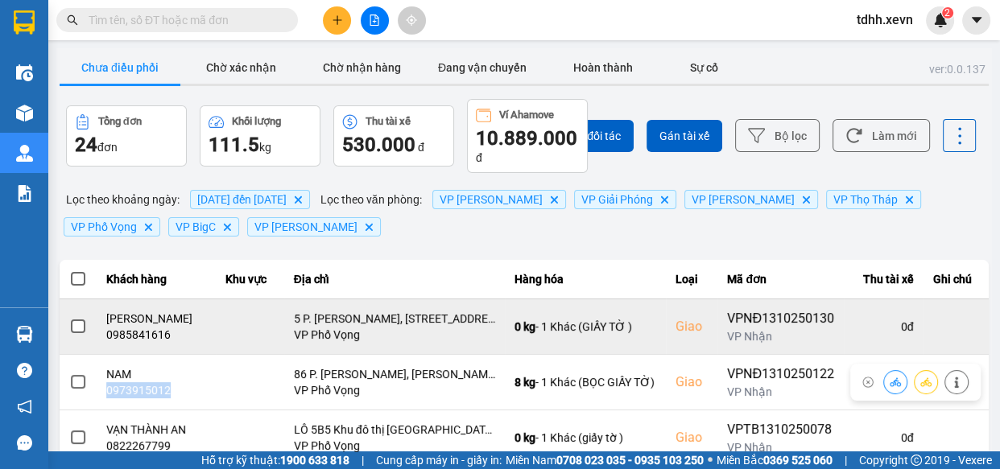
copy div "0973915012"
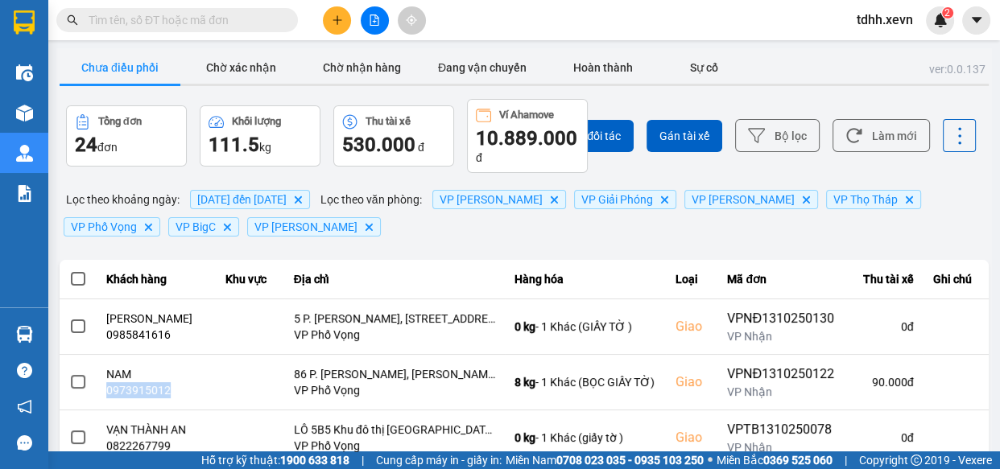
scroll to position [72, 0]
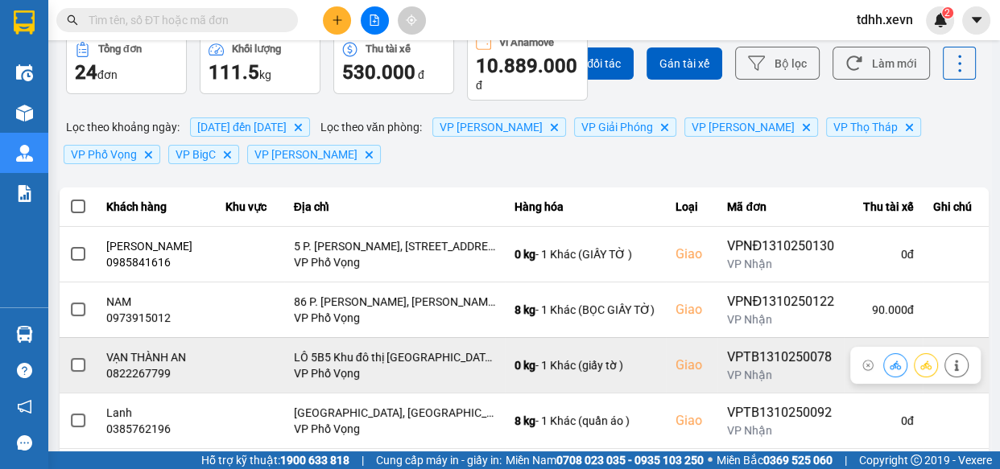
click at [152, 370] on div "0822267799" at bounding box center [156, 374] width 100 height 16
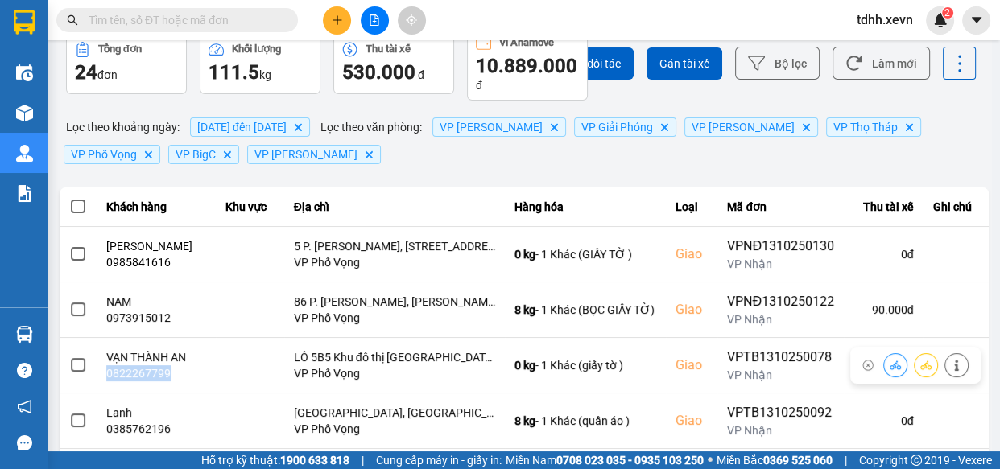
copy div "0822267799"
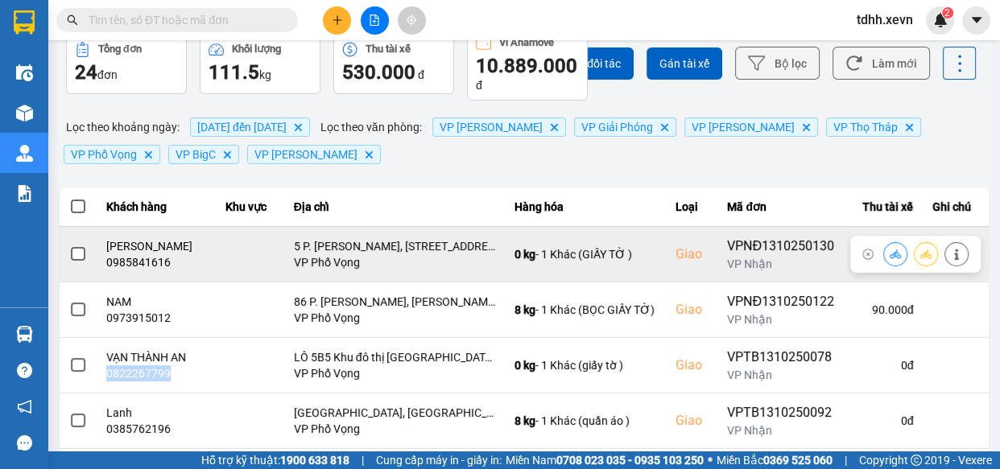
scroll to position [146, 0]
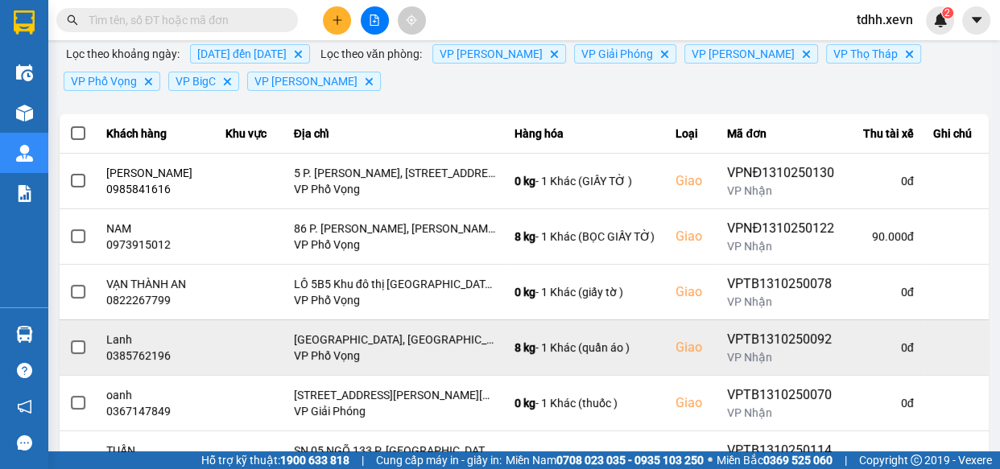
click at [139, 354] on div "0385762196" at bounding box center [156, 356] width 100 height 16
copy div "0385762196"
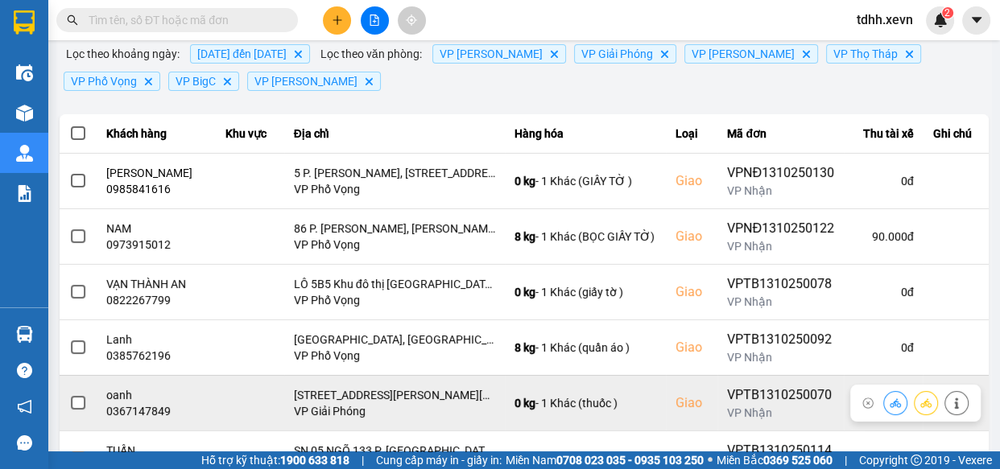
click at [107, 417] on div "0367147849" at bounding box center [156, 411] width 100 height 16
click at [129, 412] on div "0367147849" at bounding box center [156, 411] width 100 height 16
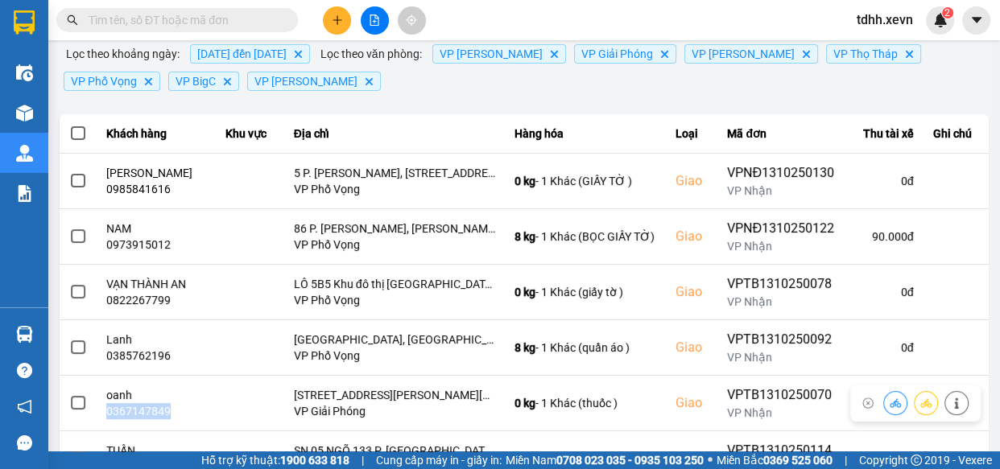
copy div "0367147849"
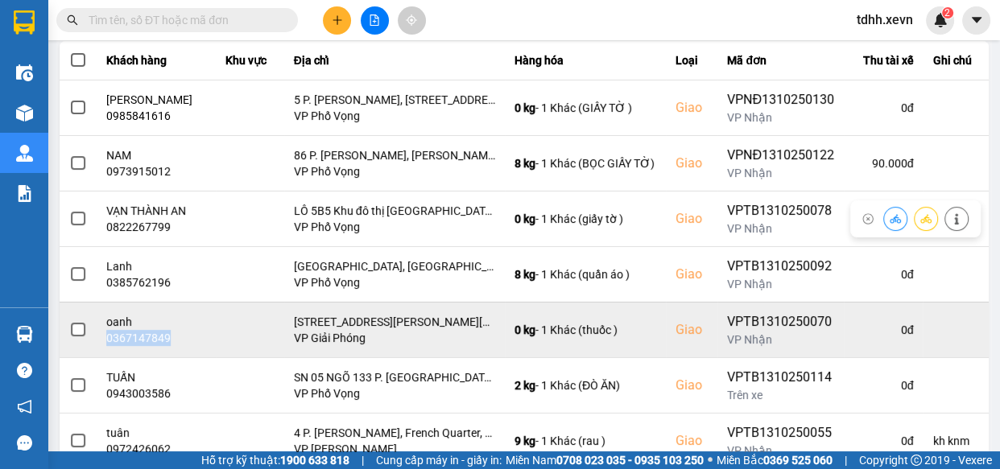
scroll to position [292, 0]
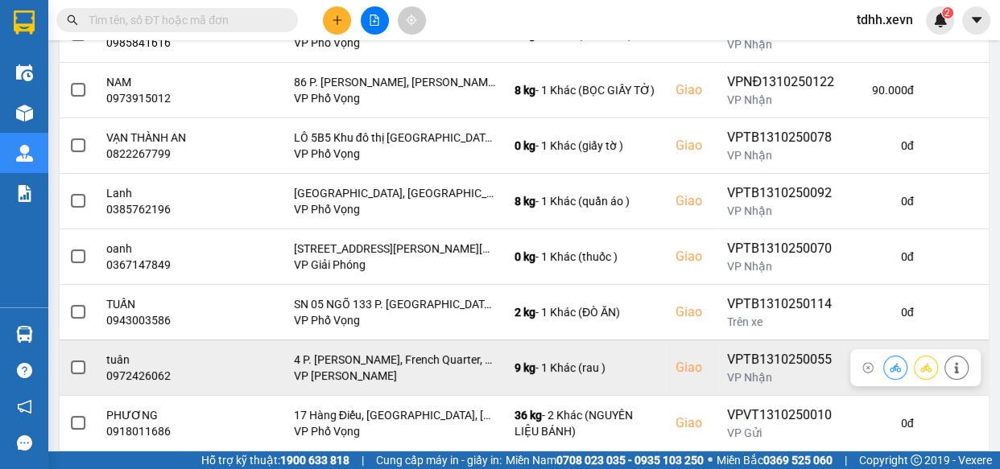
click at [133, 373] on div "0972426062" at bounding box center [156, 376] width 100 height 16
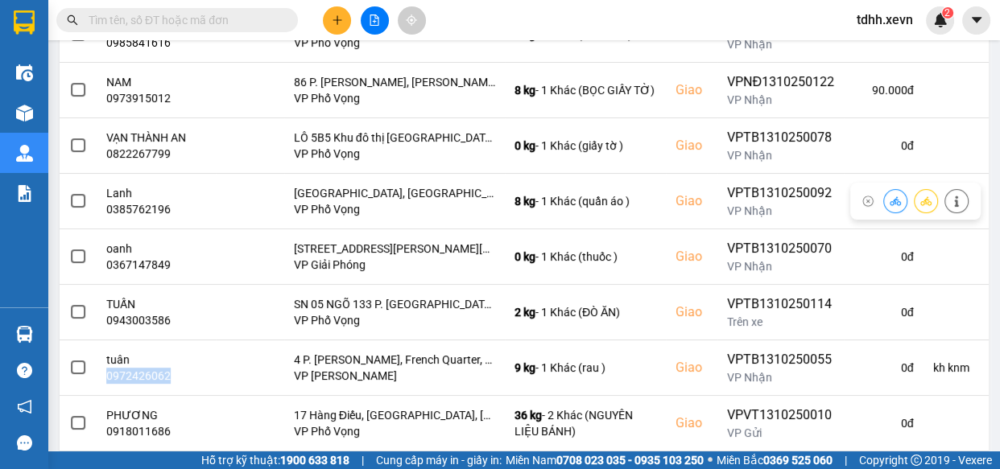
scroll to position [440, 0]
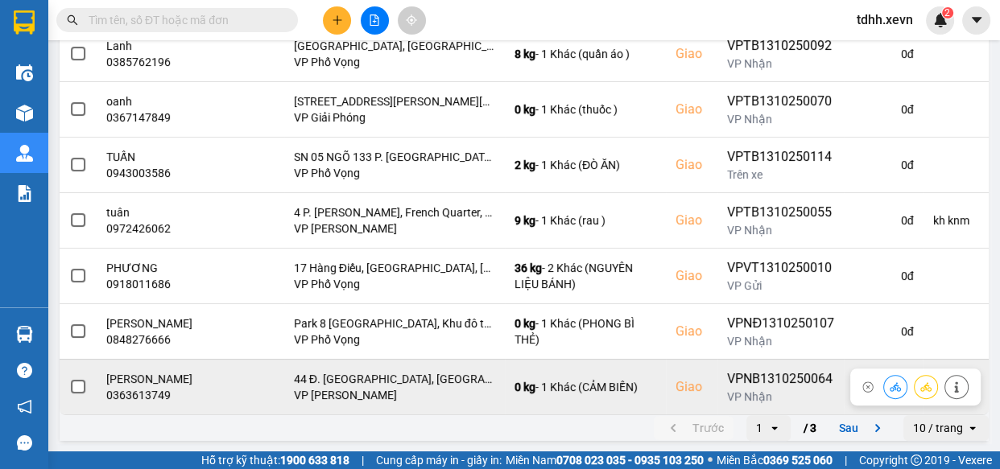
click at [131, 393] on div "0363613749" at bounding box center [156, 395] width 100 height 16
click at [131, 392] on div "0363613749" at bounding box center [156, 395] width 100 height 16
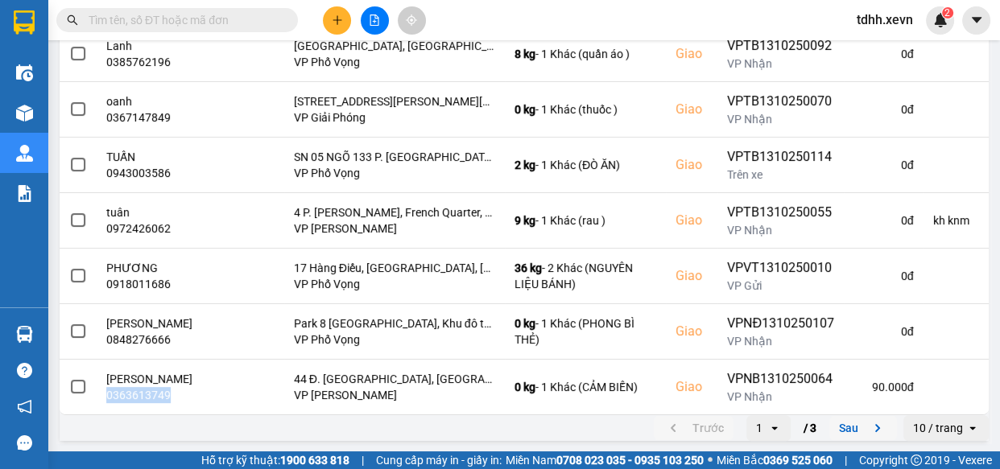
click at [846, 426] on button "Sau" at bounding box center [863, 428] width 68 height 24
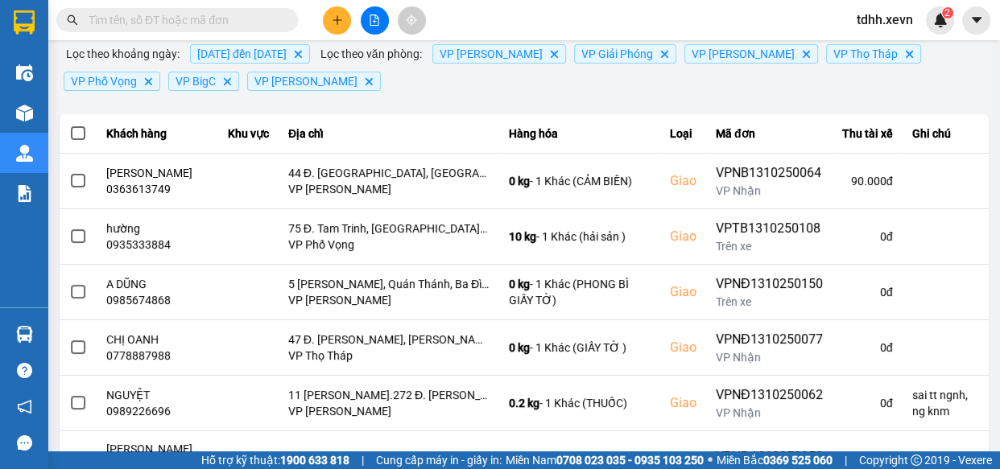
scroll to position [219, 0]
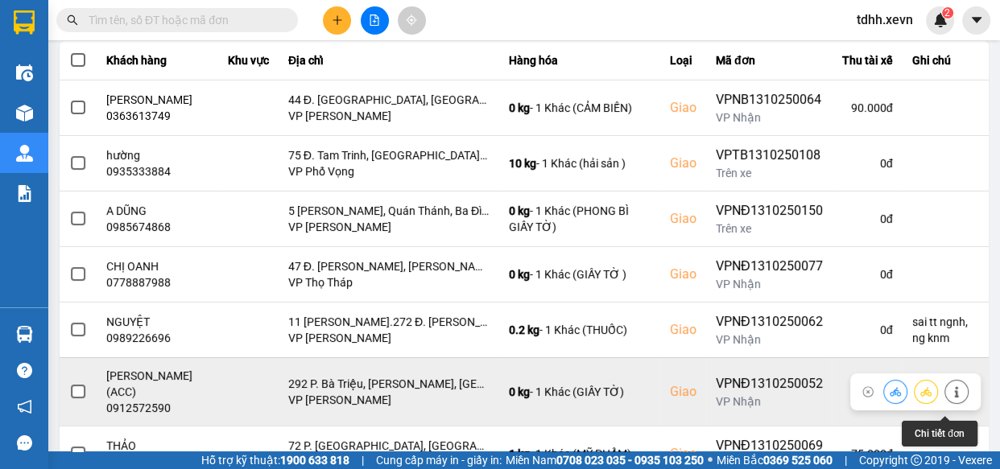
click at [945, 396] on button at bounding box center [956, 392] width 23 height 28
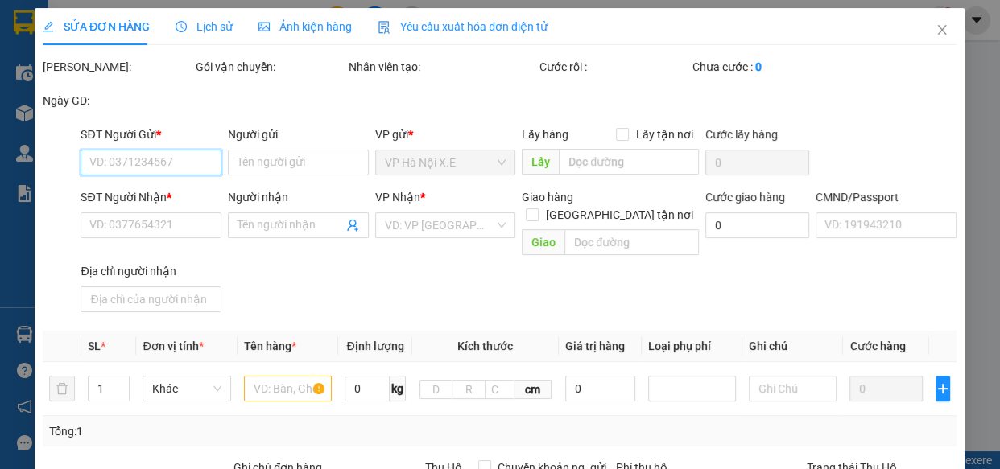
type input "0355723695"
type input "[PERSON_NAME]"
type input "0912572590"
type input "[PERSON_NAME] (ACC)"
checkbox input "true"
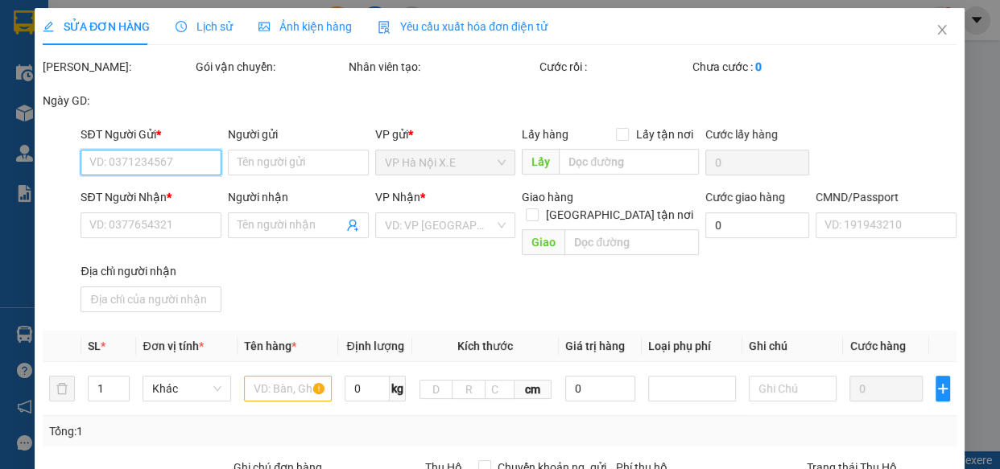
type input "292 P. Bà Triệu, [PERSON_NAME], [GEOGRAPHIC_DATA], [GEOGRAPHIC_DATA], [GEOGRAPH…"
type input "123"
type input "0"
type input "70.000"
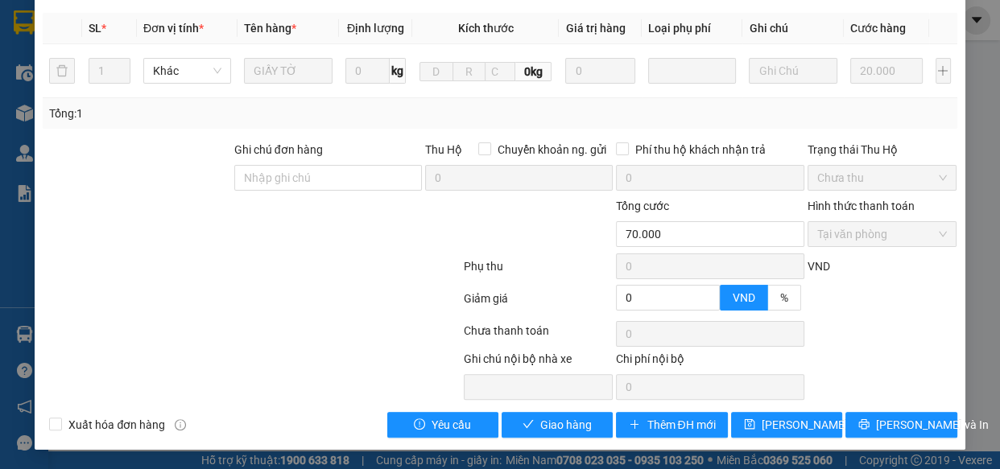
scroll to position [336, 0]
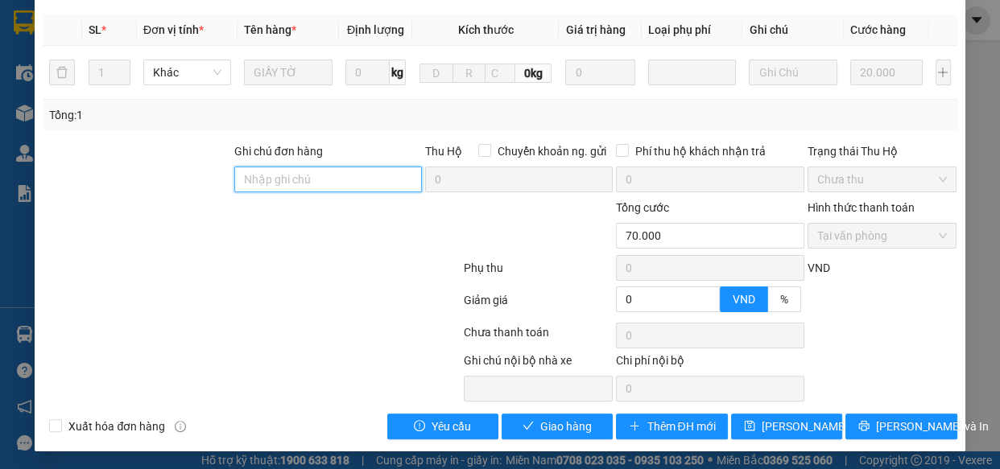
click at [310, 171] on input "Ghi chú đơn hàng" at bounding box center [328, 180] width 188 height 26
type input "d"
type input "đang k có ở địa chỉ này"
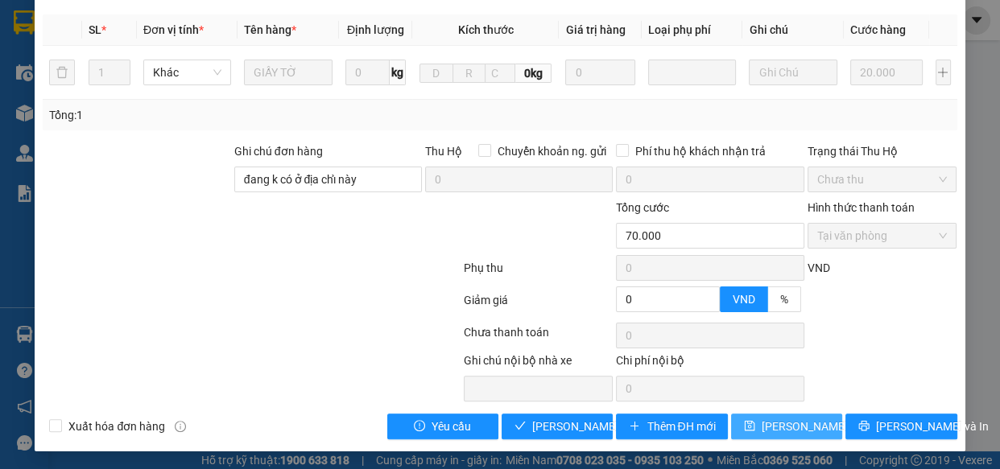
click at [788, 432] on span "[PERSON_NAME] thay đổi" at bounding box center [826, 427] width 129 height 18
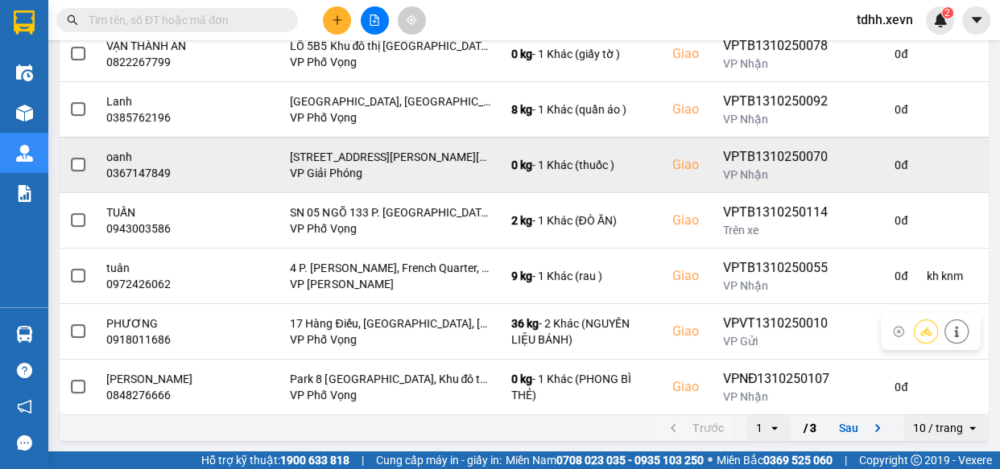
scroll to position [293, 0]
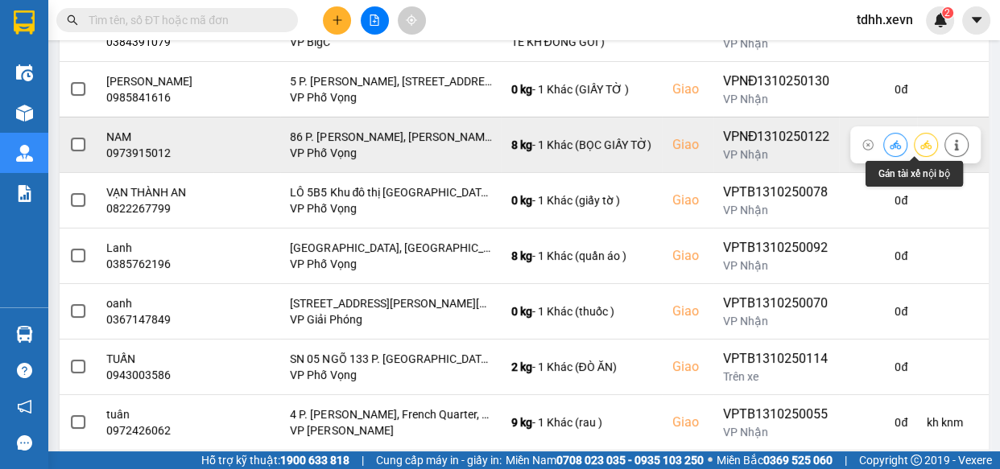
click at [945, 134] on button at bounding box center [956, 144] width 23 height 28
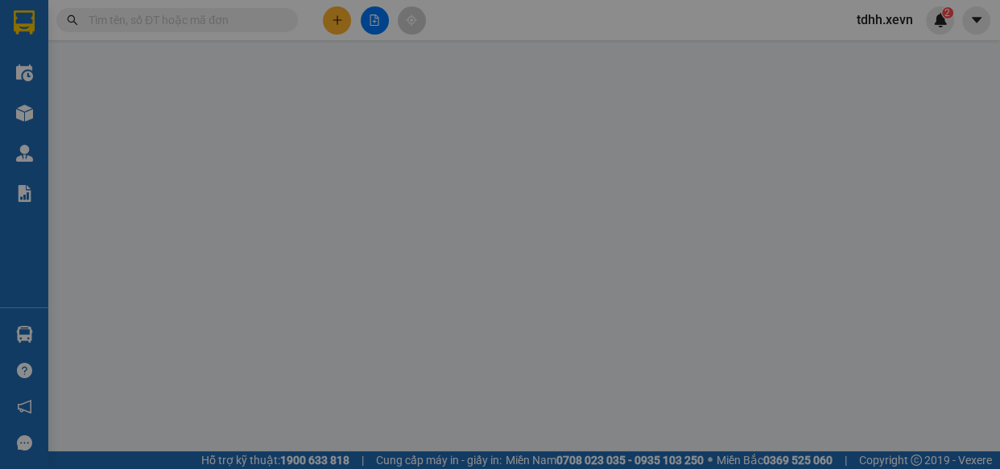
type input "0941151979"
type input "YẾN"
type input "0973915012"
type input "NAM"
checkbox input "true"
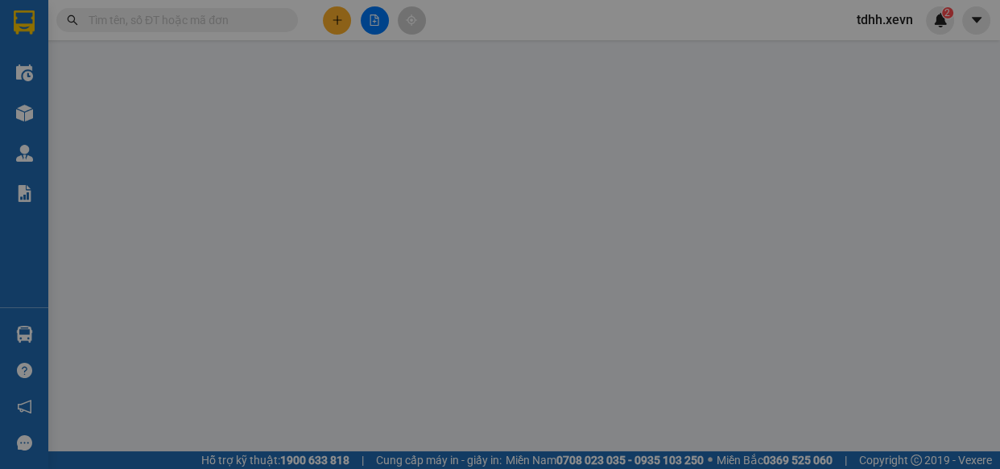
type input "86 P. [PERSON_NAME], [PERSON_NAME], [GEOGRAPHIC_DATA], [GEOGRAPHIC_DATA], [GEOG…"
type input "1"
type input "0"
type input "90.000"
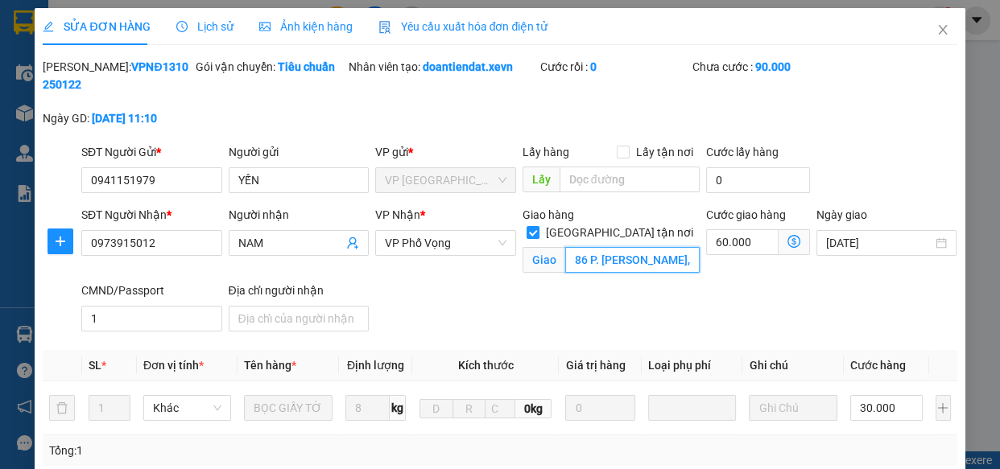
click at [642, 247] on input "86 P. [PERSON_NAME], [PERSON_NAME], [GEOGRAPHIC_DATA], [GEOGRAPHIC_DATA], [GEOG…" at bounding box center [632, 260] width 134 height 26
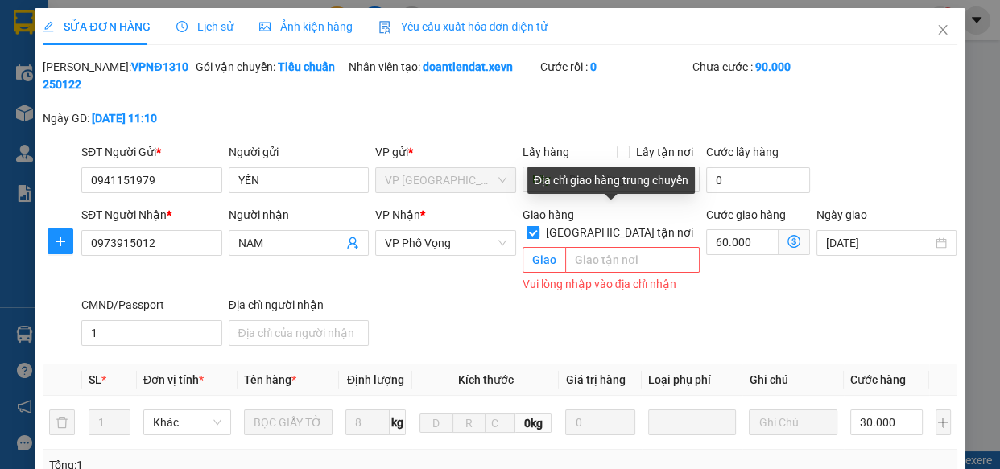
click at [538, 226] on input "[GEOGRAPHIC_DATA] tận nơi" at bounding box center [532, 231] width 11 height 11
checkbox input "false"
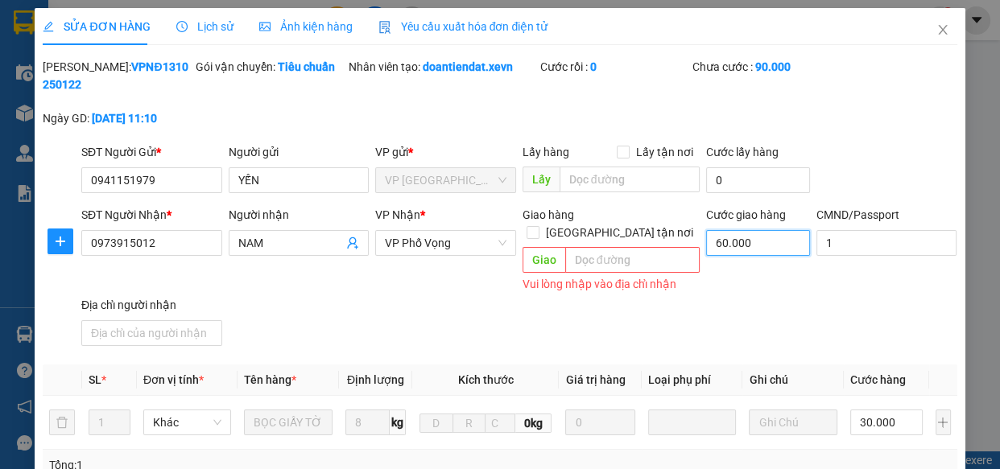
click at [738, 234] on input "60.000" at bounding box center [758, 243] width 104 height 26
type input "30.000"
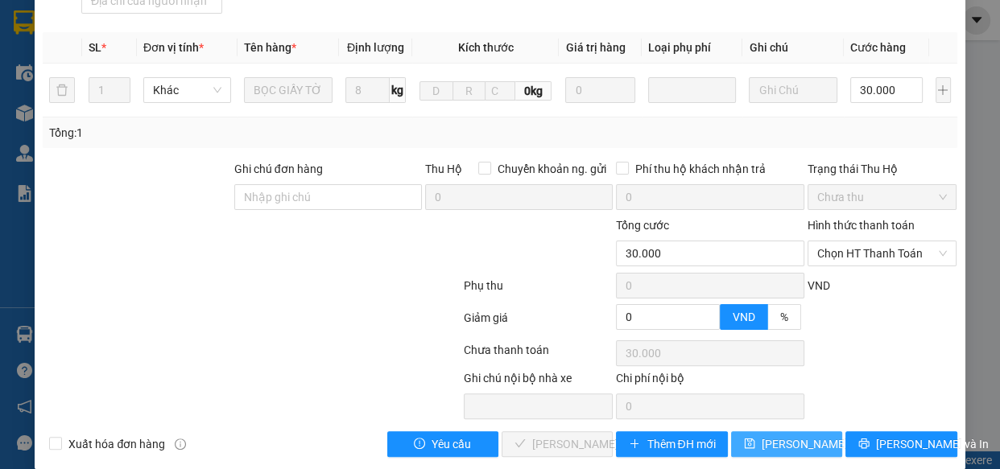
type input "0"
click at [780, 436] on span "[PERSON_NAME] thay đổi" at bounding box center [826, 445] width 129 height 18
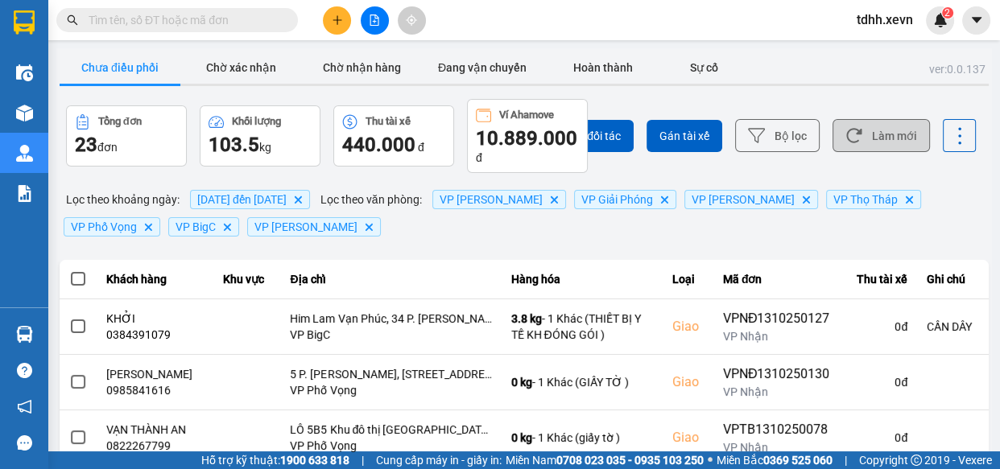
click at [894, 130] on button "Làm mới" at bounding box center [881, 135] width 97 height 33
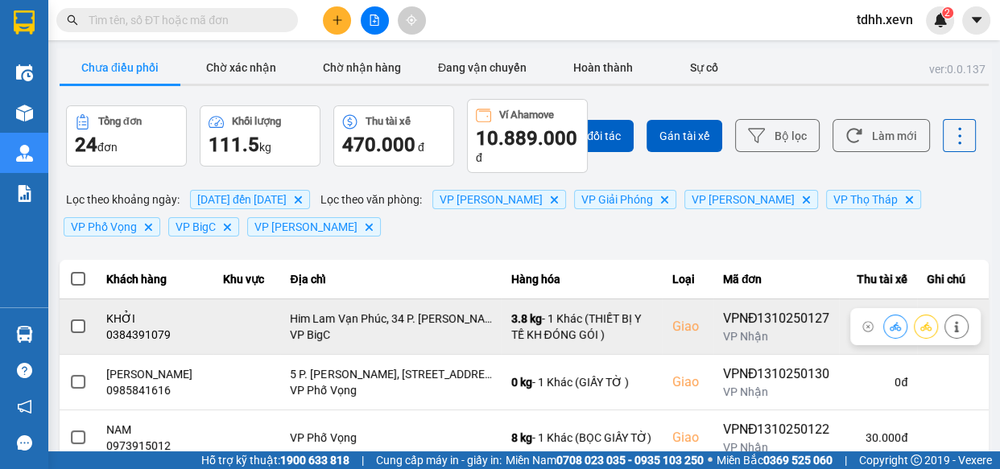
click at [145, 328] on div "0384391079" at bounding box center [155, 335] width 98 height 16
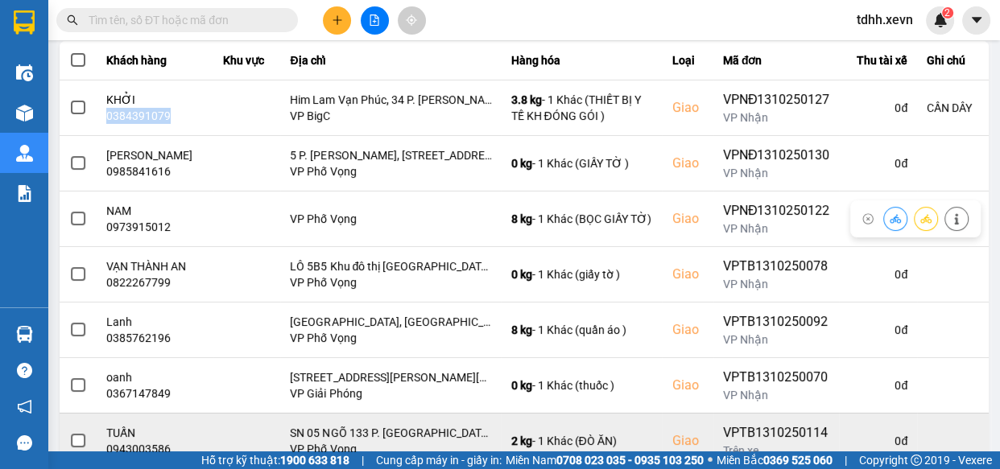
scroll to position [440, 0]
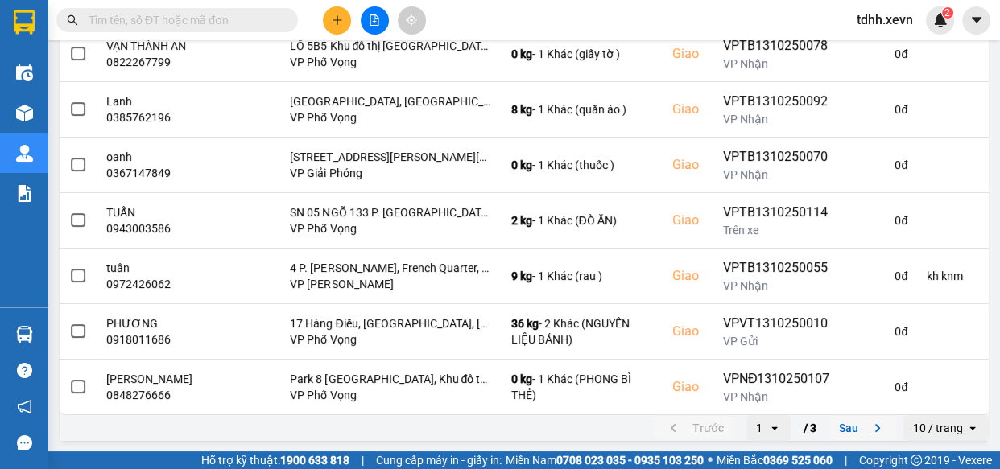
click at [868, 435] on icon "next page. current page 1 / 3" at bounding box center [877, 428] width 19 height 19
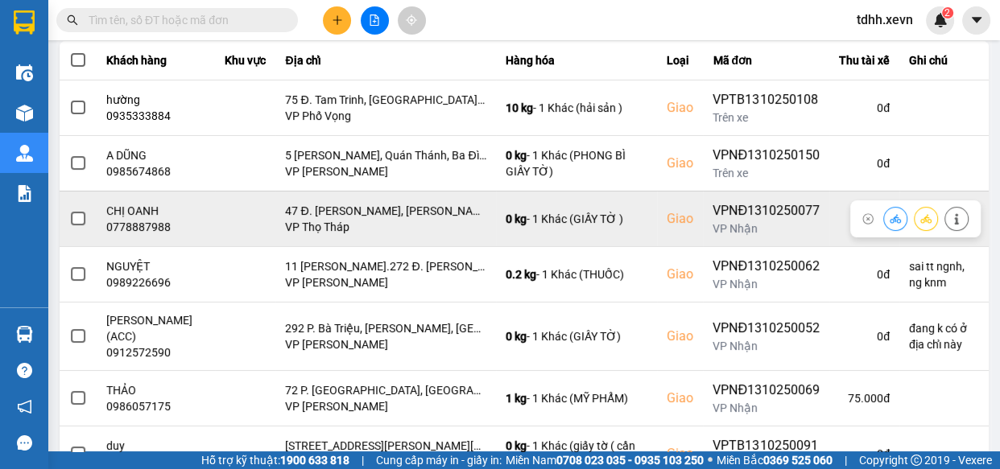
scroll to position [439, 0]
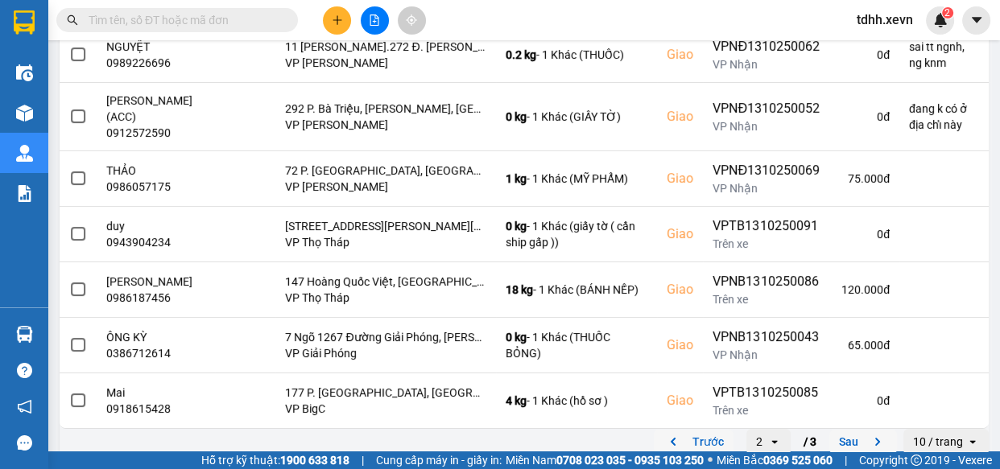
click at [690, 438] on button "Trước" at bounding box center [694, 442] width 80 height 24
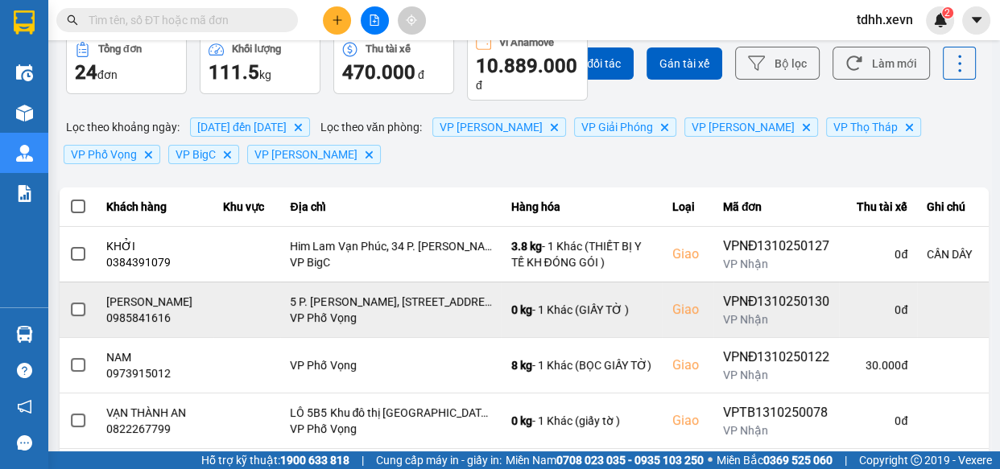
scroll to position [146, 0]
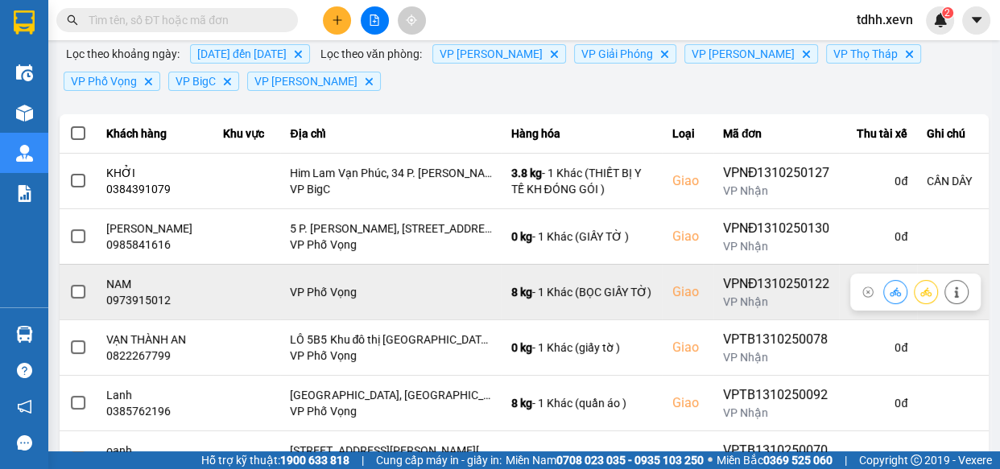
click at [953, 289] on button at bounding box center [956, 292] width 23 height 28
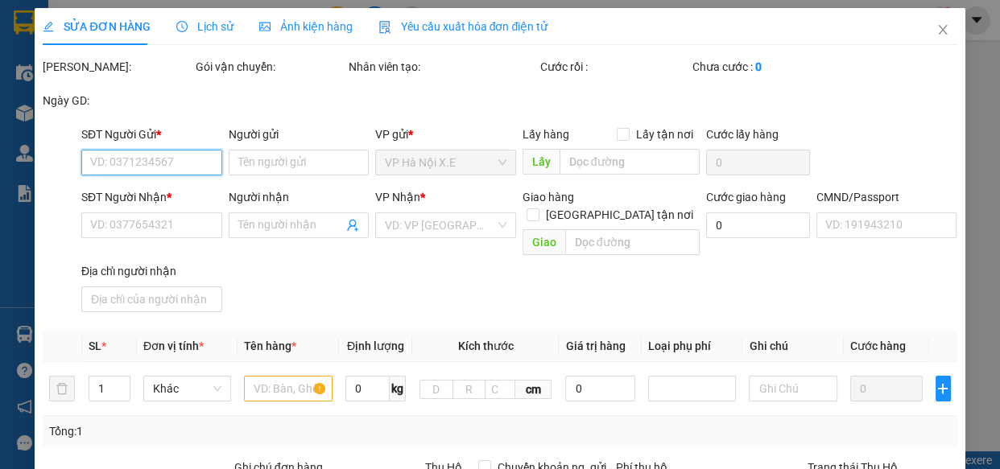
type input "0941151979"
type input "YẾN"
type input "0973915012"
type input "NAM"
type input "1"
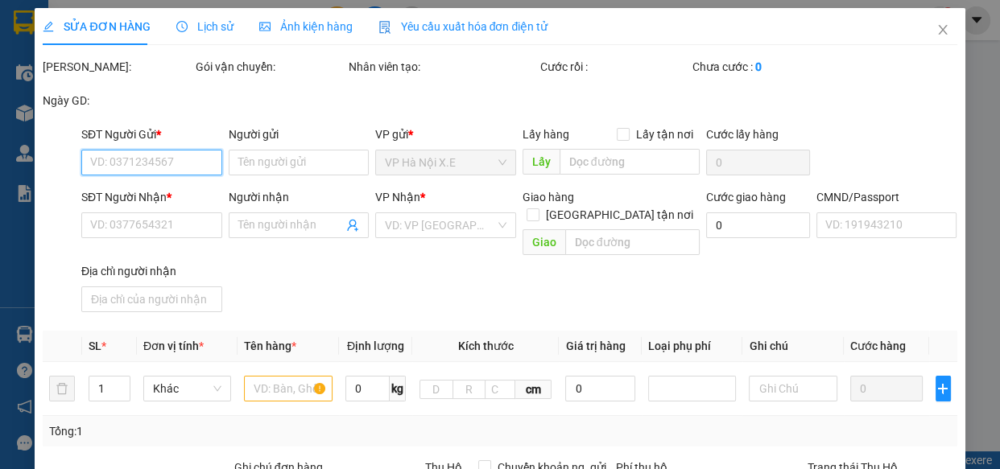
type input "0"
type input "30.000"
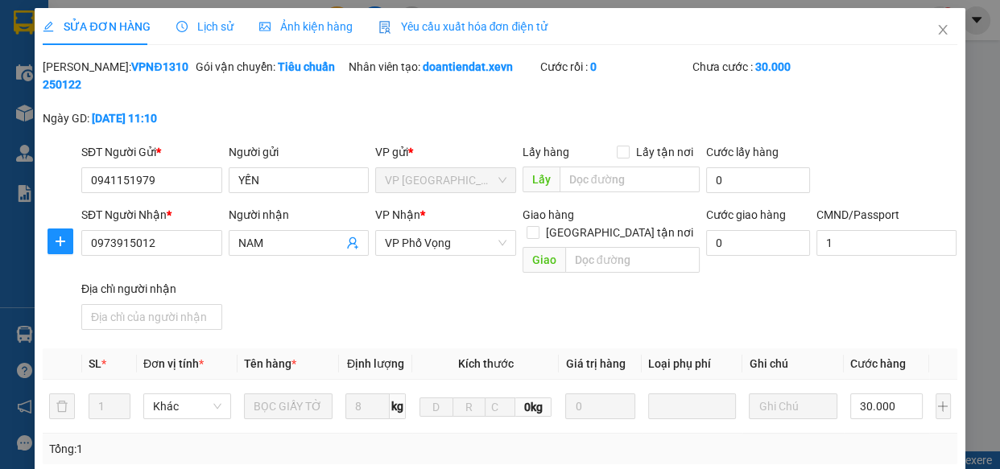
click at [202, 14] on div "Lịch sử" at bounding box center [204, 26] width 57 height 37
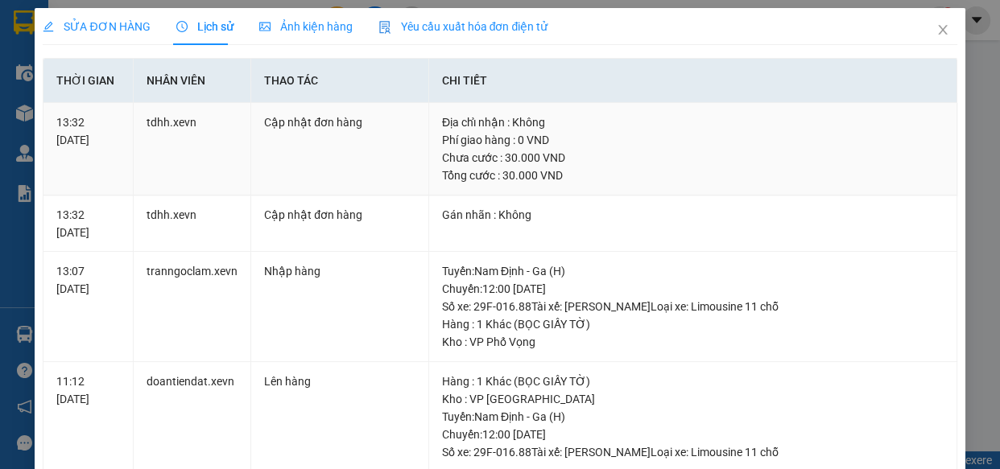
scroll to position [501, 0]
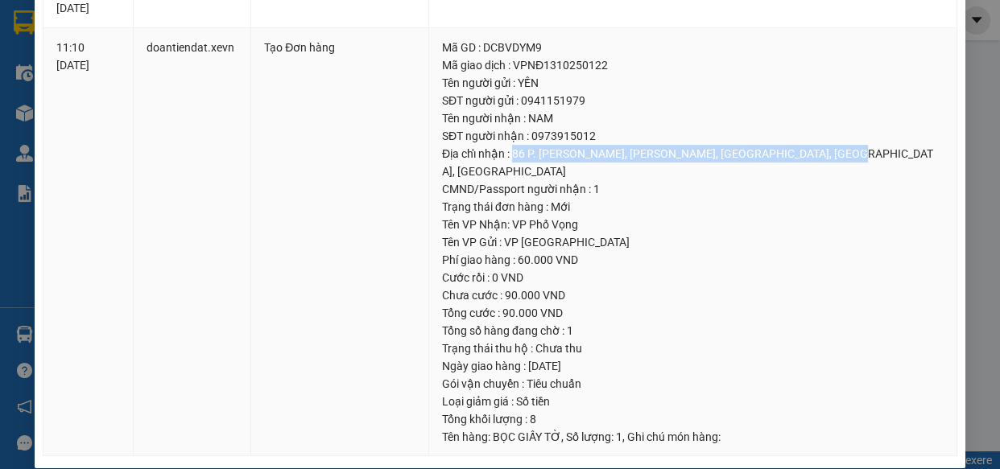
drag, startPoint x: 506, startPoint y: 148, endPoint x: 833, endPoint y: 155, distance: 327.8
click at [833, 155] on div "Địa chỉ nhận : 86 P. [PERSON_NAME], [PERSON_NAME], [GEOGRAPHIC_DATA], [GEOGRAPH…" at bounding box center [693, 162] width 502 height 35
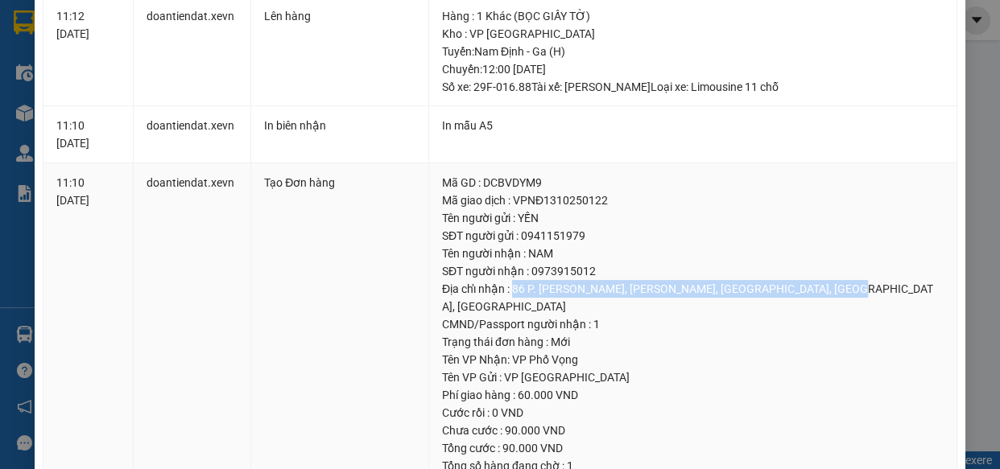
scroll to position [0, 0]
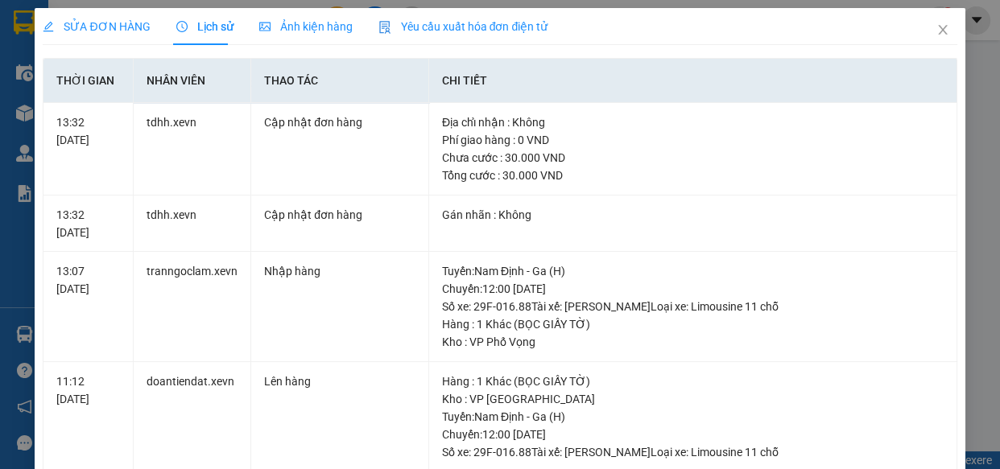
click at [113, 27] on span "SỬA ĐƠN HÀNG" at bounding box center [96, 26] width 107 height 13
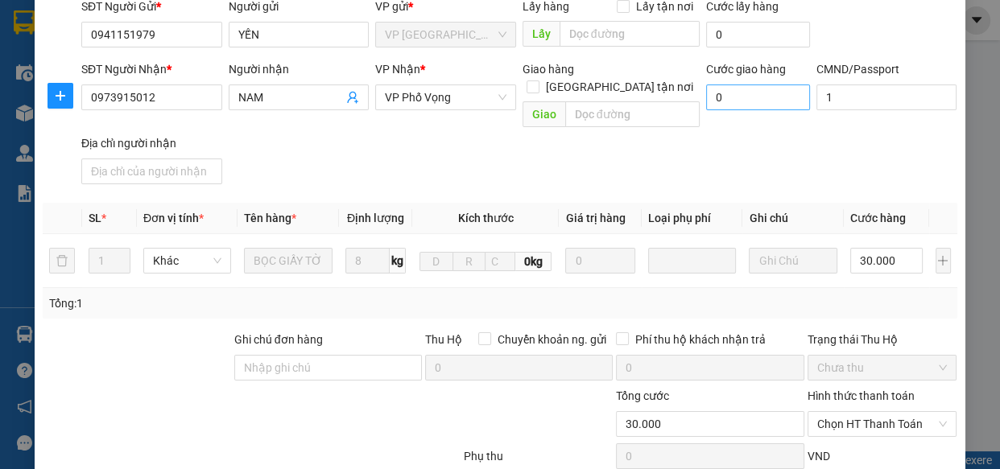
scroll to position [72, 0]
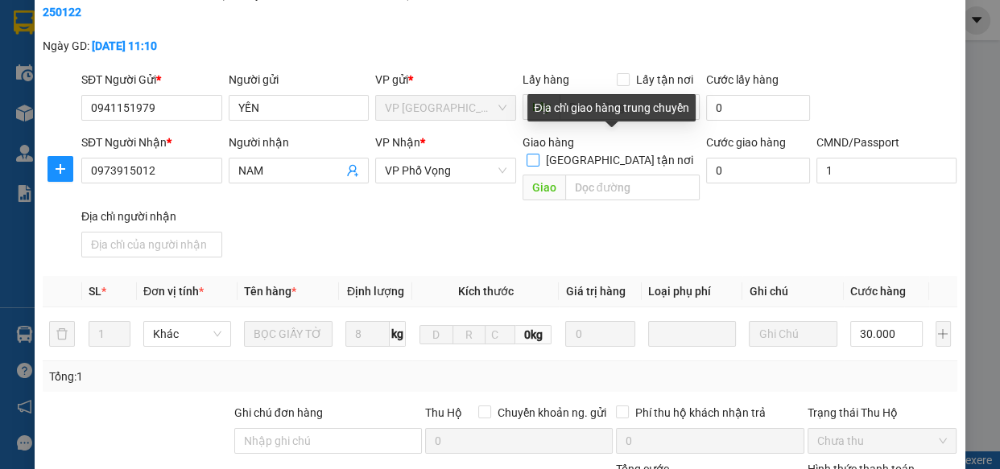
click at [538, 154] on input "[GEOGRAPHIC_DATA] tận nơi" at bounding box center [532, 159] width 11 height 11
checkbox input "true"
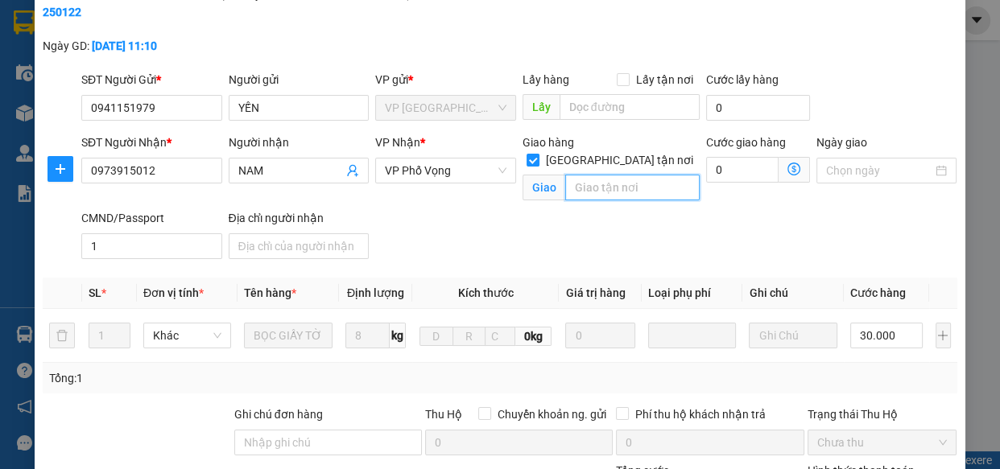
click at [626, 176] on input "text" at bounding box center [632, 188] width 134 height 26
paste input "86 P. [PERSON_NAME], [PERSON_NAME], [GEOGRAPHIC_DATA], [GEOGRAPHIC_DATA], [GEOG…"
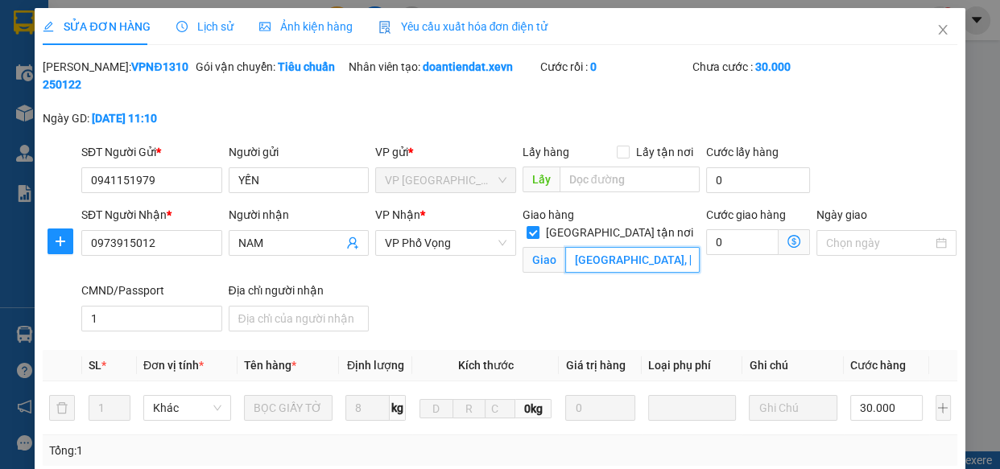
type input "86 P. [PERSON_NAME], [PERSON_NAME], [GEOGRAPHIC_DATA], [GEOGRAPHIC_DATA], [GEOG…"
click at [184, 20] on span "Lịch sử" at bounding box center [204, 26] width 57 height 13
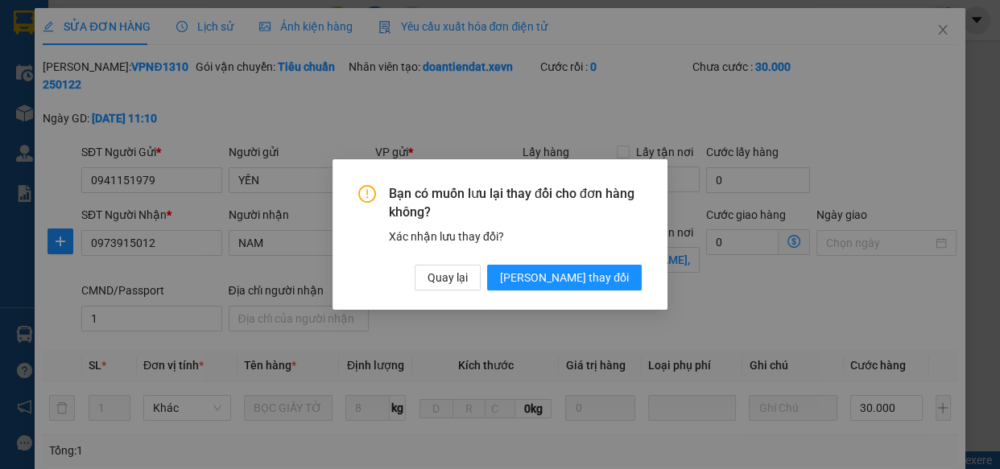
click at [627, 105] on div "Bạn có muốn lưu lại thay đổi cho đơn hàng không? Xác nhận lưu thay đổi? Quay lạ…" at bounding box center [500, 234] width 1000 height 469
click at [468, 271] on span "Quay lại" at bounding box center [448, 278] width 40 height 18
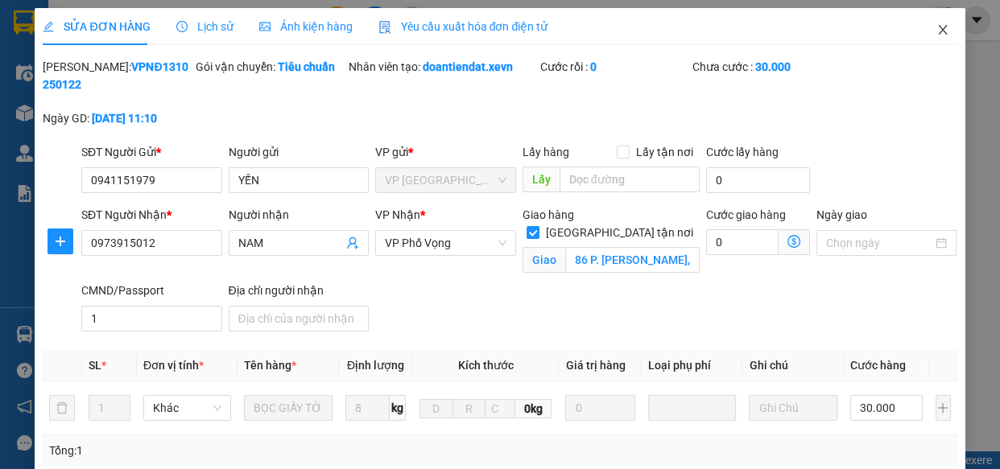
click at [937, 32] on icon "close" at bounding box center [943, 29] width 13 height 13
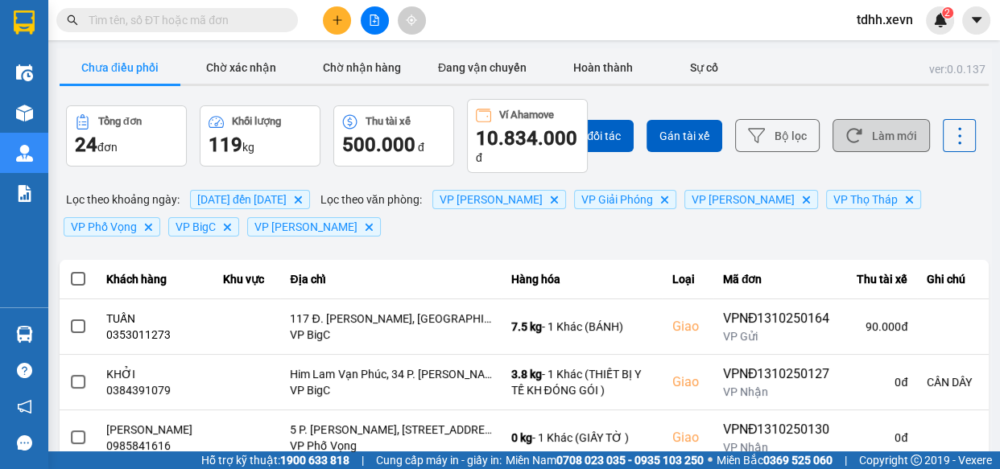
click at [885, 133] on button "Làm mới" at bounding box center [881, 135] width 97 height 33
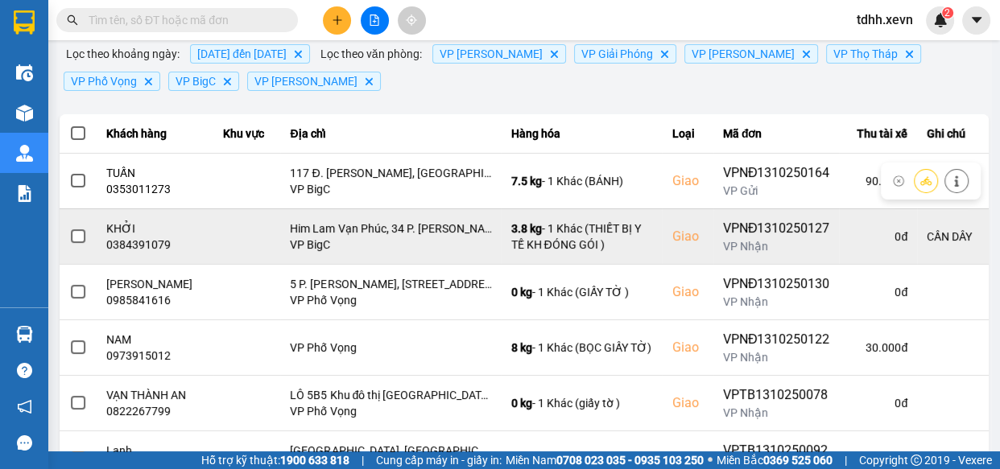
scroll to position [219, 0]
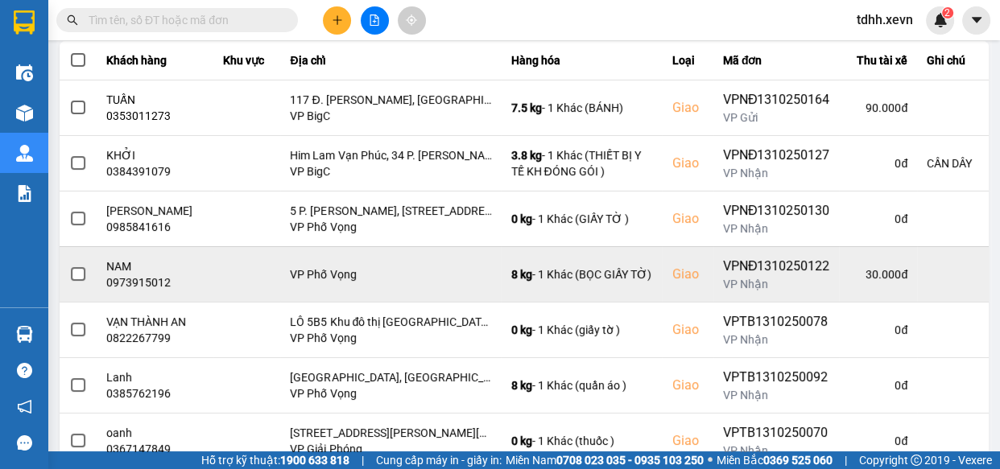
click at [151, 279] on div "0973915012" at bounding box center [155, 283] width 98 height 16
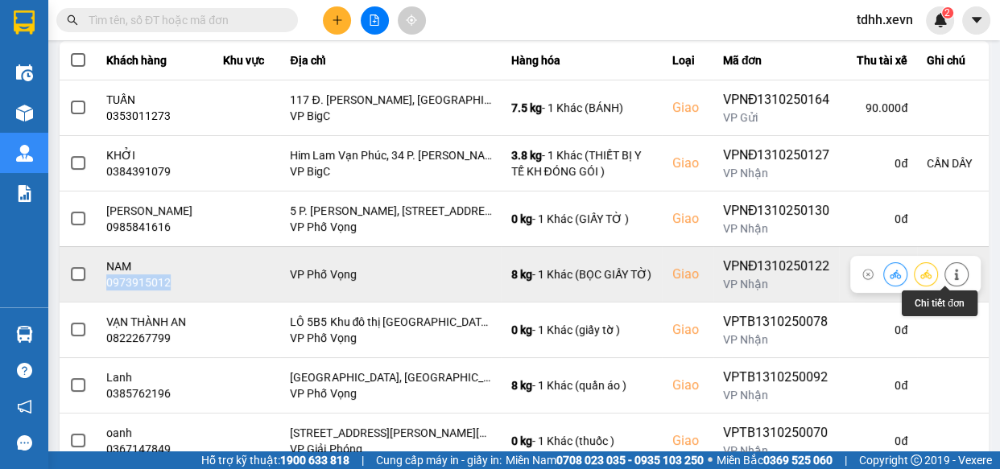
click at [954, 278] on icon at bounding box center [956, 274] width 4 height 11
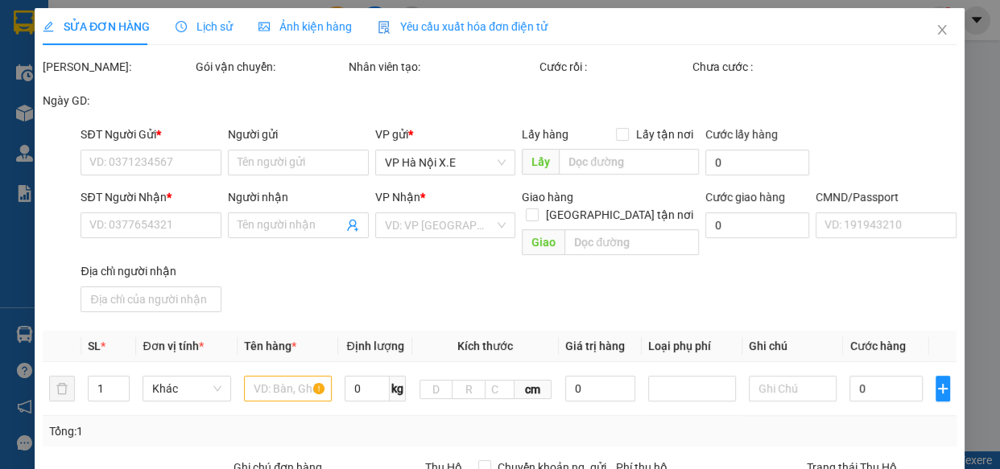
type input "0941151979"
type input "YẾN"
type input "0973915012"
type input "NAM"
type input "1"
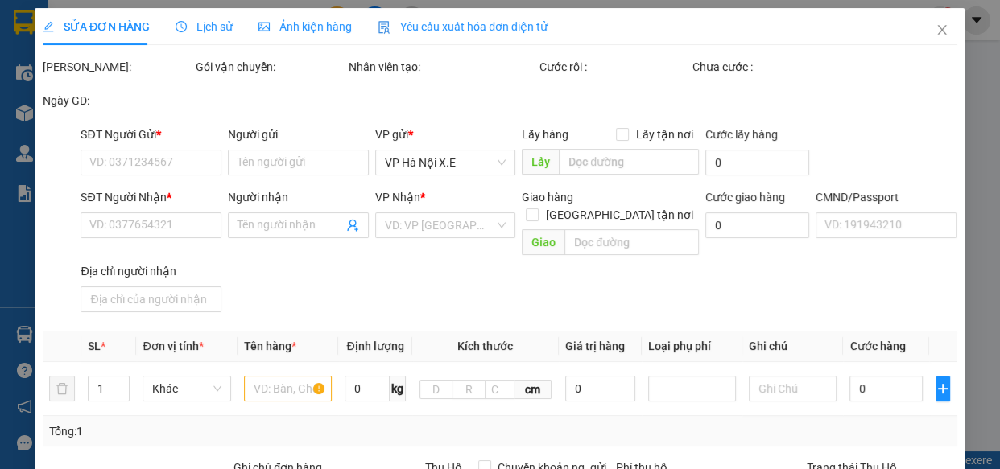
type input "0"
type input "30.000"
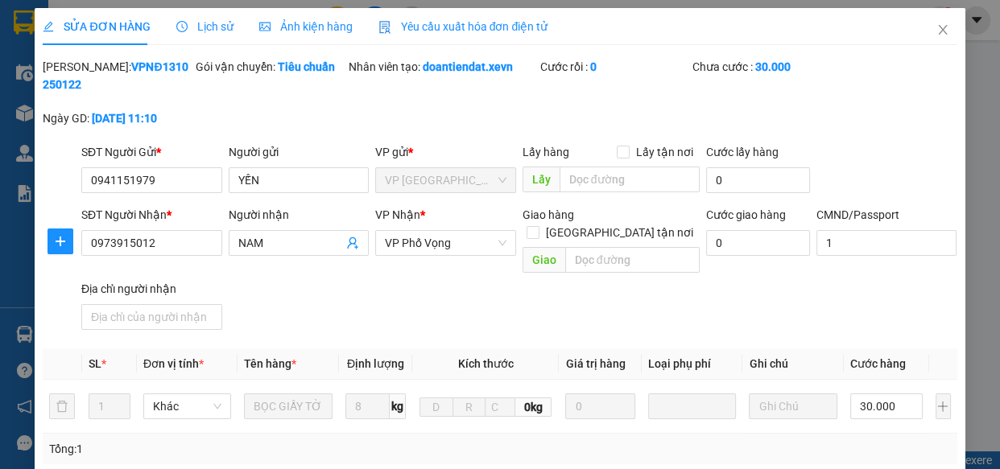
click at [218, 36] on div "Lịch sử" at bounding box center [204, 26] width 57 height 37
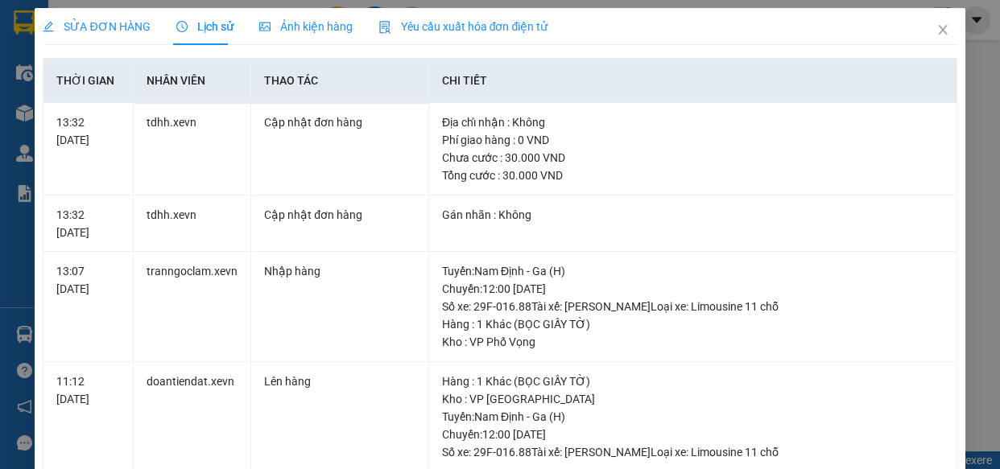
scroll to position [501, 0]
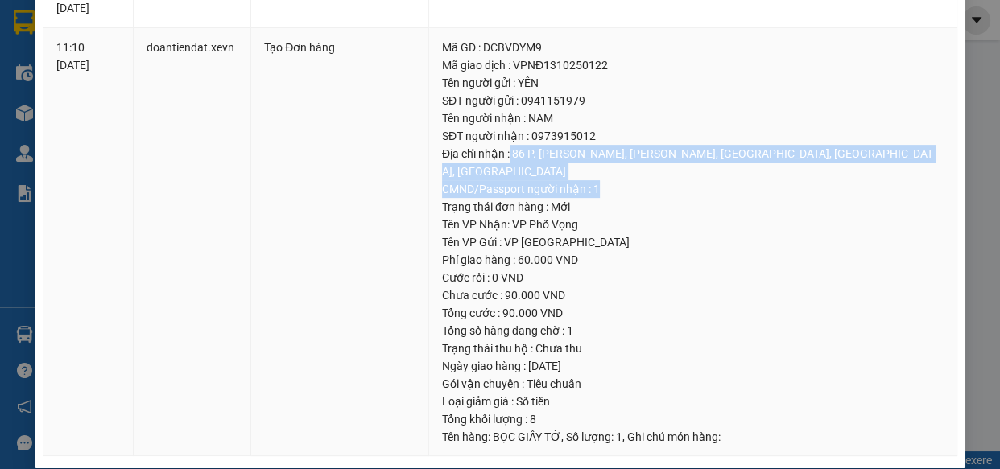
drag, startPoint x: 504, startPoint y: 149, endPoint x: 858, endPoint y: 163, distance: 354.6
click at [858, 163] on td "Mã GD : DCBVDYM9 Mã giao dịch : VPNĐ1310250122 Tên người gửi : YẾN SĐT người gử…" at bounding box center [693, 242] width 528 height 429
drag, startPoint x: 763, startPoint y: 143, endPoint x: 625, endPoint y: 143, distance: 138.5
click at [763, 145] on div "Địa chỉ nhận : 86 P. Lê Trọng Tấn, Khương Mai, Thanh Xuân, Hà Nội, Việt Nam" at bounding box center [693, 162] width 502 height 35
click at [559, 180] on div "CMND/Passport người nhận : 1" at bounding box center [693, 189] width 502 height 18
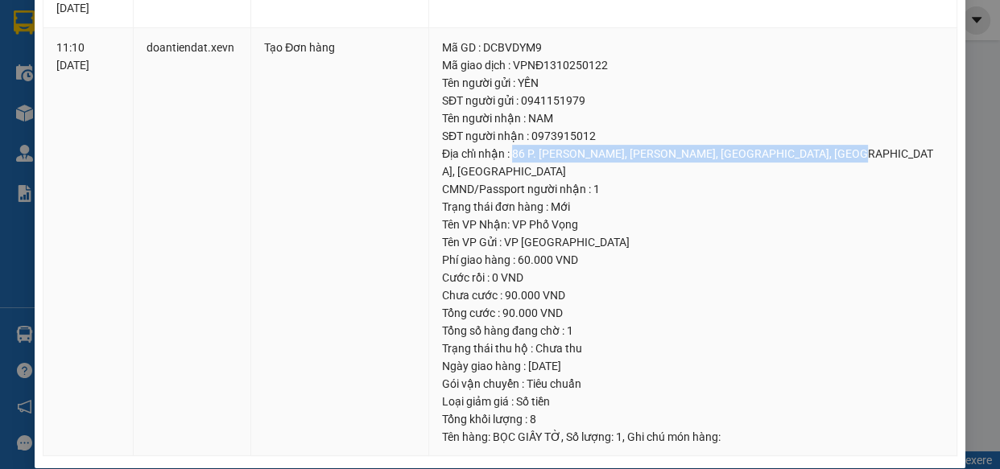
drag, startPoint x: 507, startPoint y: 150, endPoint x: 834, endPoint y: 155, distance: 327.0
click at [834, 155] on div "Địa chỉ nhận : 86 P. Lê Trọng Tấn, Khương Mai, Thanh Xuân, Hà Nội, Việt Nam" at bounding box center [693, 162] width 502 height 35
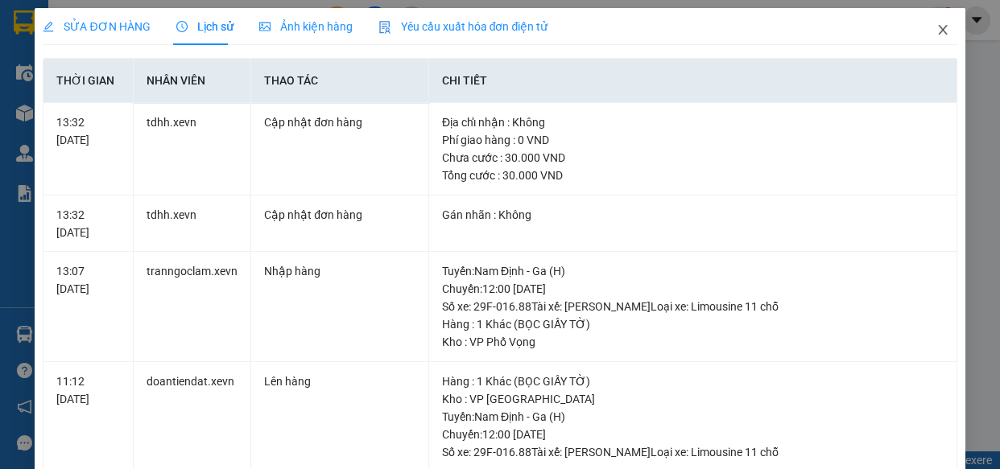
click at [937, 32] on icon "close" at bounding box center [943, 29] width 13 height 13
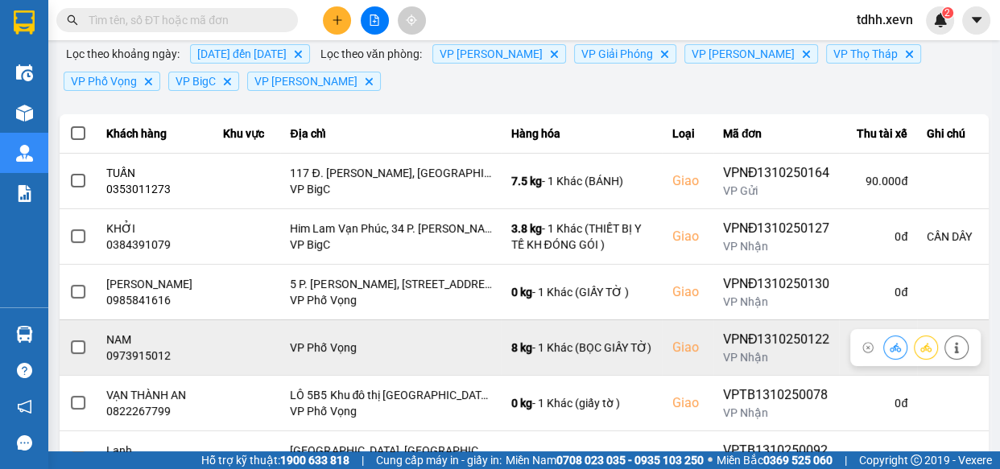
scroll to position [219, 0]
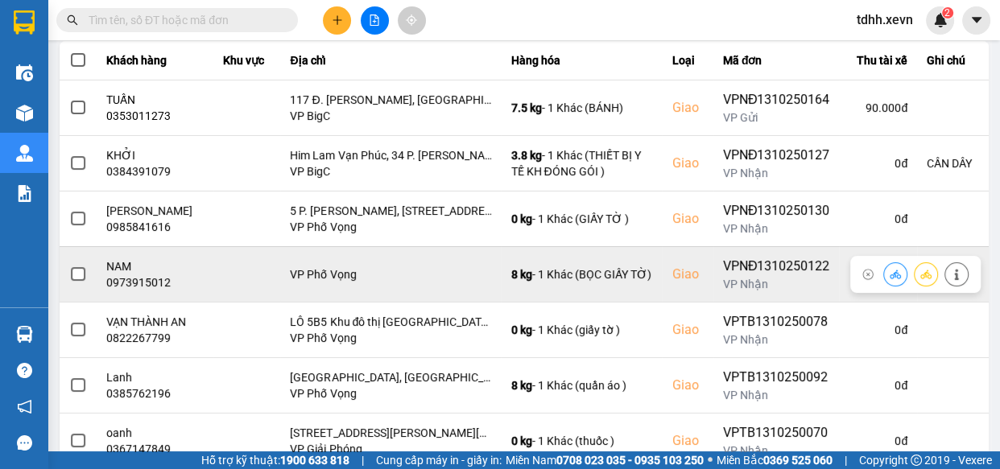
click at [951, 269] on icon at bounding box center [956, 274] width 11 height 11
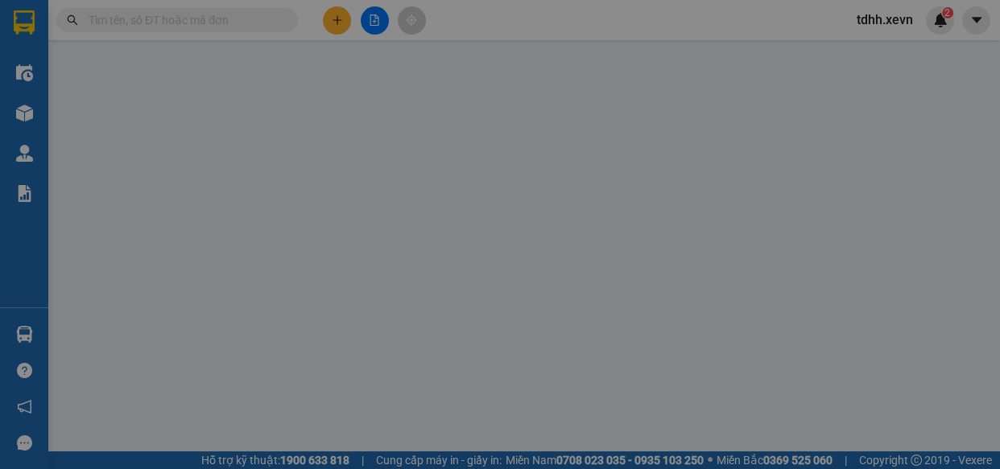
type input "0941151979"
type input "YẾN"
type input "0973915012"
type input "NAM"
type input "1"
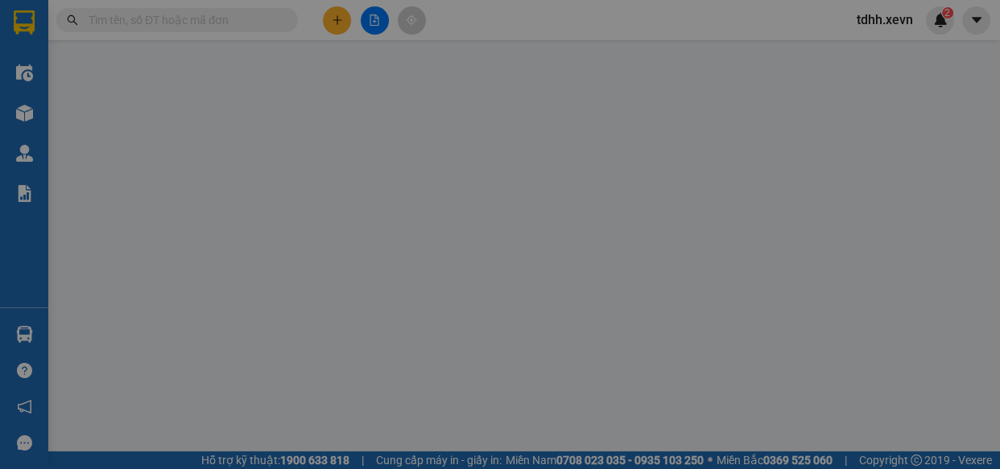
type input "0"
type input "30.000"
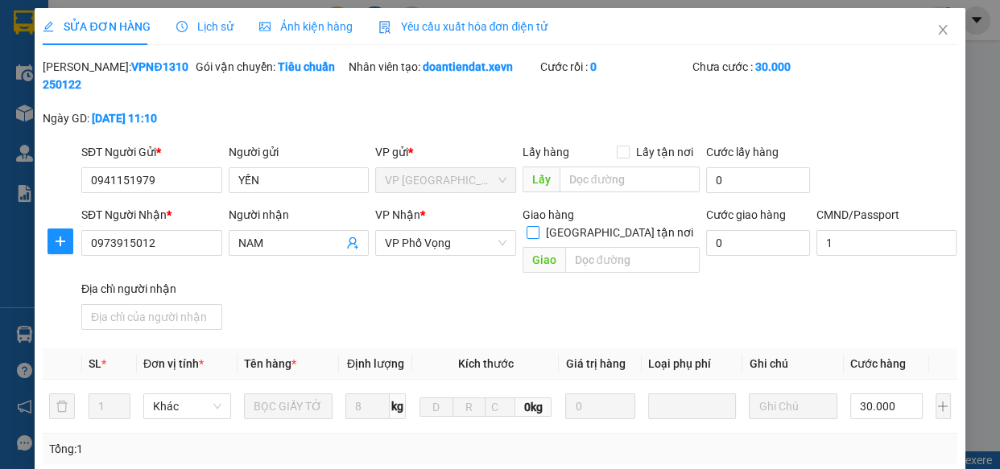
click at [540, 226] on span at bounding box center [533, 232] width 13 height 13
click at [538, 226] on input "Giao tận nơi" at bounding box center [532, 231] width 11 height 11
checkbox input "true"
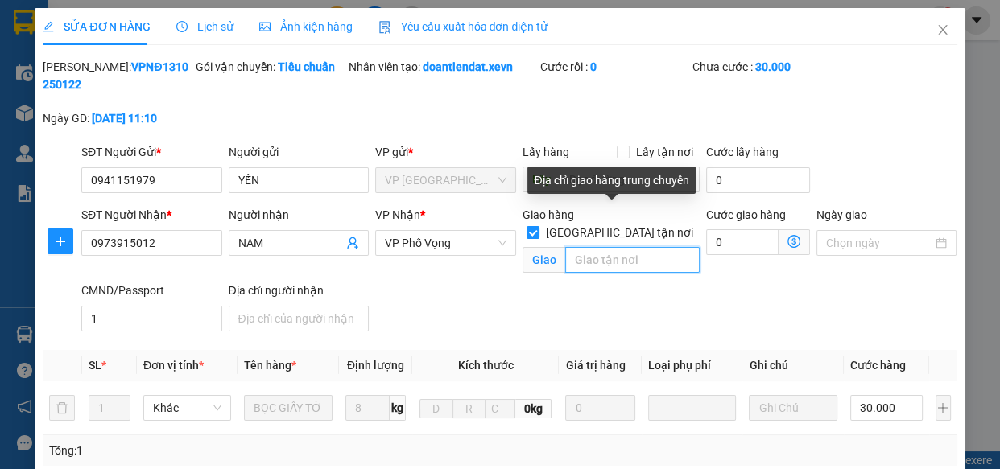
click at [623, 247] on input "text" at bounding box center [632, 260] width 134 height 26
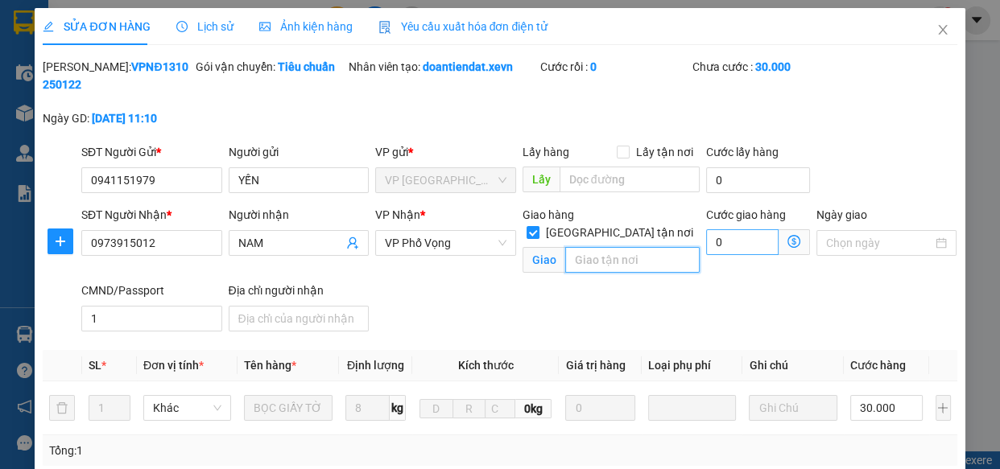
paste input "86 P. Lê Trọng Tấn, Khương Mai, Thanh Xuân, Hà Nội, Việt Nam"
type input "86 P. Lê Trọng Tấn, Khương Mai, Thanh Xuân, Hà Nội, Việt Nam"
click at [737, 237] on input "0" at bounding box center [742, 243] width 72 height 26
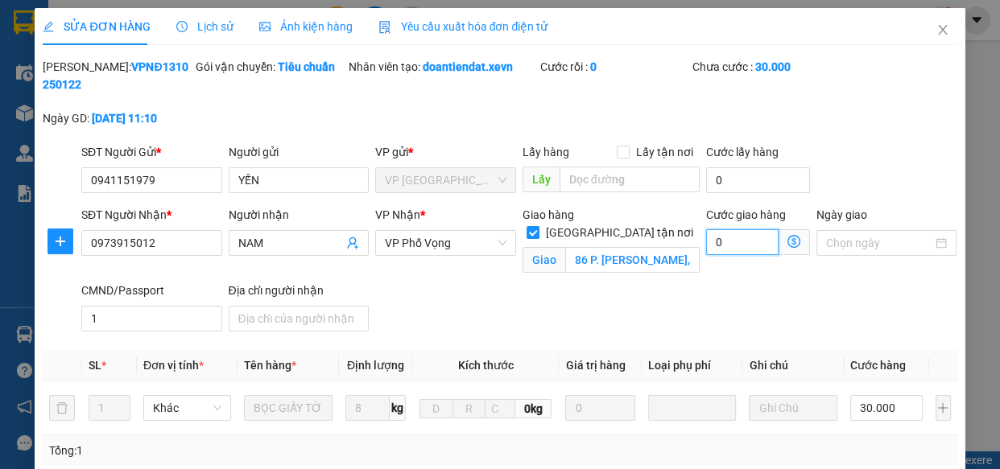
type input "30.006"
type input "60"
type input "30.060"
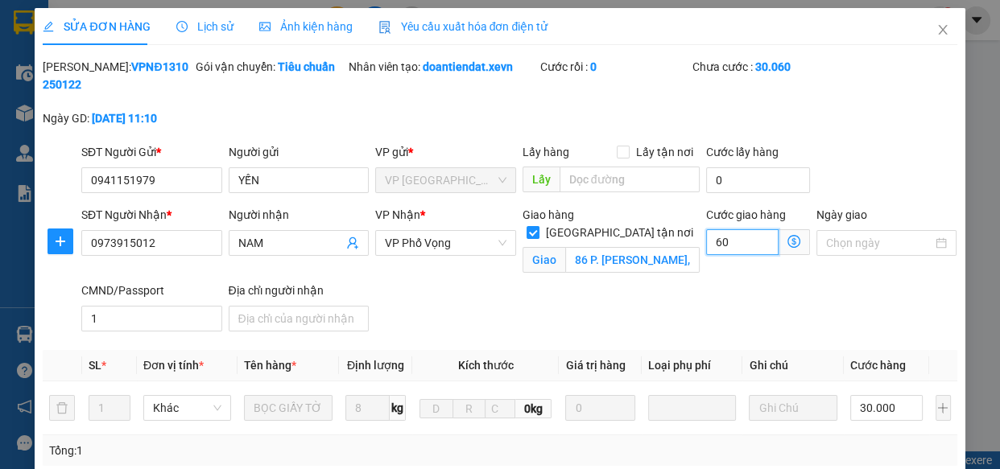
type input "60"
drag, startPoint x: 578, startPoint y: 354, endPoint x: 578, endPoint y: 323, distance: 30.6
click at [578, 351] on th "Giá trị hàng" at bounding box center [600, 365] width 83 height 31
type input "90.000"
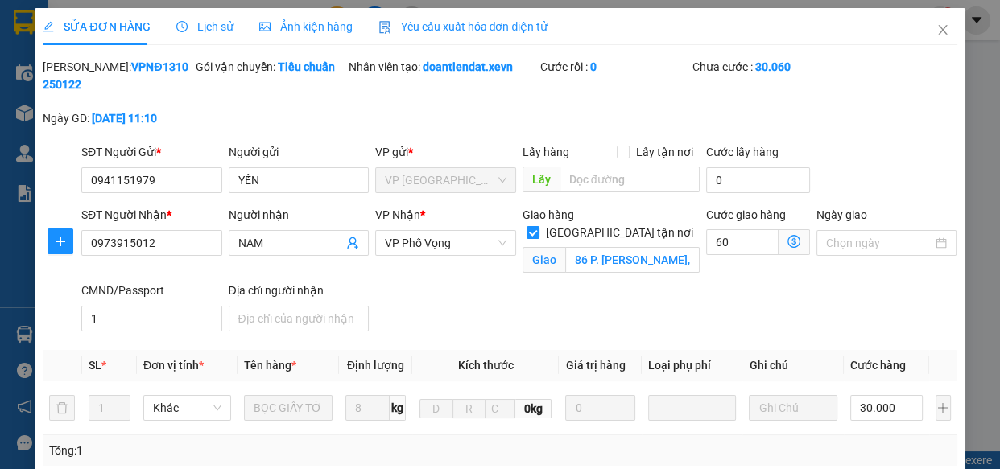
type input "60.000"
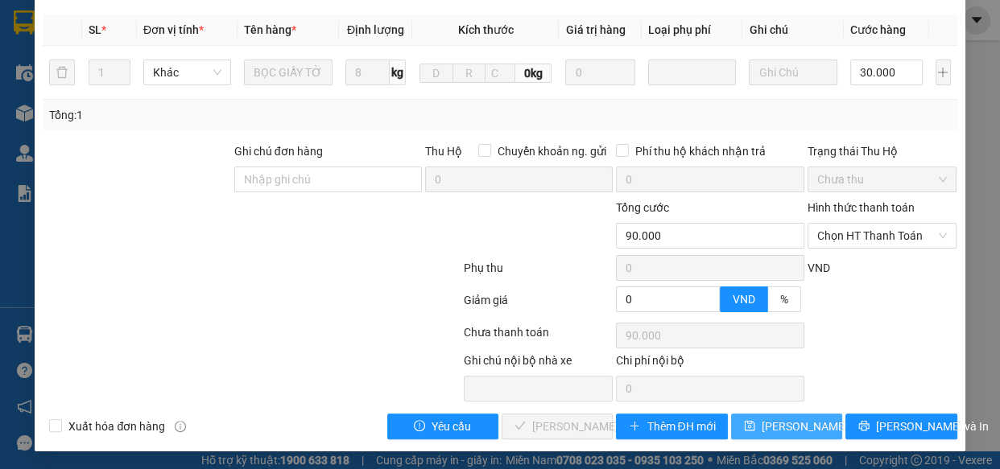
click at [786, 423] on span "[PERSON_NAME] thay đổi" at bounding box center [826, 427] width 129 height 18
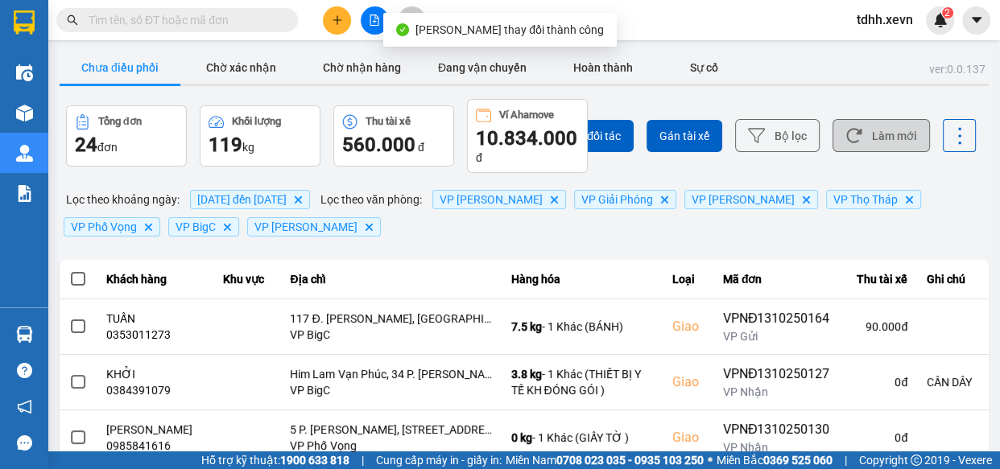
click at [905, 128] on button "Làm mới" at bounding box center [881, 135] width 97 height 33
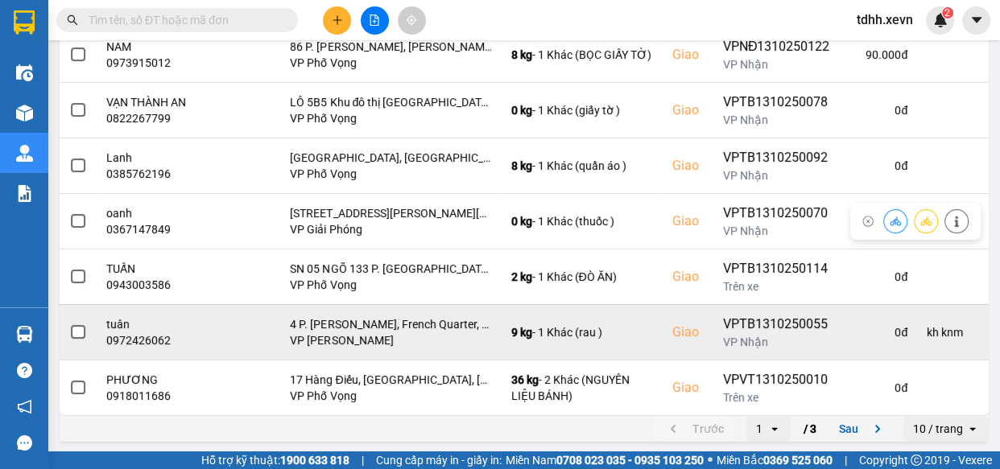
scroll to position [440, 0]
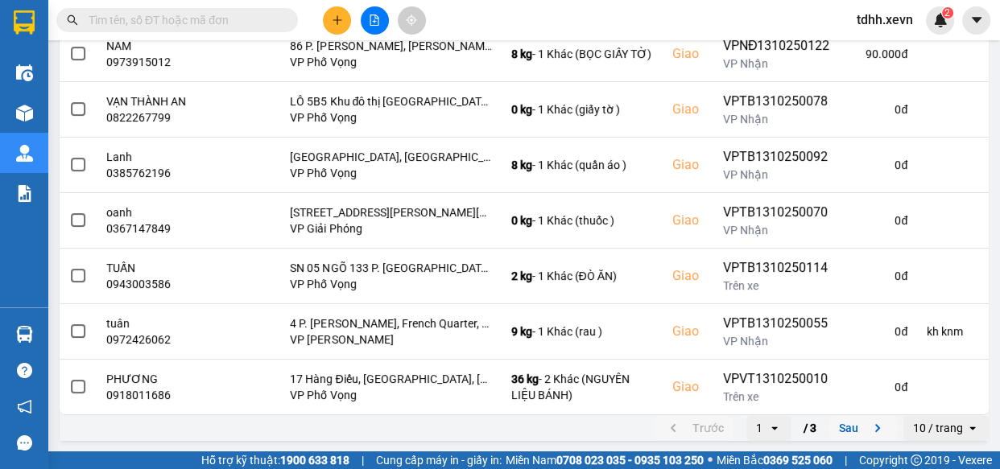
click at [849, 431] on button "Sau" at bounding box center [863, 428] width 68 height 24
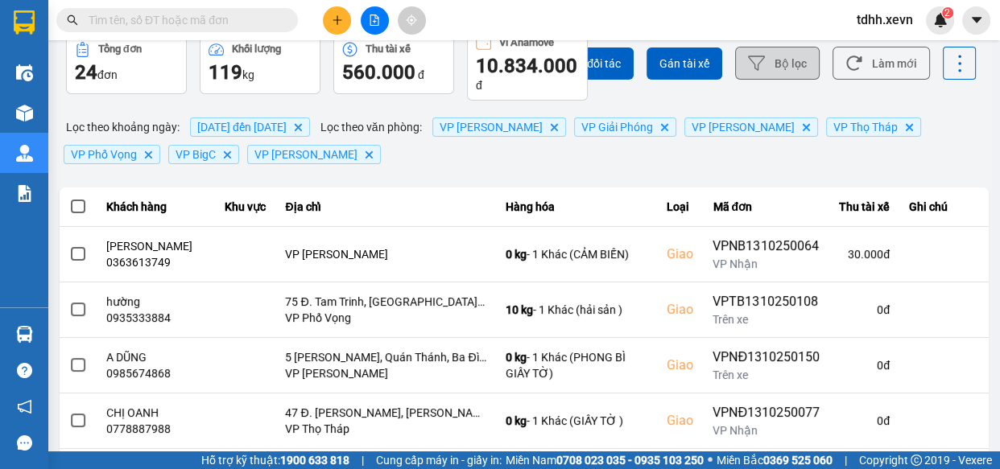
scroll to position [0, 0]
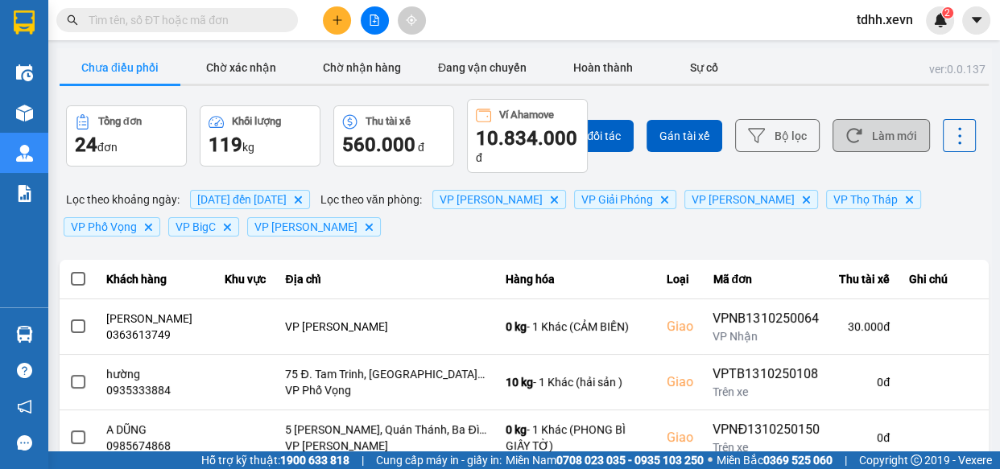
click at [873, 137] on button "Làm mới" at bounding box center [881, 135] width 97 height 33
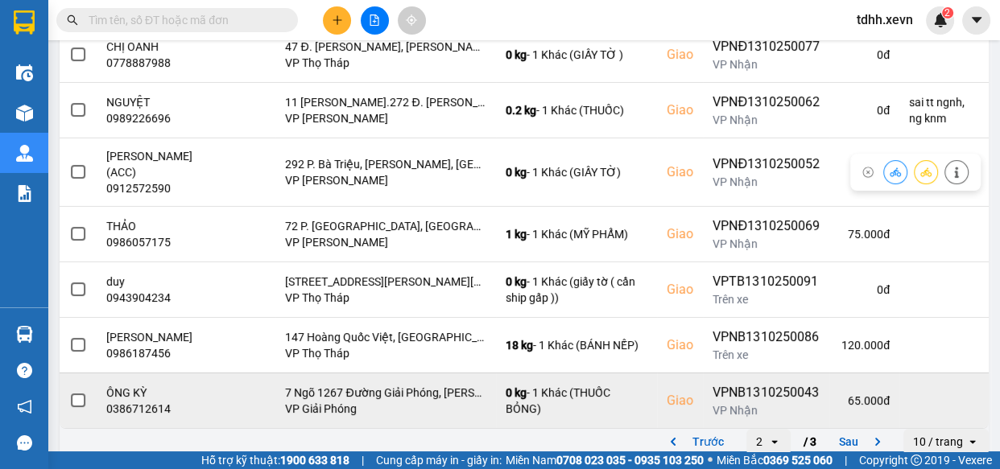
scroll to position [465, 0]
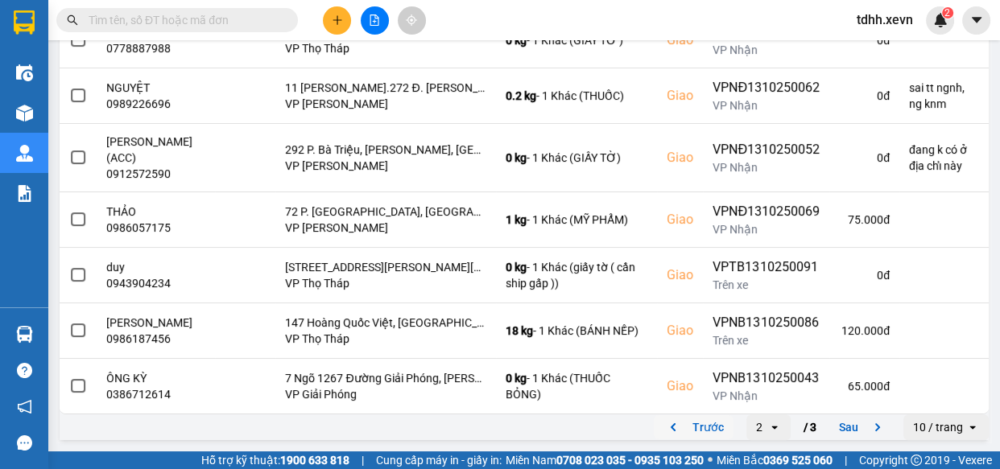
click at [692, 434] on button "Trước" at bounding box center [694, 428] width 80 height 24
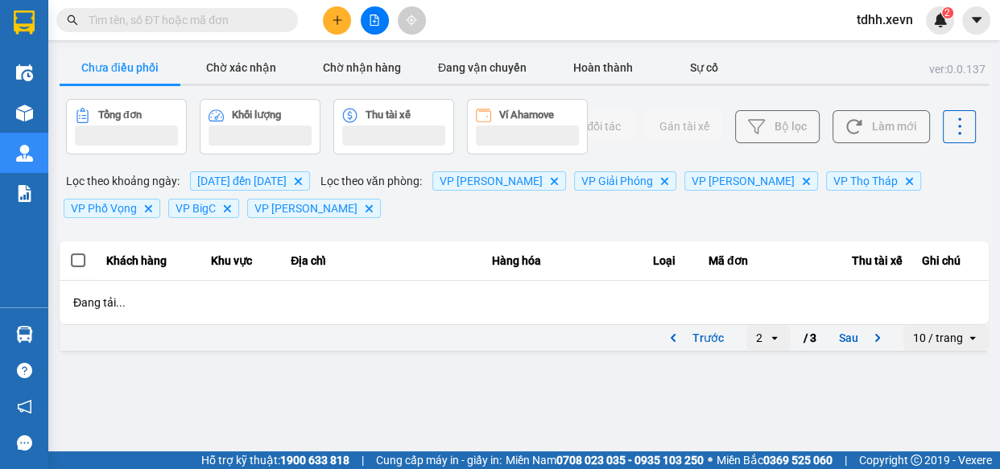
scroll to position [0, 0]
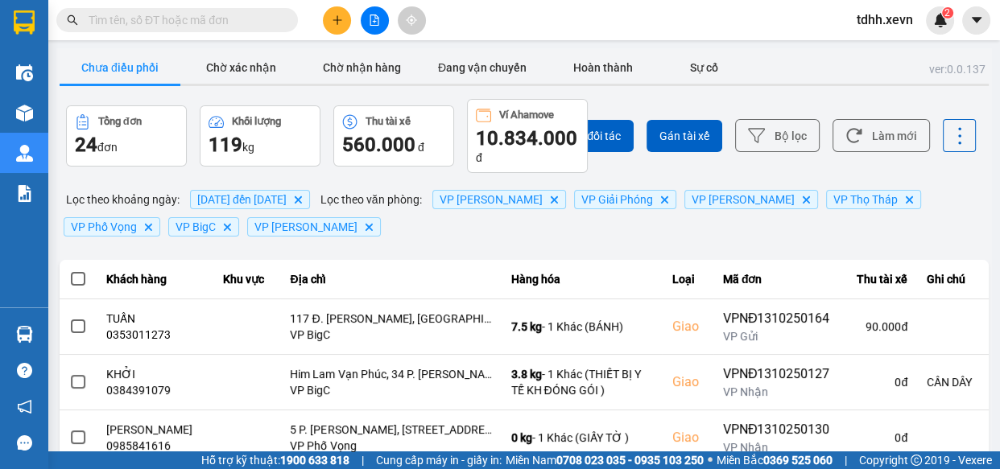
click at [259, 27] on input "text" at bounding box center [184, 20] width 190 height 18
paste input "0967322367"
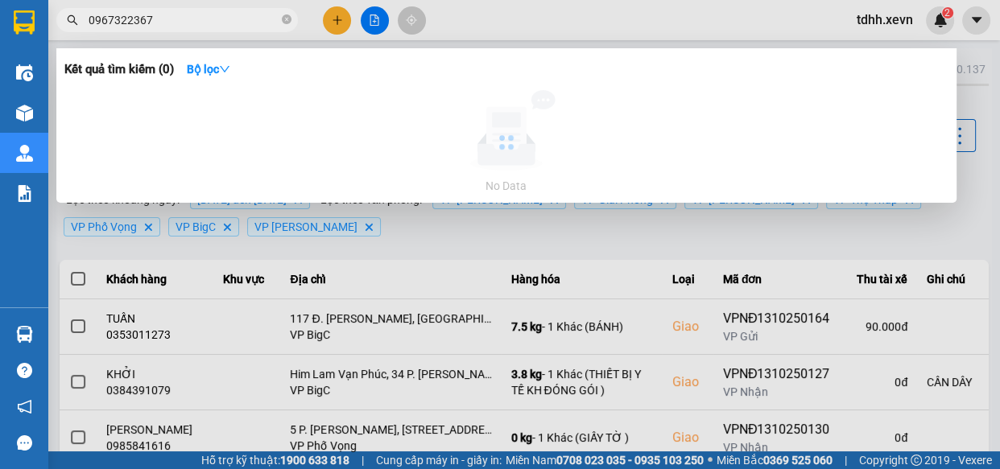
type input "0967322367"
click at [285, 21] on icon "close-circle" at bounding box center [287, 19] width 10 height 10
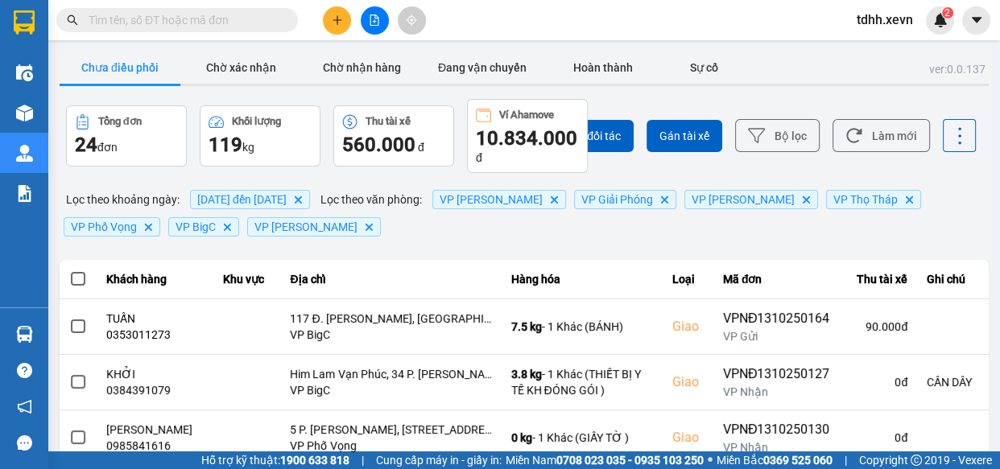
click at [168, 22] on input "text" at bounding box center [184, 20] width 190 height 18
paste input "0818178875"
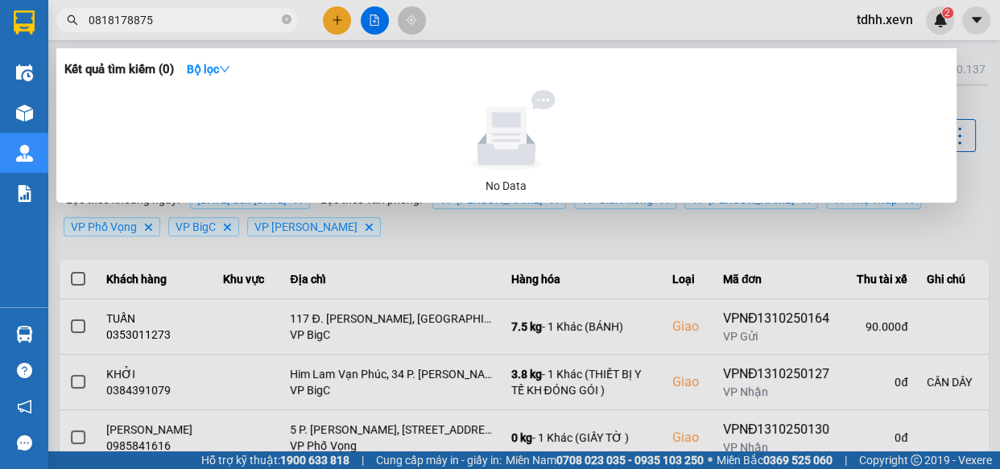
click at [601, 10] on div at bounding box center [500, 234] width 1000 height 469
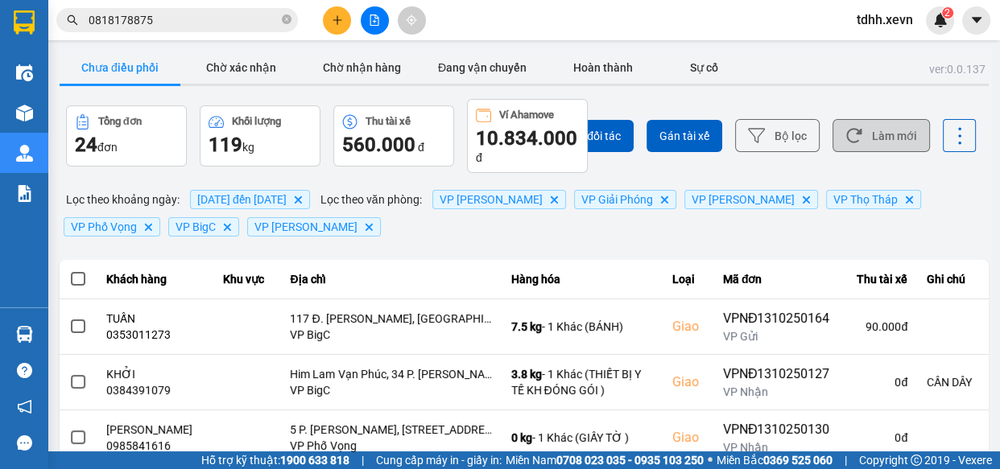
click at [910, 129] on button "Làm mới" at bounding box center [881, 135] width 97 height 33
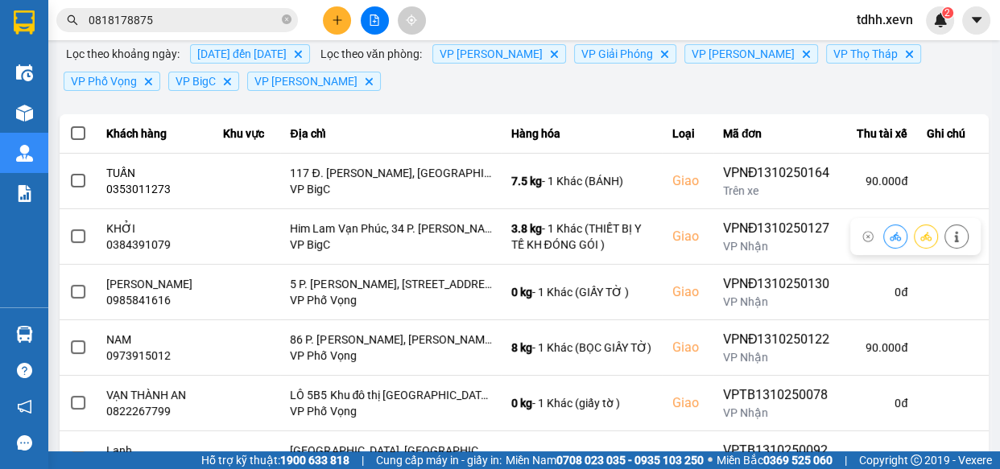
scroll to position [440, 0]
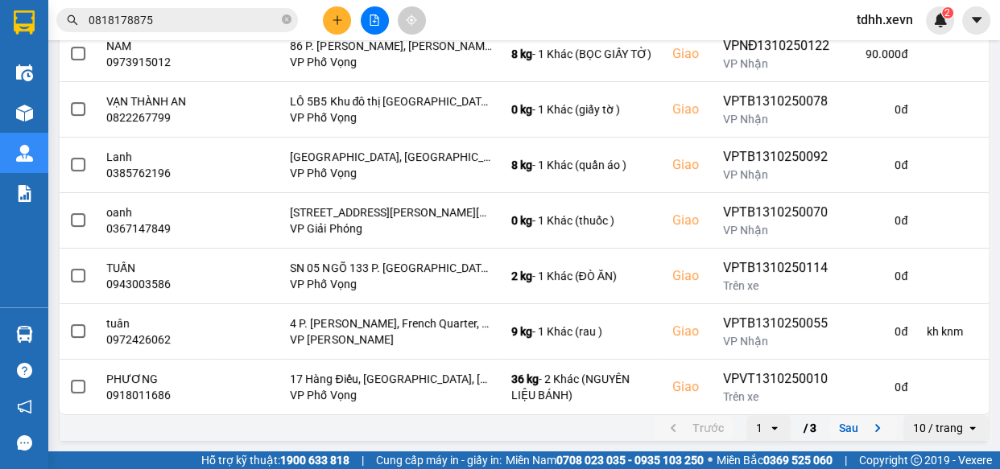
click at [847, 427] on button "Sau" at bounding box center [863, 428] width 68 height 24
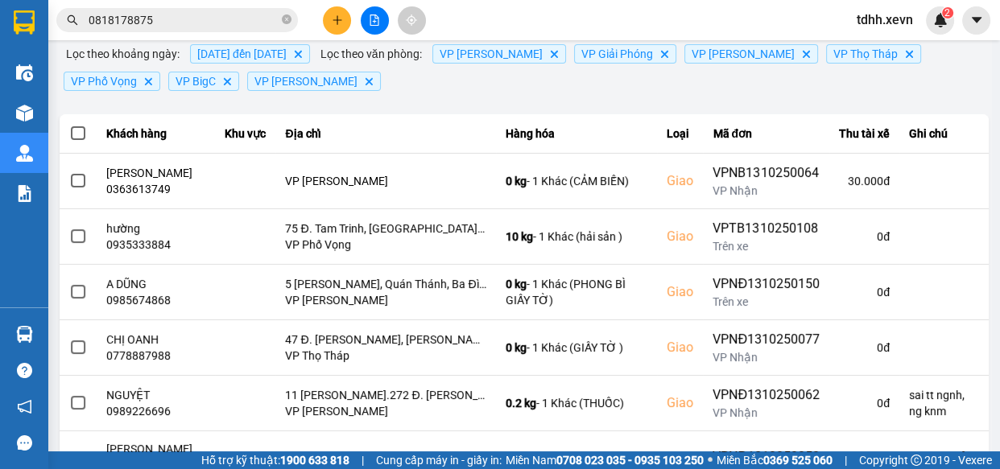
scroll to position [72, 0]
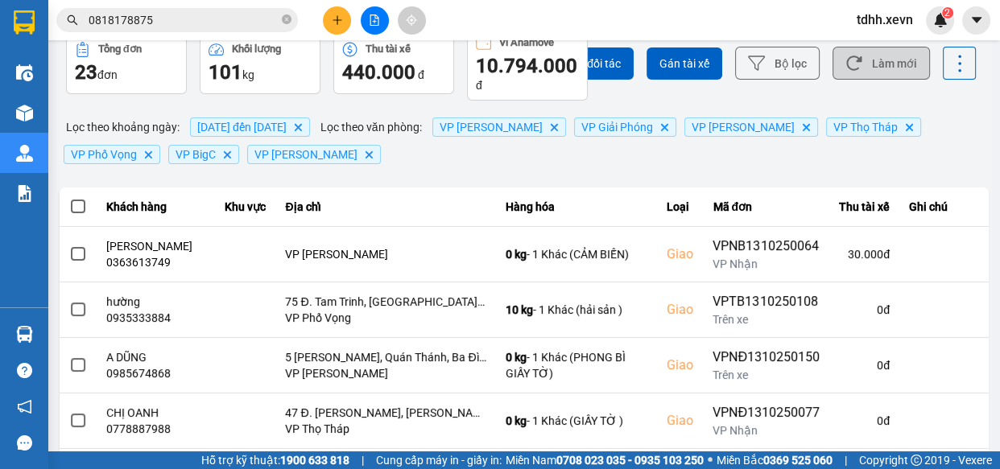
click at [857, 72] on button "Làm mới" at bounding box center [881, 63] width 97 height 33
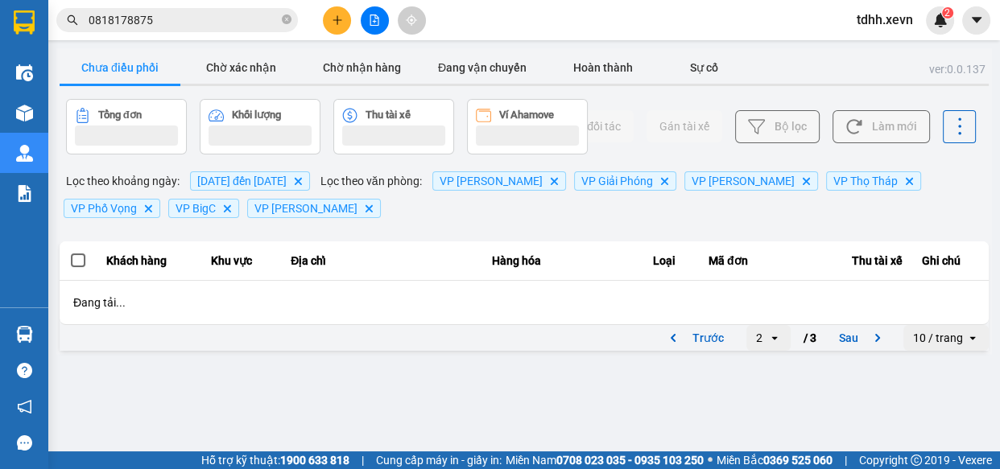
scroll to position [0, 0]
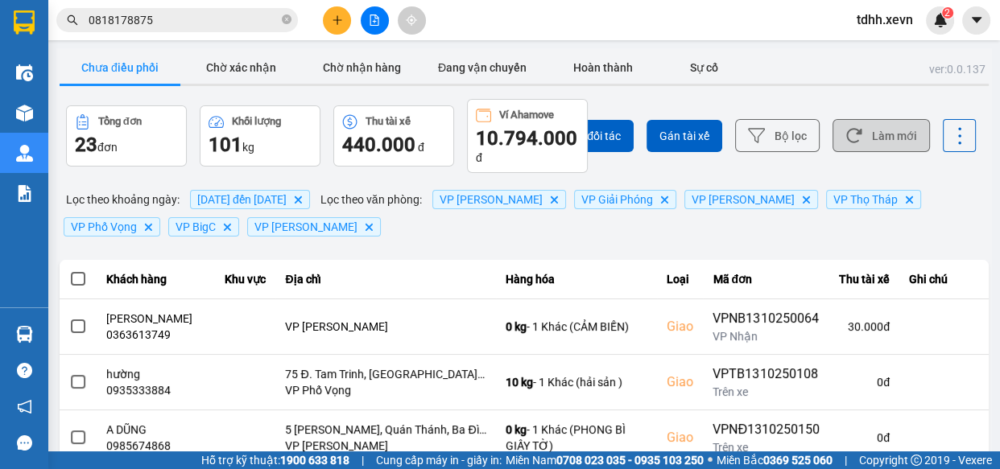
click at [870, 130] on button "Làm mới" at bounding box center [881, 135] width 97 height 33
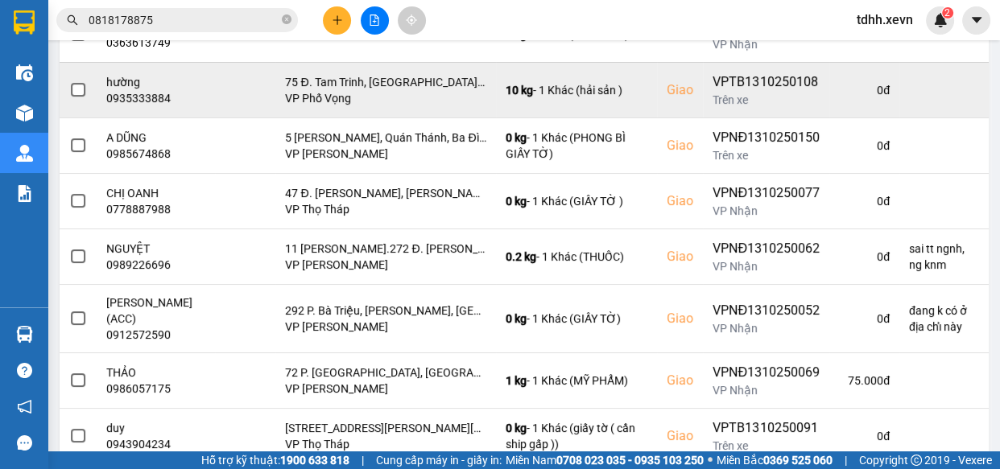
scroll to position [366, 0]
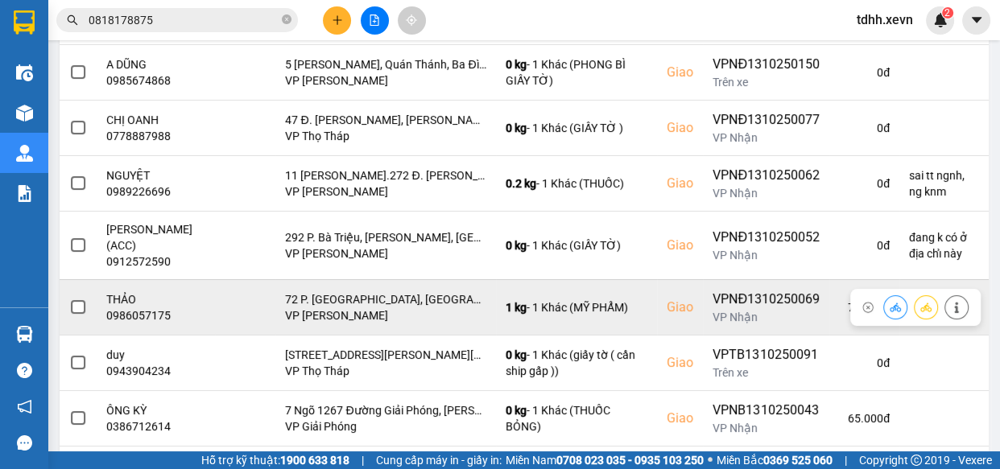
click at [890, 312] on icon at bounding box center [895, 307] width 11 height 9
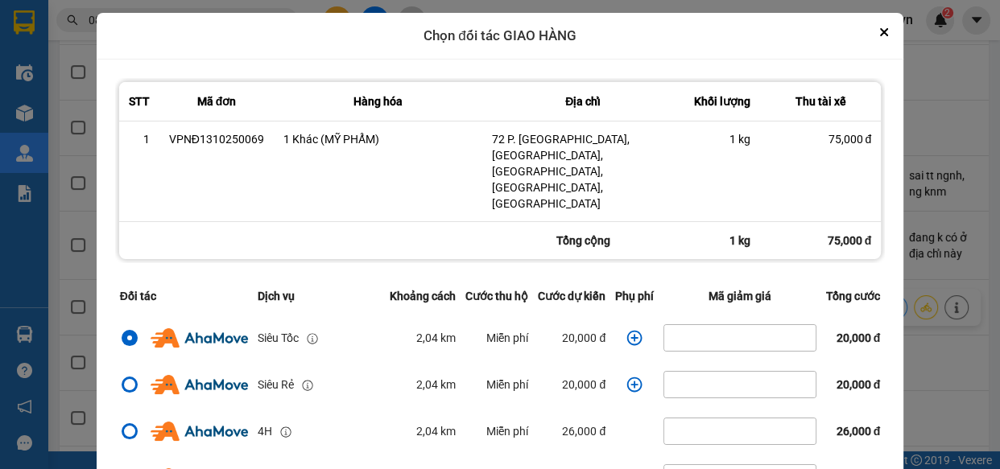
click at [628, 330] on icon "dialog" at bounding box center [635, 338] width 16 height 16
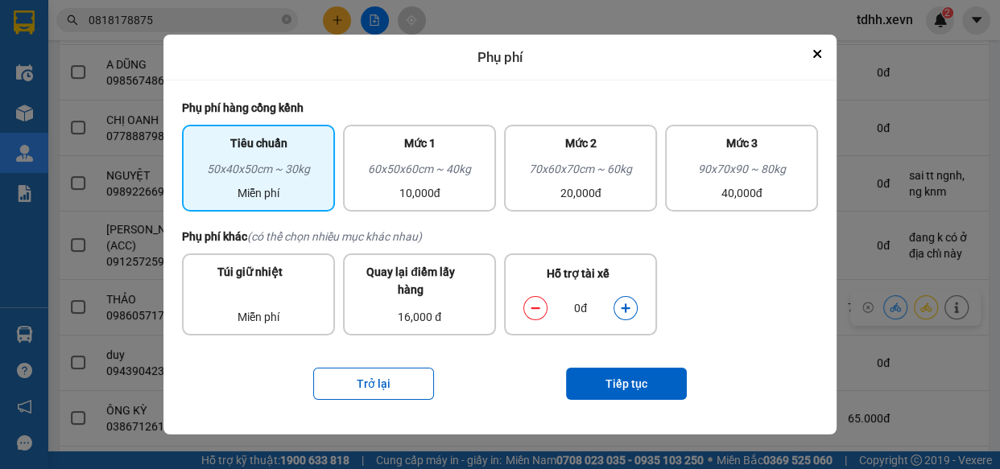
click at [627, 301] on button "dialog" at bounding box center [625, 309] width 23 height 28
click at [647, 368] on button "Tiếp tục" at bounding box center [626, 384] width 121 height 32
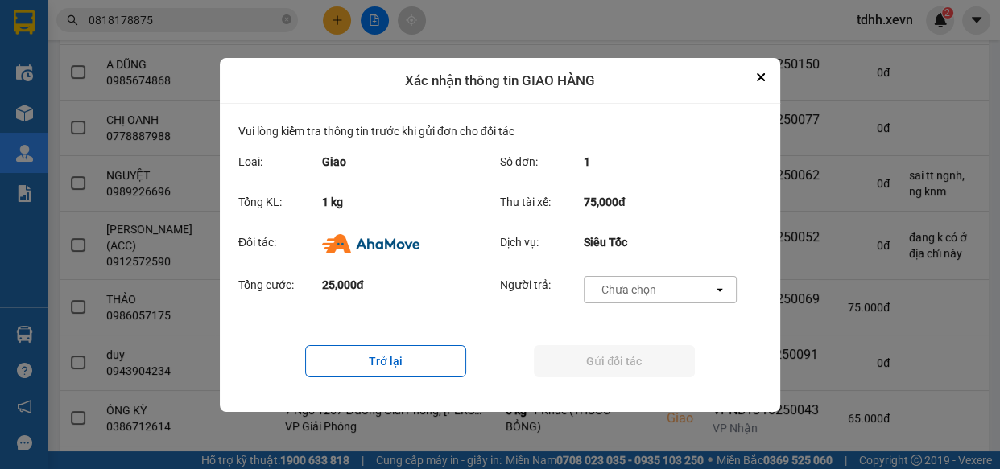
click at [678, 279] on div "-- Chưa chọn --" at bounding box center [649, 290] width 129 height 26
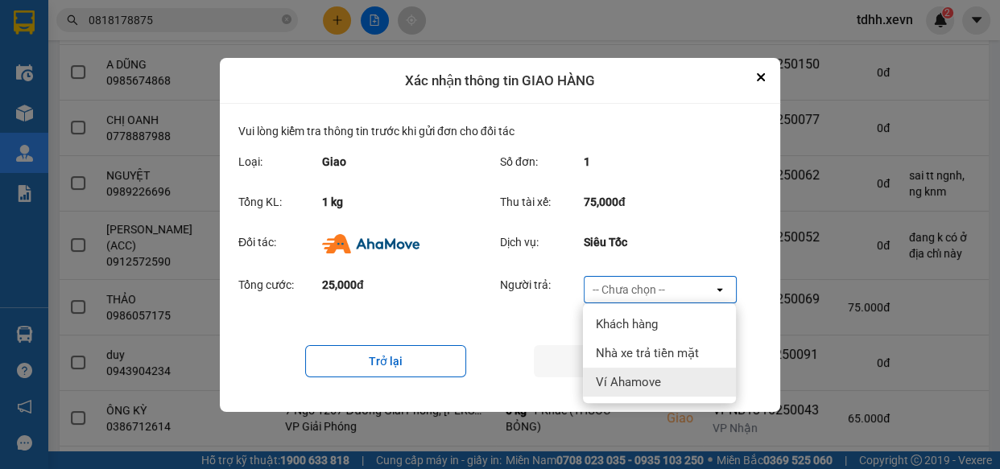
click at [653, 383] on span "Ví Ahamove" at bounding box center [628, 382] width 65 height 16
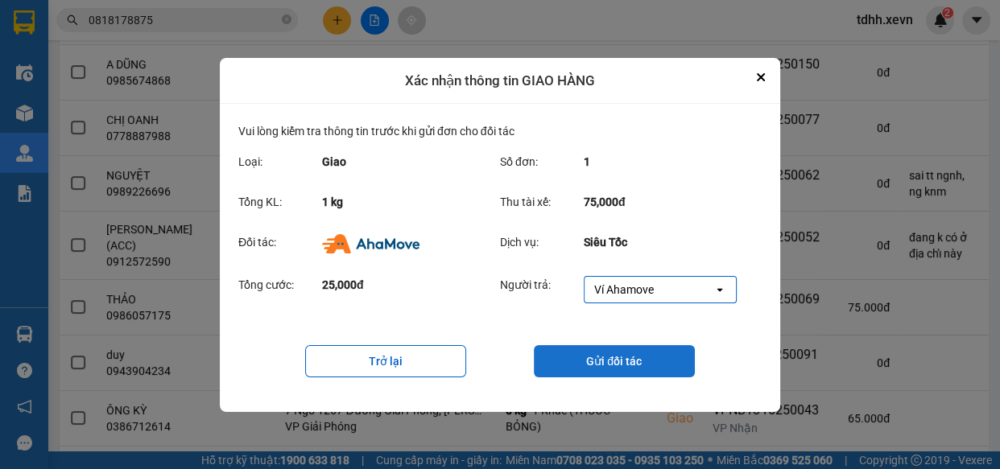
click at [600, 356] on button "Gửi đối tác" at bounding box center [614, 361] width 161 height 32
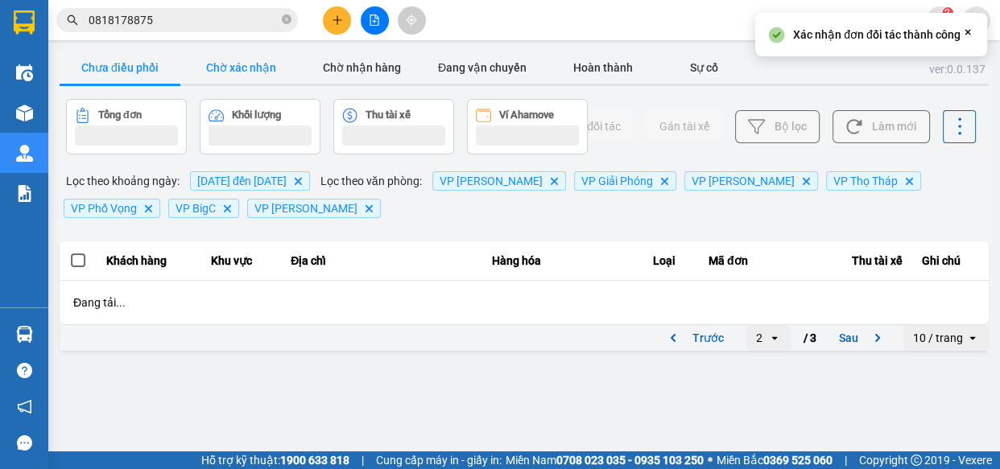
scroll to position [0, 0]
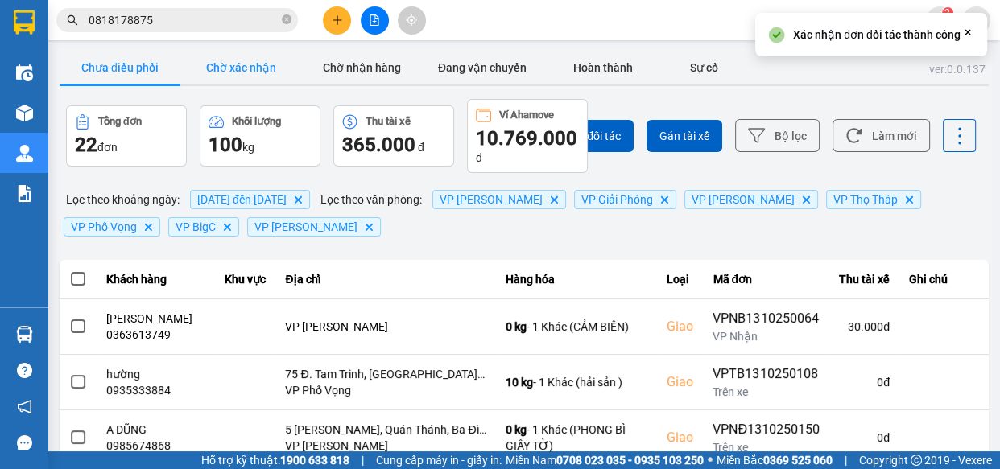
click at [230, 68] on button "Chờ xác nhận" at bounding box center [240, 68] width 121 height 32
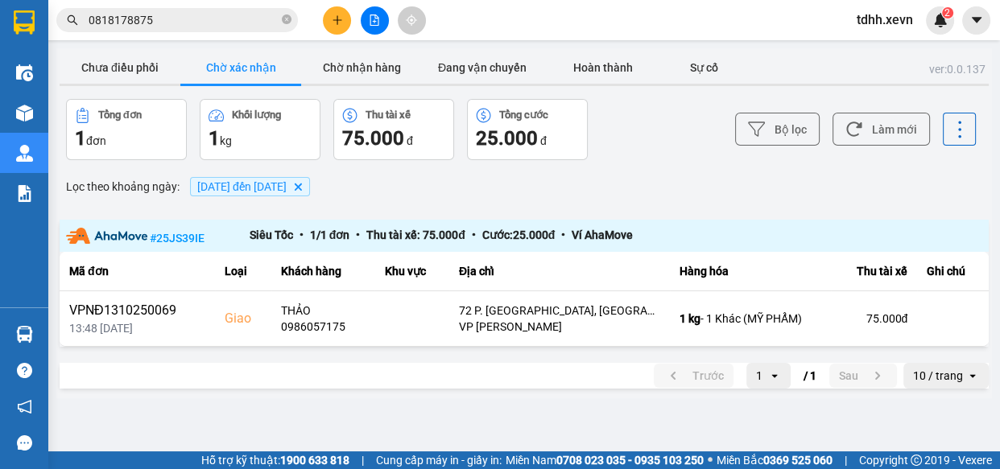
click at [823, 125] on div "Bộ lọc Làm mới" at bounding box center [748, 129] width 455 height 61
click at [880, 122] on button "Làm mới" at bounding box center [881, 129] width 97 height 33
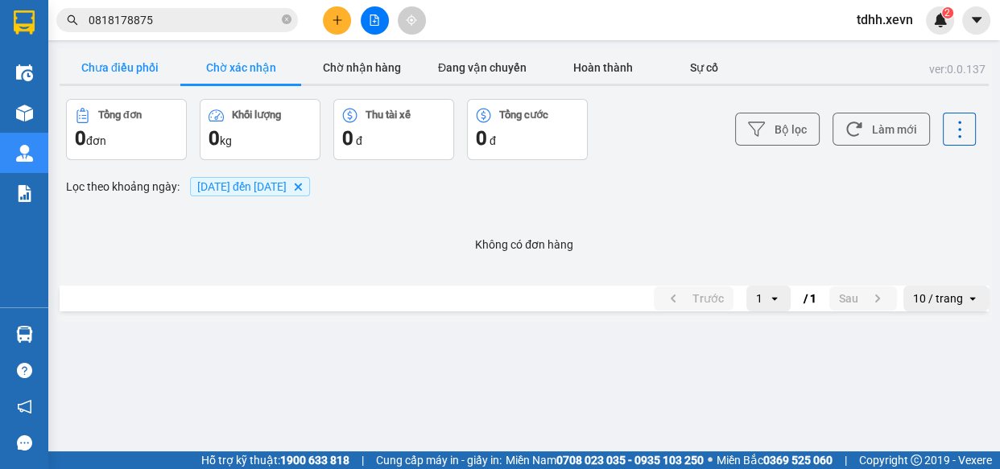
click at [131, 67] on button "Chưa điều phối" at bounding box center [120, 68] width 121 height 32
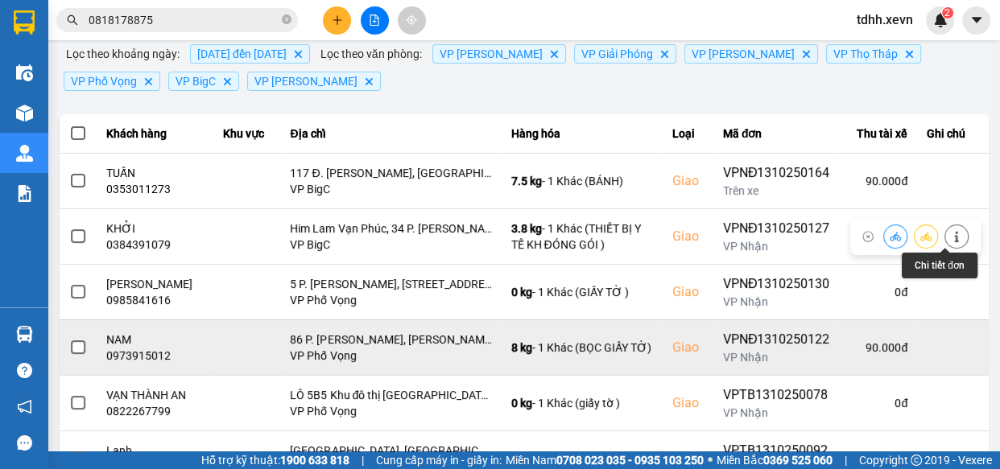
scroll to position [219, 0]
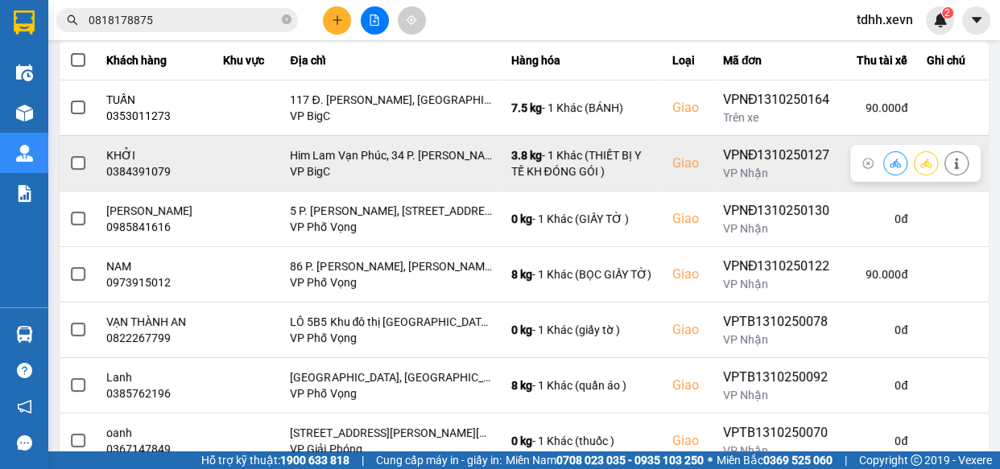
click at [120, 173] on div "0384391079" at bounding box center [155, 171] width 98 height 16
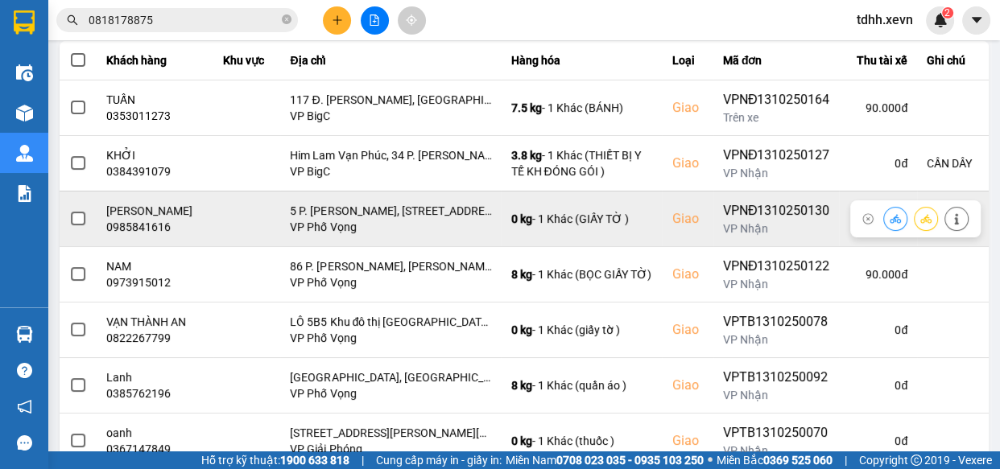
click at [161, 227] on div "0985841616" at bounding box center [155, 227] width 98 height 16
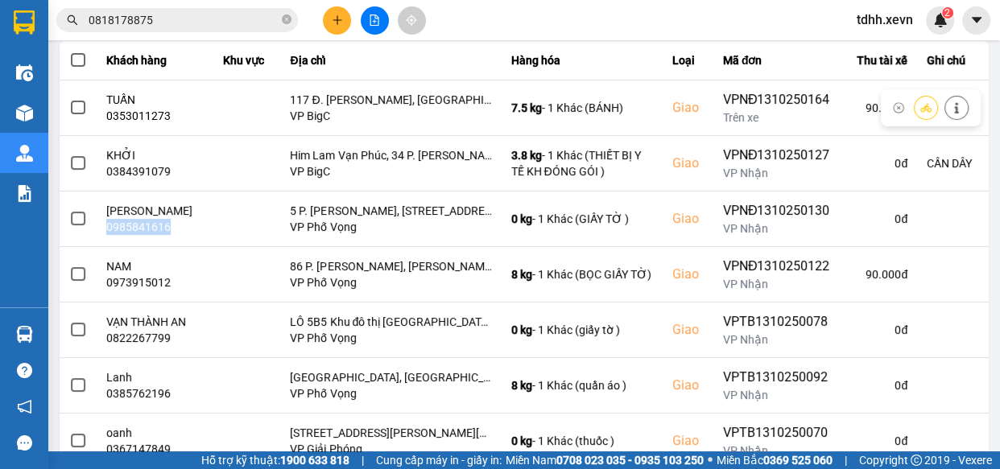
scroll to position [0, 0]
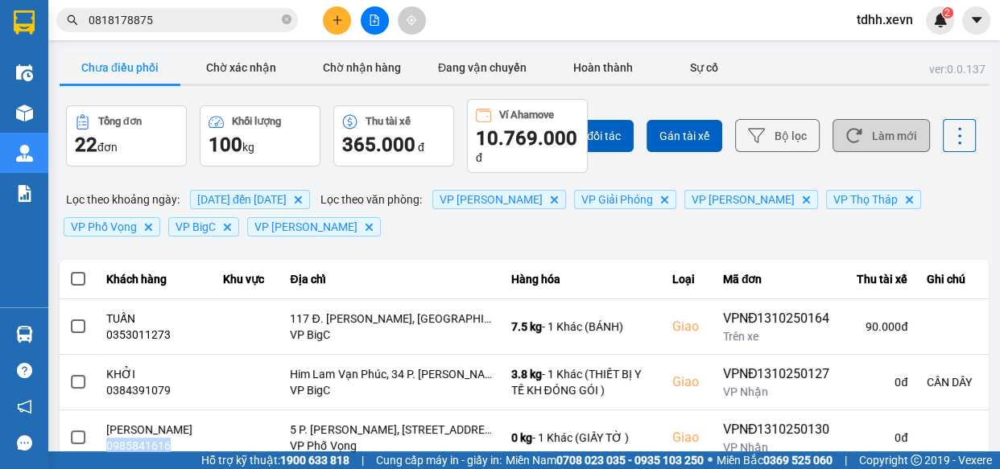
click at [883, 145] on button "Làm mới" at bounding box center [881, 135] width 97 height 33
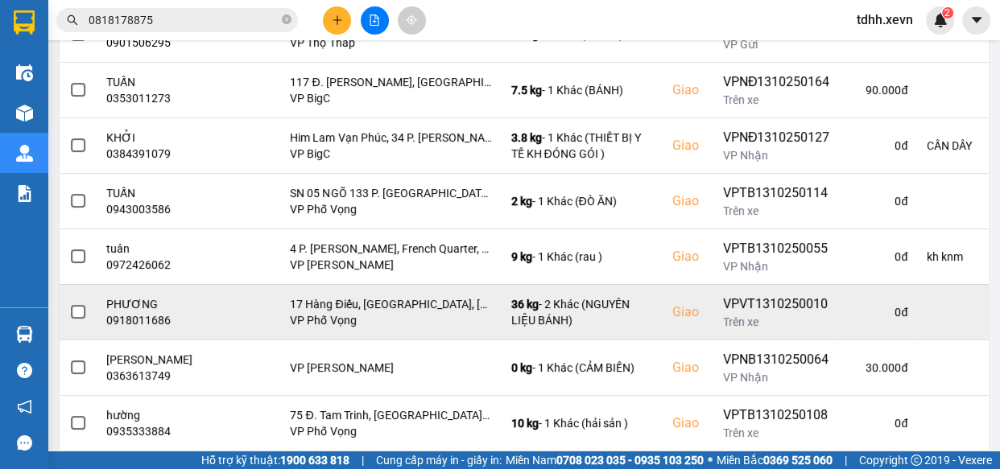
scroll to position [440, 0]
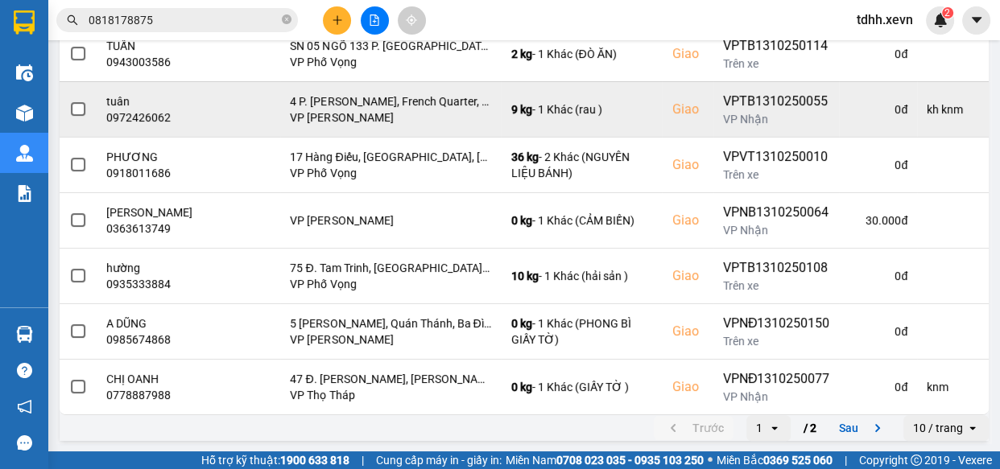
click at [491, 124] on div "VP [PERSON_NAME]" at bounding box center [390, 118] width 201 height 16
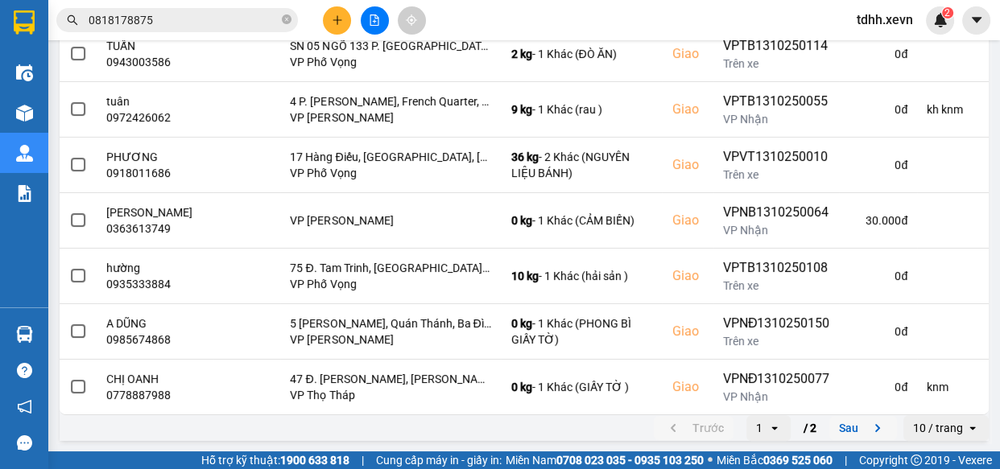
click at [836, 428] on button "Sau" at bounding box center [863, 428] width 68 height 24
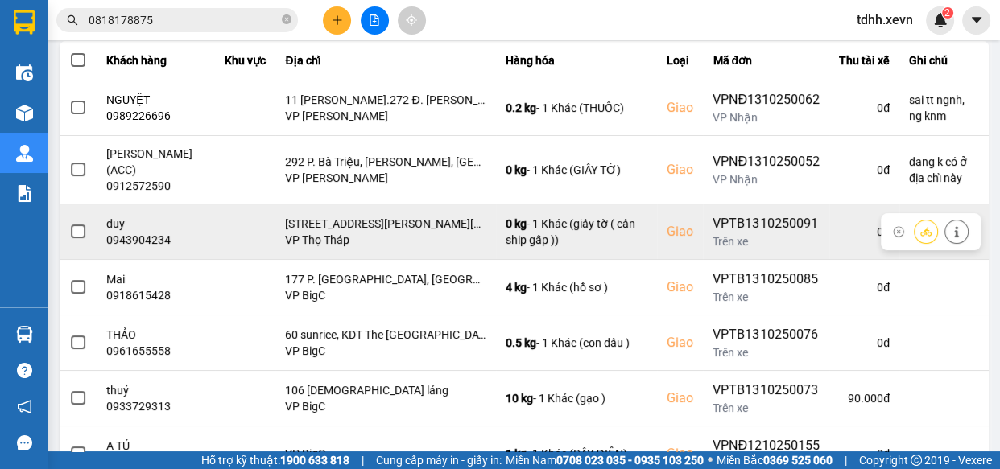
scroll to position [286, 0]
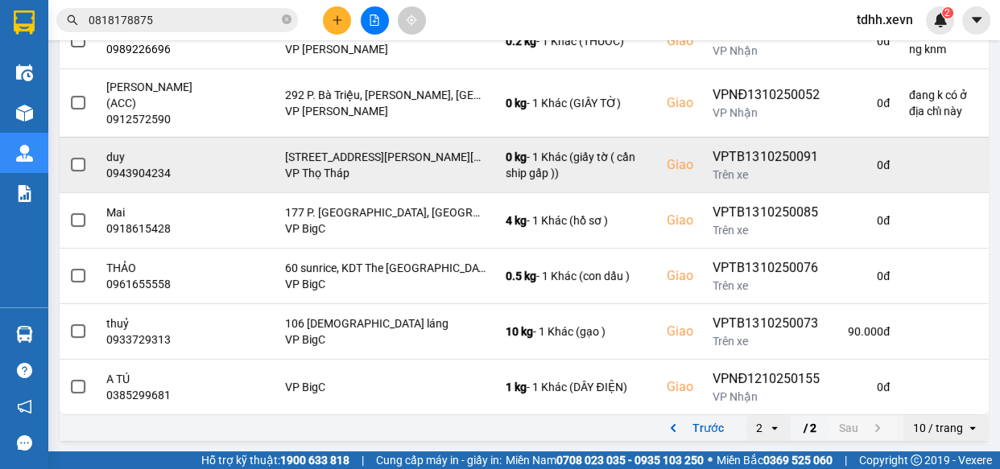
click at [692, 419] on button "Trước" at bounding box center [694, 428] width 80 height 24
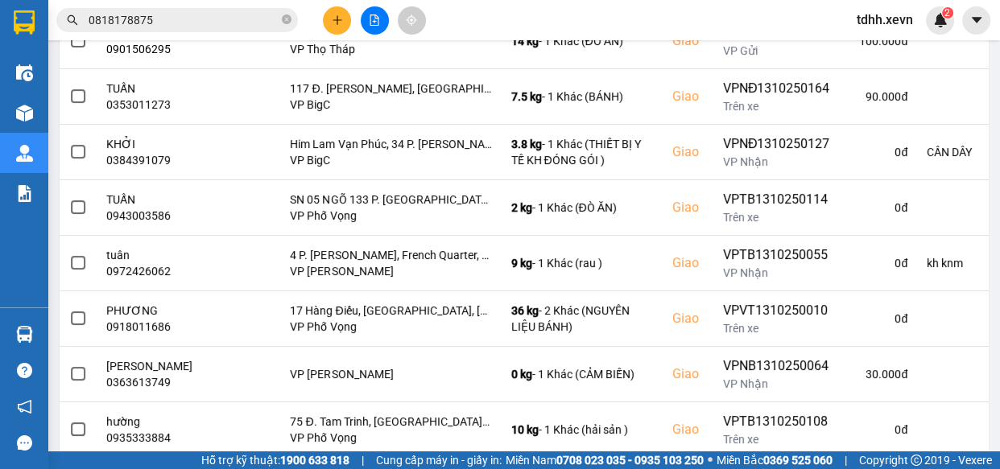
scroll to position [0, 0]
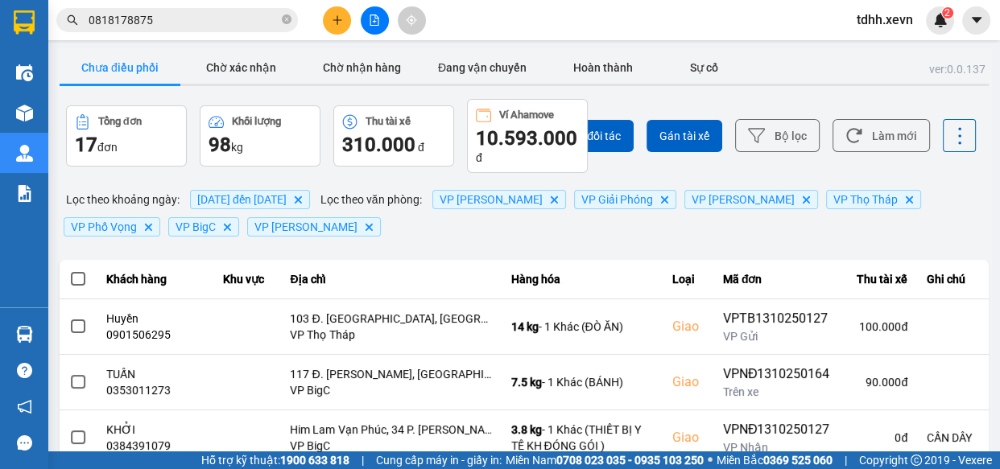
click at [889, 106] on div "Chọn đối tác Gán tài xế Bộ lọc Làm mới" at bounding box center [748, 136] width 455 height 74
click at [886, 118] on div "Chọn đối tác Gán tài xế Bộ lọc Làm mới" at bounding box center [748, 136] width 455 height 74
click at [852, 129] on icon at bounding box center [854, 135] width 17 height 17
click at [852, 121] on button "Làm mới" at bounding box center [881, 135] width 97 height 33
click at [912, 138] on button "Làm mới" at bounding box center [881, 135] width 97 height 33
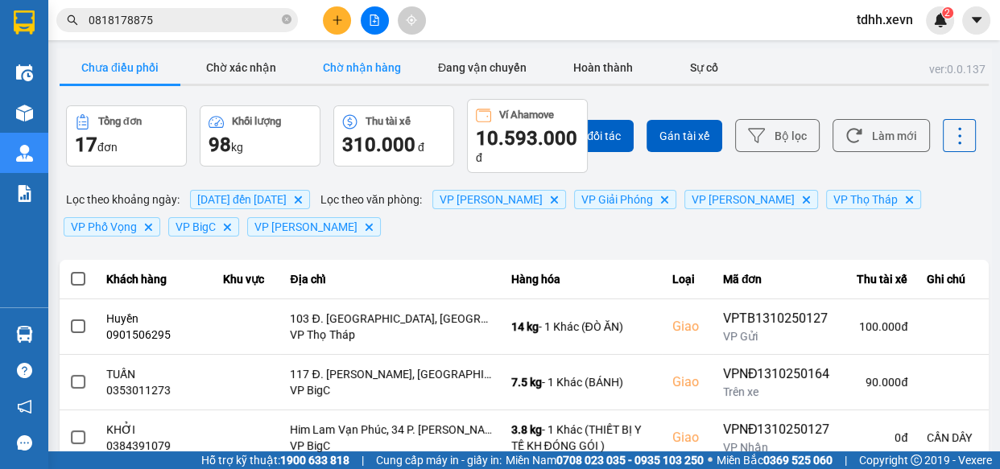
click at [356, 68] on button "Chờ nhận hàng" at bounding box center [361, 68] width 121 height 32
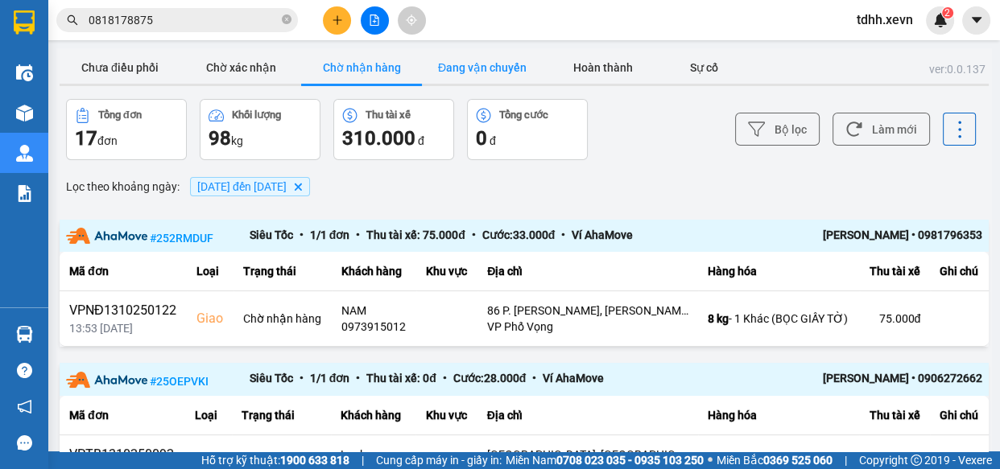
click at [475, 60] on button "Đang vận chuyển" at bounding box center [482, 68] width 121 height 32
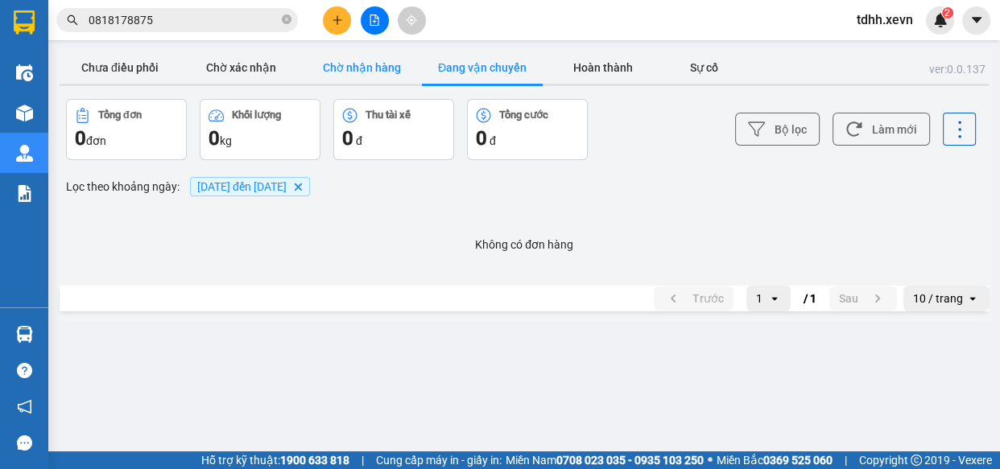
click at [366, 70] on button "Chờ nhận hàng" at bounding box center [361, 68] width 121 height 32
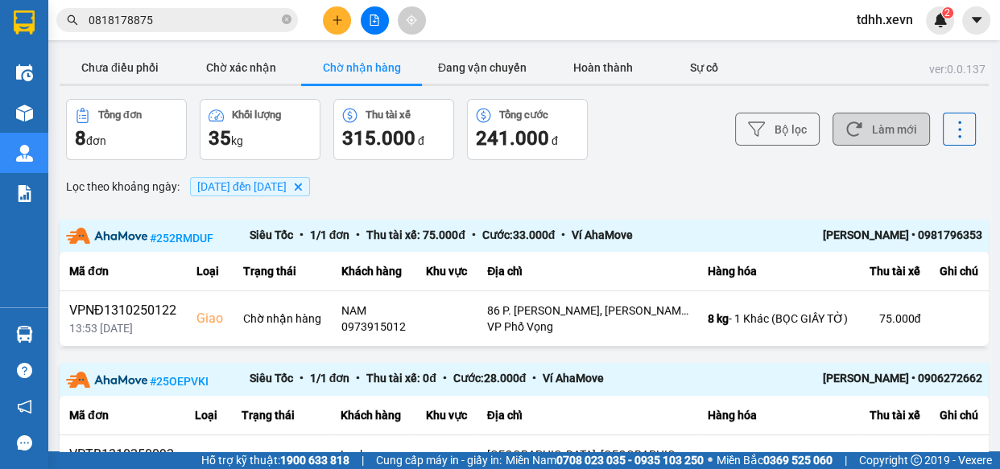
click at [854, 130] on button "Làm mới" at bounding box center [881, 129] width 97 height 33
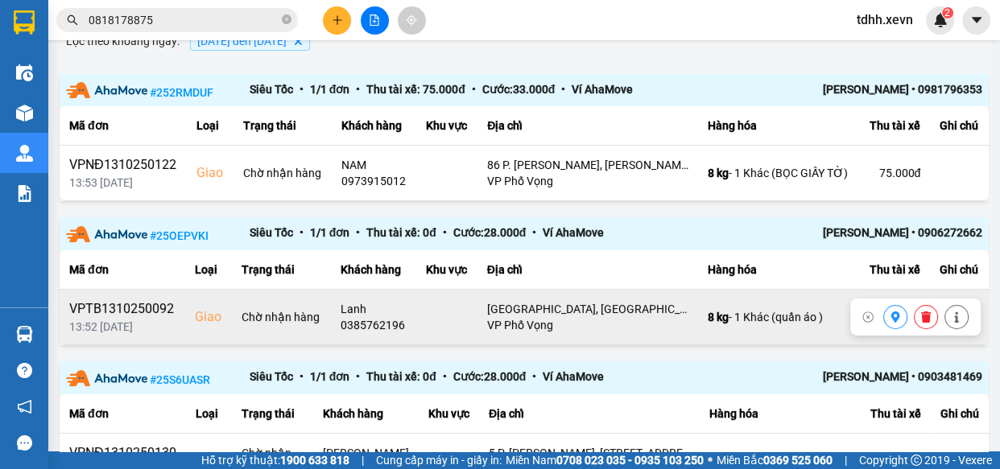
scroll to position [439, 0]
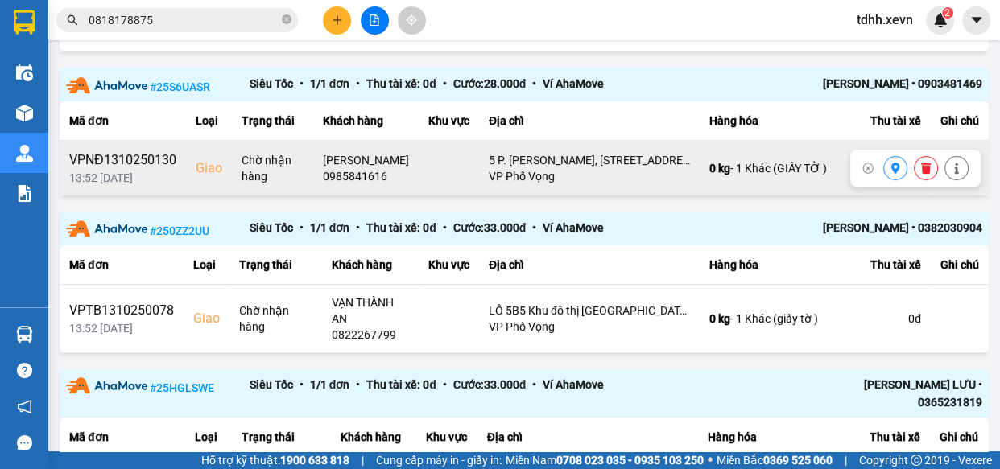
click at [358, 184] on div "0985841616" at bounding box center [366, 176] width 86 height 16
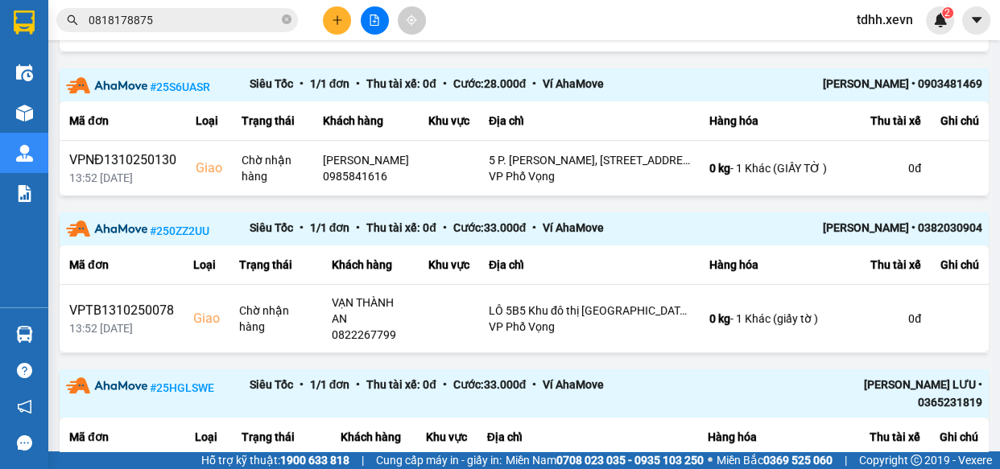
click at [237, 26] on input "0818178875" at bounding box center [184, 20] width 190 height 18
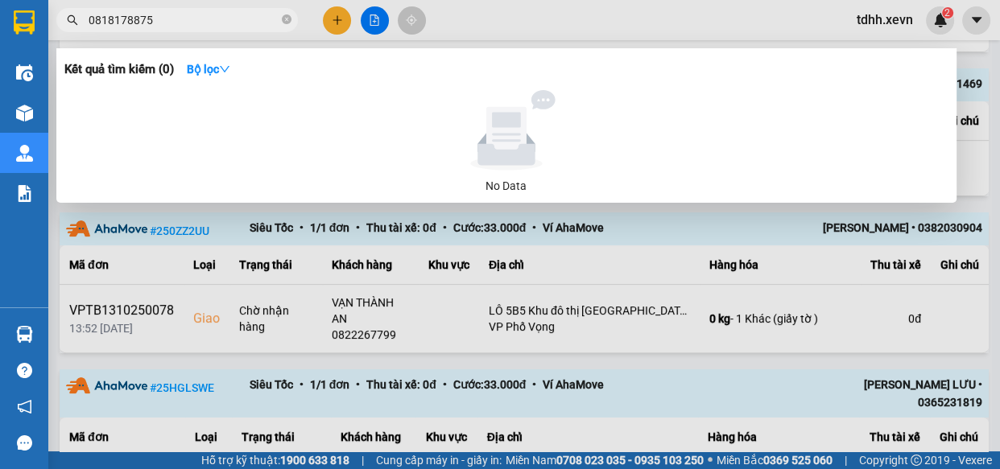
click at [237, 26] on input "0818178875" at bounding box center [184, 20] width 190 height 18
paste input "985841616"
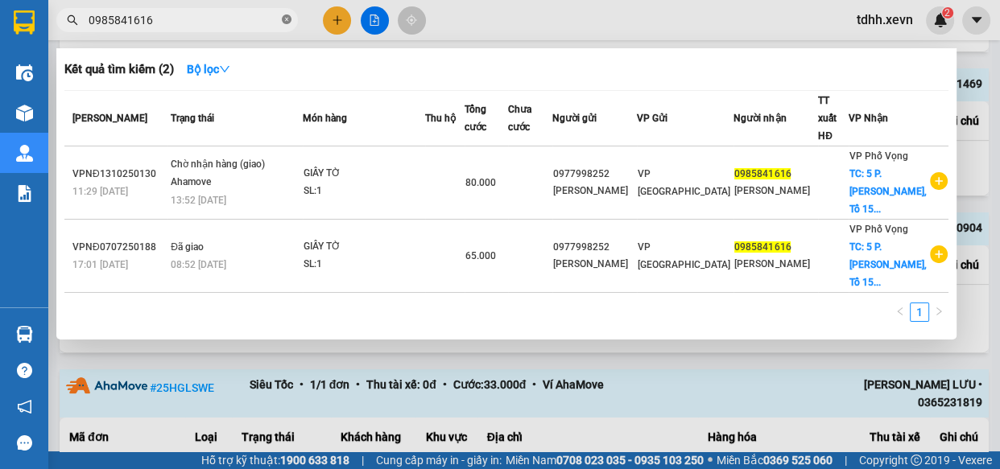
type input "0985841616"
click at [284, 23] on icon "close-circle" at bounding box center [287, 19] width 10 height 10
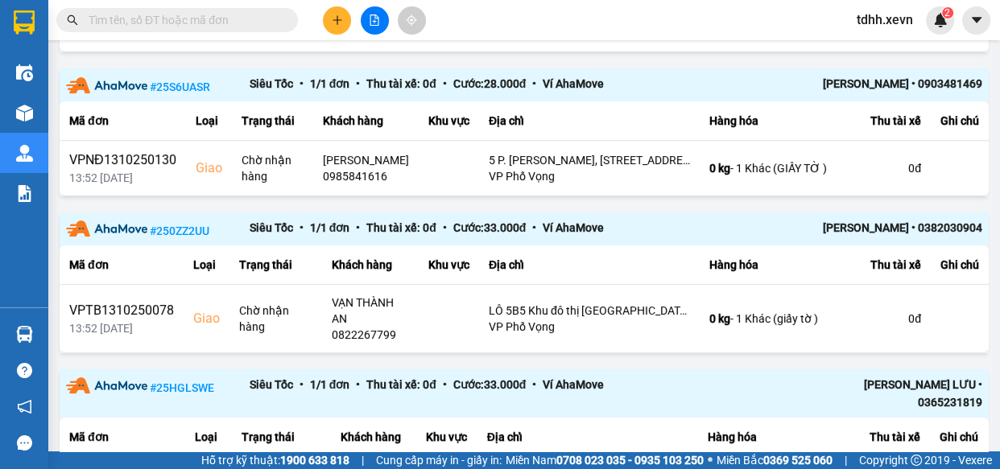
scroll to position [0, 0]
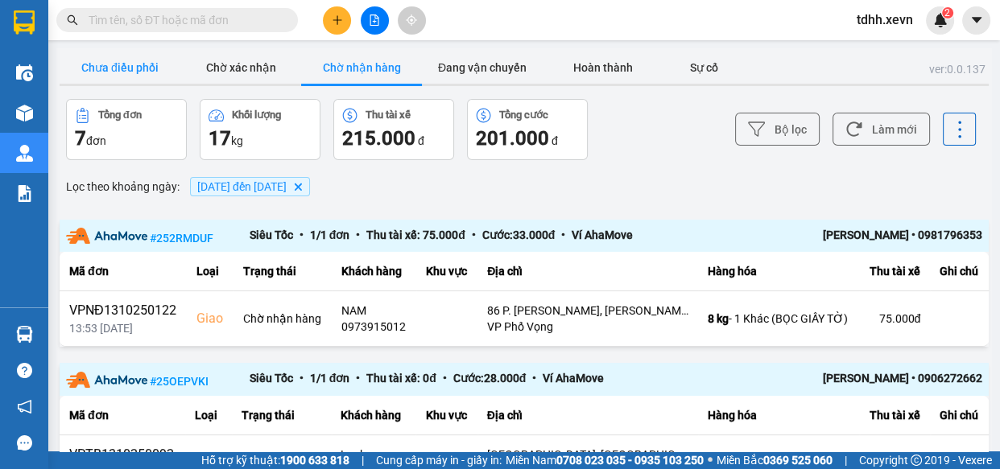
click at [129, 78] on button "Chưa điều phối" at bounding box center [120, 68] width 121 height 32
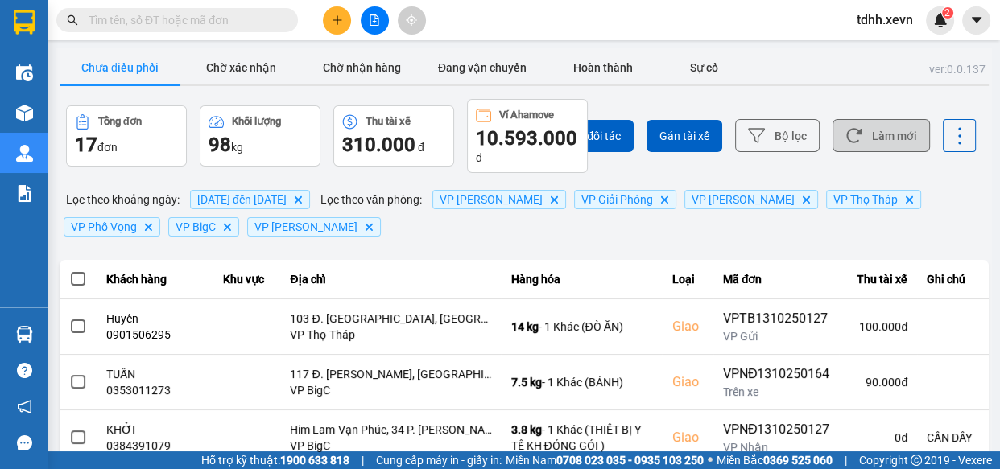
click at [897, 136] on button "Làm mới" at bounding box center [881, 135] width 97 height 33
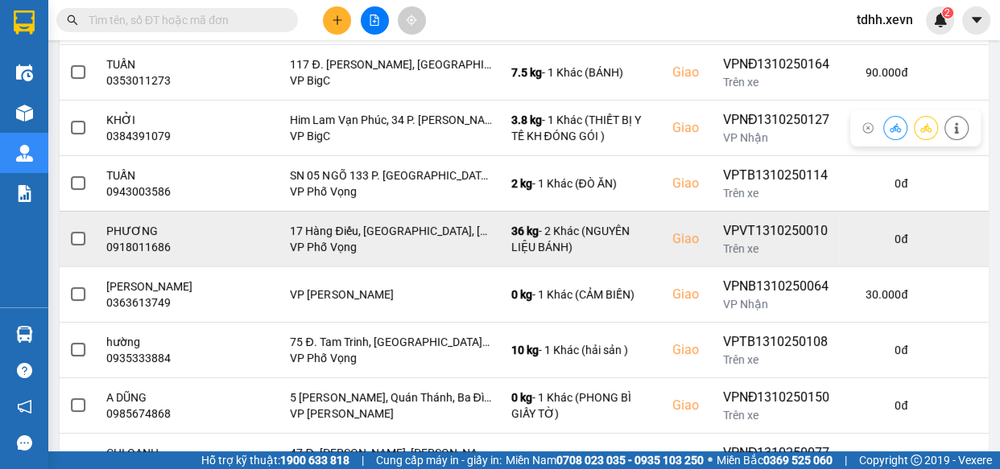
scroll to position [440, 0]
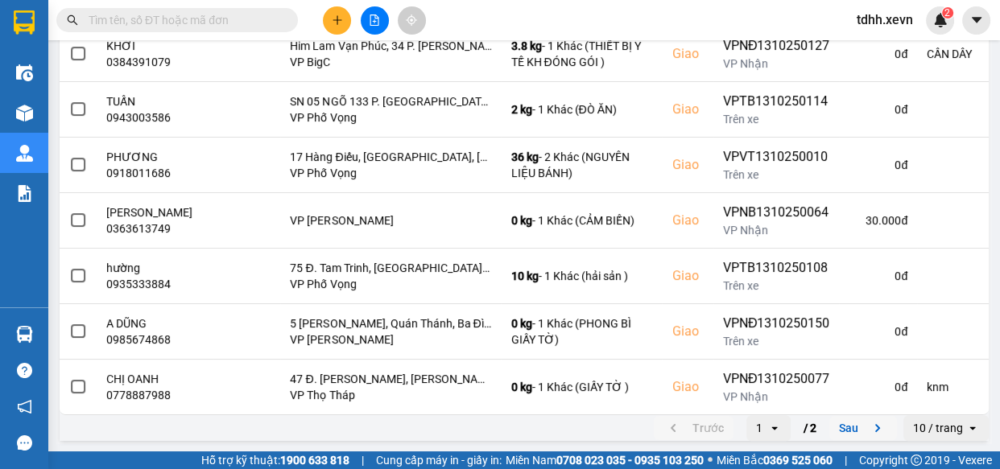
click at [868, 425] on icon "next page. current page 1 / 2" at bounding box center [877, 428] width 19 height 19
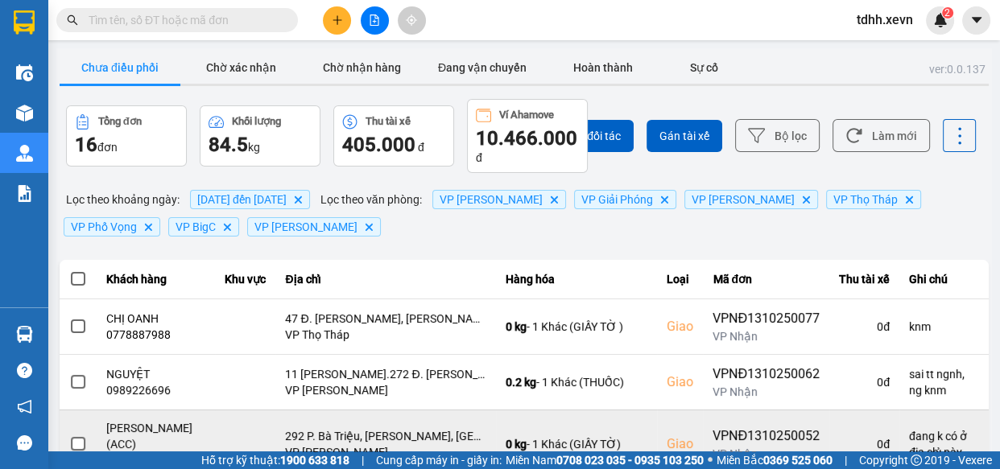
scroll to position [230, 0]
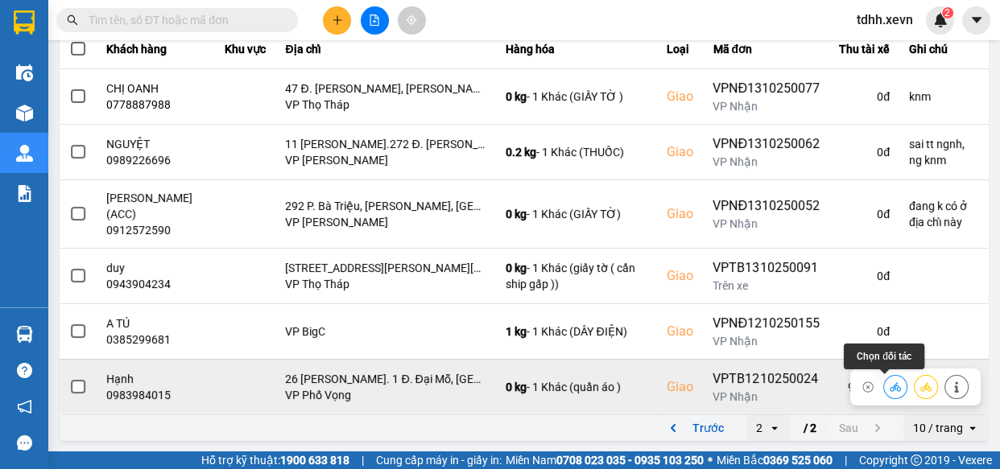
click at [890, 387] on icon at bounding box center [895, 387] width 11 height 9
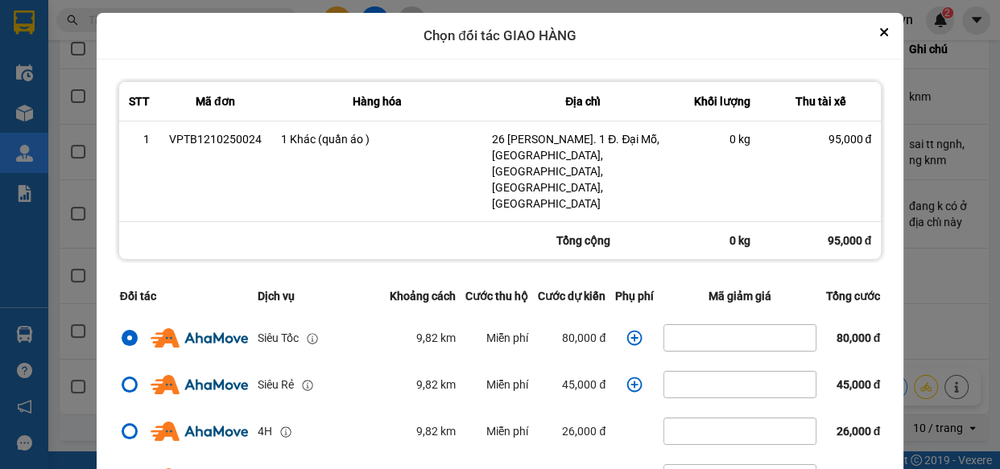
click at [629, 330] on icon "dialog" at bounding box center [635, 338] width 16 height 16
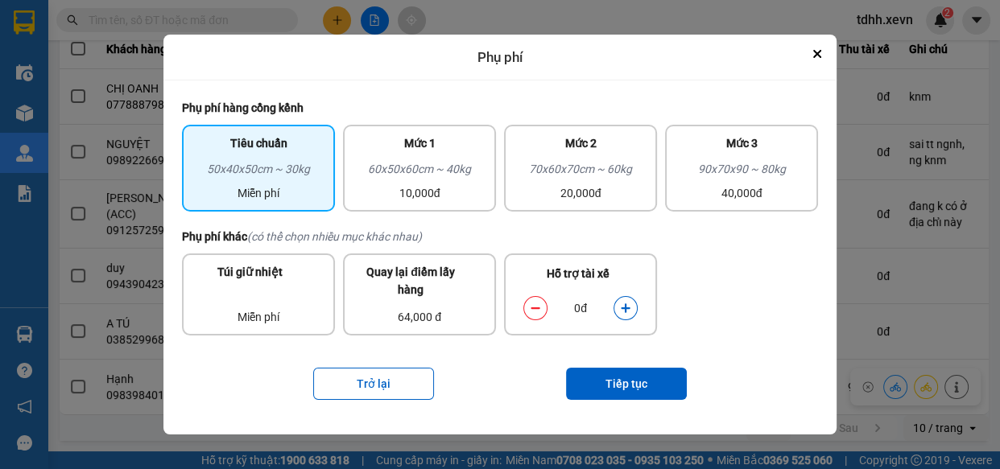
click at [625, 309] on icon "dialog" at bounding box center [625, 308] width 9 height 9
click at [628, 382] on button "Tiếp tục" at bounding box center [626, 384] width 121 height 32
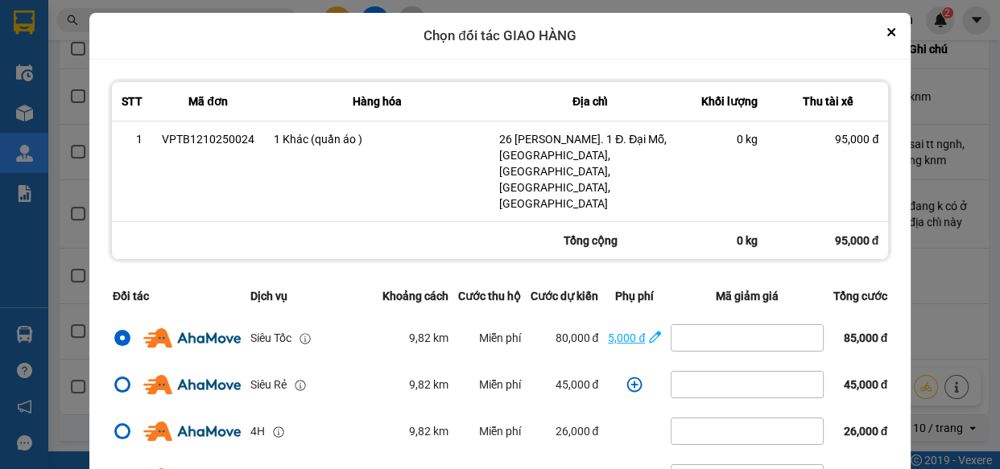
click at [608, 329] on div "5,000 đ" at bounding box center [626, 338] width 37 height 18
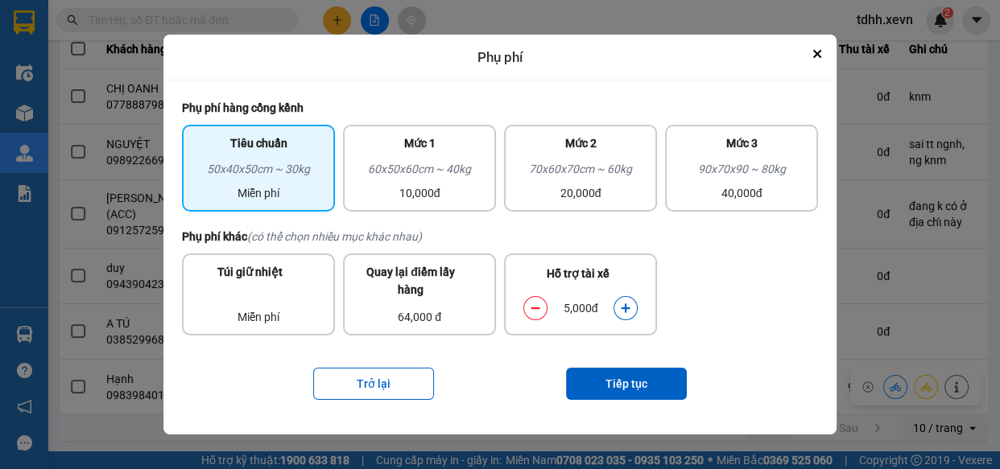
click at [619, 306] on button "dialog" at bounding box center [625, 309] width 23 height 28
click at [644, 373] on button "Tiếp tục" at bounding box center [626, 384] width 121 height 32
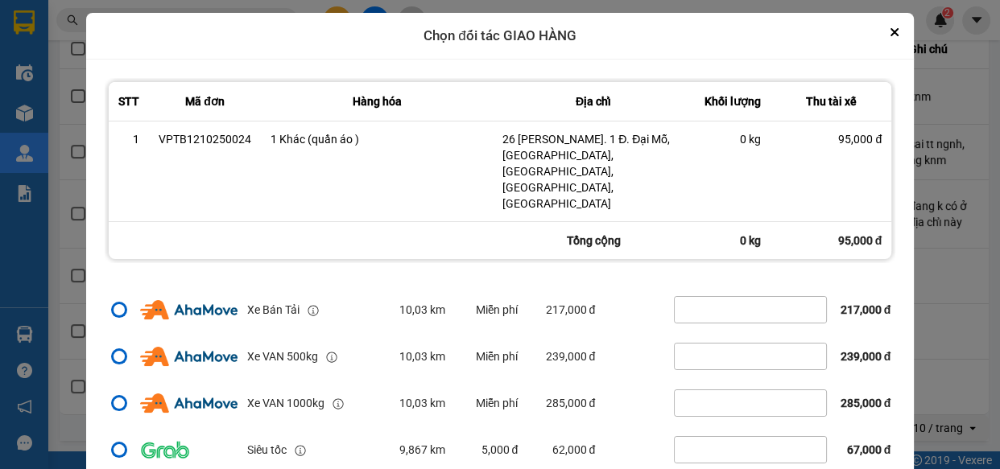
scroll to position [48, 0]
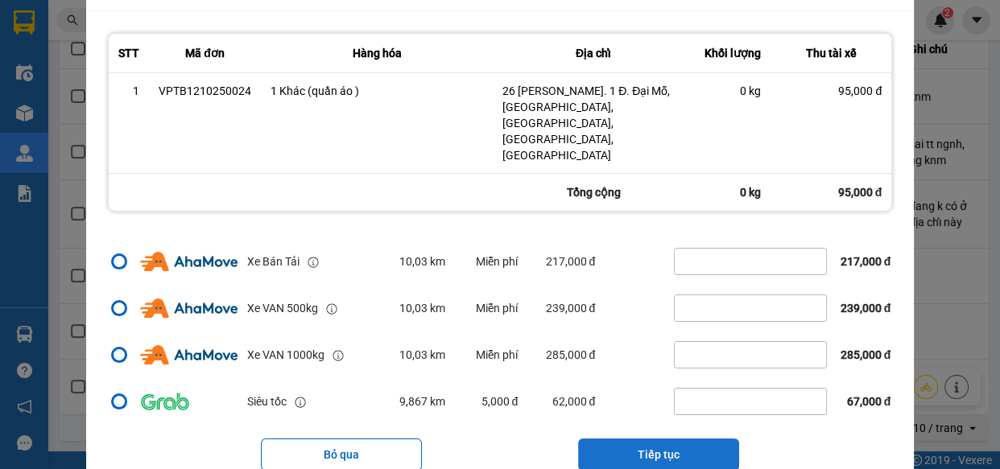
click at [695, 439] on button "Tiếp tục" at bounding box center [658, 455] width 161 height 32
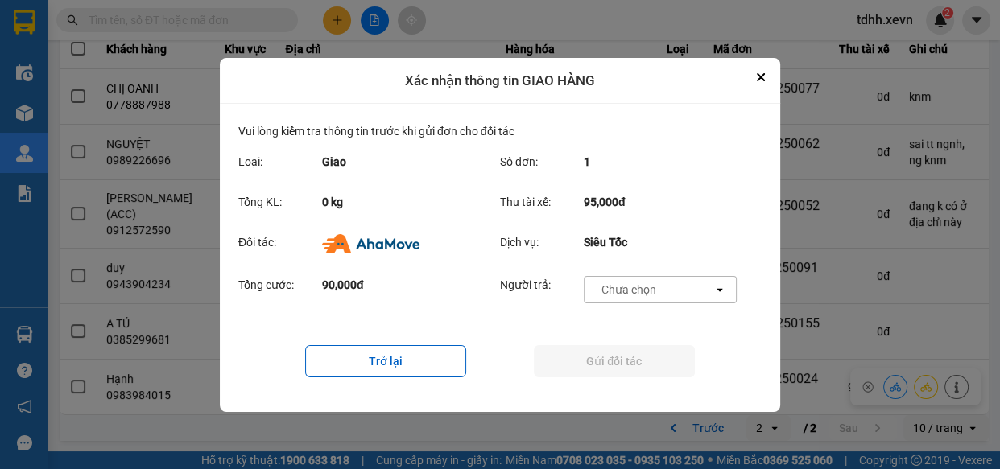
click at [678, 284] on div "-- Chưa chọn --" at bounding box center [649, 290] width 129 height 26
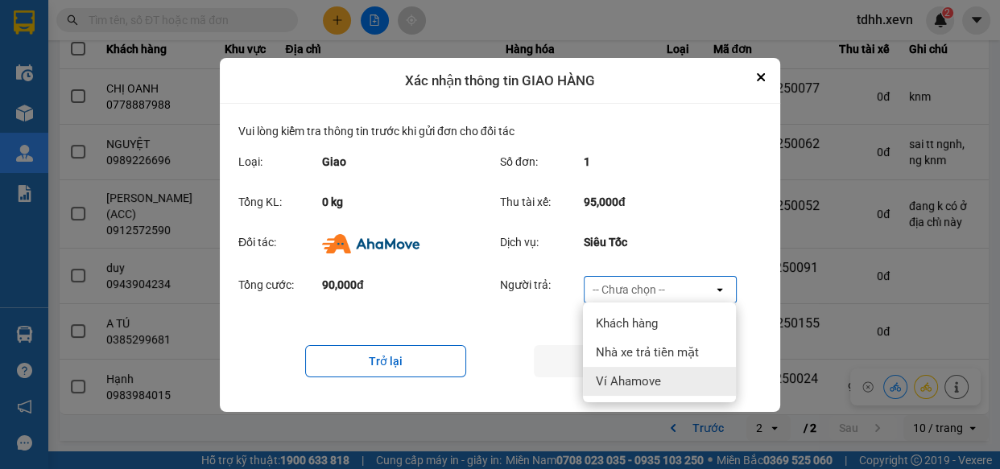
click at [670, 371] on div "Ví Ahamove" at bounding box center [659, 381] width 153 height 29
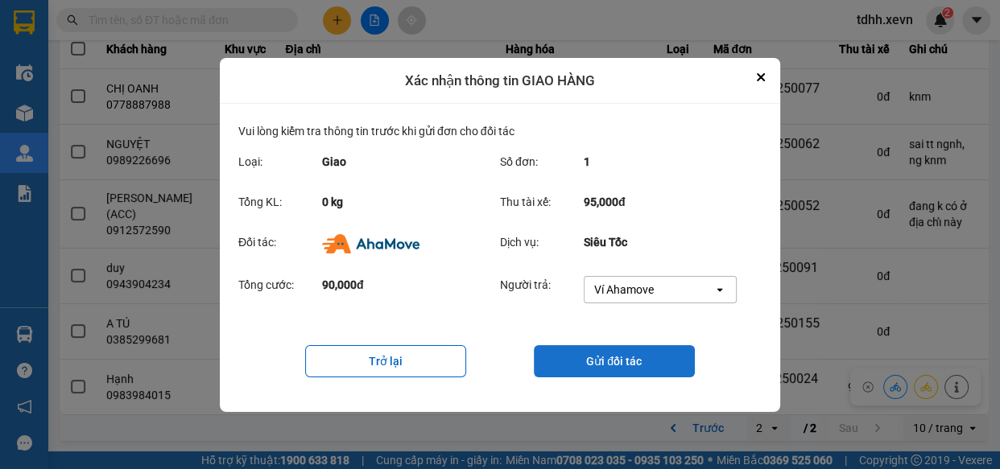
click at [602, 360] on button "Gửi đối tác" at bounding box center [614, 361] width 161 height 32
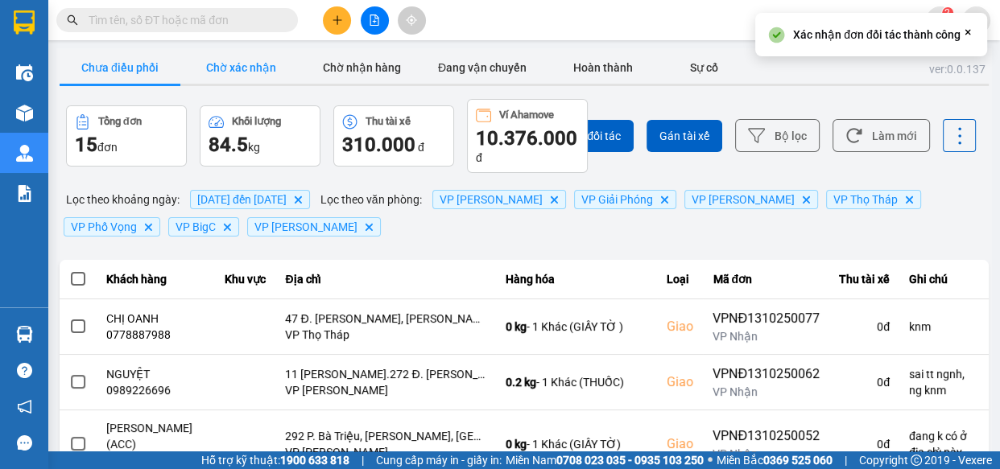
click at [243, 65] on button "Chờ xác nhận" at bounding box center [240, 68] width 121 height 32
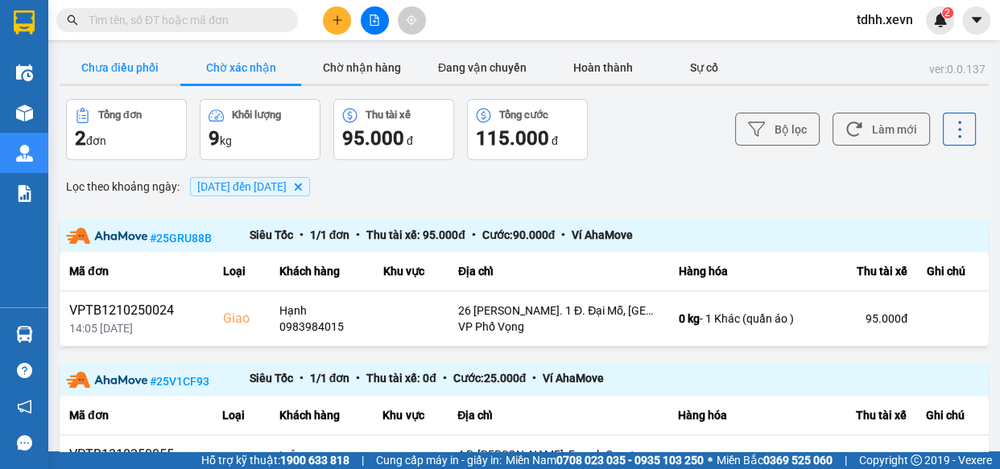
click at [161, 60] on button "Chưa điều phối" at bounding box center [120, 68] width 121 height 32
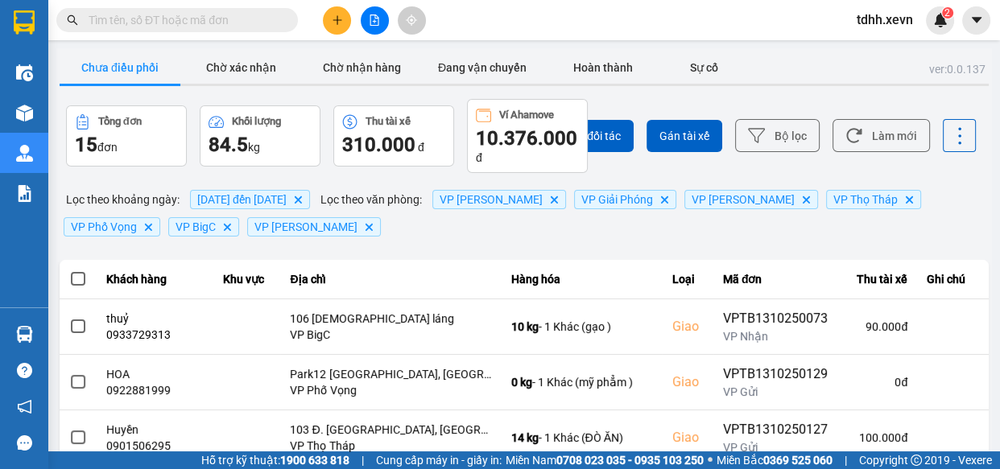
click at [230, 19] on input "text" at bounding box center [184, 20] width 190 height 18
paste input "0936047869"
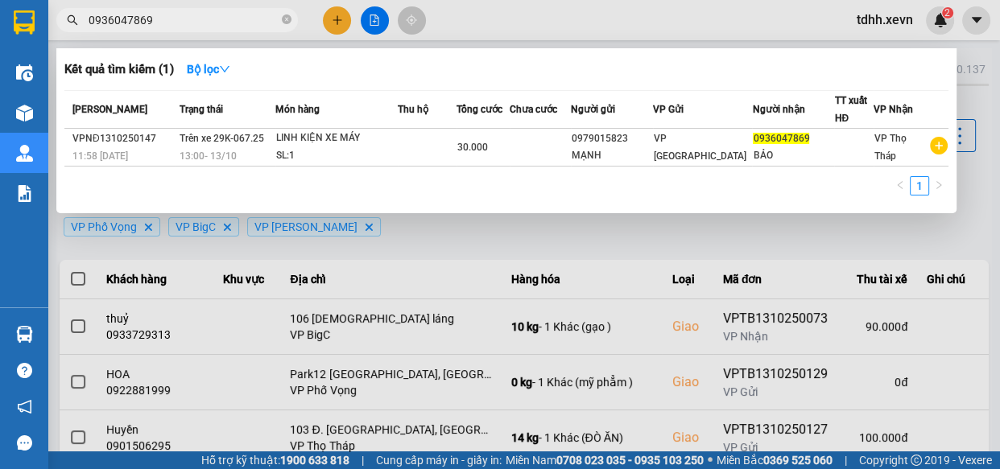
type input "0936047869"
drag, startPoint x: 795, startPoint y: 16, endPoint x: 921, endPoint y: 167, distance: 196.6
click at [806, 17] on div at bounding box center [500, 234] width 1000 height 469
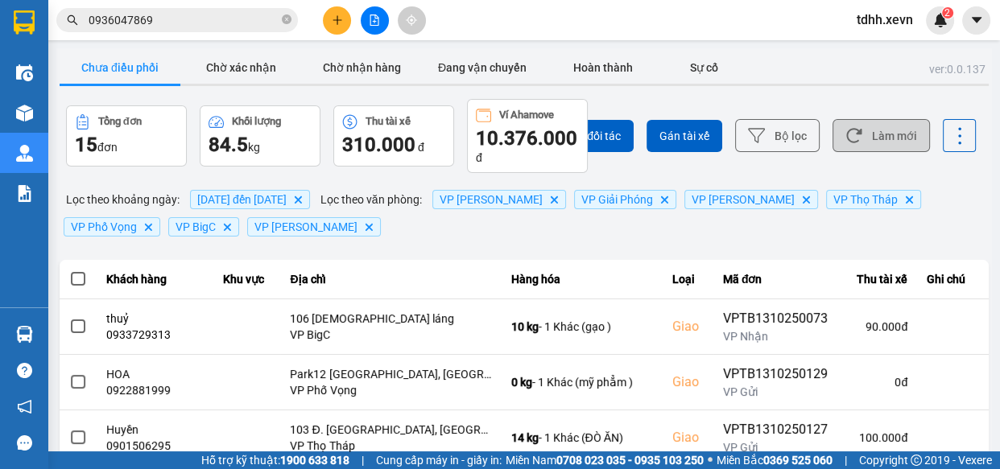
click at [868, 132] on button "Làm mới" at bounding box center [881, 135] width 97 height 33
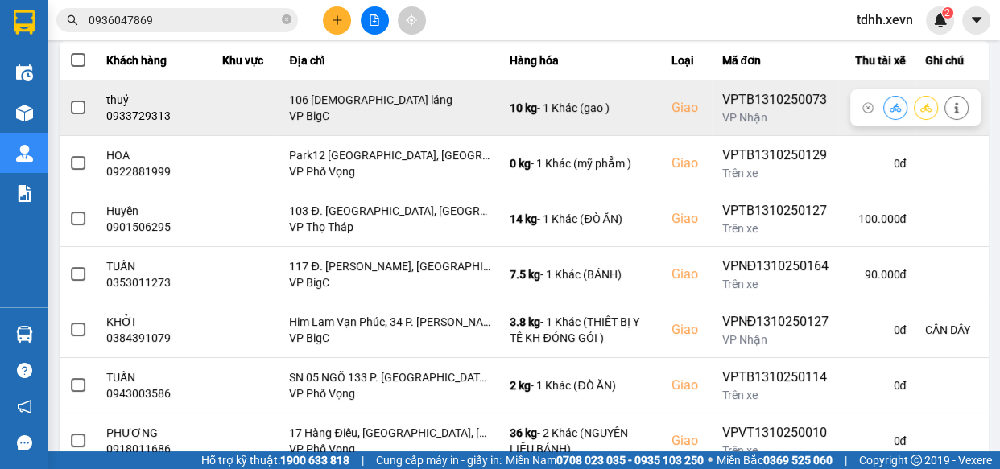
scroll to position [292, 0]
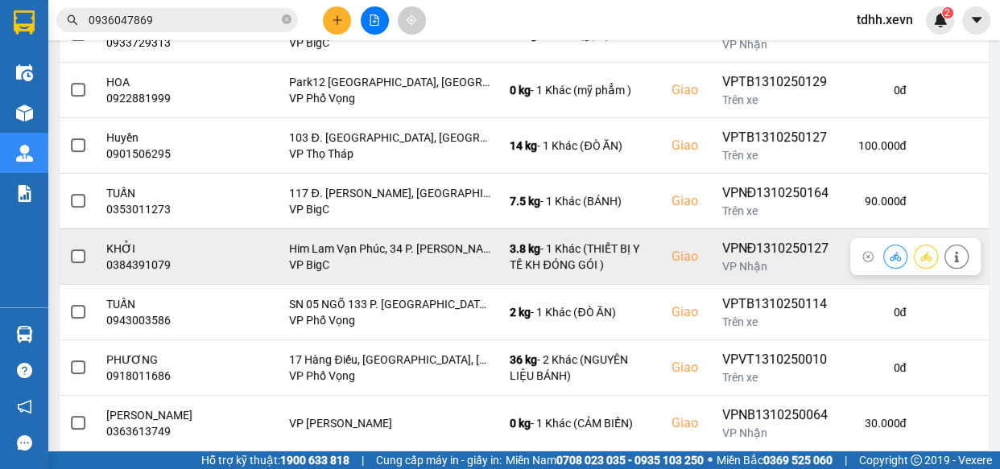
click at [142, 257] on div "0384391079" at bounding box center [154, 265] width 97 height 16
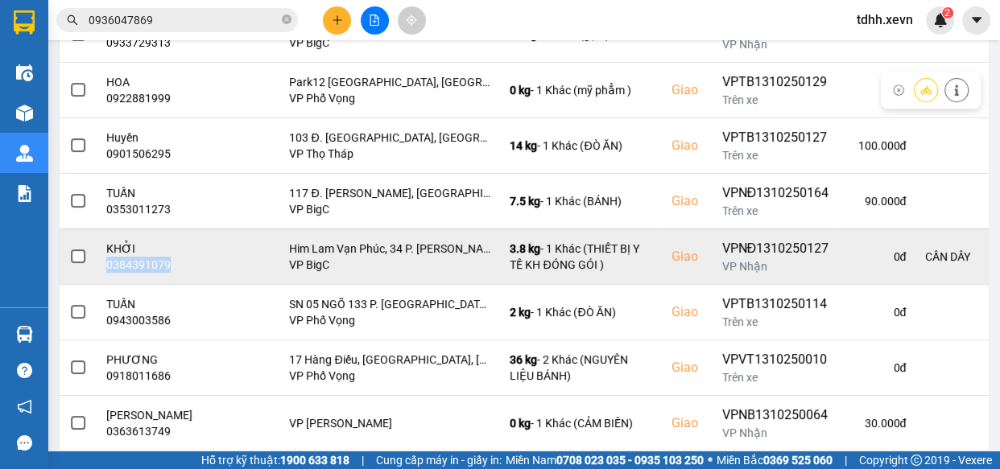
scroll to position [440, 0]
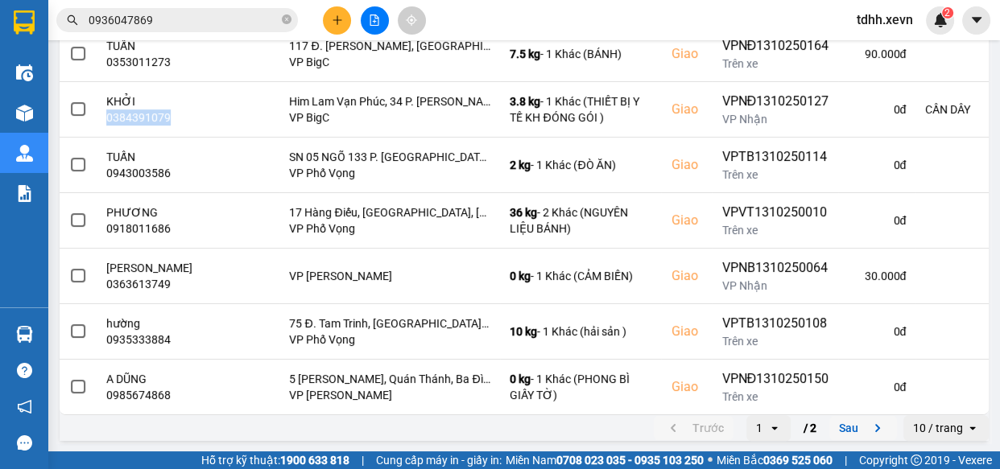
click at [837, 427] on button "Sau" at bounding box center [863, 428] width 68 height 24
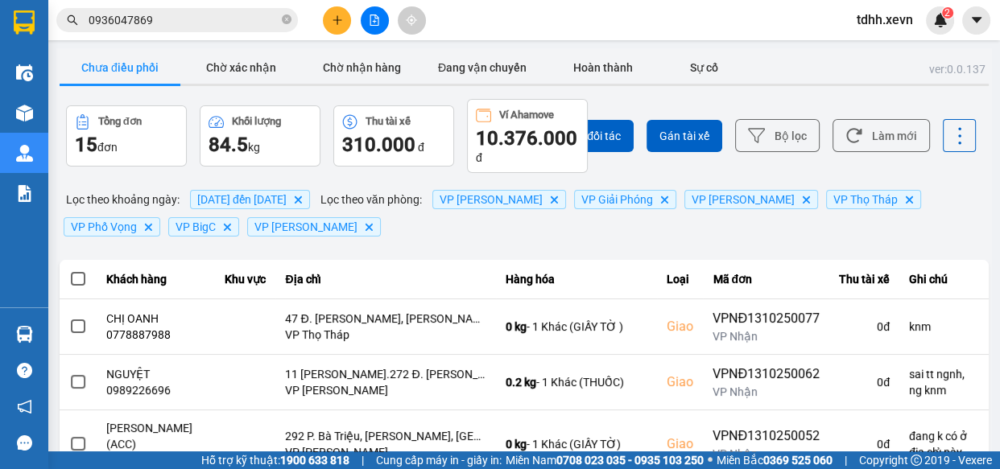
scroll to position [72, 0]
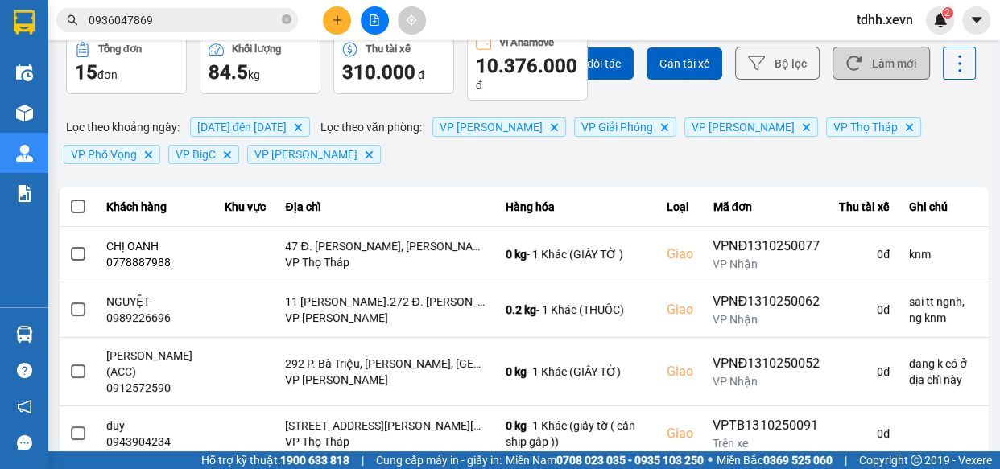
click at [880, 74] on button "Làm mới" at bounding box center [881, 63] width 97 height 33
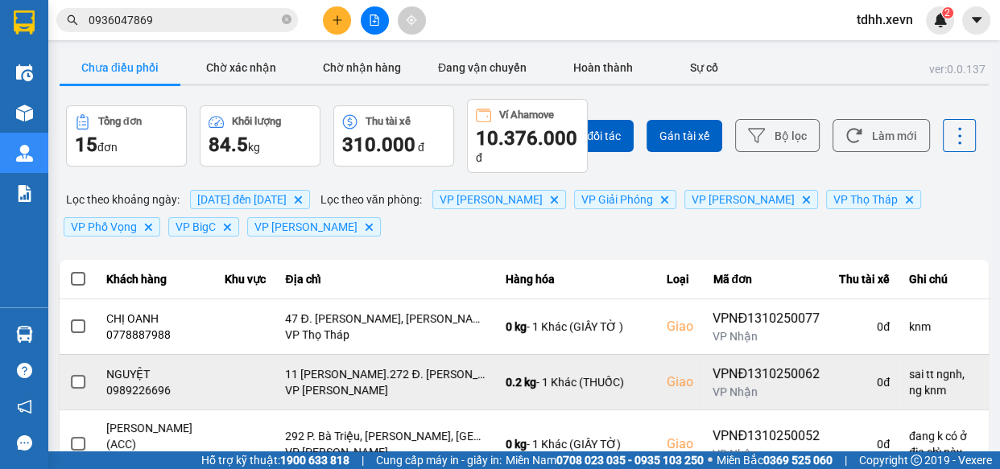
scroll to position [176, 0]
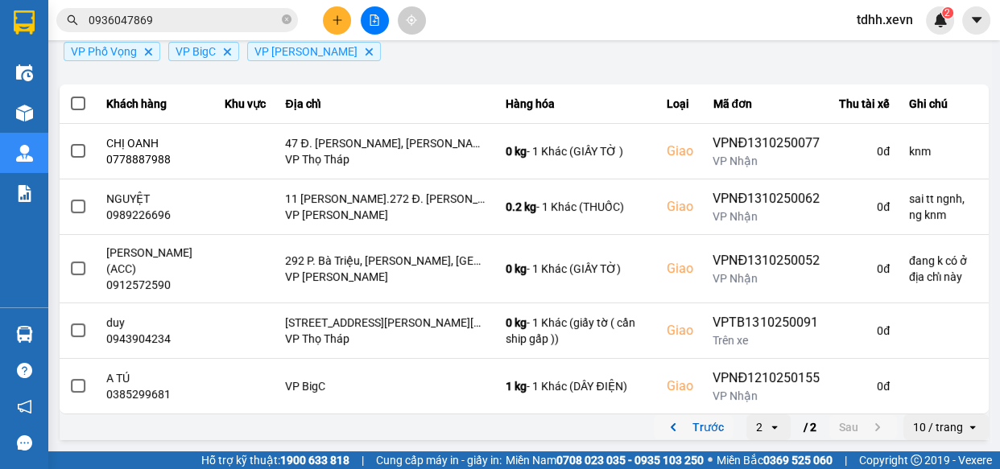
click at [700, 435] on button "Trước" at bounding box center [694, 428] width 80 height 24
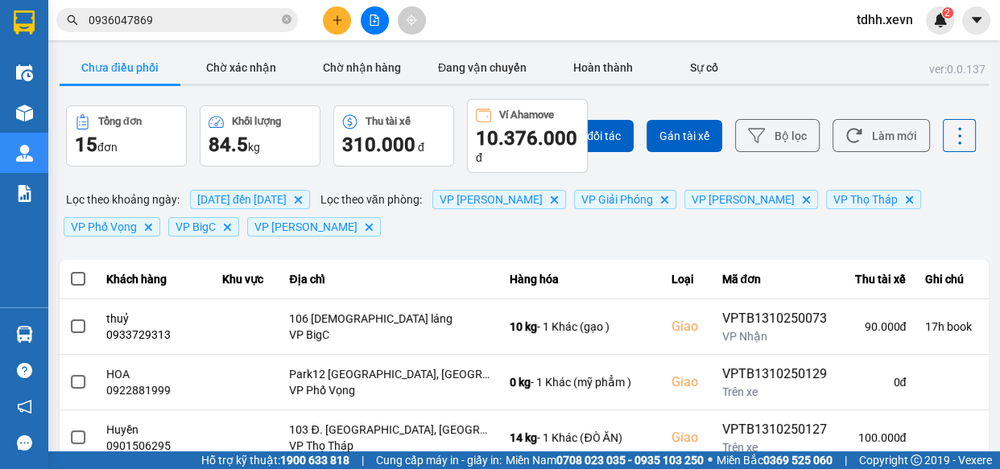
scroll to position [146, 0]
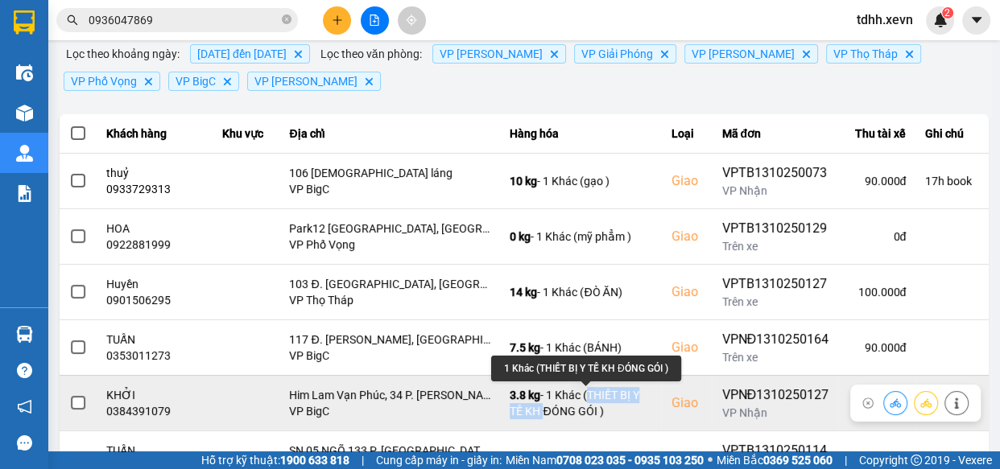
drag, startPoint x: 595, startPoint y: 393, endPoint x: 549, endPoint y: 415, distance: 50.8
click at [549, 415] on div "3.8 kg - 1 Khác (THIẾT BỊ Y TẾ KH ĐÓNG GÓI )" at bounding box center [581, 403] width 142 height 32
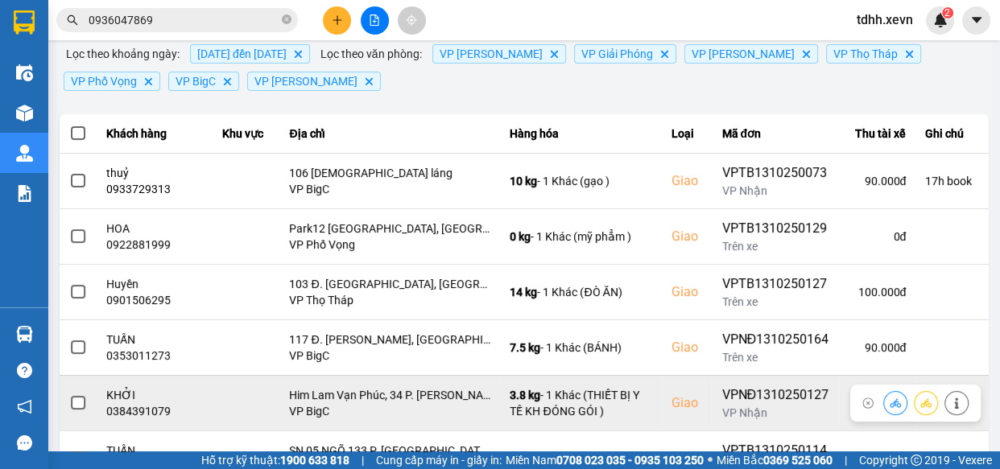
click at [958, 409] on div at bounding box center [915, 403] width 130 height 37
click at [951, 405] on icon at bounding box center [956, 403] width 11 height 11
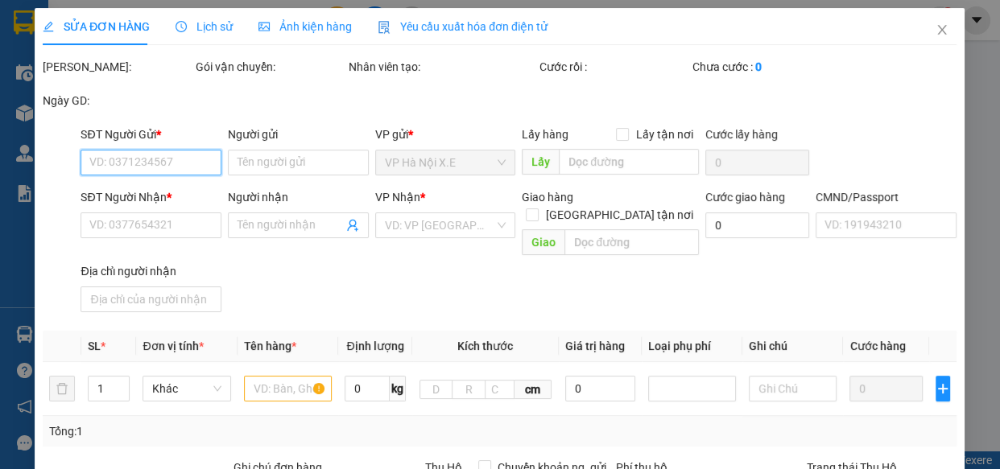
type input "0912032399"
type input "HẢI SƠN"
type input "0384391079"
type input "KHỞI"
checkbox input "true"
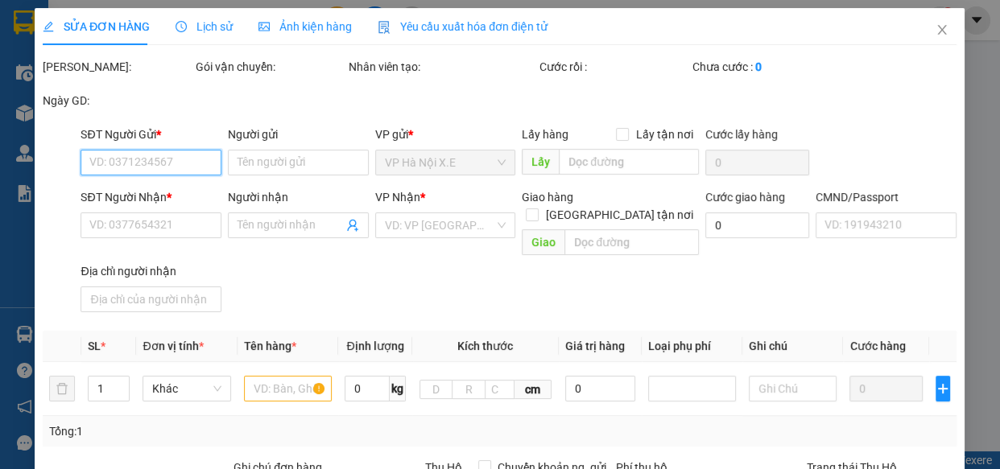
type input "Him Lam Vạn Phúc, 34 P. Tố Hữu, Nhân Chính, Thanh Xuân, Hà Nội ( TÒA B-TT11-5)"
type input "1"
type input "CẦN DÂY"
type input "0"
type input "125.000"
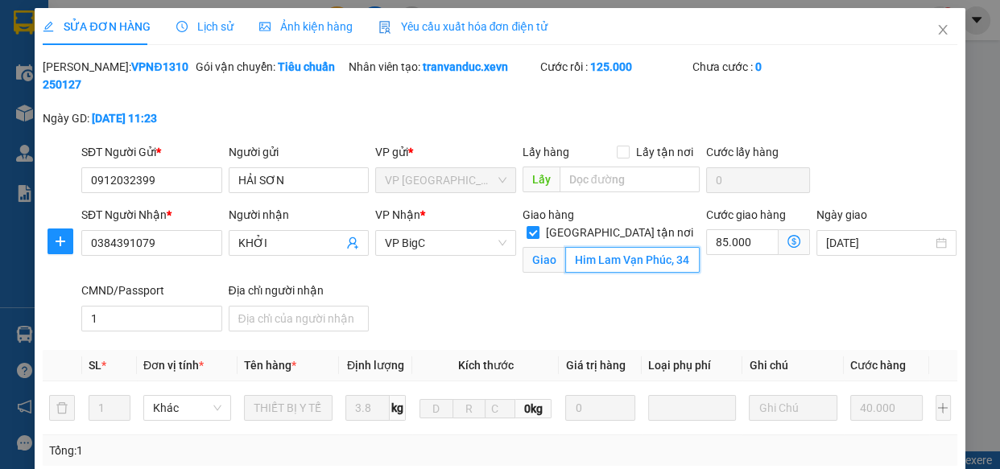
click at [617, 247] on input "Him Lam Vạn Phúc, 34 P. Tố Hữu, Nhân Chính, Thanh Xuân, Hà Nội ( TÒA B-TT11-5)" at bounding box center [632, 260] width 134 height 26
click at [937, 31] on icon "close" at bounding box center [943, 29] width 13 height 13
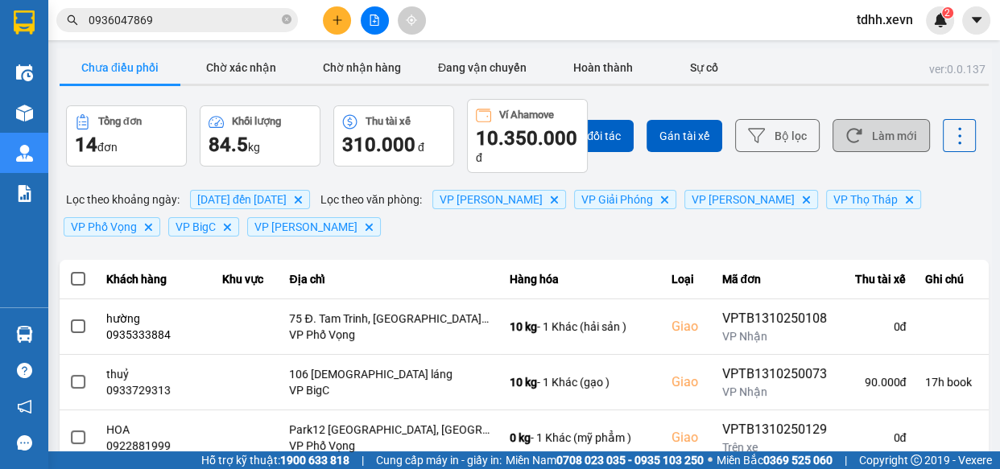
click at [897, 131] on button "Làm mới" at bounding box center [881, 135] width 97 height 33
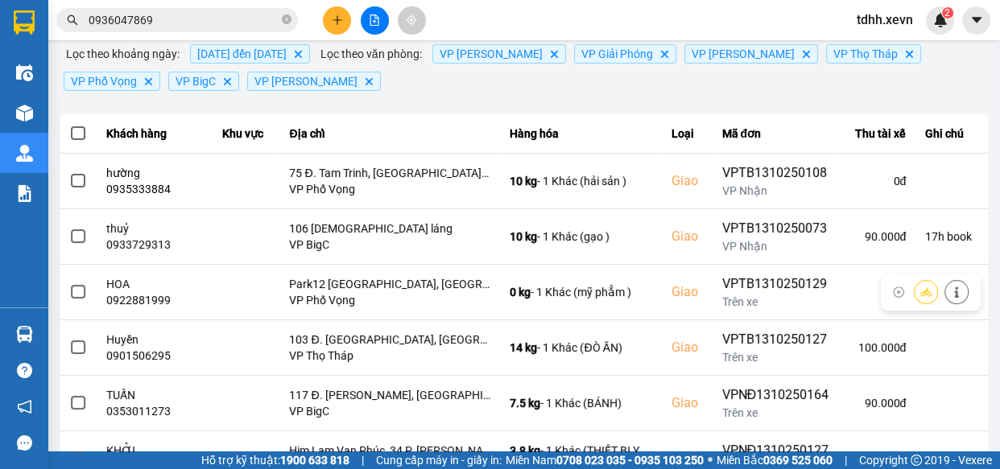
scroll to position [366, 0]
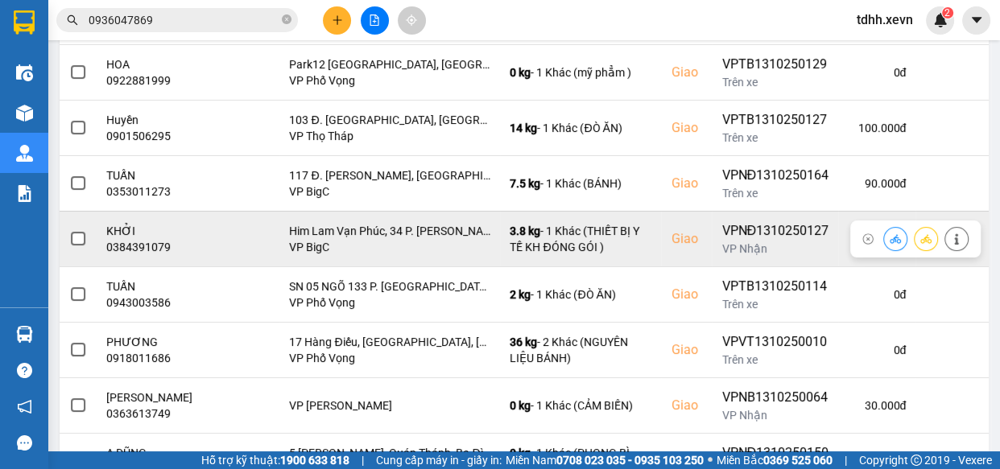
click at [951, 242] on icon at bounding box center [956, 239] width 11 height 11
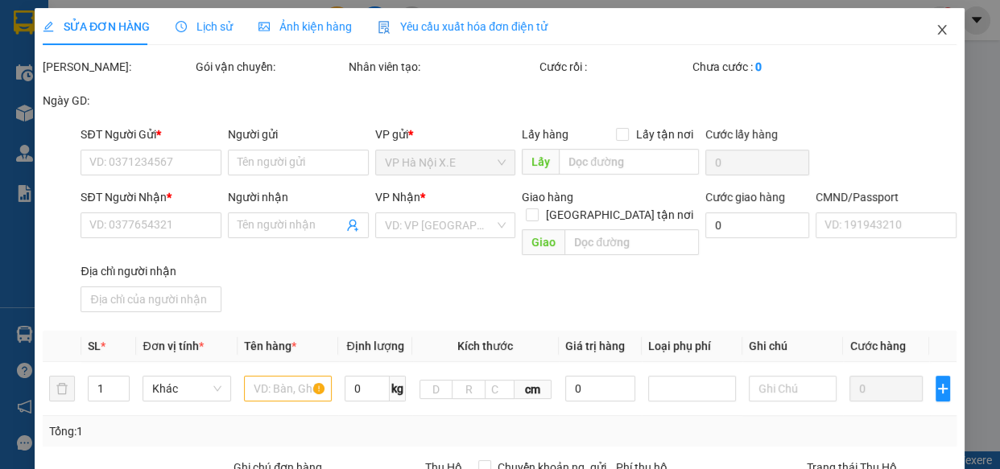
type input "0912032399"
type input "HẢI SƠN"
type input "0384391079"
type input "KHỞI"
checkbox input "true"
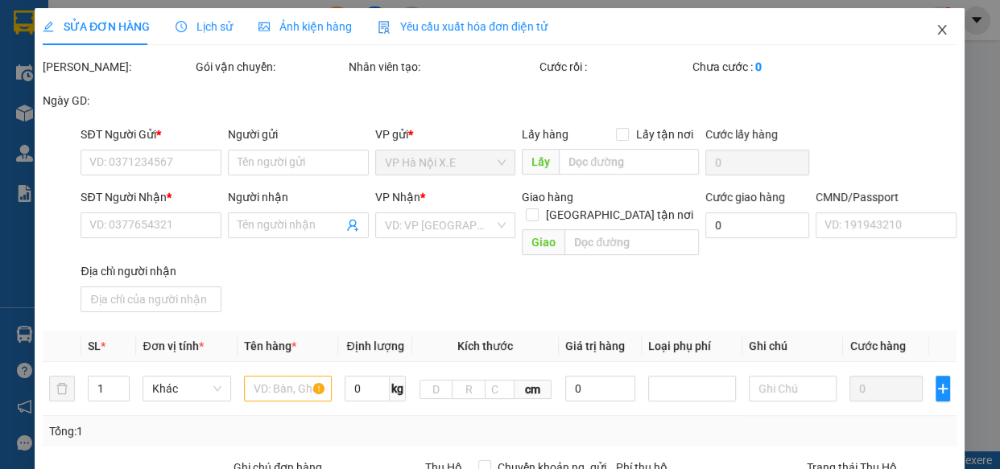
type input "Him Lam Vạn Phúc, 34 P. Tố Hữu, Nhân Chính, Thanh Xuân, Hà Nội ( TÒA B-TT11-5)"
type input "1"
type input "CẦN DÂY"
type input "0"
type input "125.000"
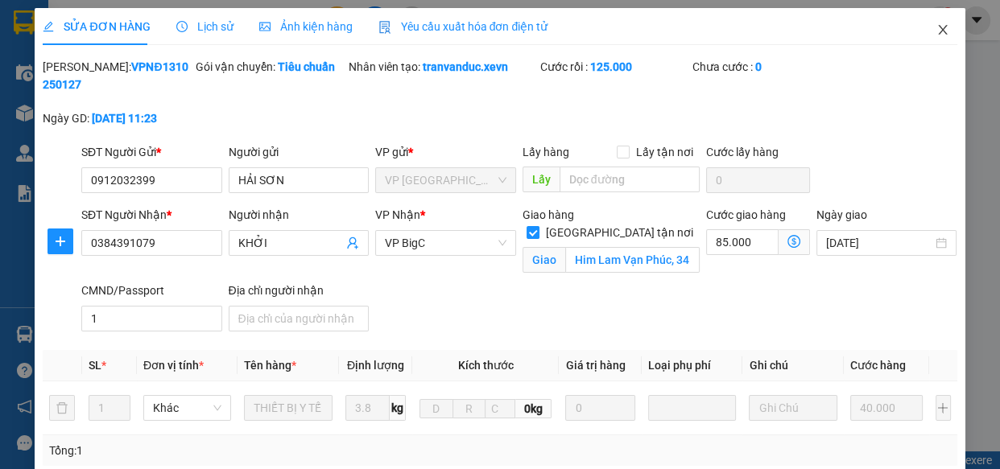
click at [937, 22] on span "Close" at bounding box center [942, 30] width 45 height 45
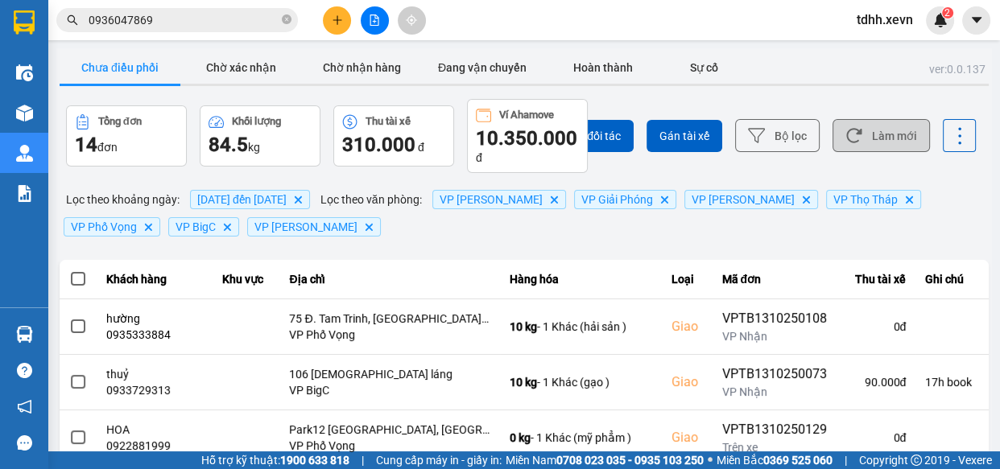
click at [864, 121] on button "Làm mới" at bounding box center [881, 135] width 97 height 33
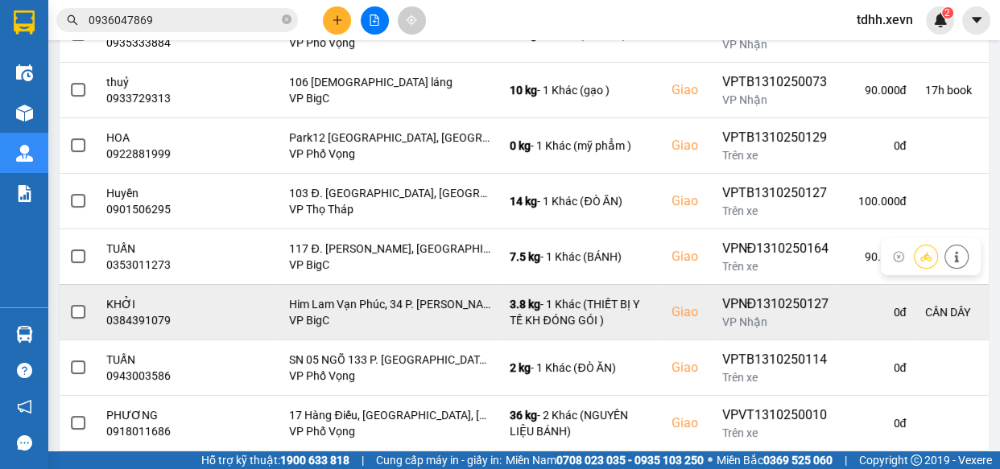
scroll to position [366, 0]
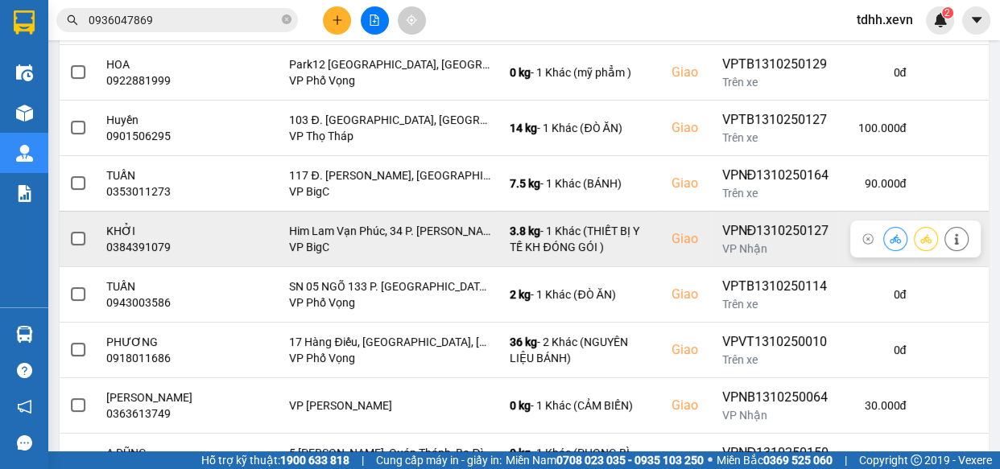
click at [893, 237] on button at bounding box center [895, 239] width 23 height 28
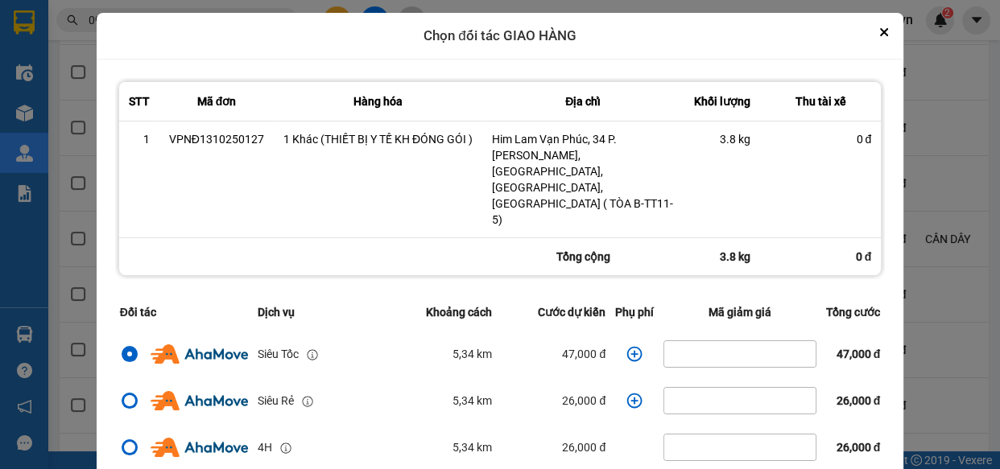
click at [627, 346] on icon "dialog" at bounding box center [635, 354] width 16 height 16
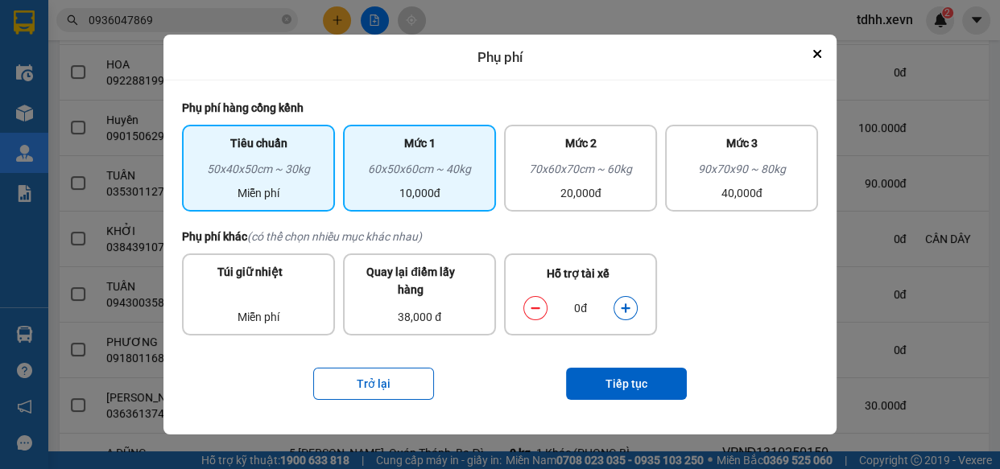
click at [451, 149] on div "Mức 1" at bounding box center [420, 147] width 134 height 26
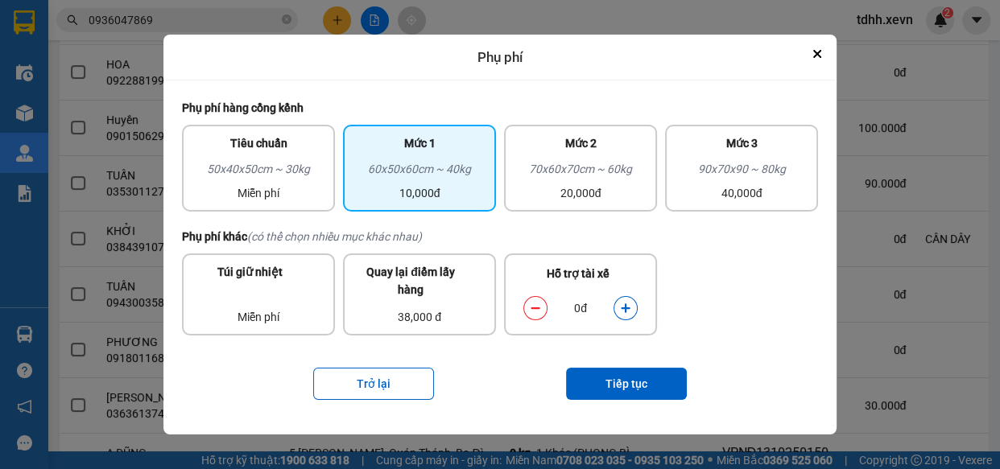
click at [624, 305] on icon "dialog" at bounding box center [625, 308] width 11 height 11
click at [652, 386] on button "Tiếp tục" at bounding box center [626, 384] width 121 height 32
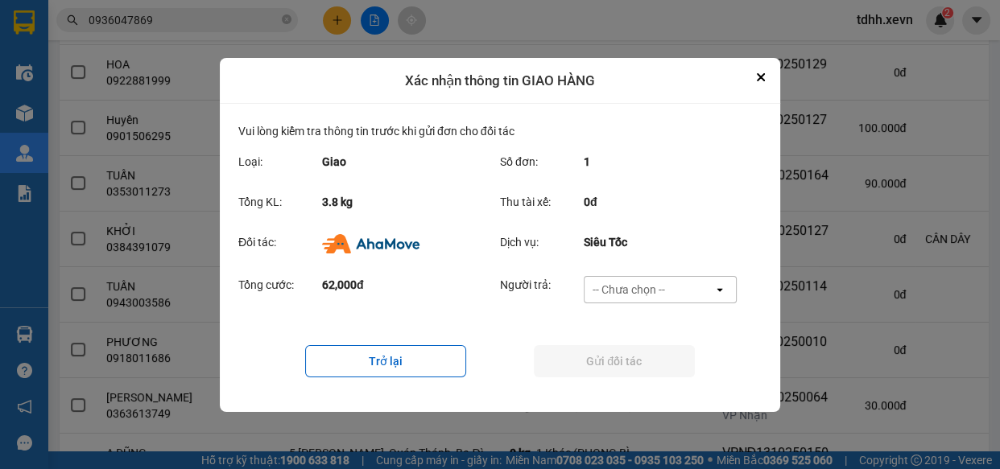
click at [675, 299] on div "-- Chưa chọn --" at bounding box center [649, 290] width 129 height 26
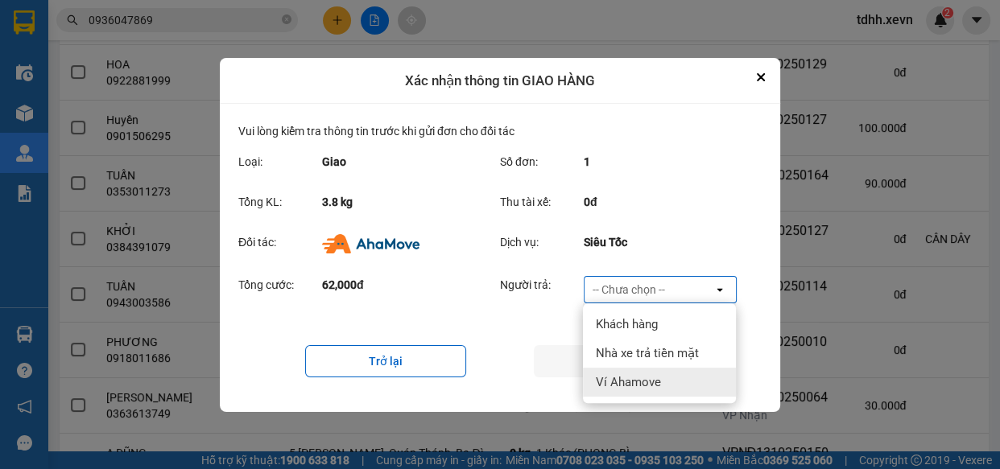
click at [677, 378] on div "Ví Ahamove" at bounding box center [659, 382] width 153 height 29
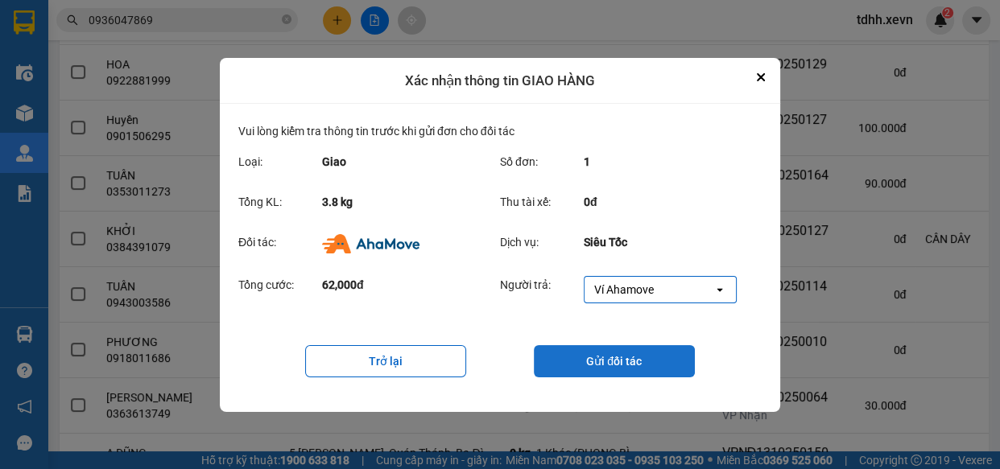
click at [626, 364] on button "Gửi đối tác" at bounding box center [614, 361] width 161 height 32
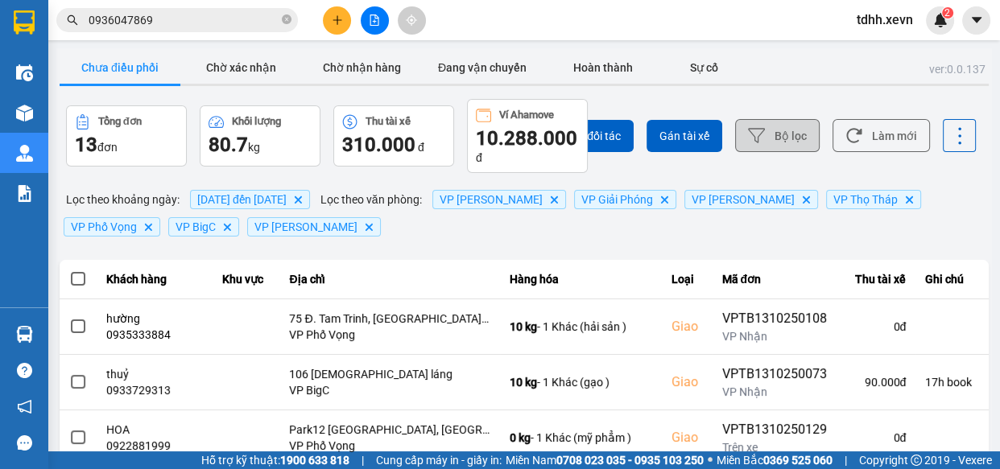
scroll to position [72, 0]
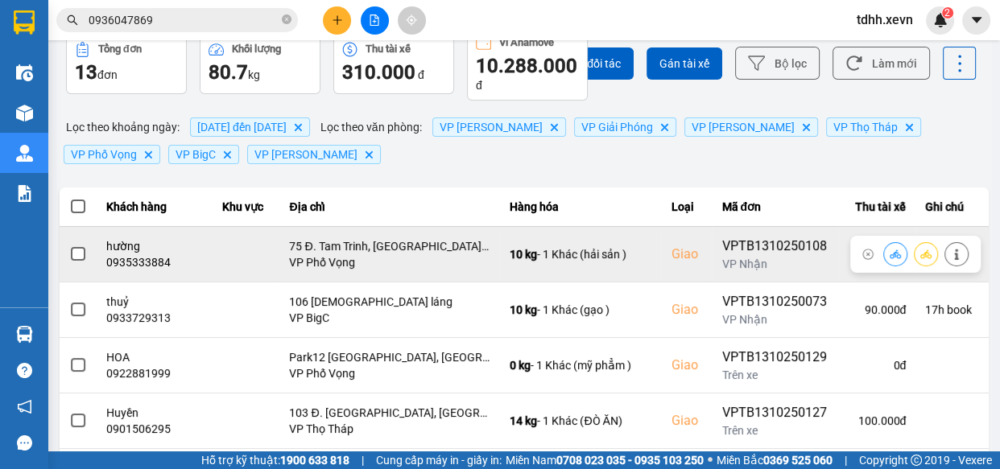
click at [145, 259] on div "0935333884" at bounding box center [154, 262] width 97 height 16
click at [951, 252] on icon at bounding box center [956, 254] width 11 height 11
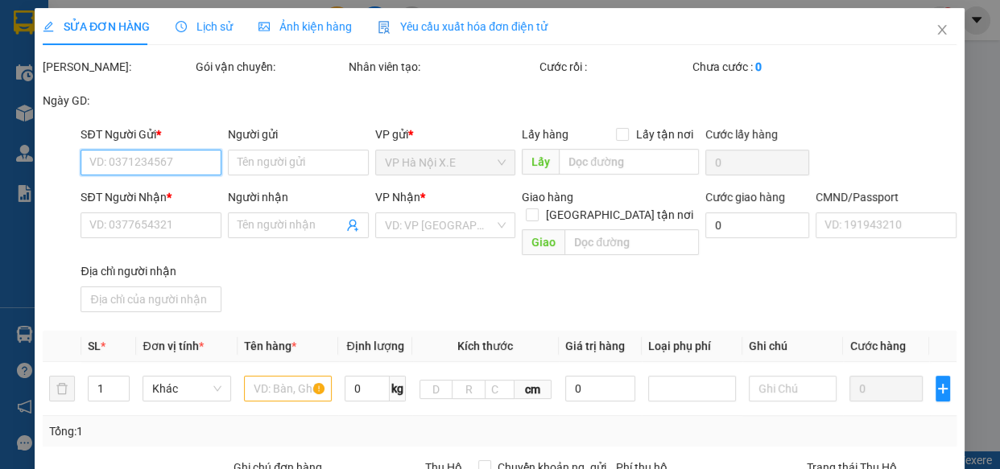
type input "0916977934"
type input "định"
type input "0935333884"
type input "hường"
checkbox input "true"
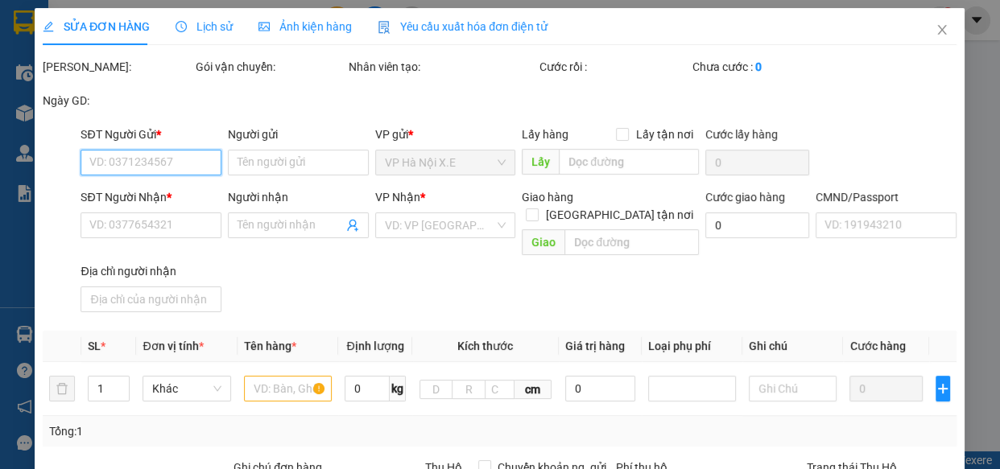
type input "75 Đ. Tam Trinh, Vĩnh Tuy, Hoàng Mai, Hà Nội, Việt Nam"
type input "1"
type input "0"
type input "80.000"
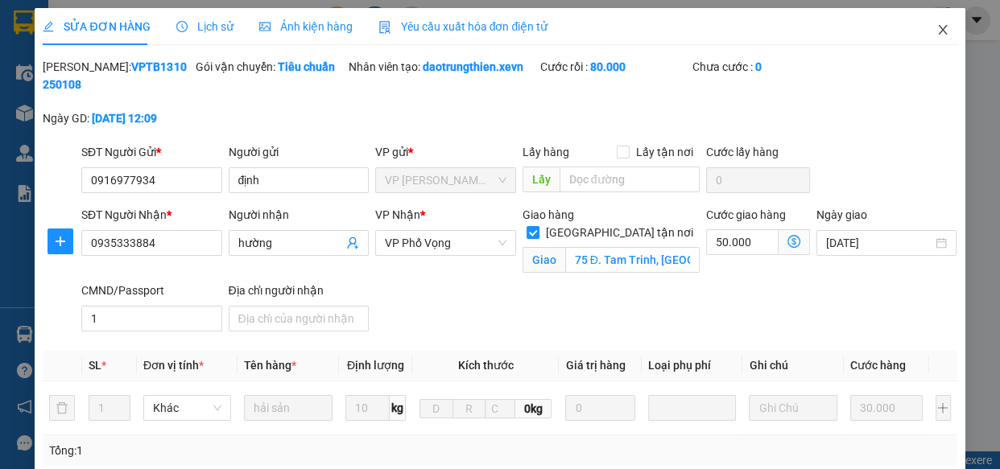
click at [937, 32] on icon "close" at bounding box center [943, 29] width 13 height 13
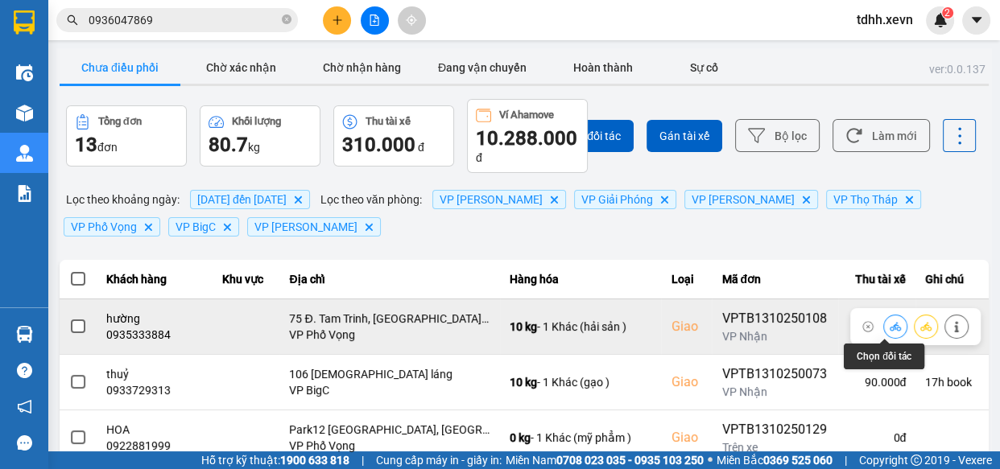
click at [890, 323] on icon at bounding box center [895, 326] width 11 height 11
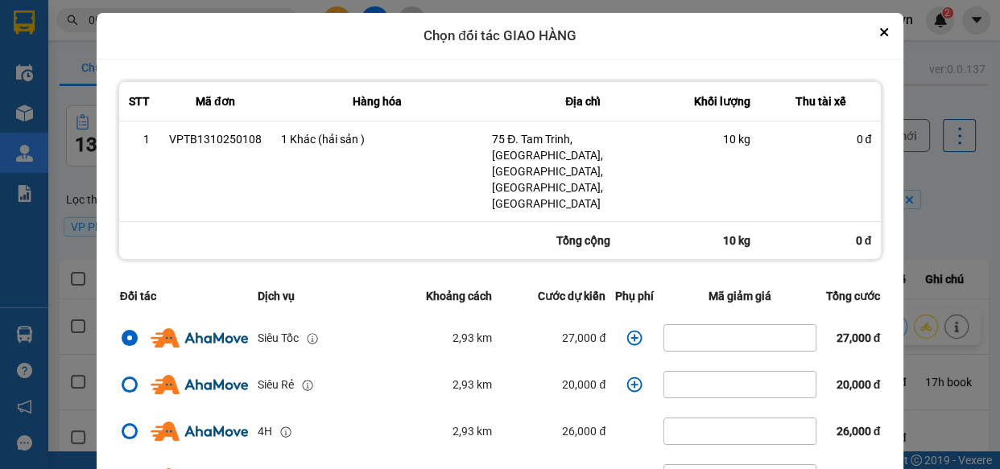
click at [627, 330] on icon "dialog" at bounding box center [634, 337] width 15 height 15
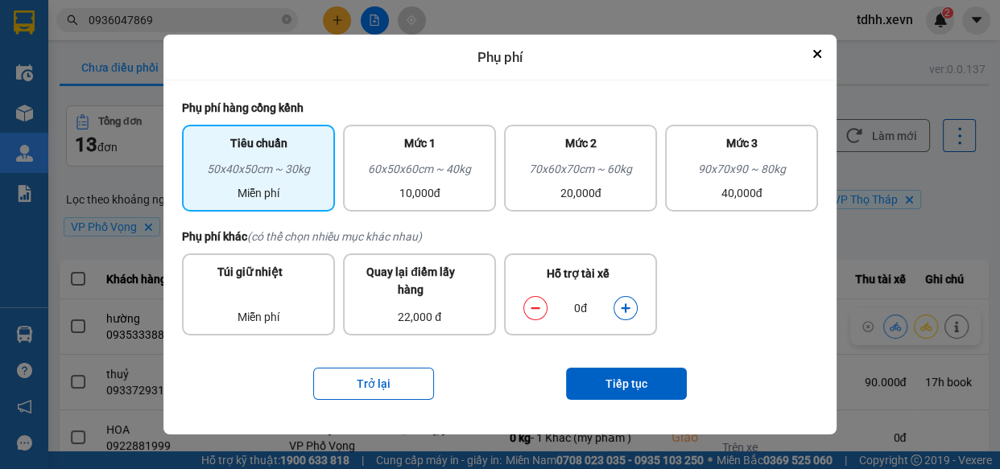
click at [628, 311] on icon "dialog" at bounding box center [625, 308] width 11 height 11
click at [639, 374] on button "Tiếp tục" at bounding box center [626, 384] width 121 height 32
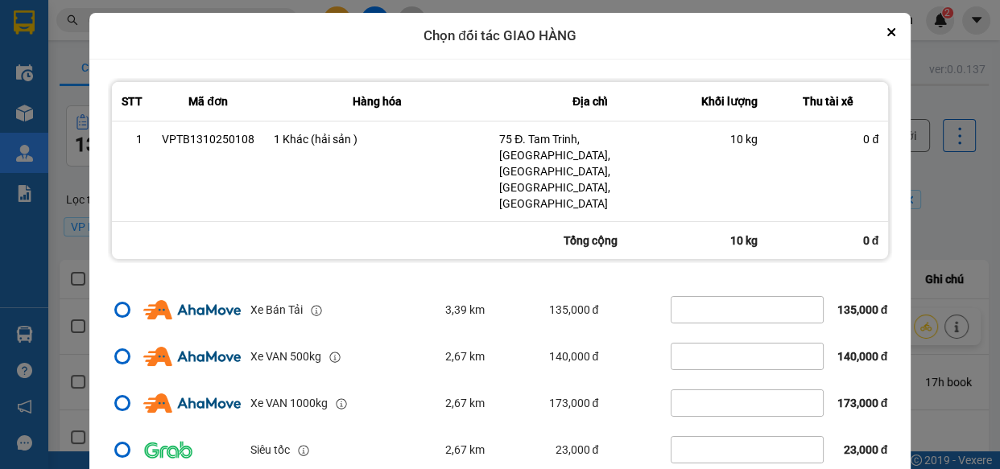
scroll to position [48, 0]
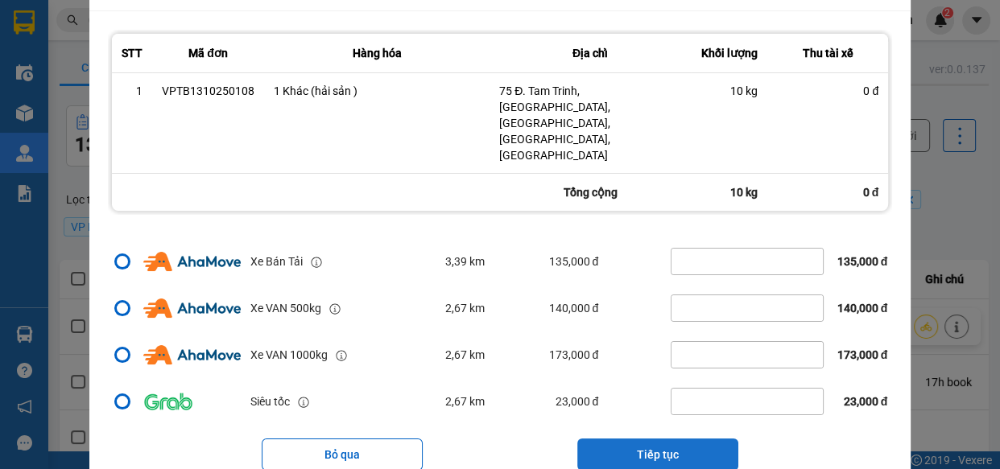
click at [671, 439] on button "Tiếp tục" at bounding box center [657, 455] width 161 height 32
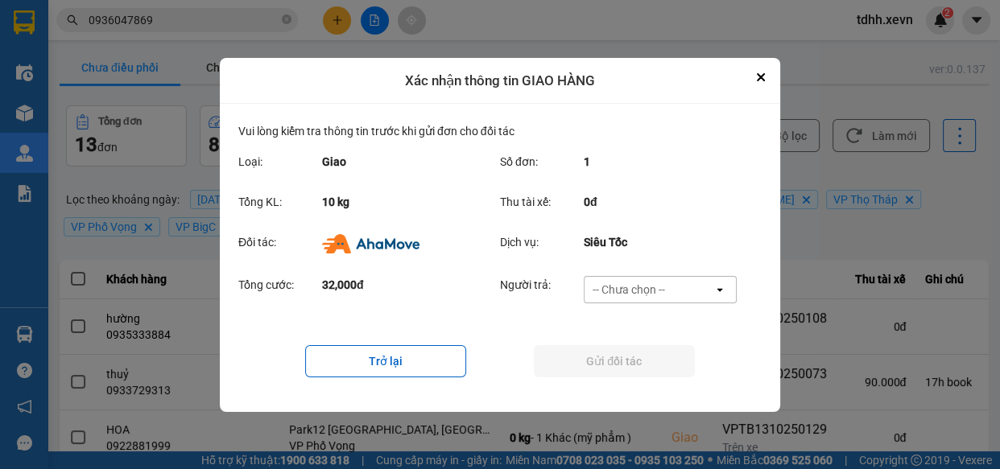
scroll to position [0, 0]
click at [663, 292] on div "-- Chưa chọn --" at bounding box center [629, 290] width 72 height 16
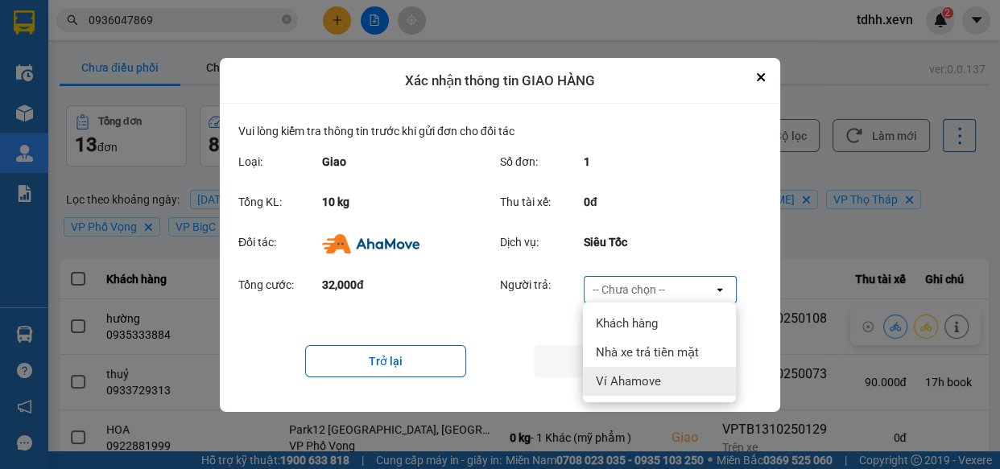
click at [668, 389] on div "Ví Ahamove" at bounding box center [659, 381] width 153 height 29
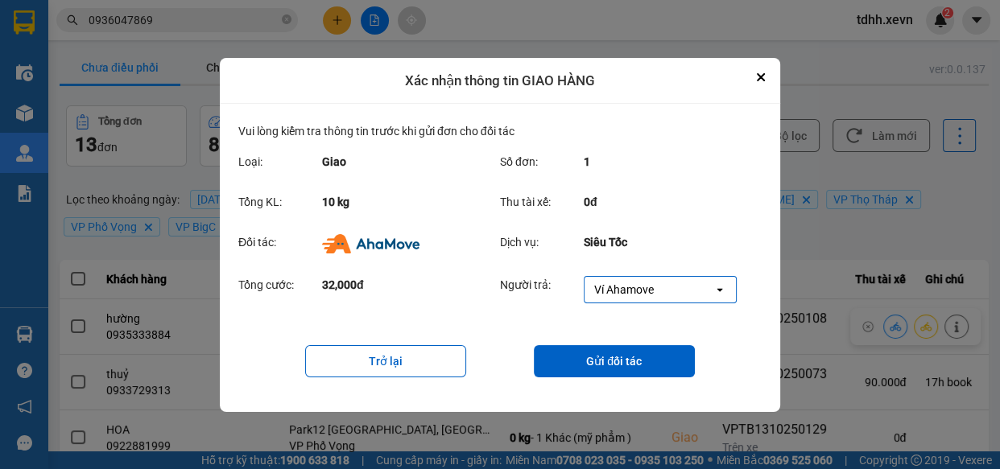
click at [602, 339] on div "Trở lại Gửi đối tác" at bounding box center [499, 361] width 523 height 64
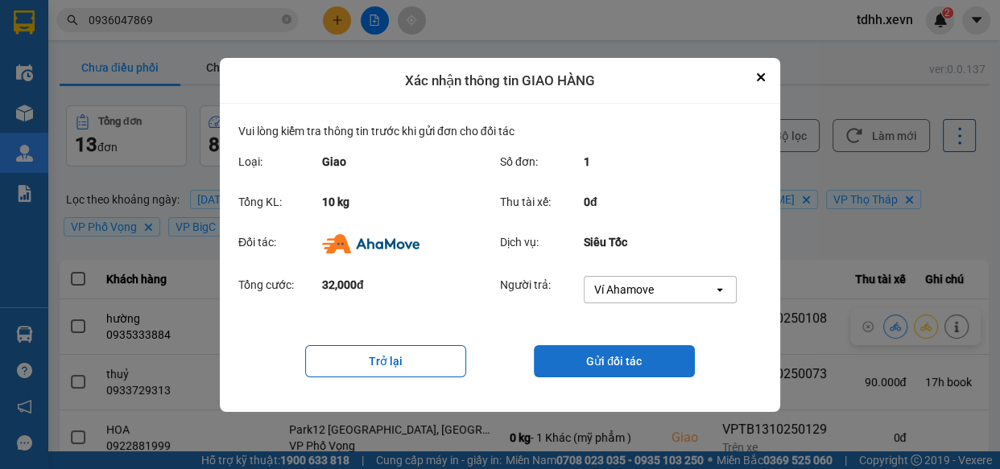
click at [622, 360] on button "Gửi đối tác" at bounding box center [614, 361] width 161 height 32
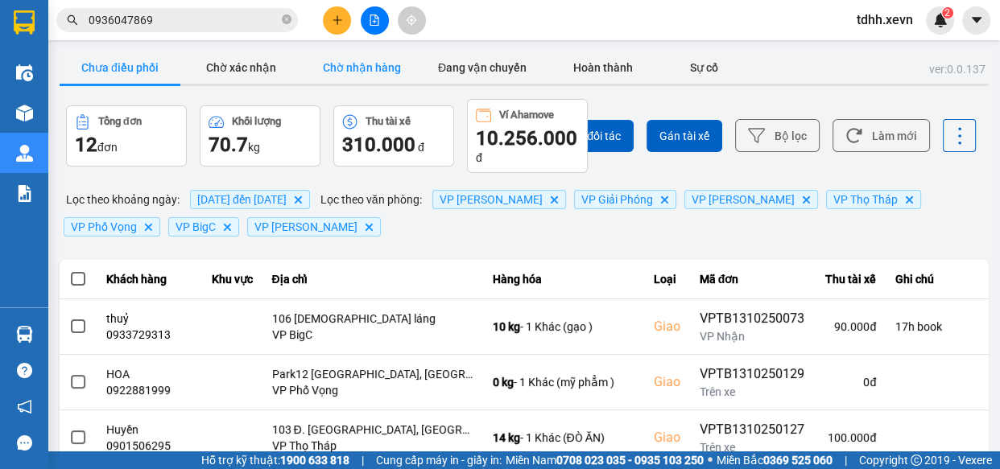
click at [378, 77] on button "Chờ nhận hàng" at bounding box center [361, 68] width 121 height 32
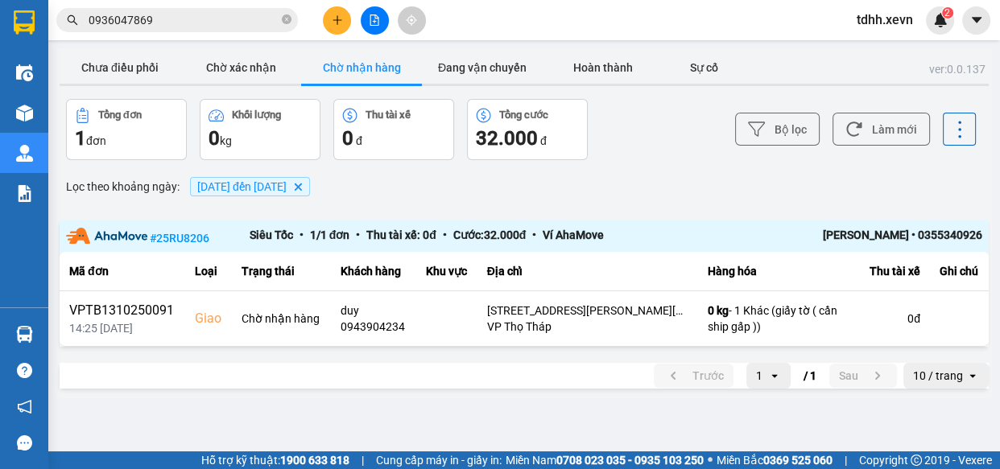
click at [896, 105] on div "Bộ lọc Làm mới" at bounding box center [748, 129] width 455 height 61
click at [880, 145] on button "Làm mới" at bounding box center [881, 129] width 97 height 33
click at [887, 142] on button "Làm mới" at bounding box center [881, 129] width 97 height 33
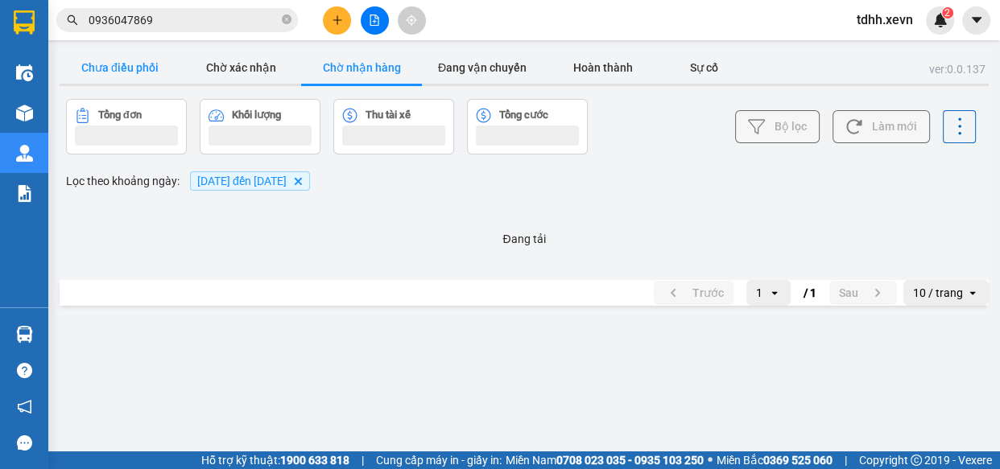
click at [145, 69] on button "Chưa điều phối" at bounding box center [120, 68] width 121 height 32
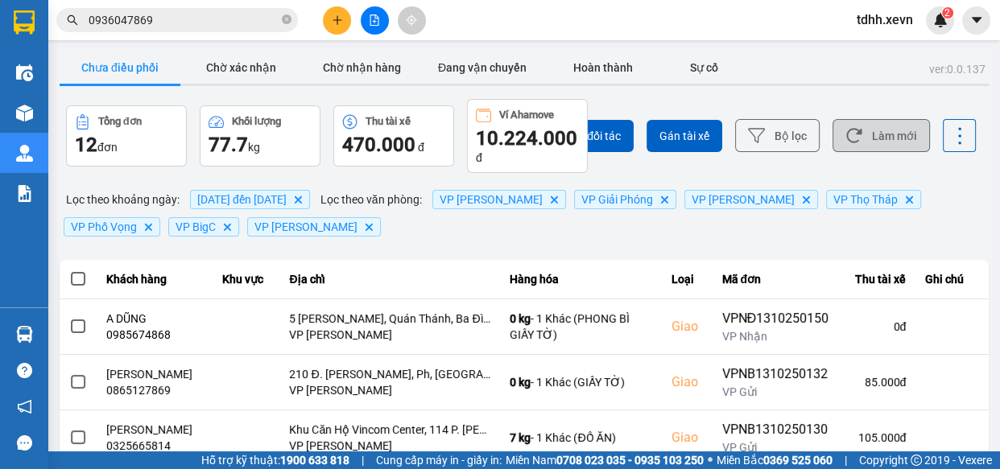
click at [871, 139] on button "Làm mới" at bounding box center [881, 135] width 97 height 33
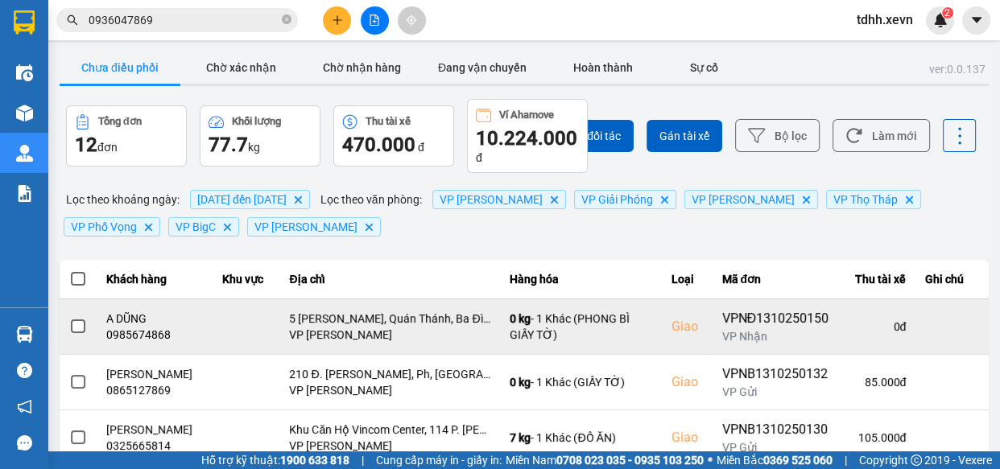
scroll to position [146, 0]
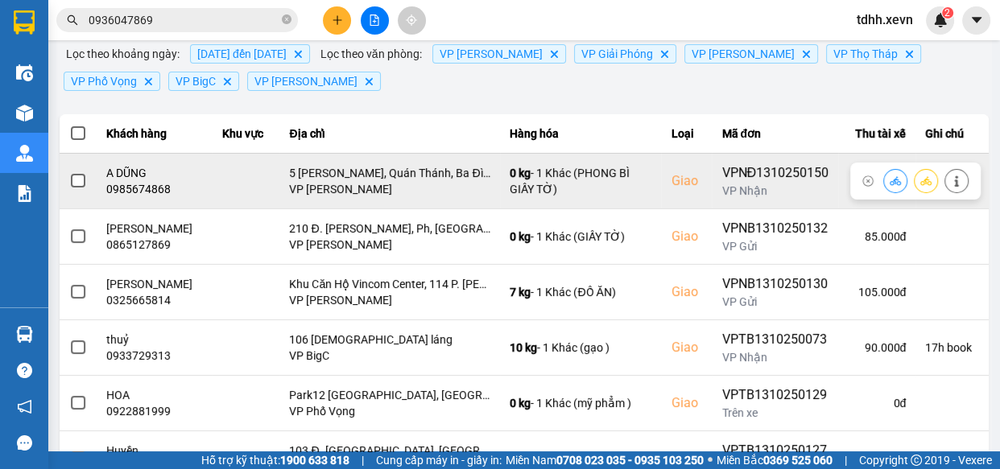
click at [134, 184] on div "0985674868" at bounding box center [154, 189] width 97 height 16
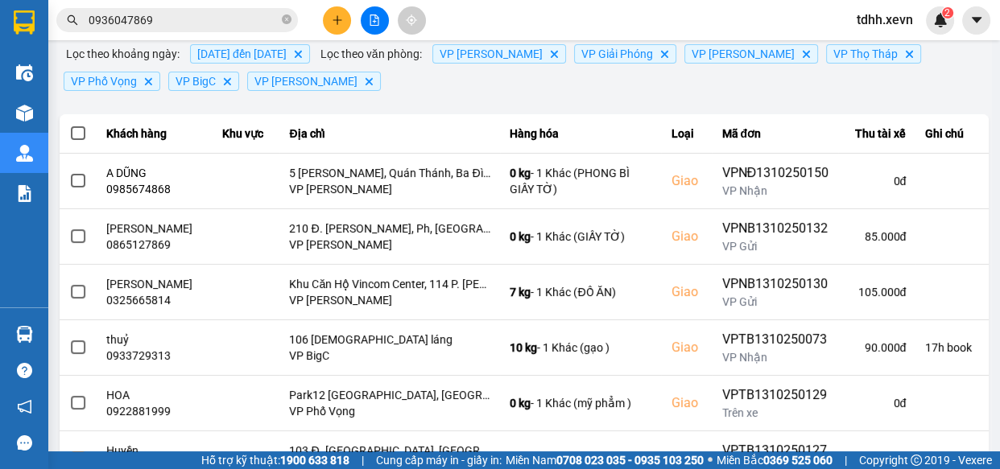
click at [190, 27] on input "0936047869" at bounding box center [184, 20] width 190 height 18
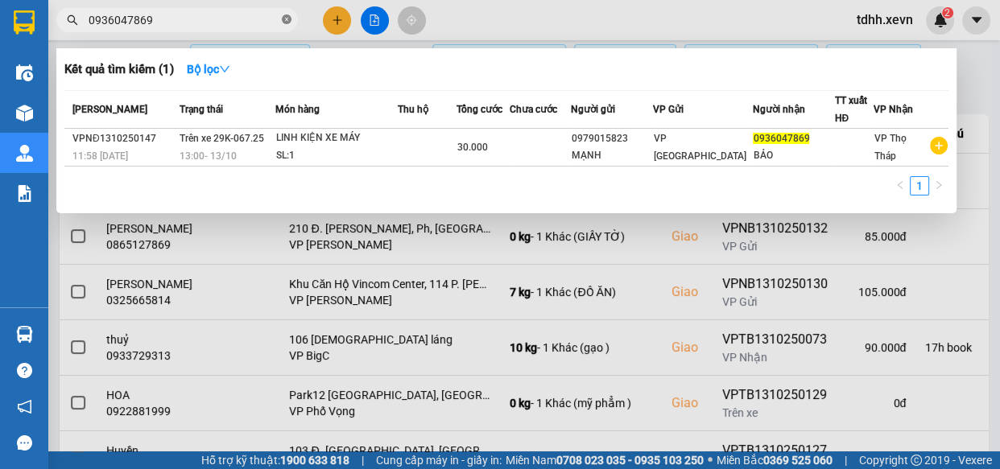
click at [286, 19] on icon "close-circle" at bounding box center [287, 19] width 10 height 10
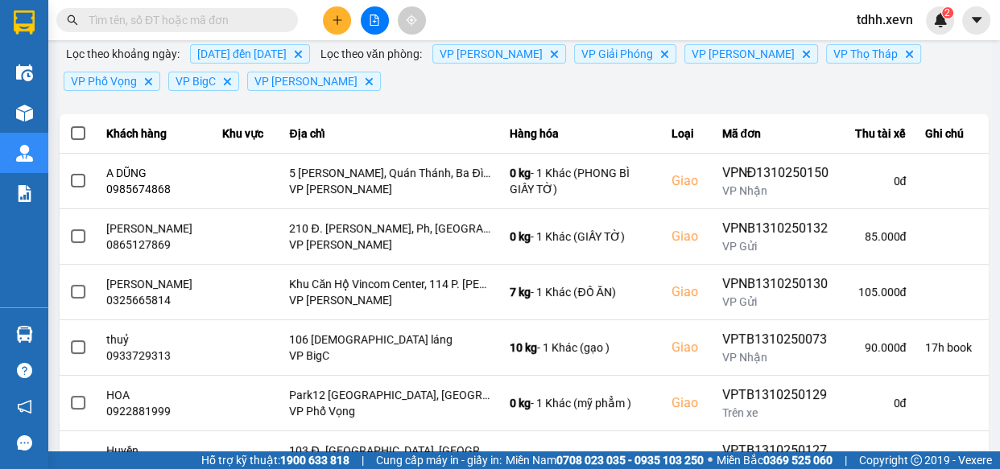
scroll to position [0, 0]
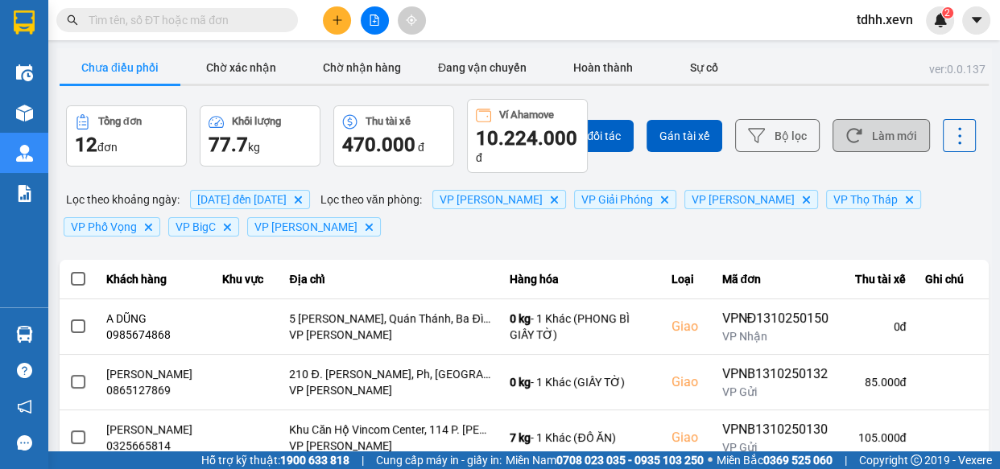
click at [870, 133] on button "Làm mới" at bounding box center [881, 135] width 97 height 33
click at [258, 21] on input "text" at bounding box center [184, 20] width 190 height 18
paste input "0965114339"
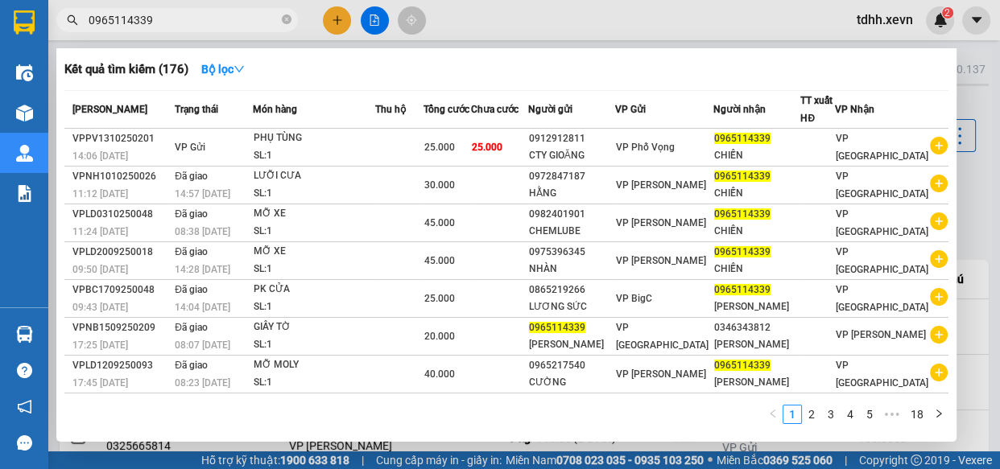
type input "0965114339"
drag, startPoint x: 788, startPoint y: 27, endPoint x: 842, endPoint y: 43, distance: 57.3
click at [811, 35] on div at bounding box center [500, 234] width 1000 height 469
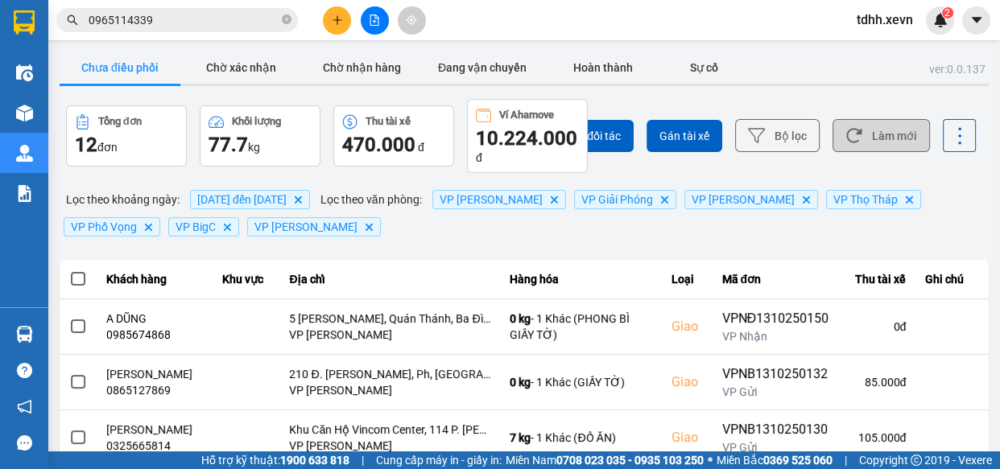
click at [846, 126] on button "Làm mới" at bounding box center [881, 135] width 97 height 33
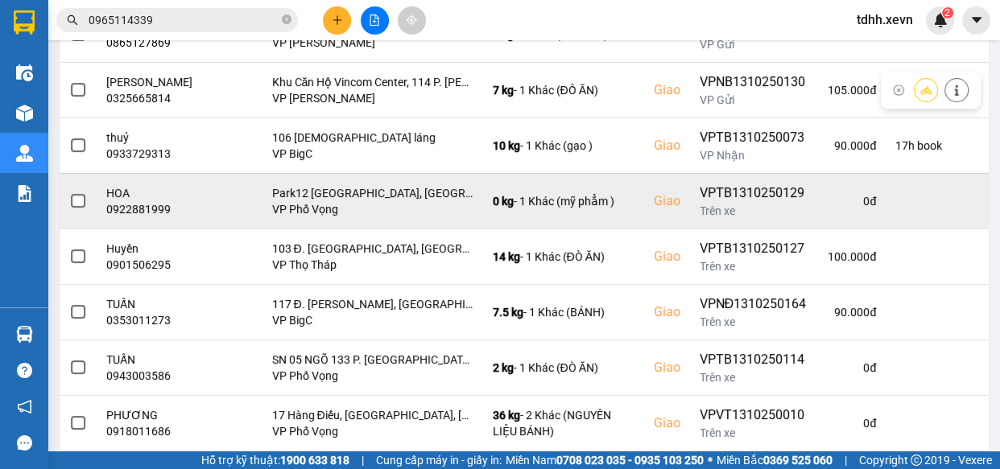
scroll to position [439, 0]
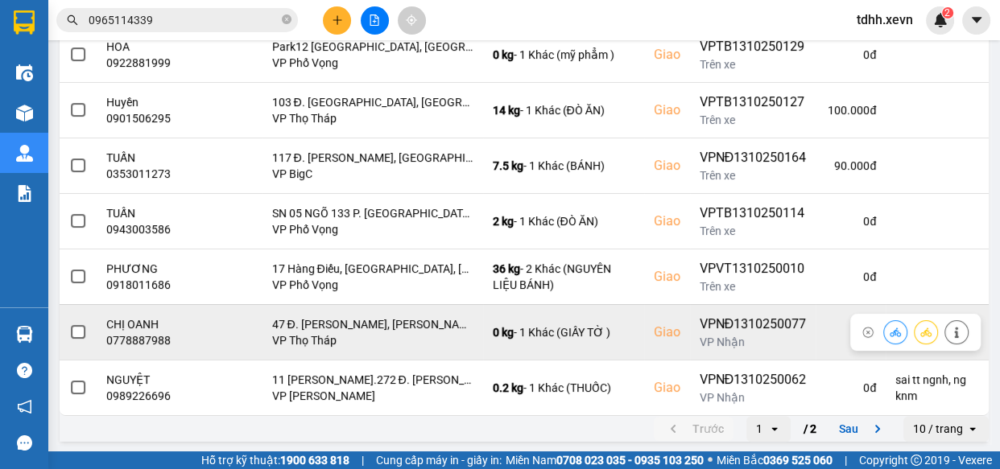
click at [135, 349] on div "0778887988" at bounding box center [149, 341] width 86 height 16
click at [951, 338] on icon at bounding box center [956, 332] width 11 height 11
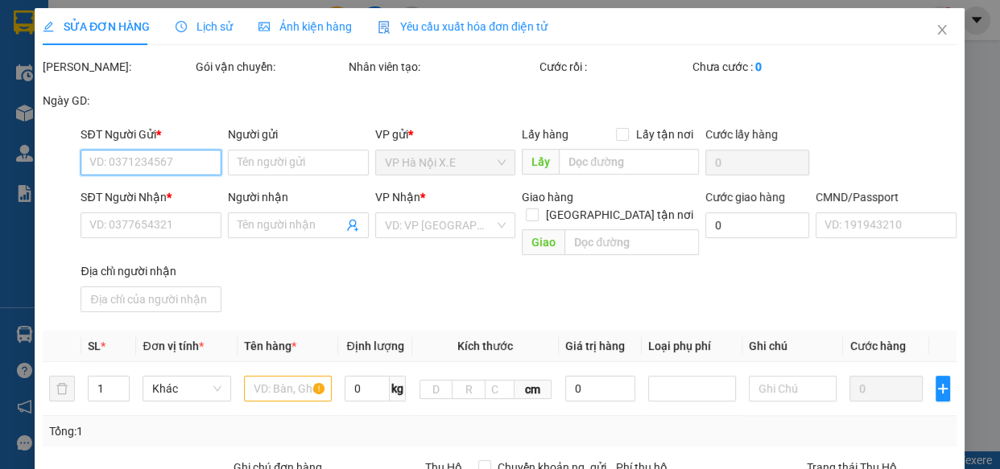
type input "0984290798"
type input "TRẦN THỊ HẰNG"
type input "0778887988"
type input "CHỊ OANH"
checkbox input "true"
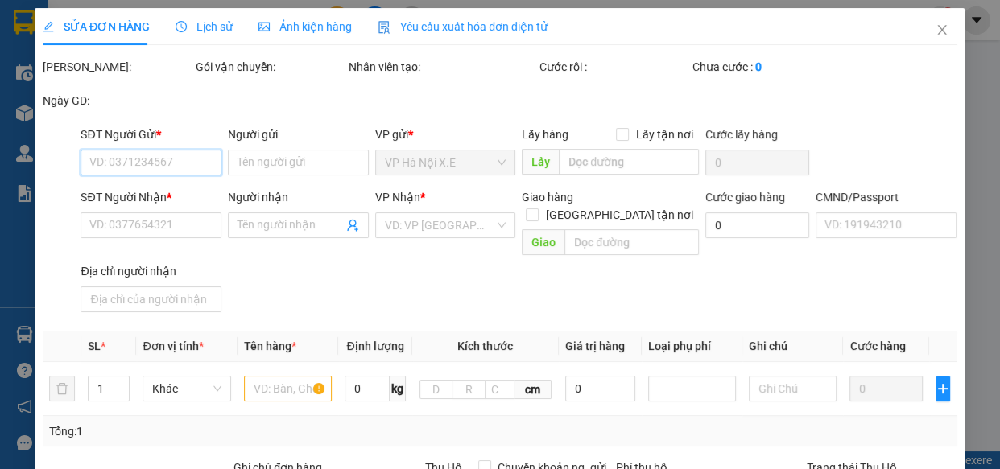
type input "47 Đ. [PERSON_NAME], [PERSON_NAME], [GEOGRAPHIC_DATA], [GEOGRAPHIC_DATA], [GEOG…"
type input "036070003057 TRẦN VĂN TUYÊN 39 NGUYỄN THI TRINH"
type input "knm"
type input "0"
type input "75.000"
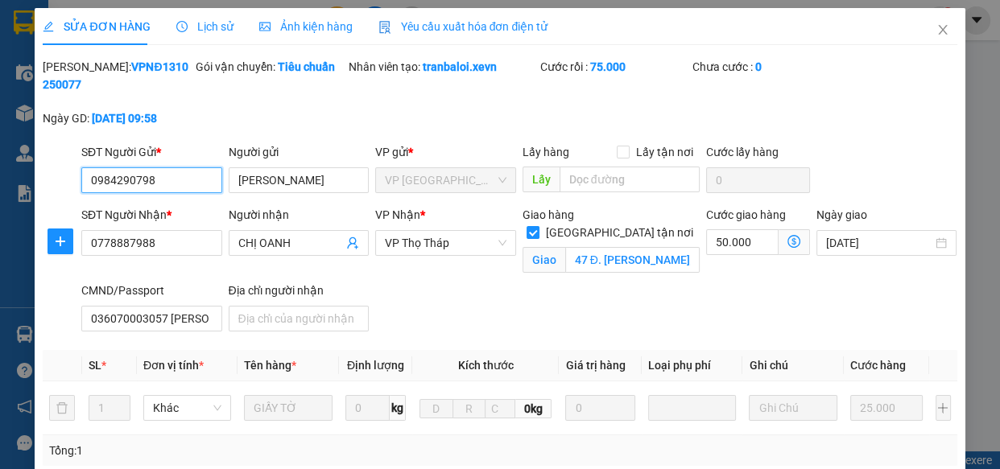
click at [182, 180] on input "0984290798" at bounding box center [151, 181] width 141 height 26
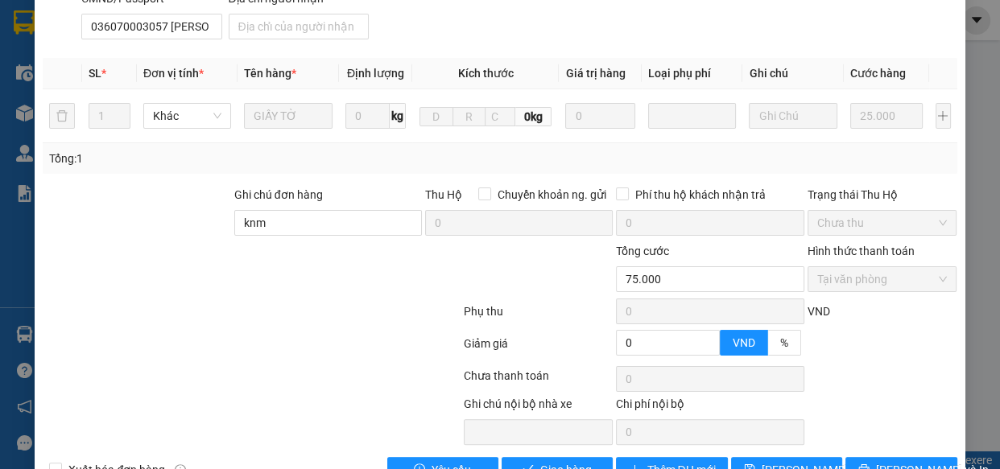
scroll to position [146, 0]
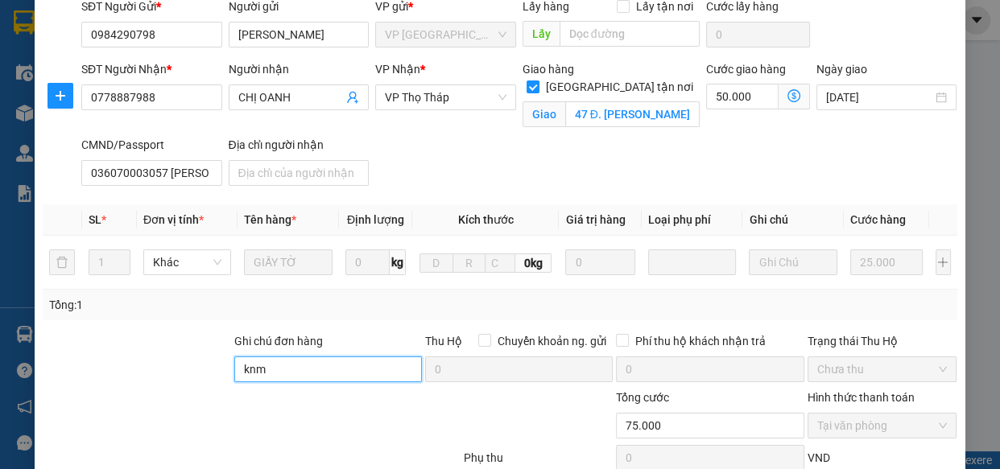
drag, startPoint x: 259, startPoint y: 373, endPoint x: 205, endPoint y: 369, distance: 54.1
click at [208, 369] on div "Ghi chú đơn hàng knm Thu Hộ Chuyển khoản ng. gửi 0 Phí thu hộ khách nhận trả 0 …" at bounding box center [499, 361] width 917 height 56
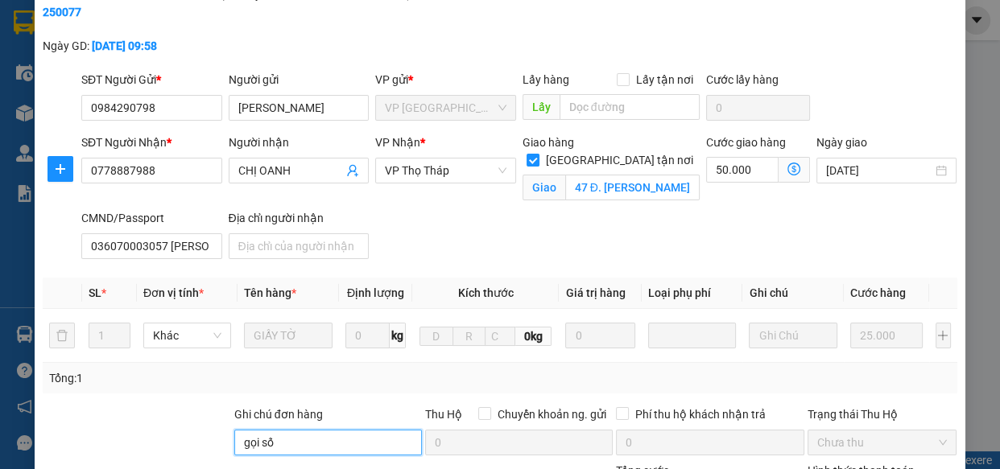
scroll to position [0, 0]
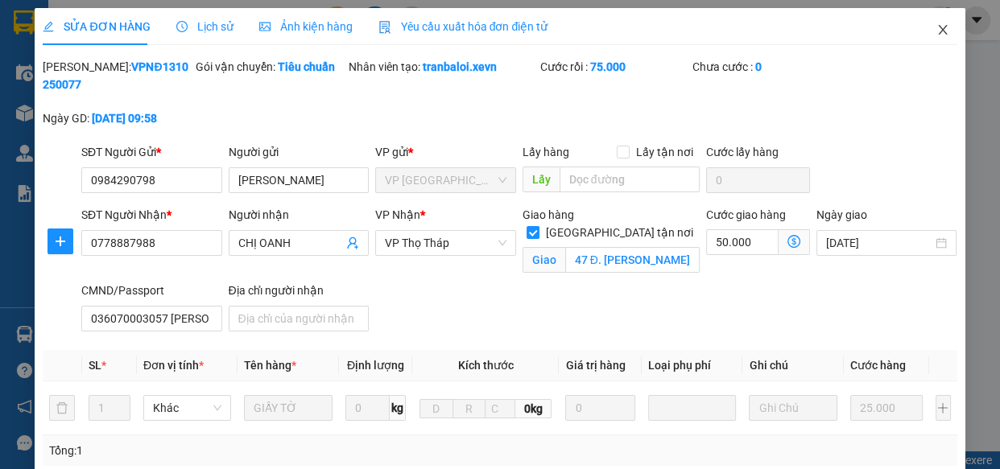
type input "gọi số"
click at [943, 26] on span "Close" at bounding box center [942, 30] width 45 height 45
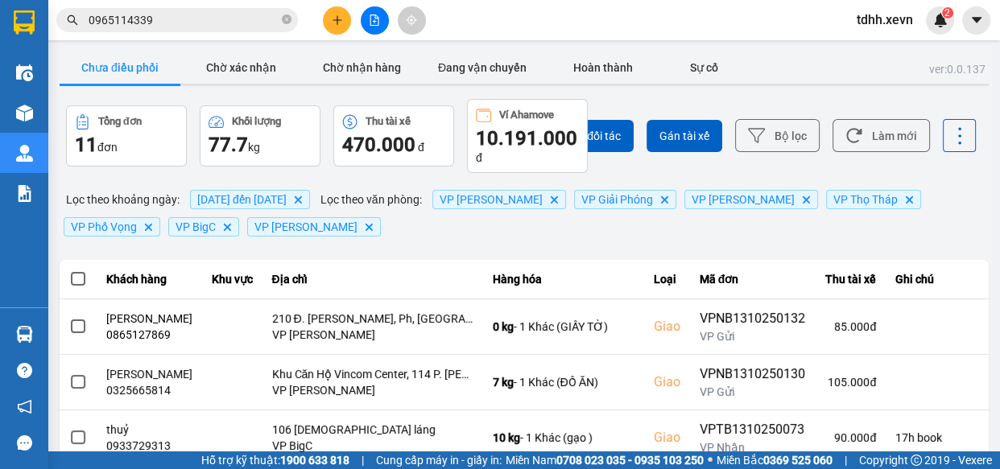
scroll to position [465, 0]
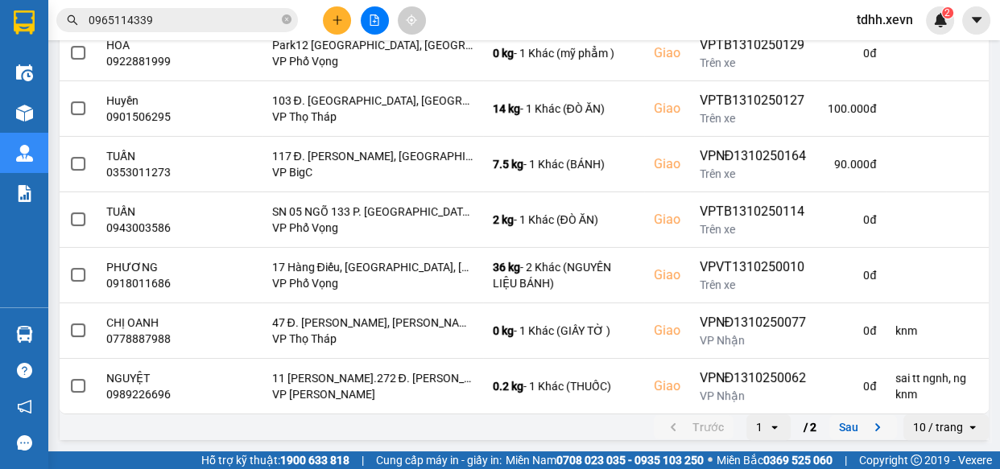
click at [868, 431] on icon "next page. current page 1 / 2" at bounding box center [877, 427] width 19 height 19
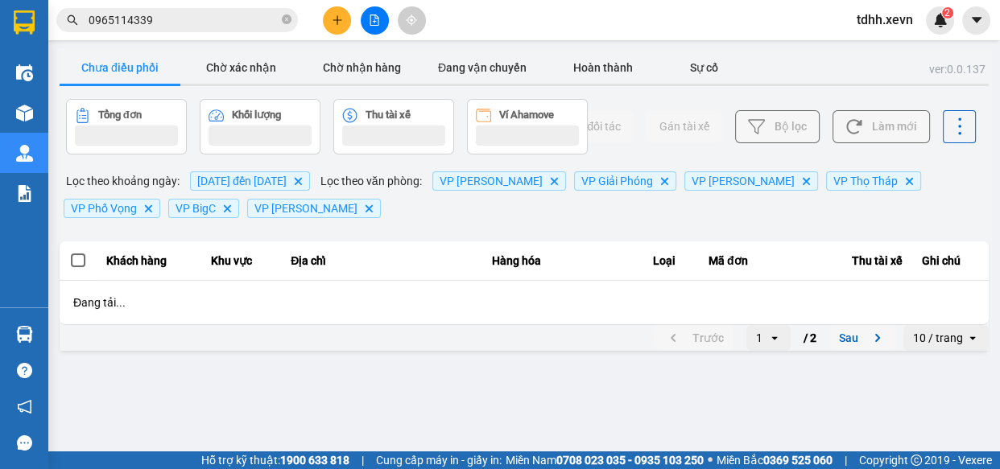
scroll to position [0, 0]
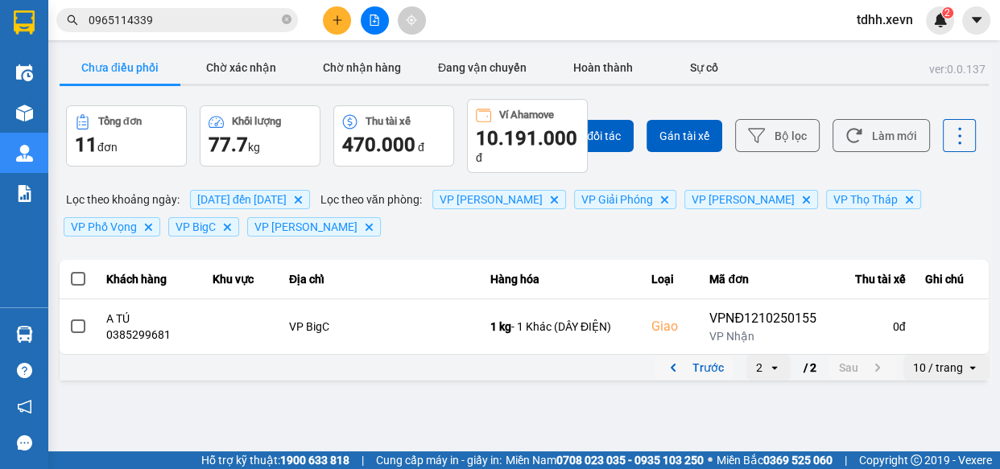
click at [701, 376] on button "Trước" at bounding box center [694, 368] width 80 height 24
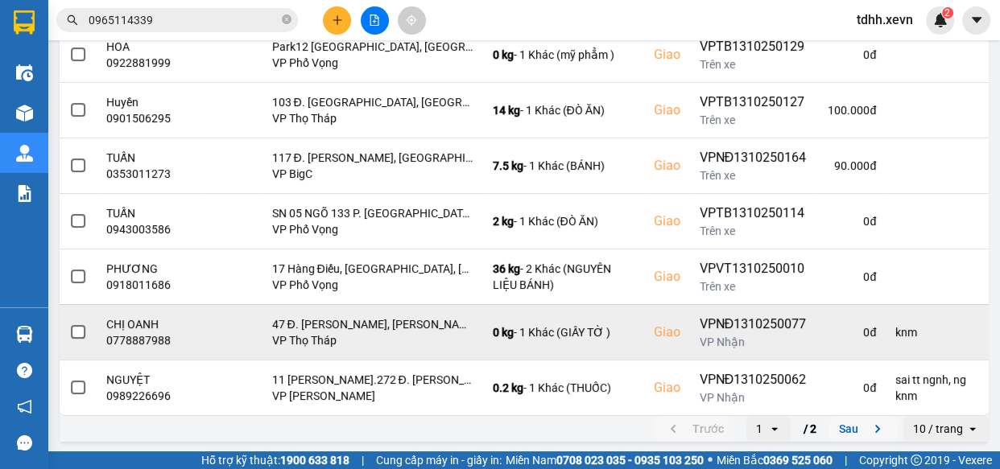
scroll to position [465, 0]
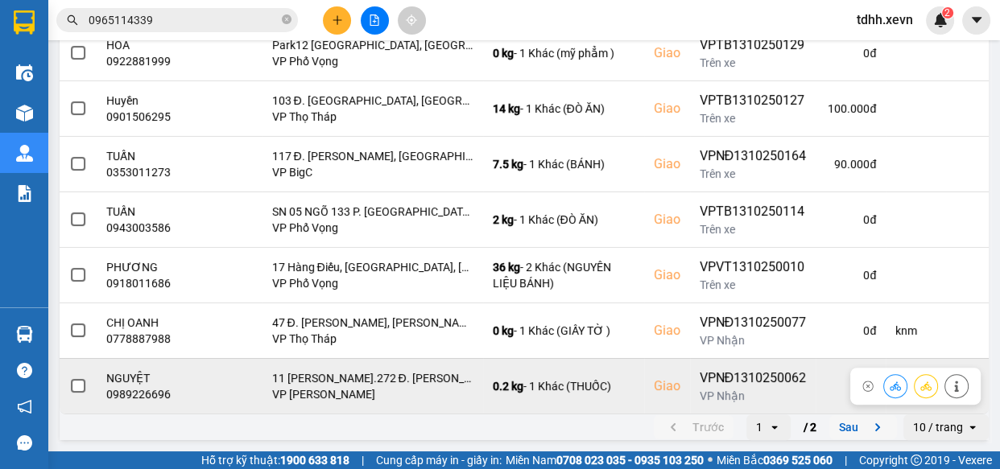
click at [951, 387] on icon at bounding box center [956, 386] width 11 height 11
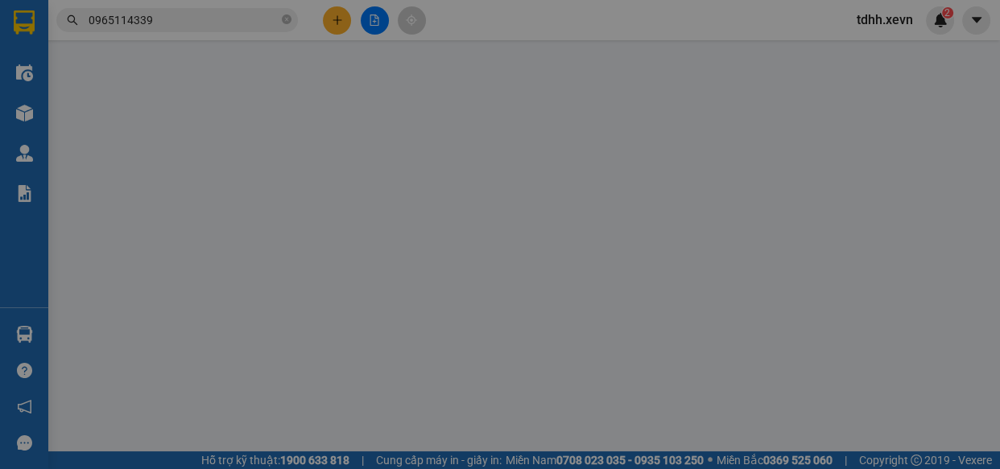
type input "0982921008"
type input "[PERSON_NAME]"
type input "0989226696"
type input "NGUYỆT"
checkbox input "true"
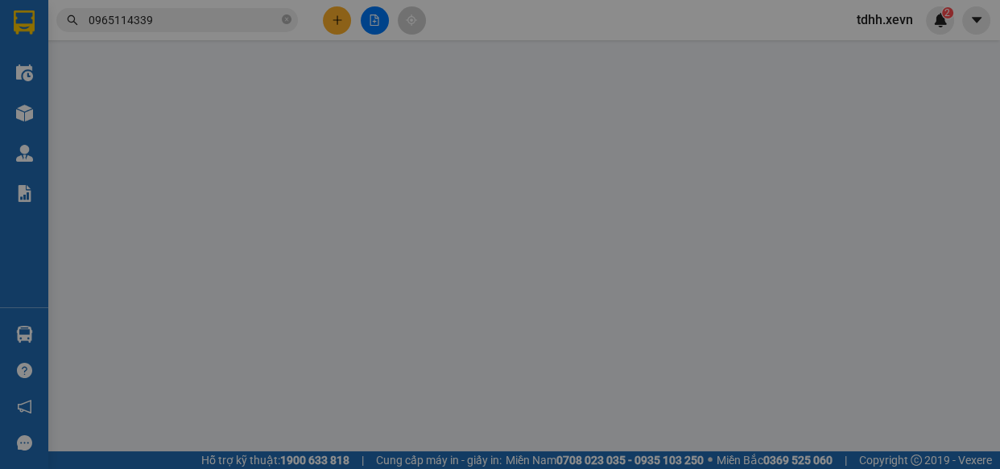
type input "11 [PERSON_NAME].272 Đ. [PERSON_NAME], [PERSON_NAME], [GEOGRAPHIC_DATA], [GEOGR…"
type input "035304006668 HUYỀN MY"
type input "sai tt ngnh, ng knm"
type input "0"
type input "75.000"
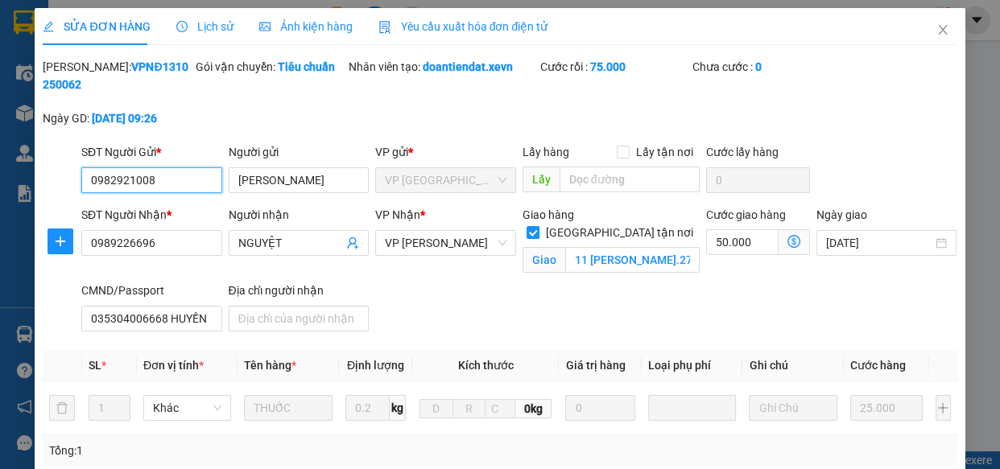
click at [185, 180] on input "0982921008" at bounding box center [151, 181] width 141 height 26
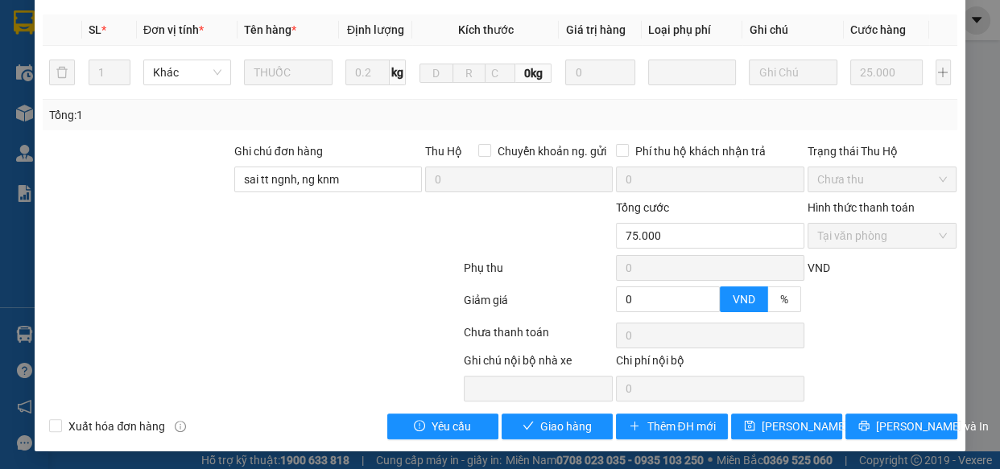
scroll to position [116, 0]
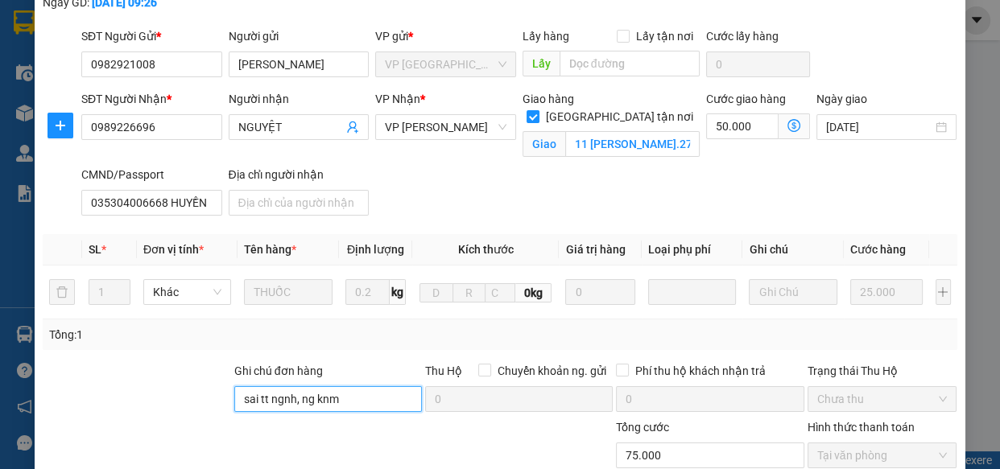
drag, startPoint x: 370, startPoint y: 396, endPoint x: 176, endPoint y: 388, distance: 194.2
click at [176, 388] on div "Ghi chú đơn hàng sai tt ngnh, ng knm Thu Hộ Chuyển khoản ng. gửi 0 Phí thu hộ k…" at bounding box center [499, 390] width 917 height 56
type input "gọi số"
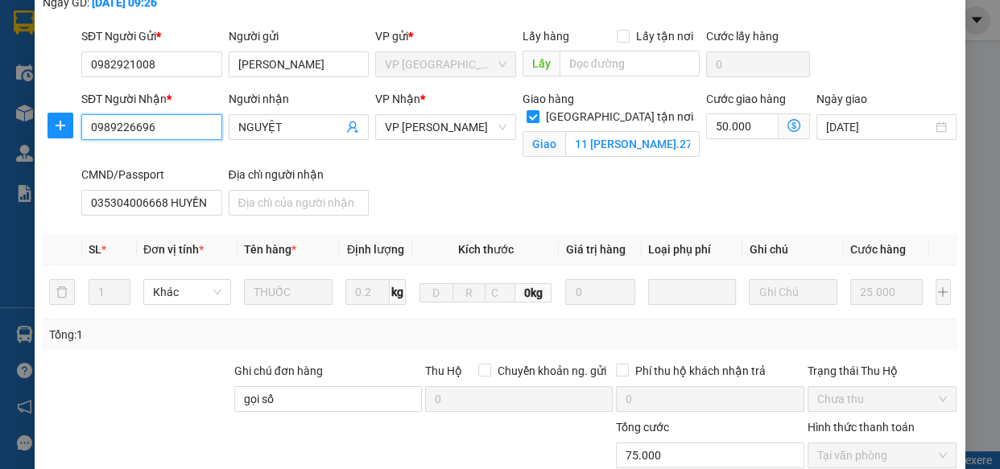
click at [193, 129] on input "0989226696" at bounding box center [151, 127] width 141 height 26
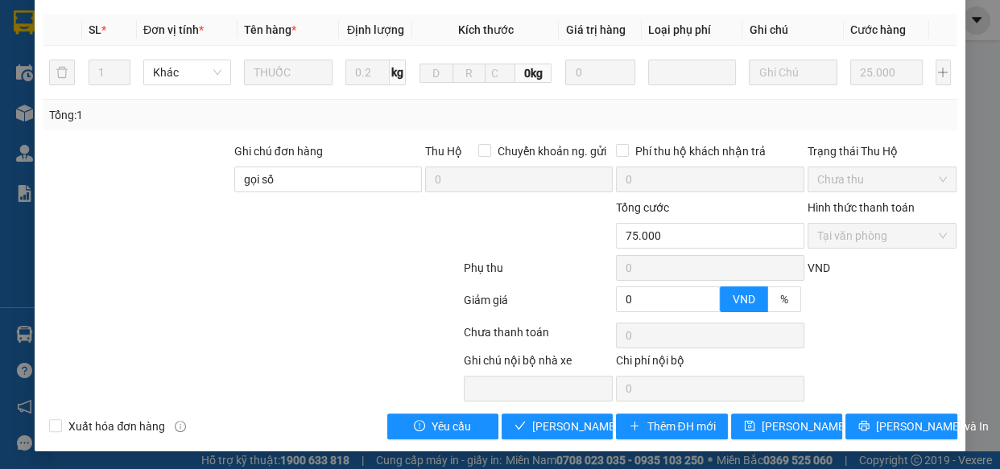
scroll to position [43, 0]
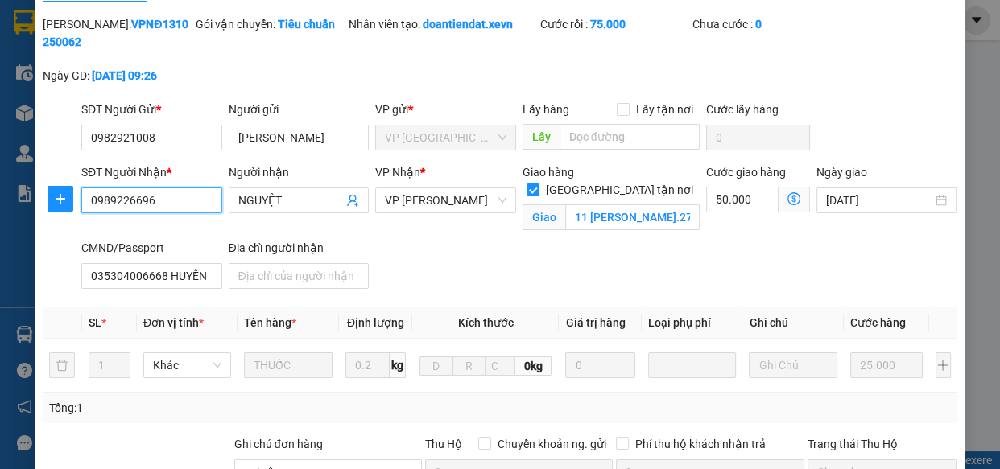
click at [168, 198] on input "0989226696" at bounding box center [151, 201] width 141 height 26
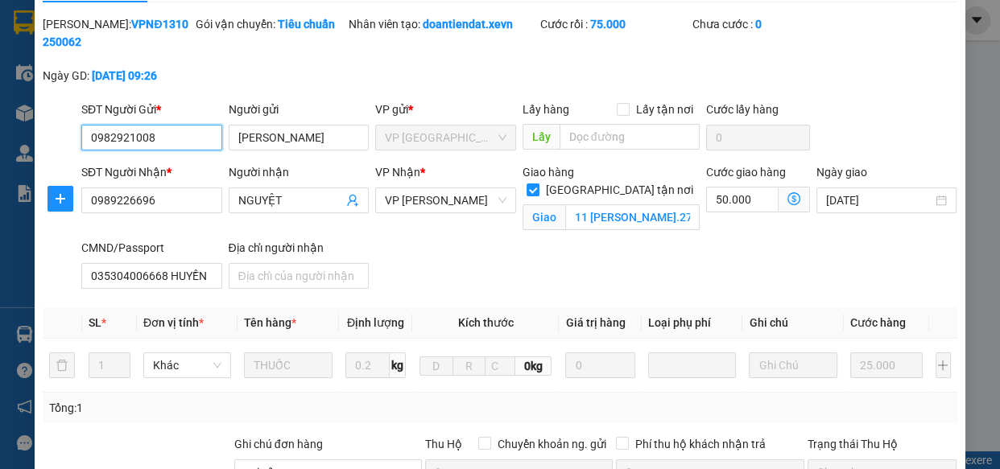
click at [180, 137] on input "0982921008" at bounding box center [151, 138] width 141 height 26
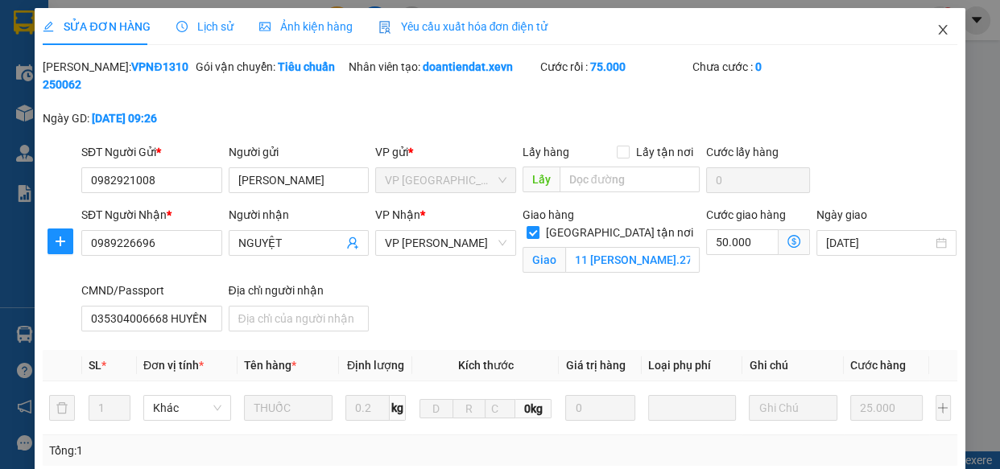
click at [937, 32] on icon "close" at bounding box center [943, 29] width 13 height 13
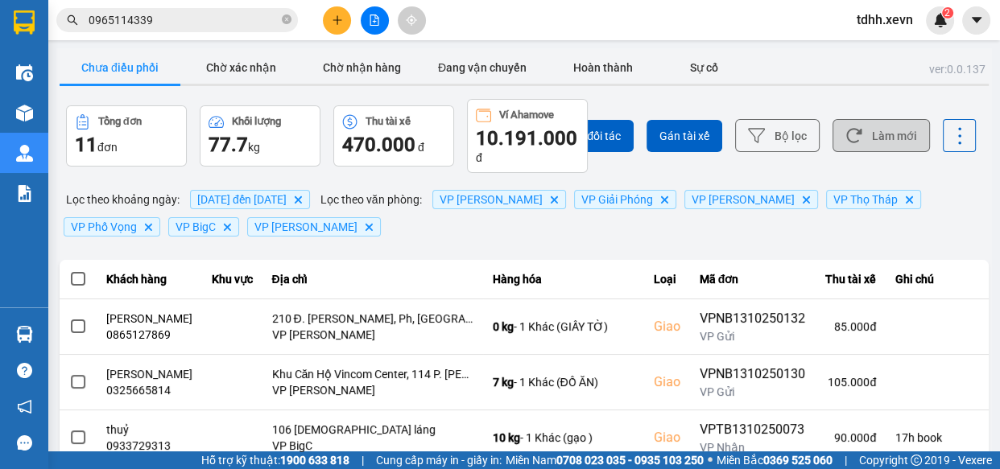
click at [866, 145] on button "Làm mới" at bounding box center [881, 135] width 97 height 33
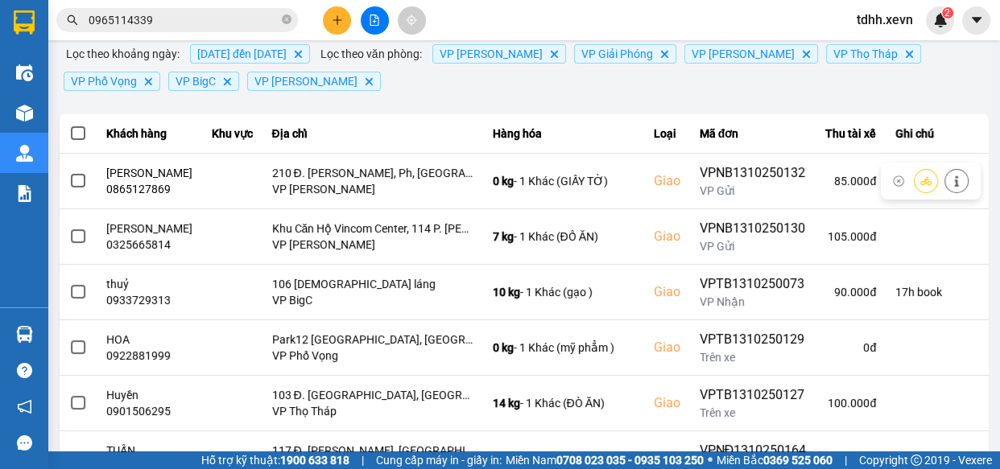
scroll to position [465, 0]
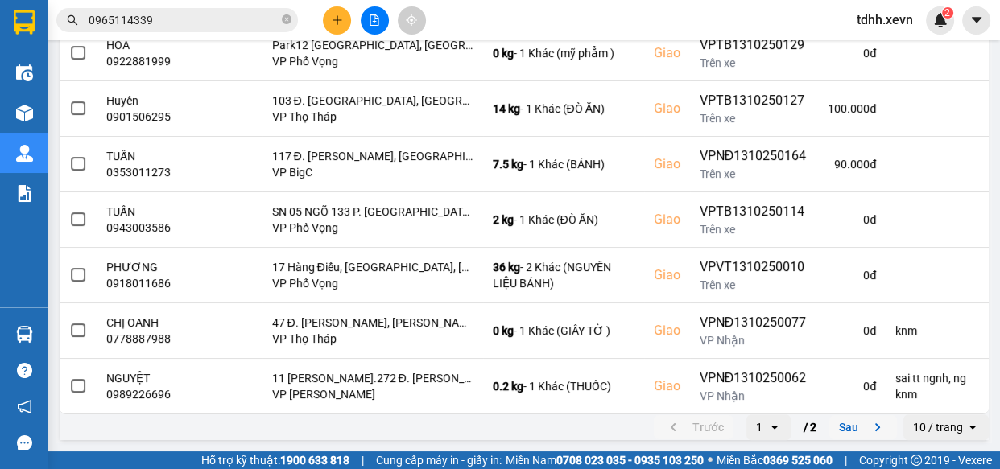
click at [846, 432] on button "Sau" at bounding box center [863, 428] width 68 height 24
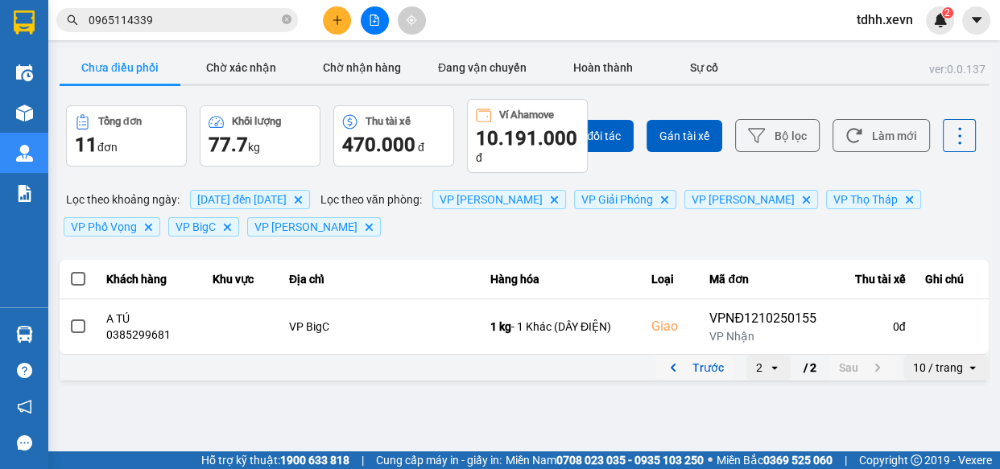
click at [691, 367] on button "Trước" at bounding box center [694, 368] width 80 height 24
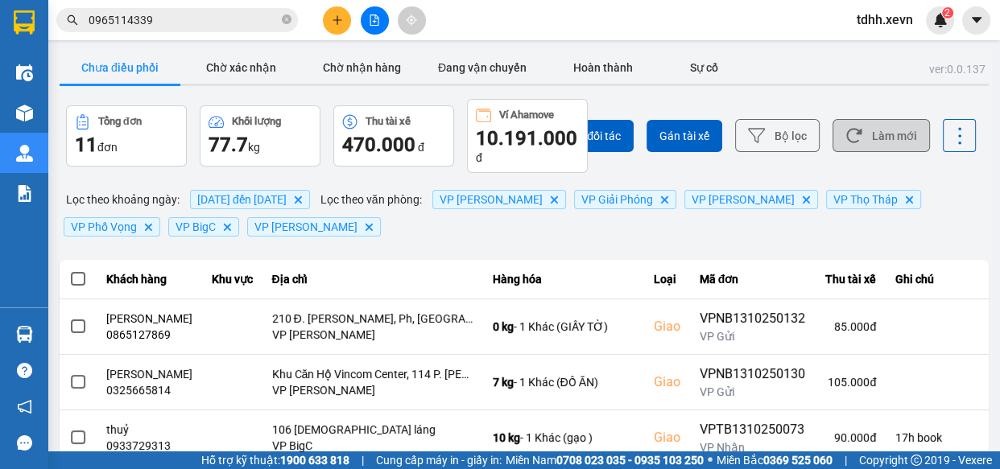
click at [852, 126] on button "Làm mới" at bounding box center [881, 135] width 97 height 33
click at [907, 140] on button "Làm mới" at bounding box center [881, 135] width 97 height 33
click at [879, 133] on button "Làm mới" at bounding box center [881, 135] width 97 height 33
click at [852, 137] on icon at bounding box center [854, 135] width 17 height 17
click at [857, 143] on button "Làm mới" at bounding box center [881, 135] width 97 height 33
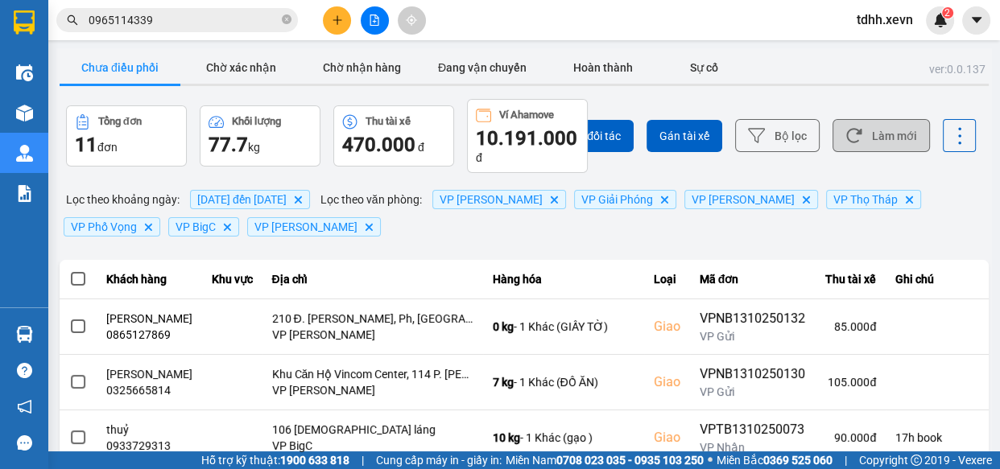
click at [896, 142] on button "Làm mới" at bounding box center [881, 135] width 97 height 33
click at [871, 127] on button "Làm mới" at bounding box center [881, 135] width 97 height 33
click at [868, 136] on button "Làm mới" at bounding box center [881, 135] width 97 height 33
click at [876, 137] on button "Làm mới" at bounding box center [881, 135] width 97 height 33
click at [884, 122] on button "Làm mới" at bounding box center [881, 135] width 97 height 33
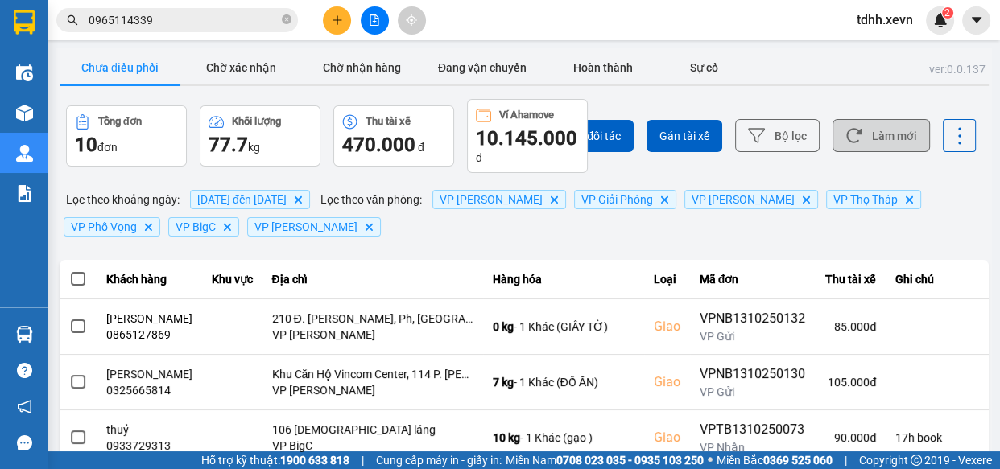
drag, startPoint x: 884, startPoint y: 122, endPoint x: 884, endPoint y: 134, distance: 11.3
click at [884, 134] on button "Làm mới" at bounding box center [881, 135] width 97 height 33
click at [871, 146] on button "Làm mới" at bounding box center [881, 135] width 97 height 33
click at [885, 130] on button "Làm mới" at bounding box center [881, 135] width 97 height 33
click at [885, 143] on button "Làm mới" at bounding box center [881, 135] width 97 height 33
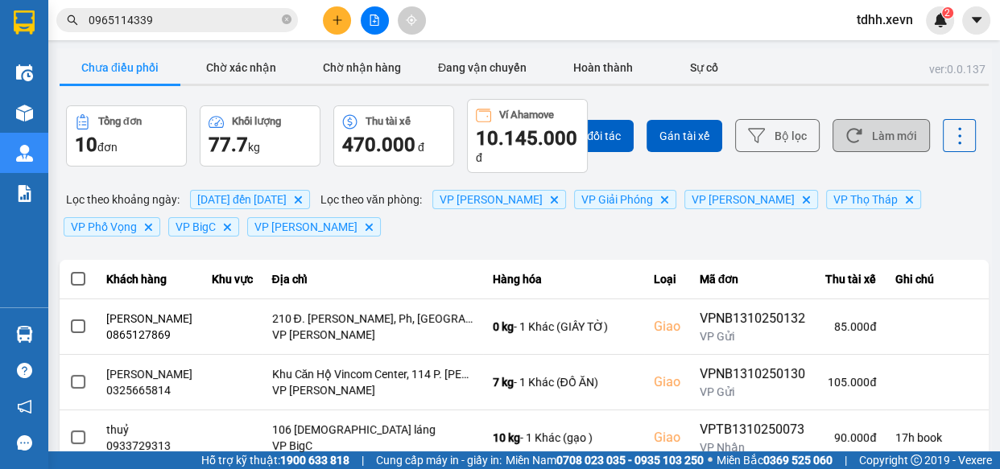
click at [871, 138] on button "Làm mới" at bounding box center [881, 135] width 97 height 33
click at [239, 27] on input "0965114339" at bounding box center [184, 20] width 190 height 18
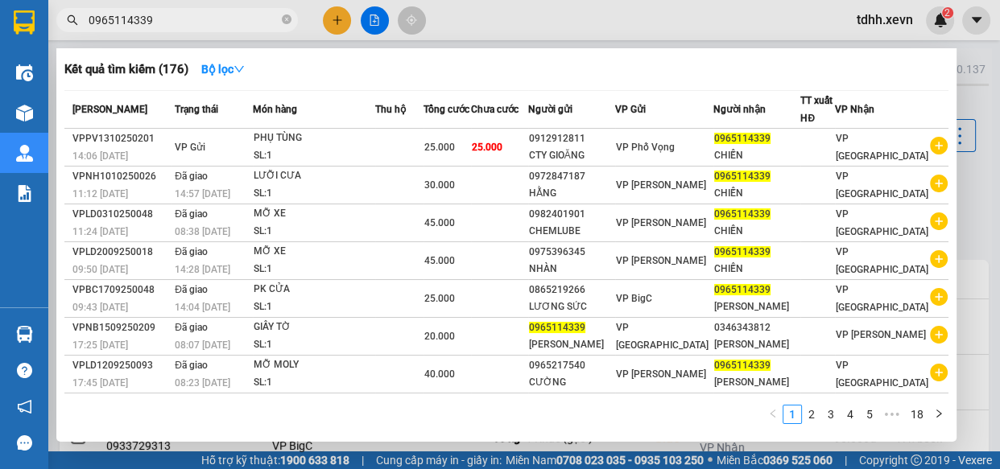
paste input "835390835"
click at [239, 27] on input "0965114339" at bounding box center [184, 20] width 190 height 18
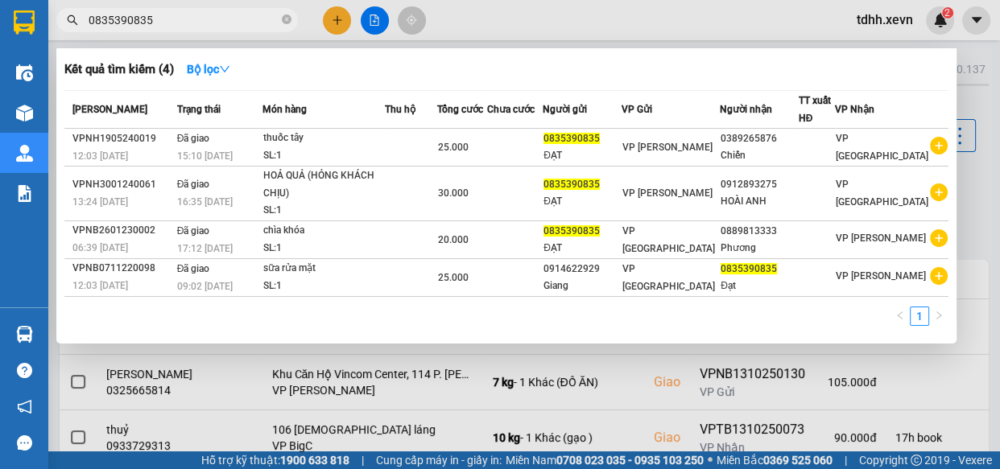
click at [796, 14] on div at bounding box center [500, 234] width 1000 height 469
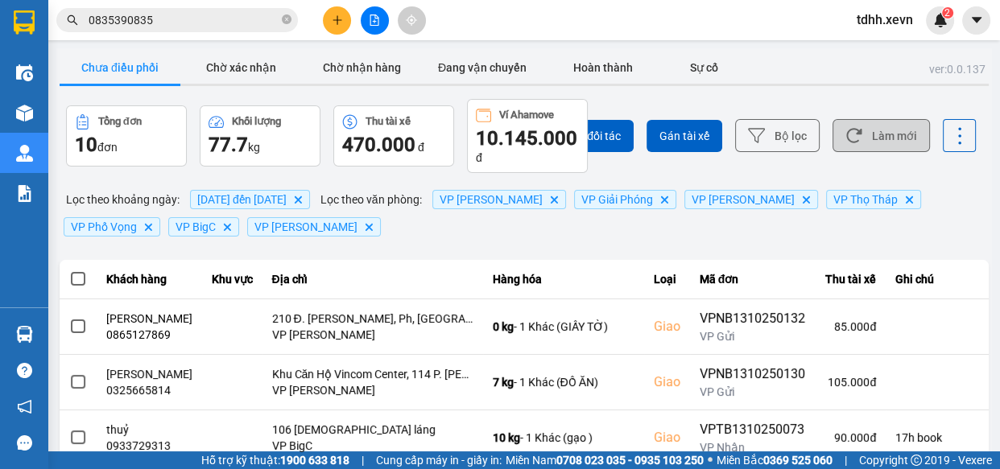
click at [862, 143] on button "Làm mới" at bounding box center [881, 135] width 97 height 33
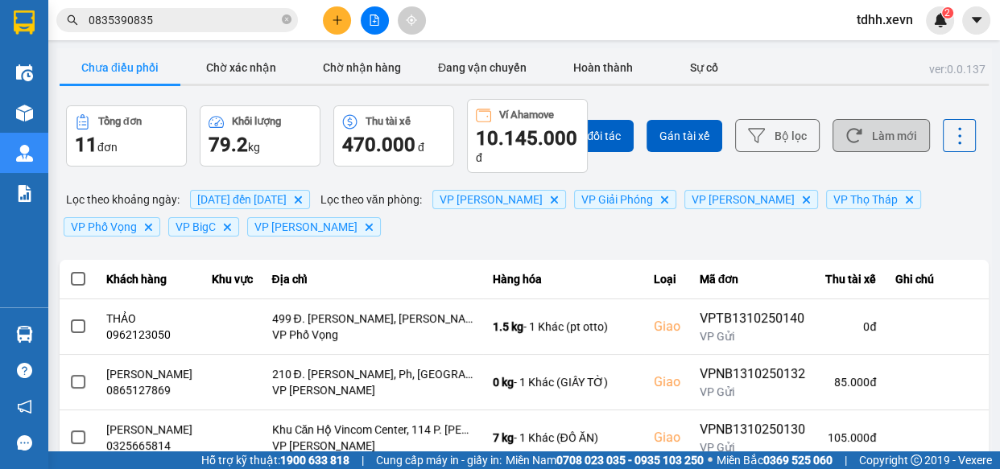
click at [866, 129] on button "Làm mới" at bounding box center [881, 135] width 97 height 33
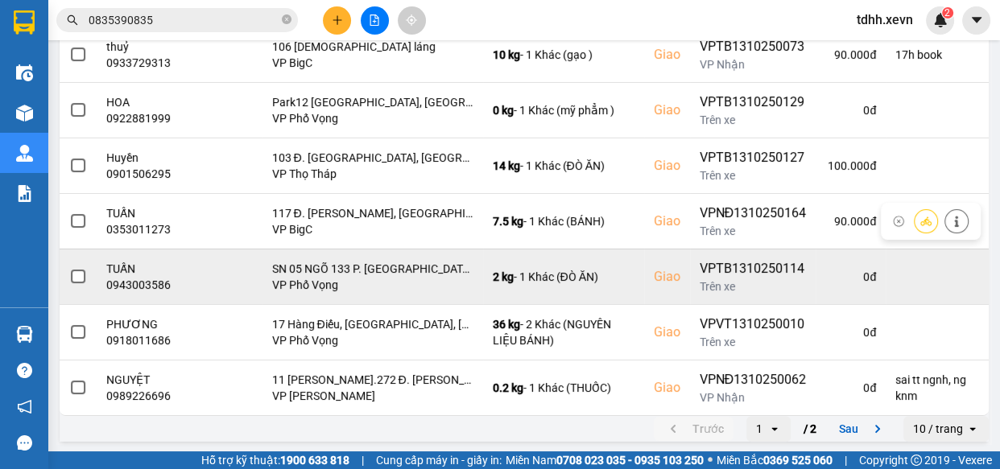
scroll to position [465, 0]
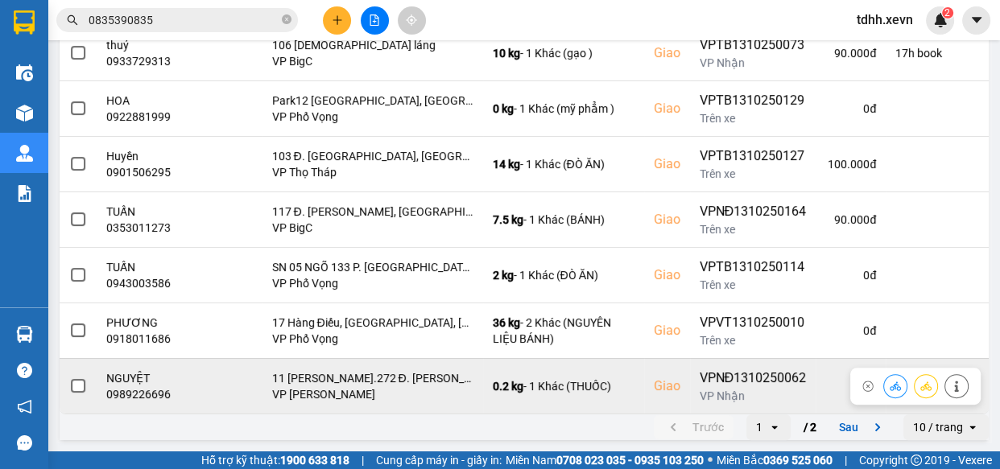
click at [137, 394] on div "0989226696" at bounding box center [149, 395] width 86 height 16
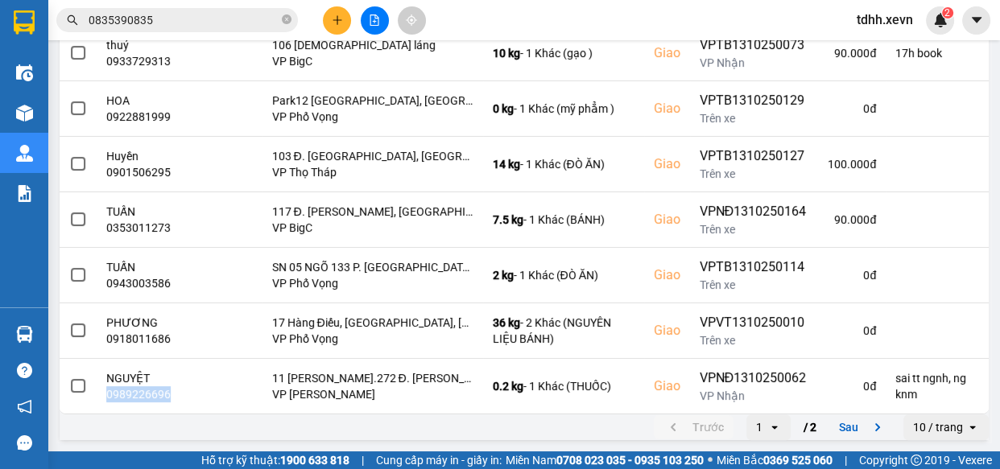
scroll to position [26, 0]
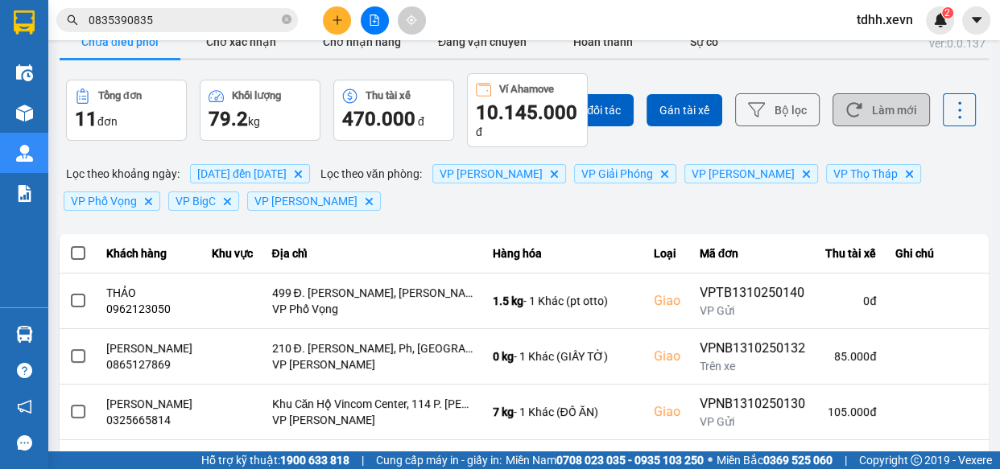
click at [879, 122] on button "Làm mới" at bounding box center [881, 109] width 97 height 33
click at [854, 118] on button "Làm mới" at bounding box center [881, 109] width 97 height 33
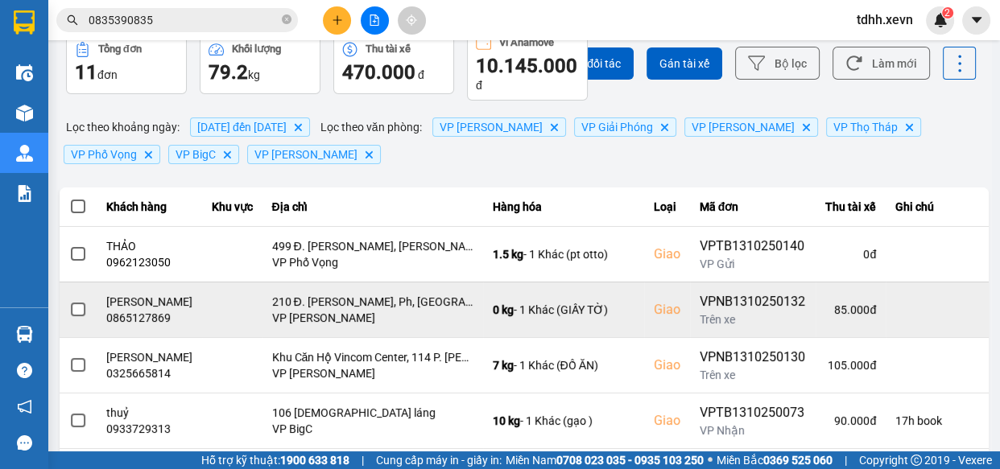
scroll to position [0, 0]
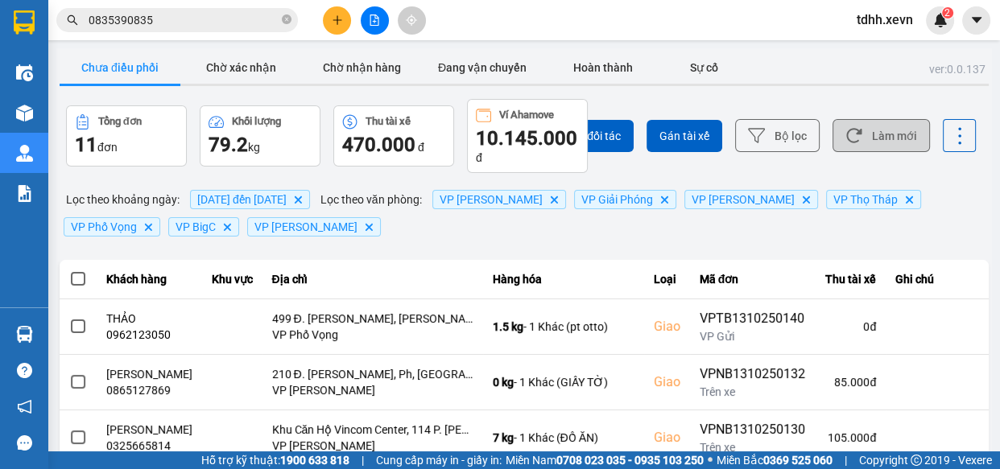
click at [900, 122] on button "Làm mới" at bounding box center [881, 135] width 97 height 33
click at [217, 20] on input "0835390835" at bounding box center [184, 20] width 190 height 18
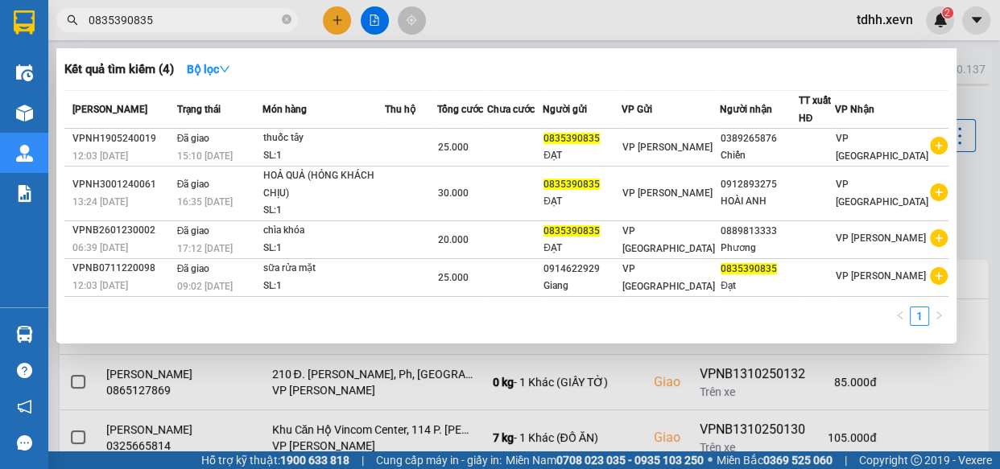
click at [217, 20] on input "0835390835" at bounding box center [184, 20] width 190 height 18
paste input "16965566"
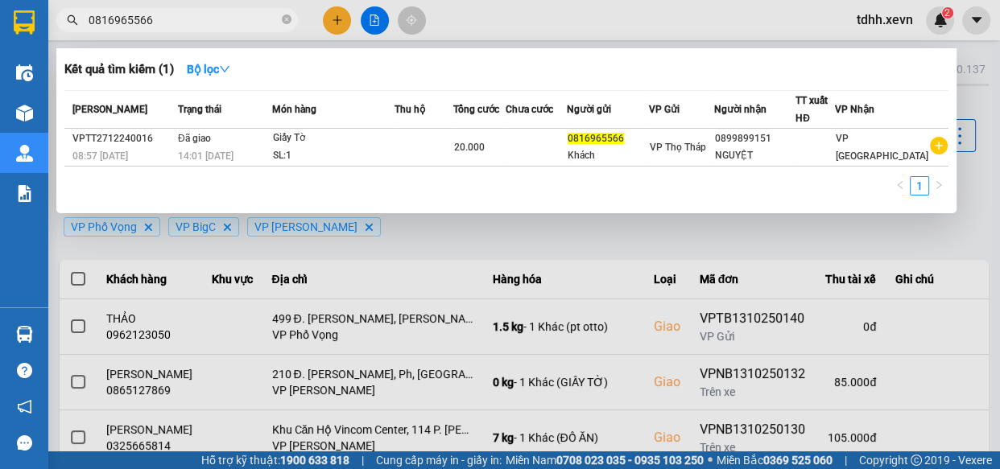
click at [867, 246] on div at bounding box center [500, 234] width 1000 height 469
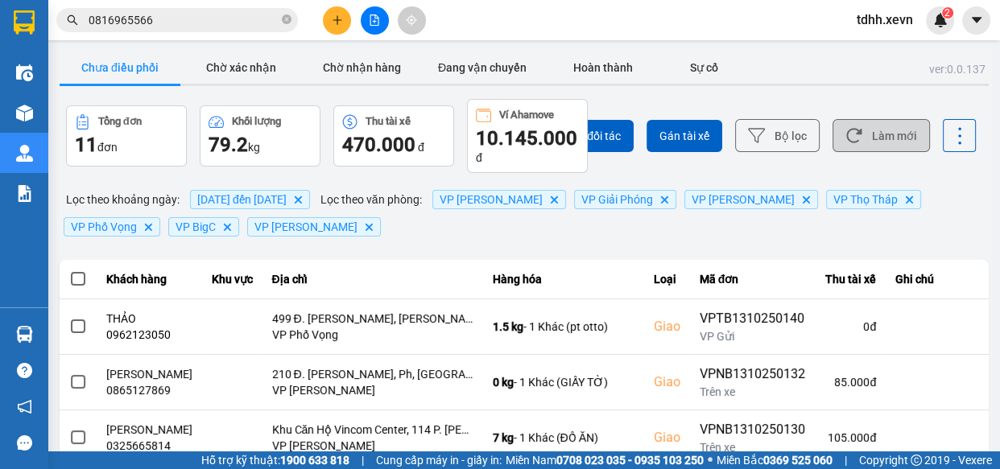
click at [871, 143] on button "Làm mới" at bounding box center [881, 135] width 97 height 33
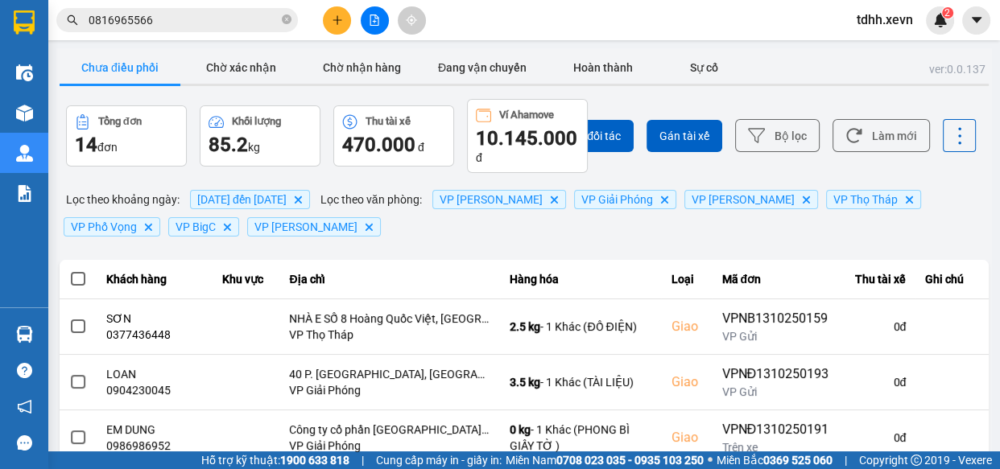
click at [879, 153] on div "Chọn đối tác Gán tài xế Bộ lọc Làm mới" at bounding box center [748, 136] width 455 height 74
click at [879, 148] on button "Làm mới" at bounding box center [881, 135] width 97 height 33
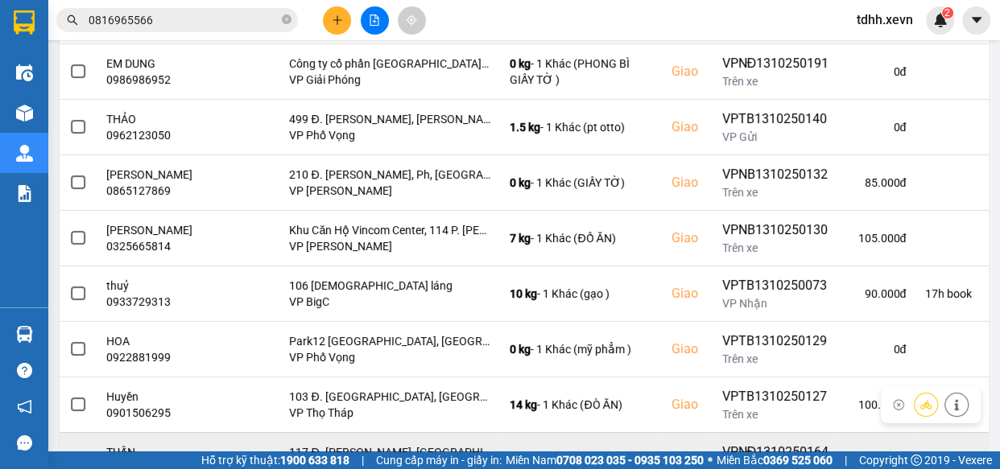
scroll to position [440, 0]
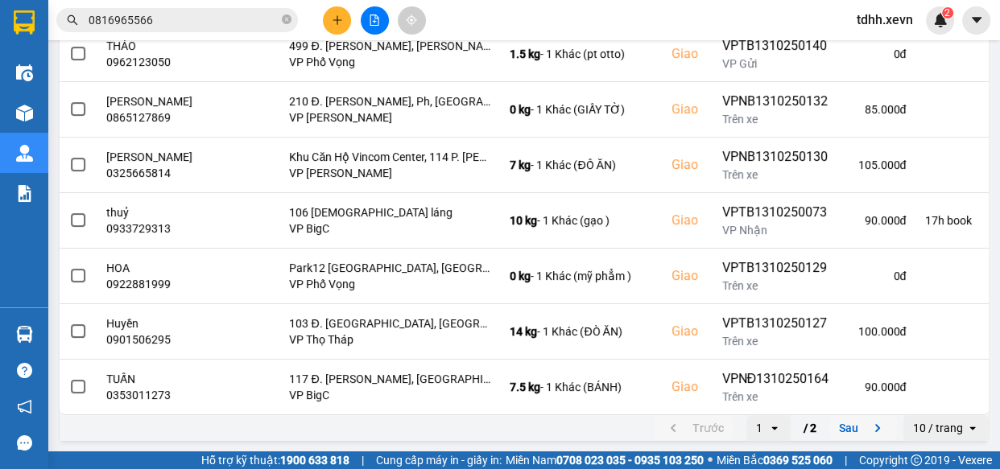
click at [850, 427] on button "Sau" at bounding box center [863, 428] width 68 height 24
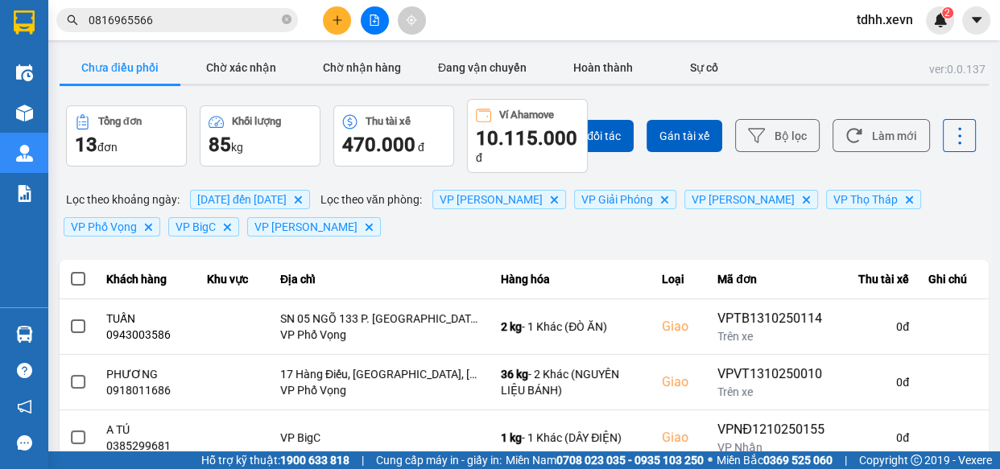
scroll to position [51, 0]
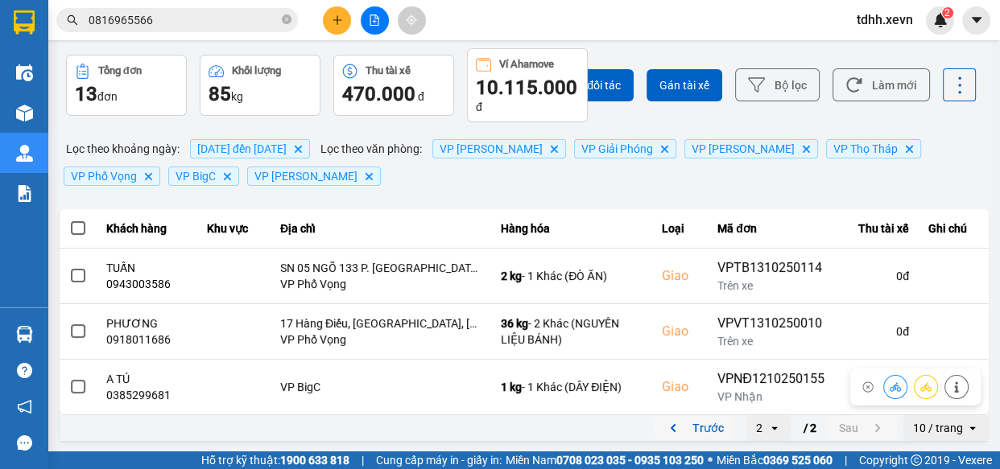
click at [683, 430] on button "Trước" at bounding box center [694, 428] width 80 height 24
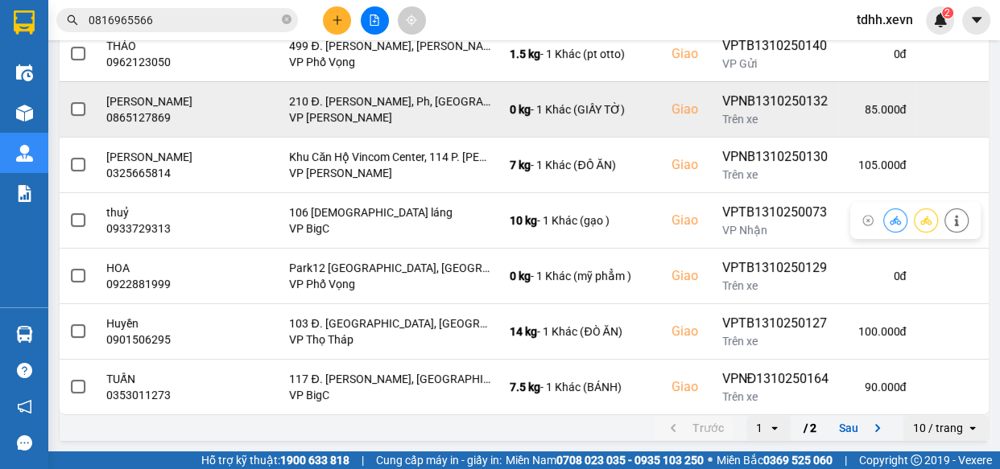
scroll to position [0, 0]
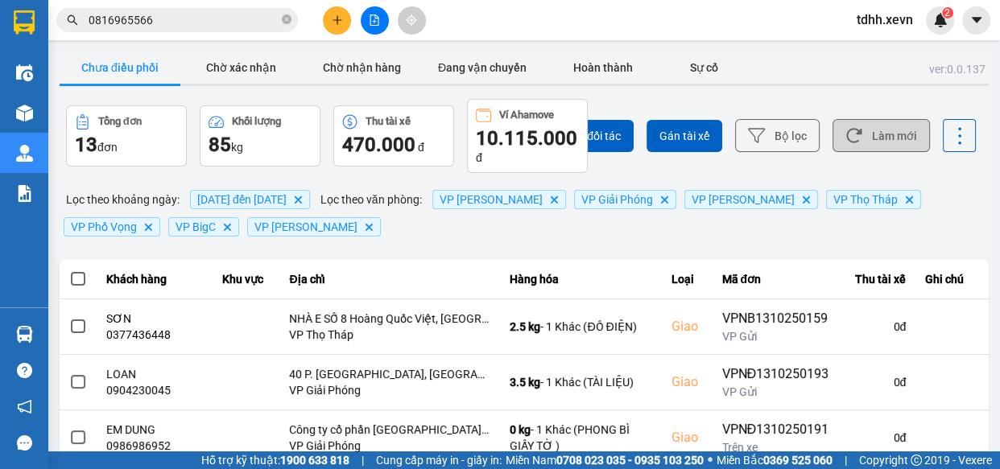
click at [852, 143] on icon at bounding box center [854, 135] width 17 height 17
click at [258, 16] on input "0816965566" at bounding box center [184, 20] width 190 height 18
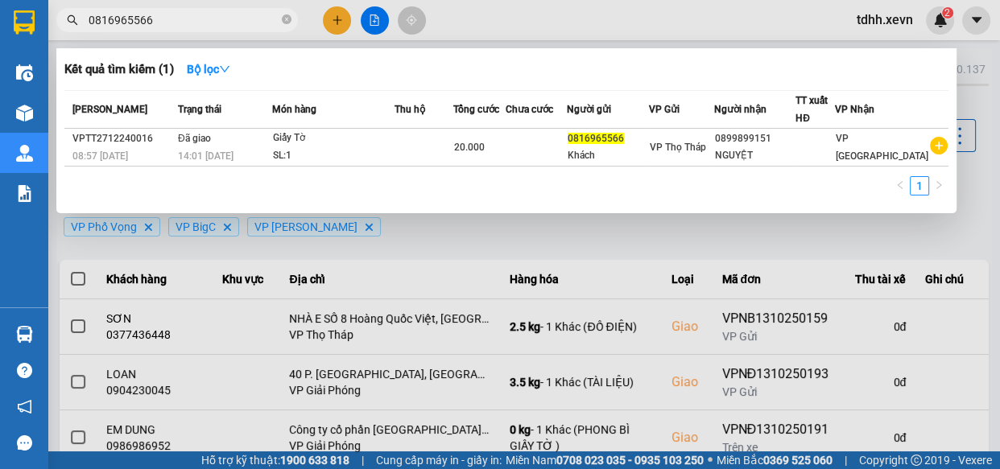
click at [258, 16] on input "0816965566" at bounding box center [184, 20] width 190 height 18
paste input "345891717"
type input "0345891717"
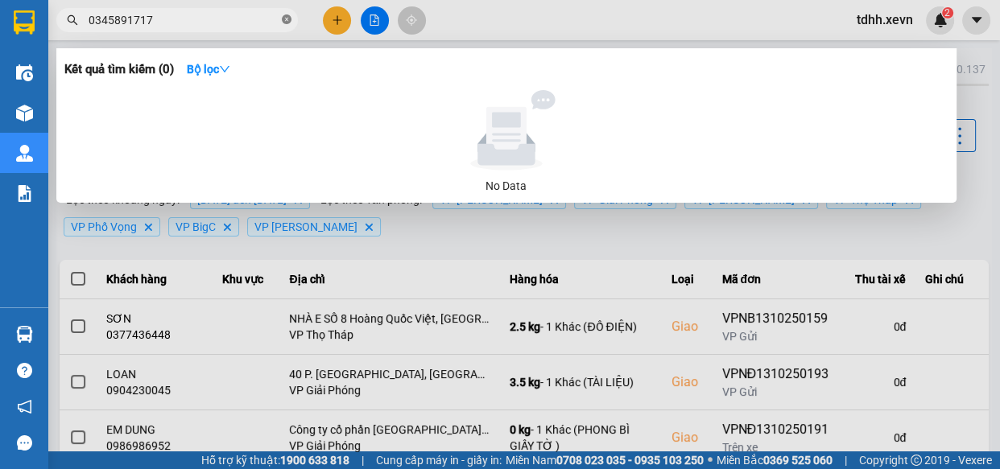
click at [286, 21] on icon "close-circle" at bounding box center [287, 19] width 10 height 10
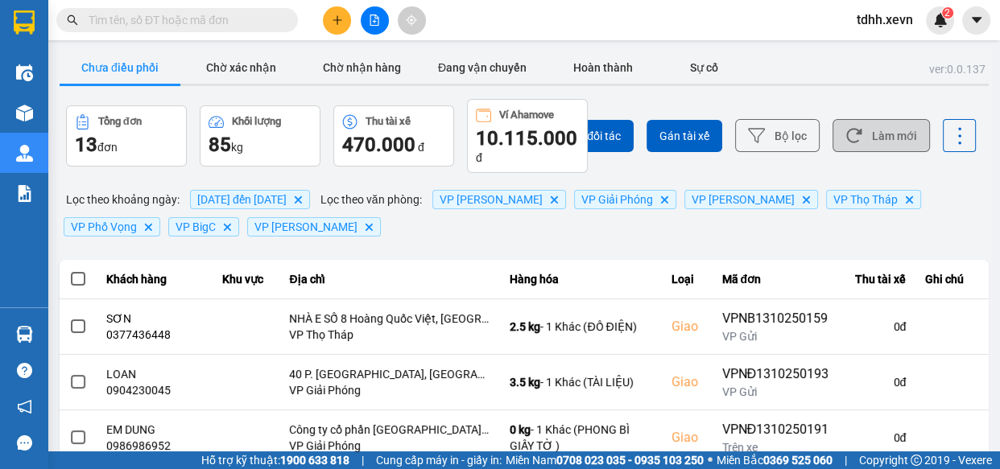
click at [225, 17] on input "text" at bounding box center [184, 20] width 190 height 18
click at [225, 21] on input "text" at bounding box center [184, 20] width 190 height 18
paste input "0862959206"
click at [225, 21] on input "text" at bounding box center [184, 20] width 190 height 18
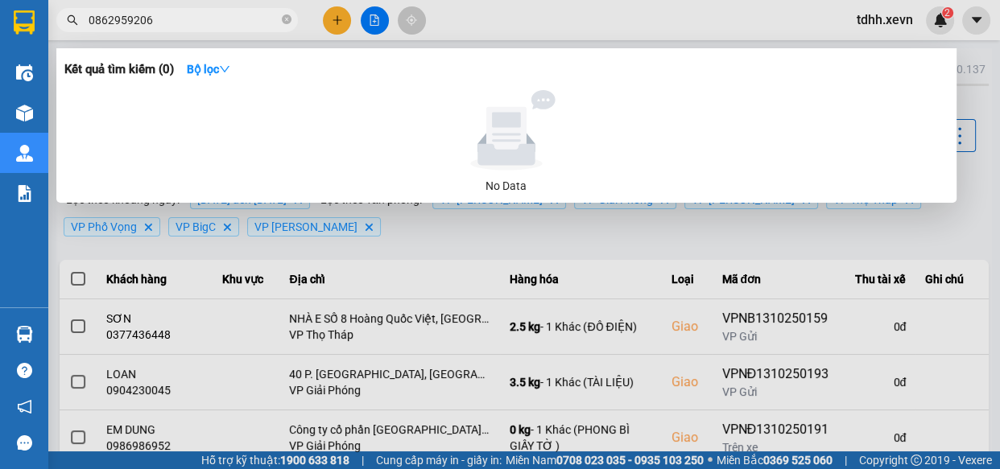
type input "0862959206"
click at [563, 10] on div at bounding box center [500, 234] width 1000 height 469
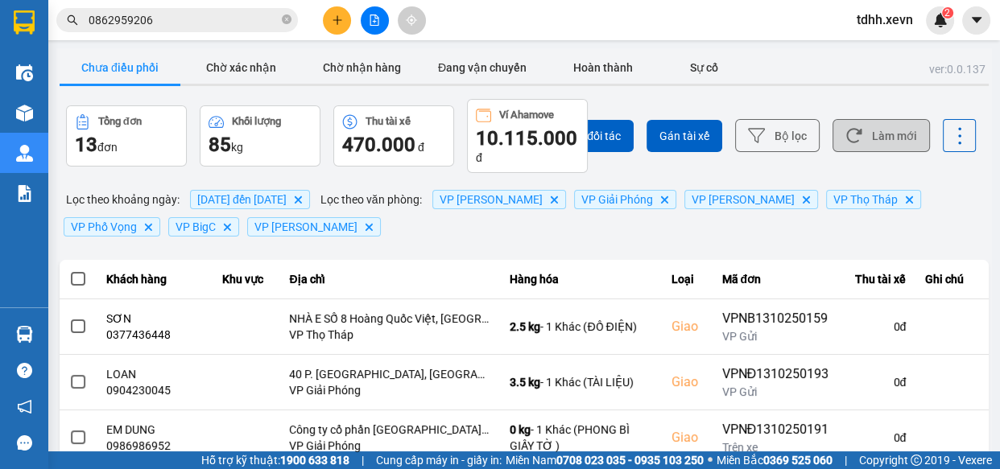
click at [861, 118] on div "Chọn đối tác Gán tài xế Bộ lọc Làm mới" at bounding box center [748, 136] width 455 height 74
click at [870, 125] on button "Làm mới" at bounding box center [881, 135] width 97 height 33
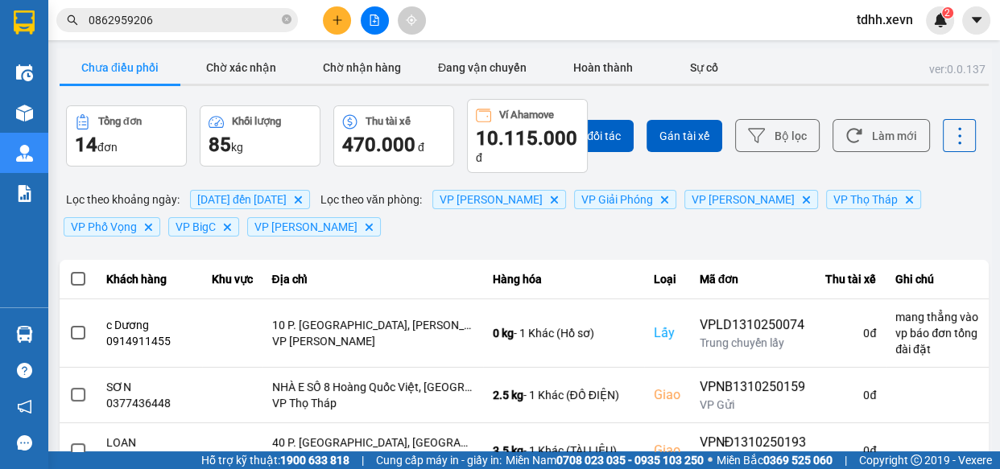
drag, startPoint x: 835, startPoint y: 136, endPoint x: 829, endPoint y: 118, distance: 18.6
click at [846, 137] on icon at bounding box center [854, 135] width 17 height 17
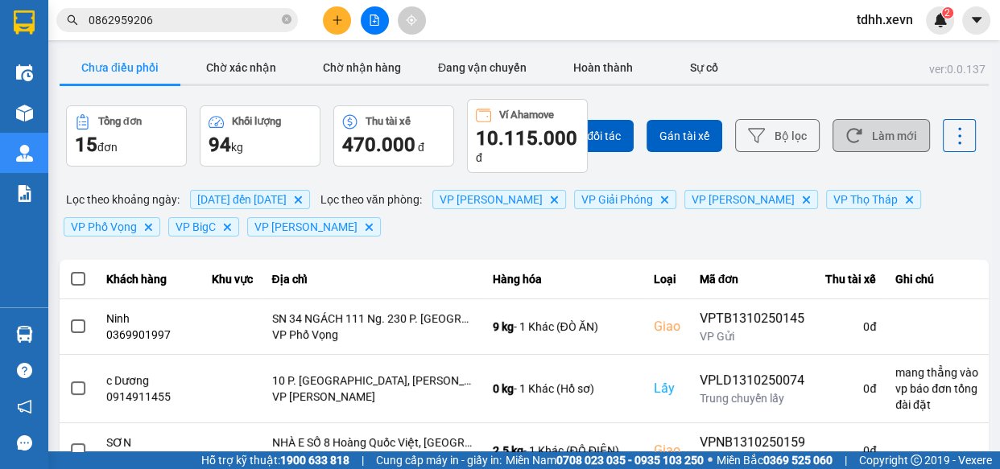
click at [915, 126] on button "Làm mới" at bounding box center [881, 135] width 97 height 33
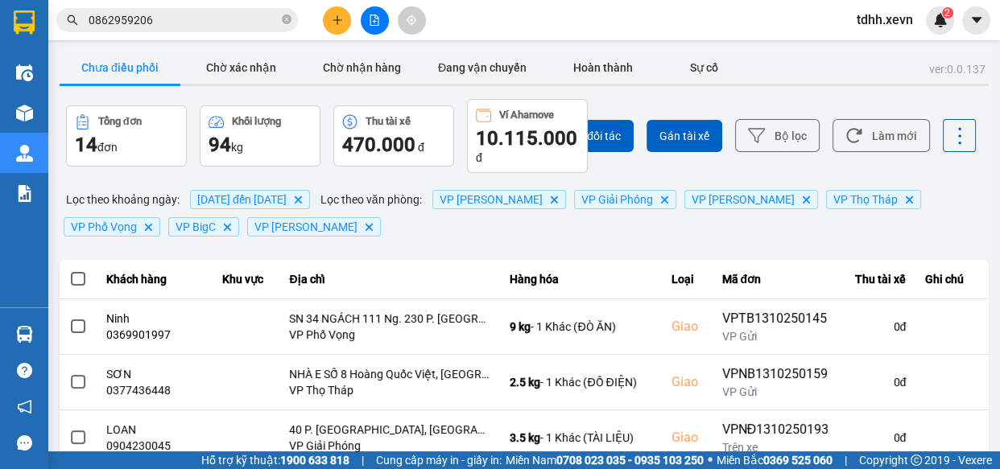
scroll to position [219, 0]
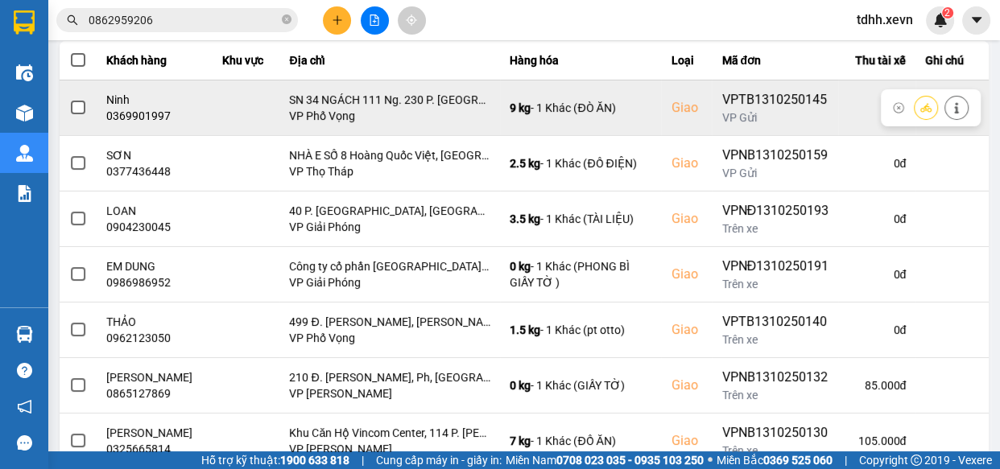
click at [495, 126] on td "SN 34 NGÁCH 111 Ng. 230 P. Định Công Thượng, Định Công, Hoàng Mai, Hà Nội, Viet…" at bounding box center [389, 108] width 221 height 56
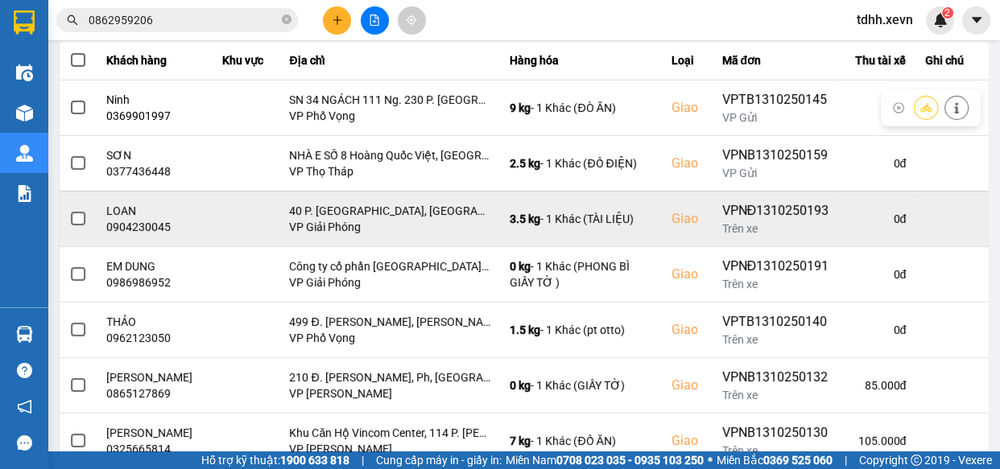
scroll to position [0, 0]
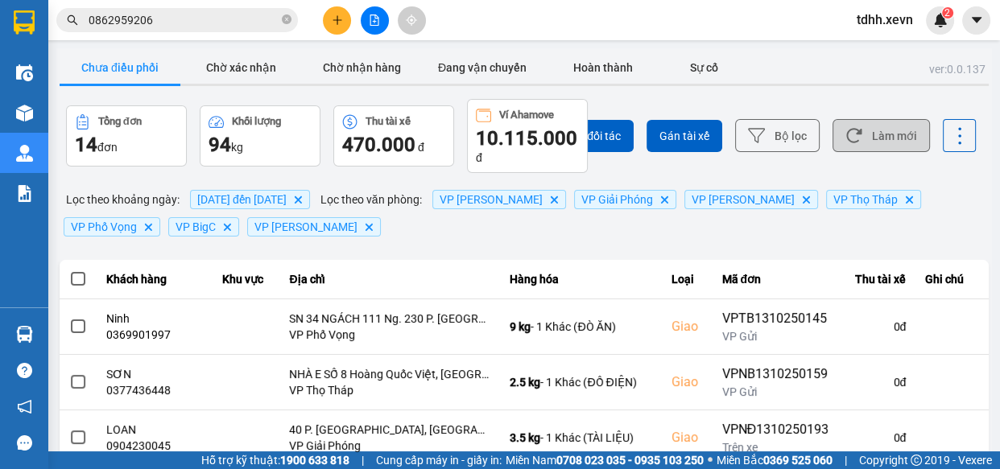
click at [871, 144] on button "Làm mới" at bounding box center [881, 135] width 97 height 33
click at [879, 140] on button "Làm mới" at bounding box center [881, 135] width 97 height 33
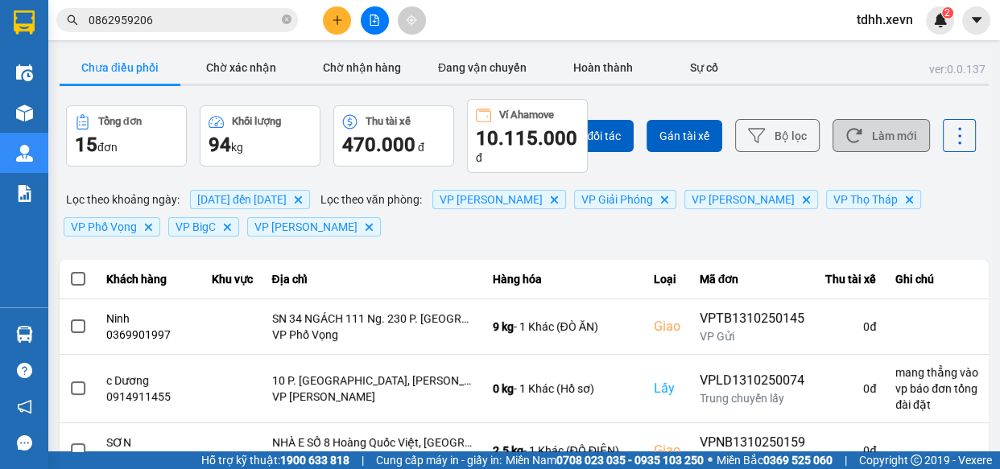
click at [879, 139] on button "Làm mới" at bounding box center [881, 135] width 97 height 33
click at [882, 131] on button "Làm mới" at bounding box center [881, 135] width 97 height 33
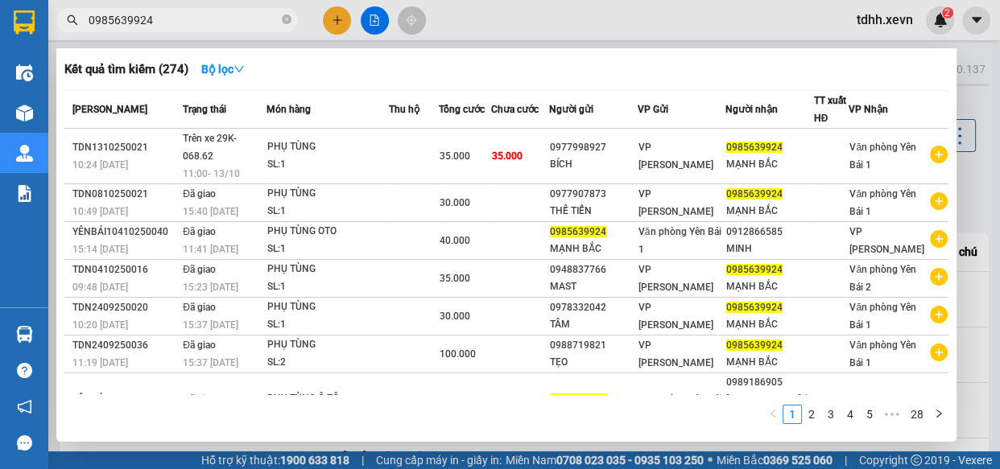
click at [245, 24] on input "0985639924" at bounding box center [184, 20] width 190 height 18
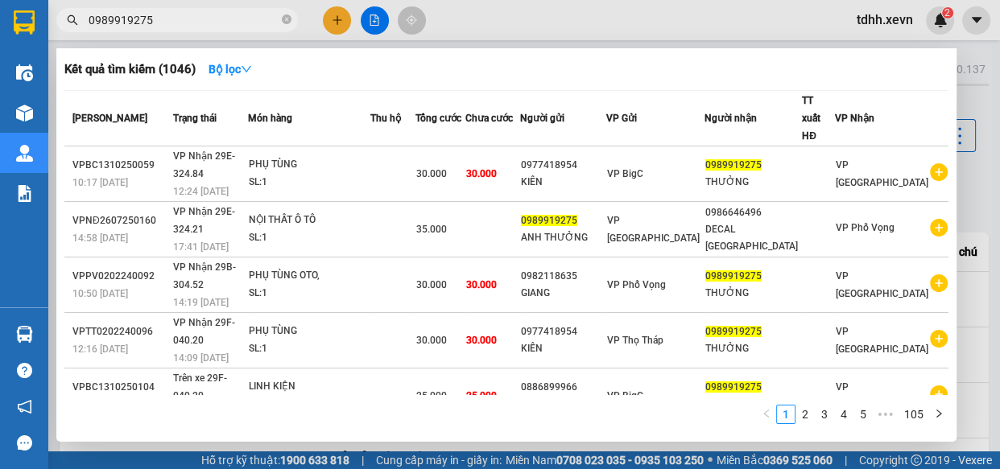
click at [218, 26] on input "0989919275" at bounding box center [184, 20] width 190 height 18
click at [226, 20] on input "0989919275" at bounding box center [184, 20] width 190 height 18
paste input "65588222"
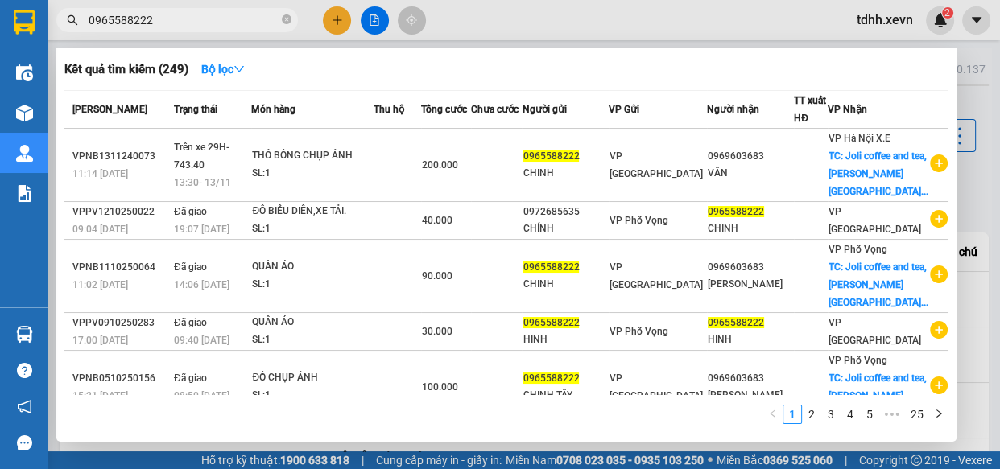
click at [225, 16] on input "0965588222" at bounding box center [184, 20] width 190 height 18
paste input "11111388"
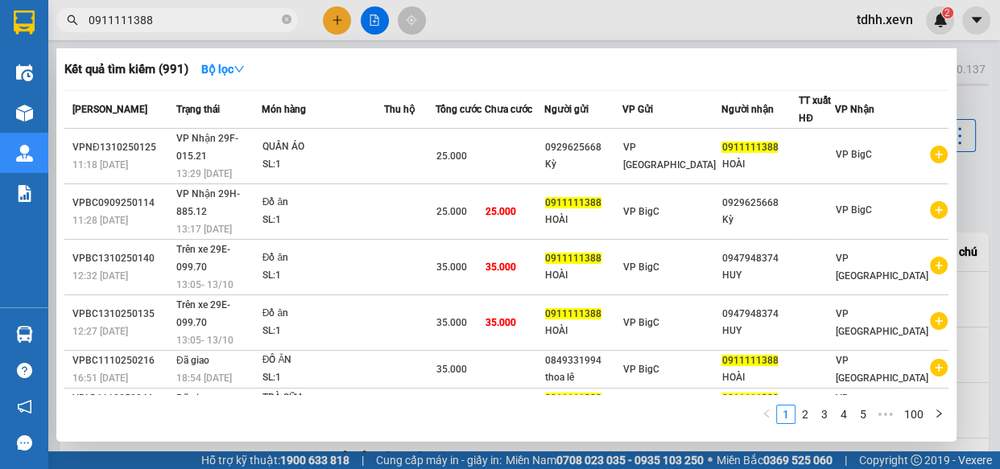
click at [181, 15] on input "0911111388" at bounding box center [184, 20] width 190 height 18
paste input "66565757"
click at [181, 15] on input "0911111388" at bounding box center [184, 20] width 190 height 18
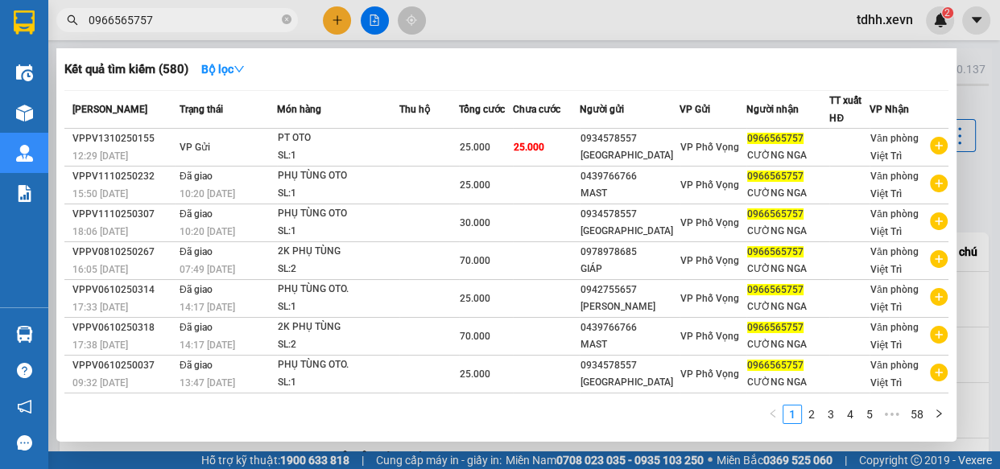
type input "0966565757"
click at [234, 34] on div at bounding box center [500, 234] width 1000 height 469
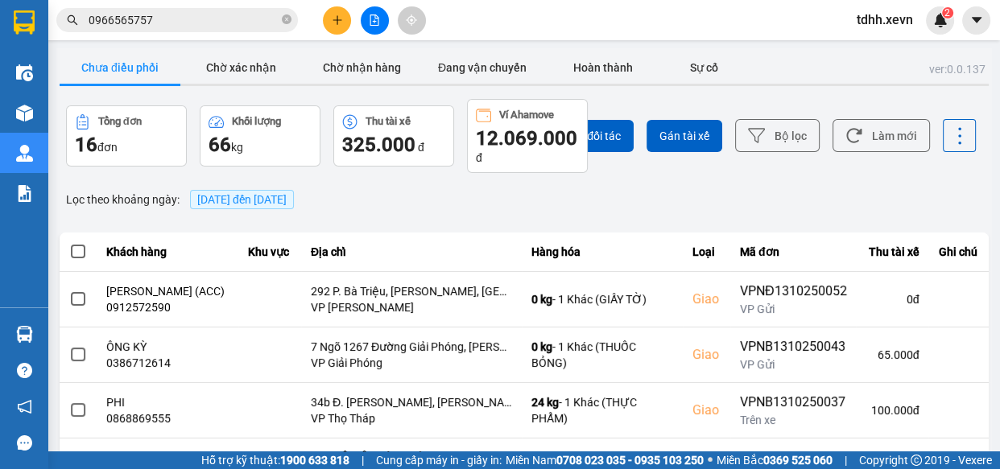
click at [242, 19] on input "0966565757" at bounding box center [184, 20] width 190 height 18
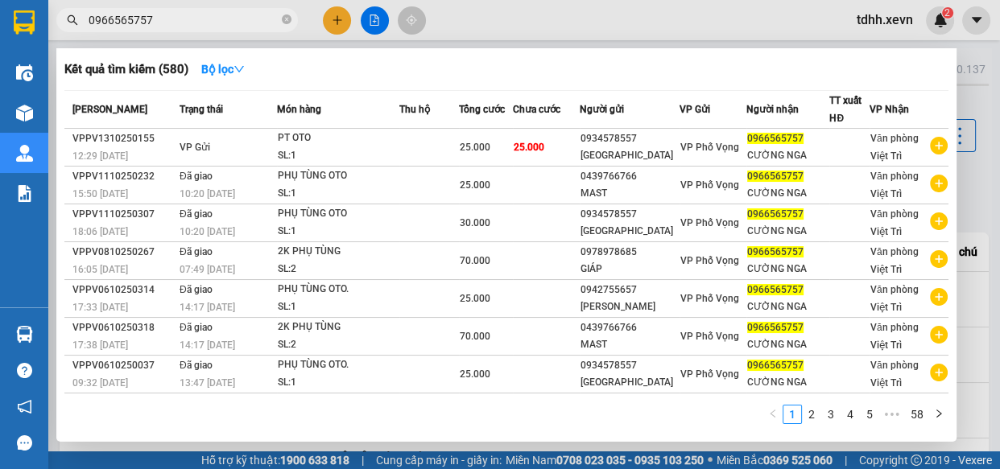
click at [242, 19] on input "0966565757" at bounding box center [184, 20] width 190 height 18
paste input "88065364"
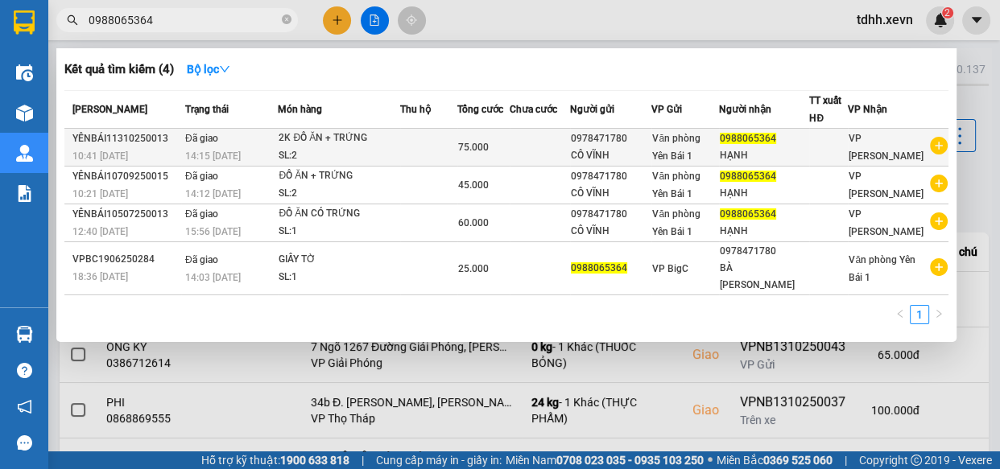
type input "0988065364"
click at [390, 140] on div "2K ĐỒ ĂN + TRỨNG" at bounding box center [339, 139] width 121 height 18
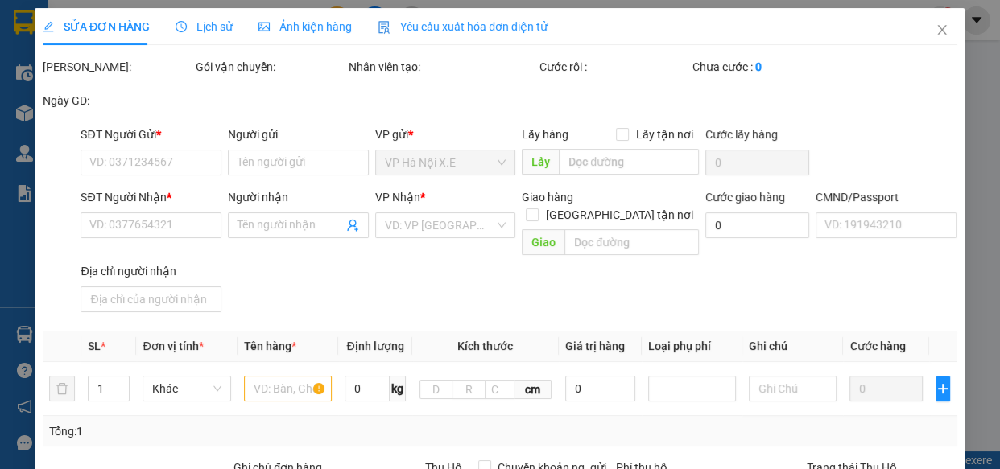
type input "0978471780"
type input "CÔ VĨNH"
type input "0988065364"
type input "HẠNH"
type input "1"
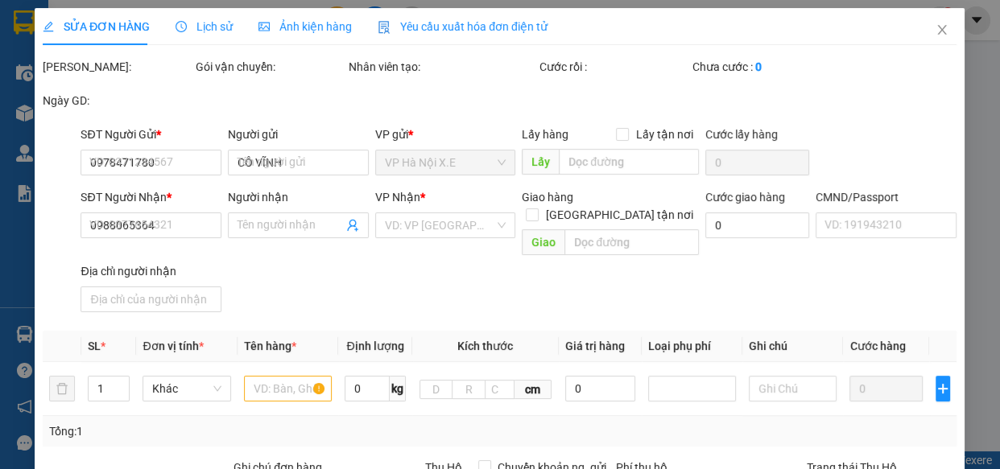
type input "0"
type input "75.000"
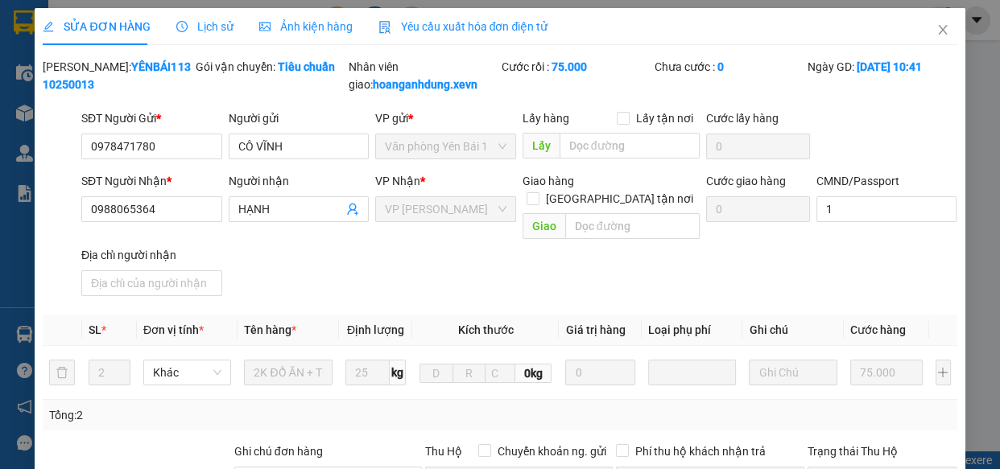
click at [202, 23] on span "Lịch sử" at bounding box center [204, 26] width 57 height 13
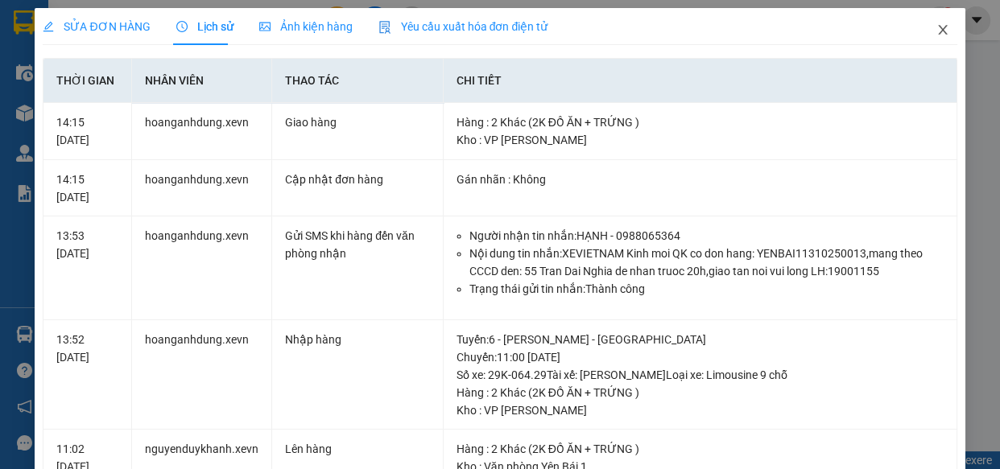
click at [939, 24] on span "Close" at bounding box center [942, 30] width 45 height 45
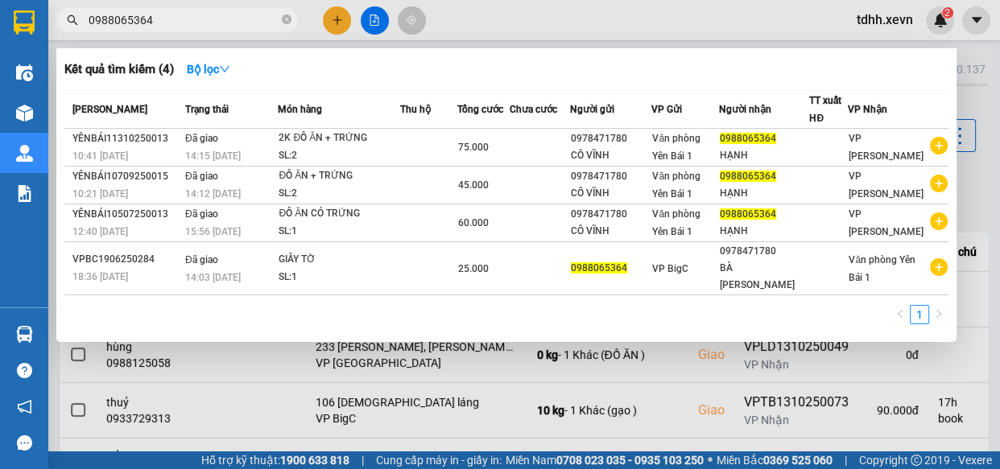
click at [212, 27] on input "0988065364" at bounding box center [184, 20] width 190 height 18
click at [235, 21] on input "0988065364" at bounding box center [184, 20] width 190 height 18
paste input "66565757"
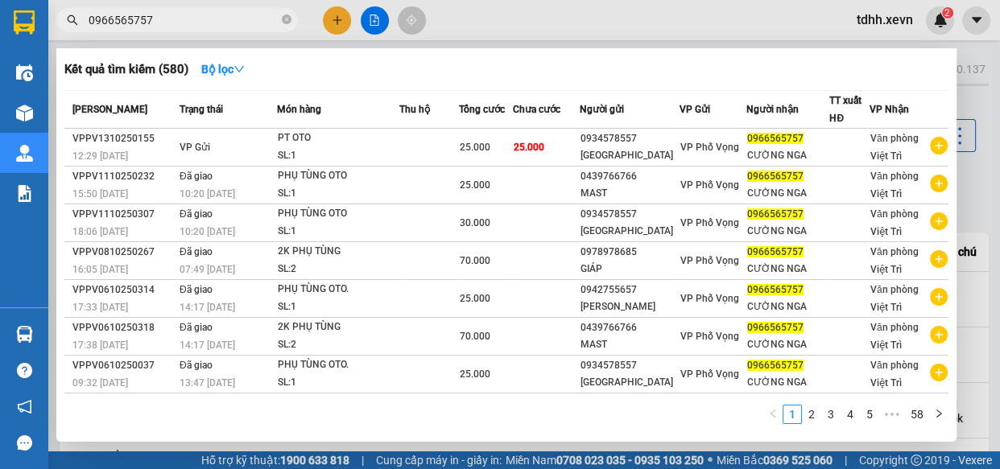
click at [172, 28] on input "0966565757" at bounding box center [184, 20] width 190 height 18
paste input "88065364"
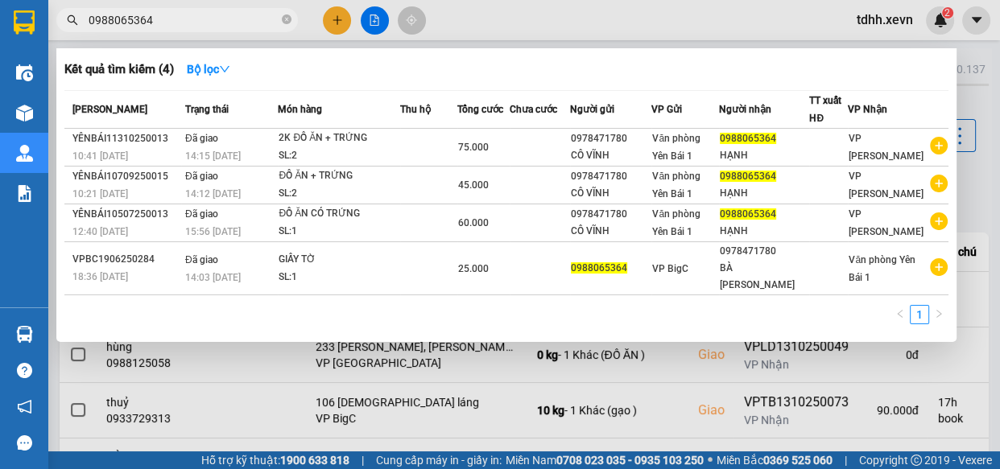
click at [180, 18] on input "0988065364" at bounding box center [184, 20] width 190 height 18
paste input "9226696"
click at [180, 18] on input "0988065364" at bounding box center [184, 20] width 190 height 18
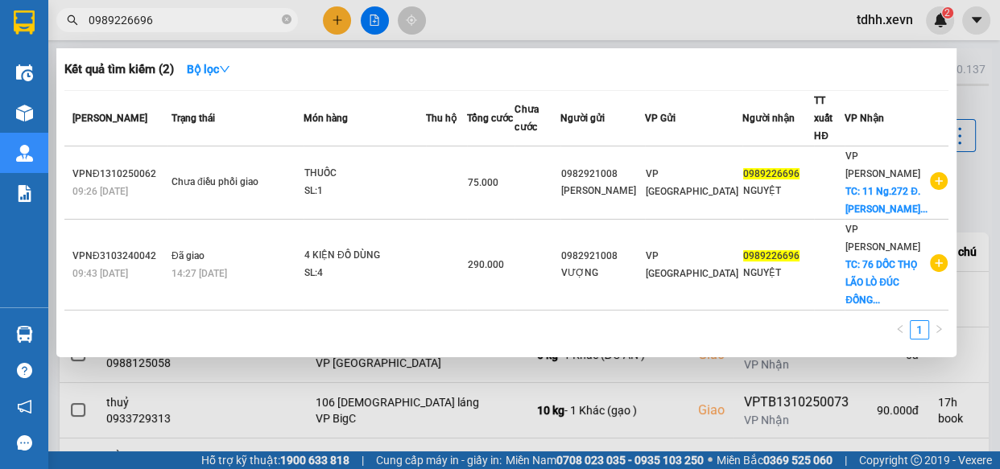
type input "0989226696"
click at [766, 19] on div at bounding box center [500, 234] width 1000 height 469
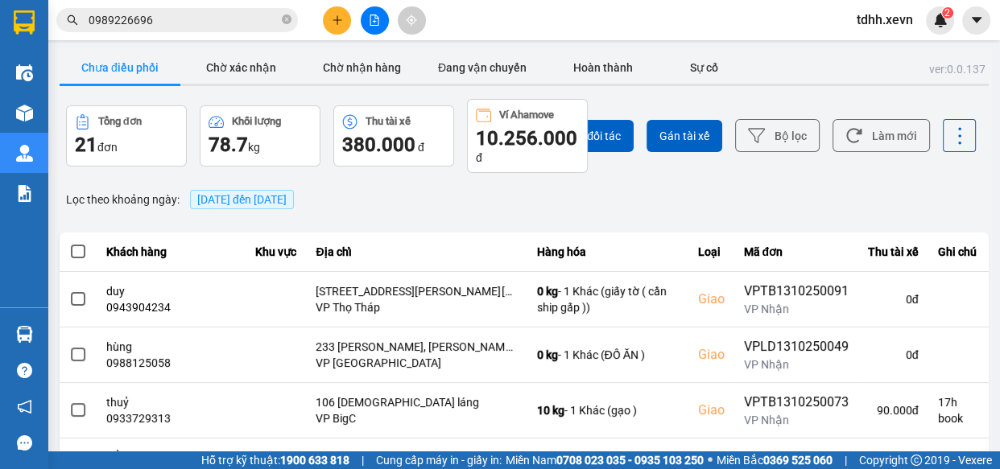
scroll to position [457, 0]
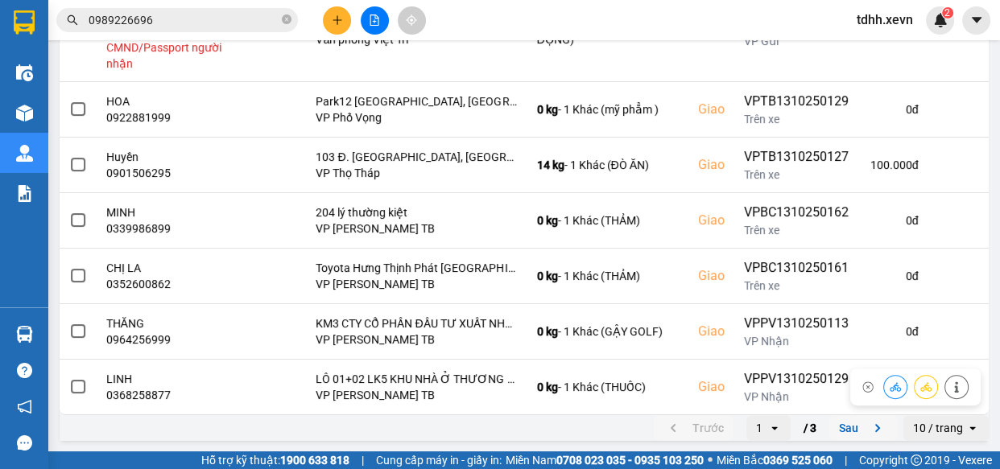
click at [844, 427] on button "Sau" at bounding box center [863, 428] width 68 height 24
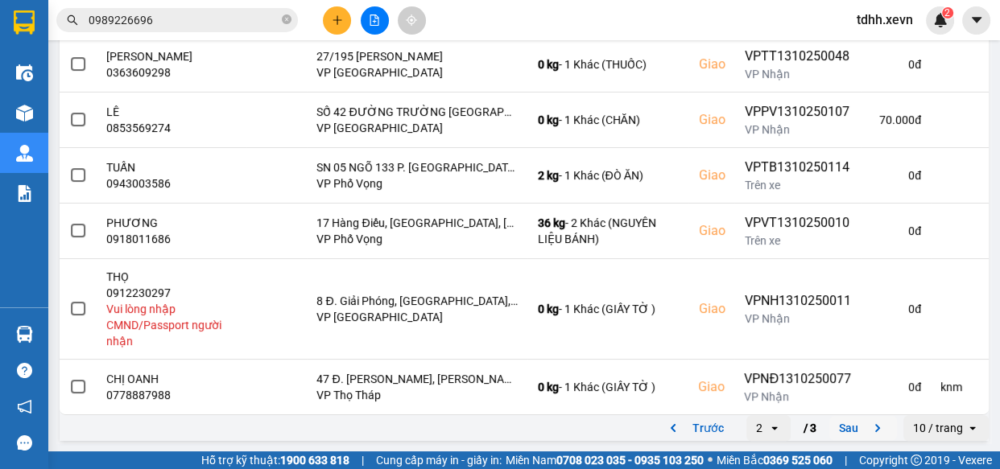
click at [852, 429] on button "Sau" at bounding box center [863, 428] width 68 height 24
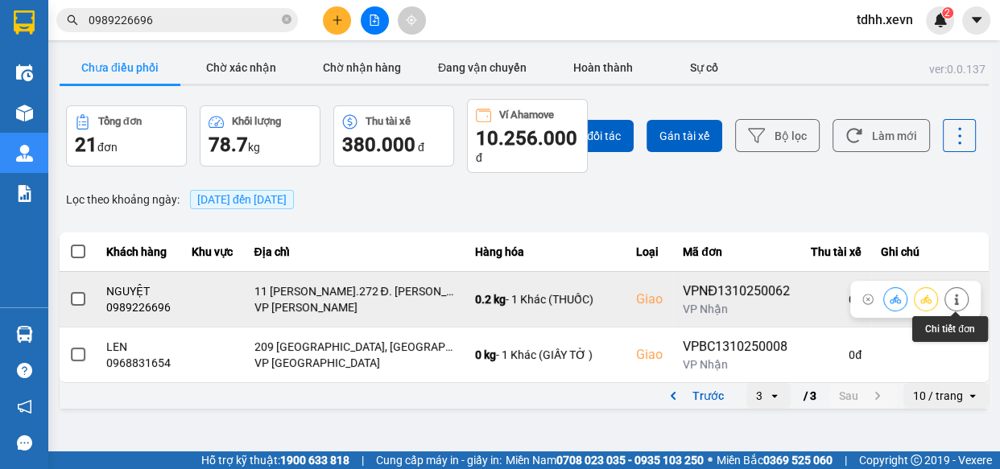
click at [954, 300] on icon at bounding box center [956, 299] width 11 height 11
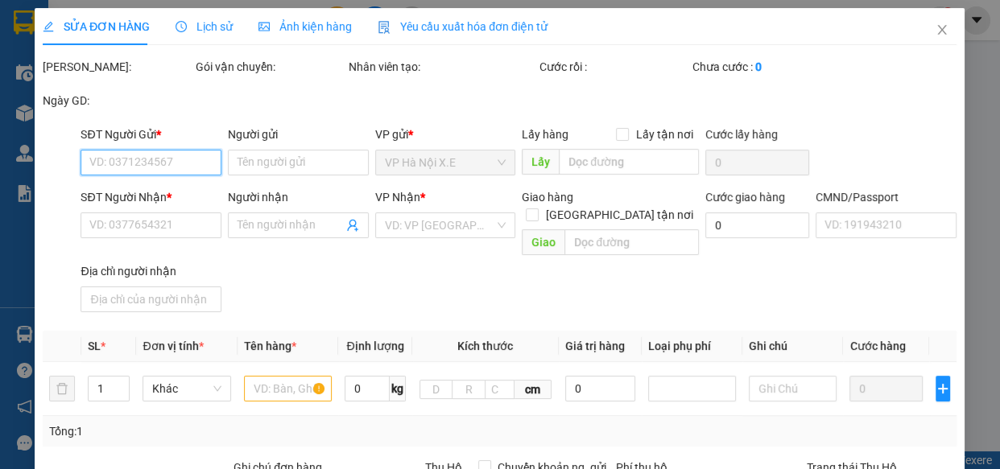
type input "0982921008"
type input "[PERSON_NAME]"
type input "0989226696"
type input "NGUYỆT"
checkbox input "true"
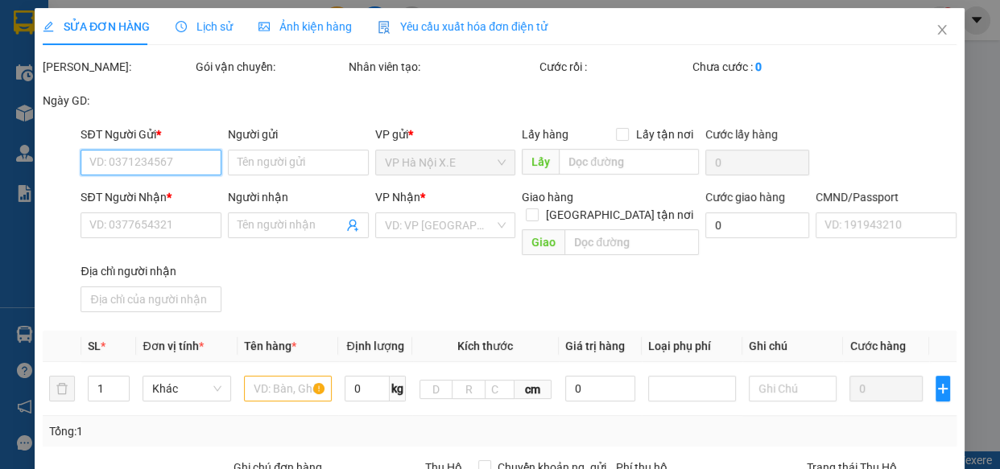
type input "11 [PERSON_NAME].272 Đ. [PERSON_NAME], [PERSON_NAME], [GEOGRAPHIC_DATA], [GEOGR…"
type input "035304006668 HUYỀN MY"
type input "sai tt ngnh, ng knm"
type input "0"
type input "75.000"
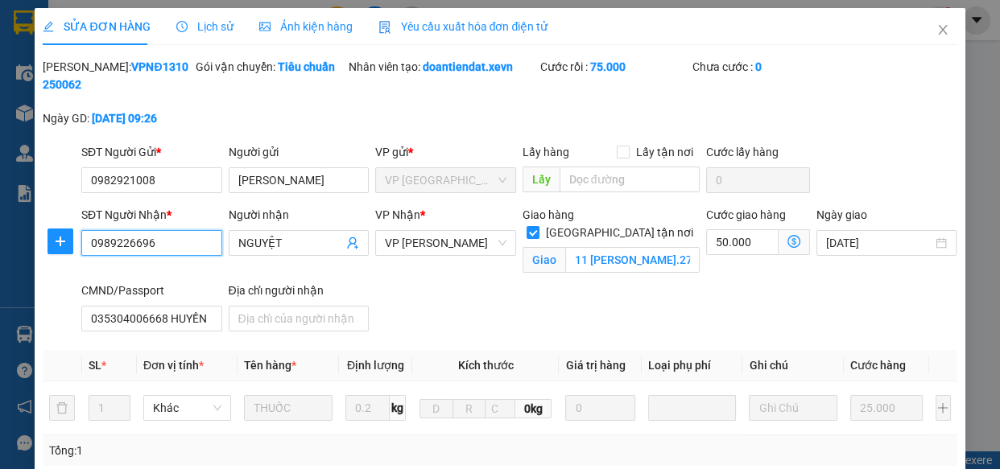
click at [191, 234] on input "0989226696" at bounding box center [151, 243] width 141 height 26
click at [191, 245] on input "0989226696" at bounding box center [151, 243] width 141 height 26
click at [937, 23] on span "Close" at bounding box center [942, 30] width 45 height 45
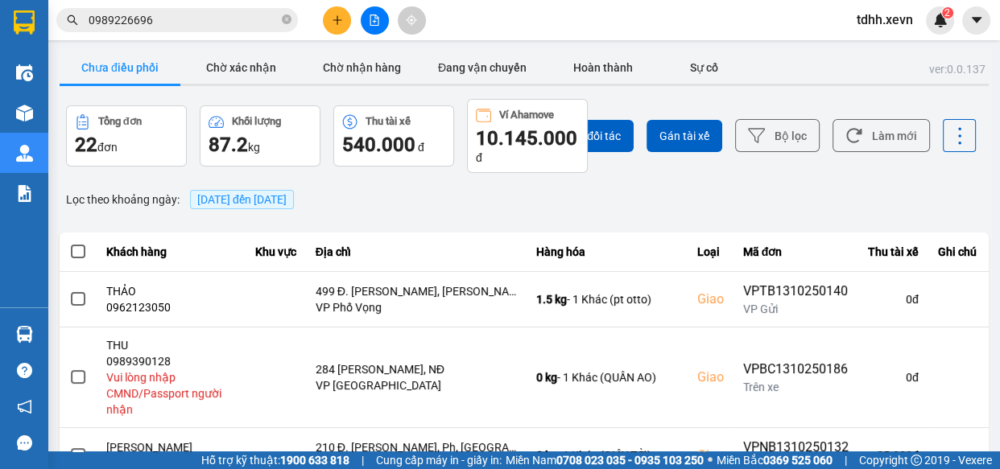
click at [187, 23] on input "0989226696" at bounding box center [184, 20] width 190 height 18
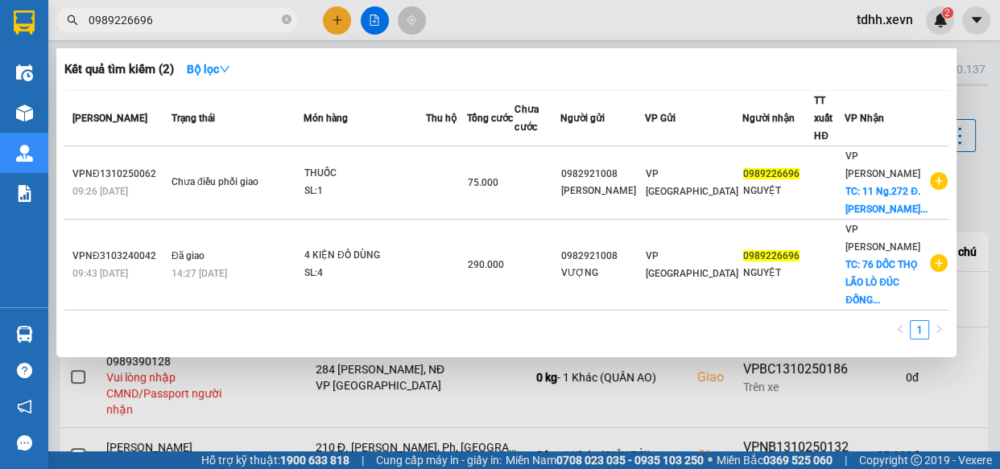
click at [187, 23] on input "0989226696" at bounding box center [184, 20] width 190 height 18
paste input "41736124"
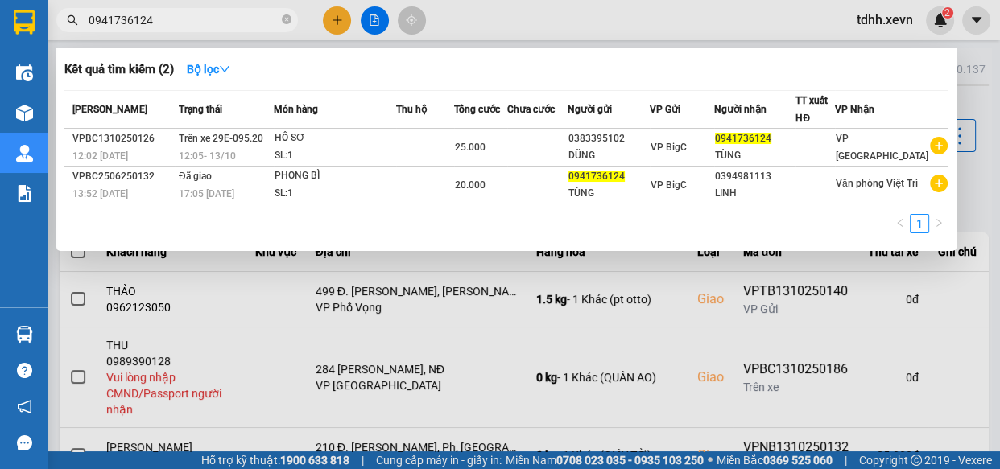
click at [227, 16] on input "0941736124" at bounding box center [184, 20] width 190 height 18
paste input "7685588"
click at [226, 16] on input "0976855884" at bounding box center [184, 20] width 190 height 18
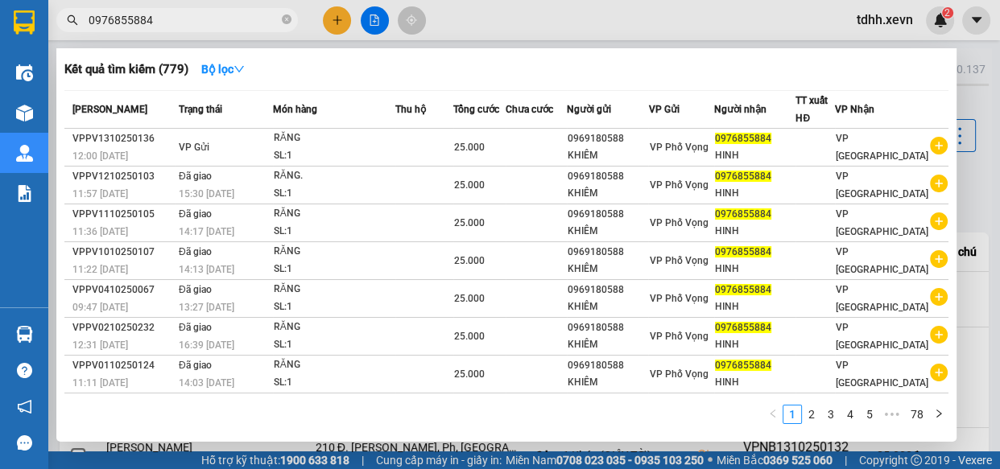
click at [234, 27] on input "0976855884" at bounding box center [184, 20] width 190 height 18
click at [251, 11] on input "0976855884" at bounding box center [184, 20] width 190 height 18
paste input "32111986"
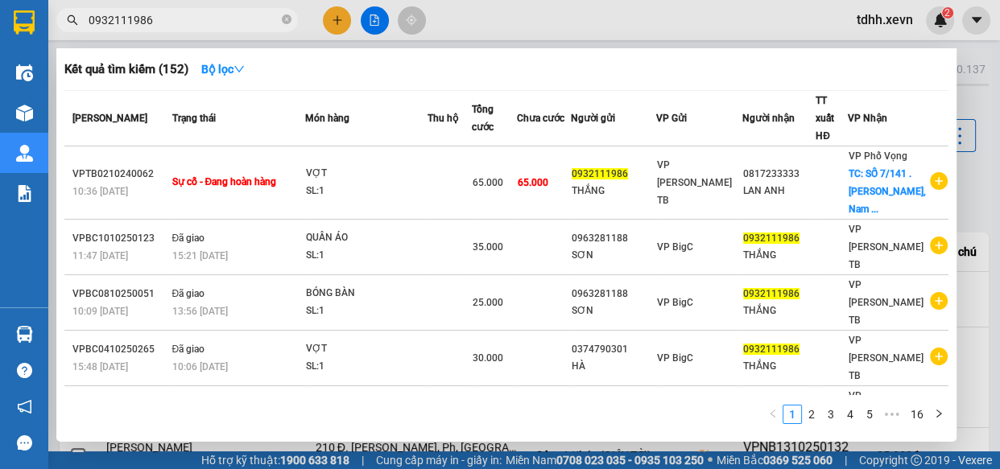
click at [250, 15] on input "0932111986" at bounding box center [184, 20] width 190 height 18
paste input "66565757"
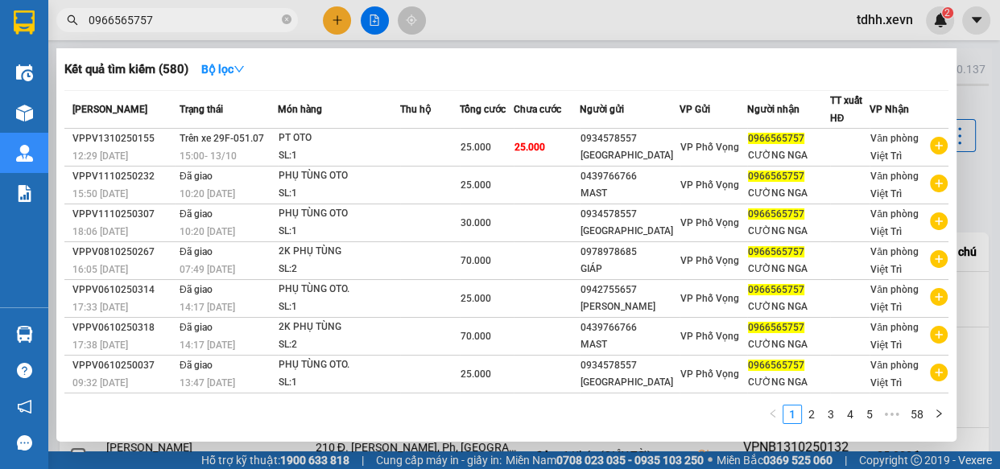
click at [243, 15] on input "0966565757" at bounding box center [184, 20] width 190 height 18
paste input "343251888"
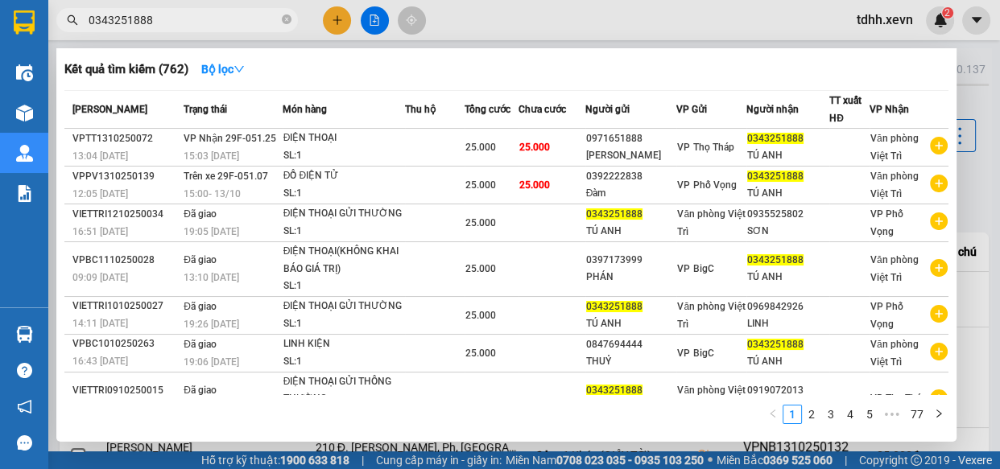
type input "0343251888"
